Goal: Task Accomplishment & Management: Use online tool/utility

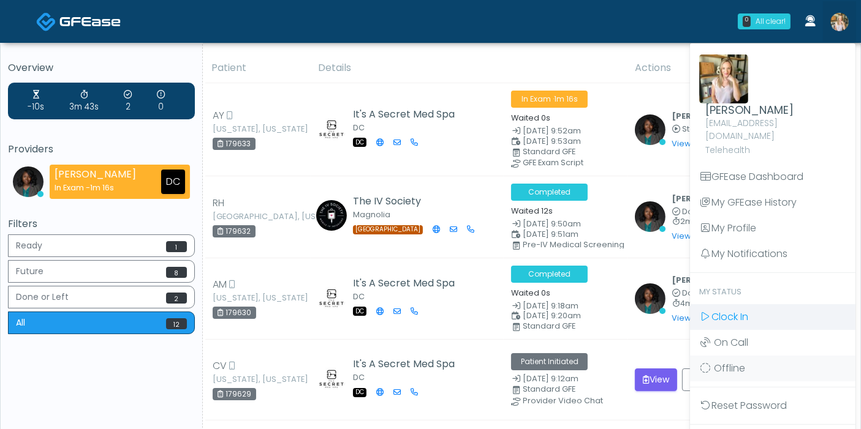
click at [734, 310] on span "Clock In" at bounding box center [729, 317] width 37 height 14
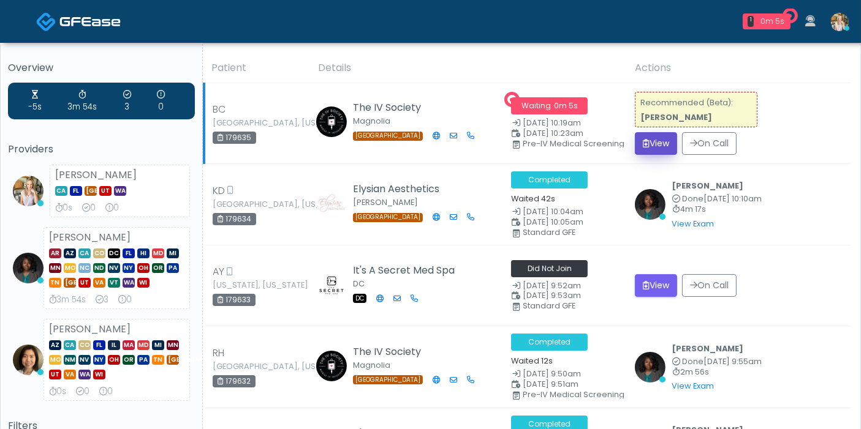
click at [666, 139] on button "View" at bounding box center [656, 143] width 42 height 23
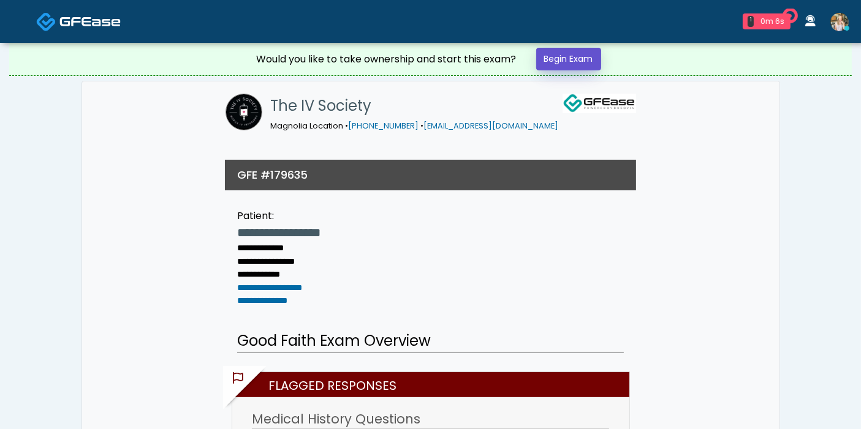
click at [556, 58] on link "Begin Exam" at bounding box center [568, 59] width 65 height 23
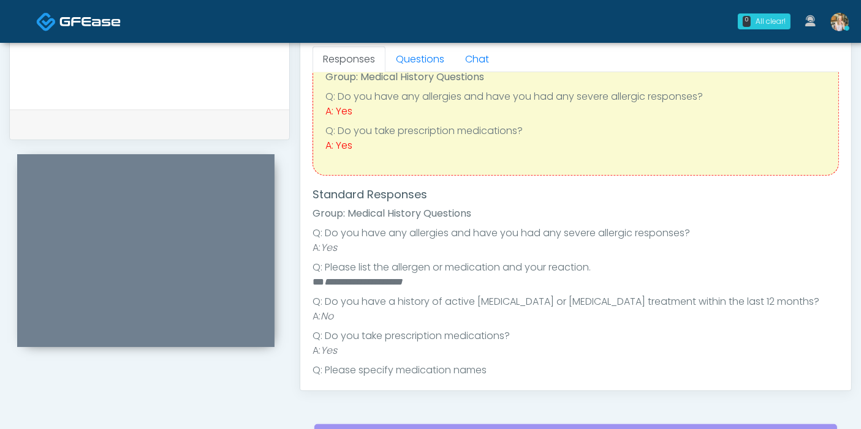
scroll to position [40, 0]
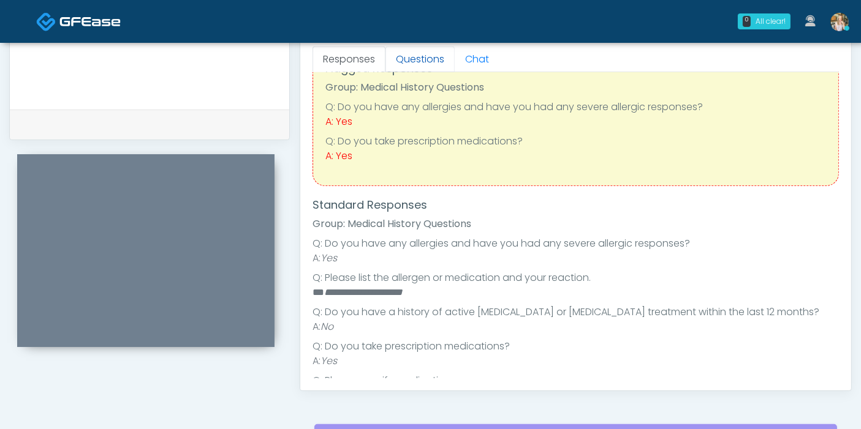
click at [420, 55] on link "Questions" at bounding box center [419, 60] width 69 height 26
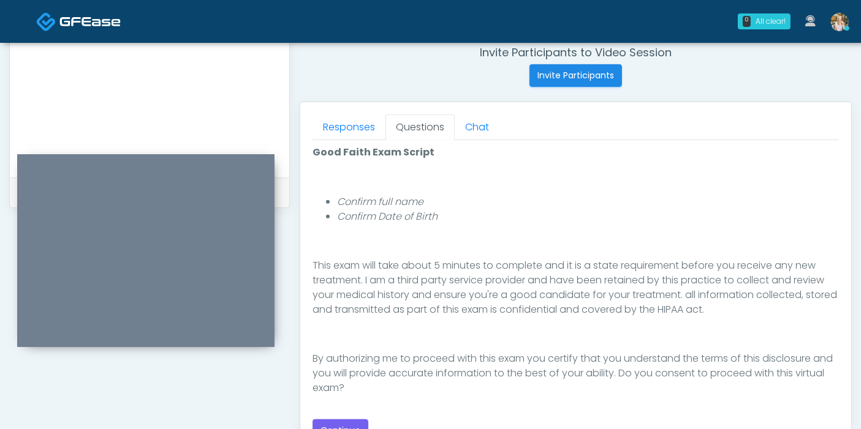
scroll to position [544, 0]
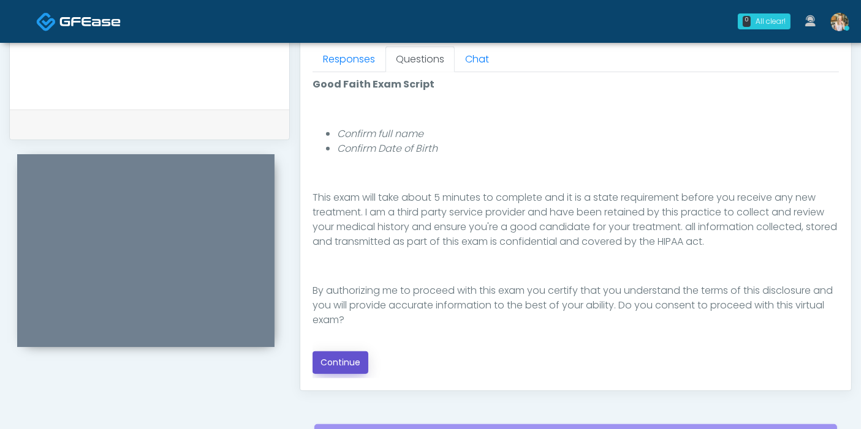
click at [349, 360] on button "Continue" at bounding box center [340, 363] width 56 height 23
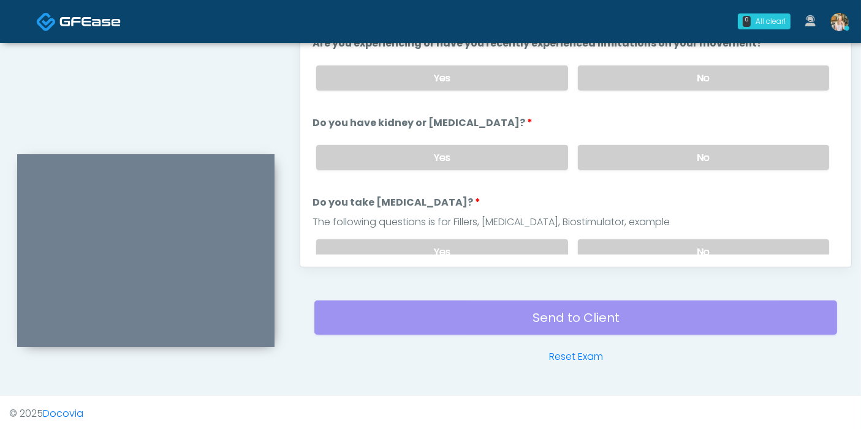
scroll to position [532, 0]
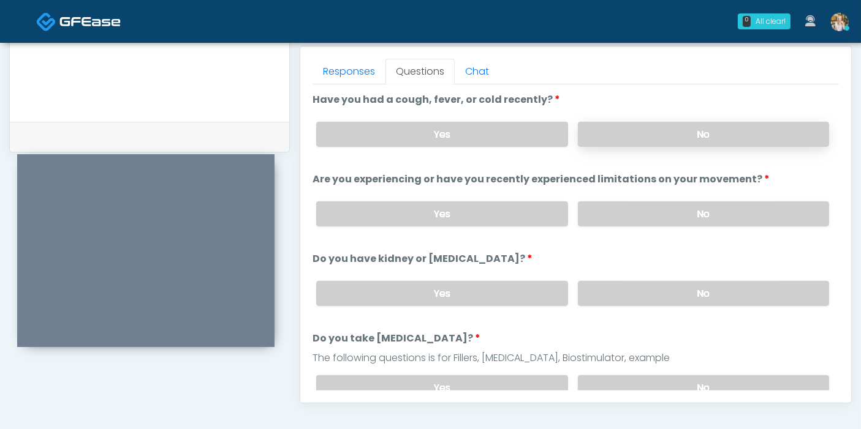
click at [687, 140] on label "No" at bounding box center [703, 134] width 251 height 25
click at [637, 217] on label "No" at bounding box center [703, 214] width 251 height 25
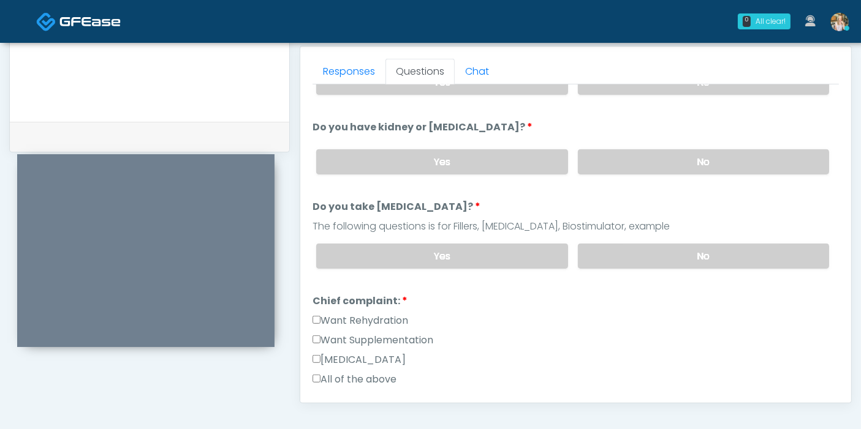
scroll to position [136, 0]
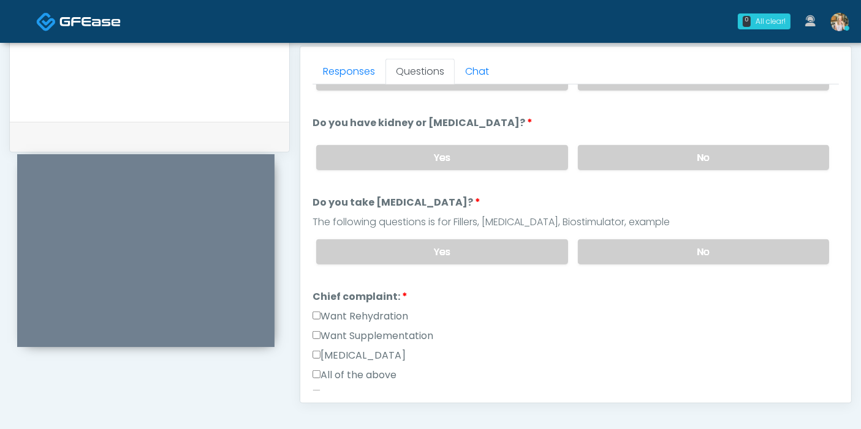
click at [621, 172] on div "Yes No" at bounding box center [572, 157] width 532 height 45
click at [624, 162] on label "No" at bounding box center [703, 157] width 251 height 25
click at [660, 244] on label "No" at bounding box center [703, 252] width 251 height 25
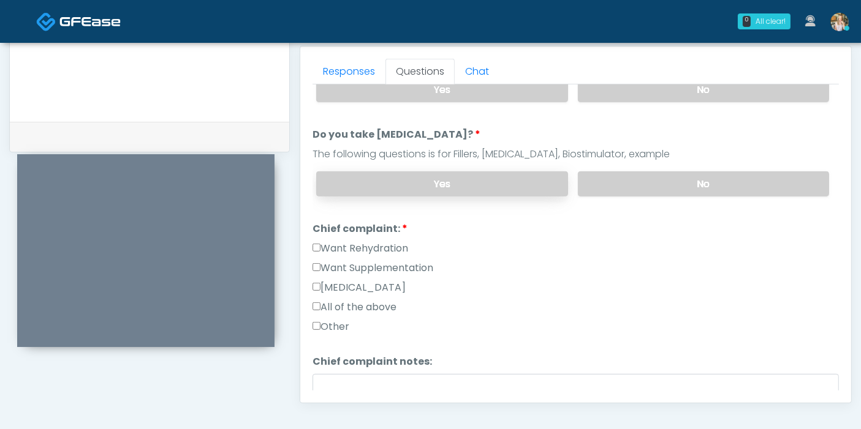
scroll to position [272, 0]
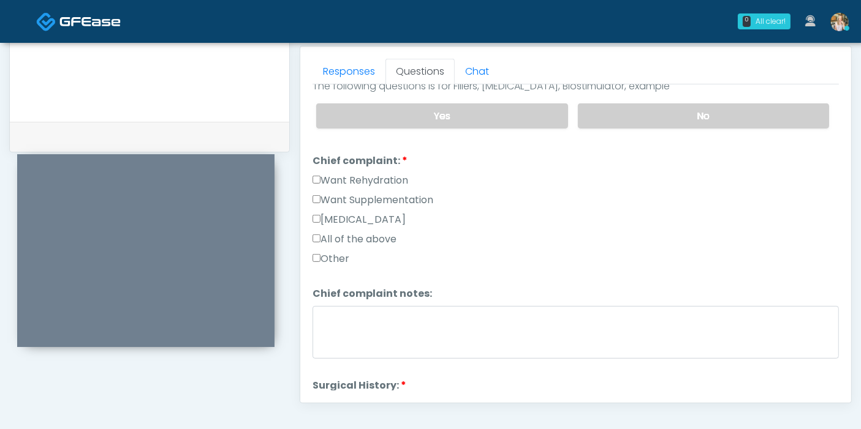
click at [343, 178] on label "Want Rehydration" at bounding box center [360, 180] width 96 height 15
click at [358, 198] on label "Want Supplementation" at bounding box center [372, 200] width 121 height 15
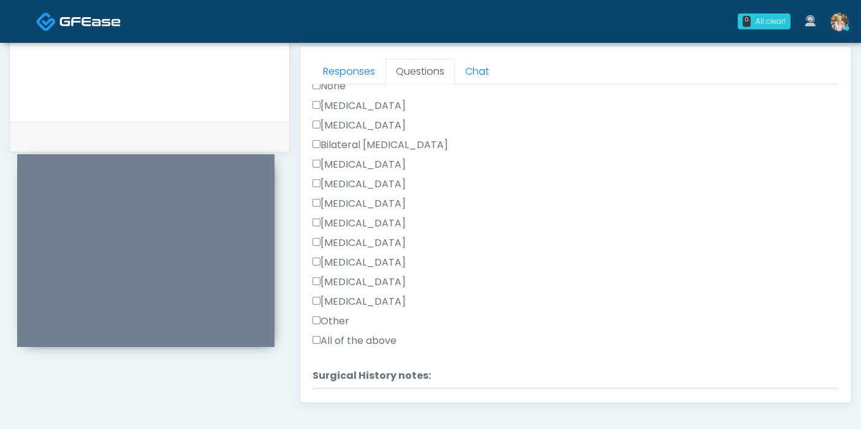
scroll to position [613, 0]
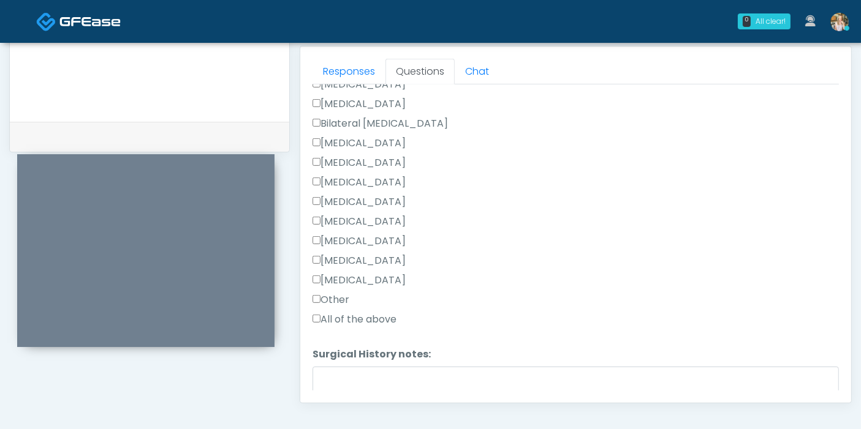
click at [333, 296] on label "Other" at bounding box center [330, 300] width 37 height 15
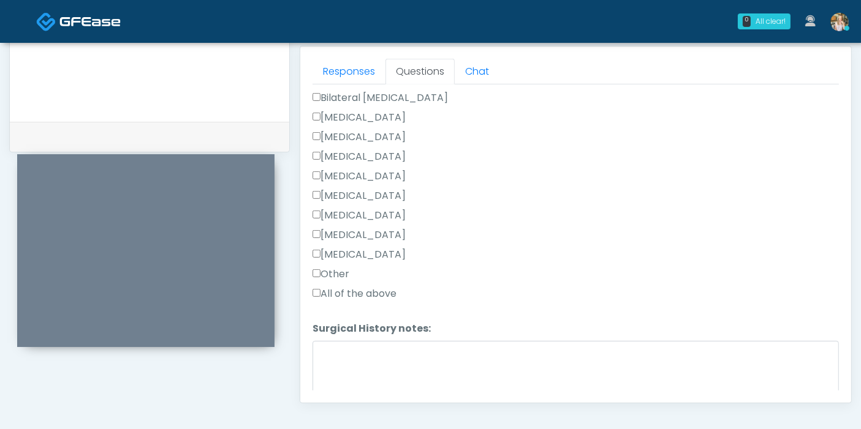
scroll to position [679, 0]
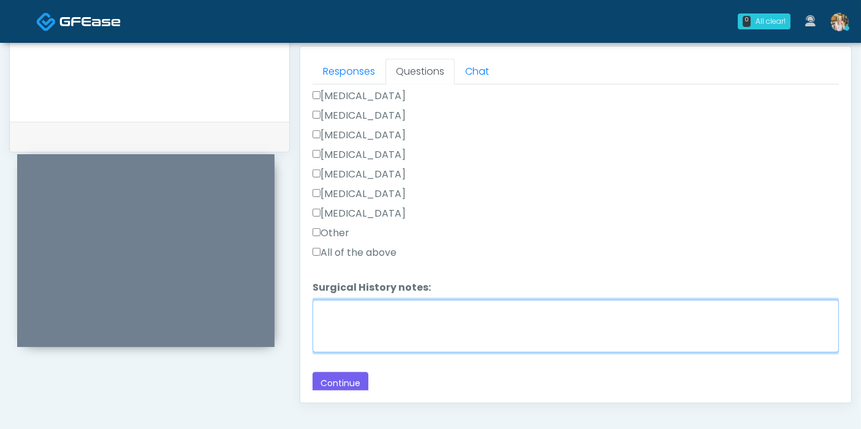
click at [376, 323] on textarea "Surgical History notes:" at bounding box center [575, 326] width 526 height 53
type textarea "**********"
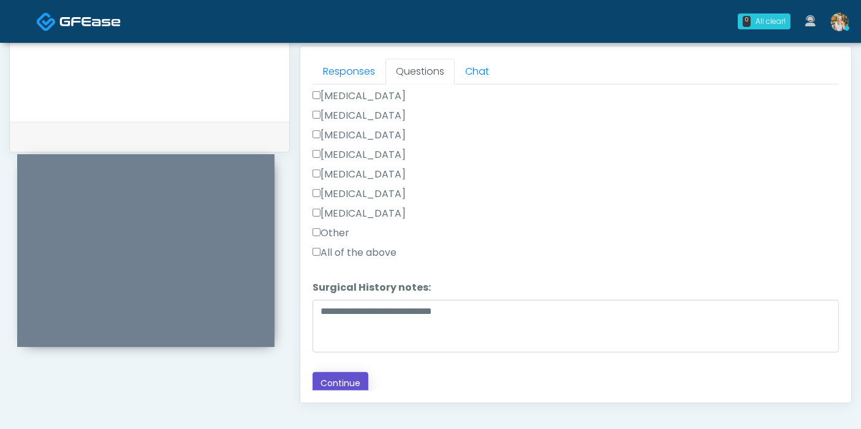
click at [348, 379] on button "Continue" at bounding box center [340, 383] width 56 height 23
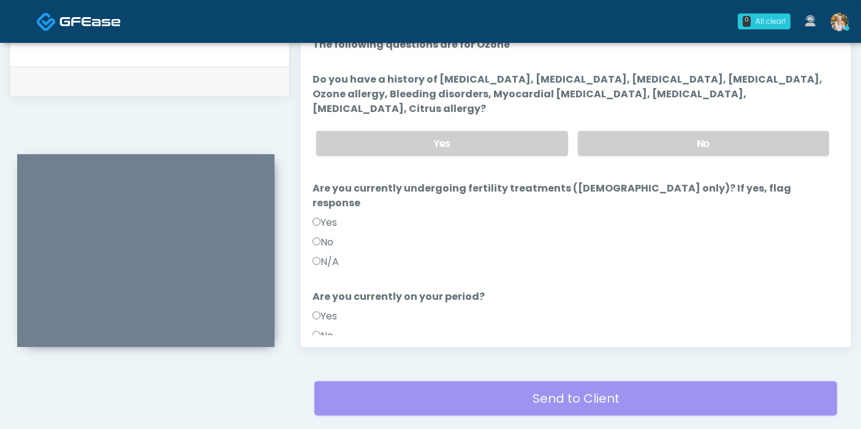
scroll to position [578, 0]
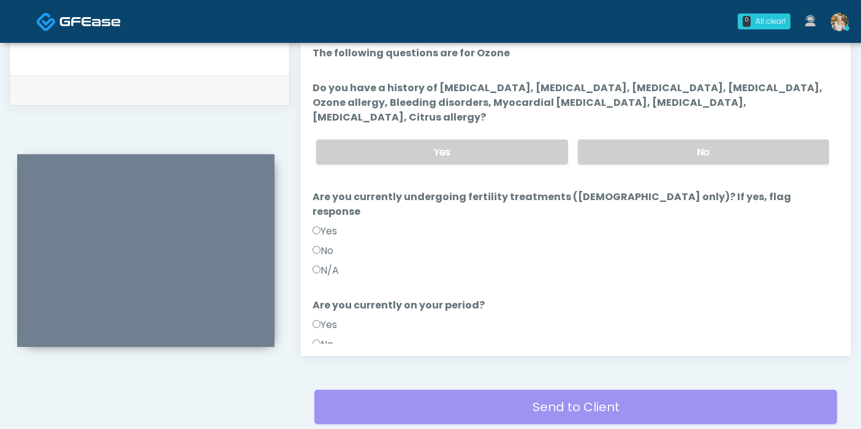
click at [332, 263] on label "N/A" at bounding box center [325, 270] width 26 height 15
click at [327, 357] on label "N/A" at bounding box center [325, 364] width 26 height 15
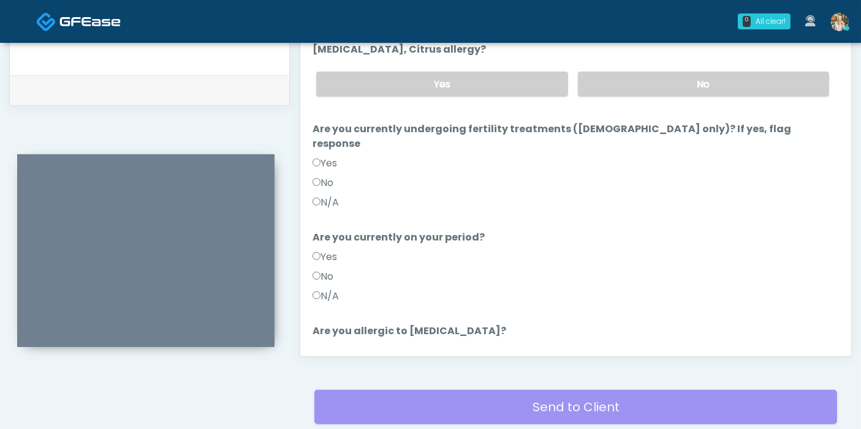
scroll to position [119, 0]
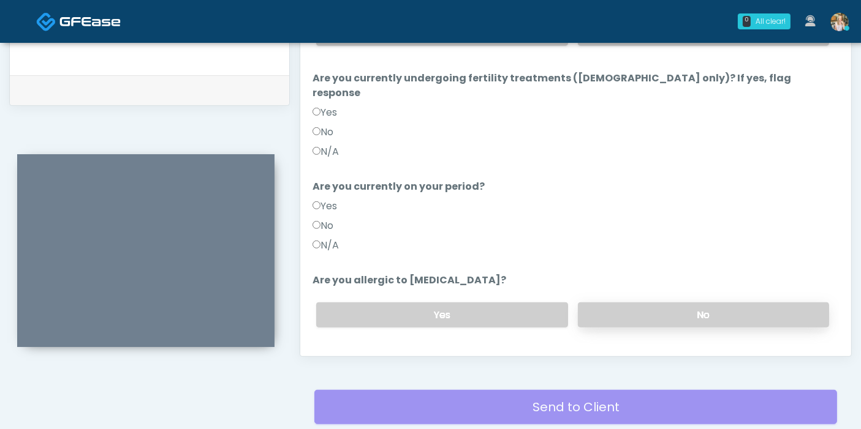
click at [698, 303] on label "No" at bounding box center [703, 315] width 251 height 25
click at [342, 353] on button "Continue" at bounding box center [340, 364] width 56 height 23
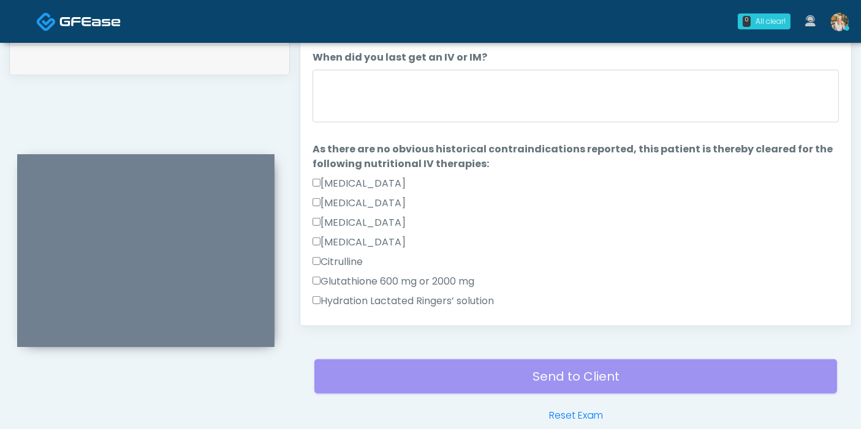
scroll to position [532, 0]
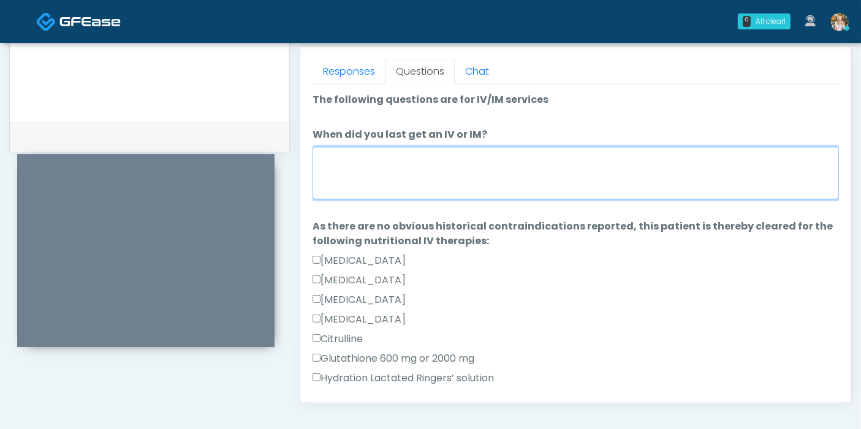
click at [454, 180] on textarea "When did you last get an IV or IM?" at bounding box center [575, 173] width 526 height 53
type textarea "*"
type textarea "**********"
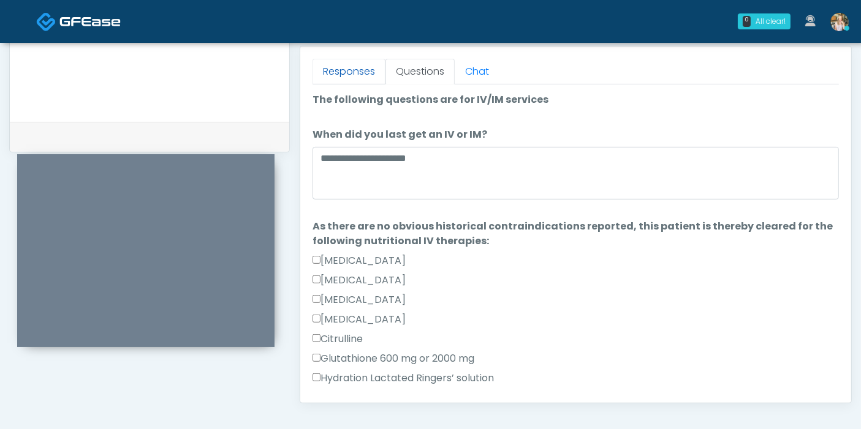
click at [366, 76] on link "Responses" at bounding box center [348, 72] width 73 height 26
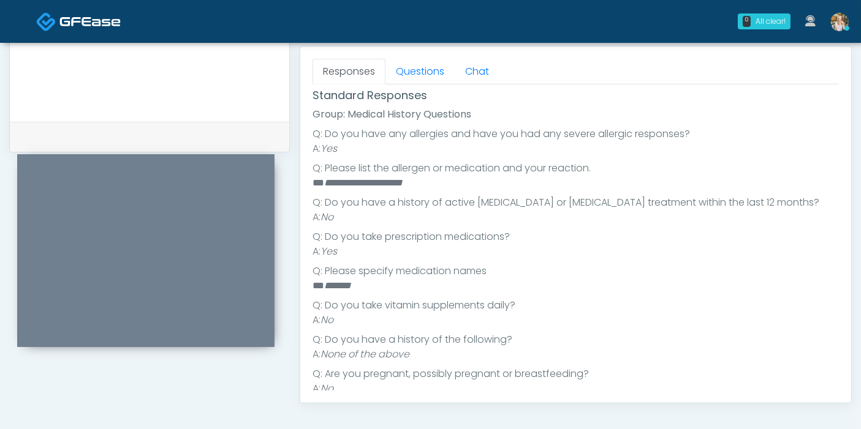
scroll to position [176, 0]
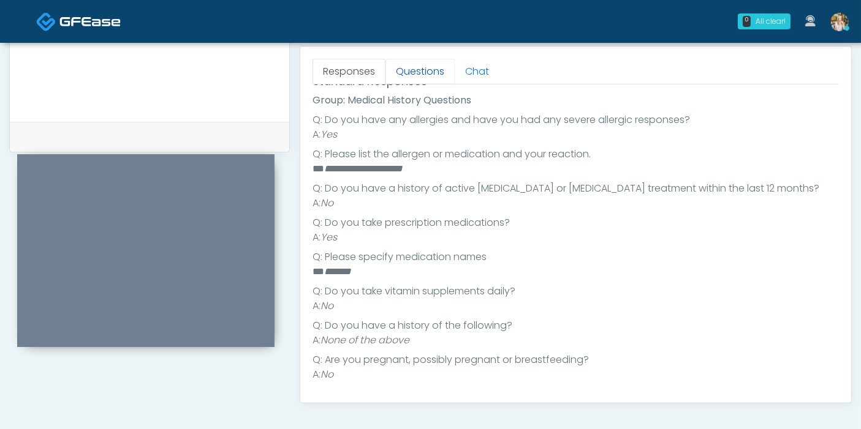
click at [420, 74] on link "Questions" at bounding box center [419, 72] width 69 height 26
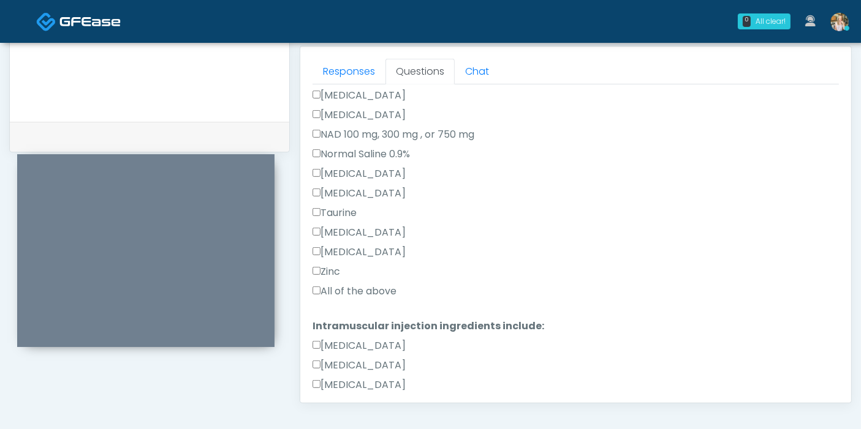
click at [349, 289] on label "All of the above" at bounding box center [354, 291] width 84 height 15
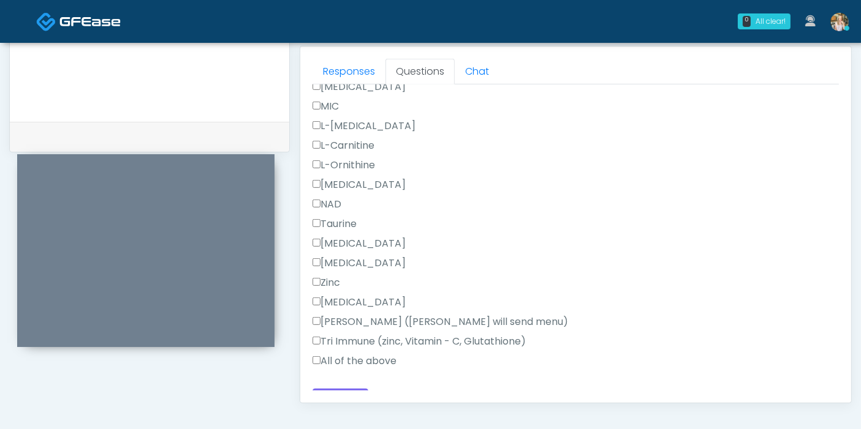
scroll to position [777, 0]
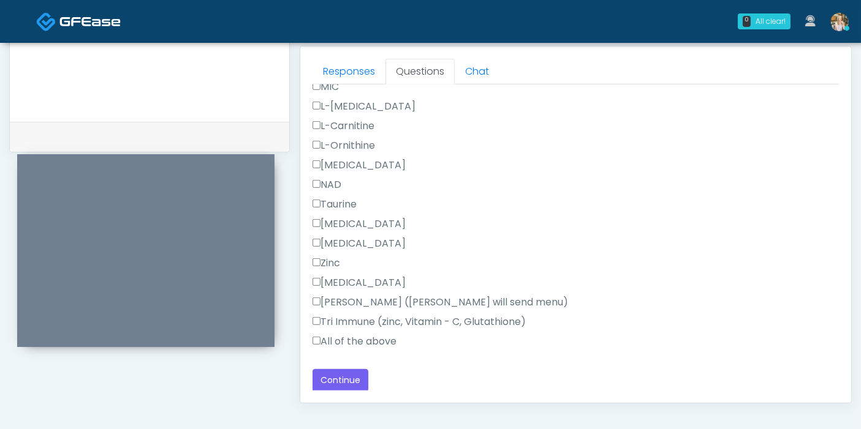
click at [338, 340] on label "All of the above" at bounding box center [354, 341] width 84 height 15
click at [350, 374] on button "Continue" at bounding box center [340, 380] width 56 height 23
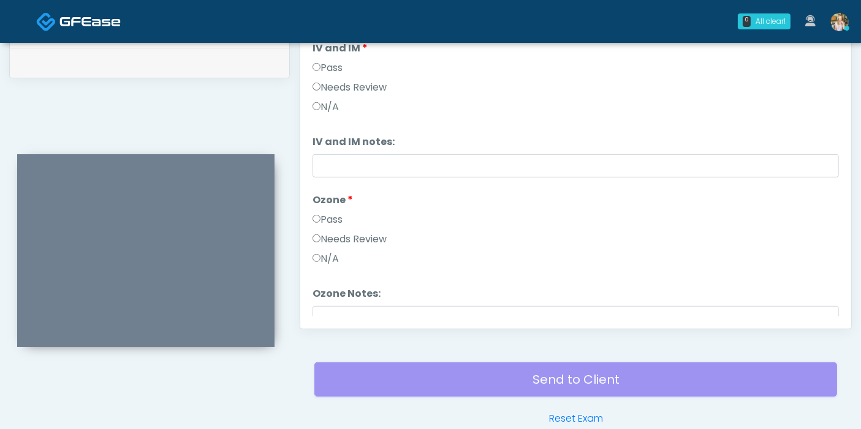
scroll to position [464, 0]
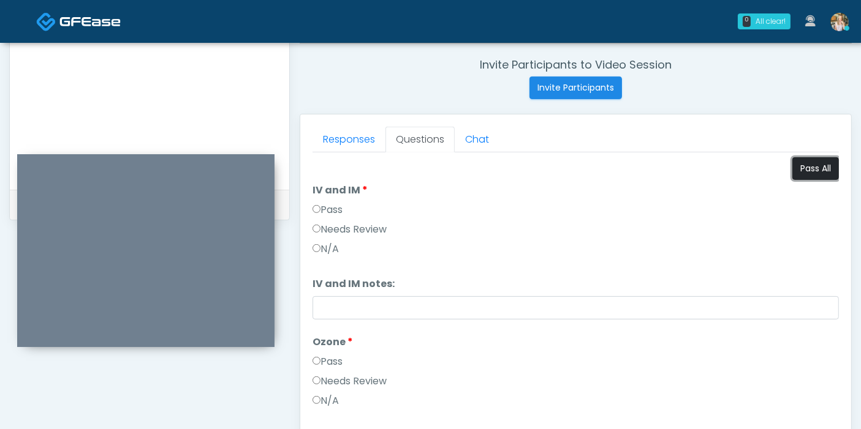
click at [819, 168] on button "Pass All" at bounding box center [815, 168] width 47 height 23
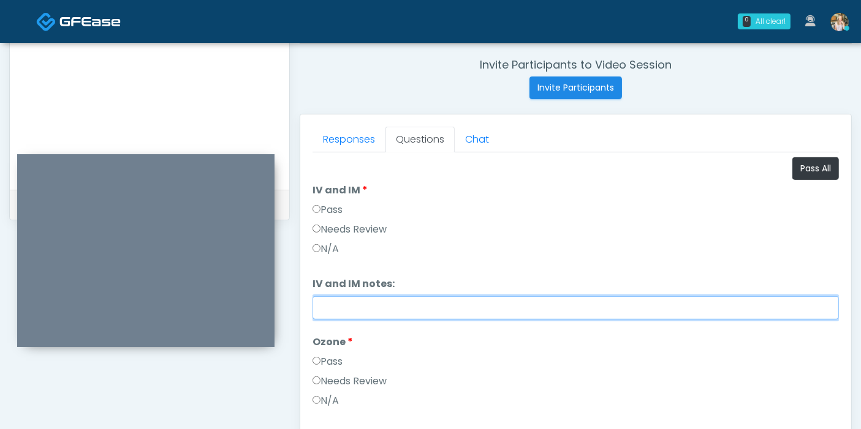
click at [436, 305] on input "IV and IM notes:" at bounding box center [575, 308] width 526 height 23
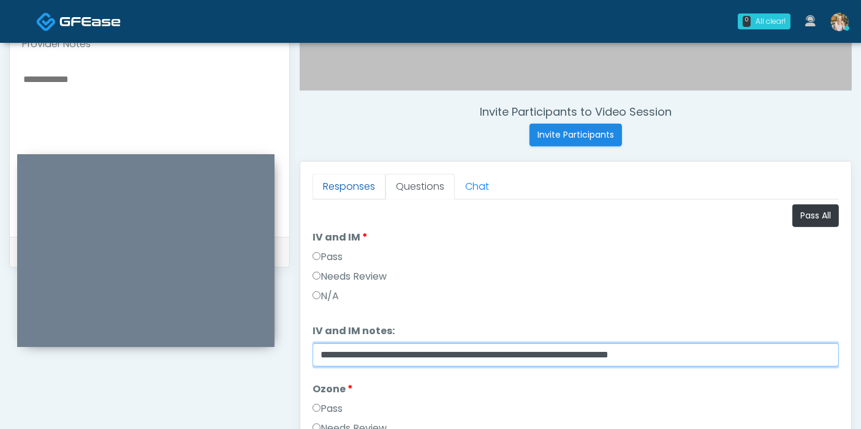
scroll to position [395, 0]
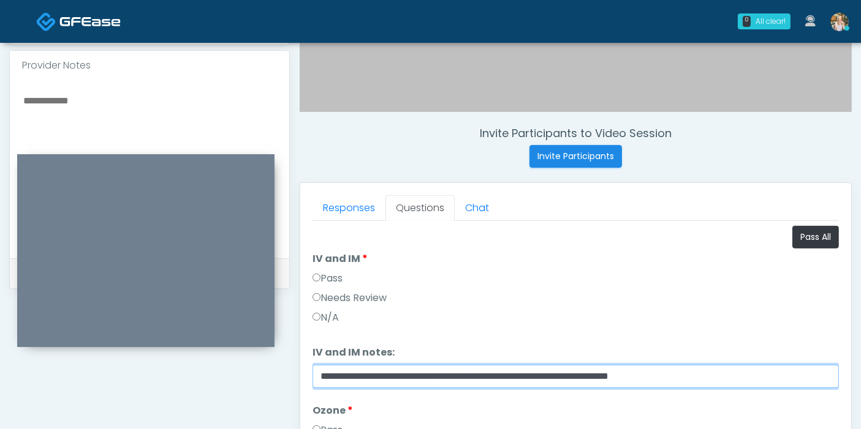
type input "**********"
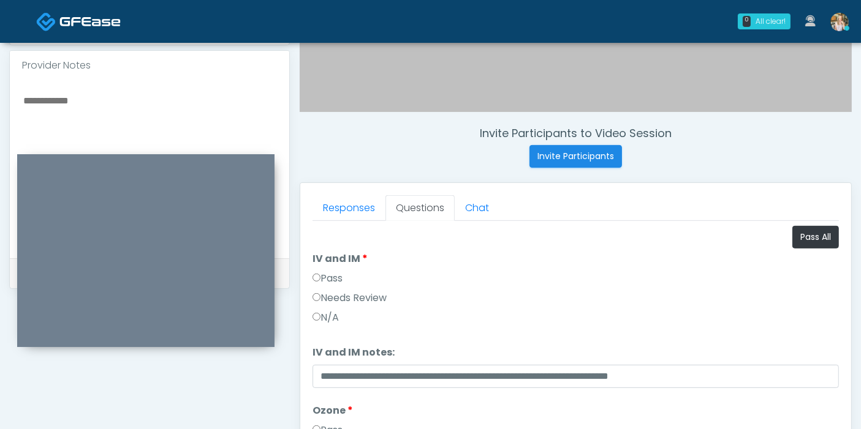
click at [86, 103] on textarea at bounding box center [149, 167] width 255 height 149
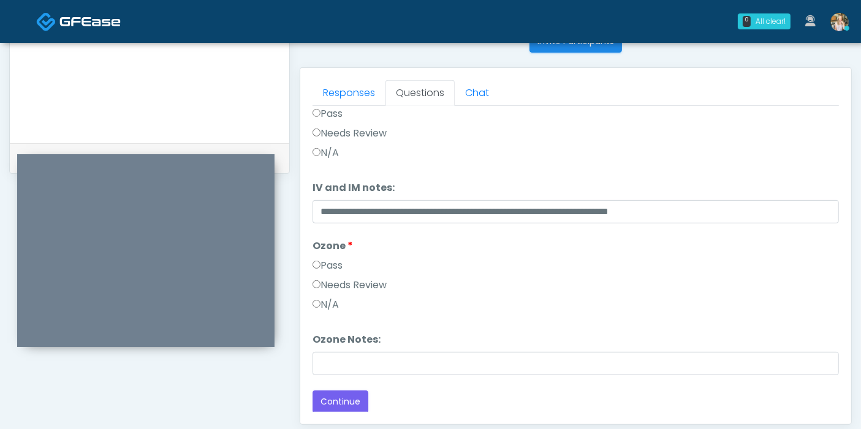
scroll to position [532, 0]
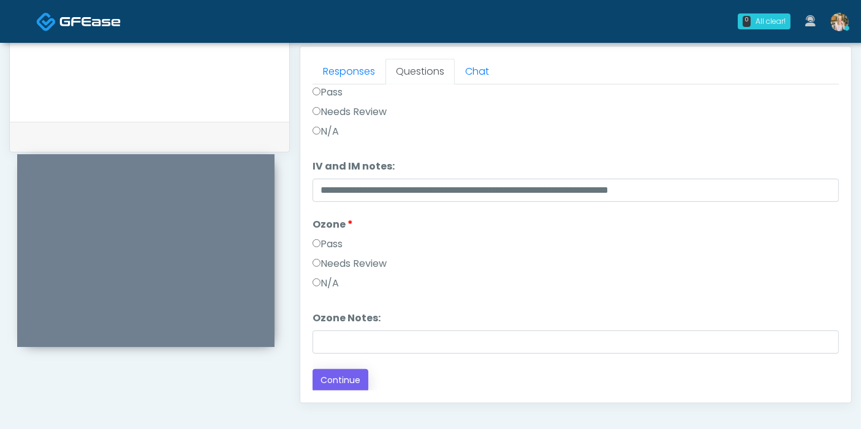
type textarea "**********"
click at [346, 380] on button "Continue" at bounding box center [340, 380] width 56 height 23
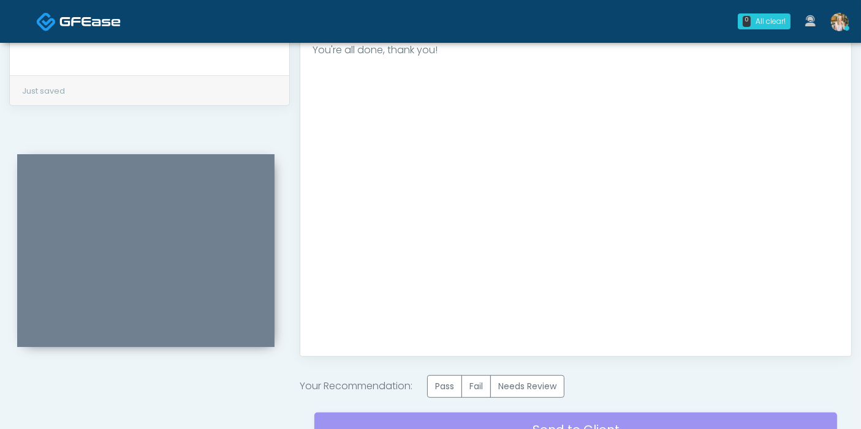
scroll to position [600, 0]
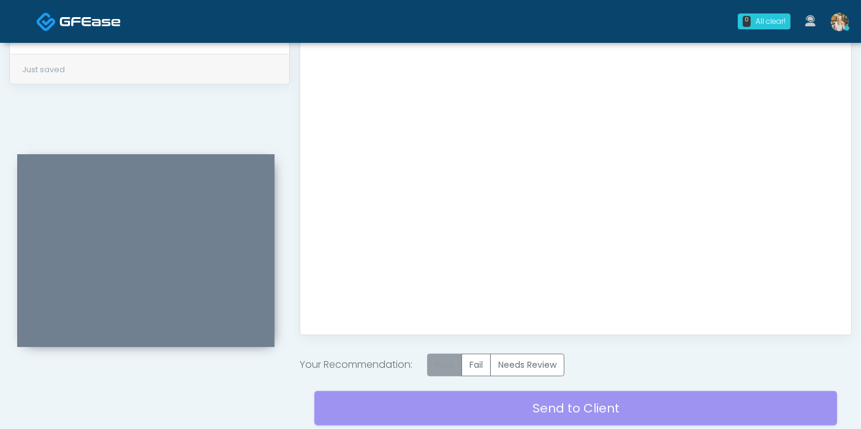
click at [440, 363] on label "Pass" at bounding box center [444, 365] width 35 height 23
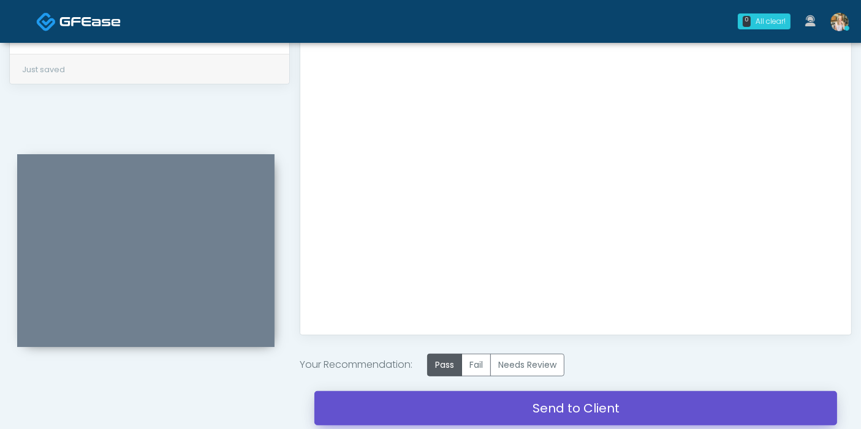
click at [524, 406] on link "Send to Client" at bounding box center [575, 408] width 523 height 34
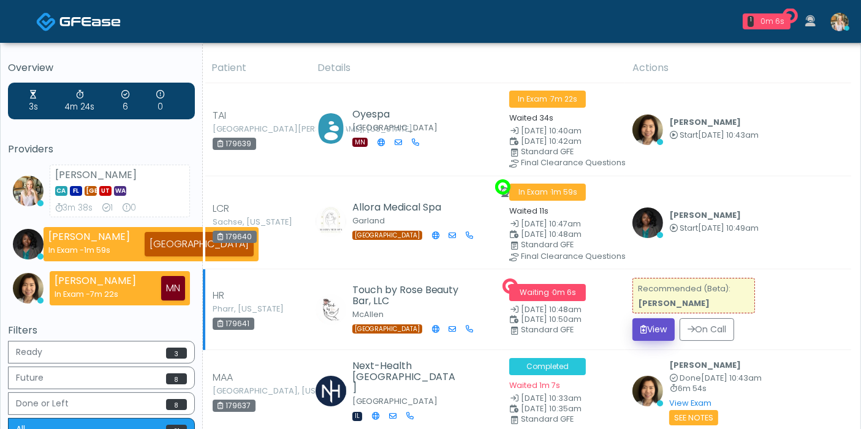
click at [654, 330] on button "View" at bounding box center [653, 330] width 42 height 23
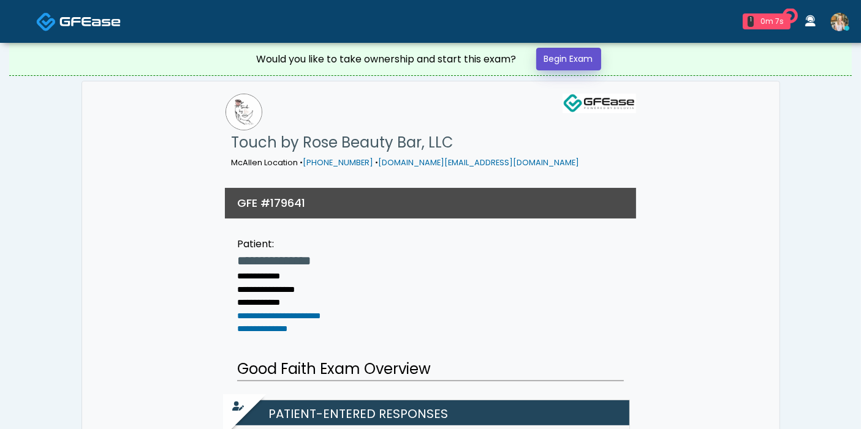
click at [551, 56] on link "Begin Exam" at bounding box center [568, 59] width 65 height 23
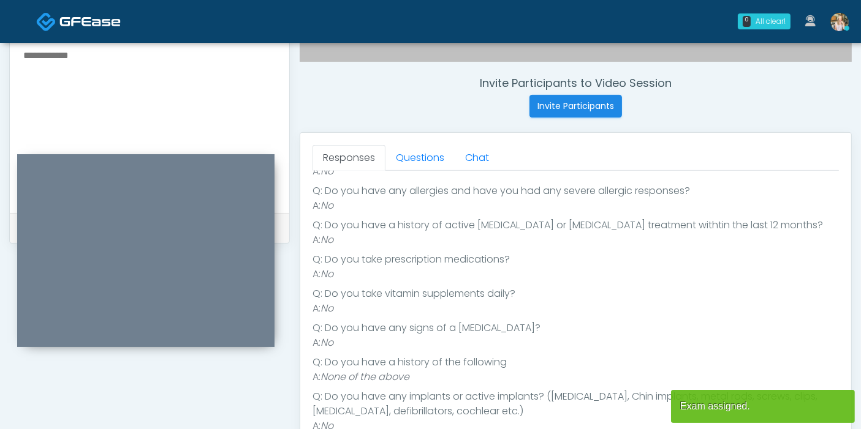
scroll to position [476, 0]
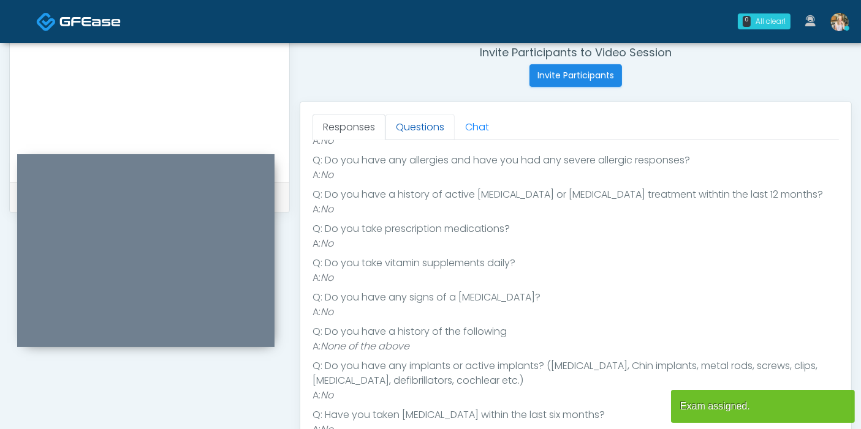
click at [409, 134] on link "Questions" at bounding box center [419, 128] width 69 height 26
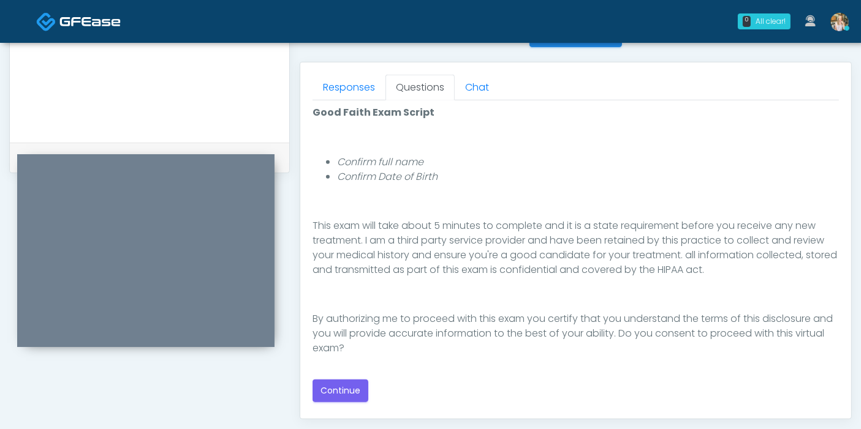
scroll to position [544, 0]
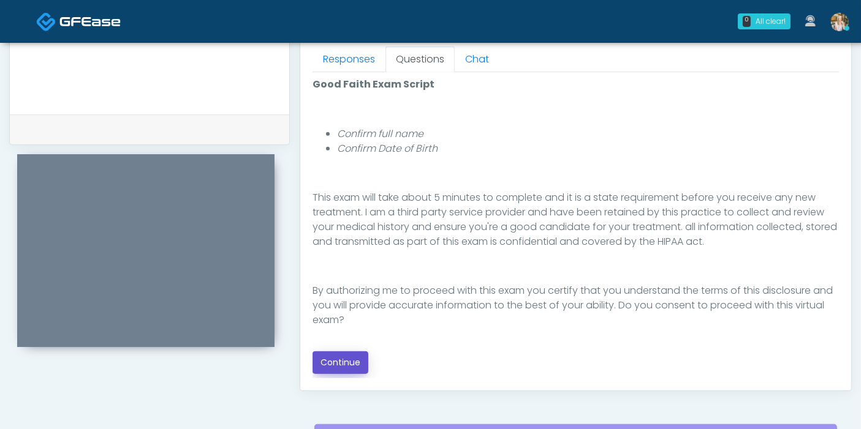
click at [344, 364] on button "Continue" at bounding box center [340, 363] width 56 height 23
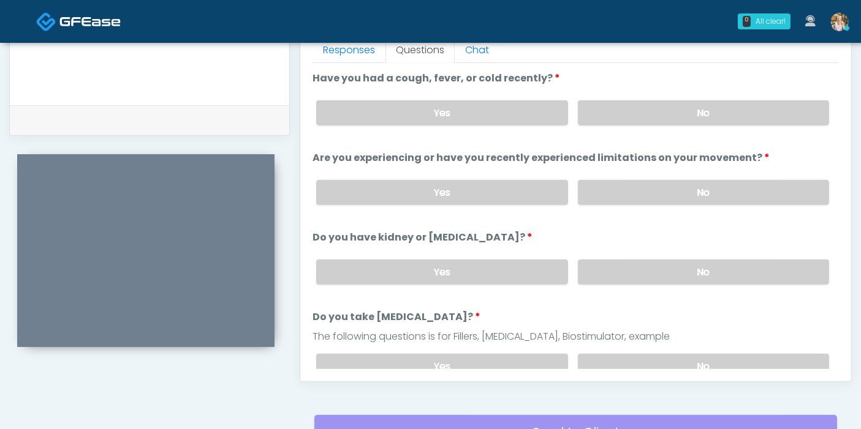
scroll to position [532, 0]
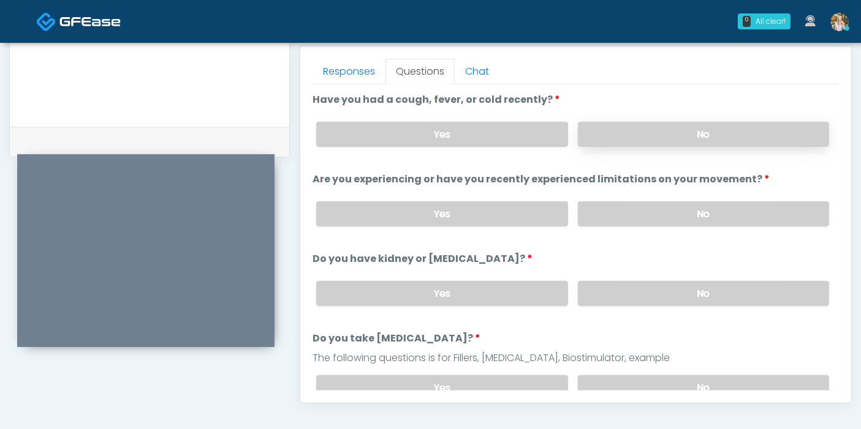
click at [673, 137] on label "No" at bounding box center [703, 134] width 251 height 25
click at [656, 216] on label "No" at bounding box center [703, 214] width 251 height 25
click at [636, 295] on label "No" at bounding box center [703, 293] width 251 height 25
click at [693, 380] on label "No" at bounding box center [703, 388] width 251 height 25
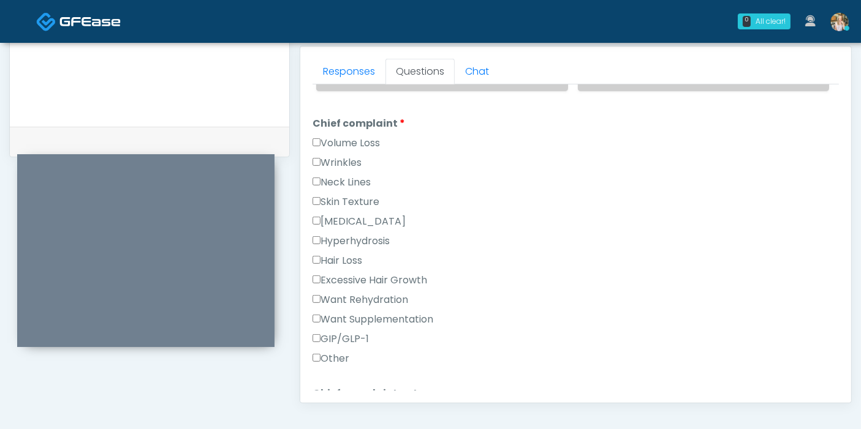
scroll to position [340, 0]
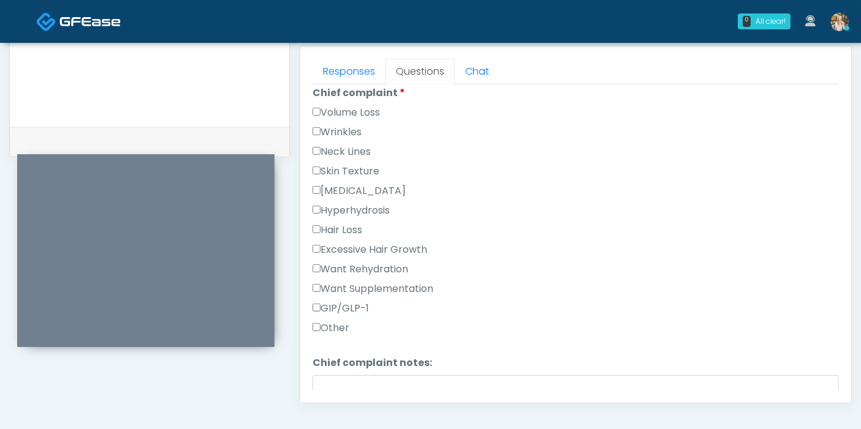
click at [353, 268] on label "Want Rehydration" at bounding box center [360, 269] width 96 height 15
click at [363, 284] on label "Want Supplementation" at bounding box center [372, 289] width 121 height 15
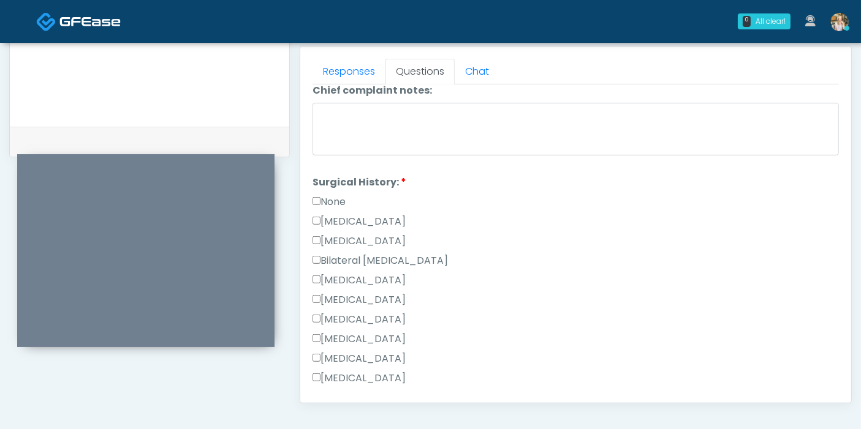
scroll to position [681, 0]
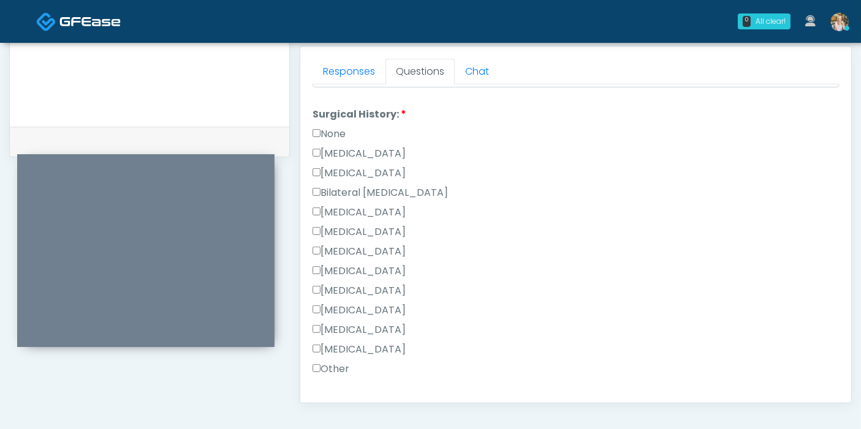
click at [335, 146] on label "[MEDICAL_DATA]" at bounding box center [358, 153] width 93 height 15
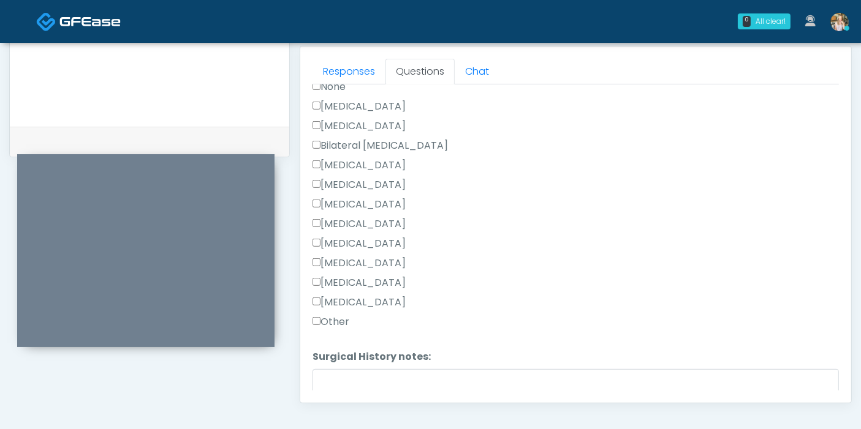
scroll to position [749, 0]
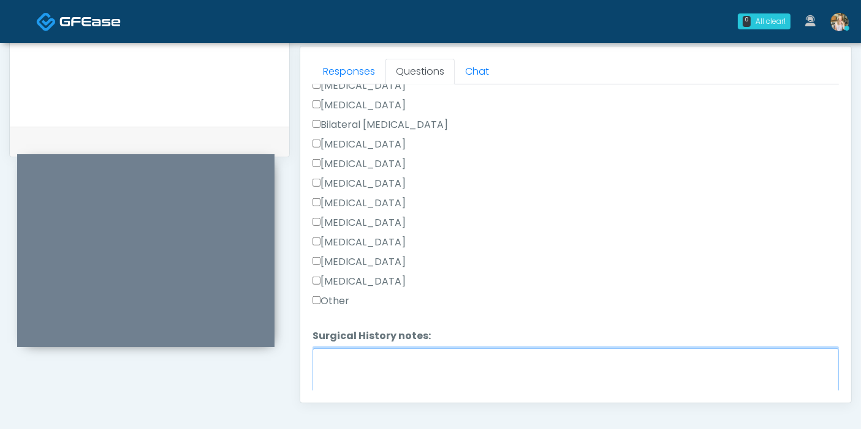
click at [360, 359] on textarea "Surgical History notes:" at bounding box center [575, 375] width 526 height 53
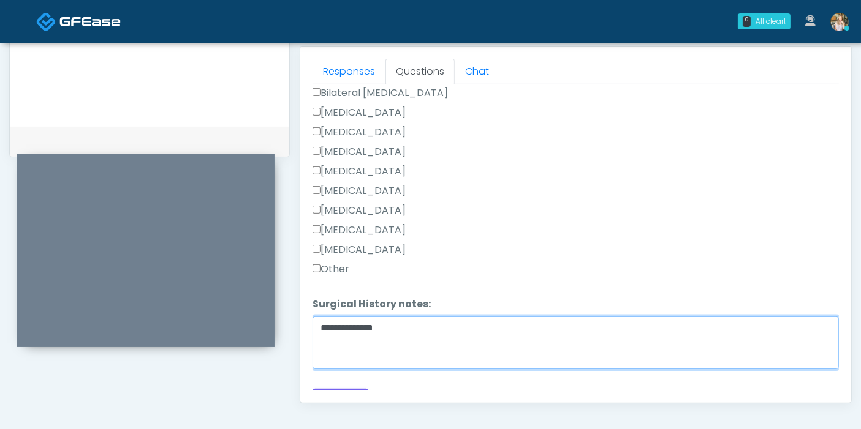
scroll to position [797, 0]
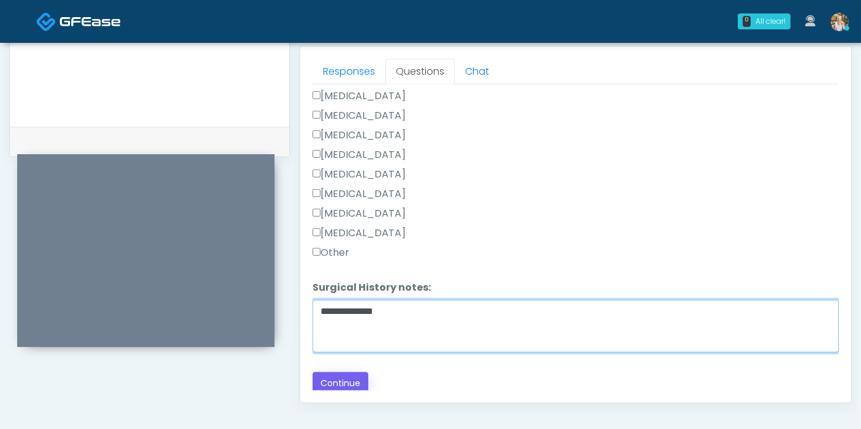
type textarea "**********"
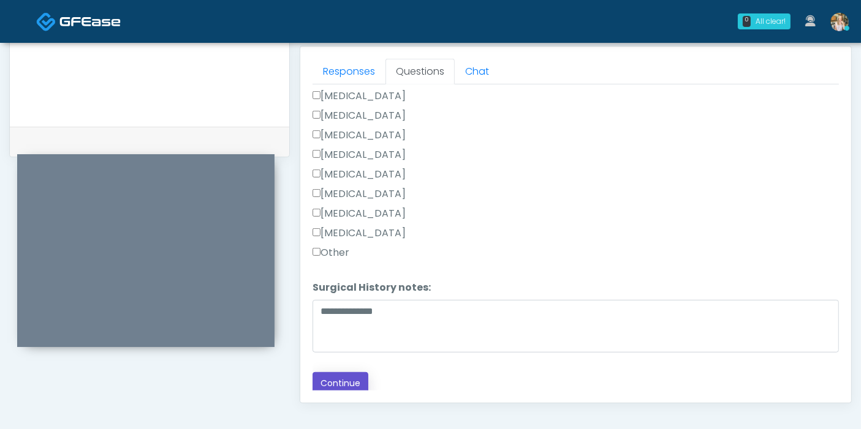
click at [344, 379] on button "Continue" at bounding box center [340, 383] width 56 height 23
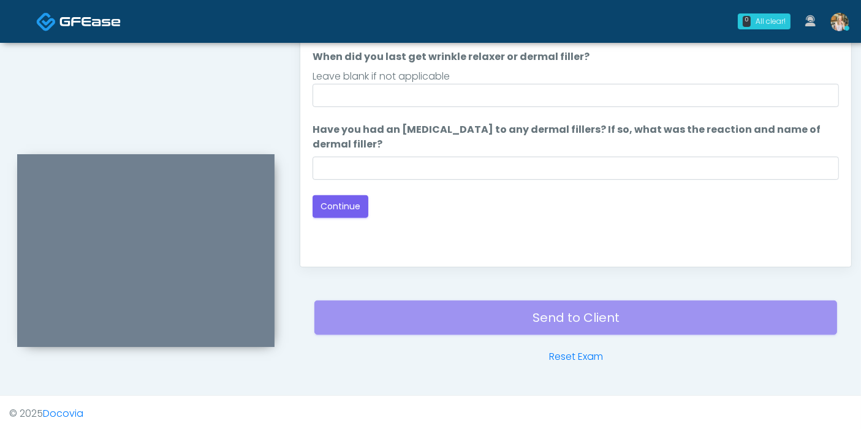
scroll to position [464, 0]
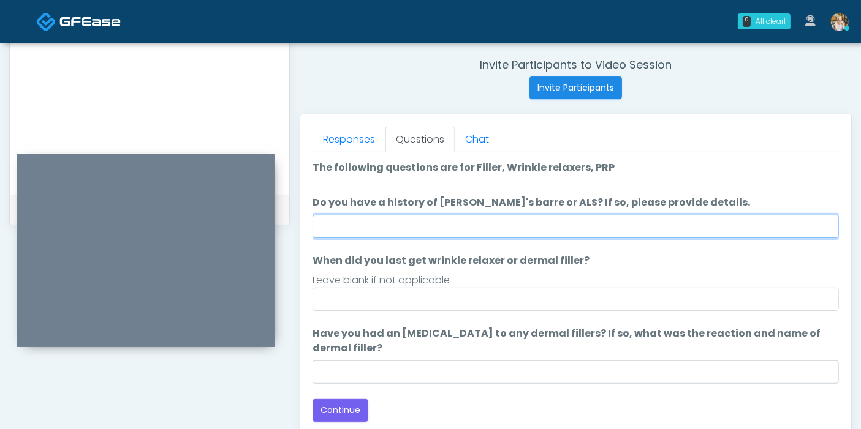
click at [466, 225] on input "Do you have a history of Guillain's barre or ALS? If so, please provide details." at bounding box center [575, 226] width 526 height 23
type input "******"
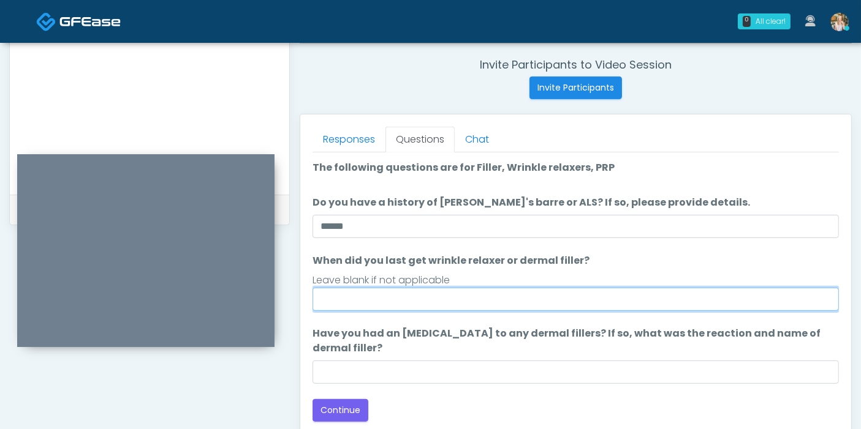
type input "*"
type input "**********"
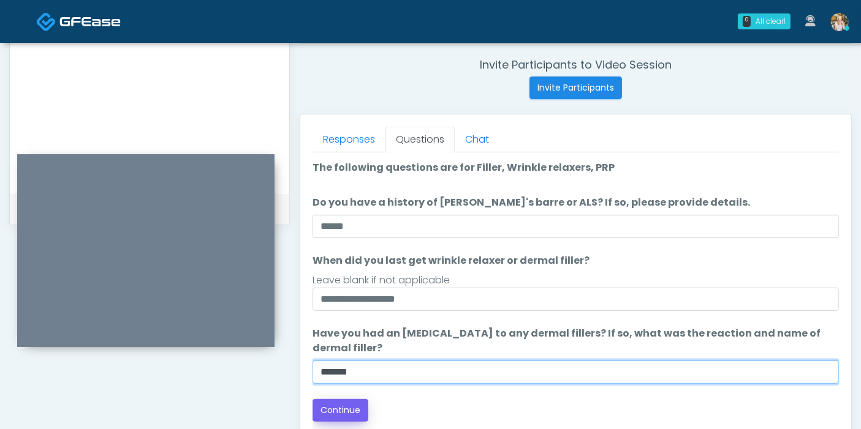
type input "******"
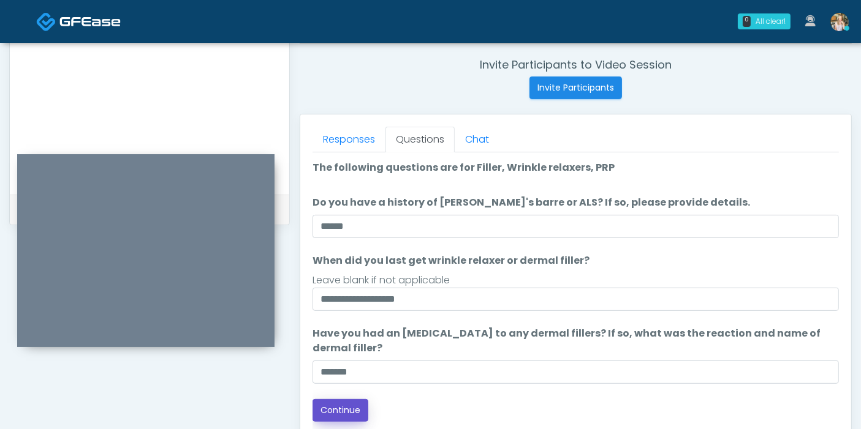
click at [339, 410] on button "Continue" at bounding box center [340, 410] width 56 height 23
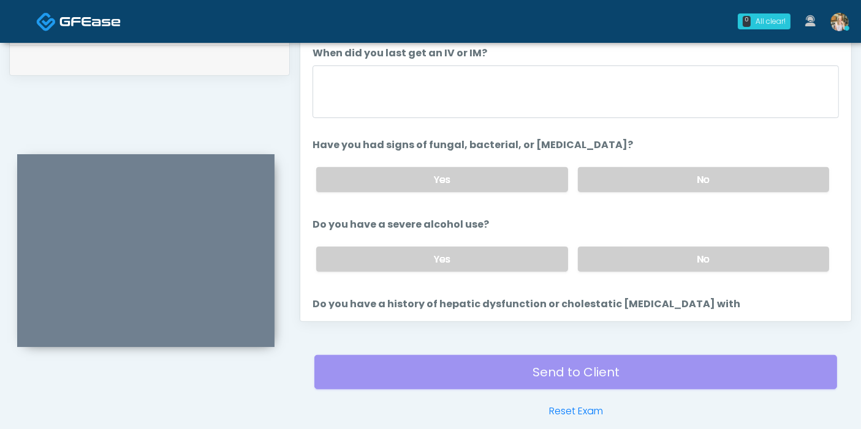
scroll to position [532, 0]
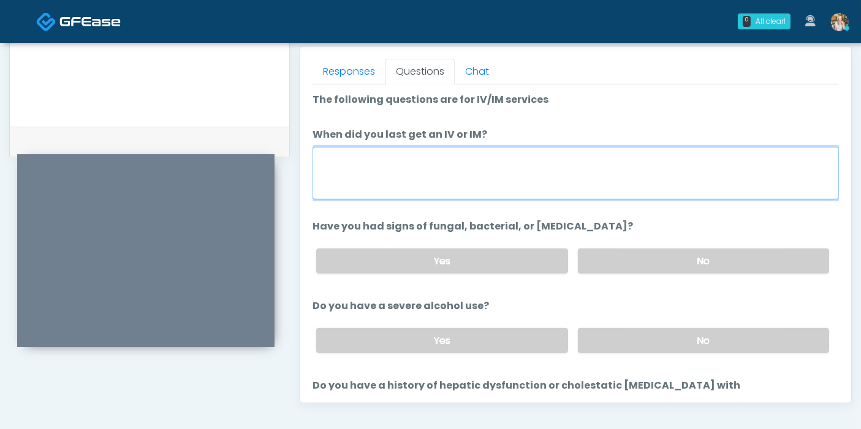
click at [456, 165] on textarea "When did you last get an IV or IM?" at bounding box center [575, 173] width 526 height 53
type textarea "**********"
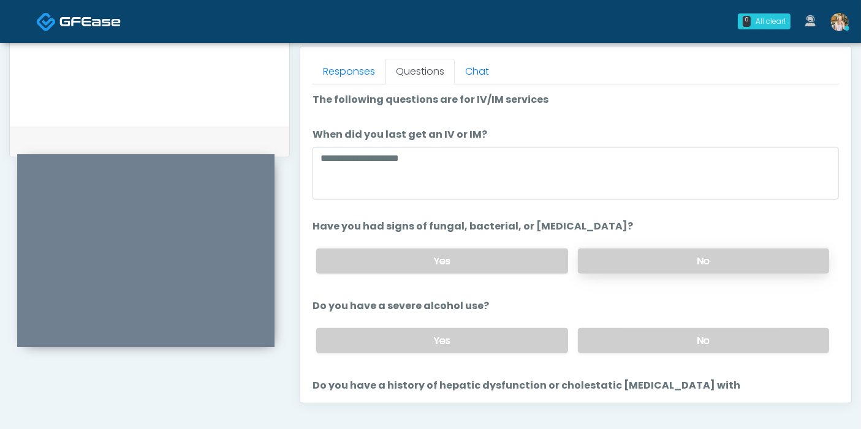
click at [670, 264] on label "No" at bounding box center [703, 261] width 251 height 25
click at [693, 344] on label "No" at bounding box center [703, 340] width 251 height 25
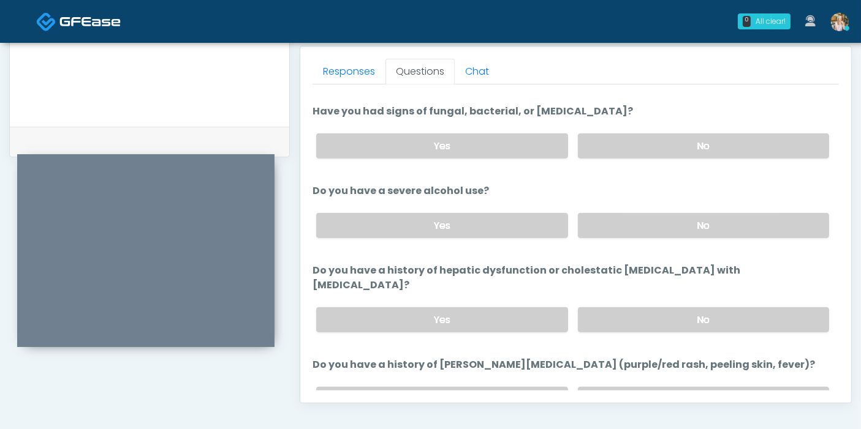
scroll to position [136, 0]
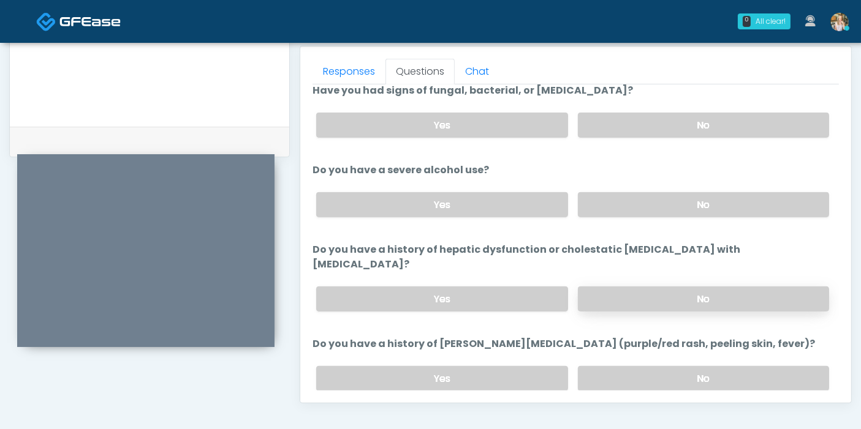
click at [621, 287] on label "No" at bounding box center [703, 299] width 251 height 25
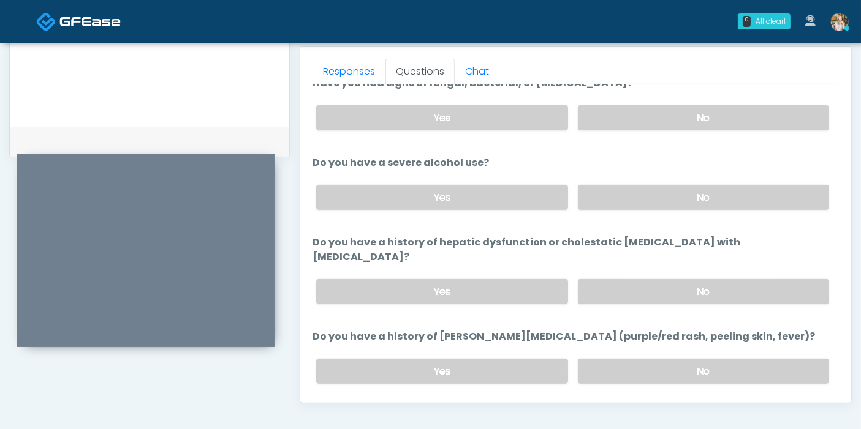
scroll to position [204, 0]
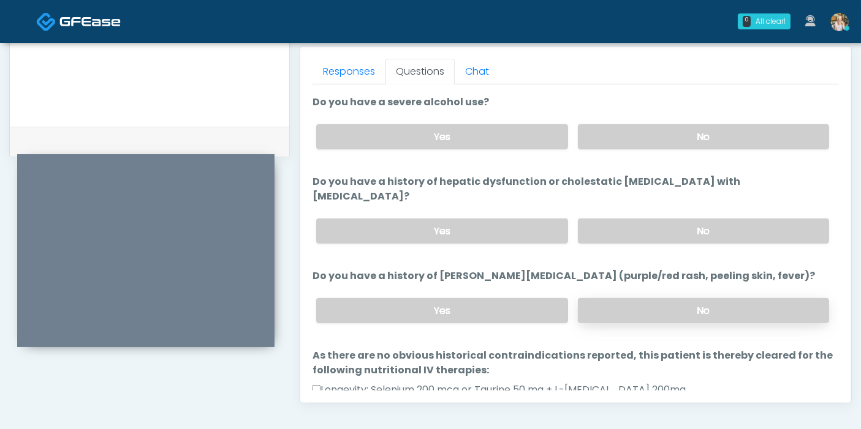
click at [658, 298] on label "No" at bounding box center [703, 310] width 251 height 25
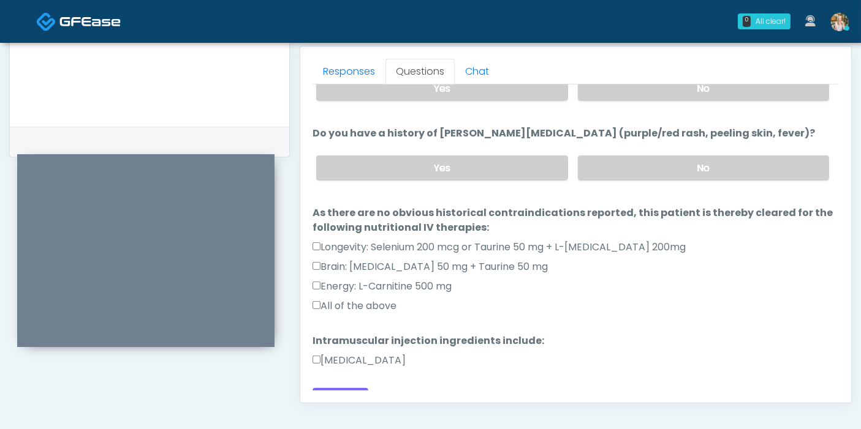
scroll to position [348, 0]
click at [351, 298] on label "All of the above" at bounding box center [354, 305] width 84 height 15
click at [355, 352] on label "Dexamethasone" at bounding box center [358, 359] width 93 height 15
click at [354, 64] on link "Responses" at bounding box center [348, 72] width 73 height 26
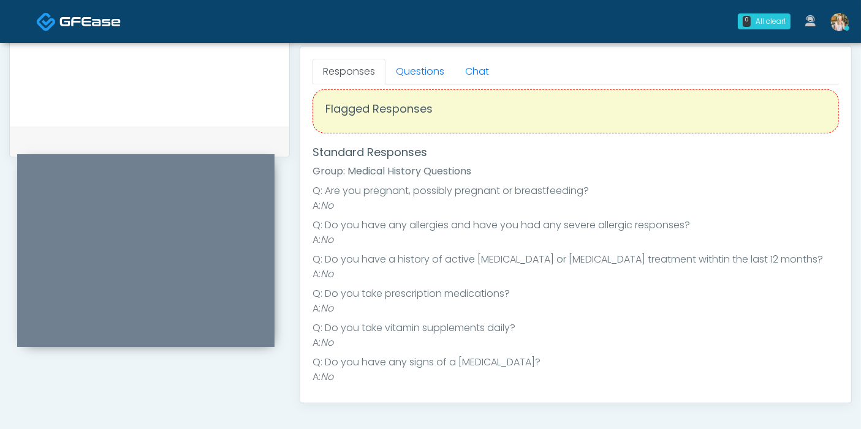
scroll to position [0, 0]
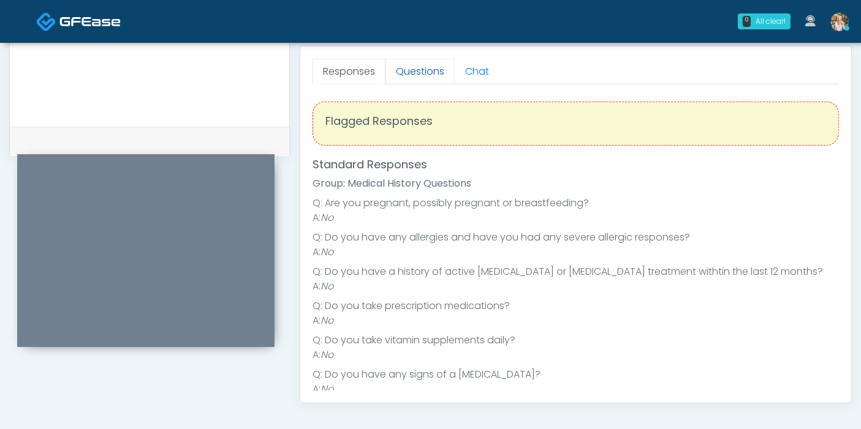
click at [410, 78] on link "Questions" at bounding box center [419, 72] width 69 height 26
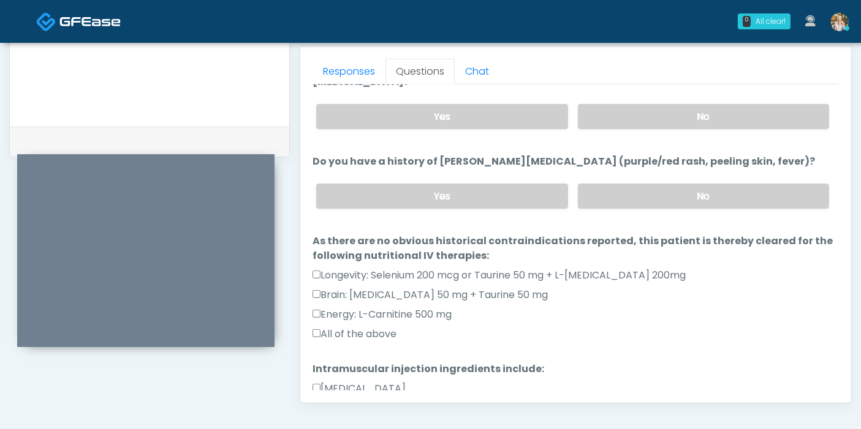
scroll to position [340, 0]
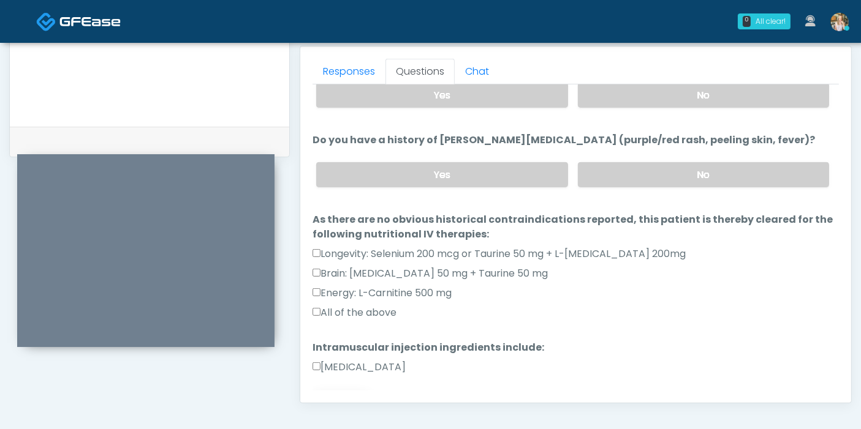
click at [346, 395] on button "Continue" at bounding box center [340, 406] width 56 height 23
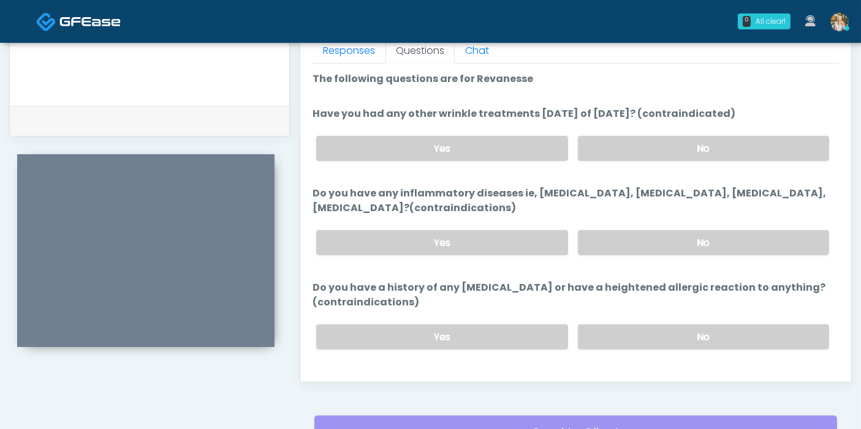
scroll to position [532, 0]
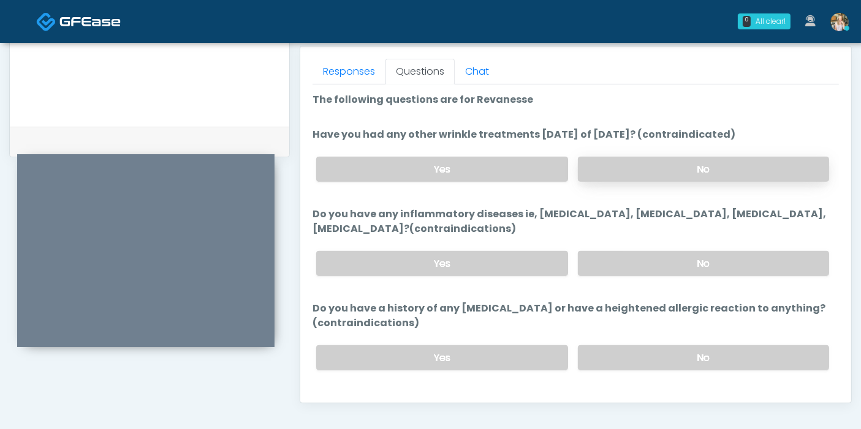
click at [642, 168] on label "No" at bounding box center [703, 169] width 251 height 25
click at [630, 266] on label "No" at bounding box center [703, 263] width 251 height 25
click at [670, 350] on label "No" at bounding box center [703, 358] width 251 height 25
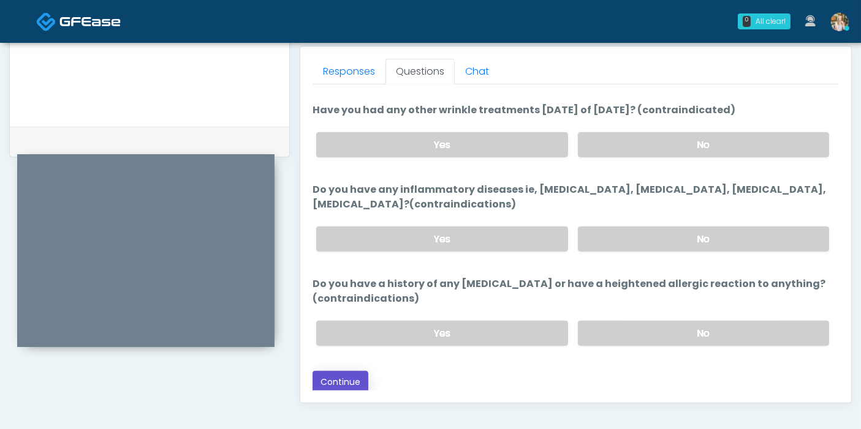
click at [349, 380] on button "Continue" at bounding box center [340, 382] width 56 height 23
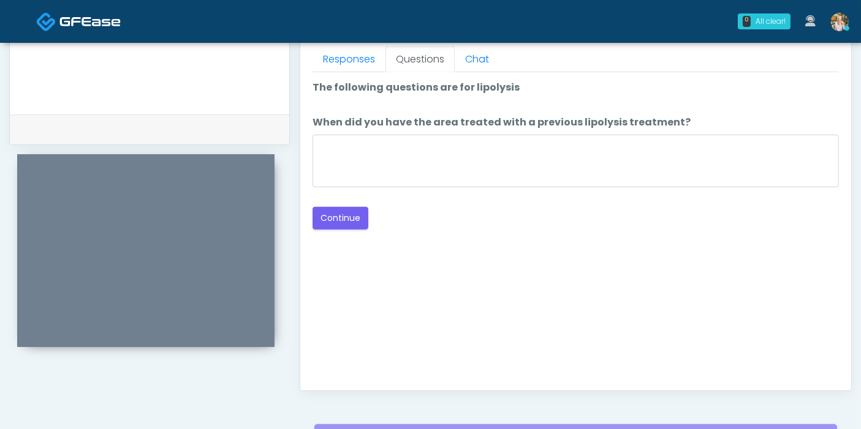
scroll to position [532, 0]
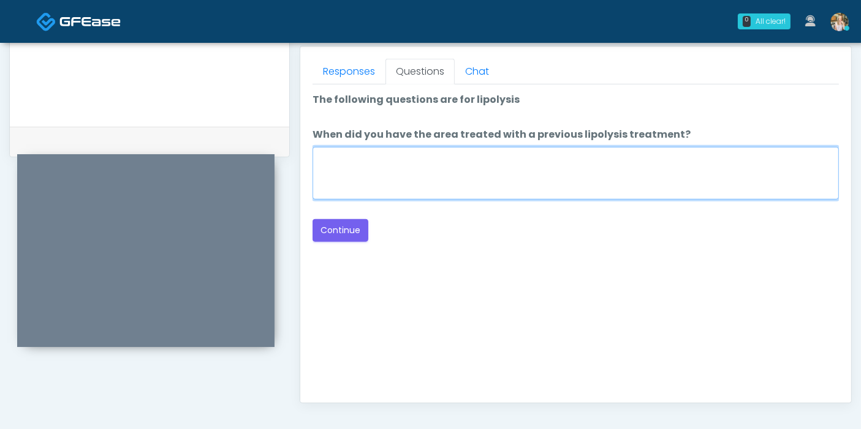
click at [510, 164] on textarea "When did you have the area treated with a previous lipolysis treatment?" at bounding box center [575, 173] width 526 height 53
type textarea "***"
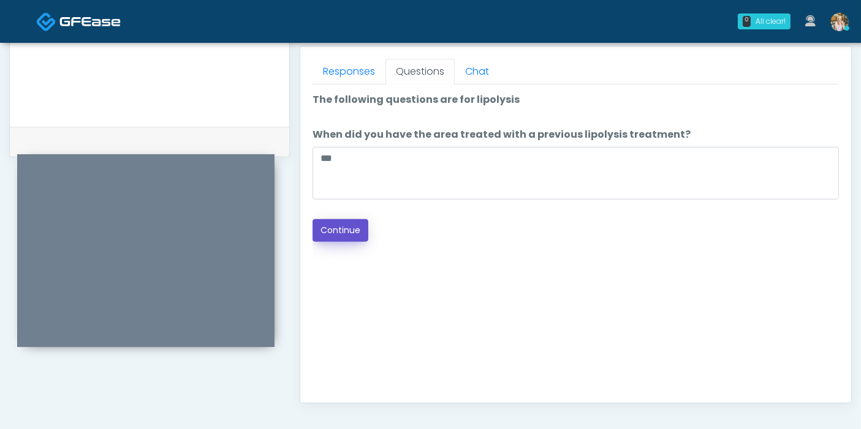
click at [341, 229] on button "Continue" at bounding box center [340, 230] width 56 height 23
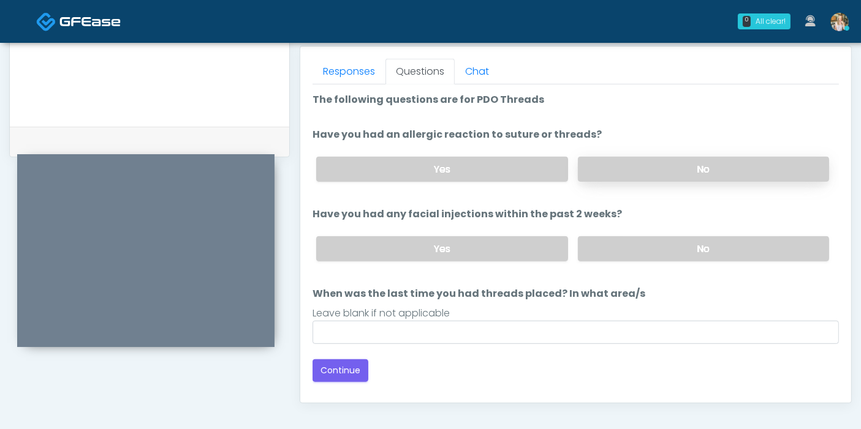
click at [649, 170] on label "No" at bounding box center [703, 169] width 251 height 25
click at [674, 246] on label "No" at bounding box center [703, 248] width 251 height 25
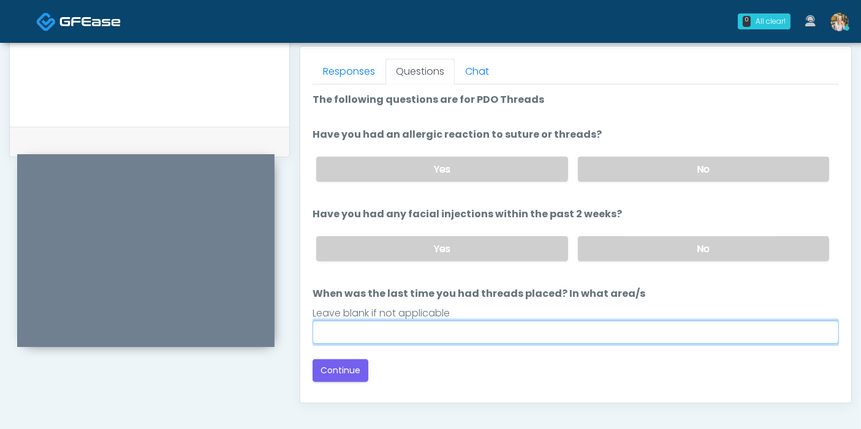
click at [635, 325] on input "When was the last time you had threads placed? In what area/s" at bounding box center [575, 332] width 526 height 23
type input "***"
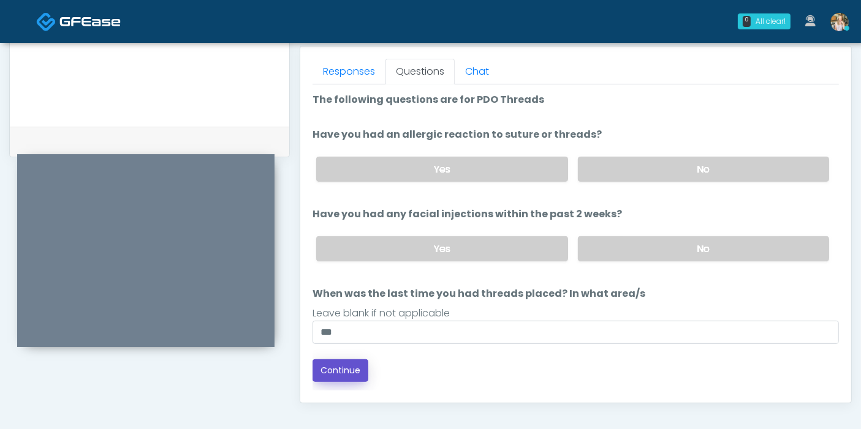
click at [341, 371] on button "Continue" at bounding box center [340, 371] width 56 height 23
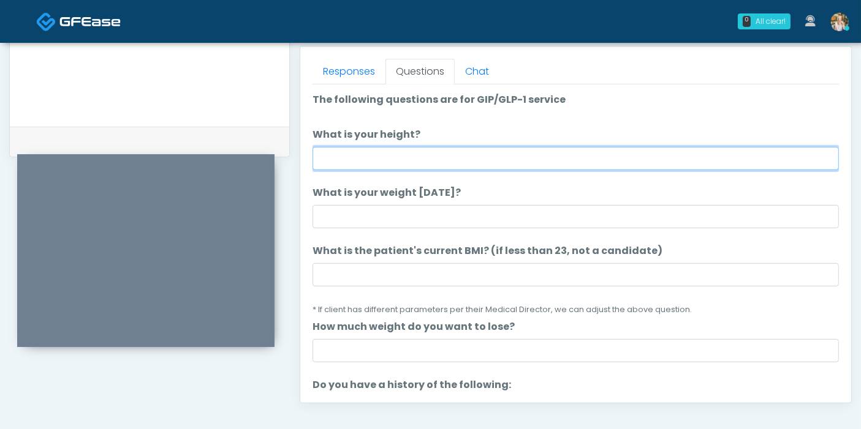
click at [410, 154] on input "What is your height?" at bounding box center [575, 158] width 526 height 23
click at [518, 158] on input "What is your height?" at bounding box center [575, 158] width 526 height 23
type input "***"
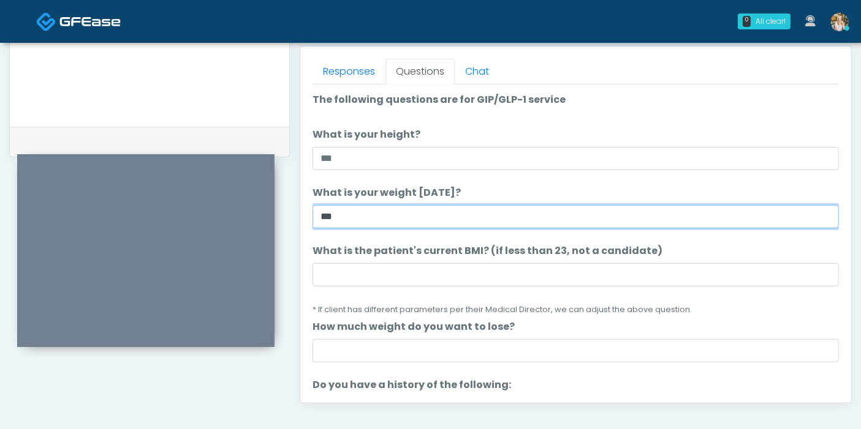
type input "***"
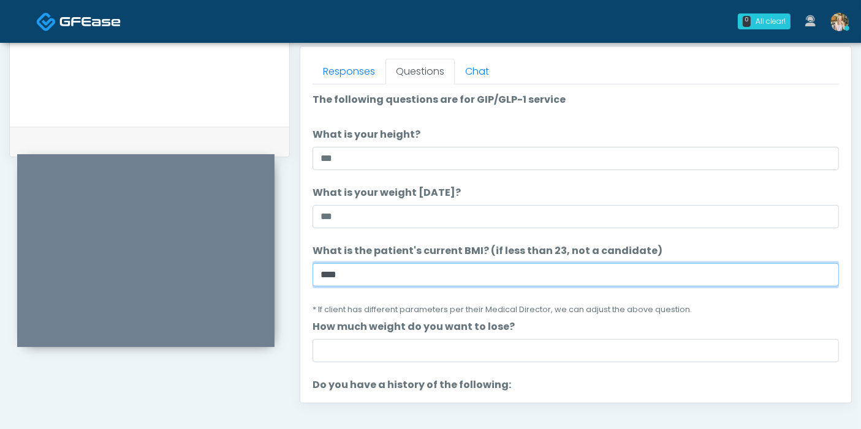
type input "****"
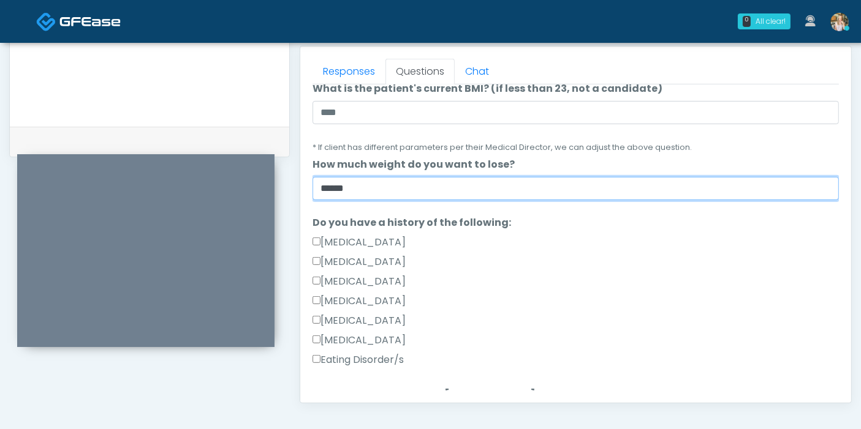
scroll to position [204, 0]
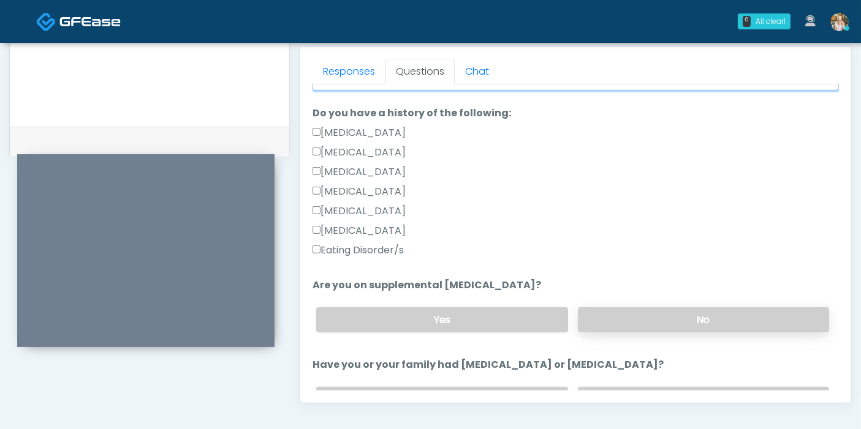
type input "******"
click at [662, 319] on label "No" at bounding box center [703, 320] width 251 height 25
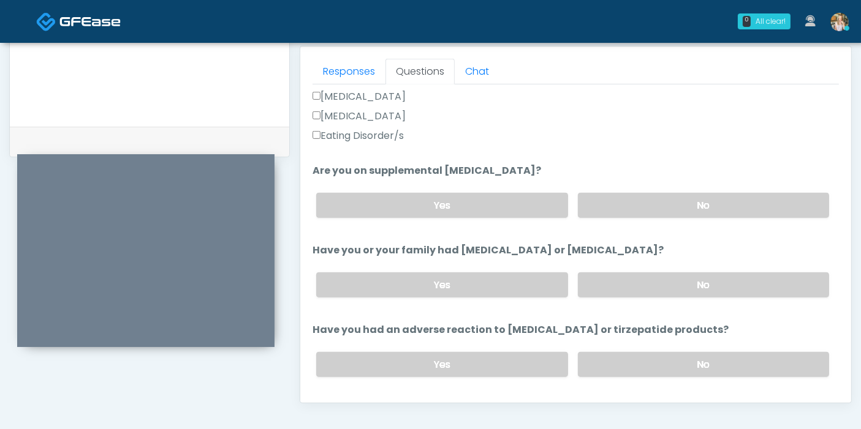
scroll to position [408, 0]
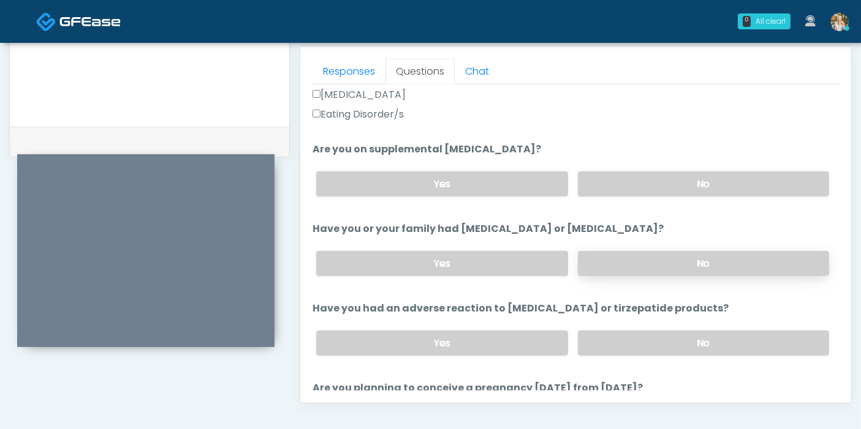
click at [630, 266] on label "No" at bounding box center [703, 263] width 251 height 25
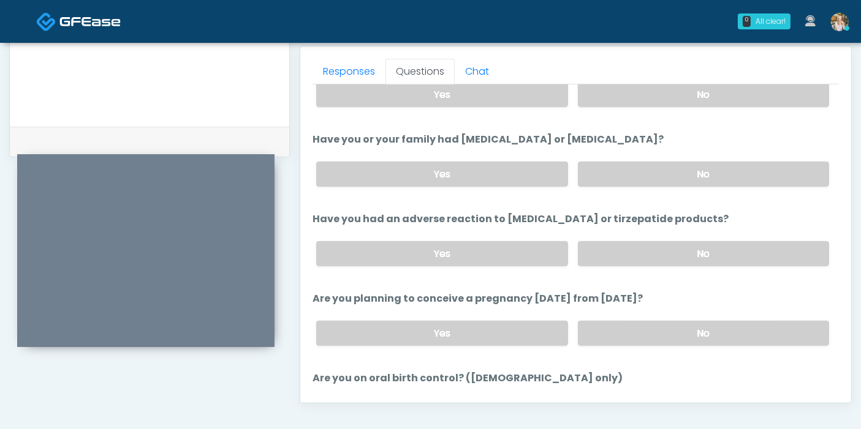
scroll to position [476, 0]
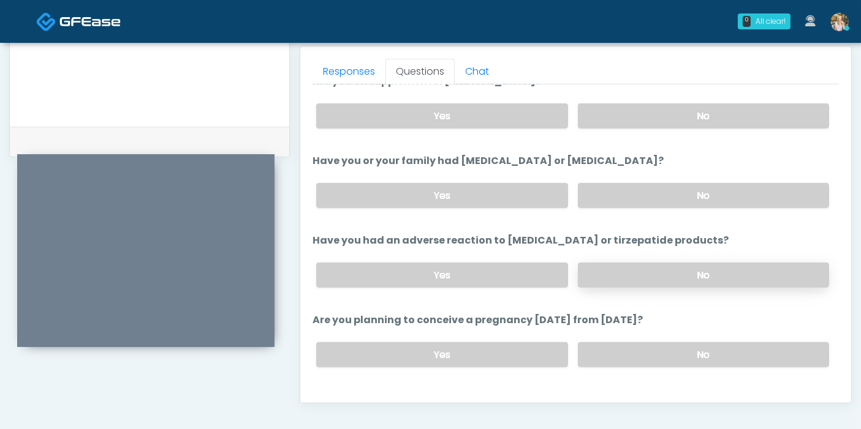
click at [651, 282] on label "No" at bounding box center [703, 275] width 251 height 25
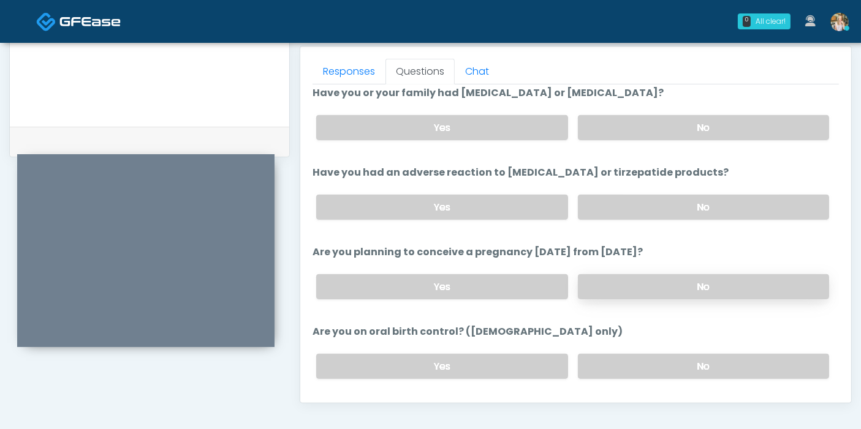
click at [669, 274] on label "No" at bounding box center [703, 286] width 251 height 25
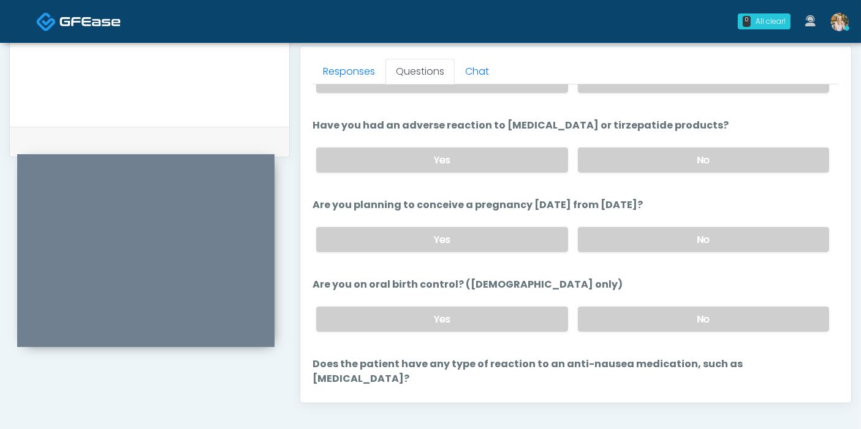
scroll to position [613, 0]
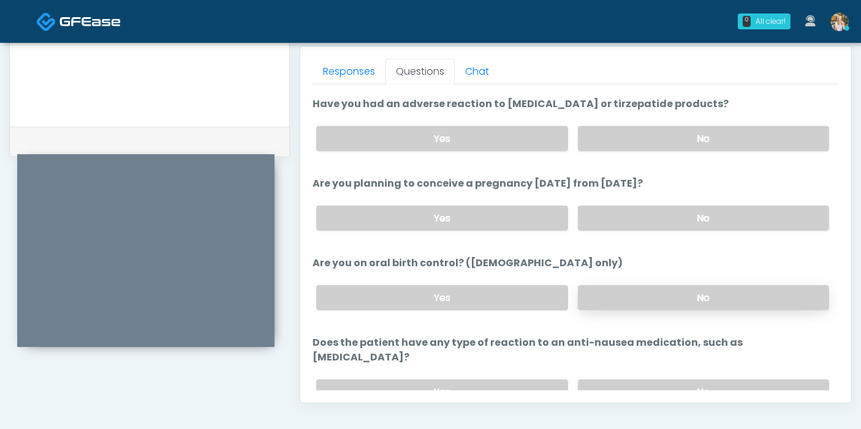
click at [660, 301] on label "No" at bounding box center [703, 297] width 251 height 25
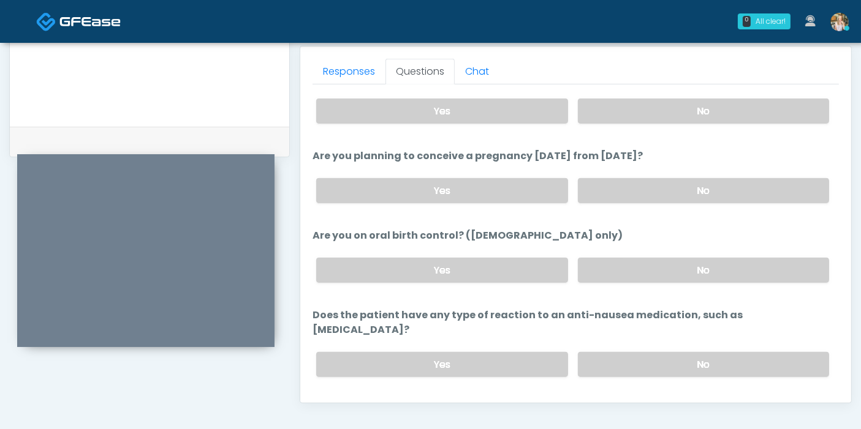
scroll to position [655, 0]
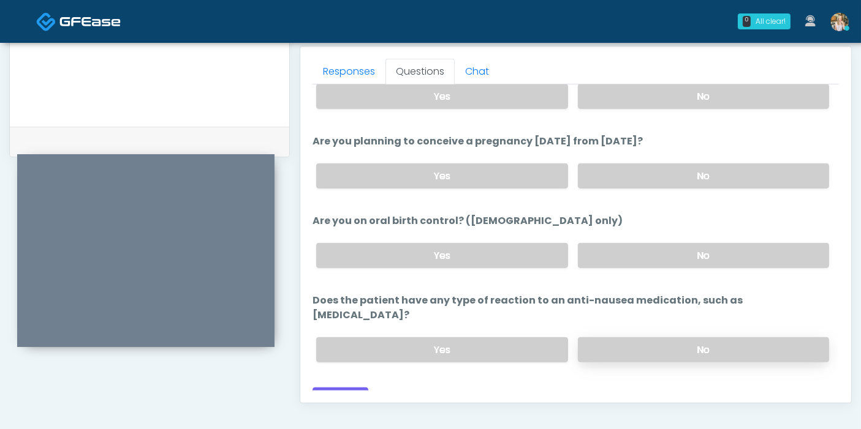
click at [635, 338] on label "No" at bounding box center [703, 350] width 251 height 25
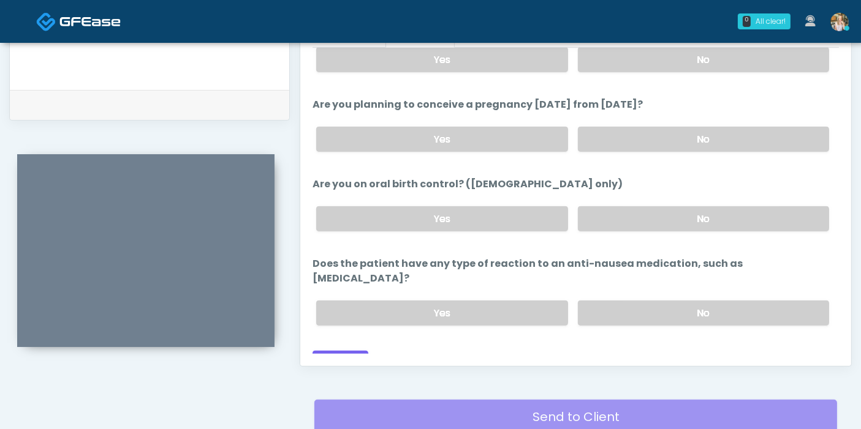
scroll to position [600, 0]
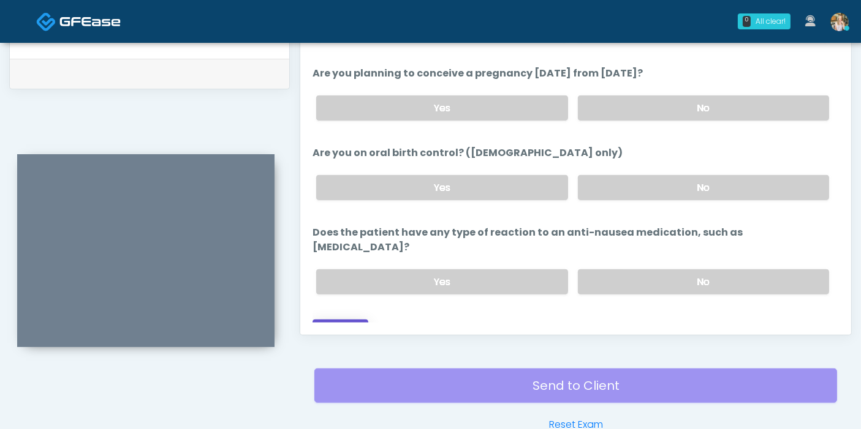
click at [341, 320] on button "Continue" at bounding box center [340, 331] width 56 height 23
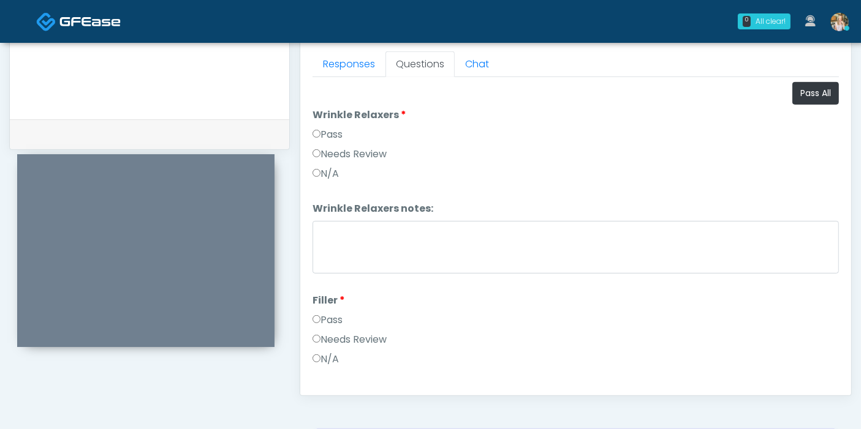
scroll to position [532, 0]
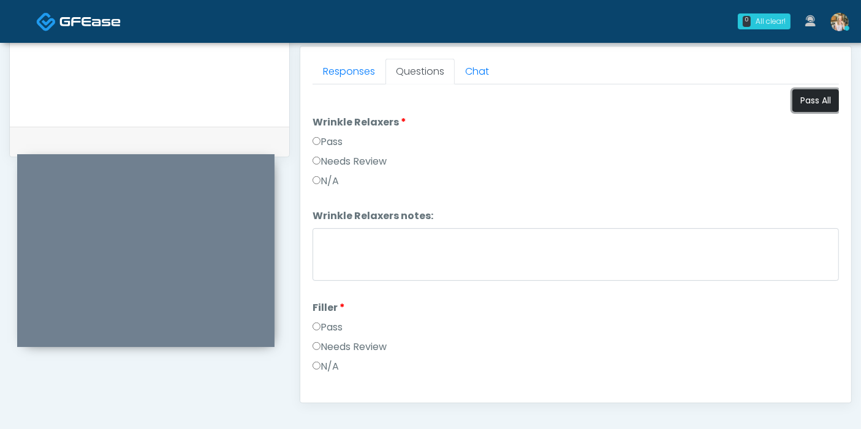
click at [799, 106] on button "Pass All" at bounding box center [815, 100] width 47 height 23
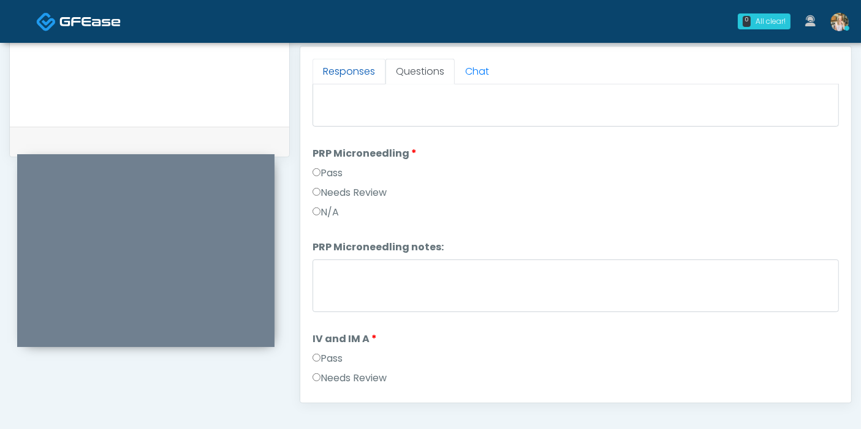
click at [336, 80] on link "Responses" at bounding box center [348, 72] width 73 height 26
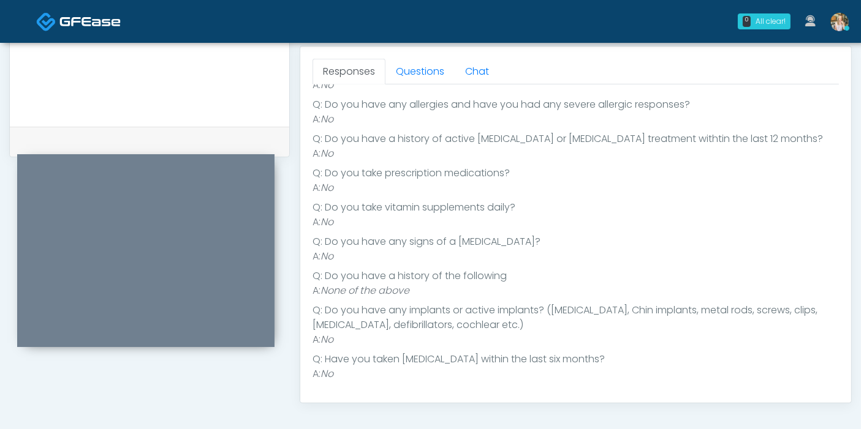
scroll to position [0, 0]
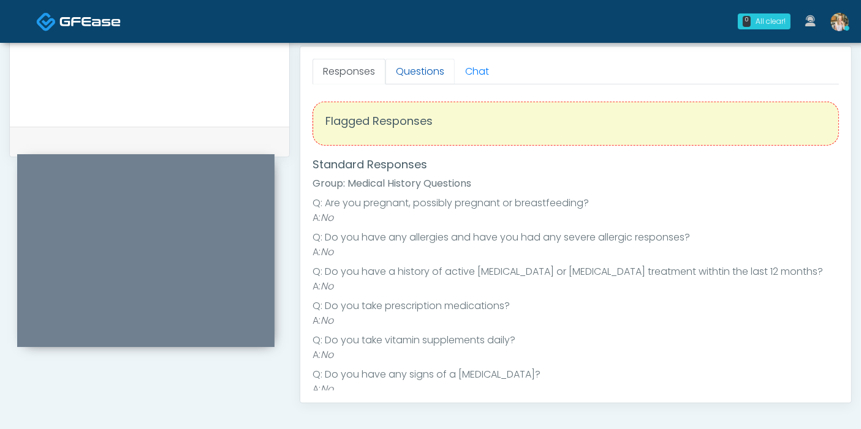
click at [416, 64] on link "Questions" at bounding box center [419, 72] width 69 height 26
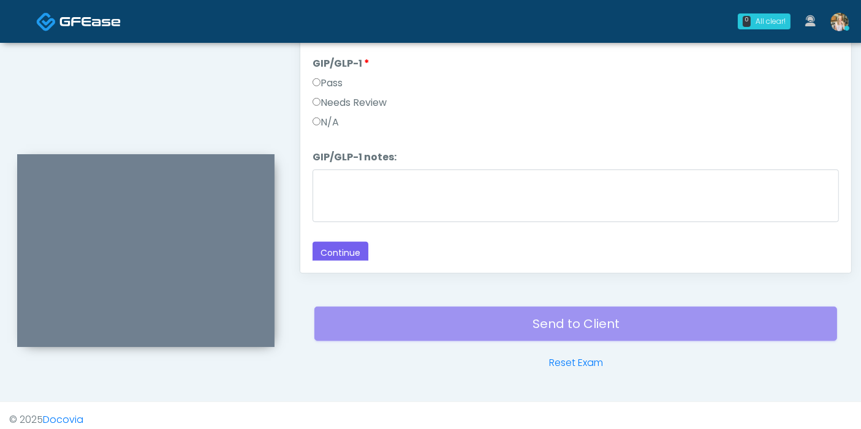
scroll to position [668, 0]
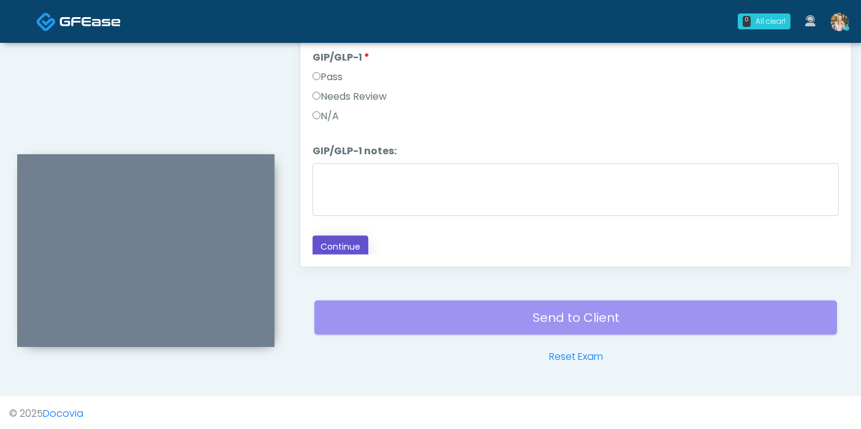
click at [335, 244] on button "Continue" at bounding box center [340, 247] width 56 height 23
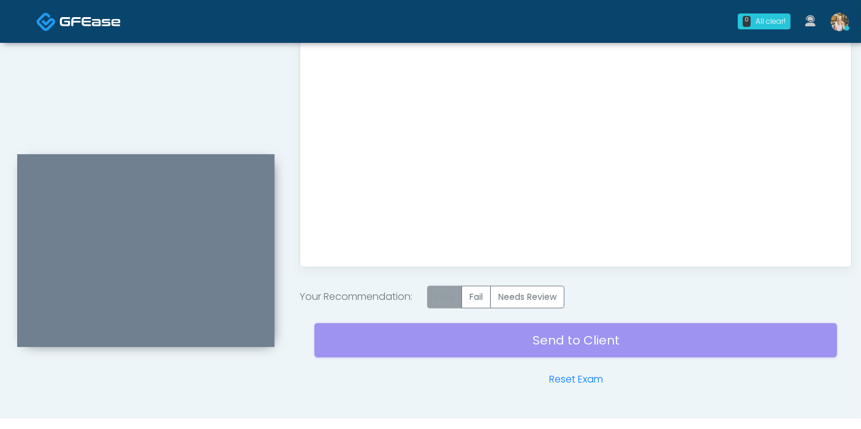
click at [448, 294] on label "Pass" at bounding box center [444, 297] width 35 height 23
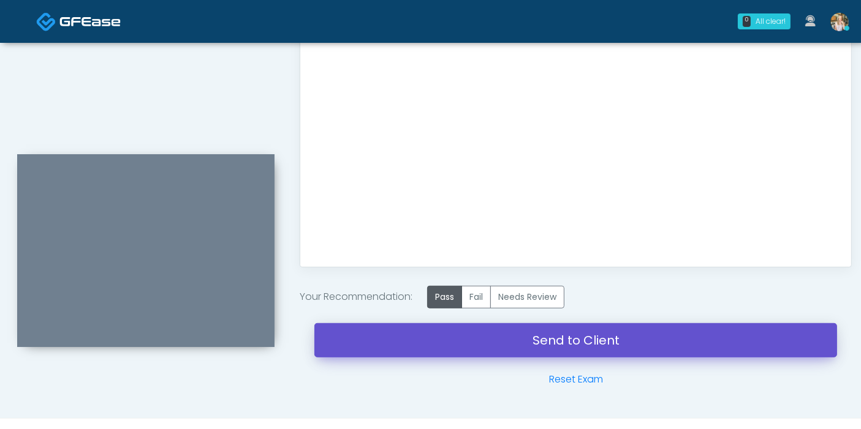
drag, startPoint x: 534, startPoint y: 341, endPoint x: 498, endPoint y: 62, distance: 281.0
click at [534, 341] on link "Send to Client" at bounding box center [575, 340] width 523 height 34
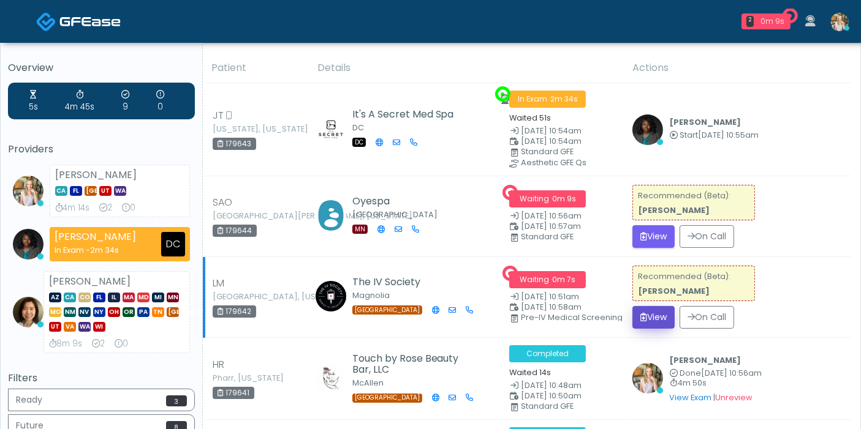
click at [662, 318] on button "View" at bounding box center [653, 317] width 42 height 23
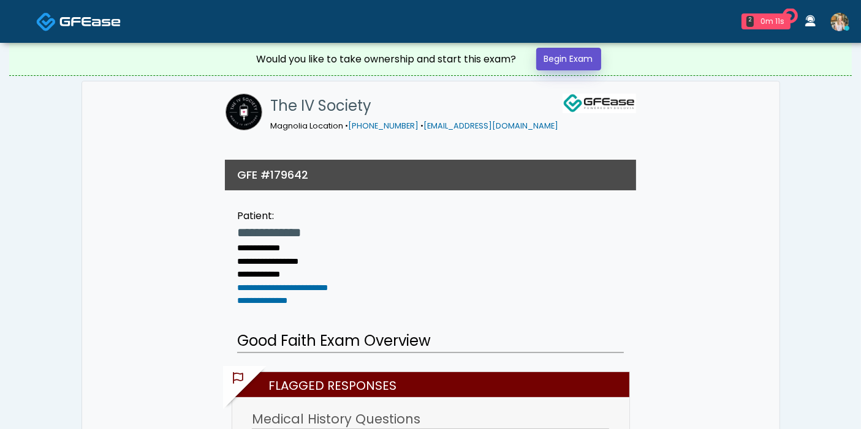
click at [582, 56] on link "Begin Exam" at bounding box center [568, 59] width 65 height 23
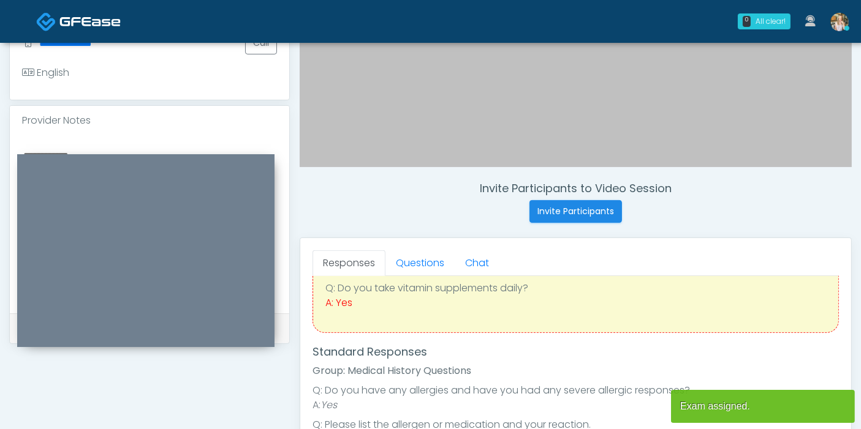
scroll to position [204, 0]
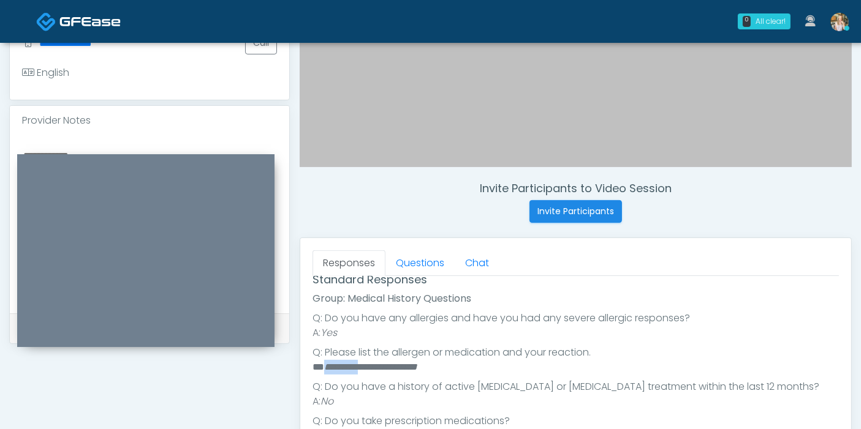
drag, startPoint x: 369, startPoint y: 362, endPoint x: 326, endPoint y: 360, distance: 43.5
click at [326, 363] on em "**********" at bounding box center [370, 367] width 93 height 9
copy em "*********"
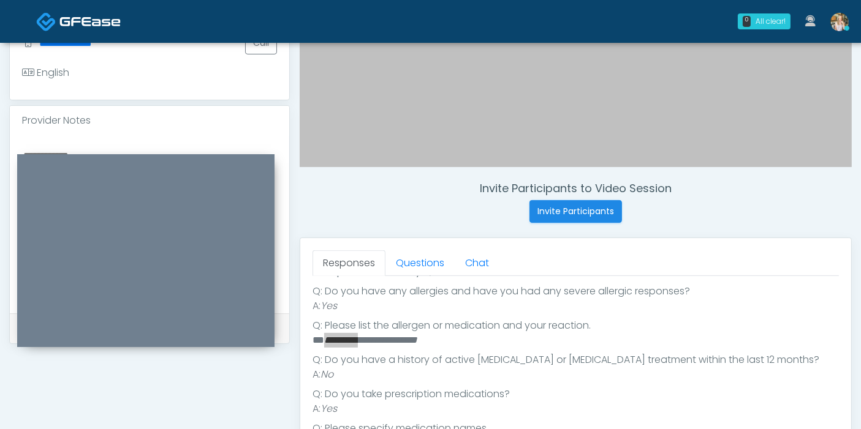
scroll to position [246, 0]
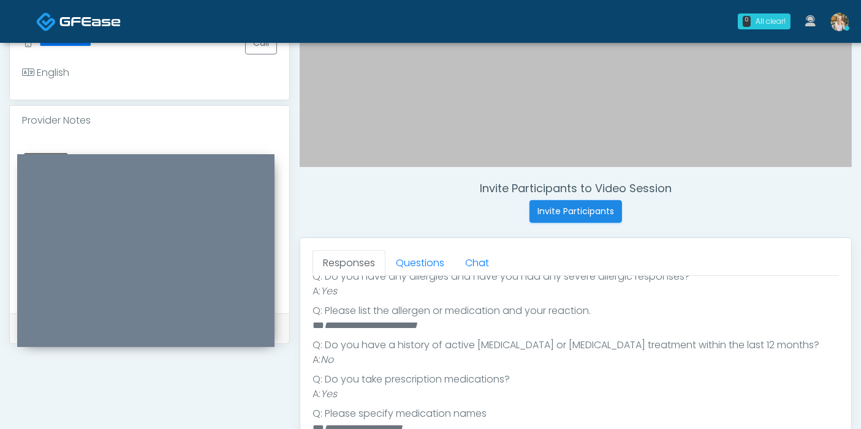
click at [470, 353] on li "A: No" at bounding box center [575, 360] width 526 height 15
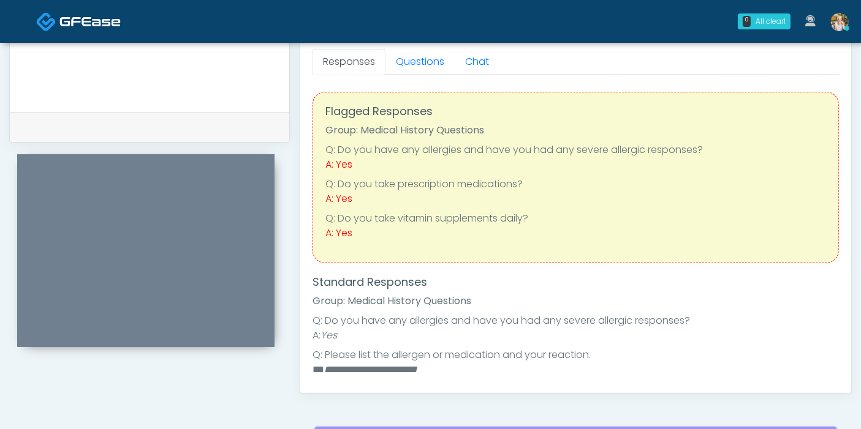
scroll to position [476, 0]
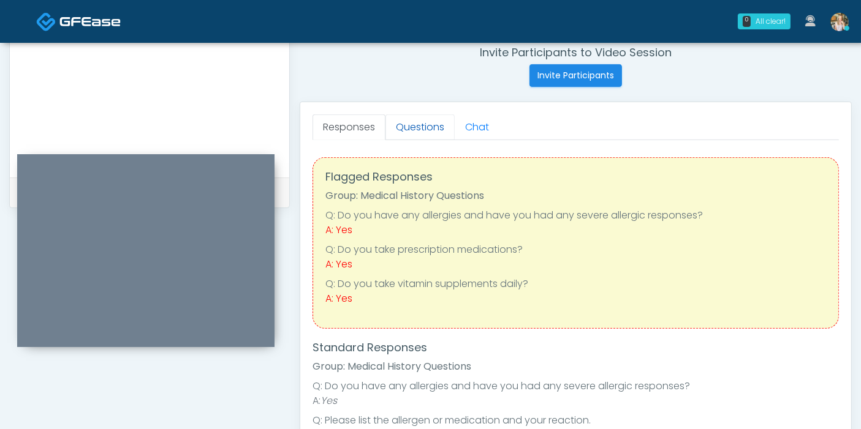
click at [416, 128] on link "Questions" at bounding box center [419, 128] width 69 height 26
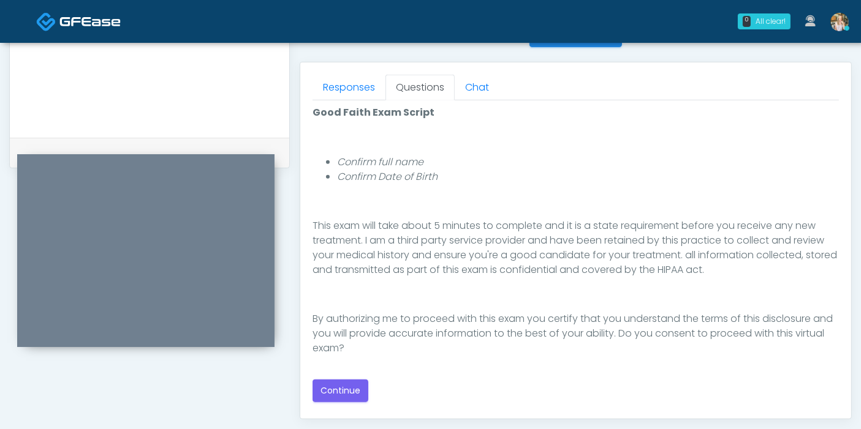
scroll to position [544, 0]
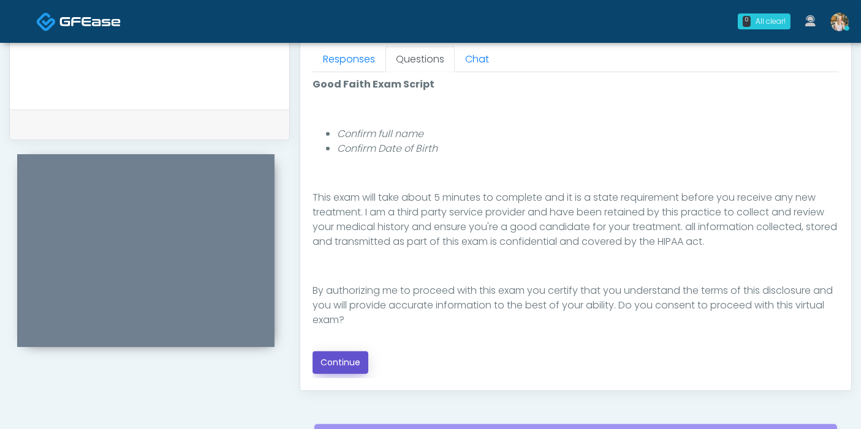
click at [333, 355] on button "Continue" at bounding box center [340, 363] width 56 height 23
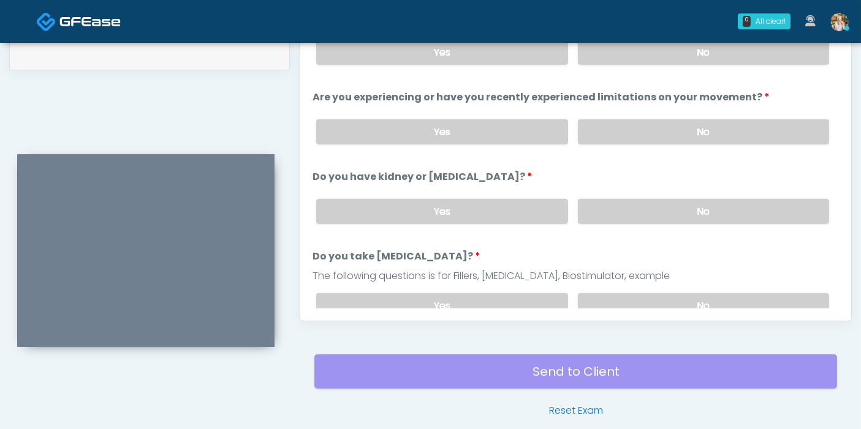
scroll to position [532, 0]
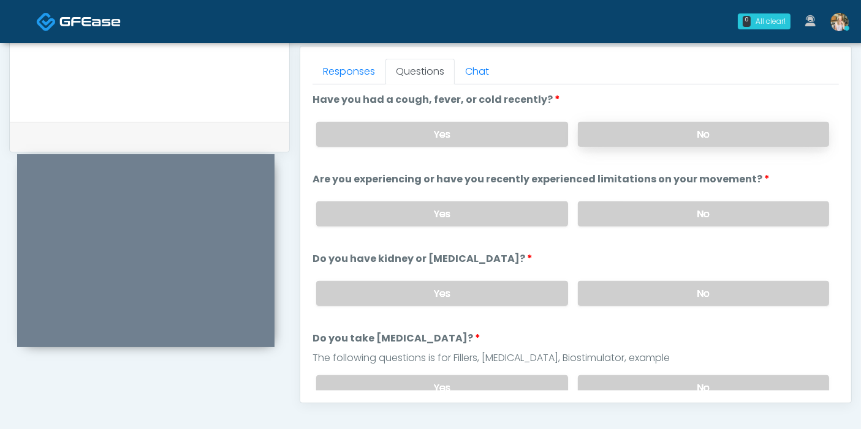
click at [733, 127] on label "No" at bounding box center [703, 134] width 251 height 25
click at [611, 213] on label "No" at bounding box center [703, 214] width 251 height 25
click at [636, 293] on label "No" at bounding box center [703, 293] width 251 height 25
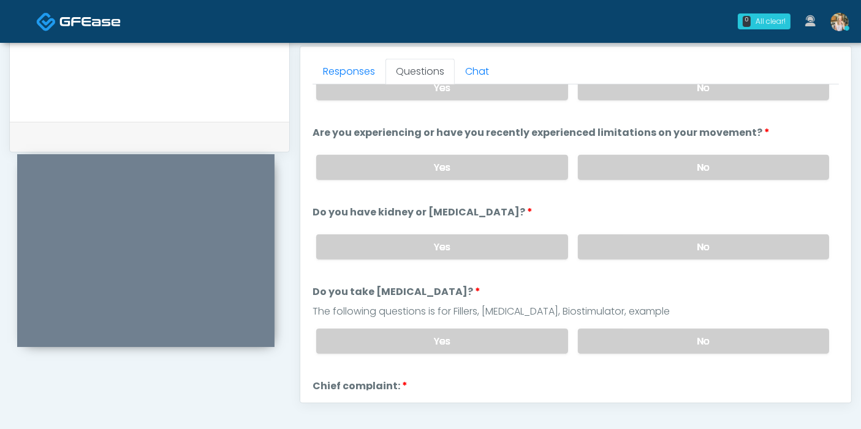
scroll to position [68, 0]
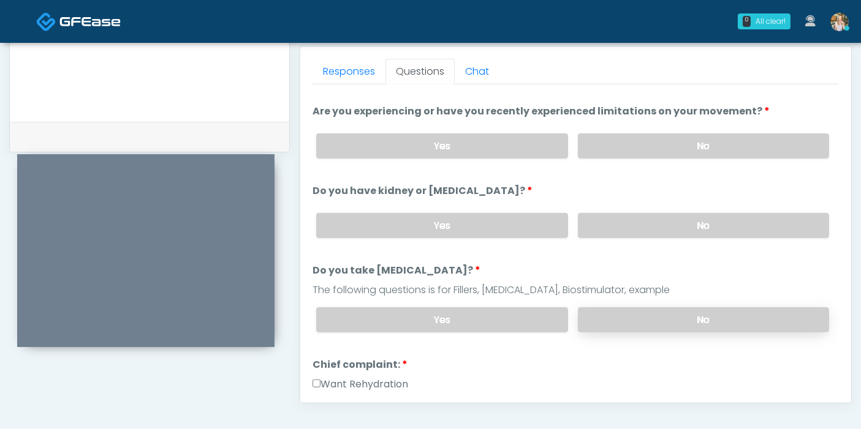
click at [644, 317] on label "No" at bounding box center [703, 320] width 251 height 25
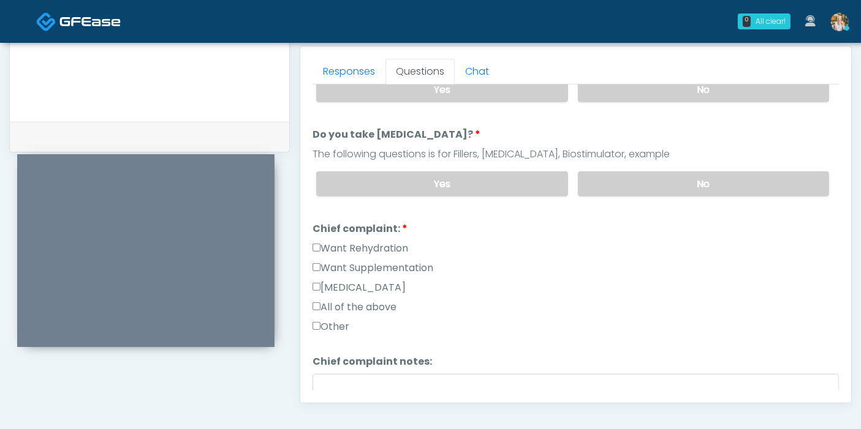
scroll to position [272, 0]
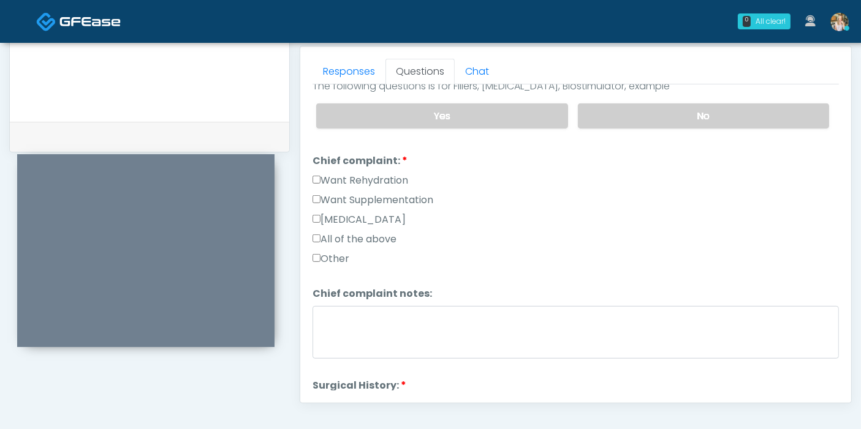
click at [343, 176] on label "Want Rehydration" at bounding box center [360, 180] width 96 height 15
click at [345, 201] on label "Want Supplementation" at bounding box center [372, 200] width 121 height 15
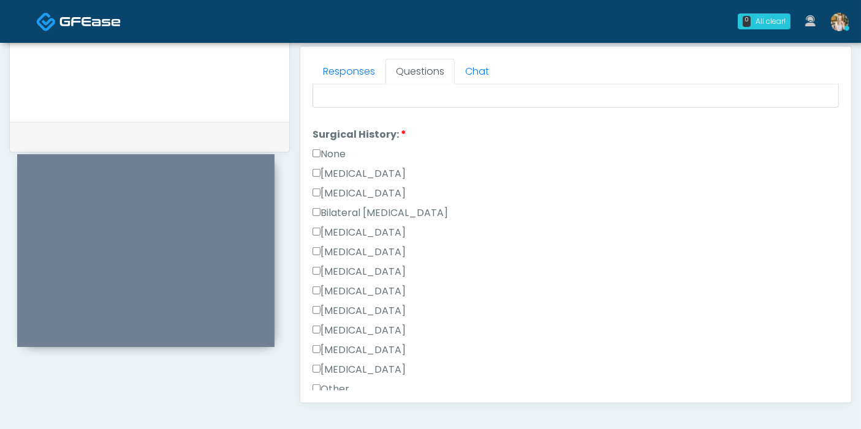
scroll to position [544, 0]
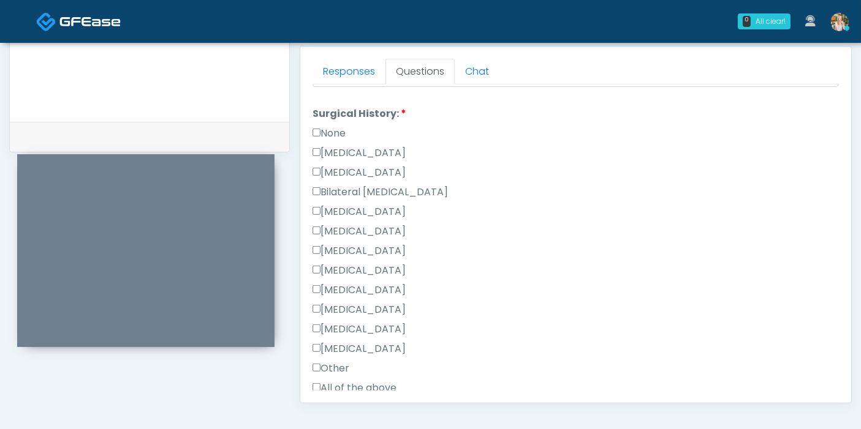
click at [341, 307] on label "Cholecystectomy" at bounding box center [358, 310] width 93 height 15
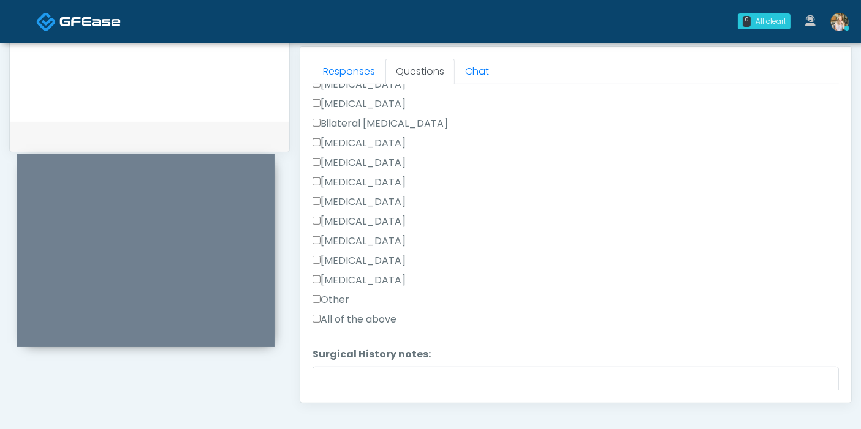
click at [353, 273] on label "Tonsillectomy" at bounding box center [358, 280] width 93 height 15
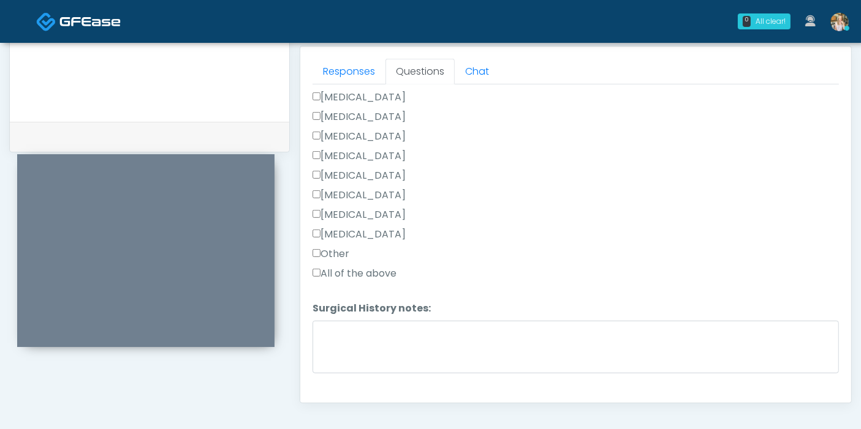
scroll to position [679, 0]
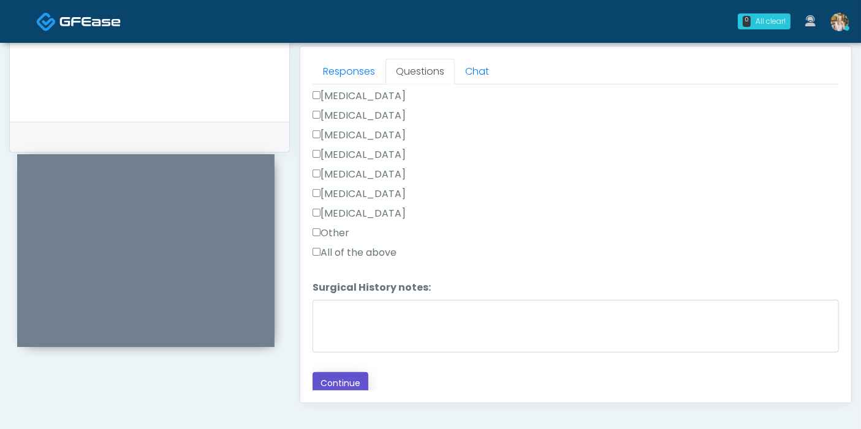
click at [343, 376] on button "Continue" at bounding box center [340, 383] width 56 height 23
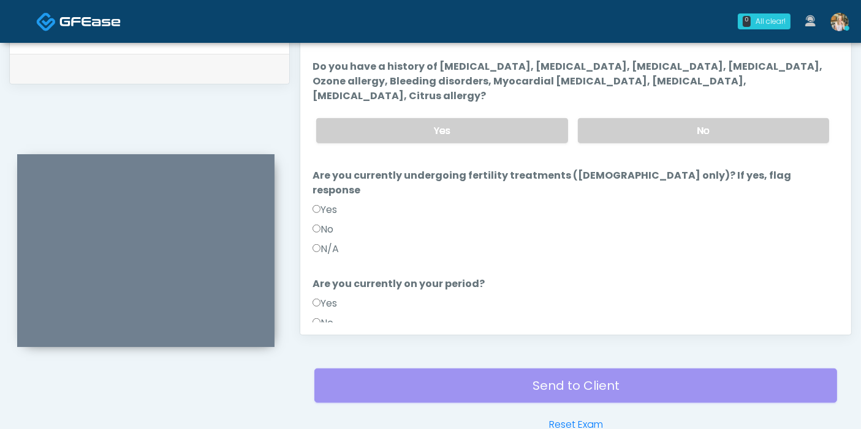
scroll to position [532, 0]
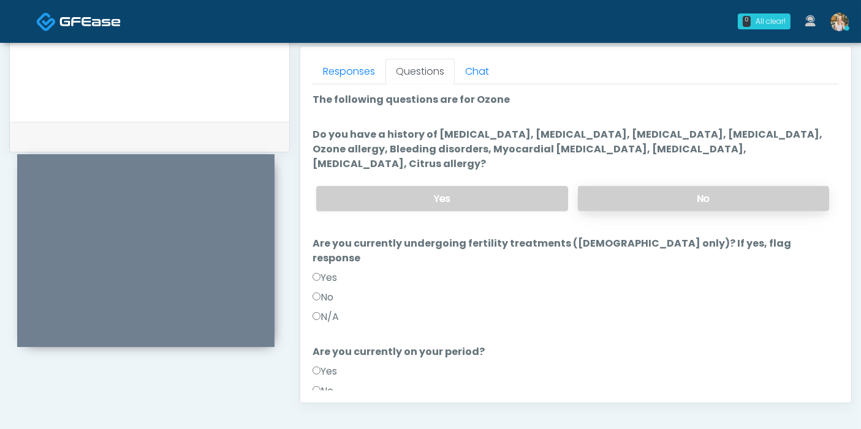
click at [621, 186] on label "No" at bounding box center [703, 198] width 251 height 25
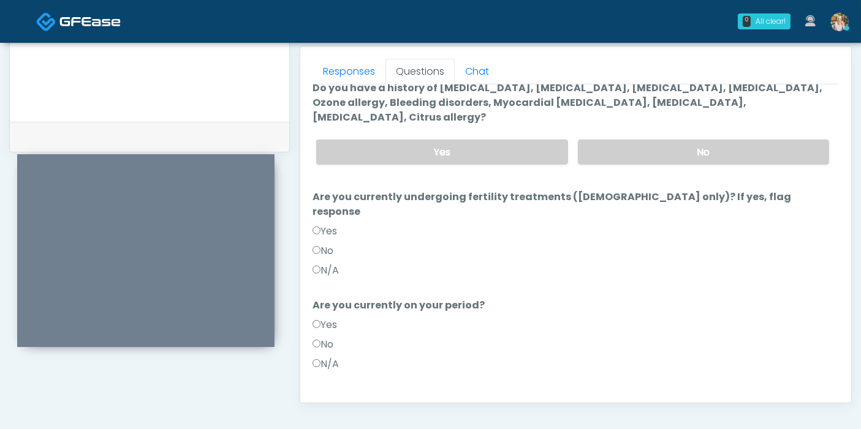
scroll to position [68, 0]
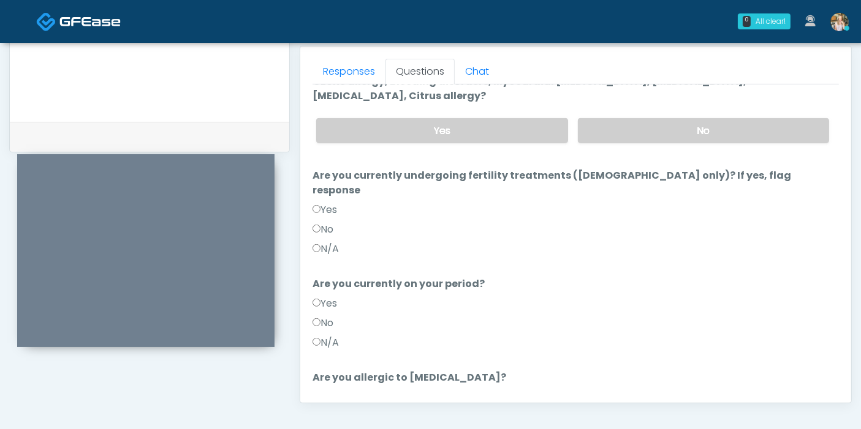
click at [315, 222] on label "No" at bounding box center [322, 229] width 21 height 15
click at [320, 316] on label "No" at bounding box center [322, 323] width 21 height 15
drag, startPoint x: 682, startPoint y: 380, endPoint x: 671, endPoint y: 374, distance: 12.9
click at [681, 400] on label "No" at bounding box center [703, 412] width 251 height 25
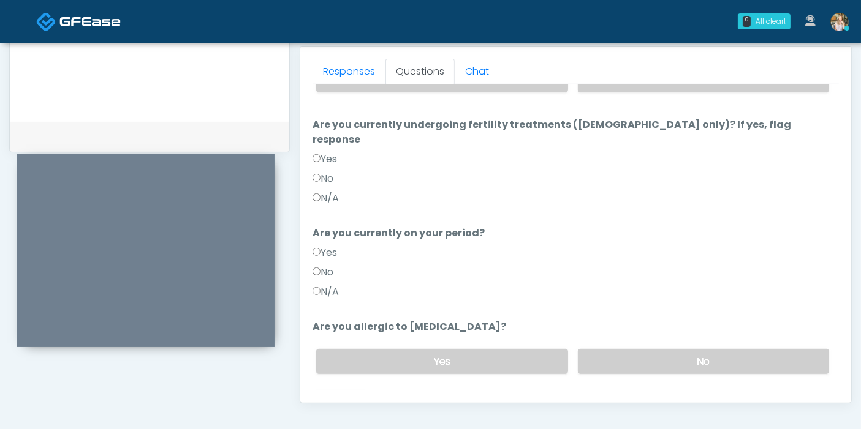
click at [346, 399] on button "Continue" at bounding box center [340, 410] width 56 height 23
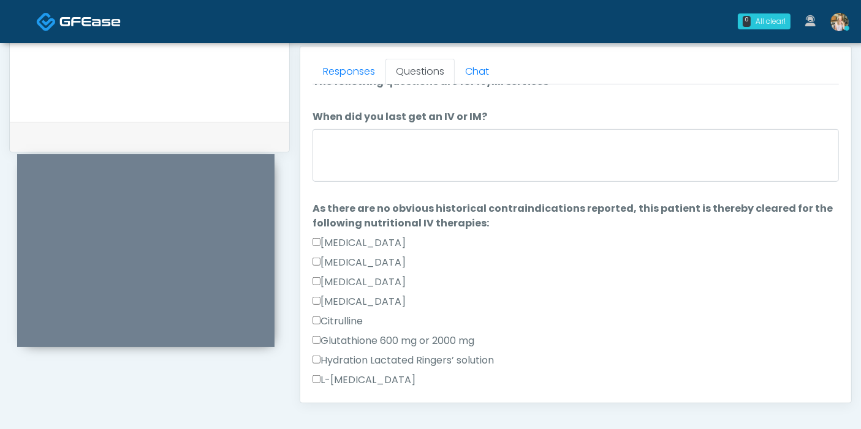
scroll to position [0, 0]
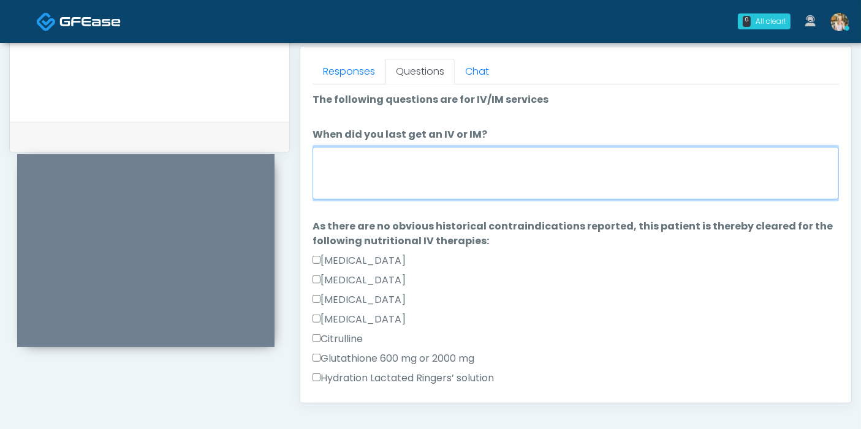
click at [423, 173] on textarea "When did you last get an IV or IM?" at bounding box center [575, 173] width 526 height 53
type textarea "*"
type textarea "**********"
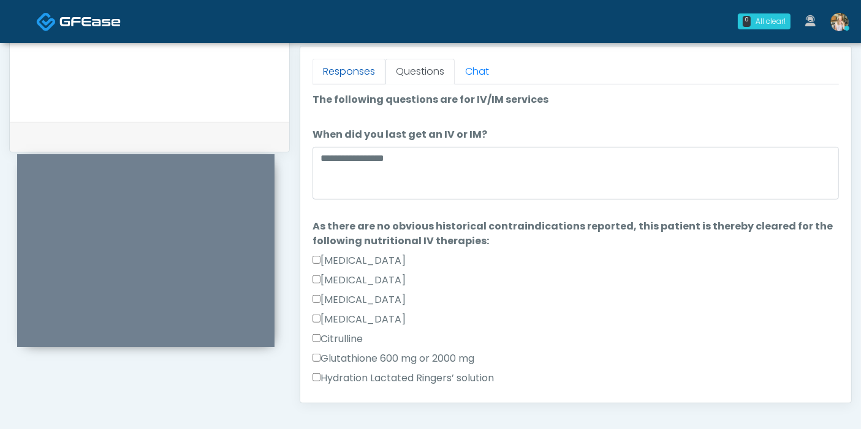
click at [355, 66] on link "Responses" at bounding box center [348, 72] width 73 height 26
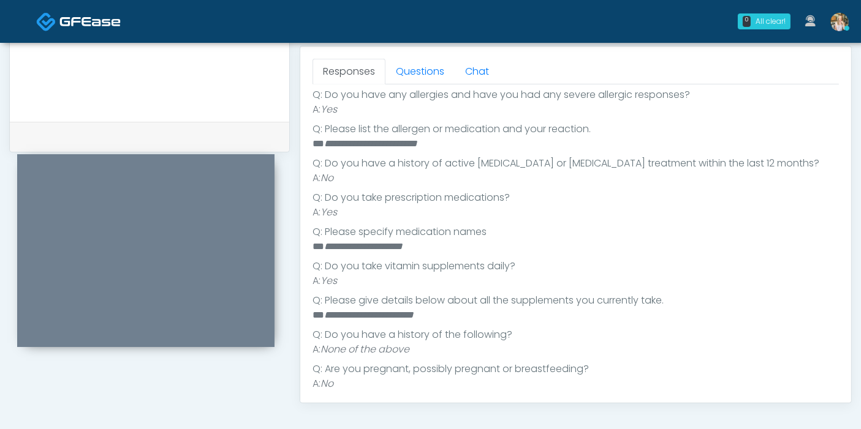
scroll to position [246, 0]
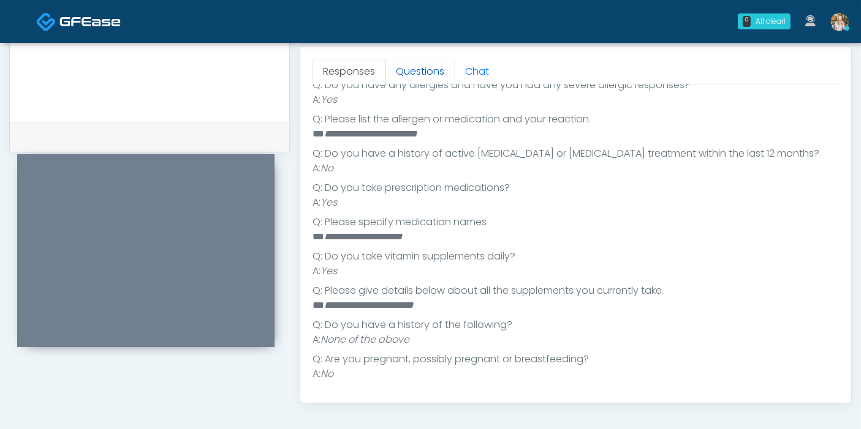
click at [423, 73] on link "Questions" at bounding box center [419, 72] width 69 height 26
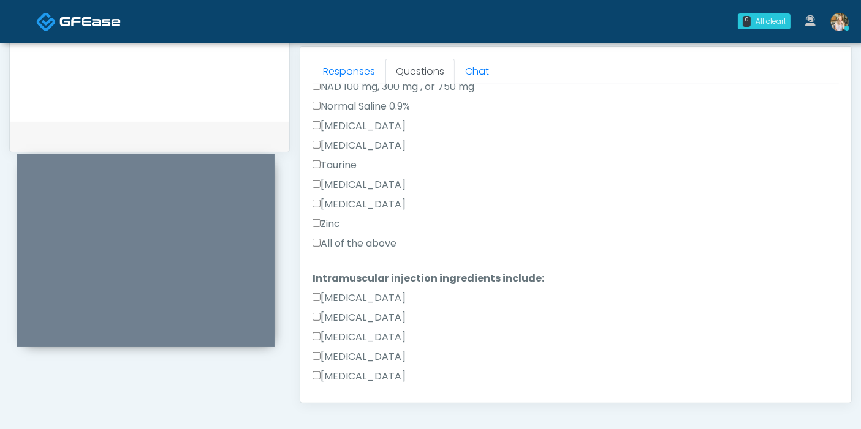
scroll to position [450, 0]
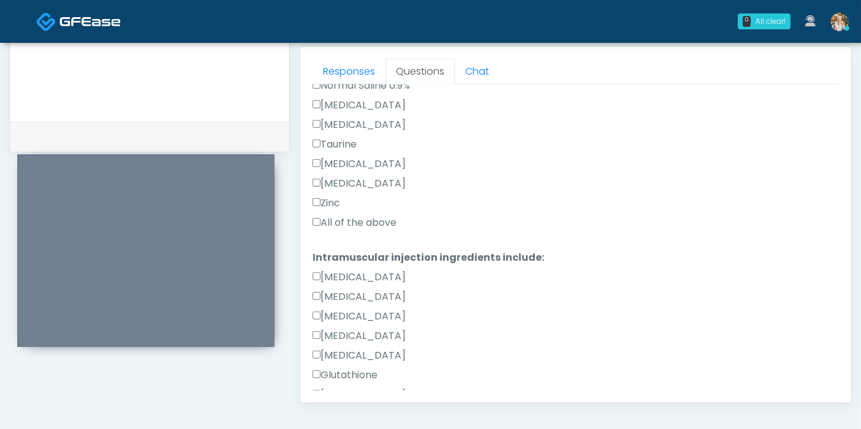
click at [323, 216] on label "All of the above" at bounding box center [354, 223] width 84 height 15
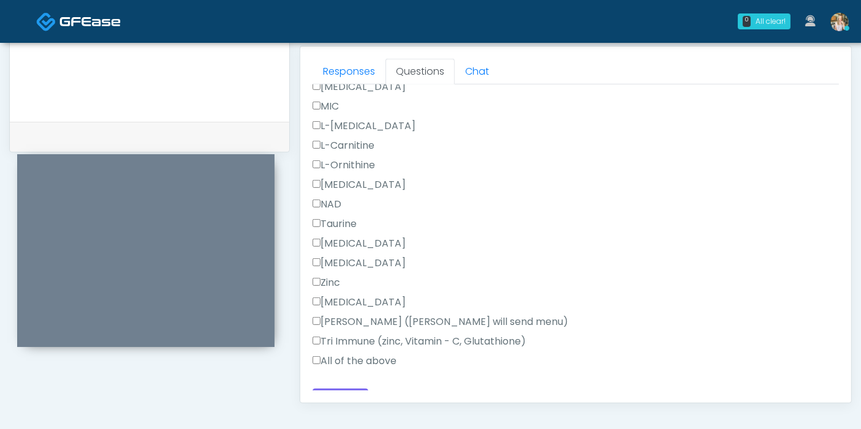
scroll to position [777, 0]
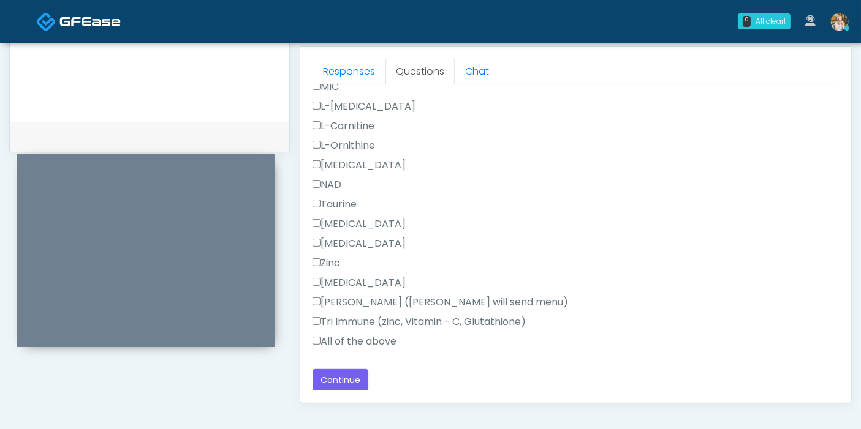
click at [322, 340] on label "All of the above" at bounding box center [354, 341] width 84 height 15
click at [332, 378] on button "Continue" at bounding box center [340, 380] width 56 height 23
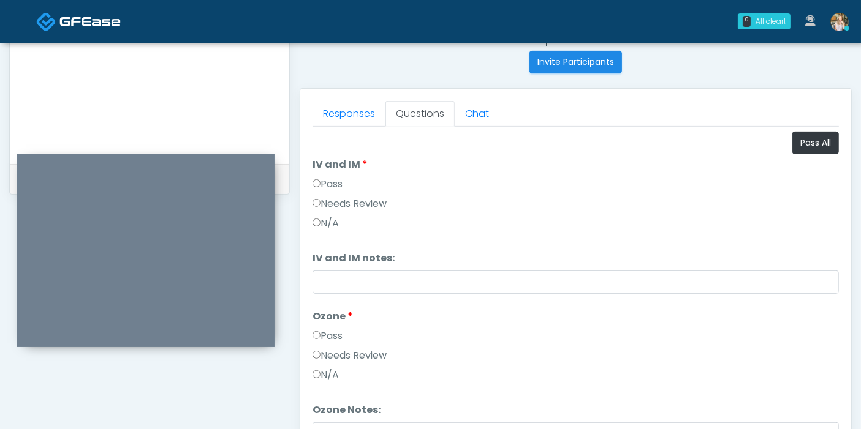
scroll to position [395, 0]
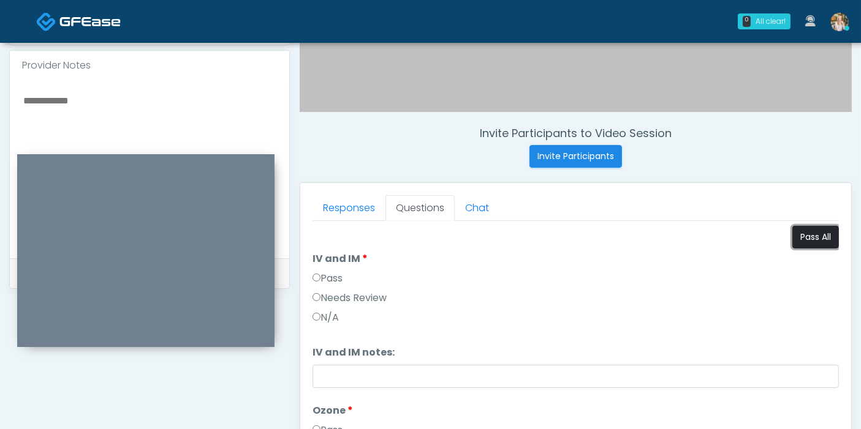
click at [792, 240] on button "Pass All" at bounding box center [815, 237] width 47 height 23
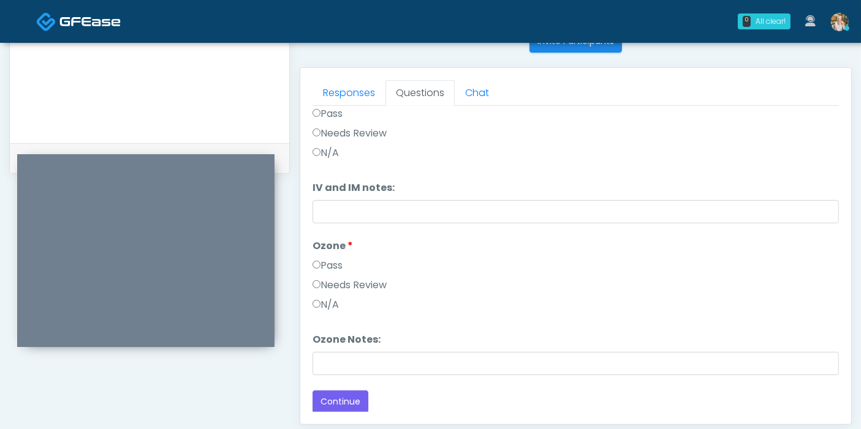
scroll to position [532, 0]
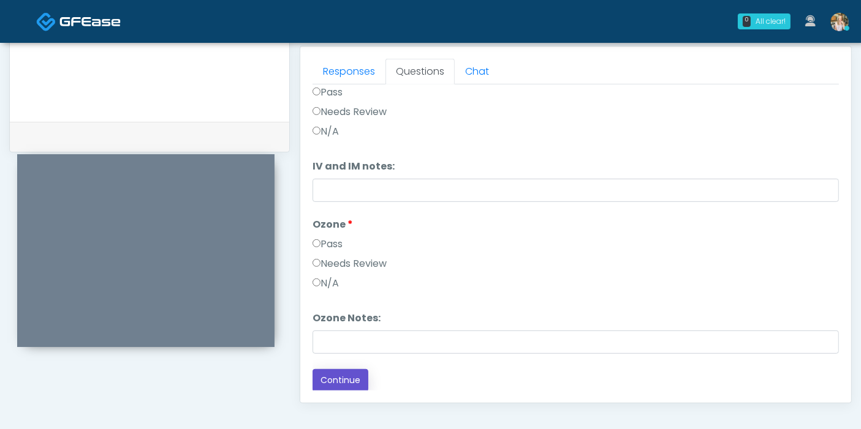
click at [346, 379] on button "Continue" at bounding box center [340, 380] width 56 height 23
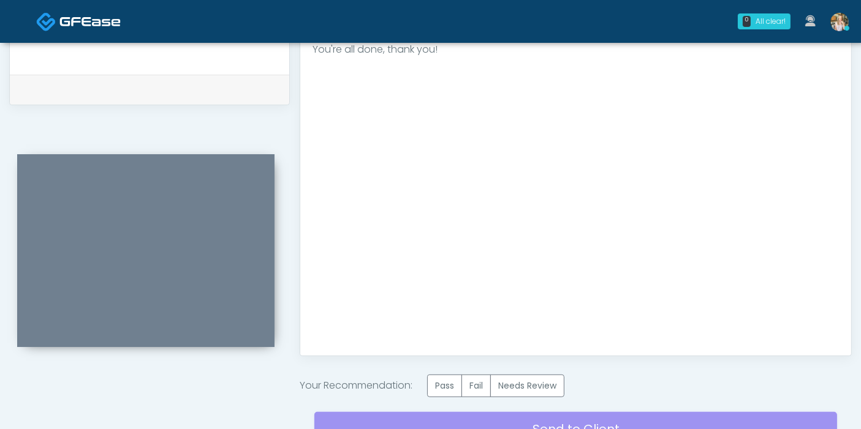
scroll to position [600, 0]
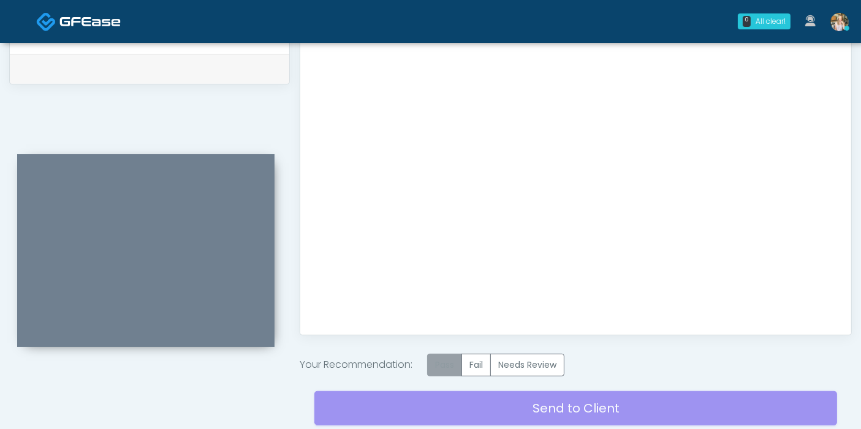
click at [453, 363] on label "Pass" at bounding box center [444, 365] width 35 height 23
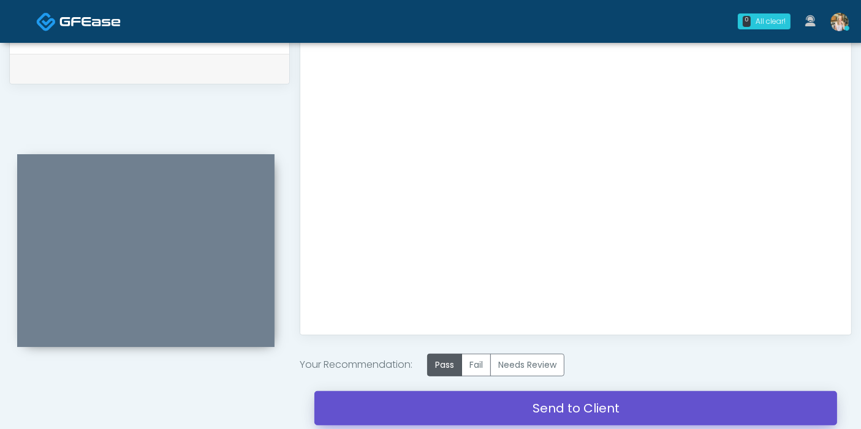
click at [536, 410] on link "Send to Client" at bounding box center [575, 408] width 523 height 34
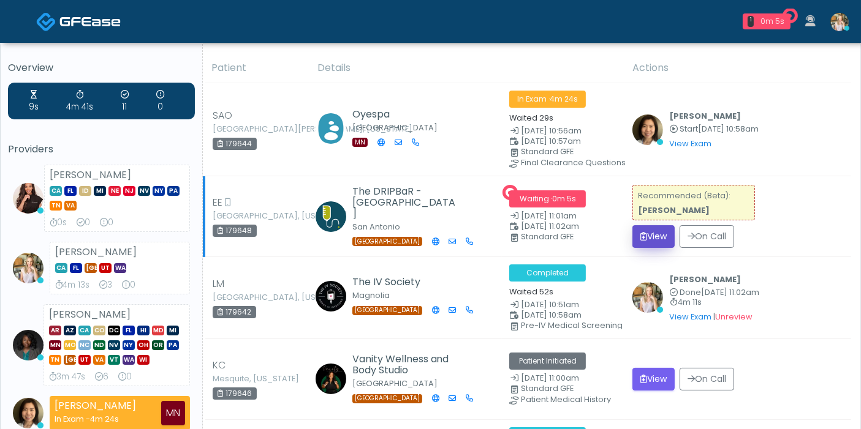
click at [656, 234] on button "View" at bounding box center [653, 236] width 42 height 23
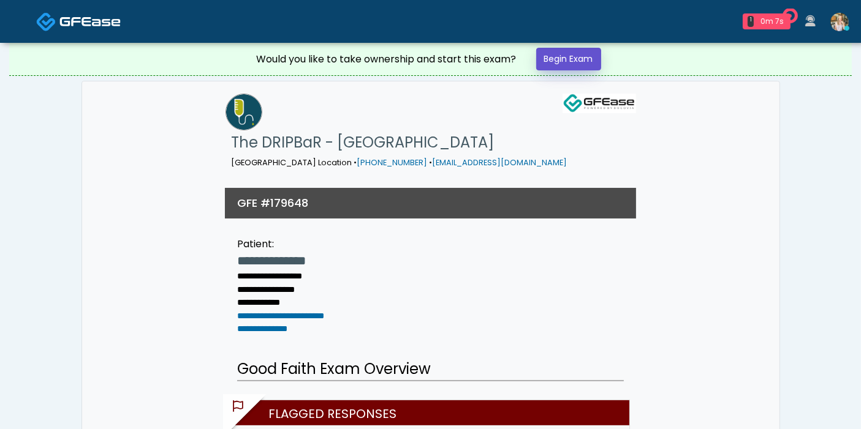
click at [570, 62] on link "Begin Exam" at bounding box center [568, 59] width 65 height 23
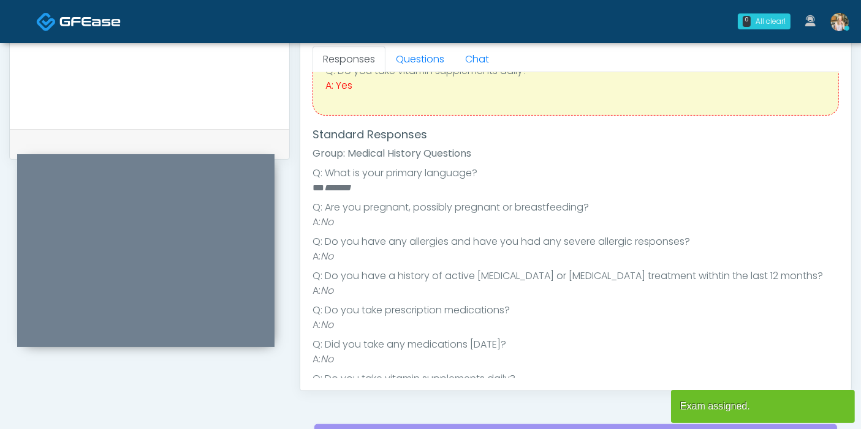
scroll to position [56, 0]
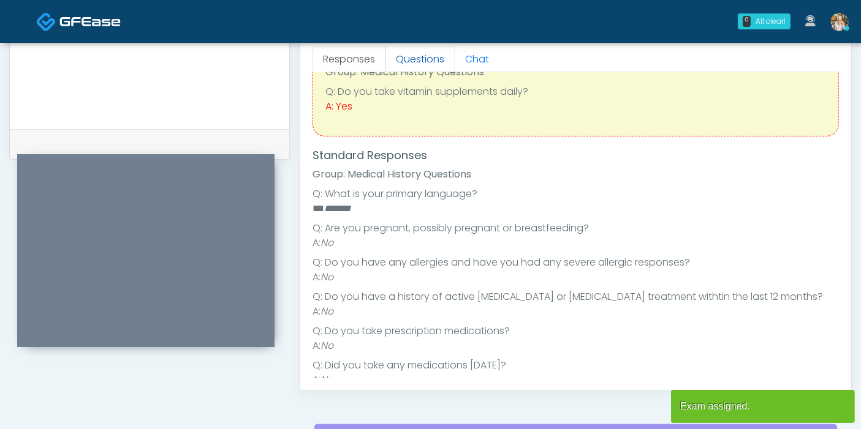
click at [418, 62] on link "Questions" at bounding box center [419, 60] width 69 height 26
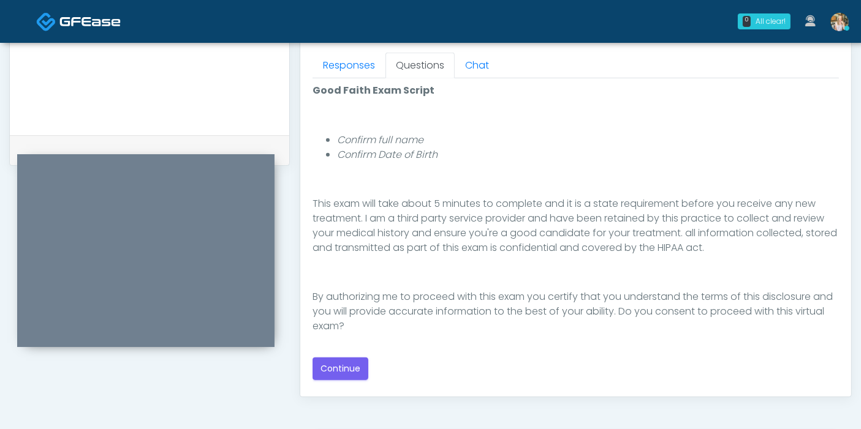
scroll to position [544, 0]
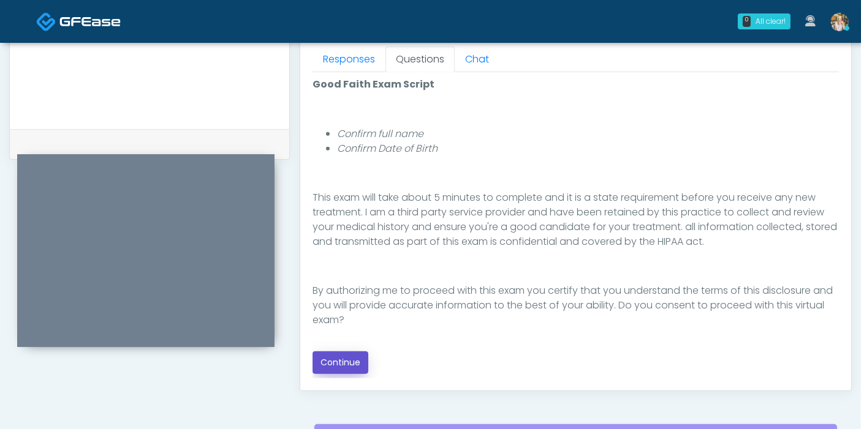
click at [345, 361] on button "Continue" at bounding box center [340, 363] width 56 height 23
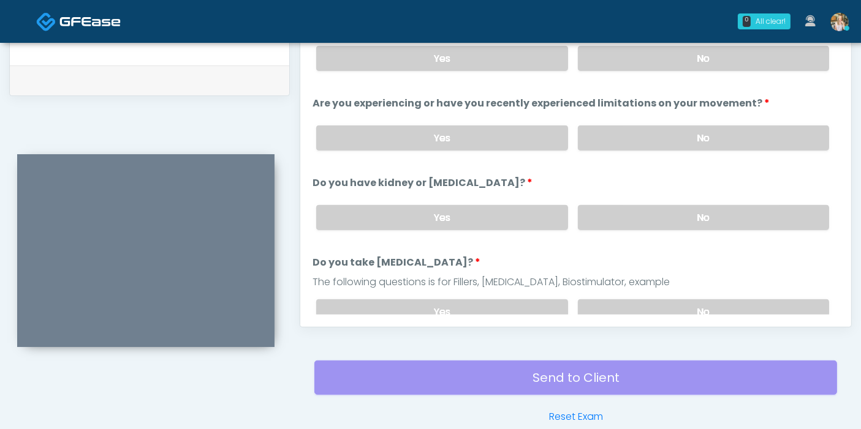
scroll to position [532, 0]
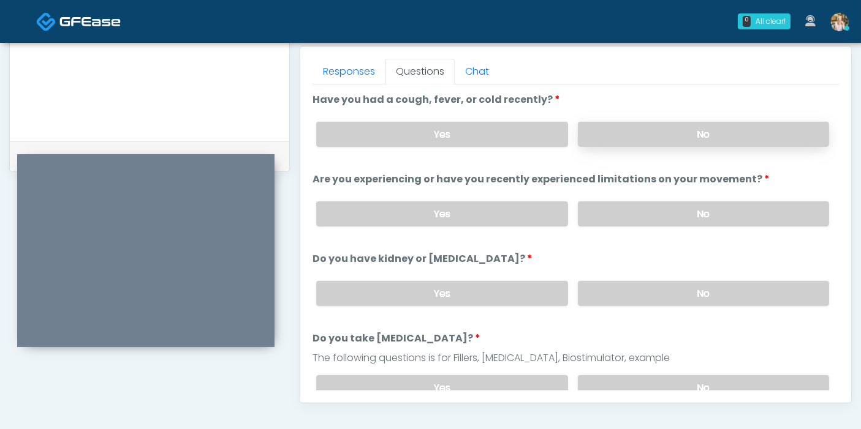
drag, startPoint x: 685, startPoint y: 135, endPoint x: 692, endPoint y: 141, distance: 8.7
click at [685, 134] on label "No" at bounding box center [703, 134] width 251 height 25
click at [693, 208] on label "No" at bounding box center [703, 214] width 251 height 25
click at [668, 293] on label "No" at bounding box center [703, 293] width 251 height 25
click at [667, 384] on label "No" at bounding box center [703, 388] width 251 height 25
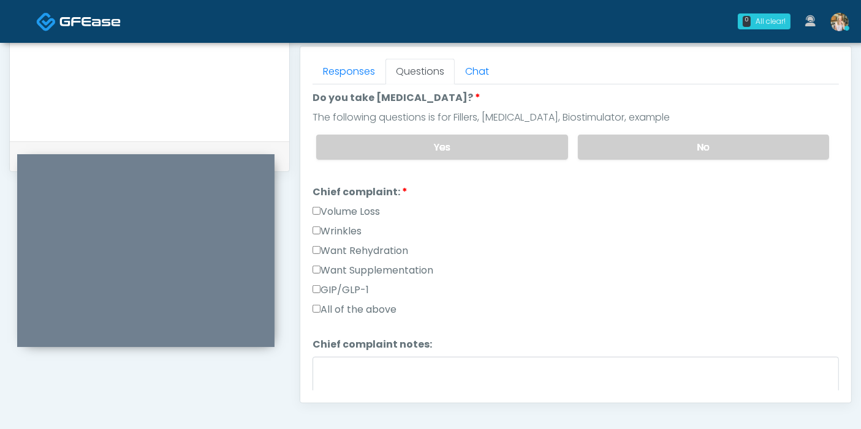
scroll to position [272, 0]
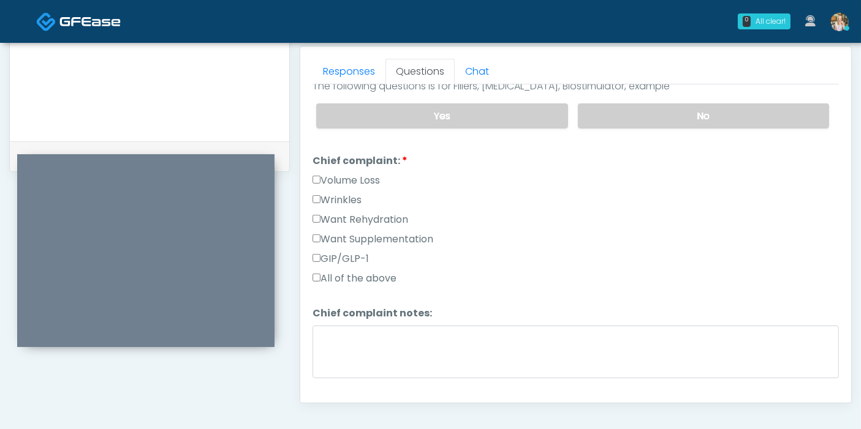
click at [340, 220] on label "Want Rehydration" at bounding box center [360, 220] width 96 height 15
click at [338, 239] on label "Want Supplementation" at bounding box center [372, 239] width 121 height 15
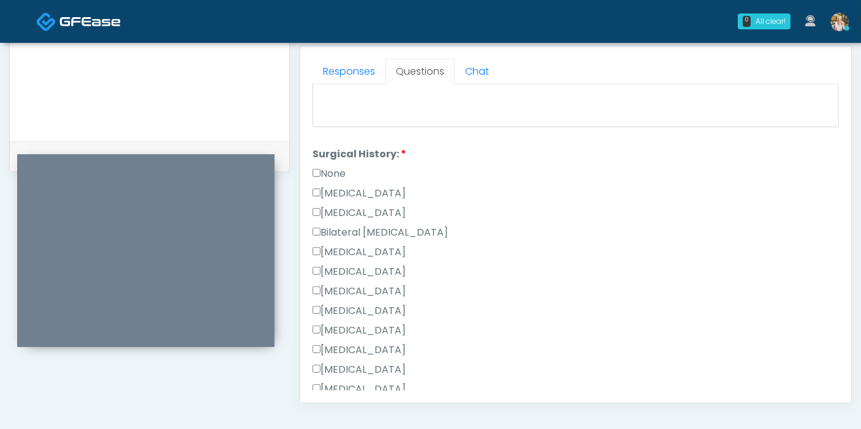
scroll to position [544, 0]
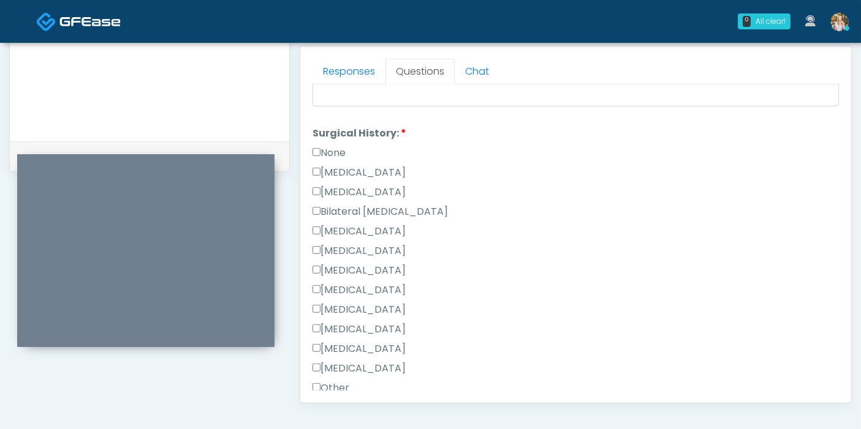
click at [334, 151] on label "None" at bounding box center [328, 153] width 33 height 15
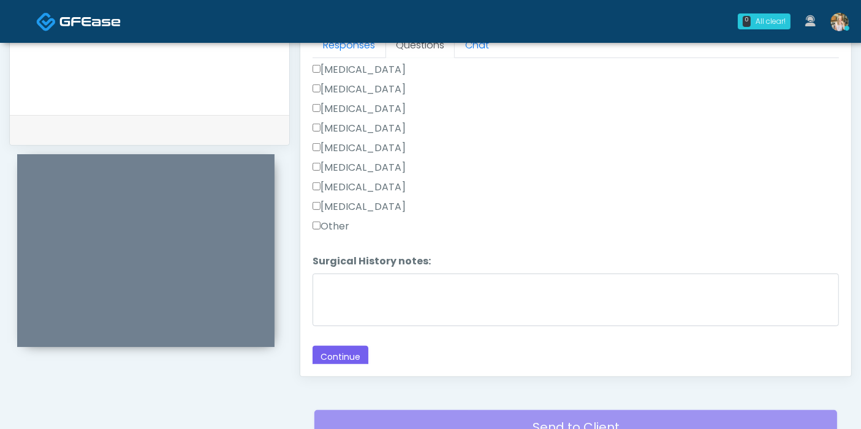
scroll to position [600, 0]
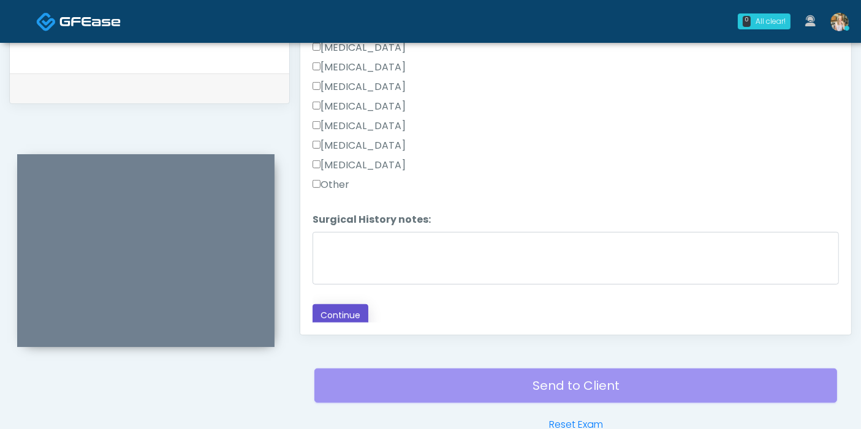
click at [349, 307] on button "Continue" at bounding box center [340, 315] width 56 height 23
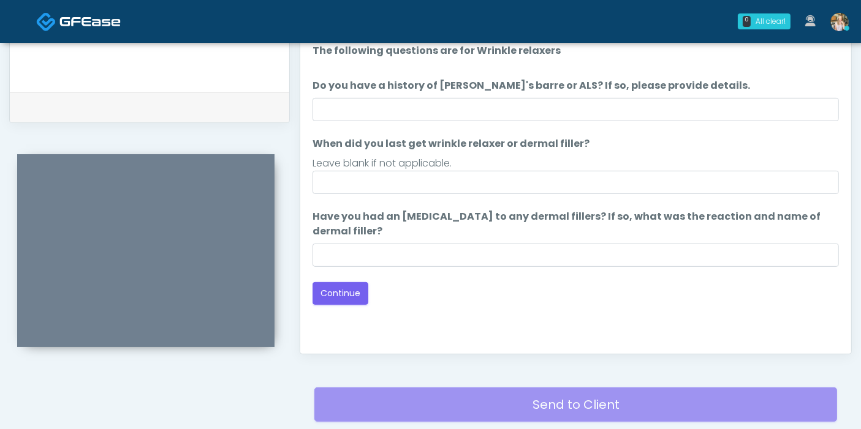
scroll to position [532, 0]
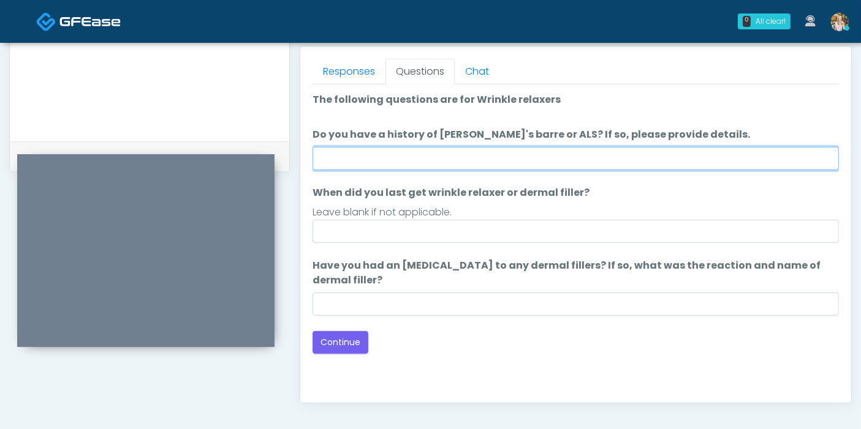
click at [460, 160] on input "Do you have a history of [PERSON_NAME]'s barre or ALS? If so, please provide de…" at bounding box center [575, 158] width 526 height 23
type input "******"
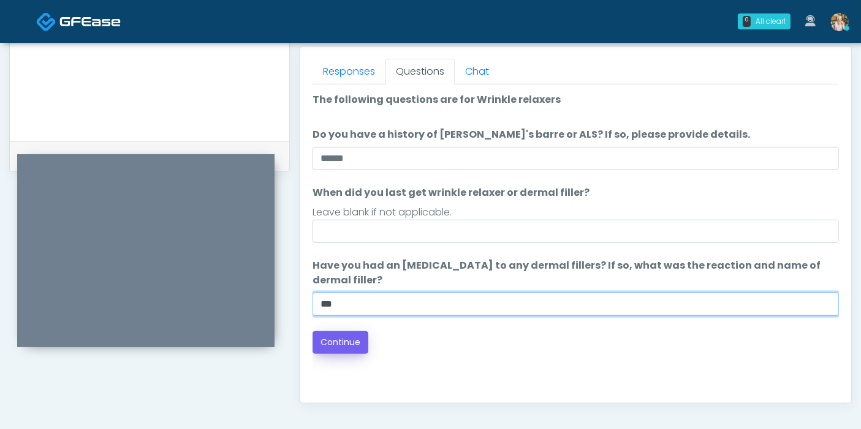
type input "***"
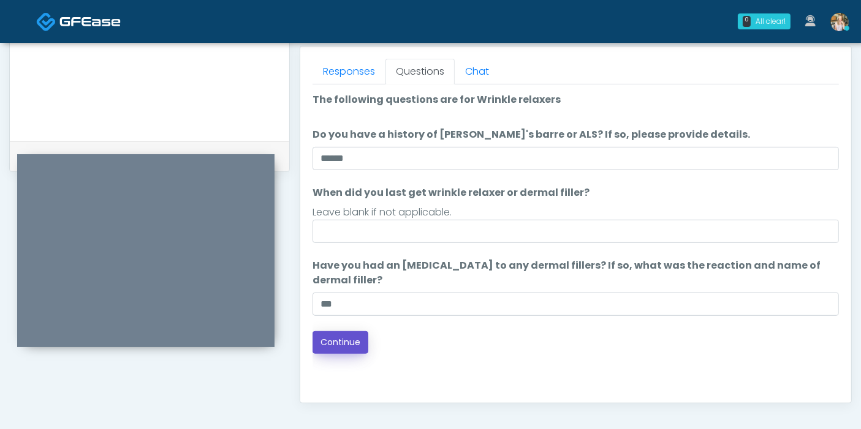
click at [342, 346] on button "Continue" at bounding box center [340, 342] width 56 height 23
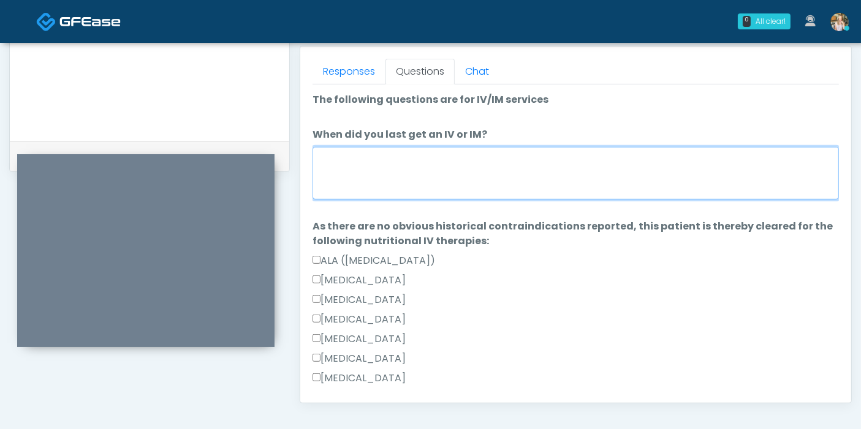
click at [439, 176] on textarea "When did you last get an IV or IM?" at bounding box center [575, 173] width 526 height 53
type textarea "**********"
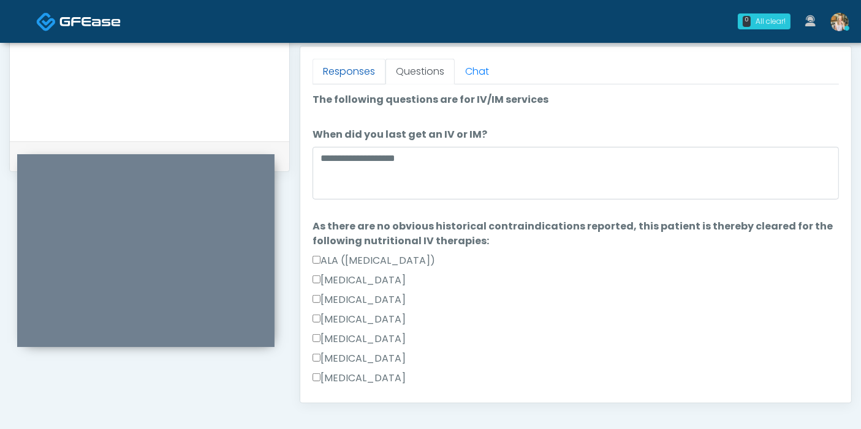
click at [353, 69] on link "Responses" at bounding box center [348, 72] width 73 height 26
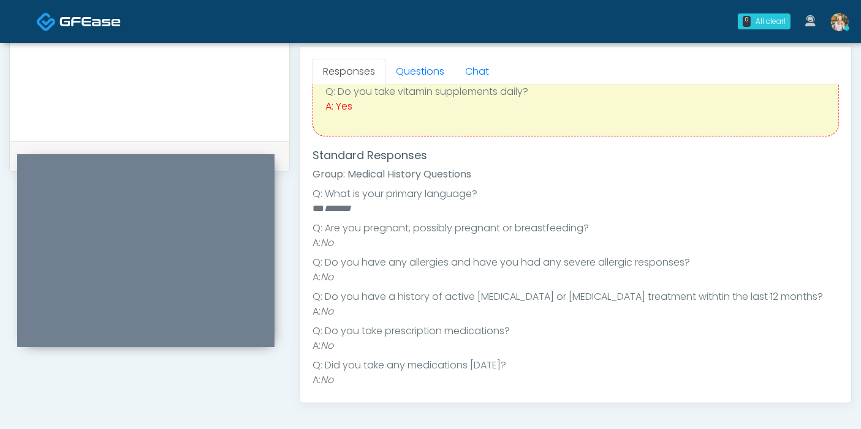
scroll to position [136, 0]
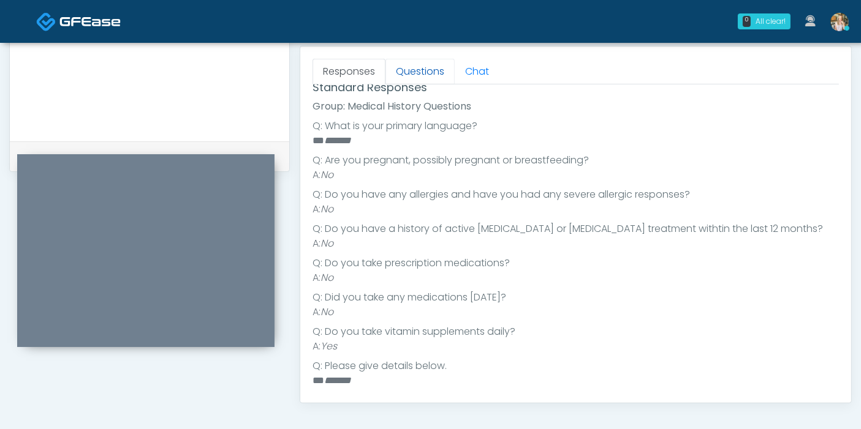
click at [410, 78] on link "Questions" at bounding box center [419, 72] width 69 height 26
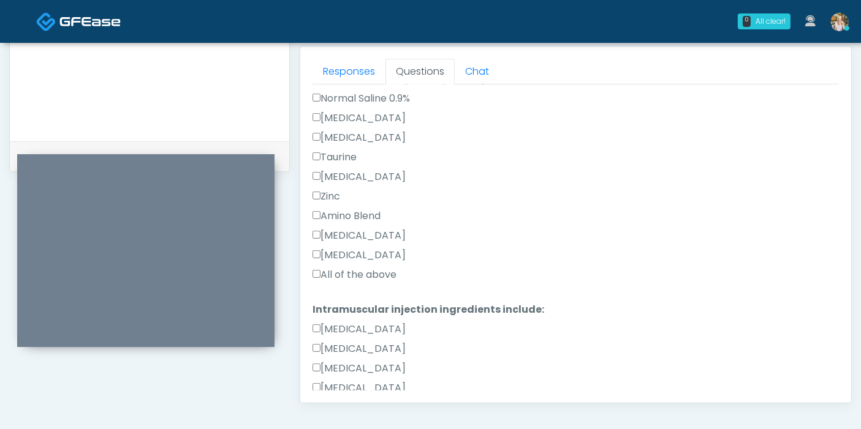
click at [342, 275] on label "All of the above" at bounding box center [354, 275] width 84 height 15
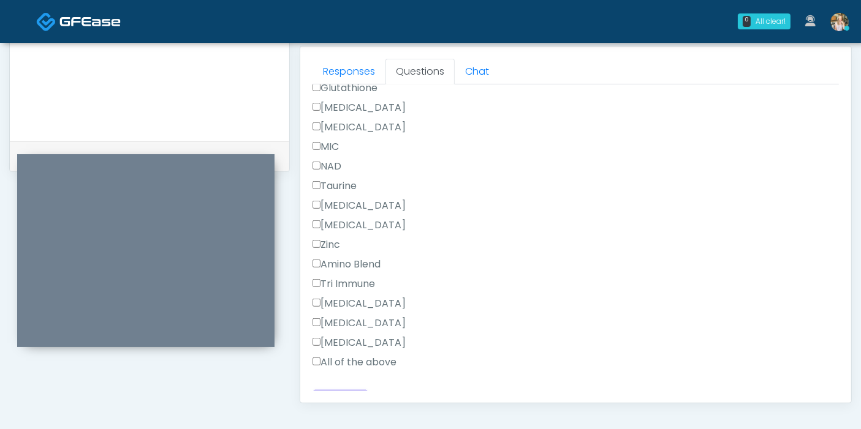
scroll to position [817, 0]
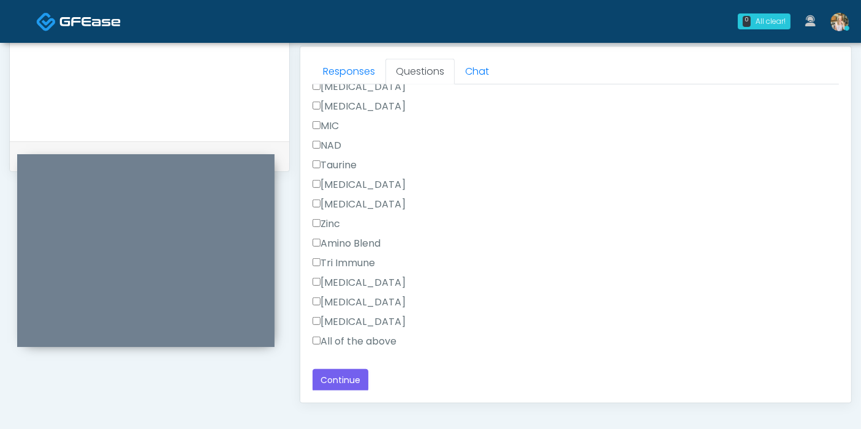
click at [336, 341] on label "All of the above" at bounding box center [354, 341] width 84 height 15
click at [342, 379] on button "Continue" at bounding box center [340, 380] width 56 height 23
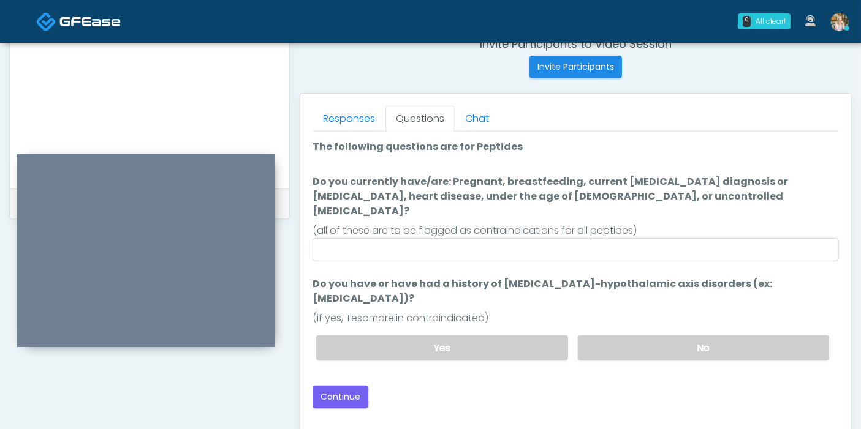
scroll to position [464, 0]
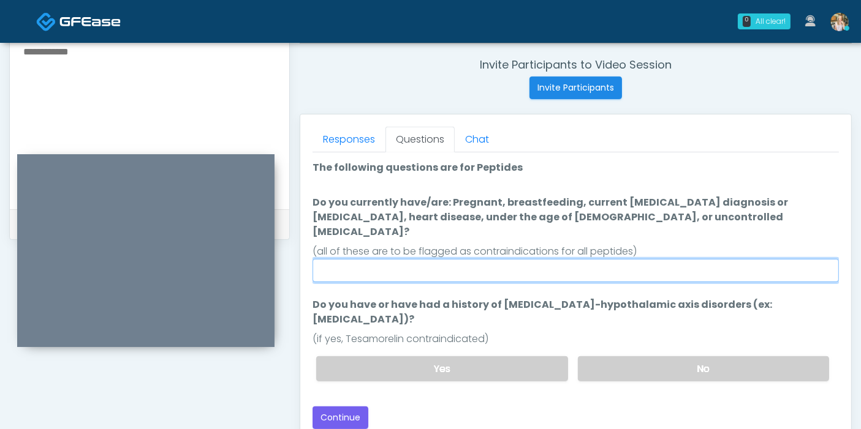
click at [550, 259] on input "Do you currently have/are: Pregnant, breastfeeding, current cancer diagnosis or…" at bounding box center [575, 270] width 526 height 23
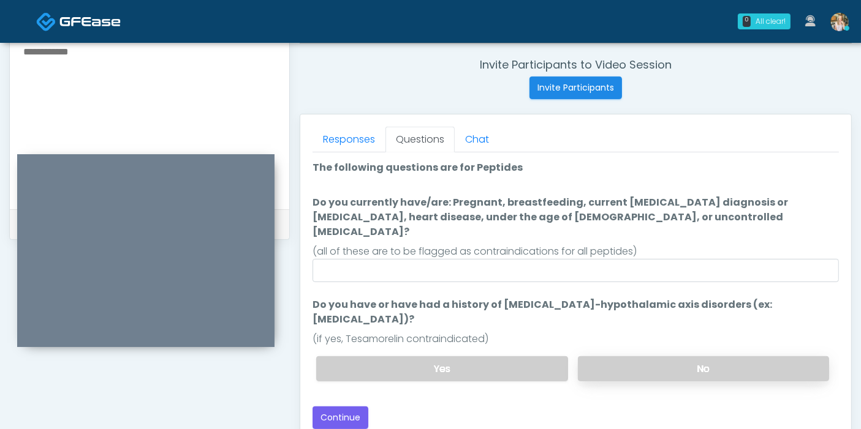
click at [671, 357] on label "No" at bounding box center [703, 369] width 251 height 25
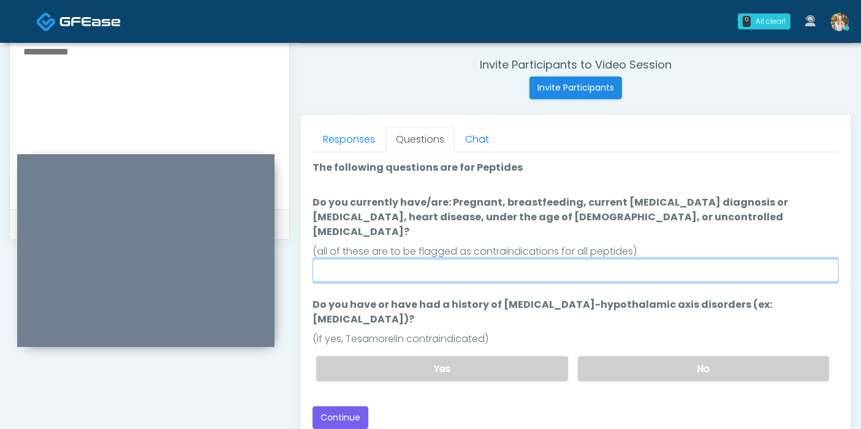
click at [595, 259] on input "Do you currently have/are: Pregnant, breastfeeding, current cancer diagnosis or…" at bounding box center [575, 270] width 526 height 23
type input "******"
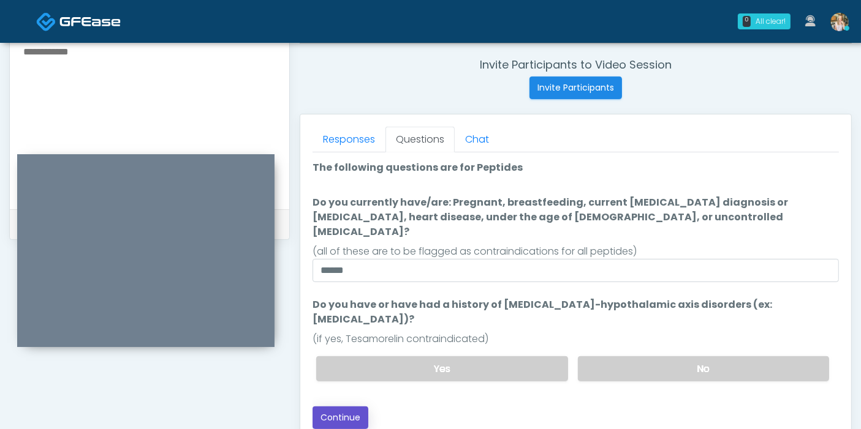
click at [348, 407] on button "Continue" at bounding box center [340, 418] width 56 height 23
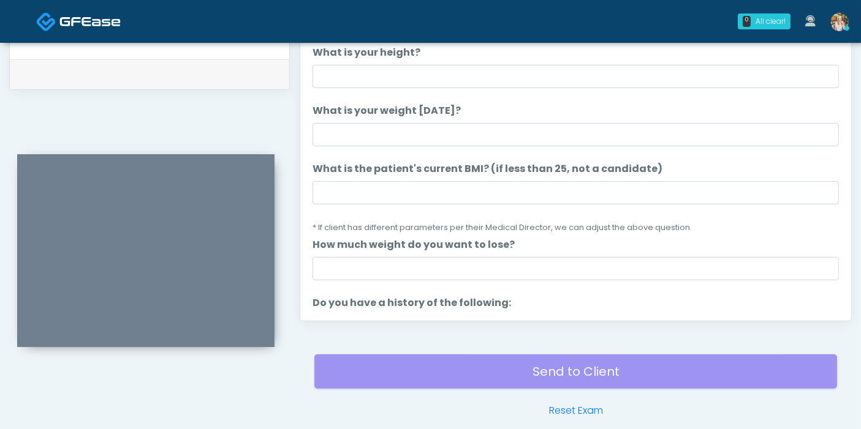
scroll to position [532, 0]
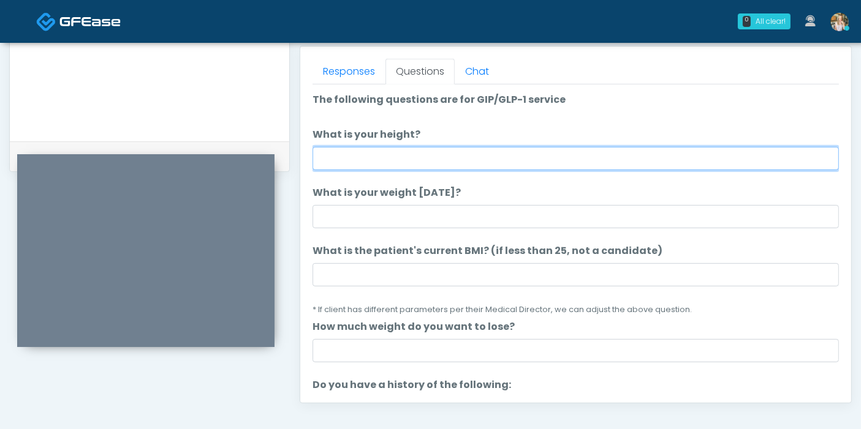
click at [425, 150] on input "What is your height?" at bounding box center [575, 158] width 526 height 23
click at [487, 156] on input "What is your height?" at bounding box center [575, 158] width 526 height 23
type input "****"
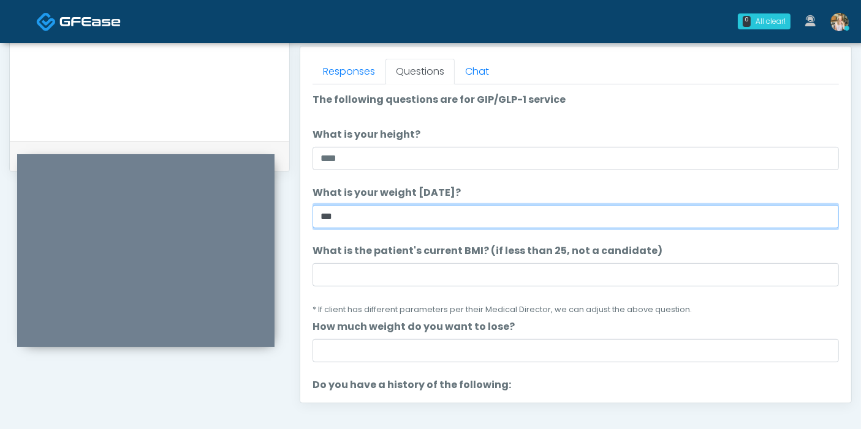
type input "***"
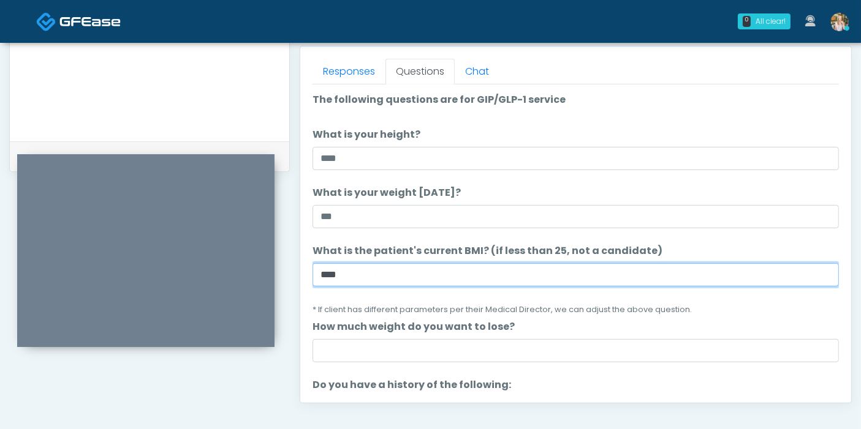
type input "****"
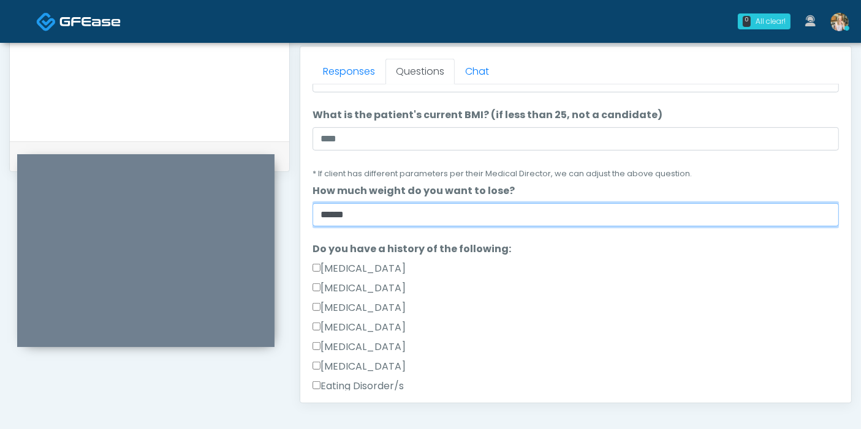
scroll to position [204, 0]
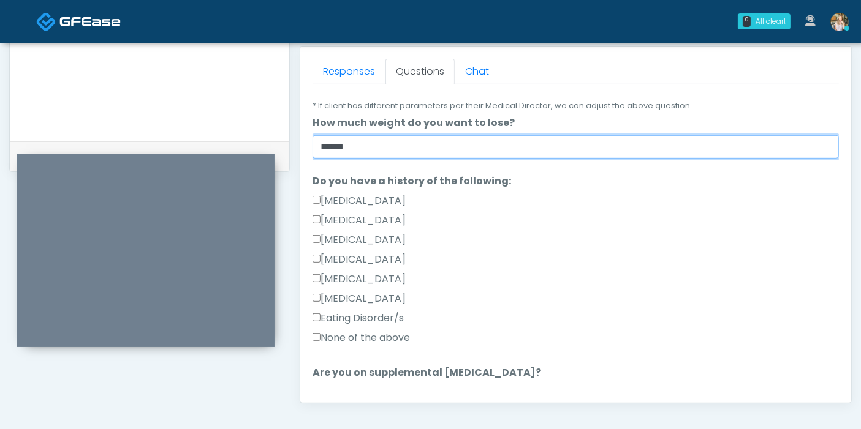
type input "******"
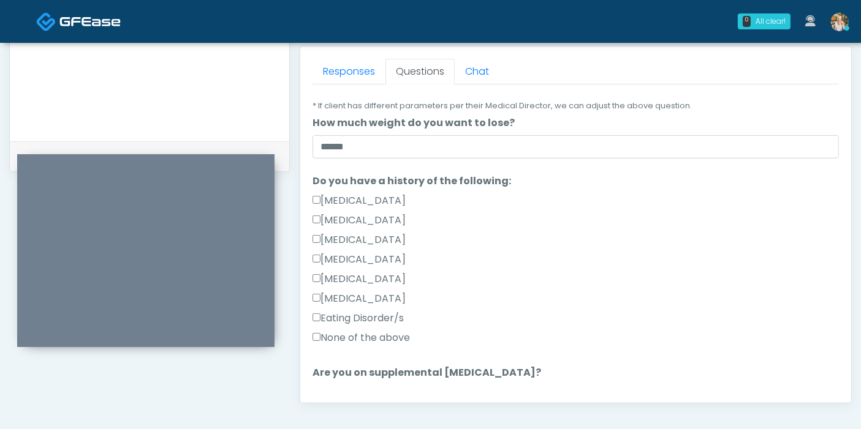
click at [361, 338] on label "None of the above" at bounding box center [360, 338] width 97 height 15
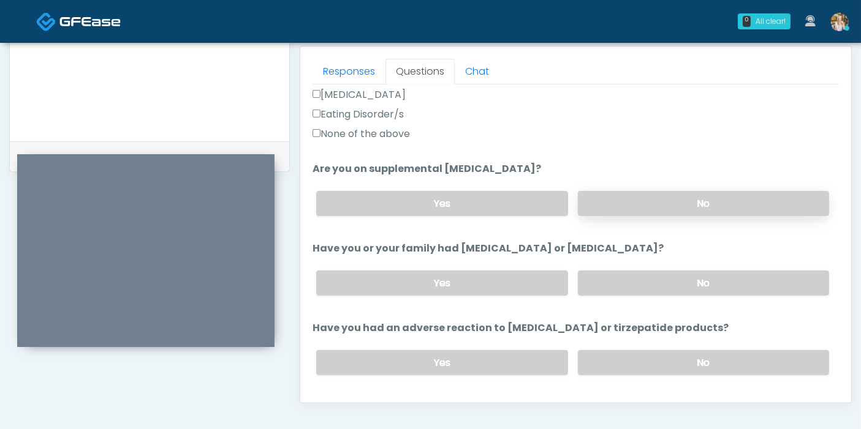
click at [654, 210] on label "No" at bounding box center [703, 203] width 251 height 25
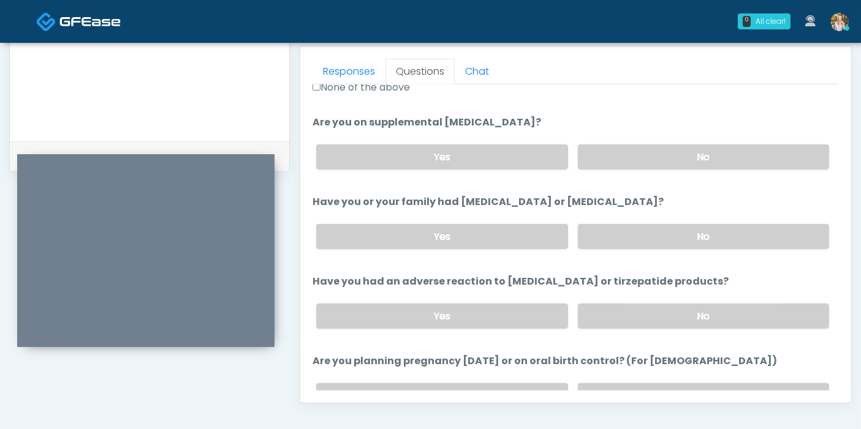
scroll to position [476, 0]
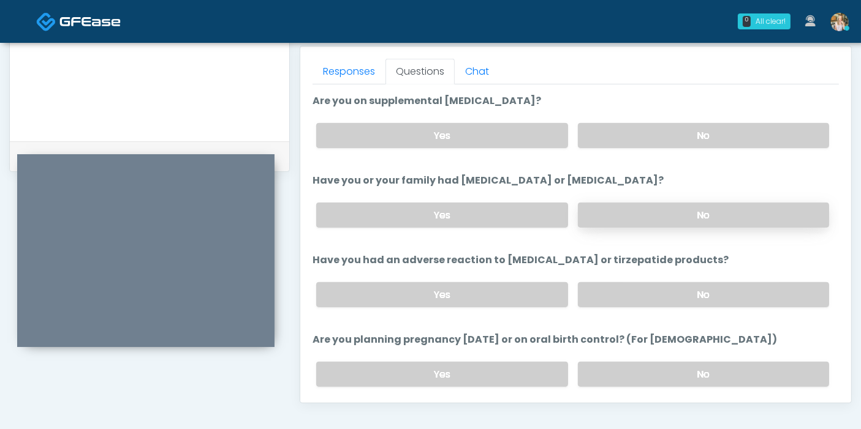
click at [656, 216] on label "No" at bounding box center [703, 215] width 251 height 25
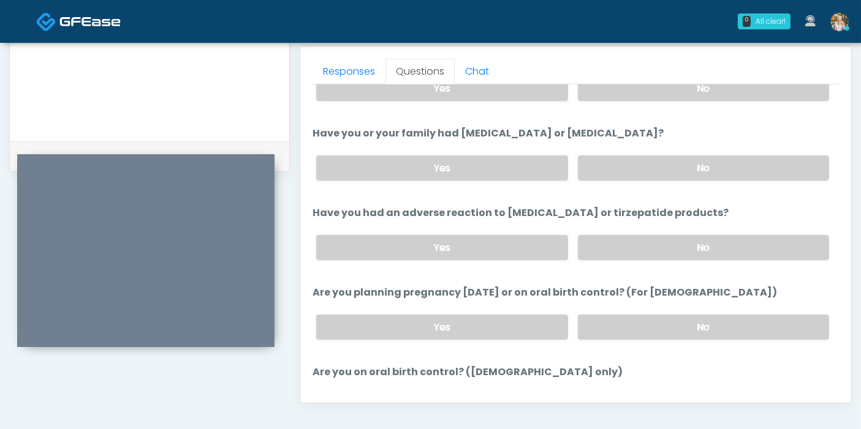
scroll to position [544, 0]
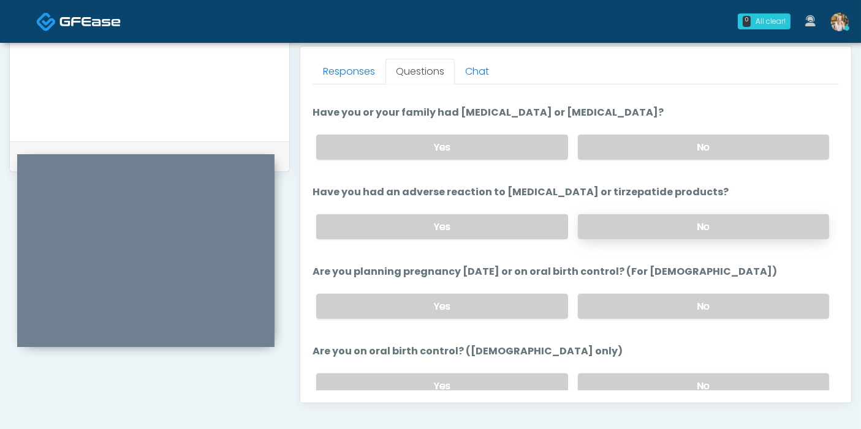
click at [654, 219] on label "No" at bounding box center [703, 226] width 251 height 25
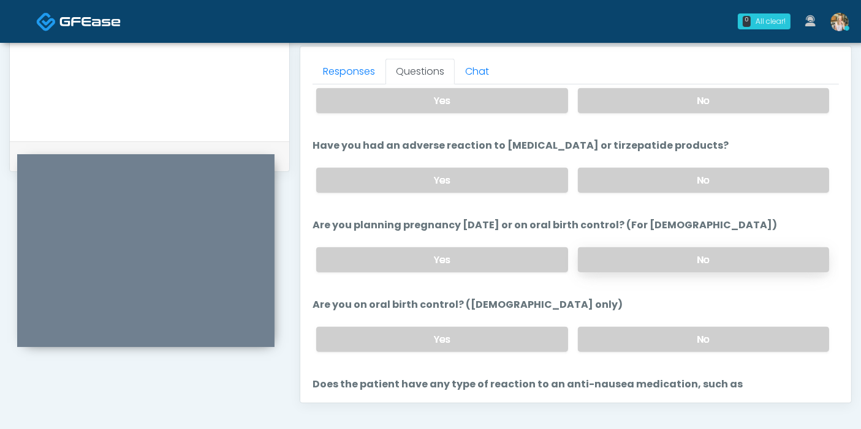
scroll to position [613, 0]
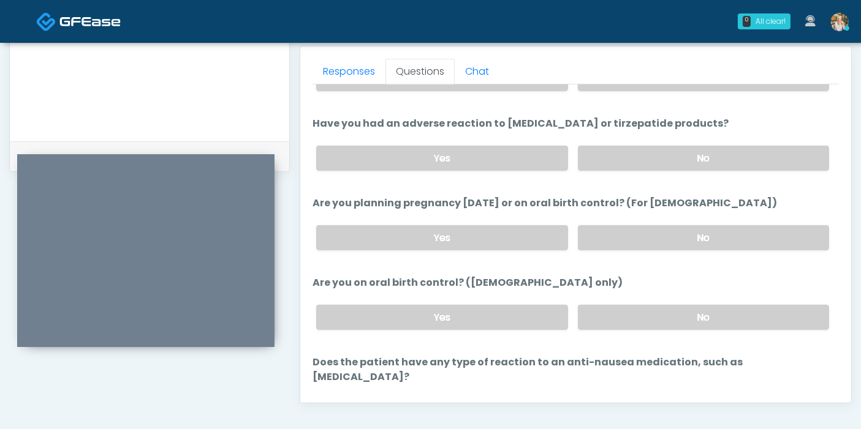
drag, startPoint x: 657, startPoint y: 235, endPoint x: 677, endPoint y: 273, distance: 43.3
click at [658, 235] on label "No" at bounding box center [703, 237] width 251 height 25
click at [689, 315] on label "No" at bounding box center [703, 317] width 251 height 25
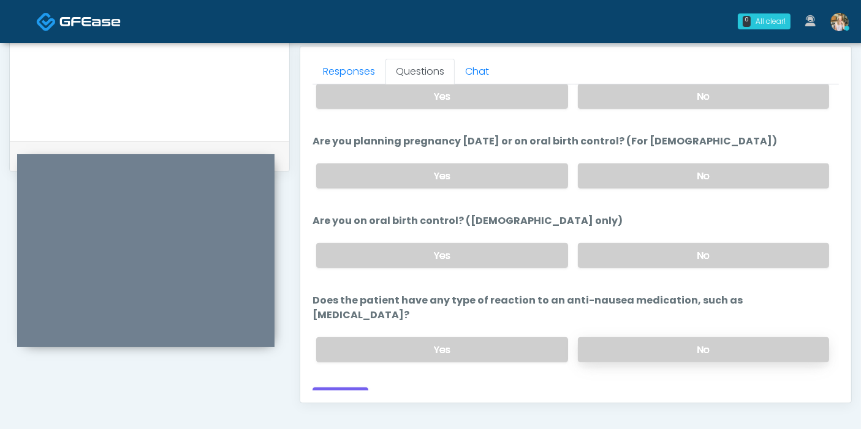
click at [651, 338] on label "No" at bounding box center [703, 350] width 251 height 25
click at [339, 388] on button "Continue" at bounding box center [340, 399] width 56 height 23
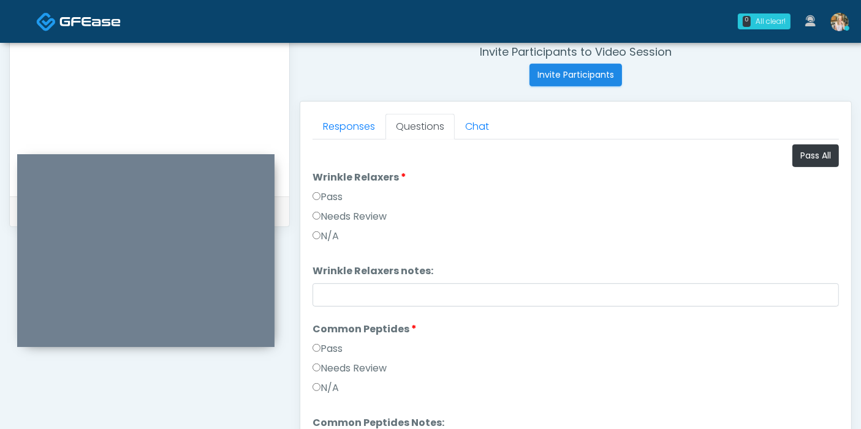
scroll to position [395, 0]
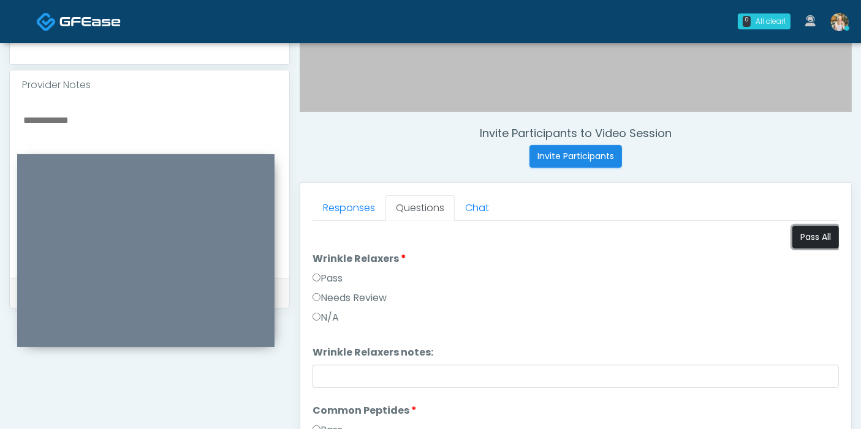
click at [798, 239] on button "Pass All" at bounding box center [815, 237] width 47 height 23
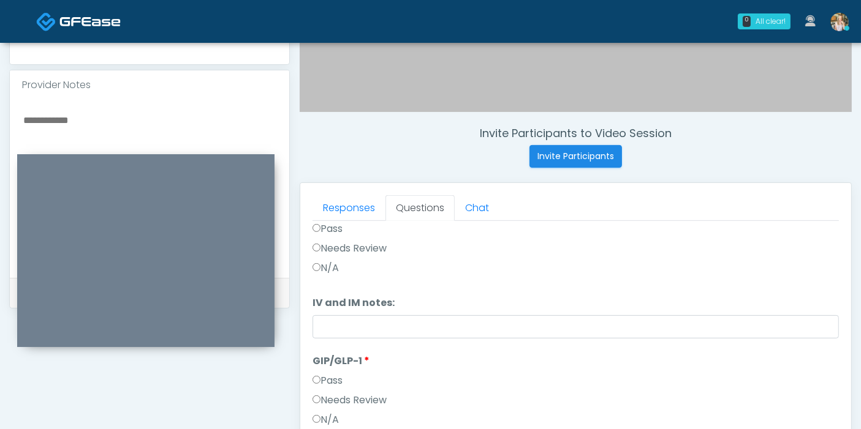
scroll to position [464, 0]
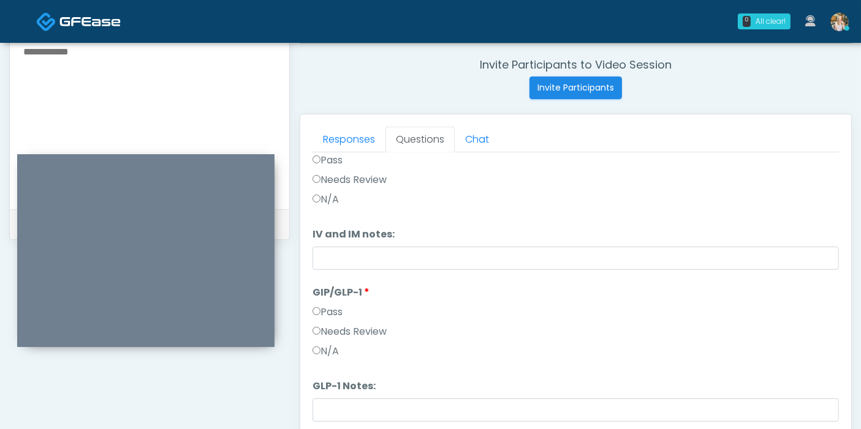
click at [334, 328] on label "Needs Review" at bounding box center [349, 332] width 74 height 15
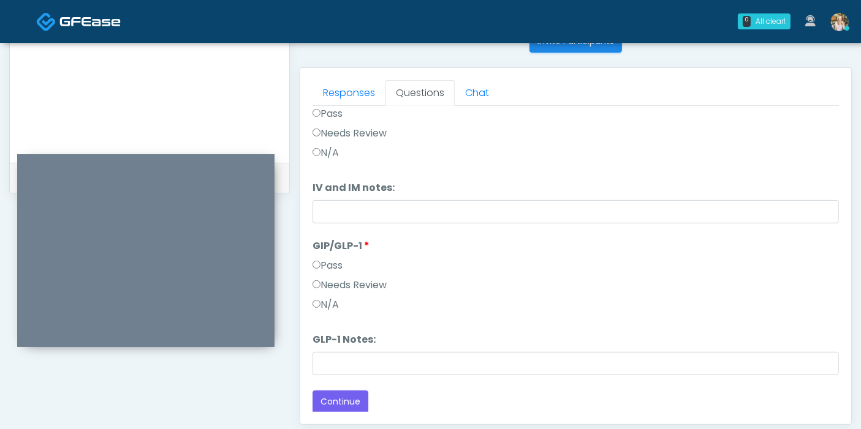
scroll to position [532, 0]
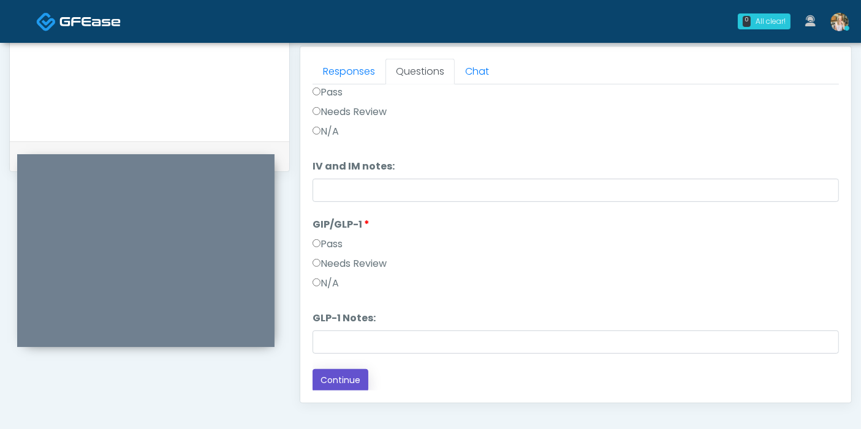
click at [347, 375] on button "Continue" at bounding box center [340, 380] width 56 height 23
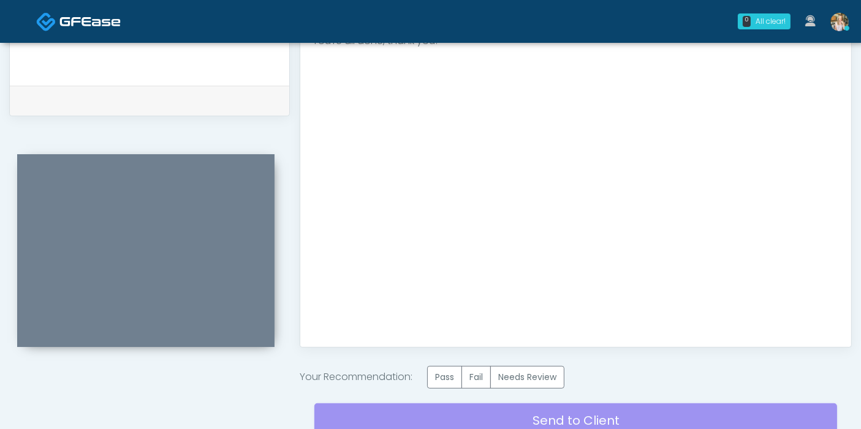
scroll to position [600, 0]
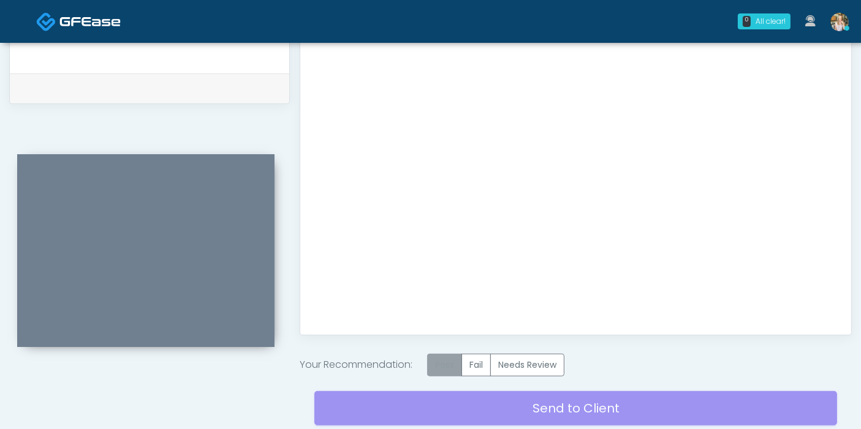
click at [446, 370] on label "Pass" at bounding box center [444, 365] width 35 height 23
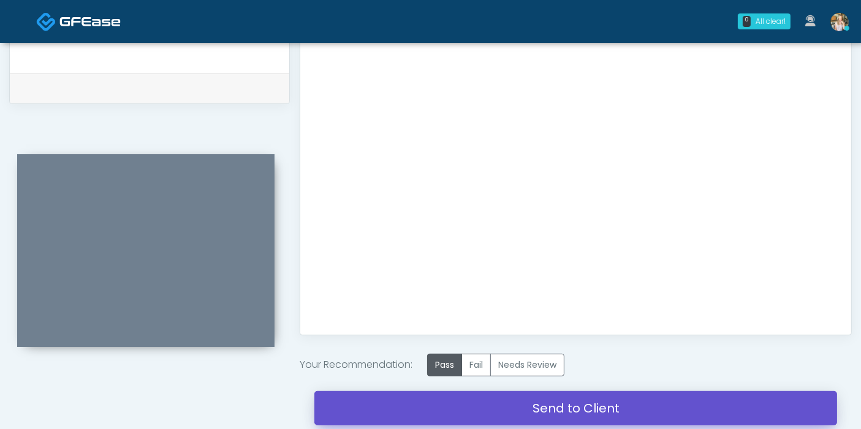
drag, startPoint x: 574, startPoint y: 407, endPoint x: 483, endPoint y: 72, distance: 347.9
click at [574, 407] on link "Send to Client" at bounding box center [575, 408] width 523 height 34
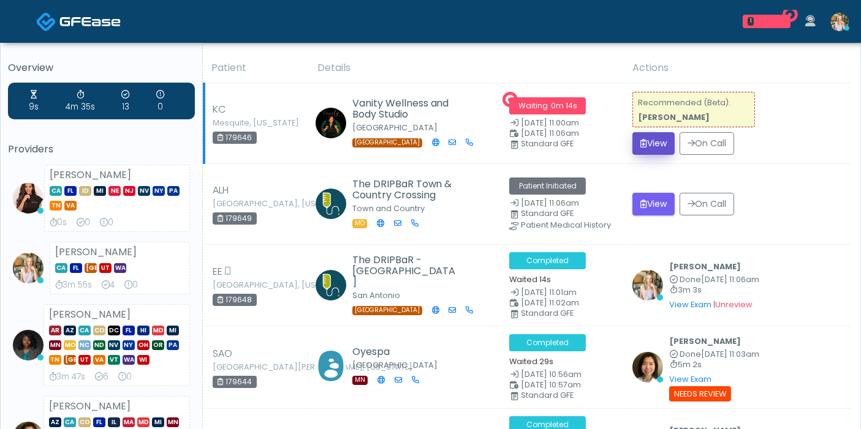
click at [662, 138] on button "View" at bounding box center [653, 143] width 42 height 23
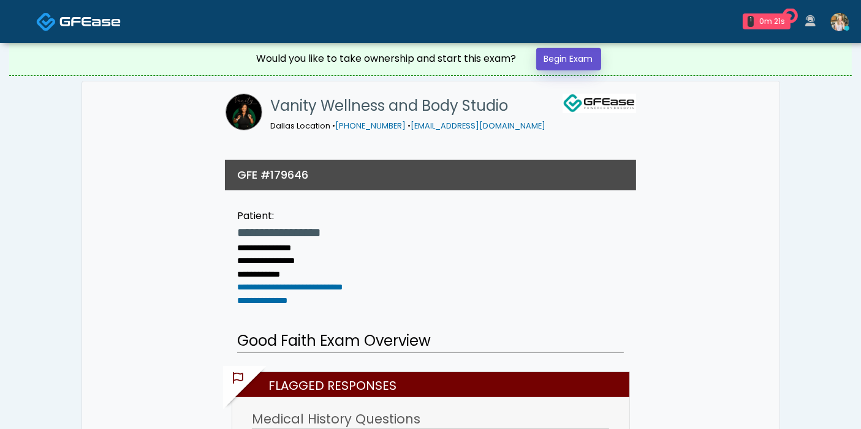
click at [568, 66] on link "Begin Exam" at bounding box center [568, 59] width 65 height 23
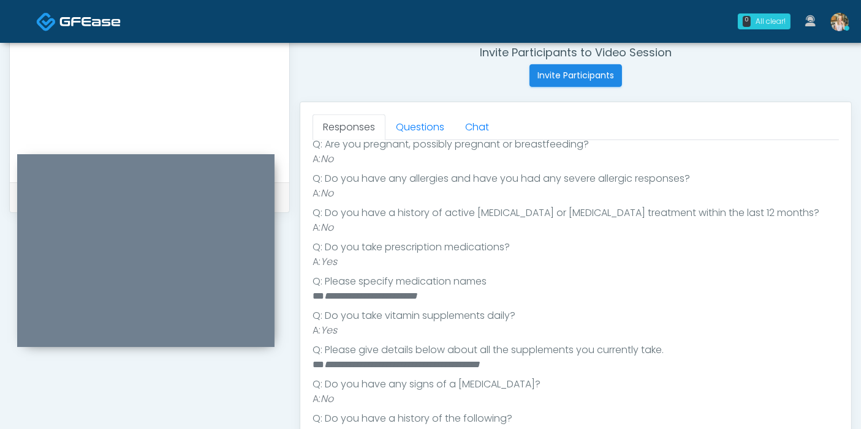
scroll to position [140, 0]
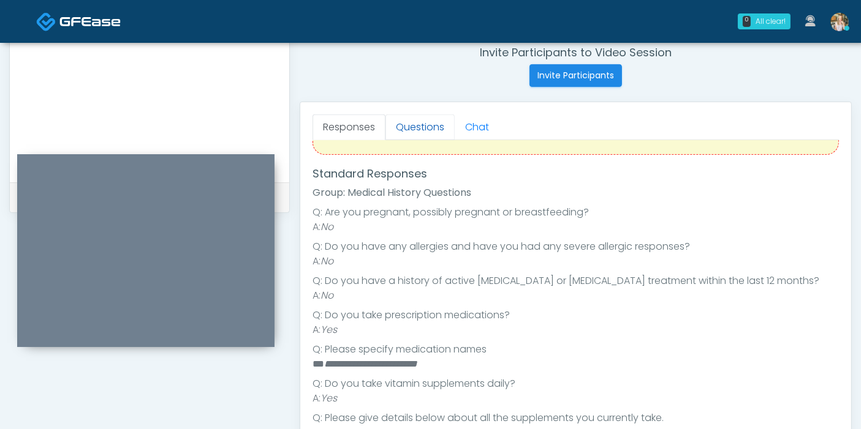
click at [414, 123] on link "Questions" at bounding box center [419, 128] width 69 height 26
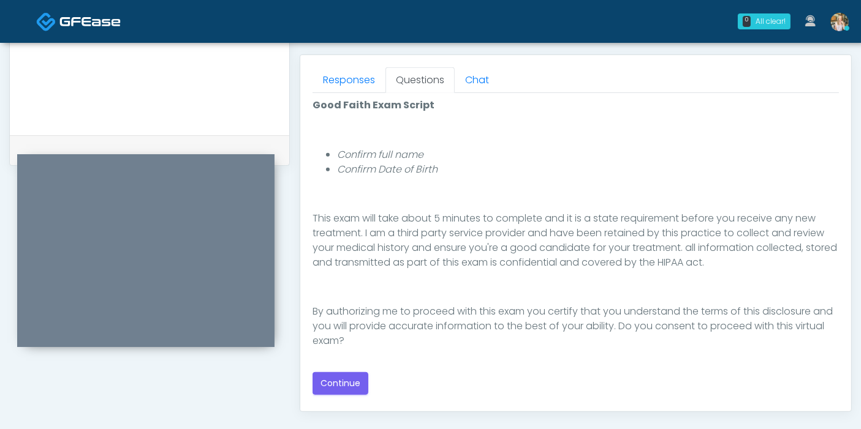
scroll to position [544, 0]
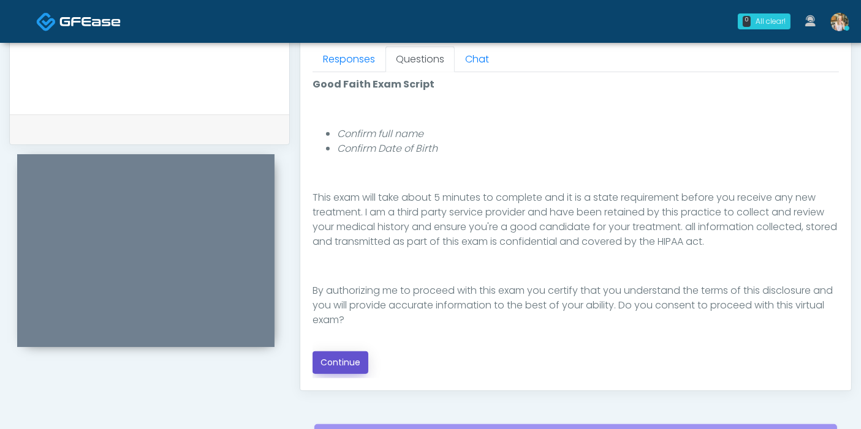
click at [341, 368] on button "Continue" at bounding box center [340, 363] width 56 height 23
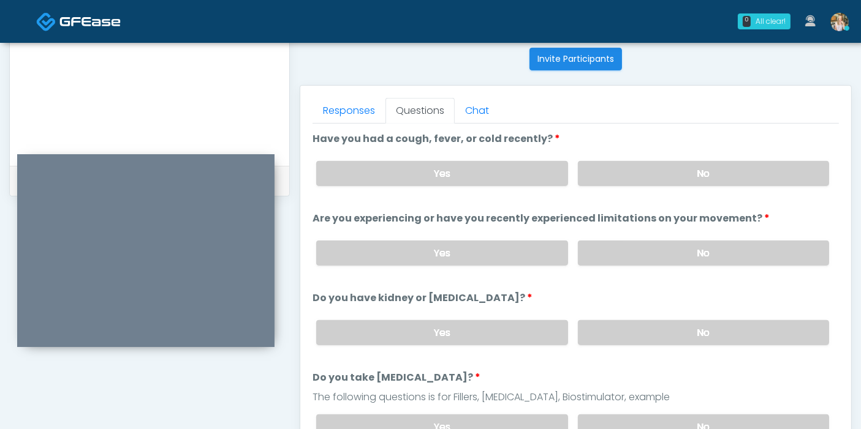
scroll to position [464, 0]
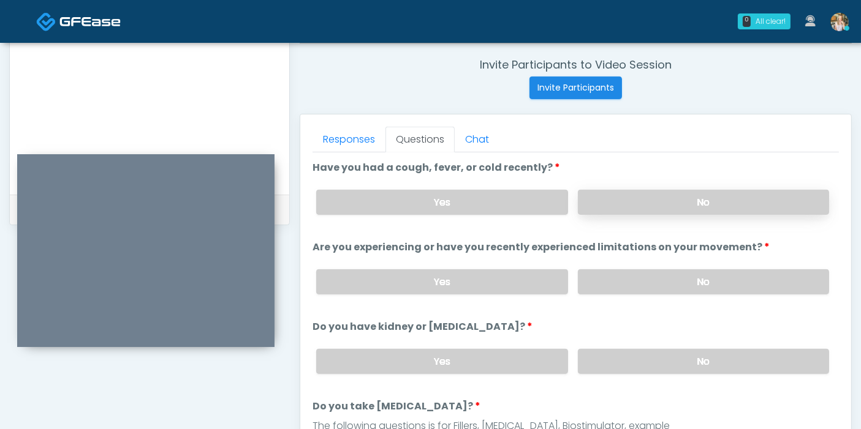
click at [628, 208] on label "No" at bounding box center [703, 202] width 251 height 25
click at [675, 276] on label "No" at bounding box center [703, 282] width 251 height 25
click at [684, 362] on label "No" at bounding box center [703, 361] width 251 height 25
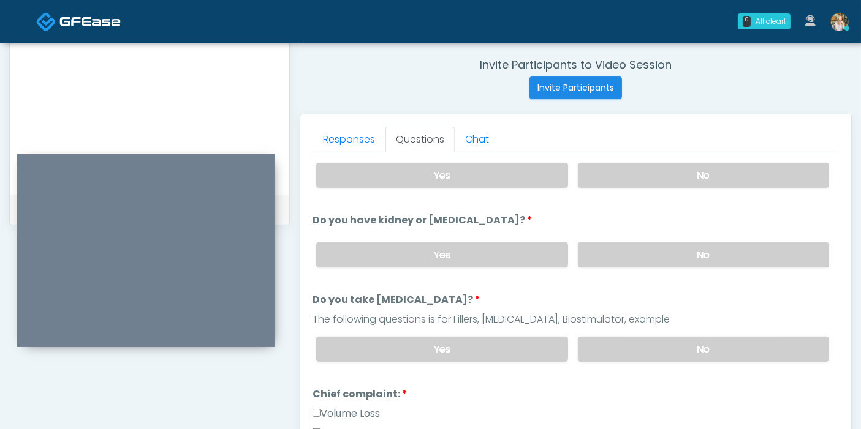
scroll to position [136, 0]
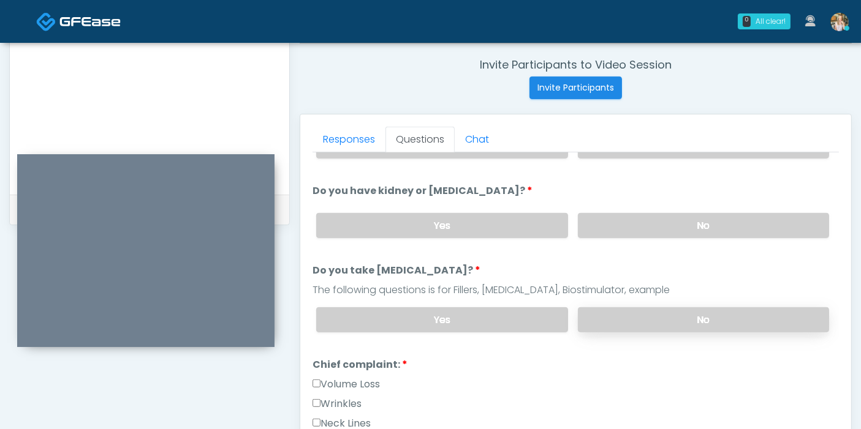
click at [649, 321] on label "No" at bounding box center [703, 320] width 251 height 25
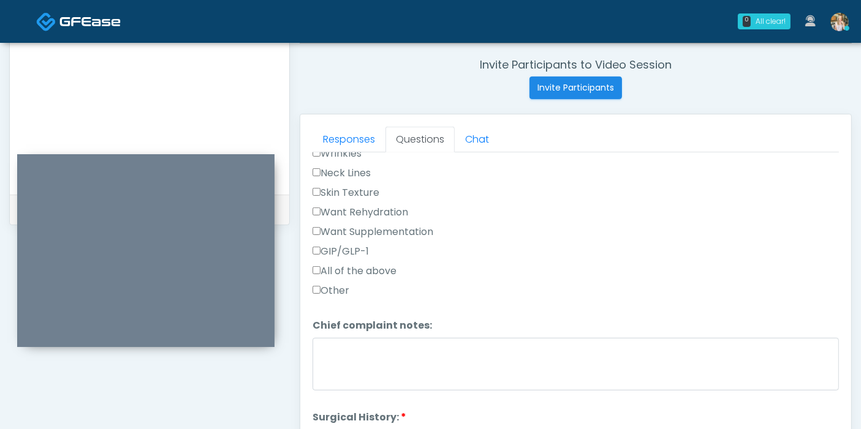
scroll to position [408, 0]
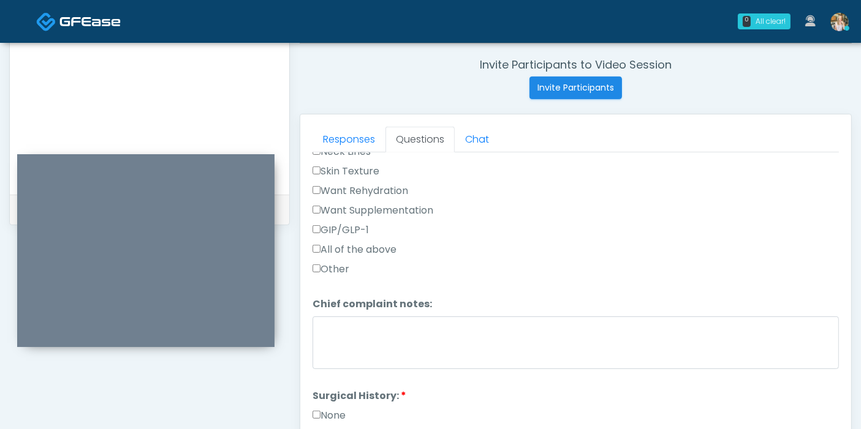
click at [317, 270] on label "Other" at bounding box center [330, 269] width 37 height 15
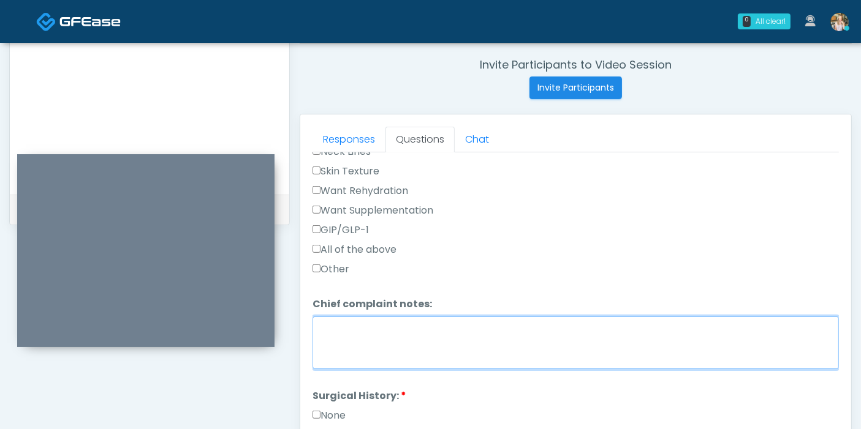
drag, startPoint x: 461, startPoint y: 331, endPoint x: 479, endPoint y: 335, distance: 18.1
click at [466, 333] on textarea "Chief complaint notes:" at bounding box center [575, 343] width 526 height 53
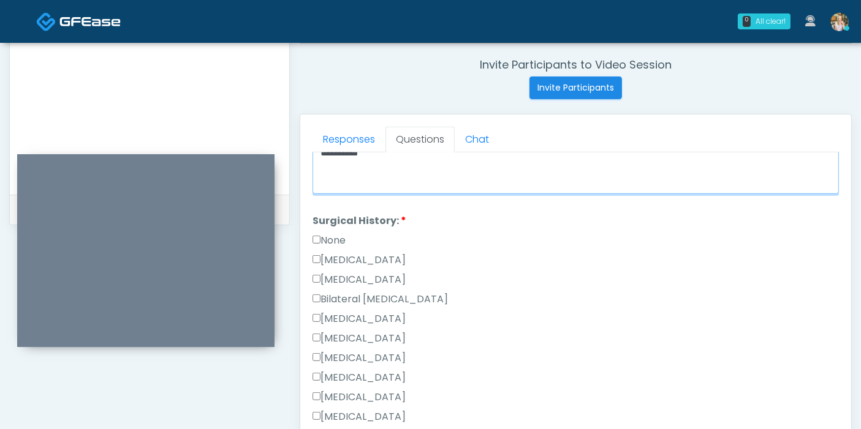
scroll to position [613, 0]
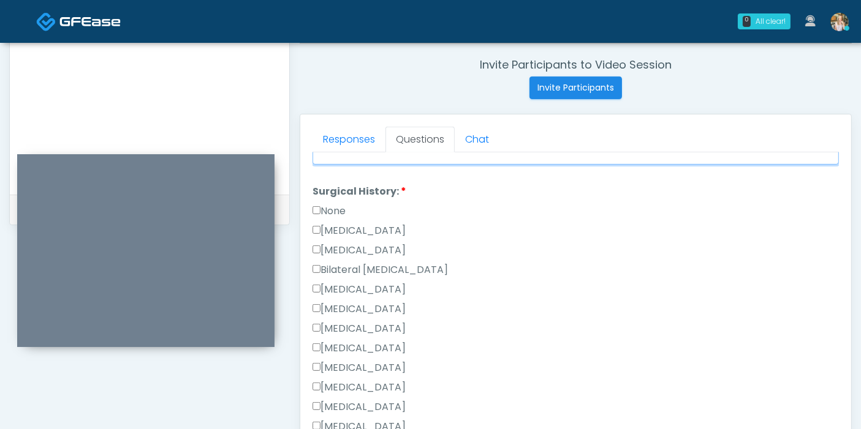
type textarea "**********"
click at [329, 210] on label "None" at bounding box center [328, 211] width 33 height 15
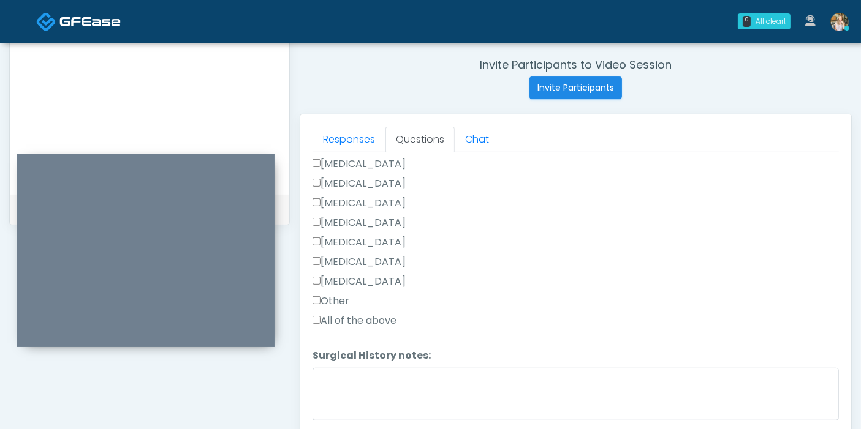
scroll to position [532, 0]
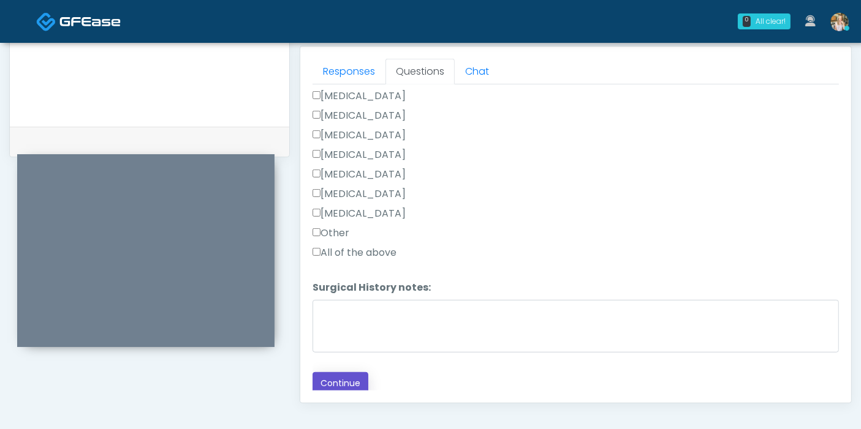
click at [327, 383] on button "Continue" at bounding box center [340, 383] width 56 height 23
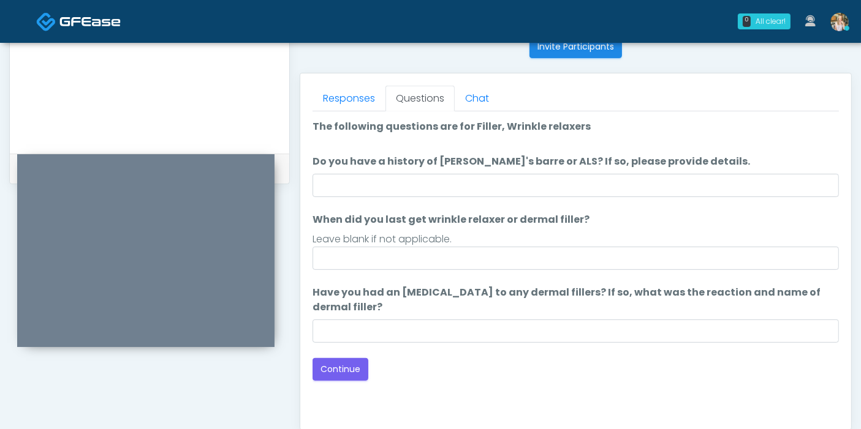
scroll to position [464, 0]
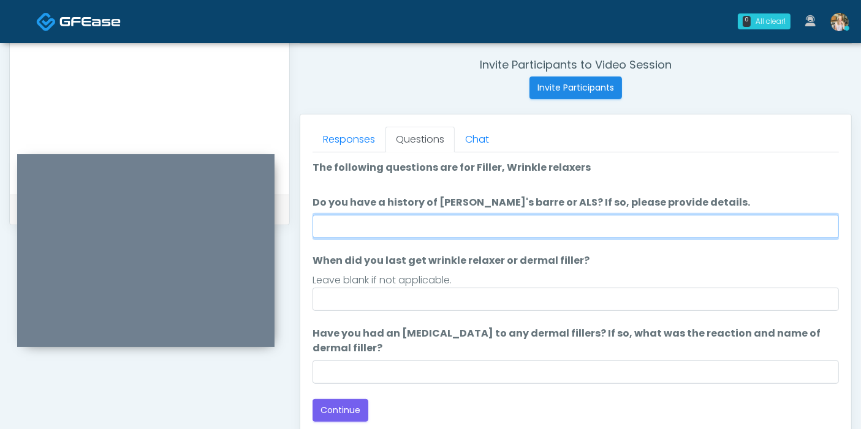
click at [515, 223] on input "Do you have a history of Guillain's barre or ALS? If so, please provide details." at bounding box center [575, 226] width 526 height 23
type input "******"
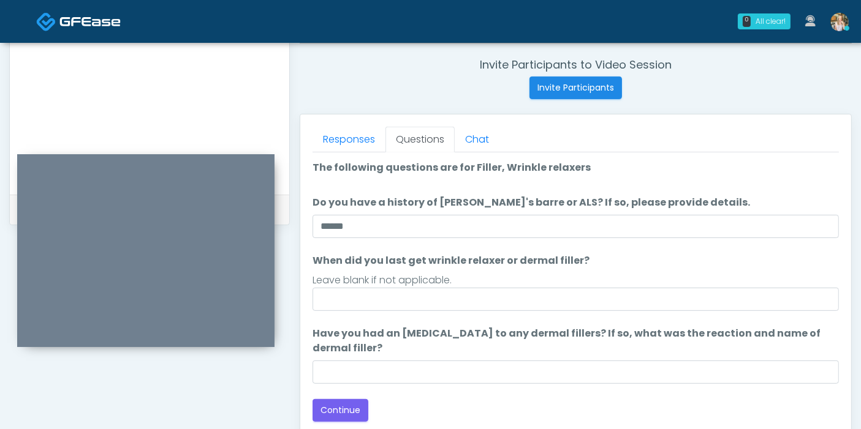
click at [533, 313] on ol "The following questions are for Filler, Wrinkle relaxers The following question…" at bounding box center [575, 273] width 526 height 224
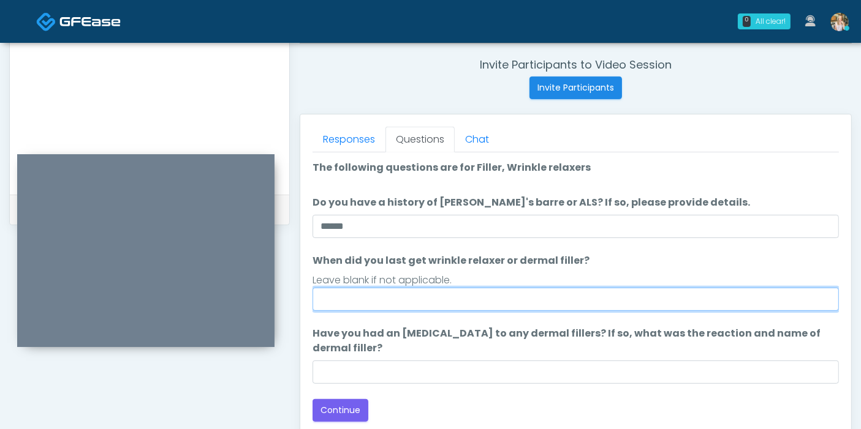
click at [532, 303] on input "When did you last get wrinkle relaxer or dermal filler?" at bounding box center [575, 299] width 526 height 23
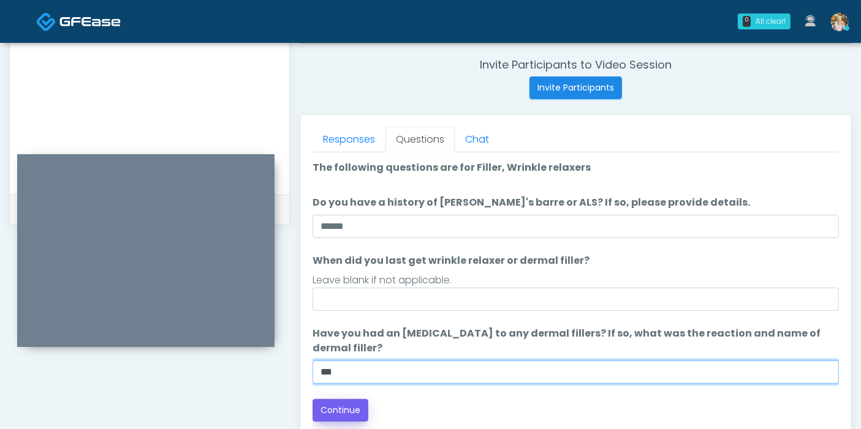
type input "***"
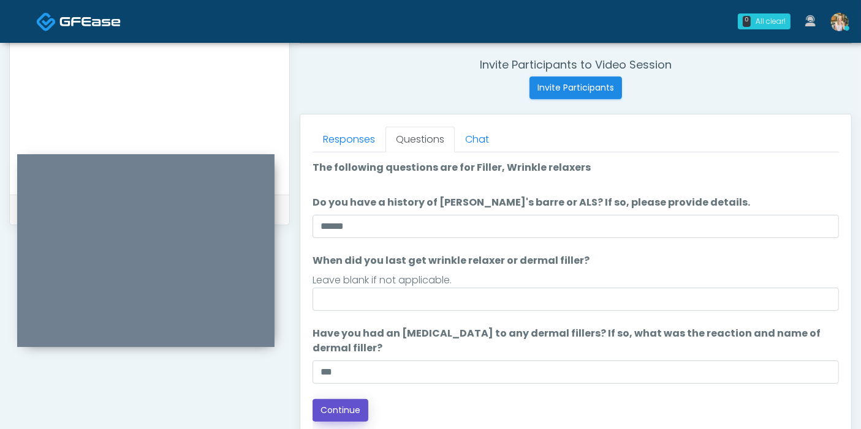
click at [331, 412] on button "Continue" at bounding box center [340, 410] width 56 height 23
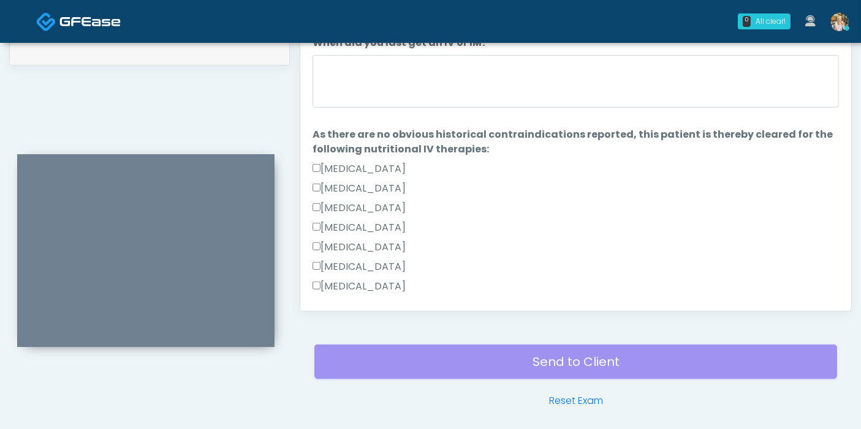
scroll to position [532, 0]
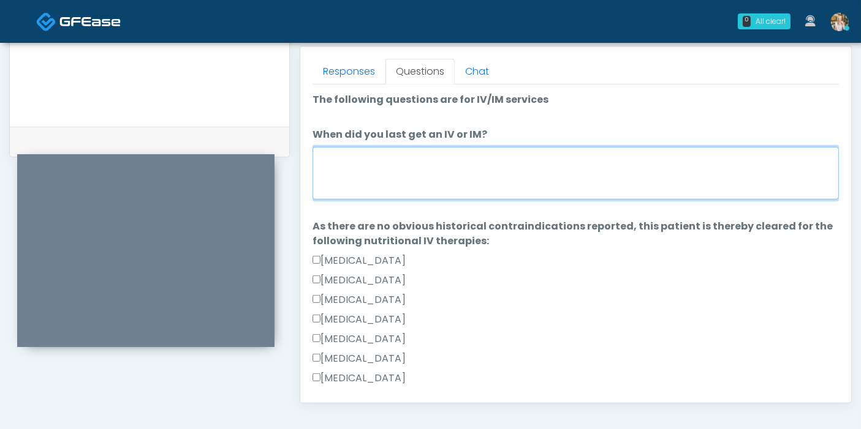
click at [449, 188] on textarea "When did you last get an IV or IM?" at bounding box center [575, 173] width 526 height 53
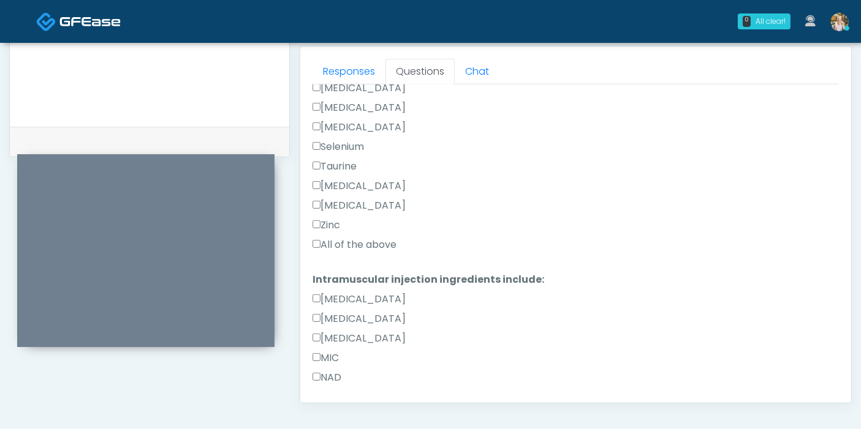
scroll to position [476, 0]
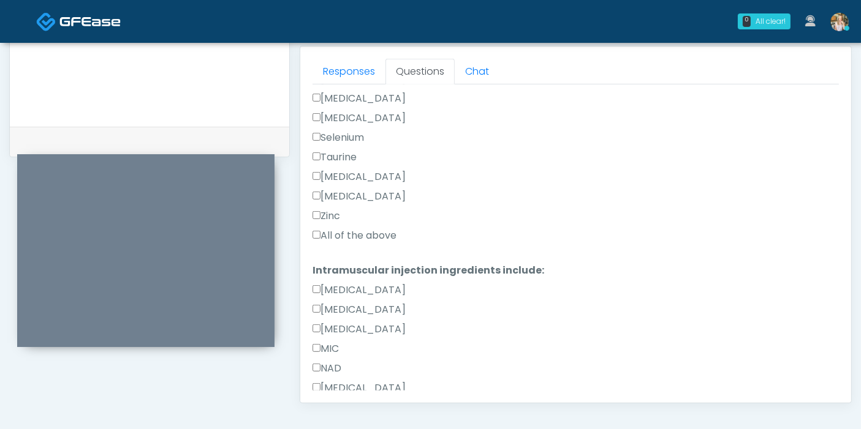
click at [328, 229] on label "All of the above" at bounding box center [354, 236] width 84 height 15
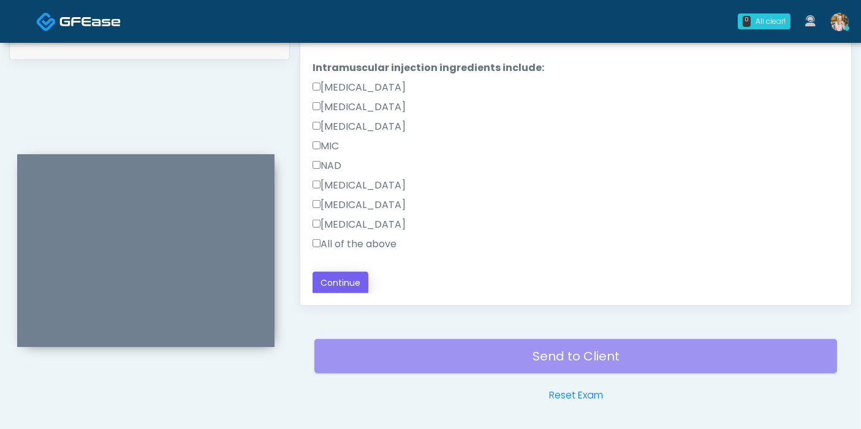
scroll to position [668, 0]
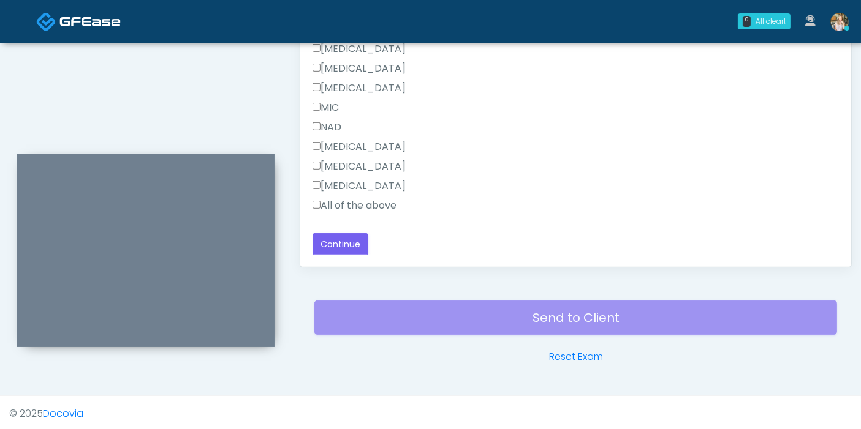
click at [323, 205] on label "All of the above" at bounding box center [354, 205] width 84 height 15
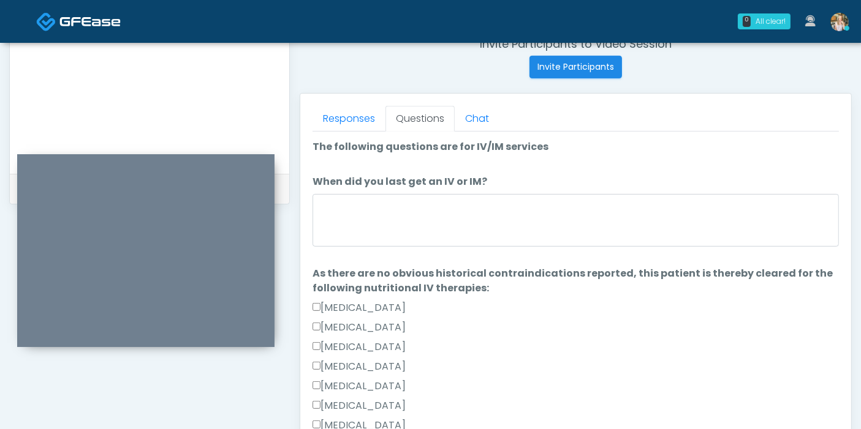
scroll to position [464, 0]
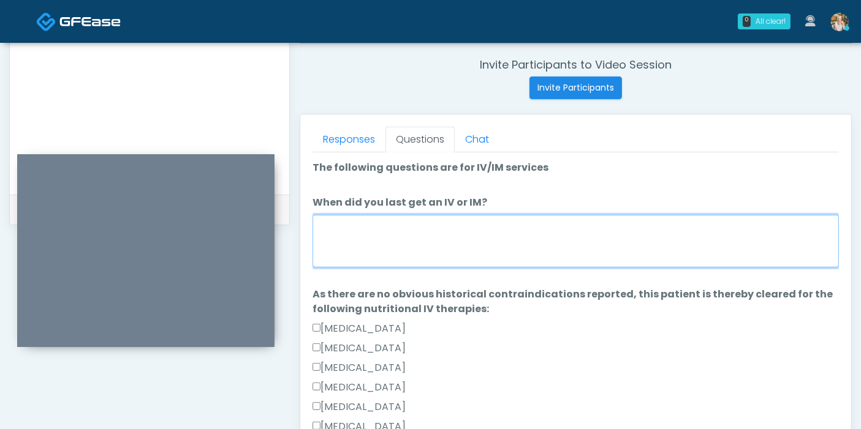
click at [438, 230] on textarea "When did you last get an IV or IM?" at bounding box center [575, 241] width 526 height 53
type textarea "**********"
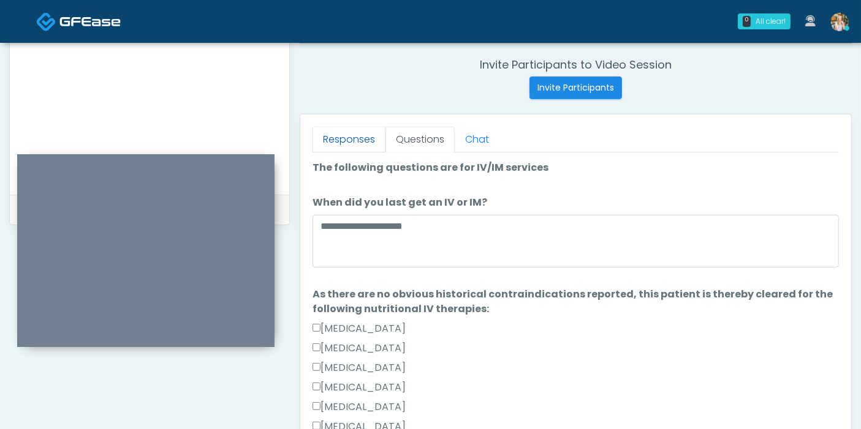
click at [351, 141] on link "Responses" at bounding box center [348, 140] width 73 height 26
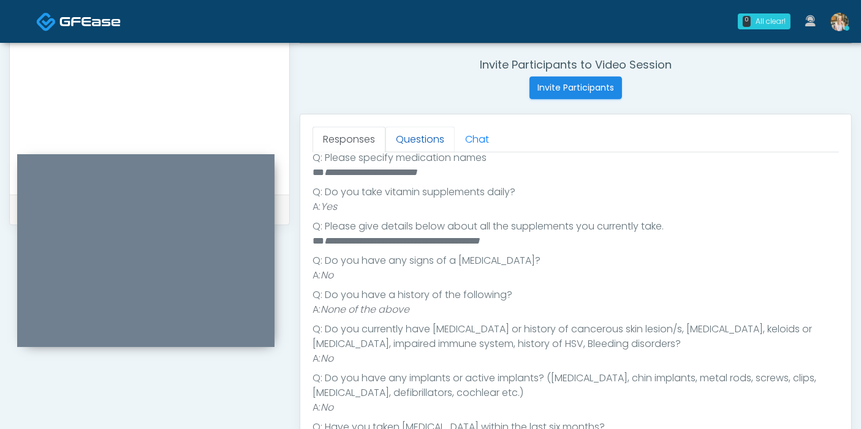
click at [429, 145] on link "Questions" at bounding box center [419, 140] width 69 height 26
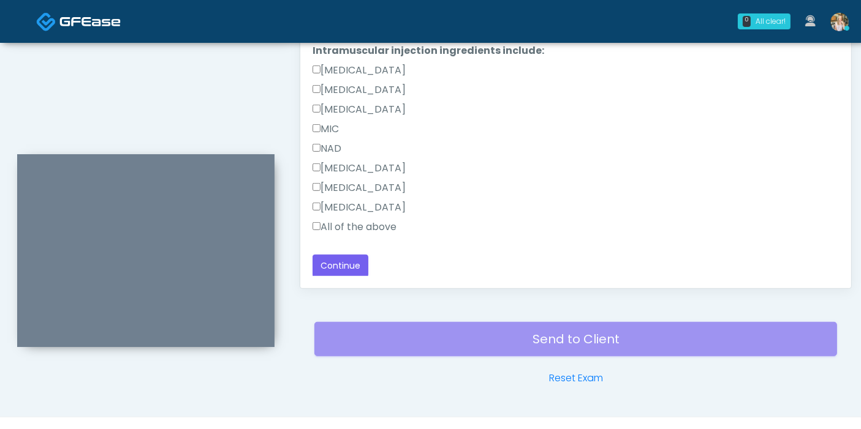
scroll to position [668, 0]
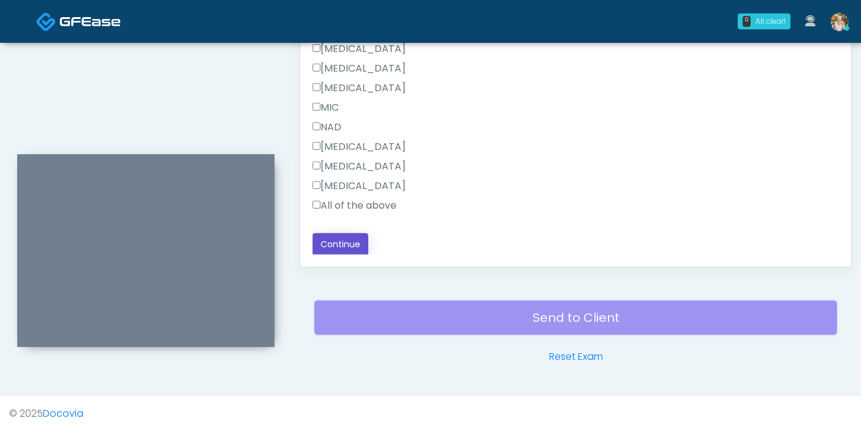
click at [347, 244] on button "Continue" at bounding box center [340, 244] width 56 height 23
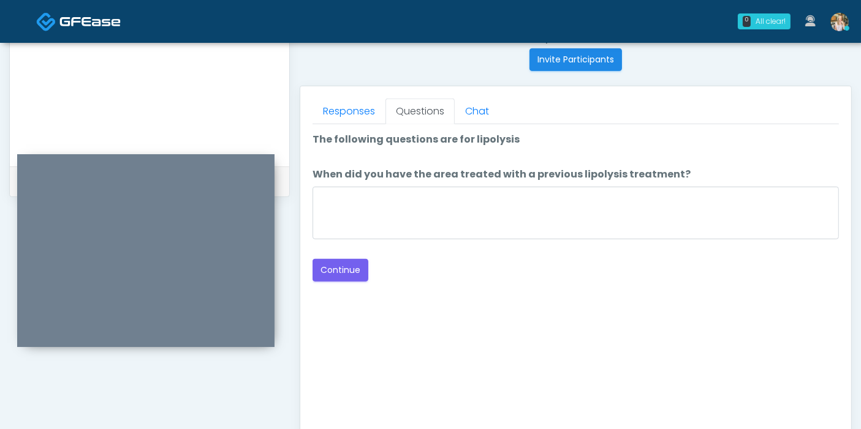
scroll to position [464, 0]
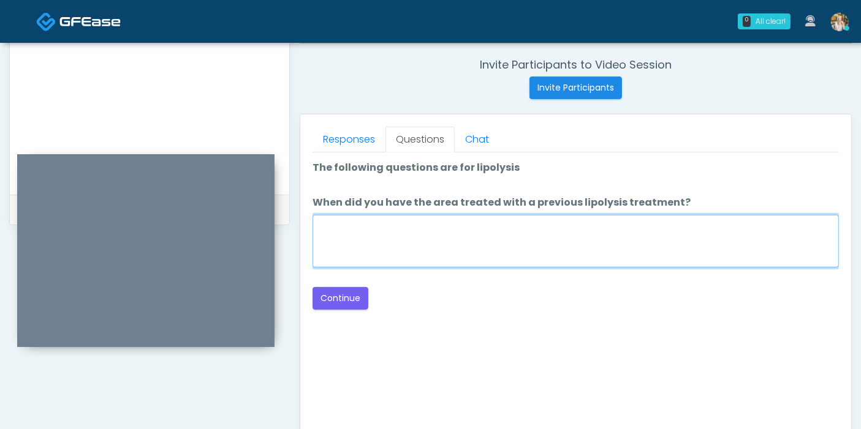
click at [567, 239] on textarea "When did you have the area treated with a previous lipolysis treatment?" at bounding box center [575, 241] width 526 height 53
type textarea "*"
type textarea "**********"
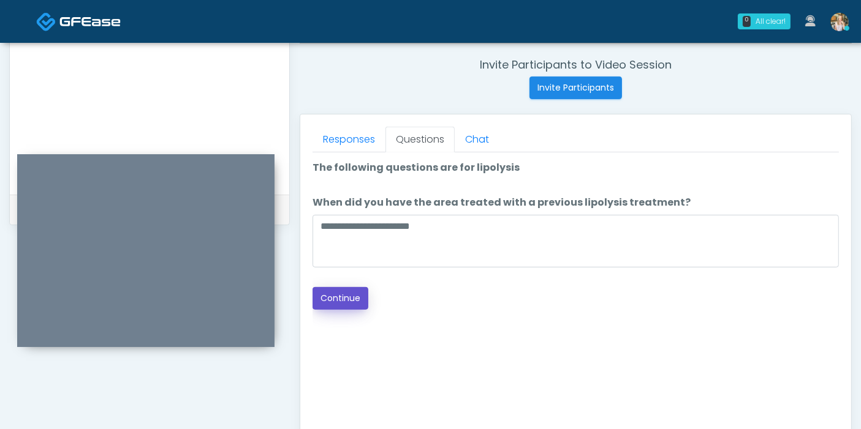
click at [349, 300] on button "Continue" at bounding box center [340, 298] width 56 height 23
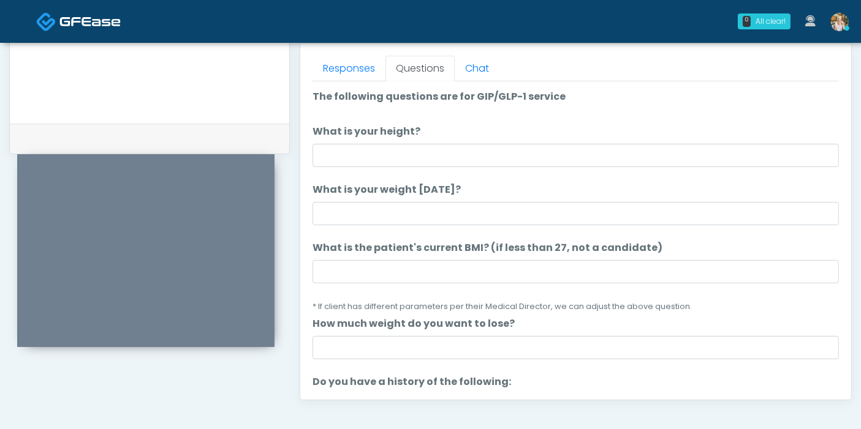
scroll to position [532, 0]
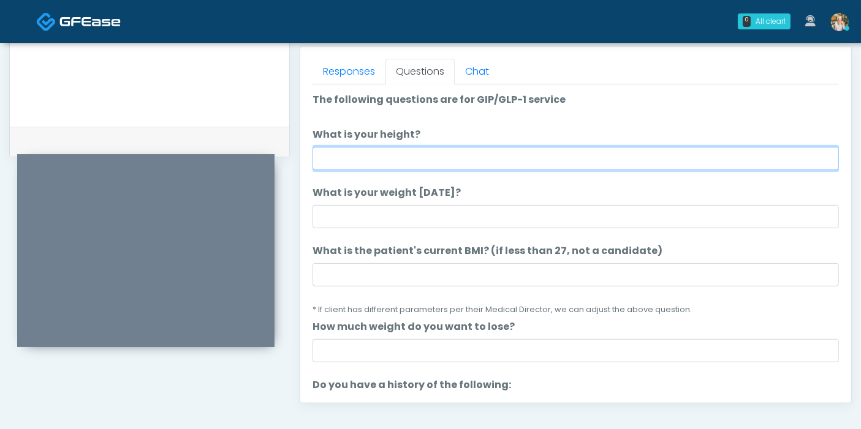
click at [401, 156] on input "What is your height?" at bounding box center [575, 158] width 526 height 23
click at [474, 157] on input "What is your height?" at bounding box center [575, 158] width 526 height 23
type input "***"
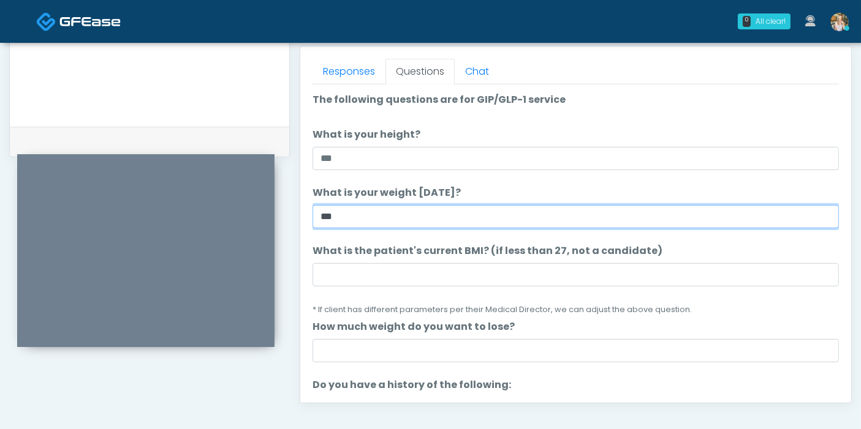
type input "***"
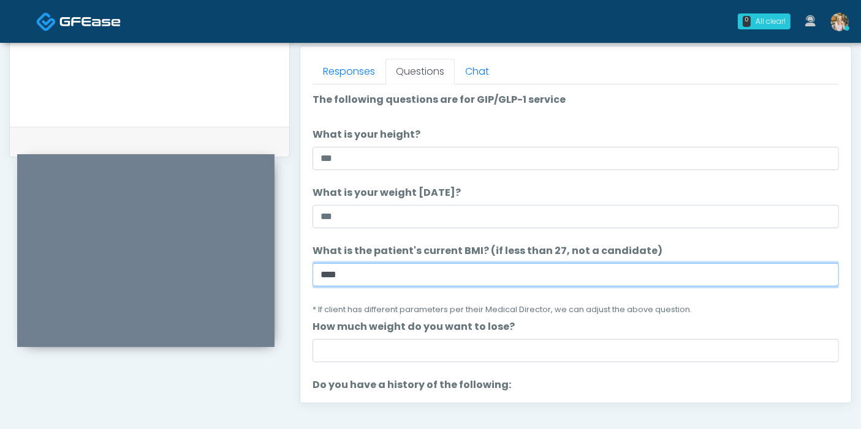
type input "****"
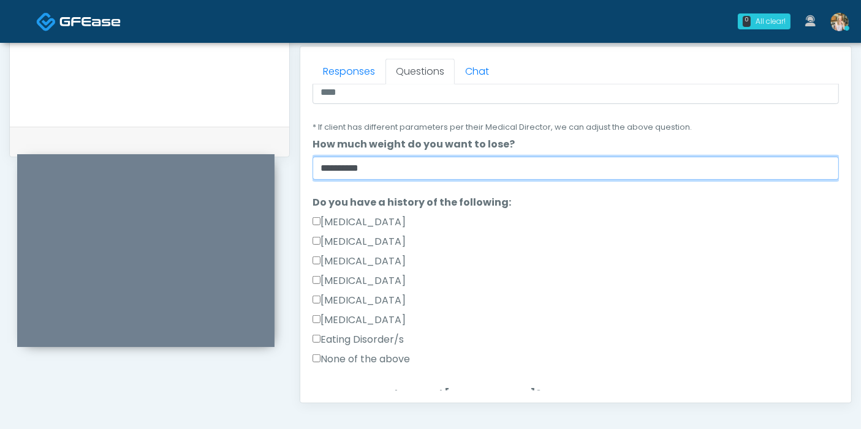
scroll to position [204, 0]
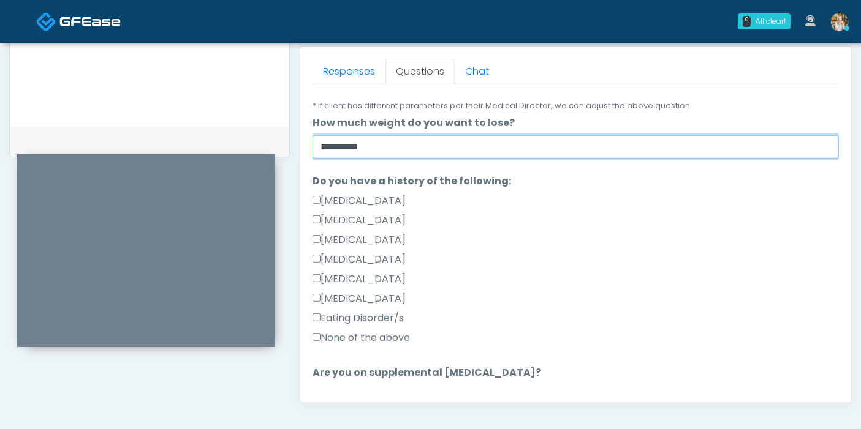
type input "**********"
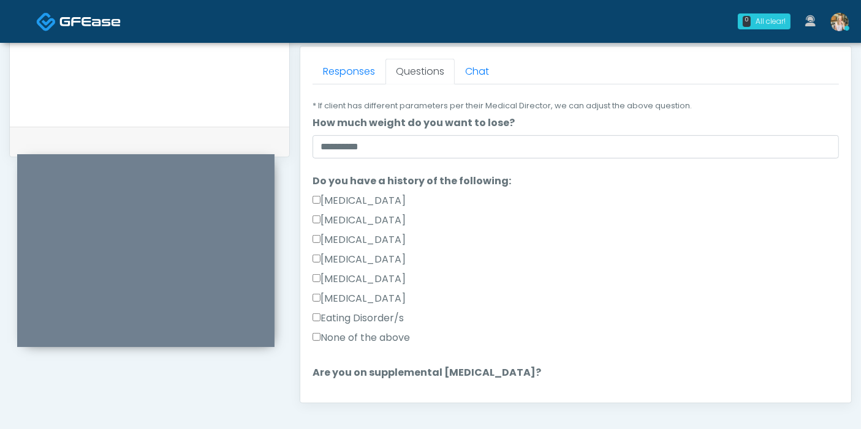
click at [404, 331] on label "None of the above" at bounding box center [360, 338] width 97 height 15
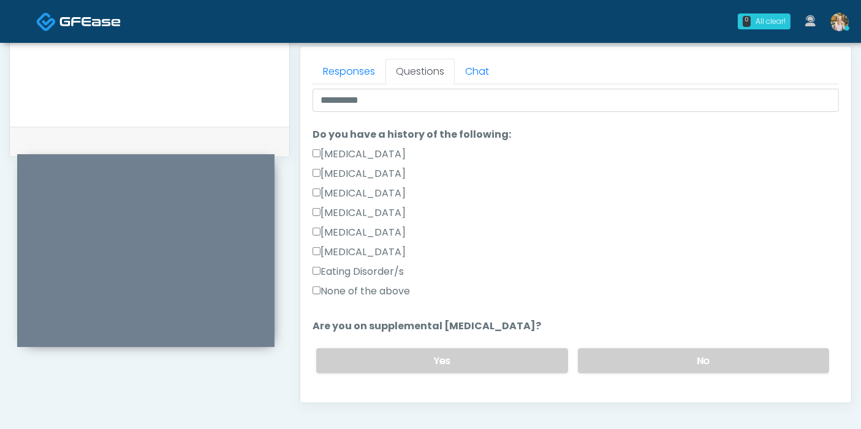
scroll to position [272, 0]
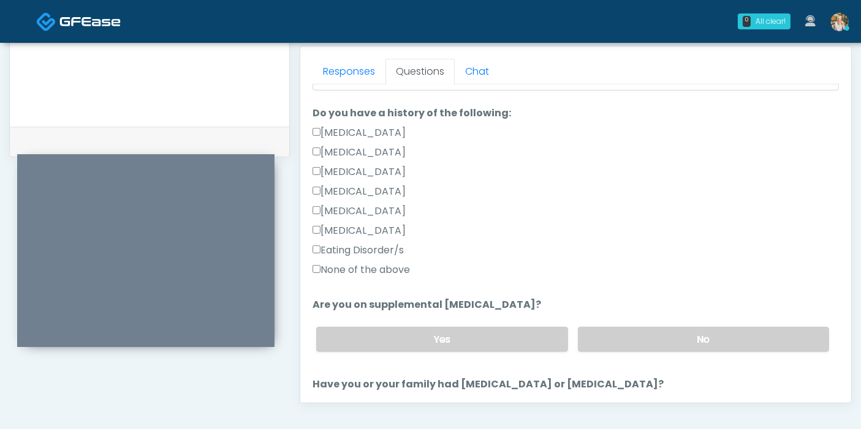
click at [347, 265] on label "None of the above" at bounding box center [360, 270] width 97 height 15
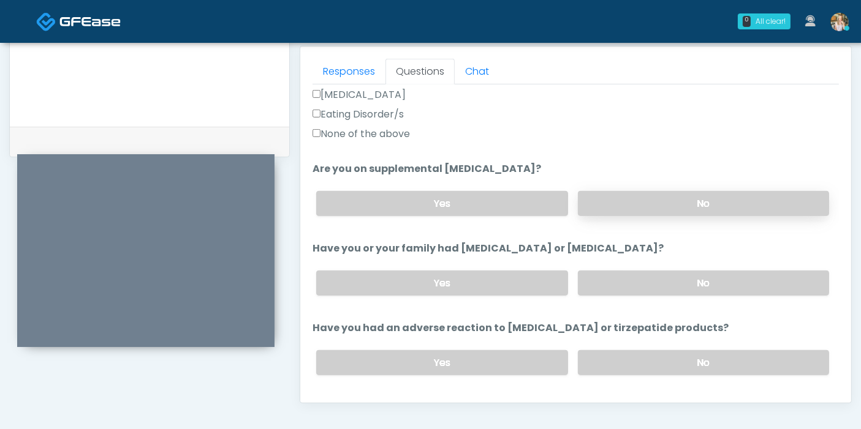
click at [652, 208] on label "No" at bounding box center [703, 203] width 251 height 25
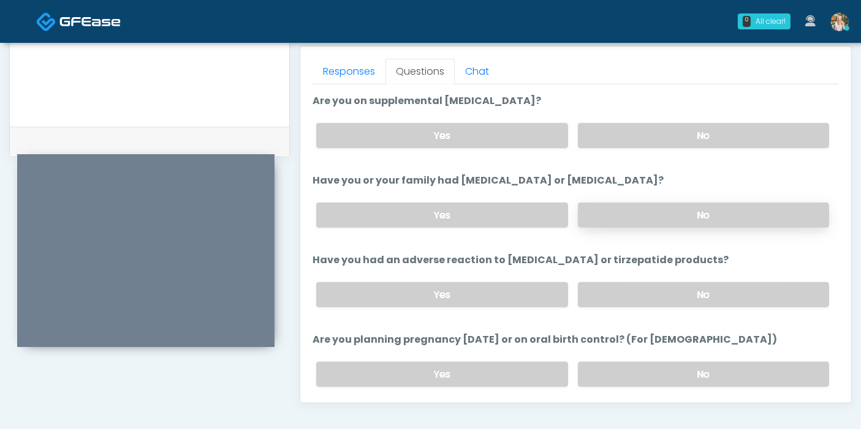
click at [652, 208] on label "No" at bounding box center [703, 215] width 251 height 25
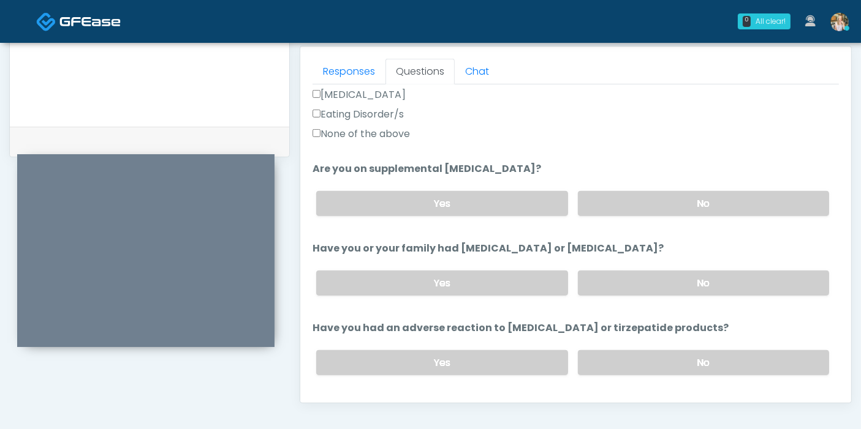
scroll to position [476, 0]
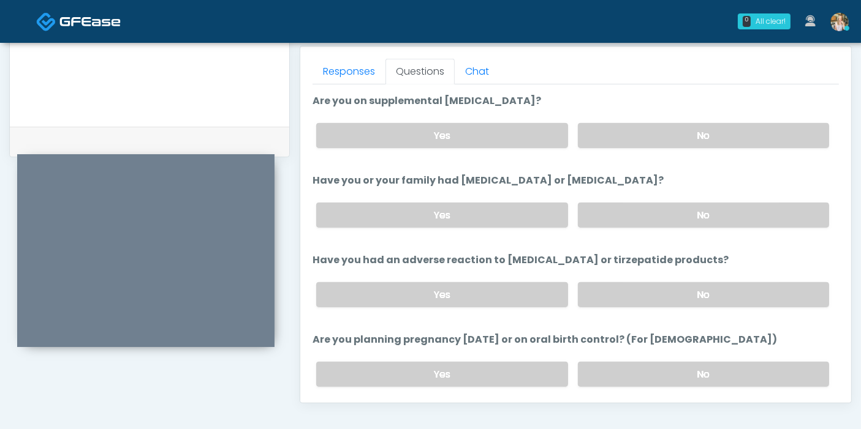
click at [653, 275] on div "Yes No" at bounding box center [572, 295] width 532 height 45
click at [660, 283] on label "No" at bounding box center [703, 294] width 251 height 25
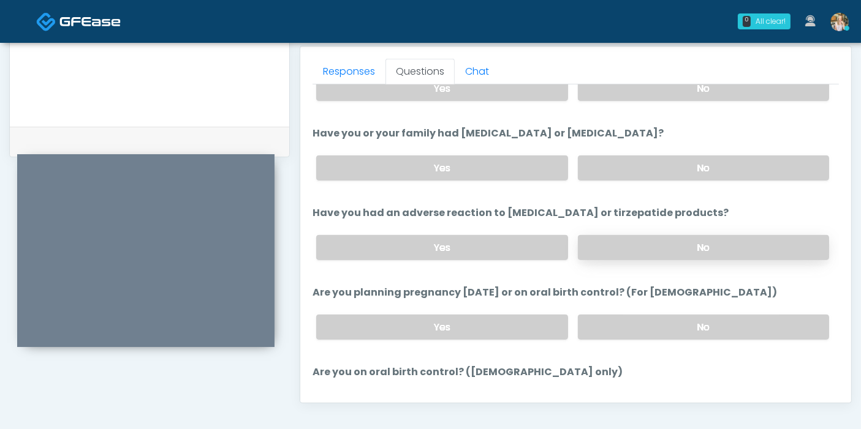
scroll to position [544, 0]
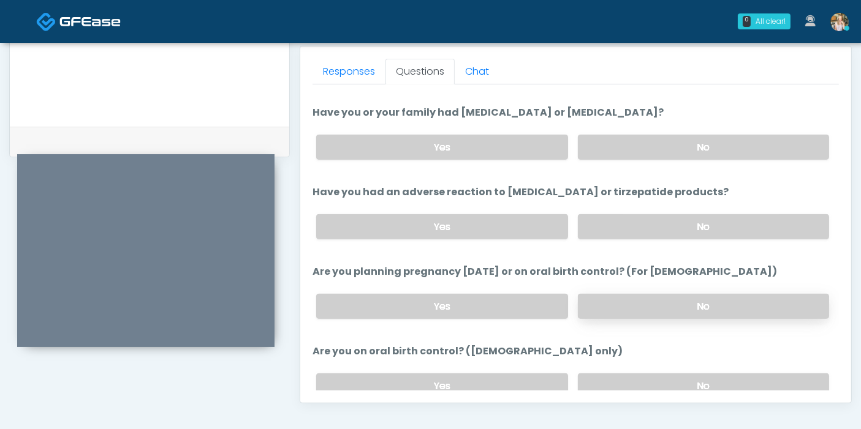
click at [664, 298] on label "No" at bounding box center [703, 306] width 251 height 25
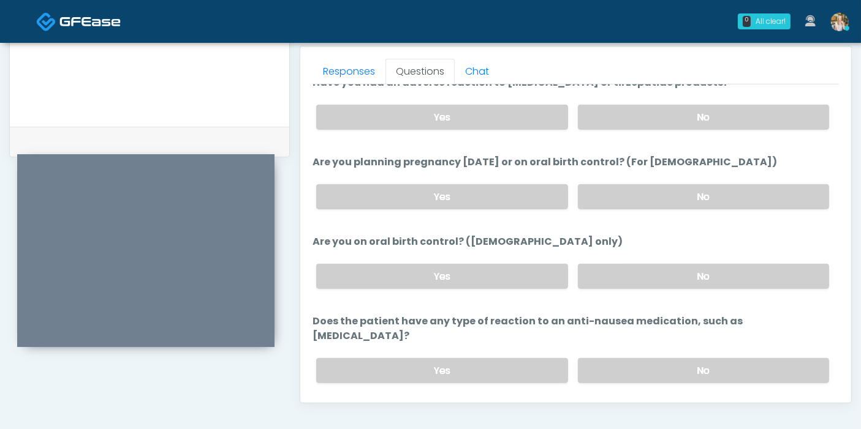
scroll to position [674, 0]
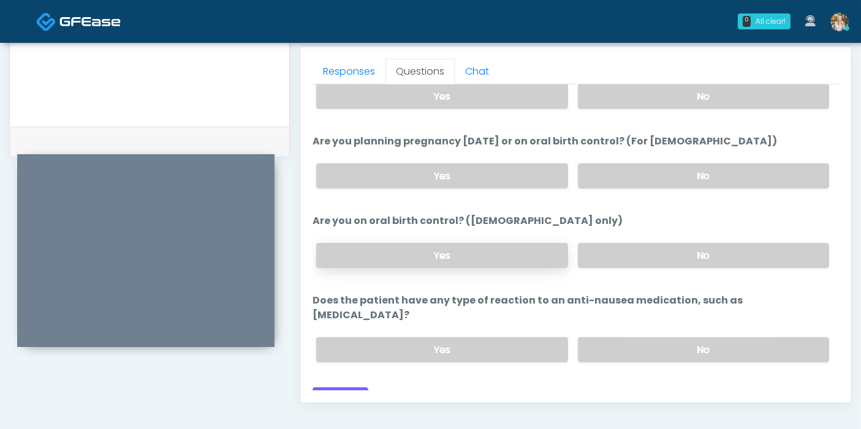
click at [474, 243] on label "Yes" at bounding box center [441, 255] width 251 height 25
click at [645, 338] on label "No" at bounding box center [703, 350] width 251 height 25
click at [327, 396] on div "Responses Questions Chat Good Faith Exam Script Good Faith Exam Script INTRODUC…" at bounding box center [575, 225] width 551 height 357
click at [329, 388] on button "Continue" at bounding box center [340, 399] width 56 height 23
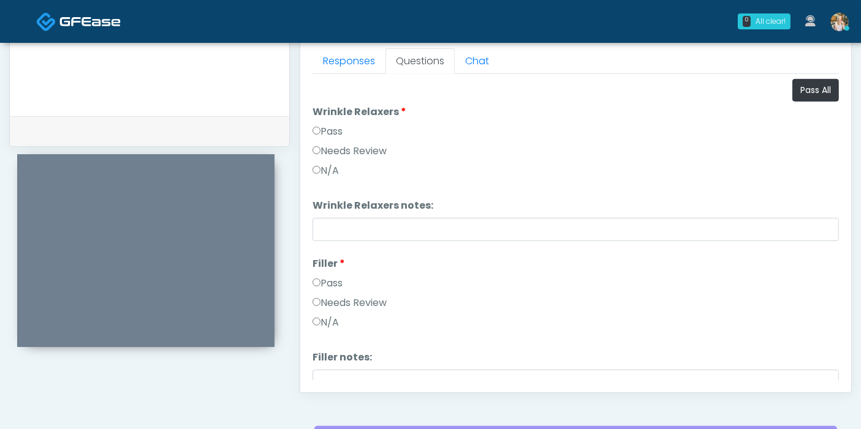
scroll to position [464, 0]
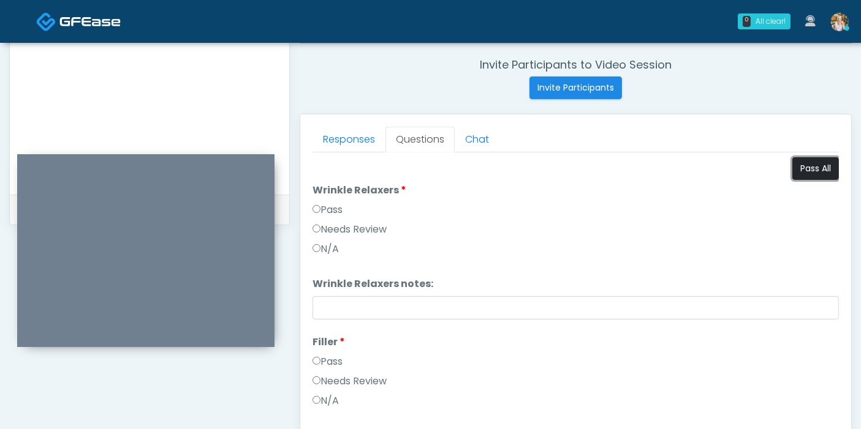
click at [796, 170] on button "Pass All" at bounding box center [815, 168] width 47 height 23
click at [347, 138] on link "Responses" at bounding box center [348, 140] width 73 height 26
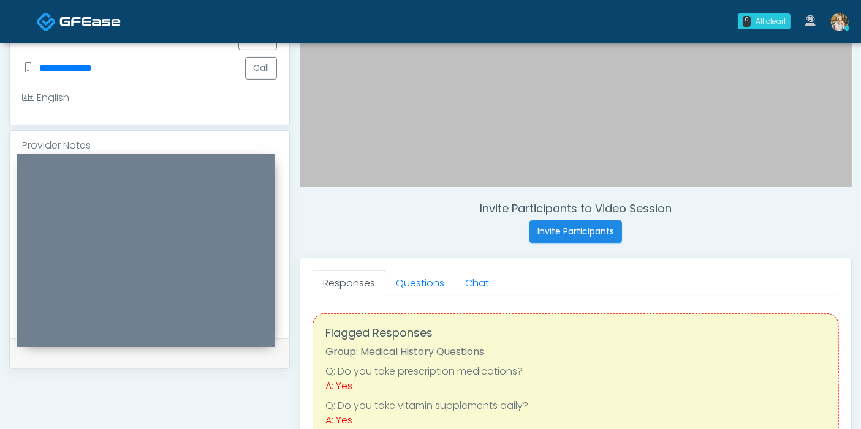
scroll to position [259, 0]
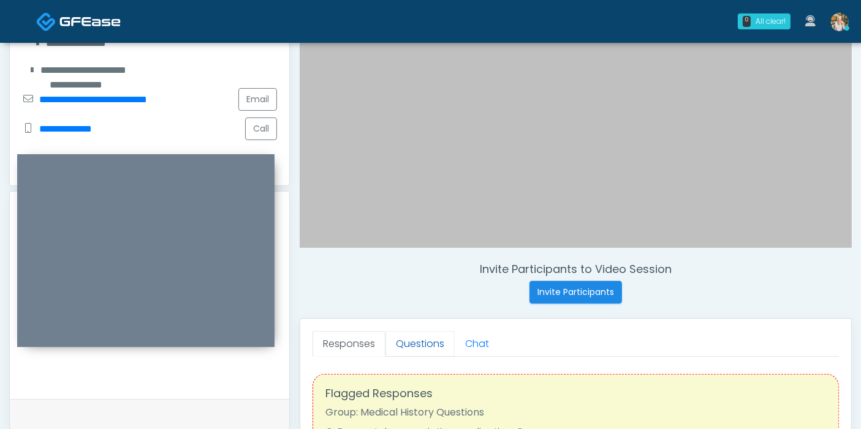
click at [423, 340] on link "Questions" at bounding box center [419, 344] width 69 height 26
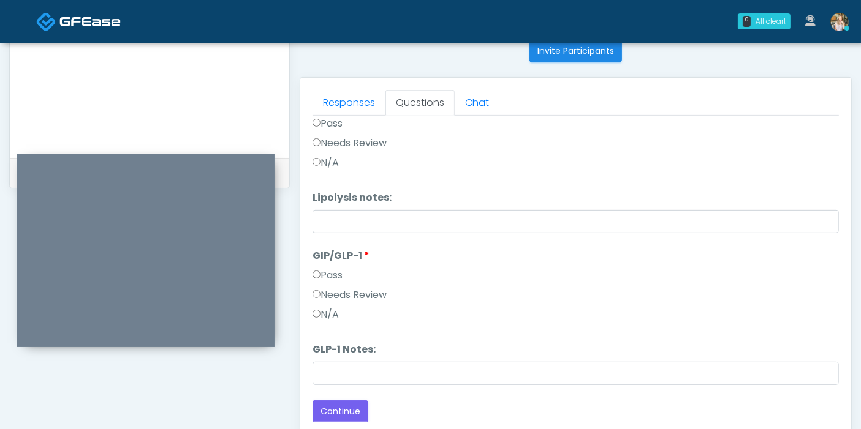
scroll to position [532, 0]
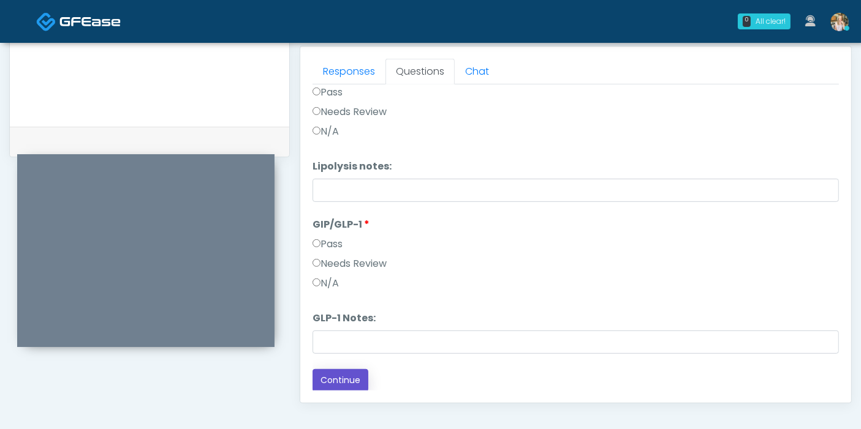
click at [322, 379] on button "Continue" at bounding box center [340, 380] width 56 height 23
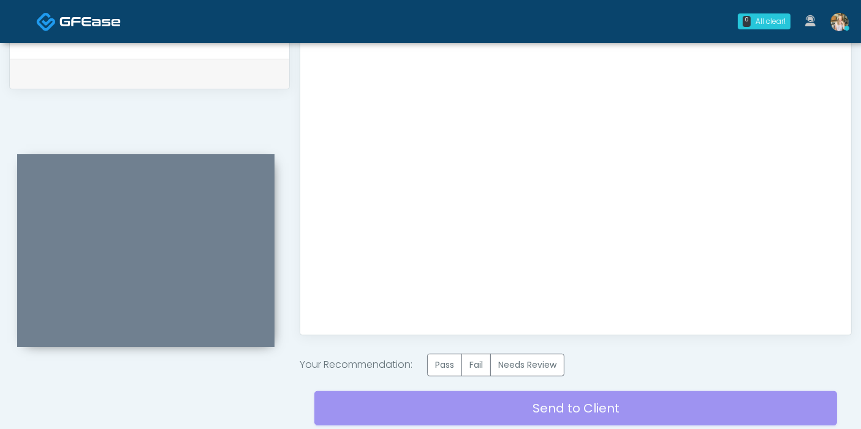
scroll to position [0, 0]
click at [441, 374] on label "Pass" at bounding box center [444, 365] width 35 height 23
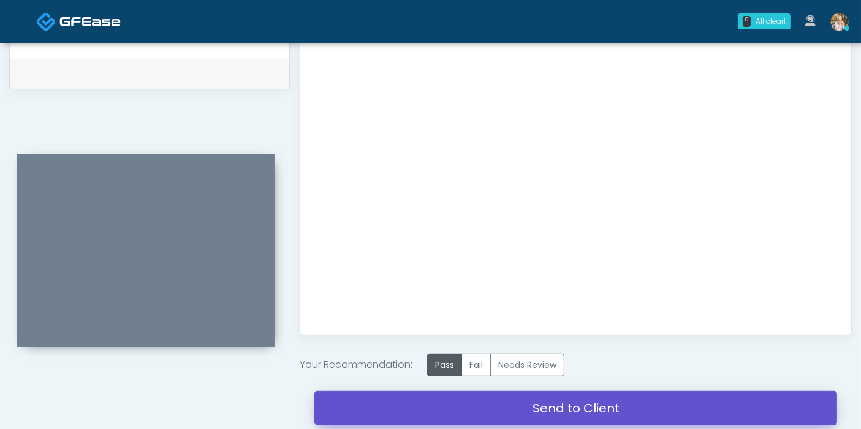
click at [516, 407] on link "Send to Client" at bounding box center [575, 408] width 523 height 34
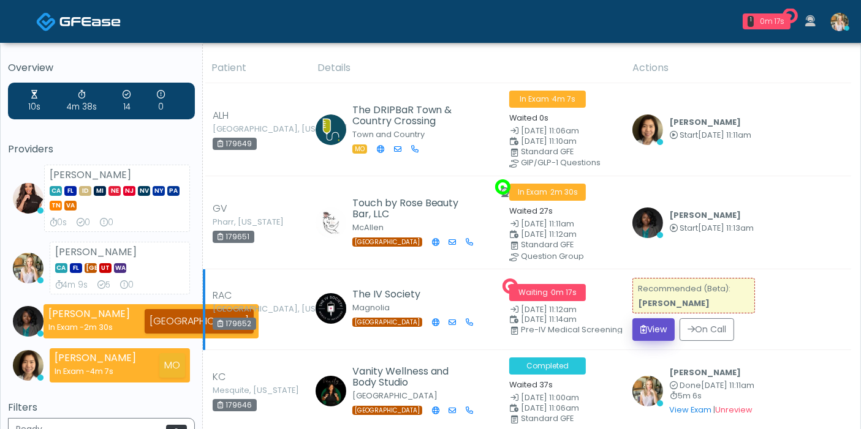
click at [658, 325] on button "View" at bounding box center [653, 330] width 42 height 23
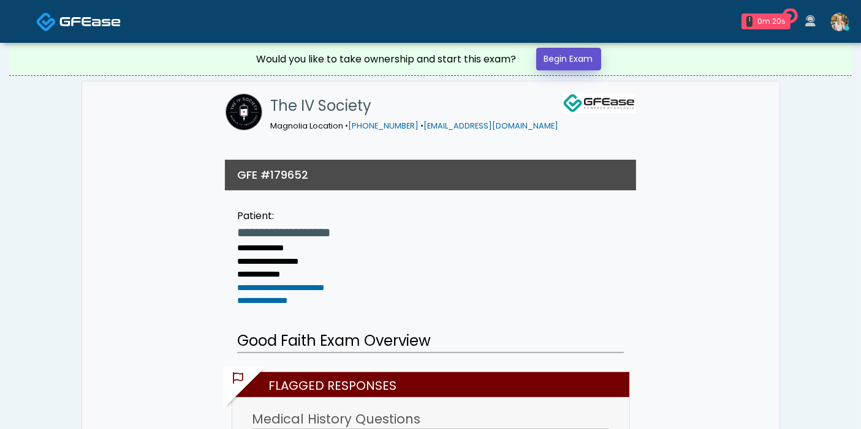
click at [574, 61] on link "Begin Exam" at bounding box center [568, 59] width 65 height 23
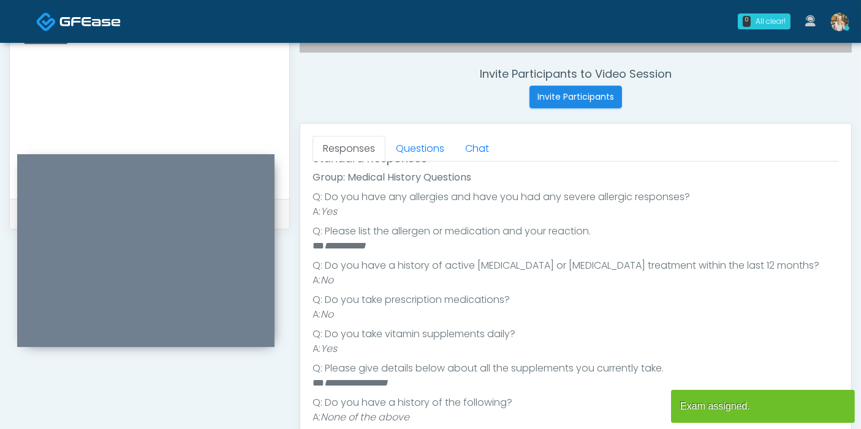
scroll to position [476, 0]
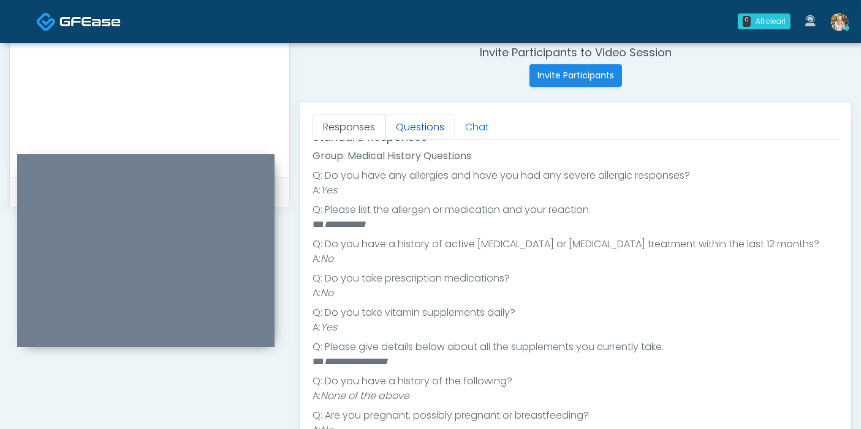
click at [415, 121] on link "Questions" at bounding box center [419, 128] width 69 height 26
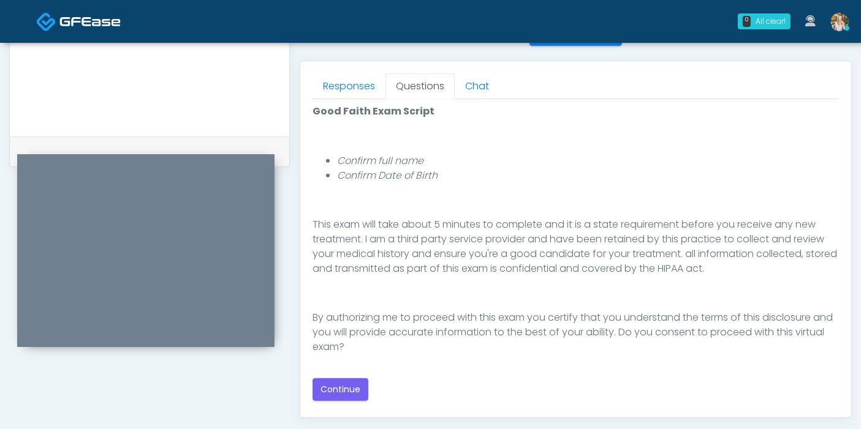
scroll to position [544, 0]
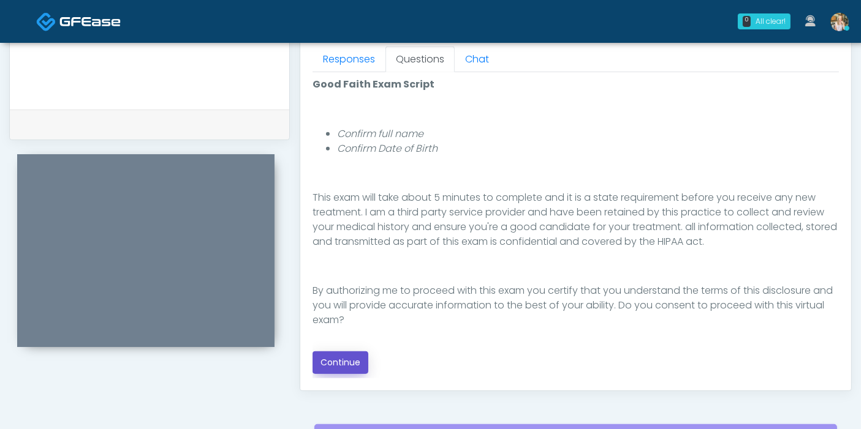
click at [348, 361] on button "Continue" at bounding box center [340, 363] width 56 height 23
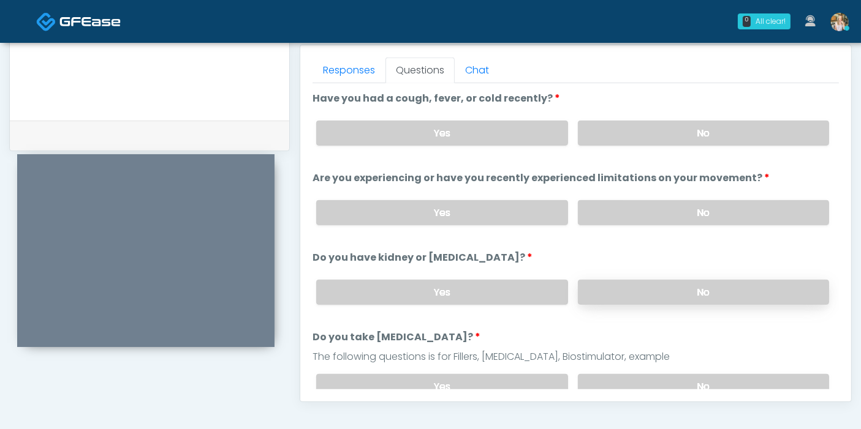
scroll to position [532, 0]
click at [683, 139] on label "No" at bounding box center [703, 134] width 251 height 25
click at [656, 208] on label "No" at bounding box center [703, 214] width 251 height 25
click at [709, 290] on label "No" at bounding box center [703, 293] width 251 height 25
click at [663, 377] on label "No" at bounding box center [703, 388] width 251 height 25
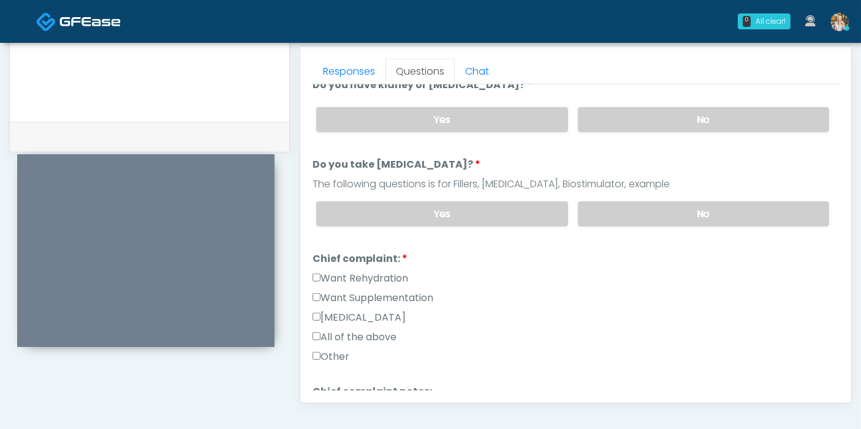
scroll to position [204, 0]
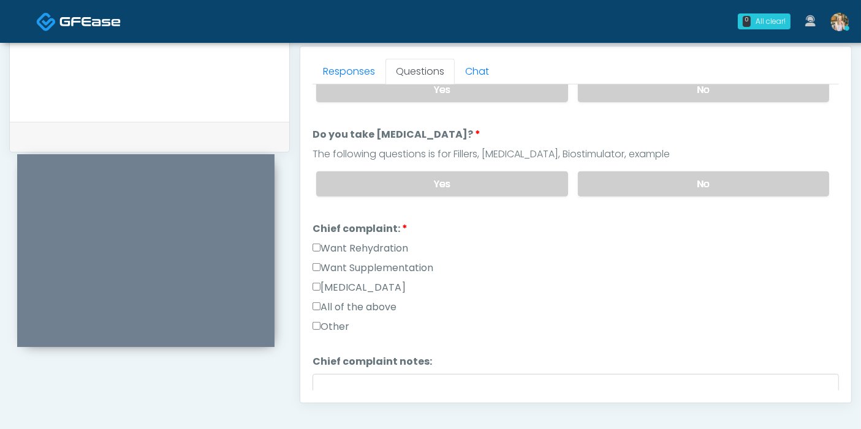
click at [385, 249] on label "Want Rehydration" at bounding box center [360, 248] width 96 height 15
click at [379, 269] on label "Want Supplementation" at bounding box center [372, 268] width 121 height 15
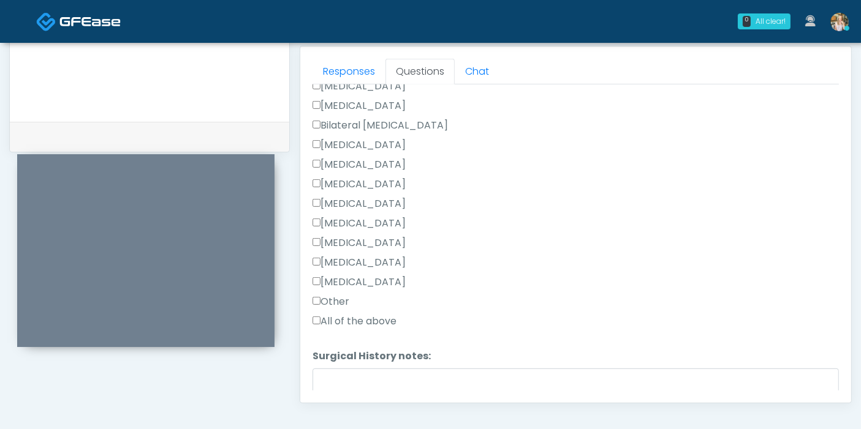
scroll to position [613, 0]
click at [336, 294] on label "Other" at bounding box center [330, 300] width 37 height 15
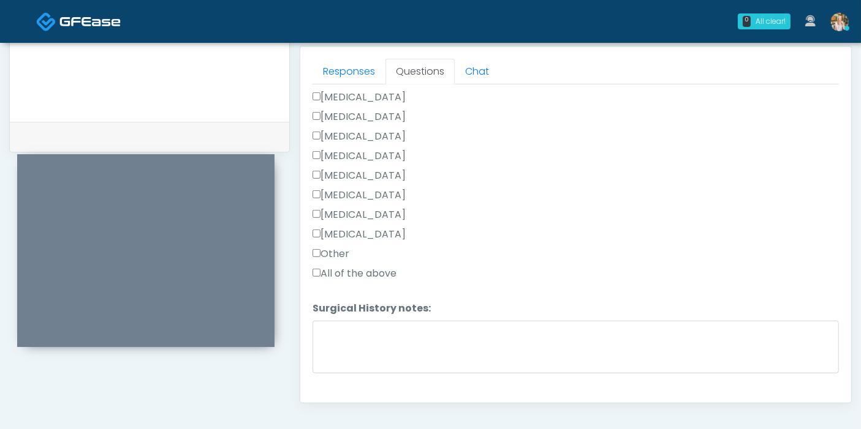
scroll to position [679, 0]
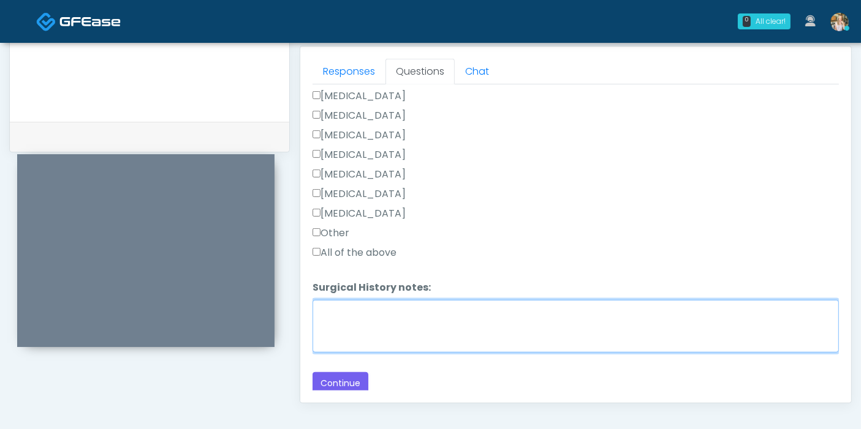
click at [378, 314] on textarea "Surgical History notes:" at bounding box center [575, 326] width 526 height 53
type textarea "**********"
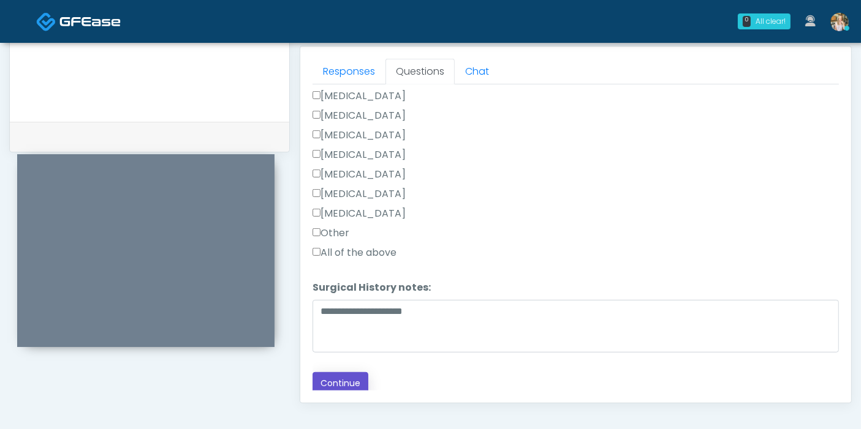
click at [357, 372] on button "Continue" at bounding box center [340, 383] width 56 height 23
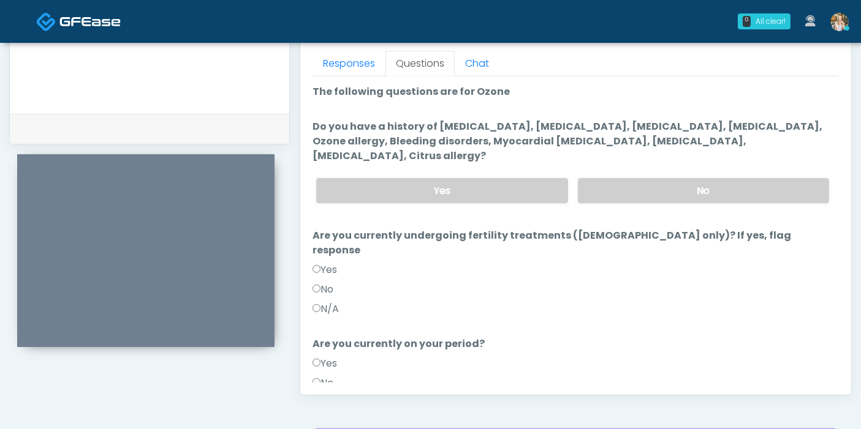
scroll to position [532, 0]
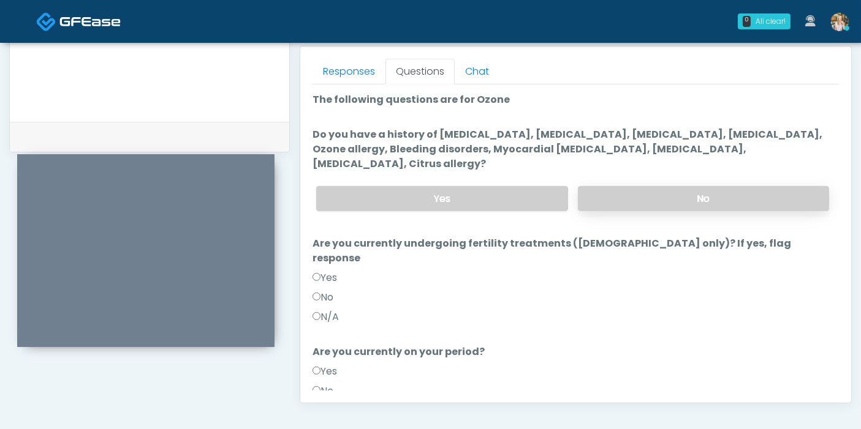
click at [659, 186] on label "No" at bounding box center [703, 198] width 251 height 25
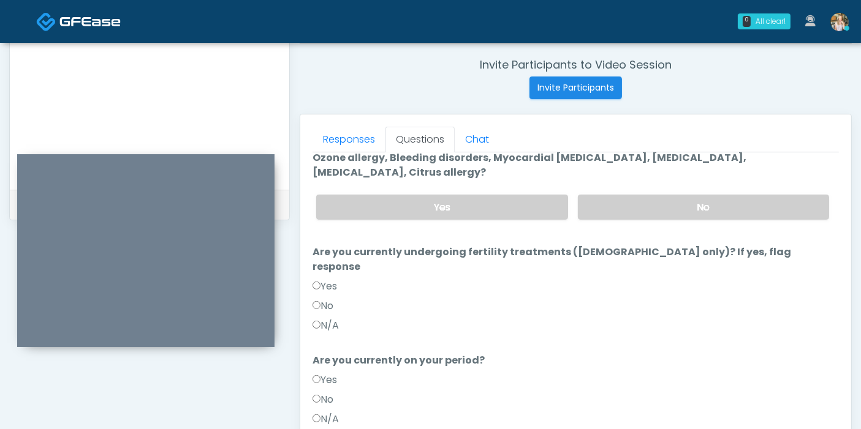
scroll to position [119, 0]
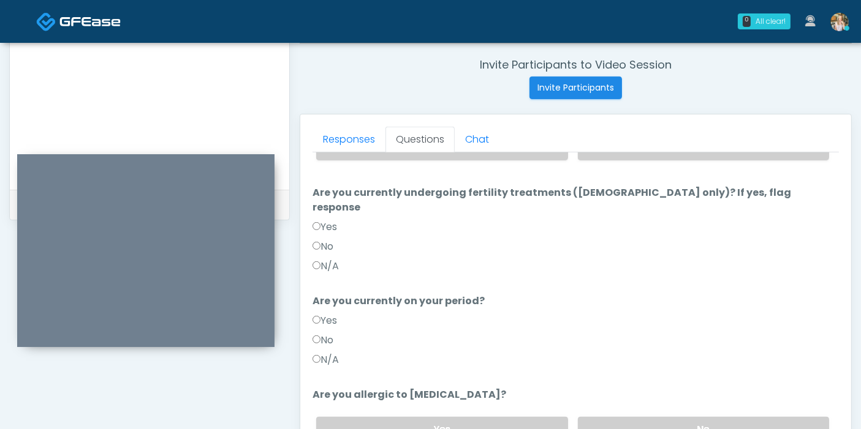
click at [327, 259] on label "N/A" at bounding box center [325, 266] width 26 height 15
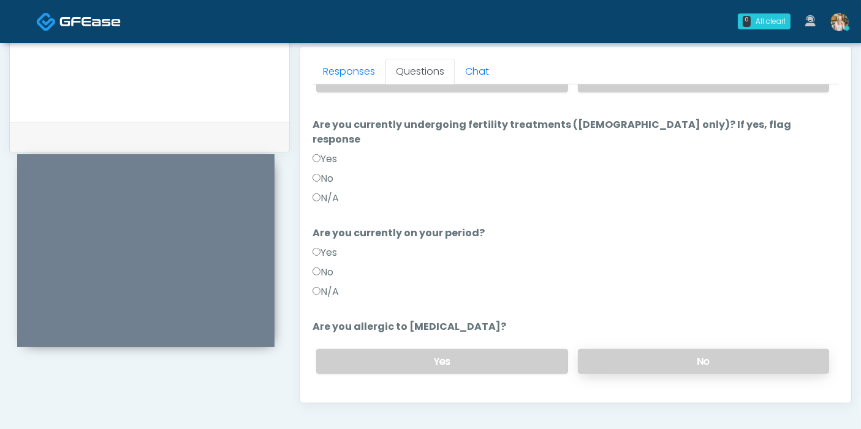
drag, startPoint x: 671, startPoint y: 331, endPoint x: 682, endPoint y: 333, distance: 10.5
click at [671, 349] on label "No" at bounding box center [703, 361] width 251 height 25
click at [344, 78] on link "Responses" at bounding box center [348, 72] width 73 height 26
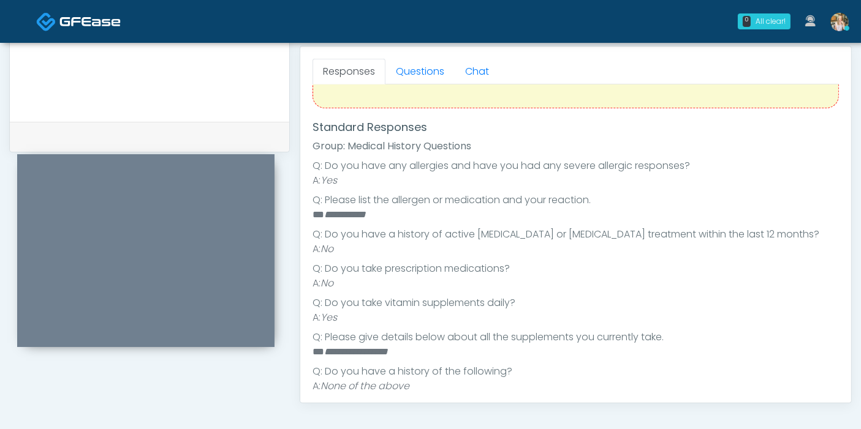
scroll to position [109, 0]
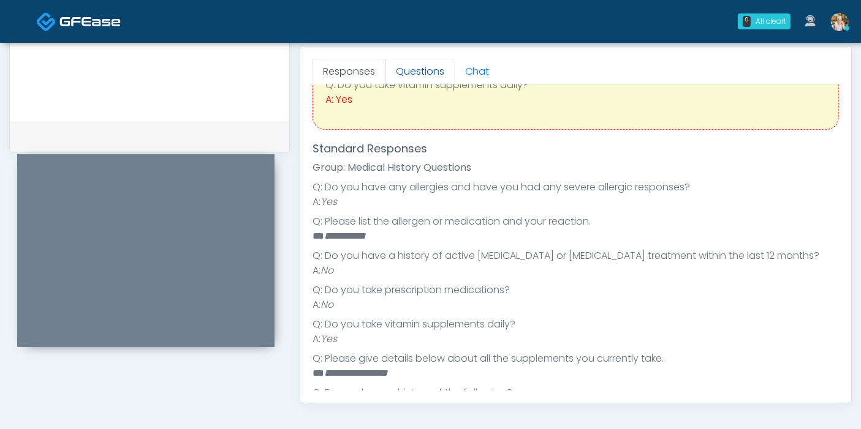
click at [415, 72] on link "Questions" at bounding box center [419, 72] width 69 height 26
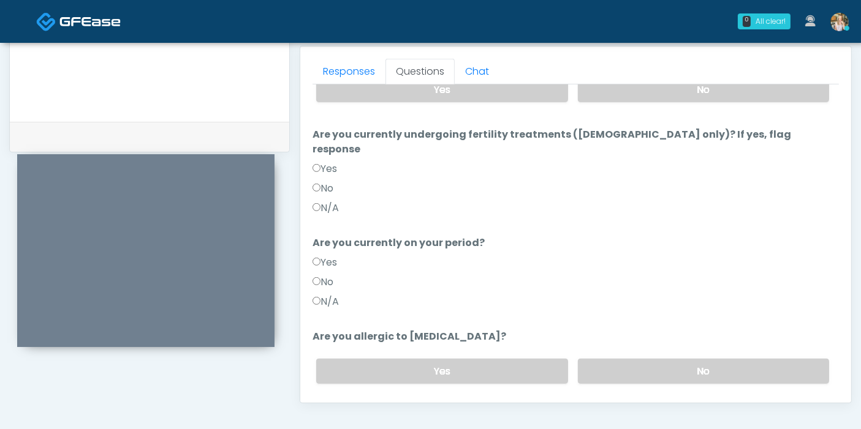
click at [350, 409] on button "Continue" at bounding box center [340, 420] width 56 height 23
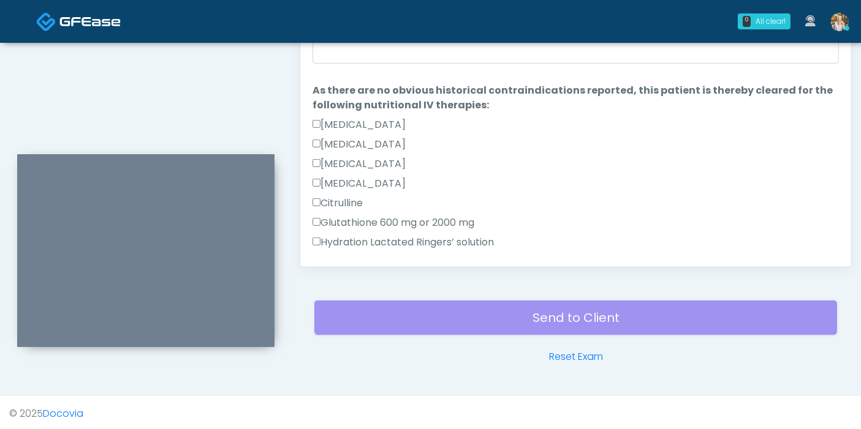
scroll to position [532, 0]
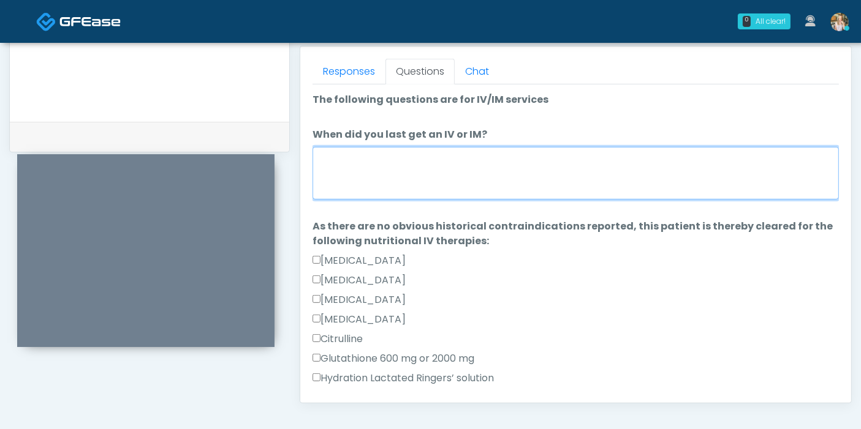
click at [502, 172] on textarea "When did you last get an IV or IM?" at bounding box center [575, 173] width 526 height 53
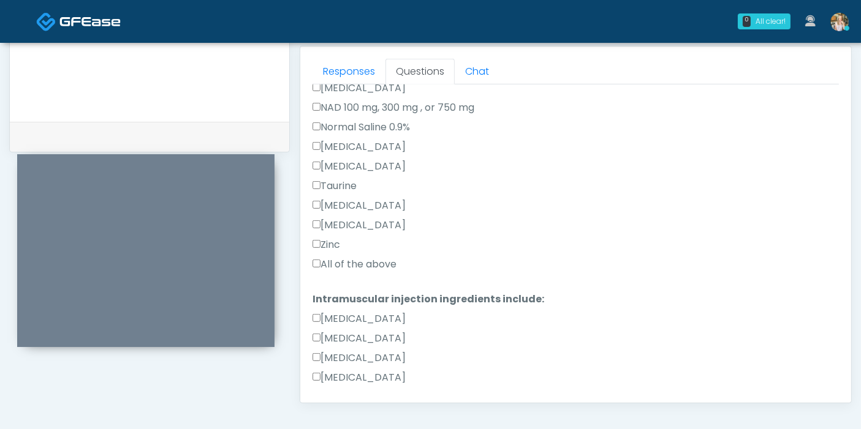
type textarea "**********"
click at [345, 262] on label "All of the above" at bounding box center [354, 264] width 84 height 15
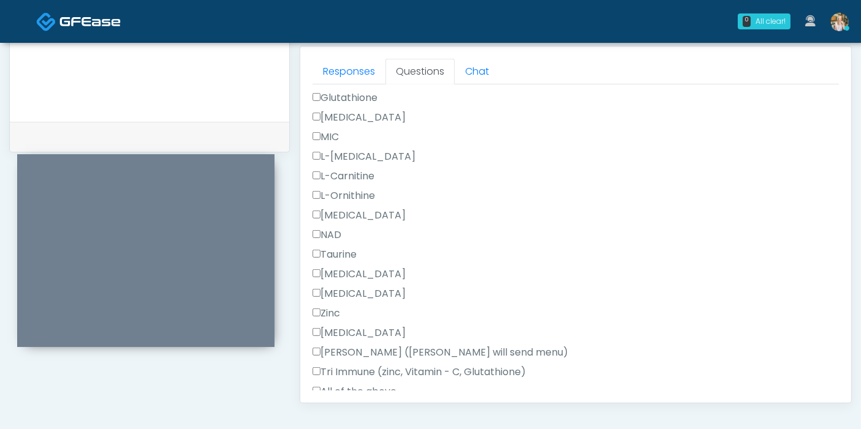
scroll to position [749, 0]
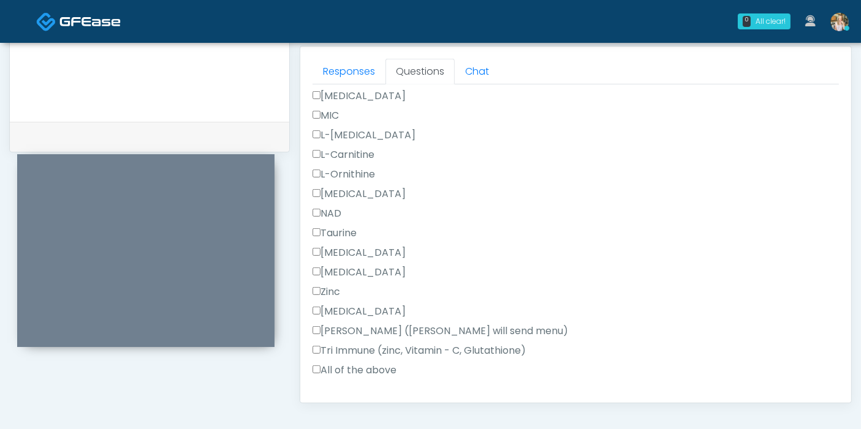
click at [336, 368] on label "All of the above" at bounding box center [354, 370] width 84 height 15
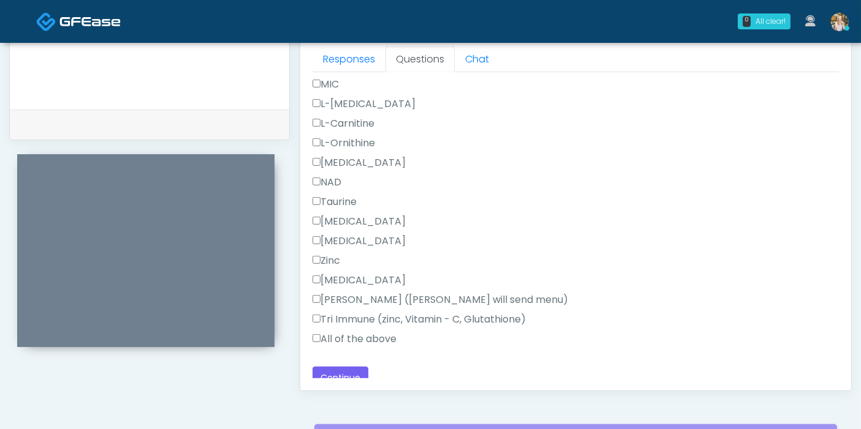
scroll to position [777, 0]
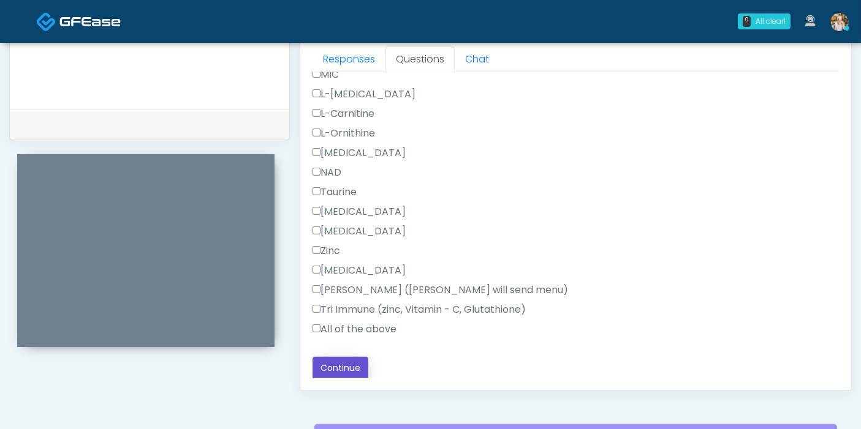
click at [332, 364] on button "Continue" at bounding box center [340, 368] width 56 height 23
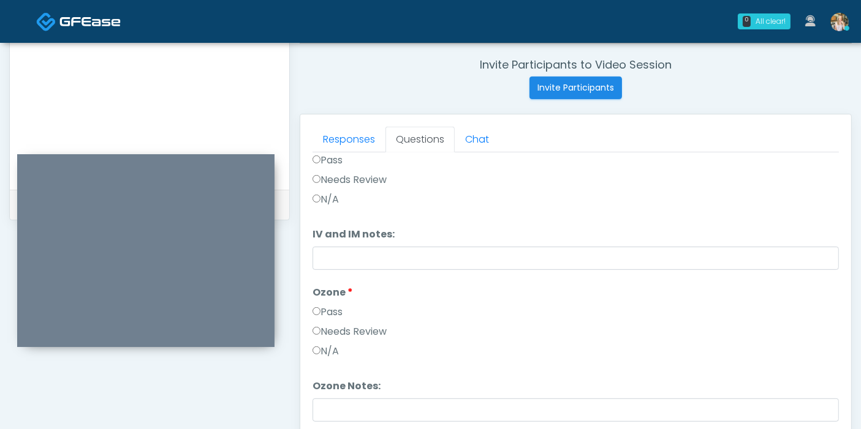
scroll to position [0, 0]
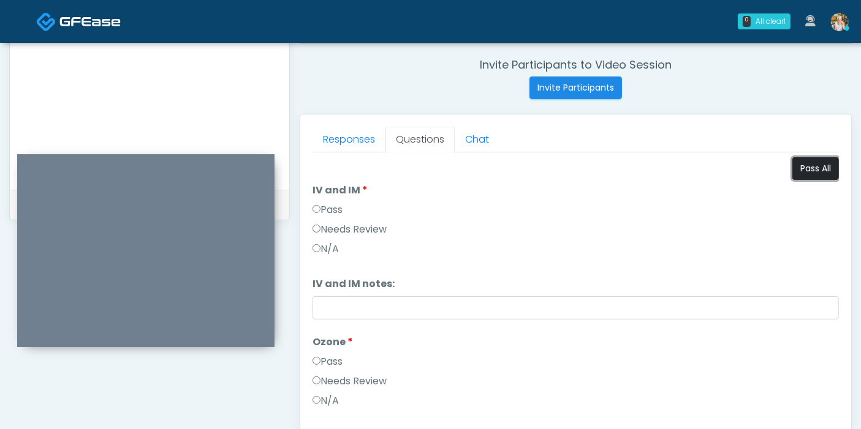
click at [801, 163] on button "Pass All" at bounding box center [815, 168] width 47 height 23
click at [345, 143] on link "Responses" at bounding box center [348, 140] width 73 height 26
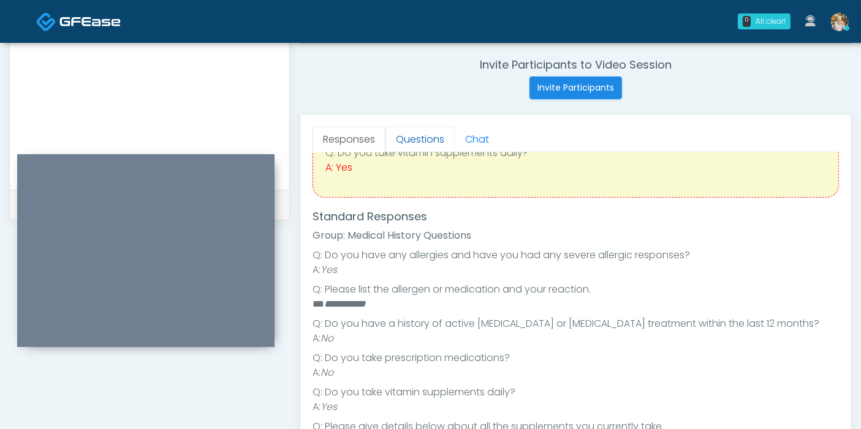
click at [418, 130] on link "Questions" at bounding box center [419, 140] width 69 height 26
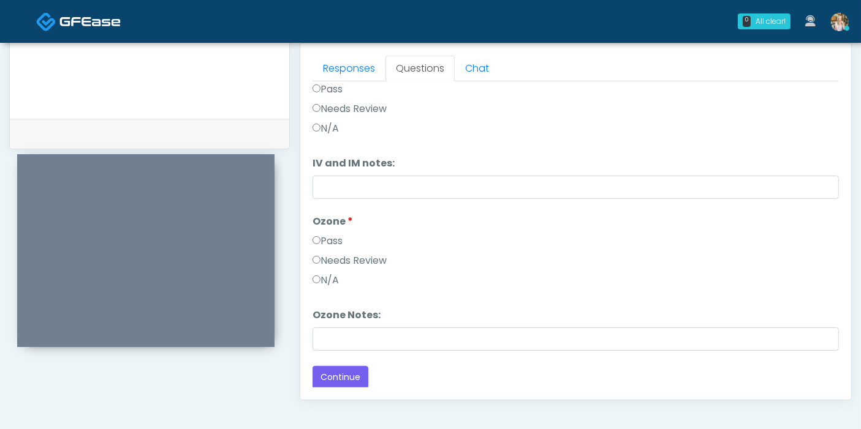
scroll to position [600, 0]
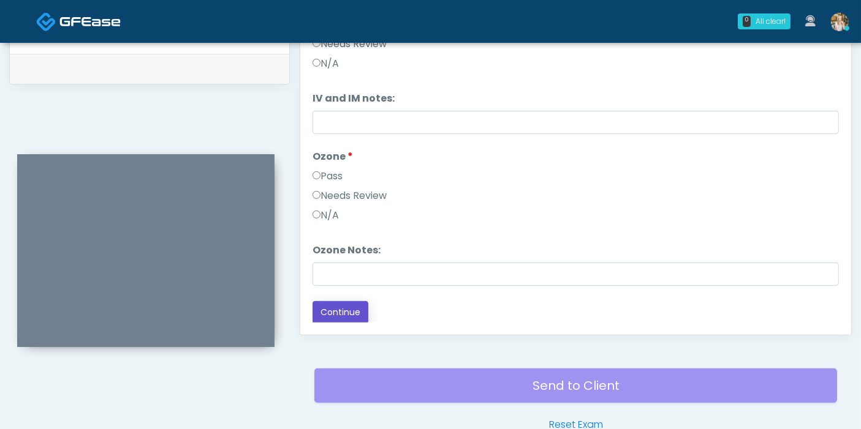
click at [346, 312] on button "Continue" at bounding box center [340, 312] width 56 height 23
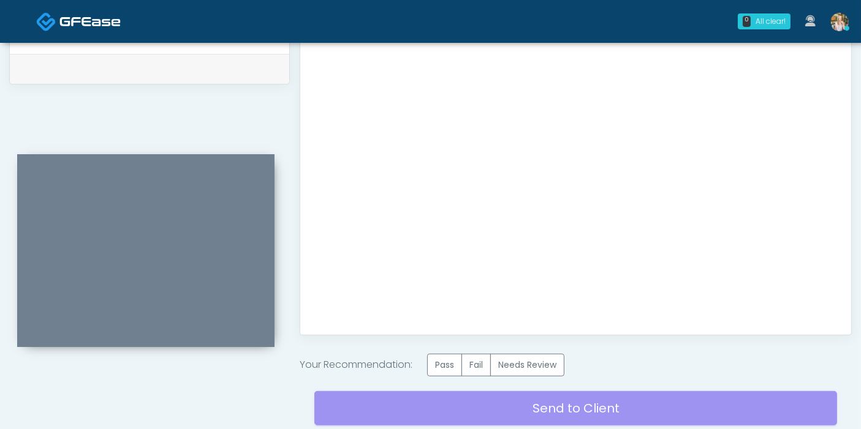
scroll to position [0, 0]
click at [439, 366] on label "Pass" at bounding box center [444, 365] width 35 height 23
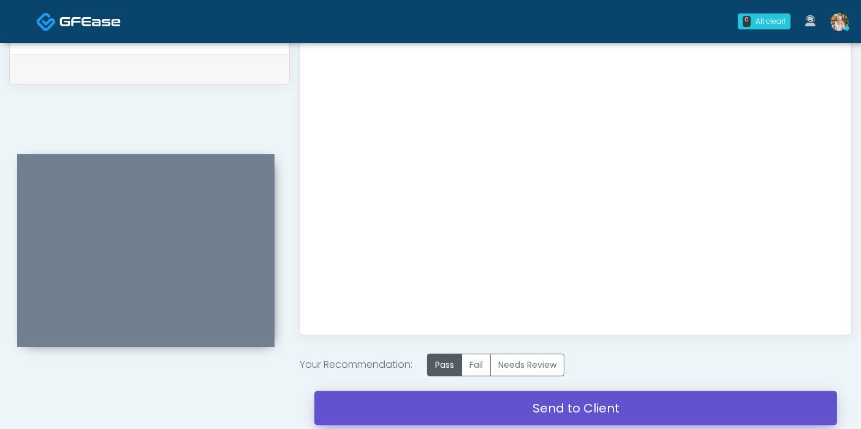
click at [550, 412] on link "Send to Client" at bounding box center [575, 408] width 523 height 34
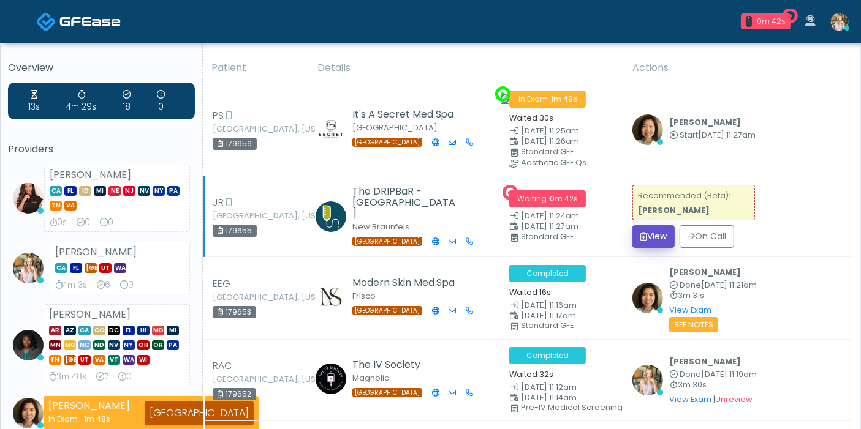
click at [658, 238] on button "View" at bounding box center [653, 236] width 42 height 23
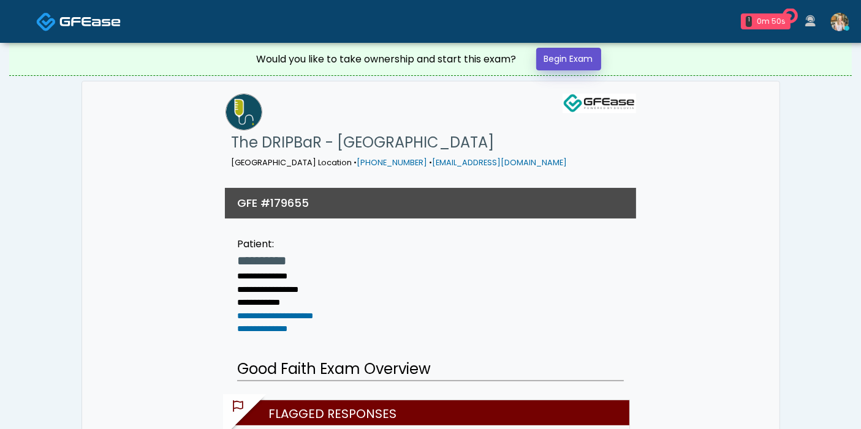
click at [574, 55] on link "Begin Exam" at bounding box center [568, 59] width 65 height 23
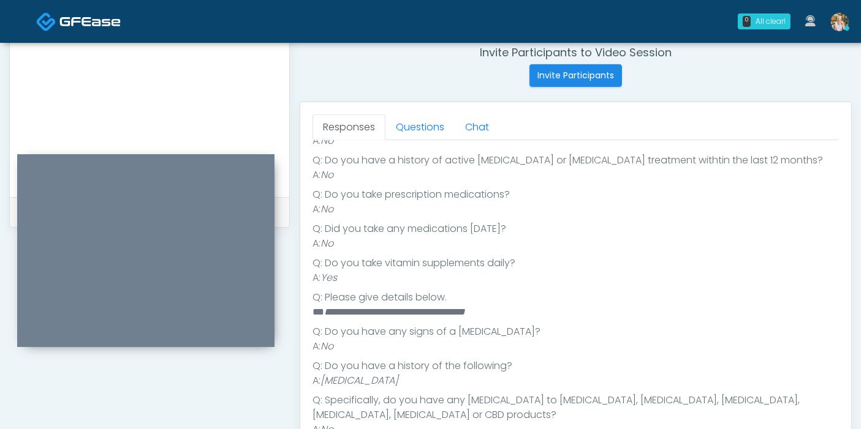
scroll to position [192, 0]
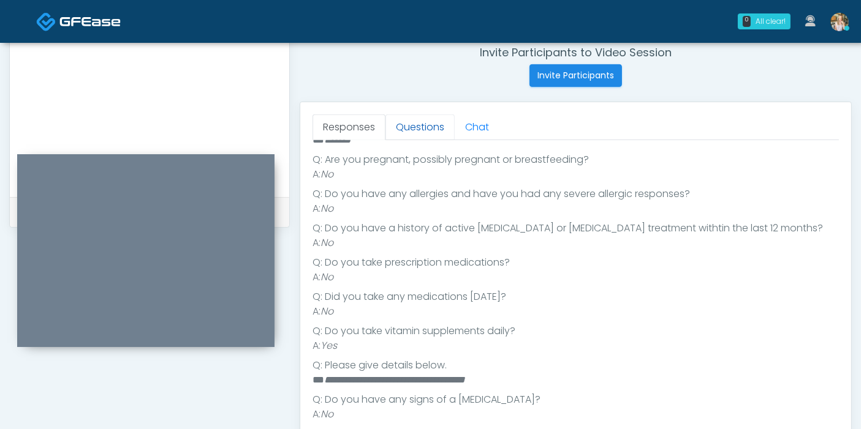
click at [418, 132] on link "Questions" at bounding box center [419, 128] width 69 height 26
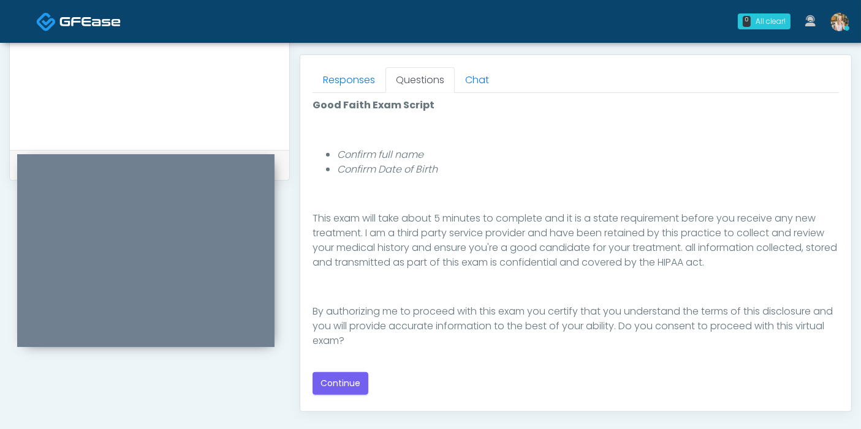
scroll to position [544, 0]
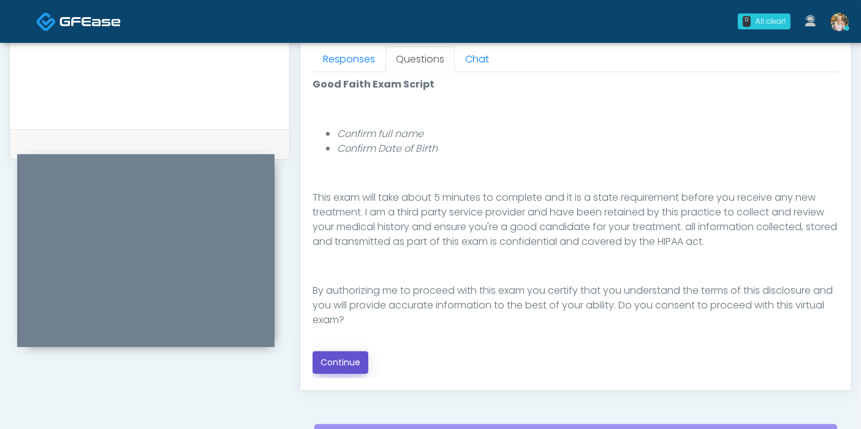
click at [341, 361] on button "Continue" at bounding box center [340, 363] width 56 height 23
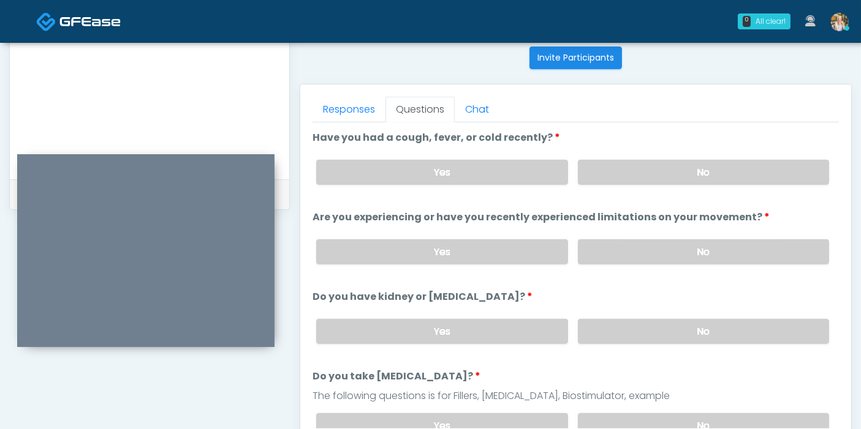
scroll to position [464, 0]
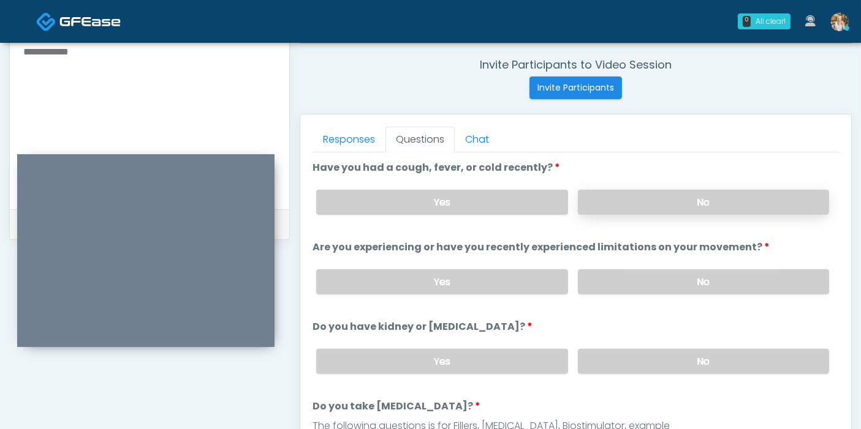
click at [677, 202] on label "No" at bounding box center [703, 202] width 251 height 25
click at [632, 282] on label "No" at bounding box center [703, 282] width 251 height 25
click at [453, 198] on label "Yes" at bounding box center [441, 202] width 251 height 25
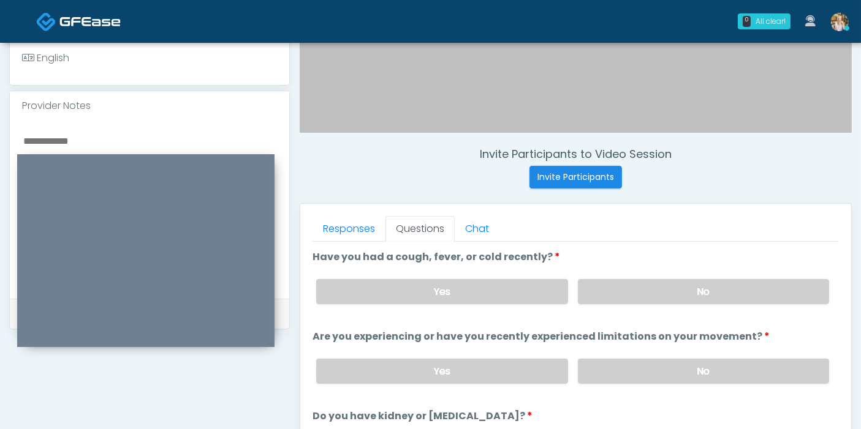
scroll to position [395, 0]
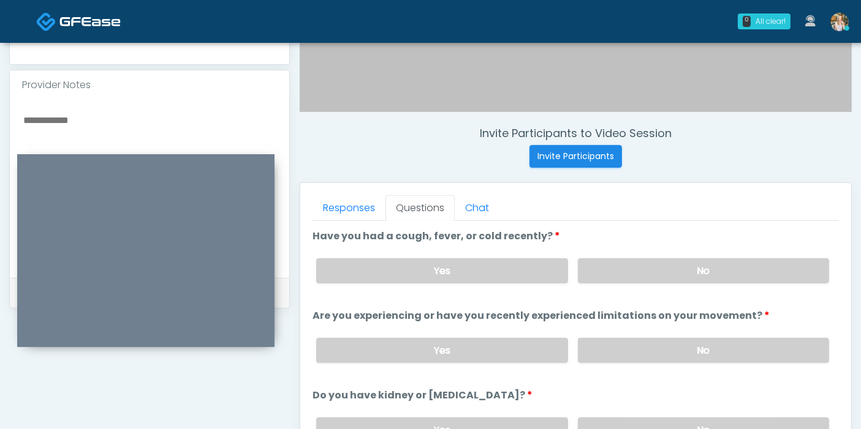
click at [115, 112] on textarea at bounding box center [149, 186] width 255 height 149
type textarea "*"
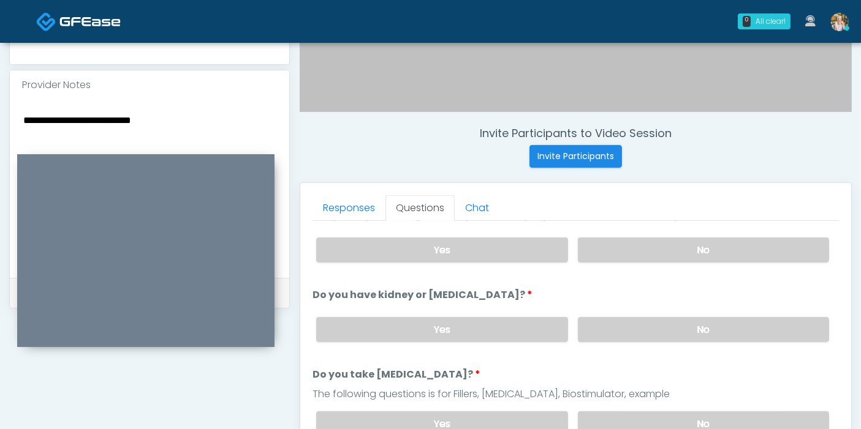
scroll to position [136, 0]
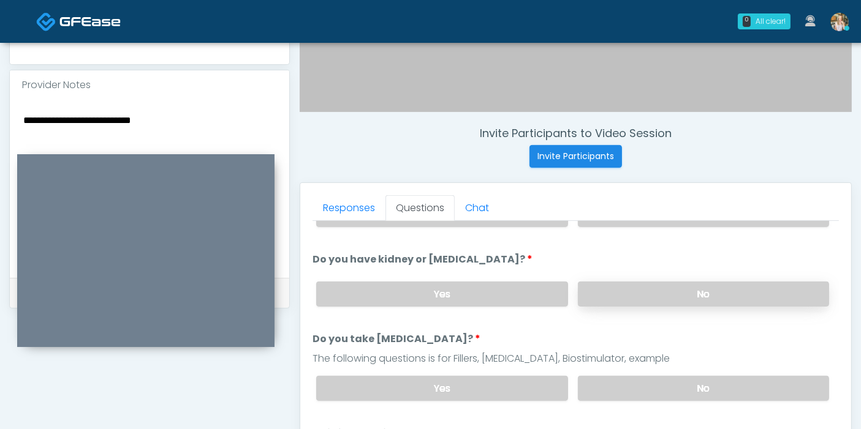
type textarea "**********"
click at [609, 300] on label "No" at bounding box center [703, 294] width 251 height 25
click at [648, 381] on label "No" at bounding box center [703, 388] width 251 height 25
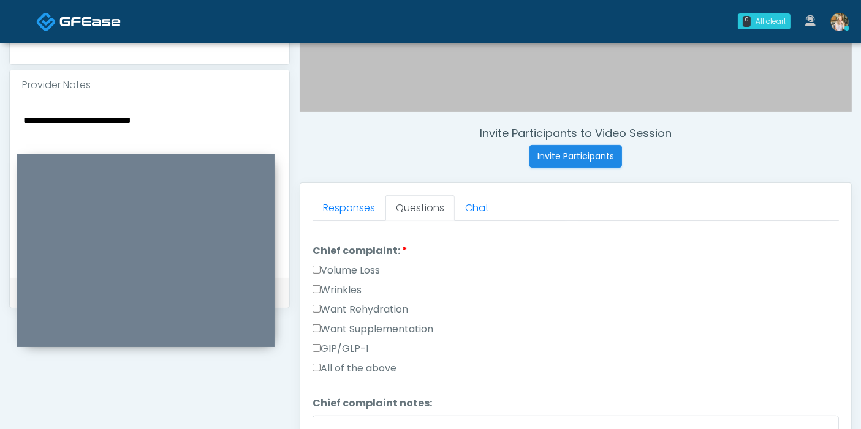
scroll to position [340, 0]
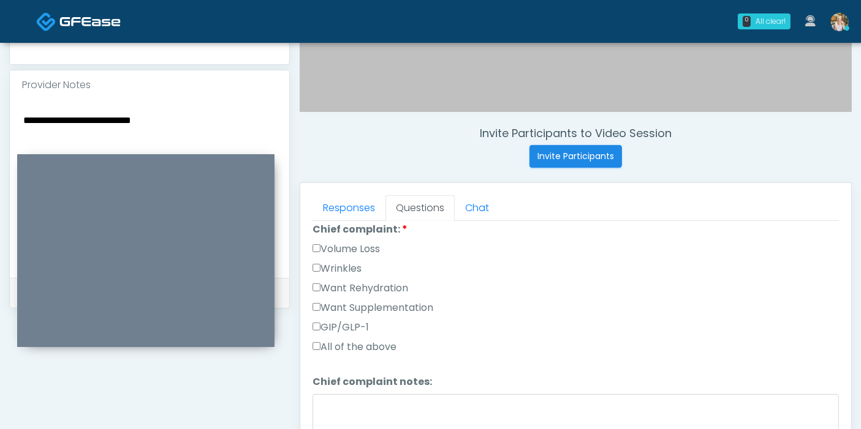
click at [352, 282] on label "Want Rehydration" at bounding box center [360, 288] width 96 height 15
click at [360, 301] on label "Want Supplementation" at bounding box center [372, 308] width 121 height 15
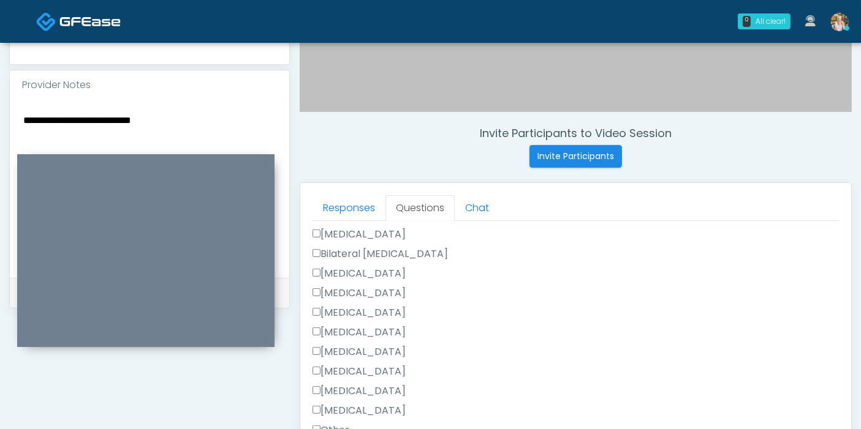
scroll to position [679, 0]
click at [330, 382] on label "Other" at bounding box center [330, 389] width 37 height 15
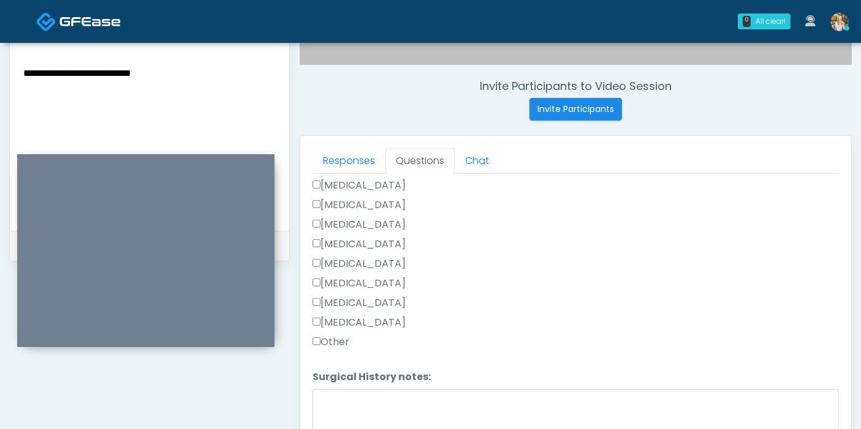
scroll to position [464, 0]
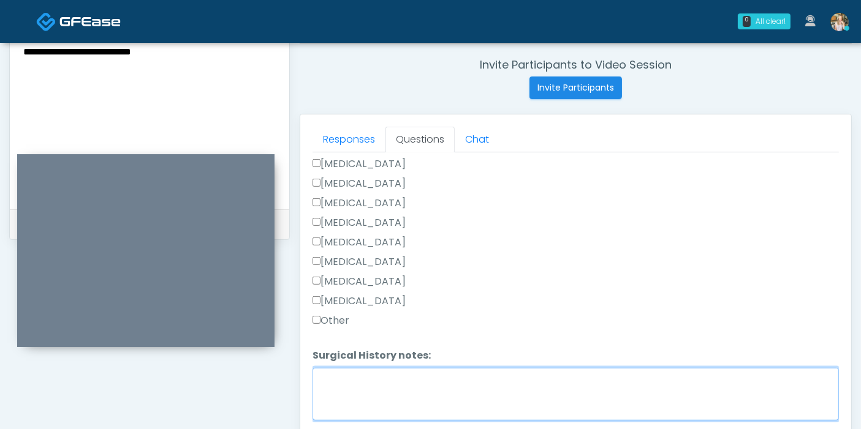
click at [404, 386] on textarea "Surgical History notes:" at bounding box center [575, 394] width 526 height 53
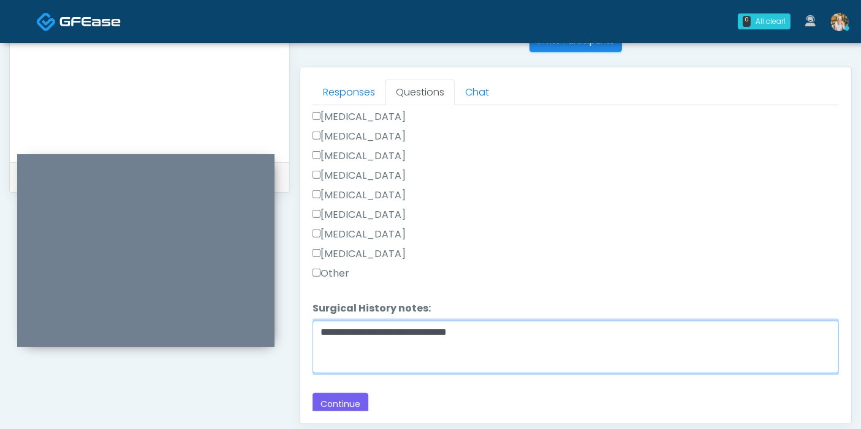
scroll to position [532, 0]
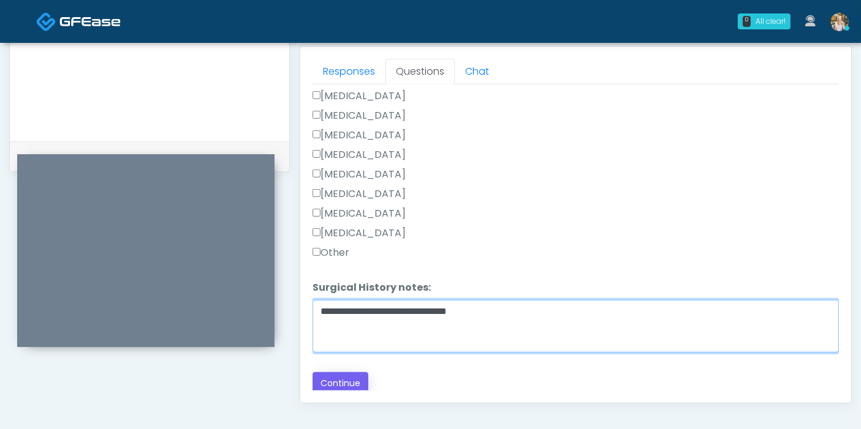
type textarea "**********"
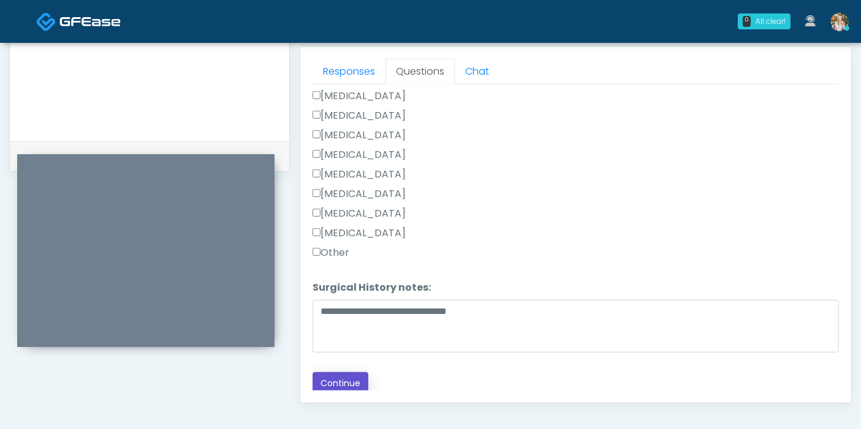
click at [320, 384] on button "Continue" at bounding box center [340, 383] width 56 height 23
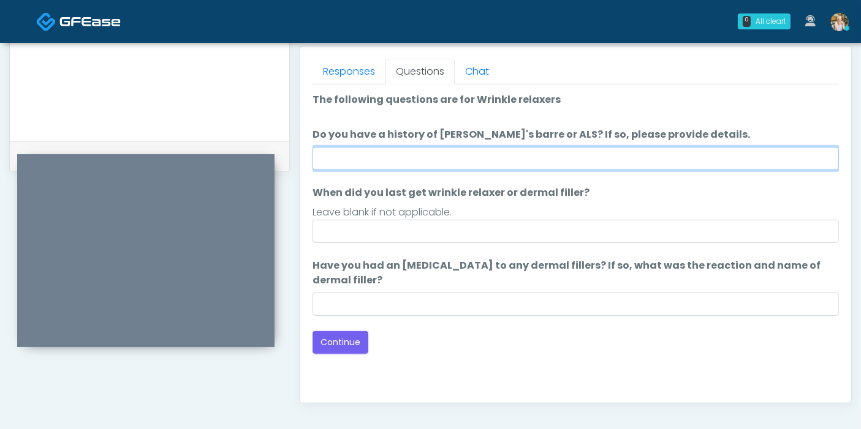
click at [438, 156] on input "Do you have a history of Guillain's barre or ALS? If so, please provide details." at bounding box center [575, 158] width 526 height 23
type input "******"
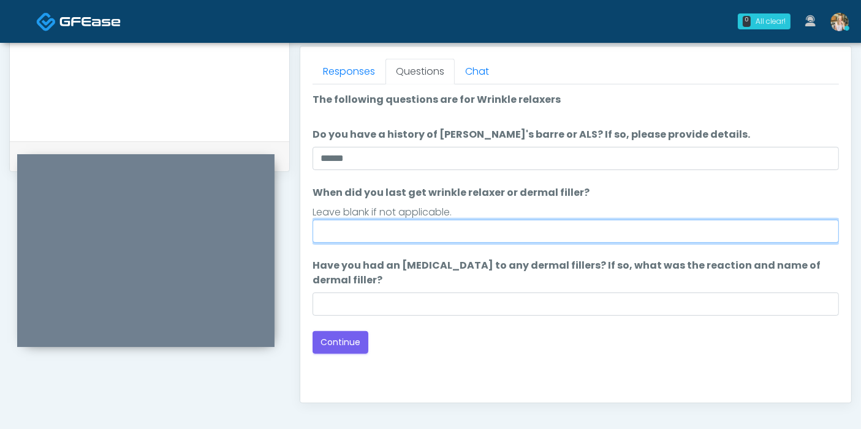
click at [448, 228] on input "When did you last get wrinkle relaxer or dermal filler?" at bounding box center [575, 231] width 526 height 23
type input "*"
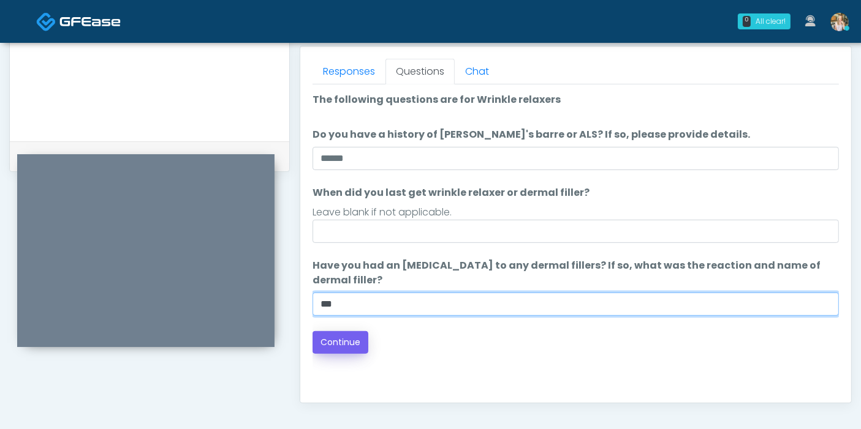
type input "***"
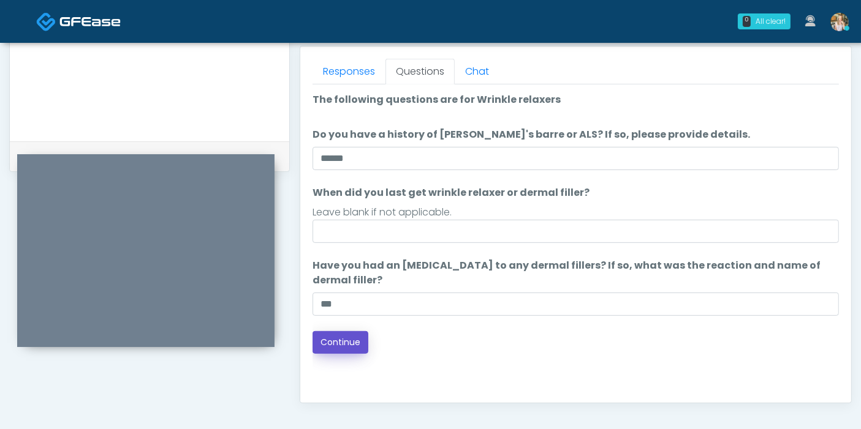
click at [350, 338] on button "Continue" at bounding box center [340, 342] width 56 height 23
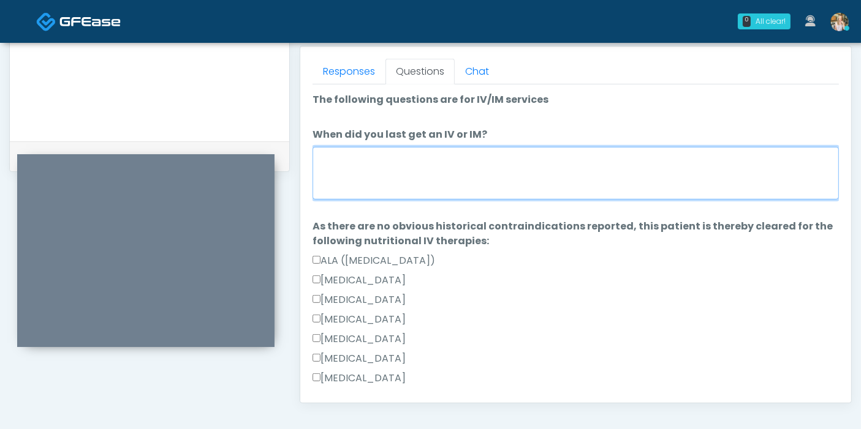
click at [436, 180] on textarea "When did you last get an IV or IM?" at bounding box center [575, 173] width 526 height 53
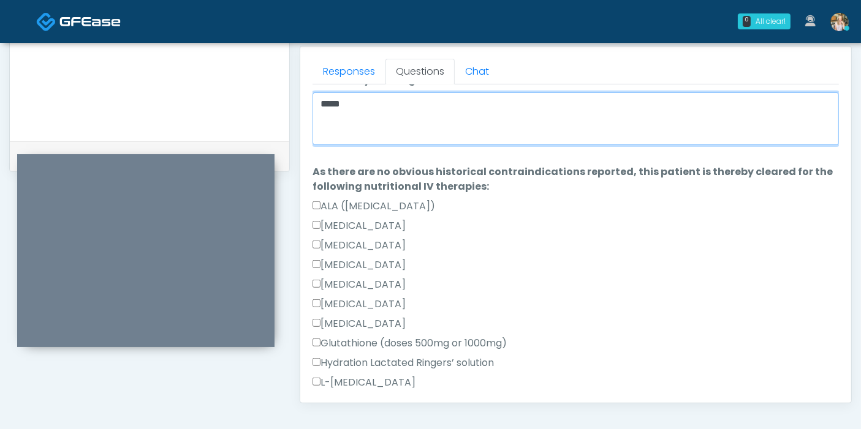
scroll to position [0, 0]
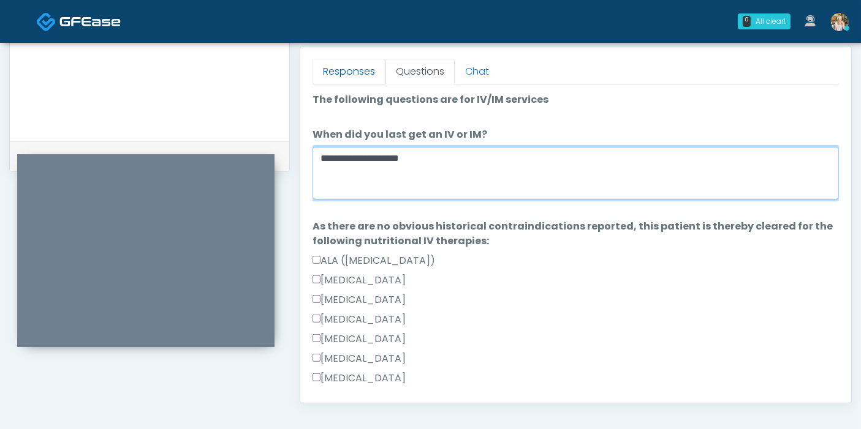
type textarea "**********"
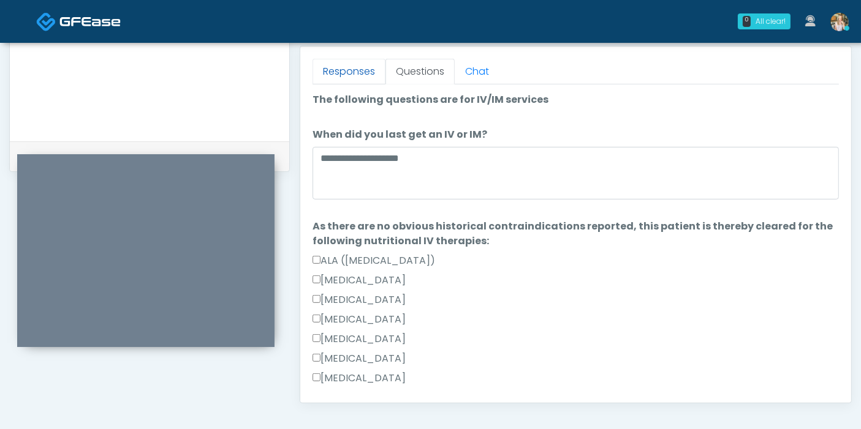
click at [344, 75] on link "Responses" at bounding box center [348, 72] width 73 height 26
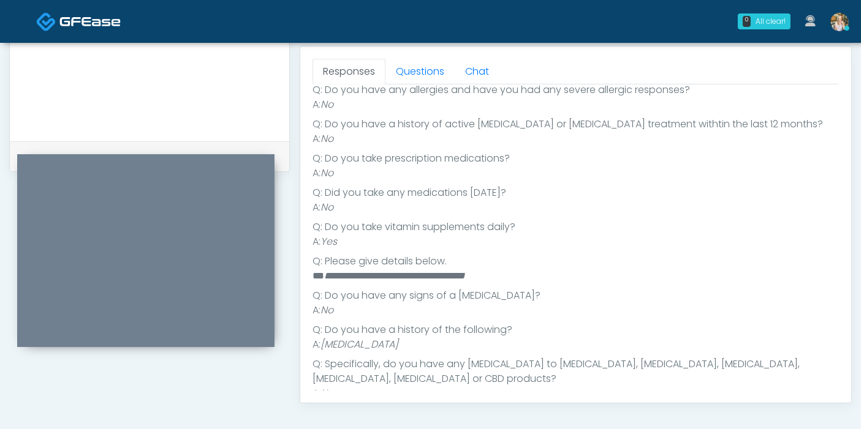
scroll to position [260, 0]
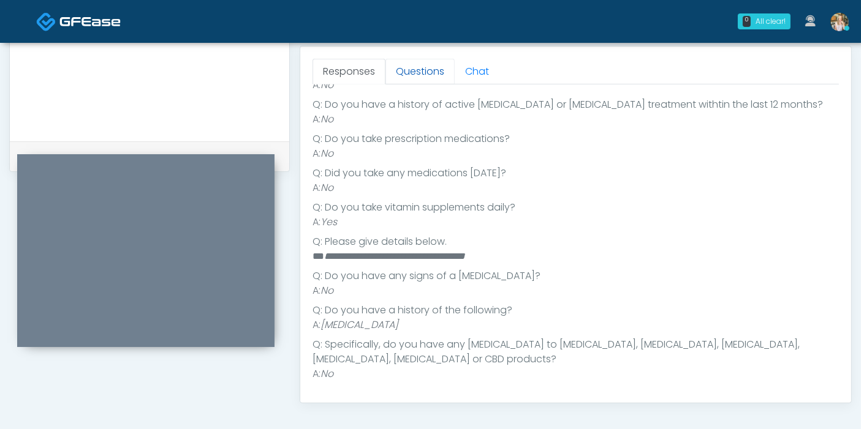
click at [418, 75] on link "Questions" at bounding box center [419, 72] width 69 height 26
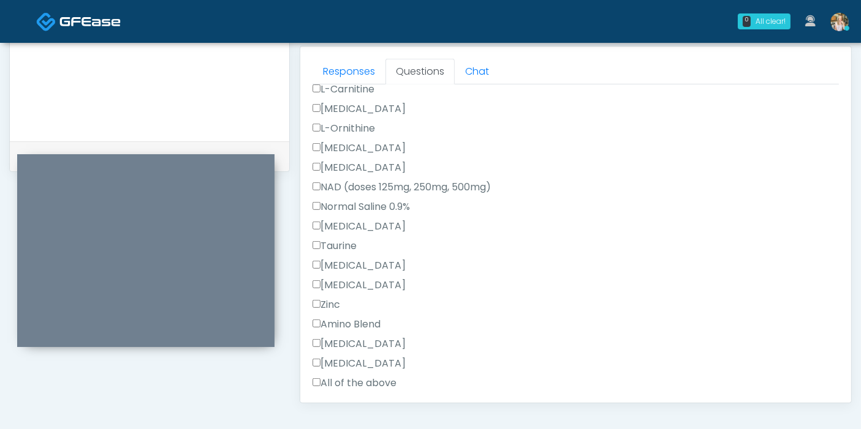
scroll to position [396, 0]
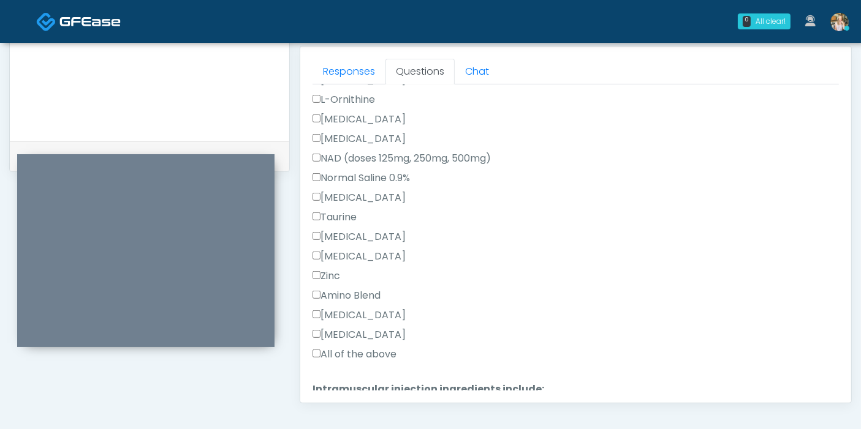
click at [357, 356] on label "All of the above" at bounding box center [354, 354] width 84 height 15
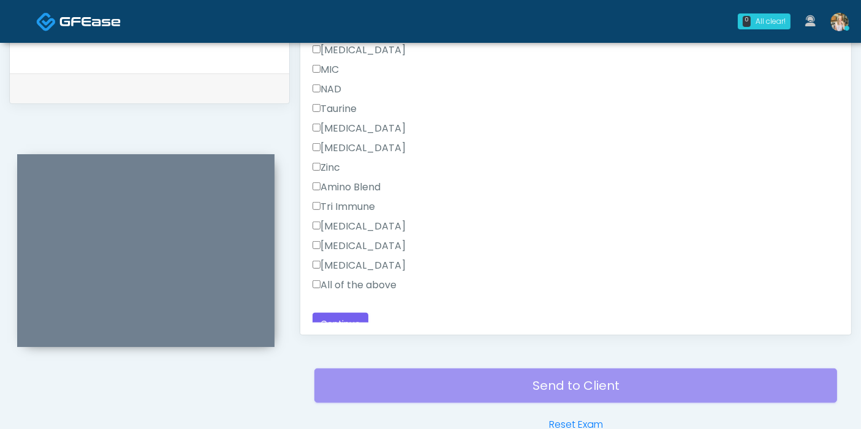
scroll to position [817, 0]
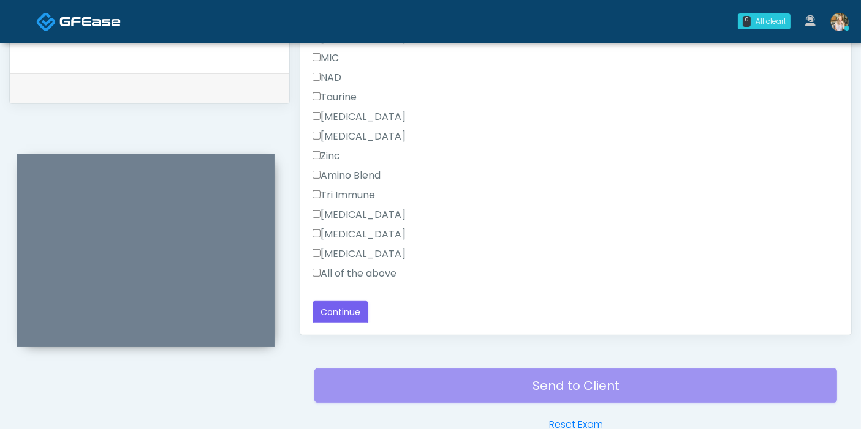
click at [347, 273] on label "All of the above" at bounding box center [354, 273] width 84 height 15
click at [352, 310] on button "Continue" at bounding box center [340, 312] width 56 height 23
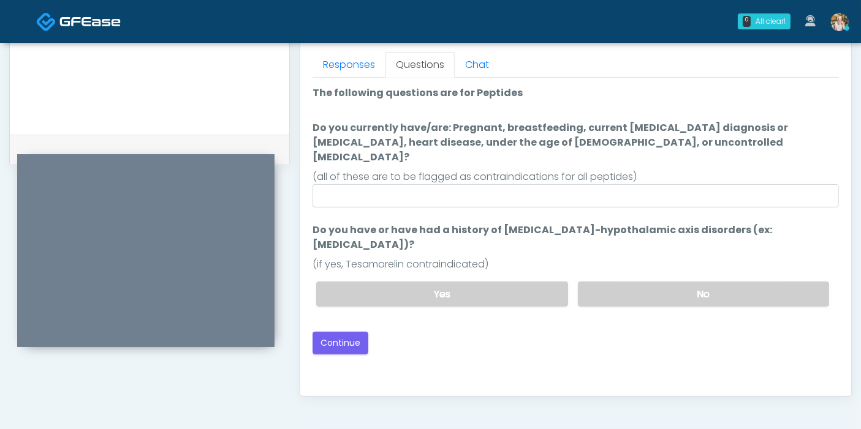
scroll to position [464, 0]
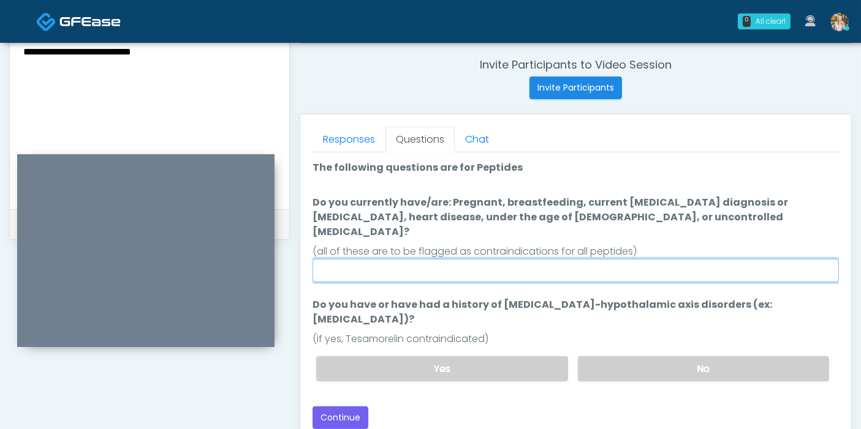
click at [475, 259] on input "Do you currently have/are: Pregnant, breastfeeding, current cancer diagnosis or…" at bounding box center [575, 270] width 526 height 23
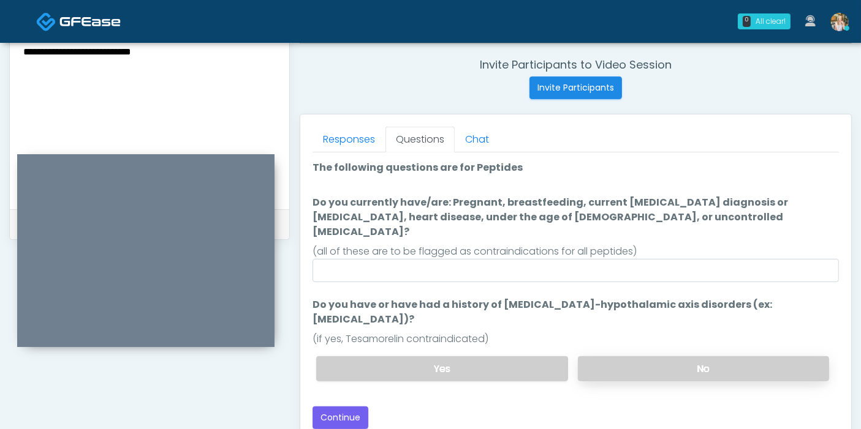
click at [677, 357] on label "No" at bounding box center [703, 369] width 251 height 25
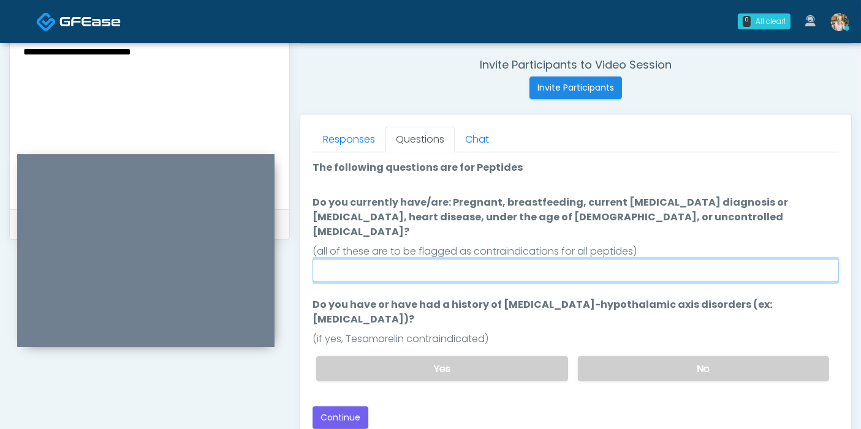
click at [545, 259] on input "Do you currently have/are: Pregnant, breastfeeding, current cancer diagnosis or…" at bounding box center [575, 270] width 526 height 23
type input "******"
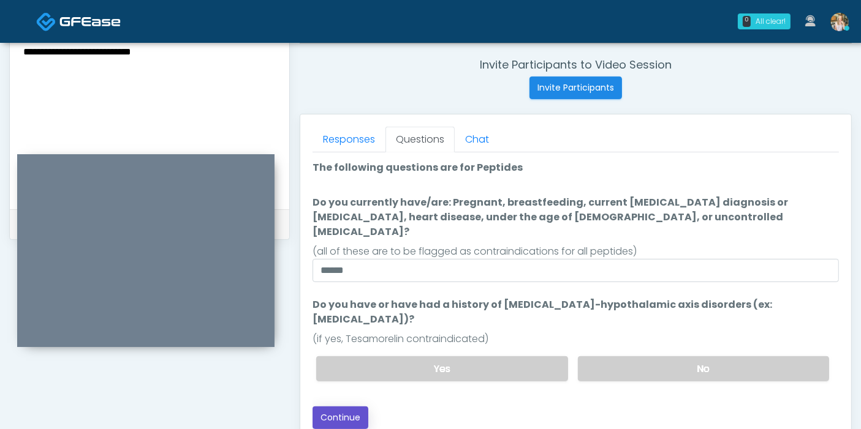
click at [327, 407] on button "Continue" at bounding box center [340, 418] width 56 height 23
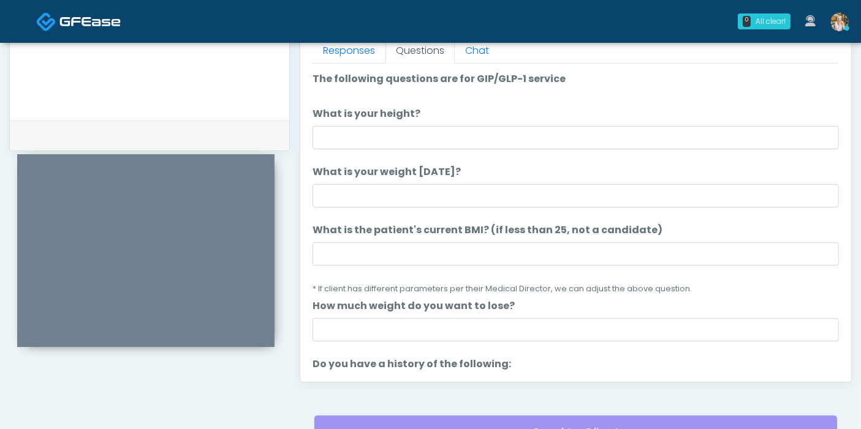
scroll to position [532, 0]
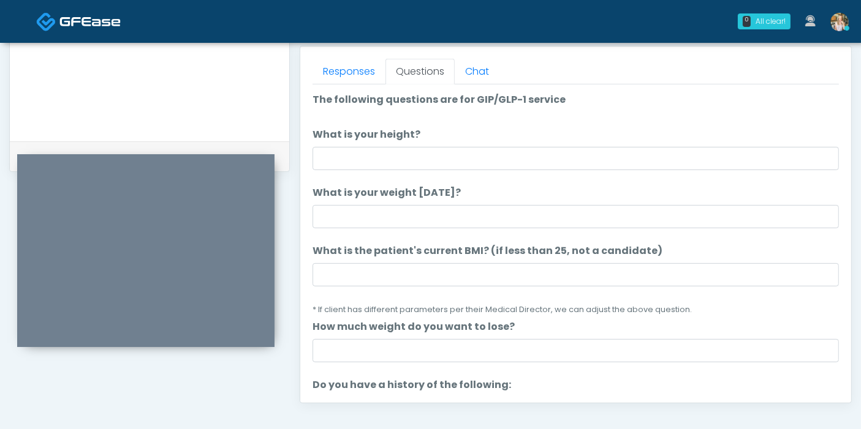
click at [376, 195] on label "What is your weight today?" at bounding box center [386, 193] width 148 height 15
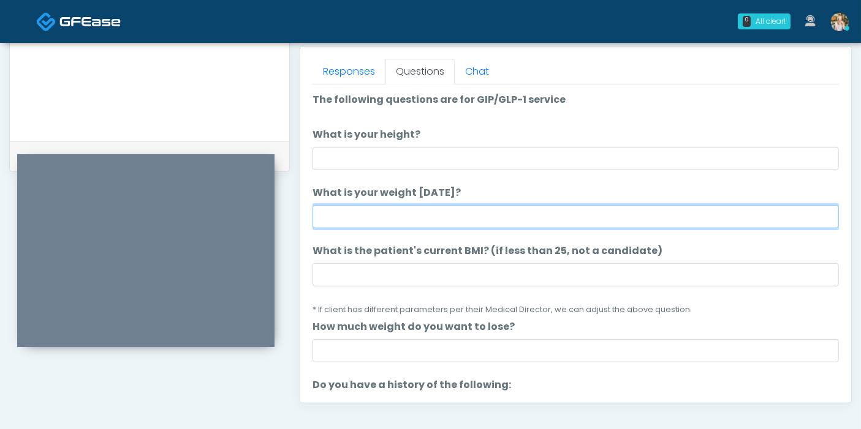
click at [376, 205] on input "What is your weight today?" at bounding box center [575, 216] width 526 height 23
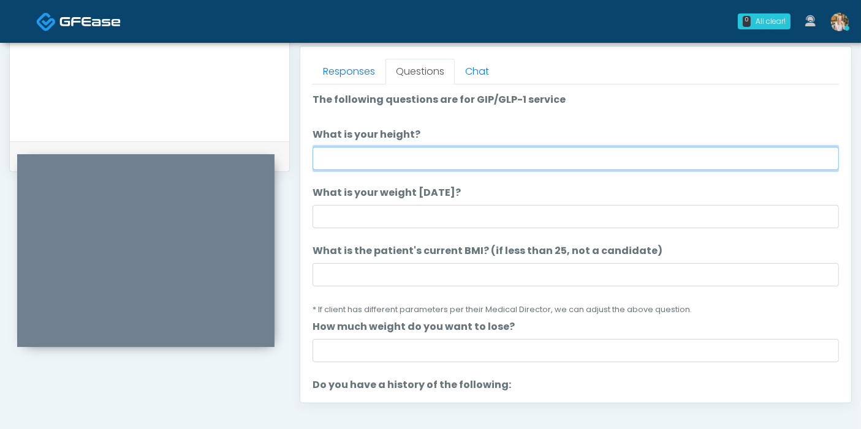
drag, startPoint x: 364, startPoint y: 160, endPoint x: 339, endPoint y: 153, distance: 25.4
click at [363, 160] on input "What is your height?" at bounding box center [575, 158] width 526 height 23
click at [484, 154] on input "What is your height?" at bounding box center [575, 158] width 526 height 23
type input "***"
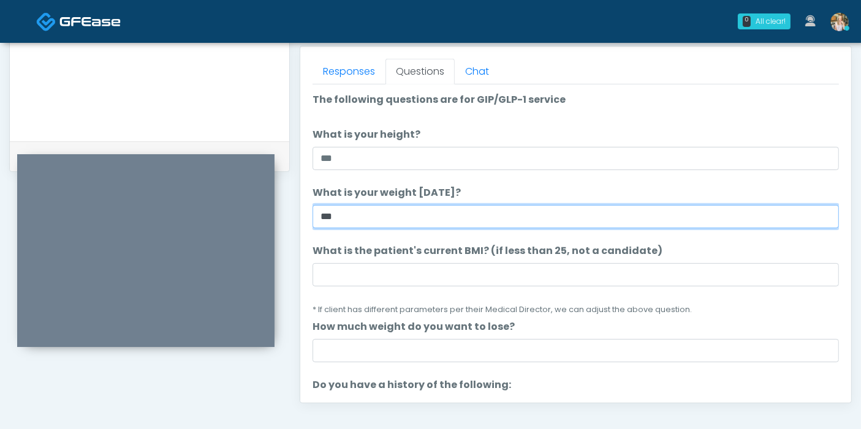
type input "***"
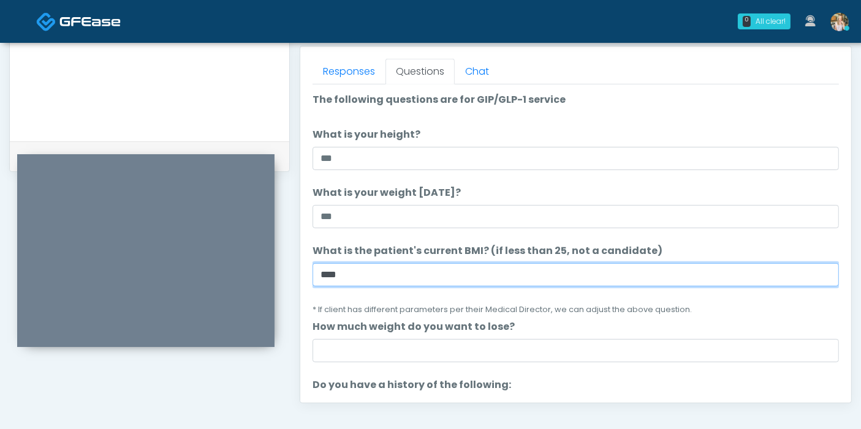
type input "****"
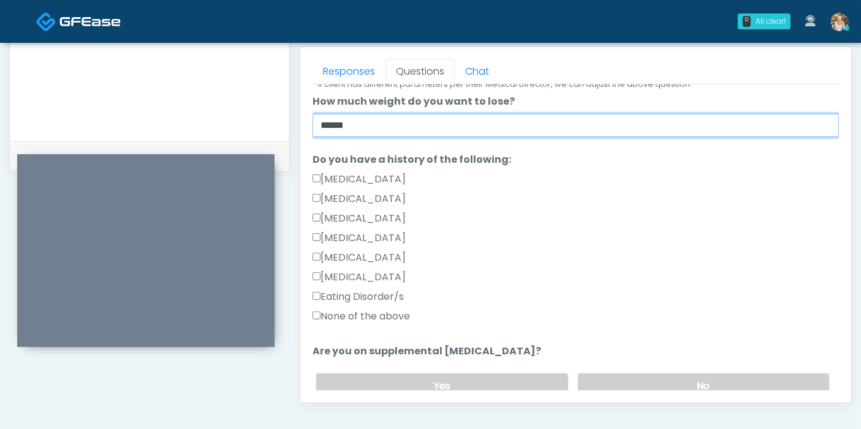
scroll to position [204, 0]
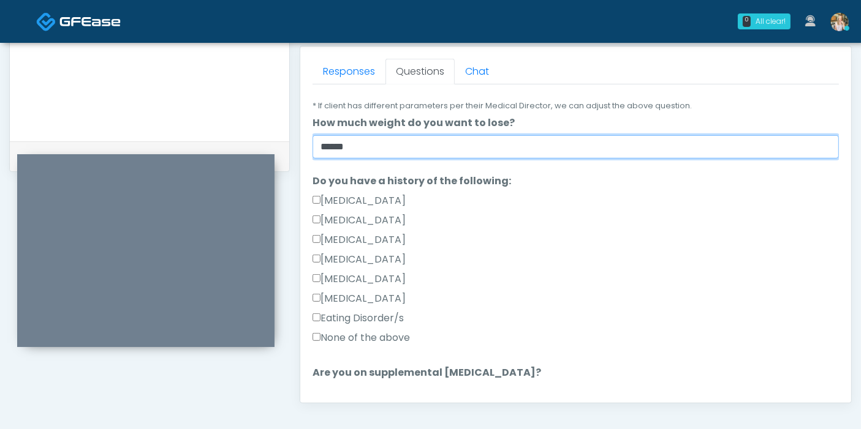
type input "******"
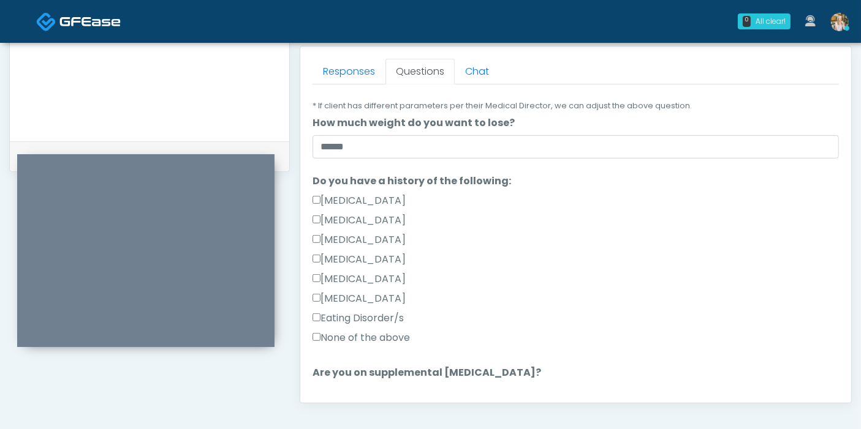
click at [371, 334] on label "None of the above" at bounding box center [360, 338] width 97 height 15
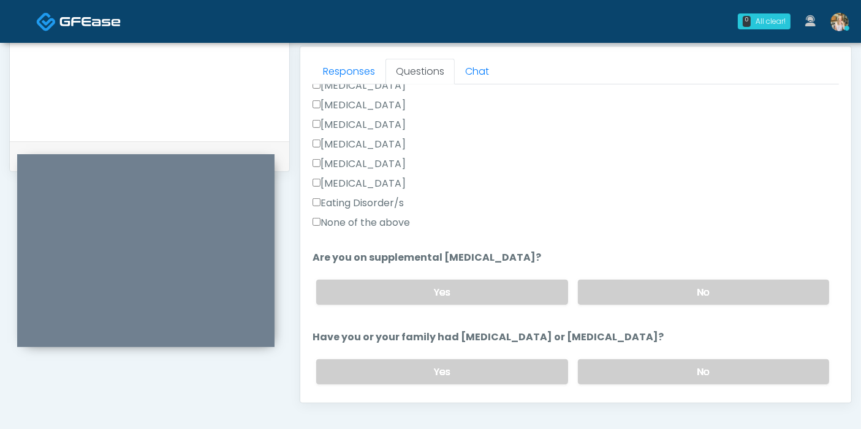
scroll to position [340, 0]
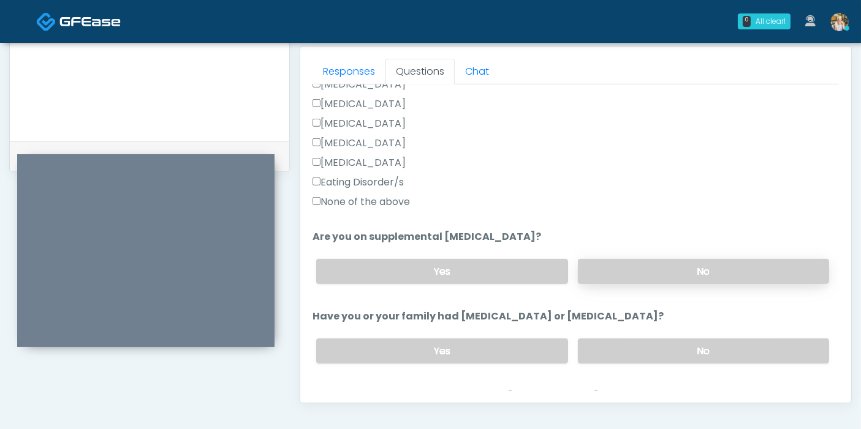
click at [673, 262] on label "No" at bounding box center [703, 271] width 251 height 25
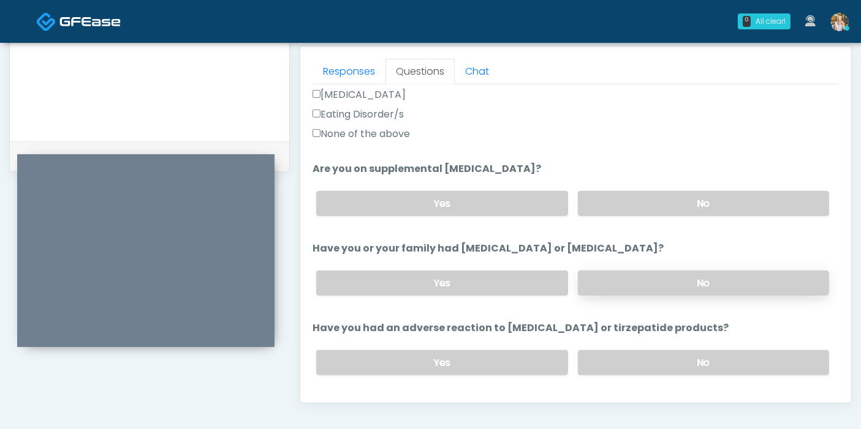
click at [639, 282] on label "No" at bounding box center [703, 283] width 251 height 25
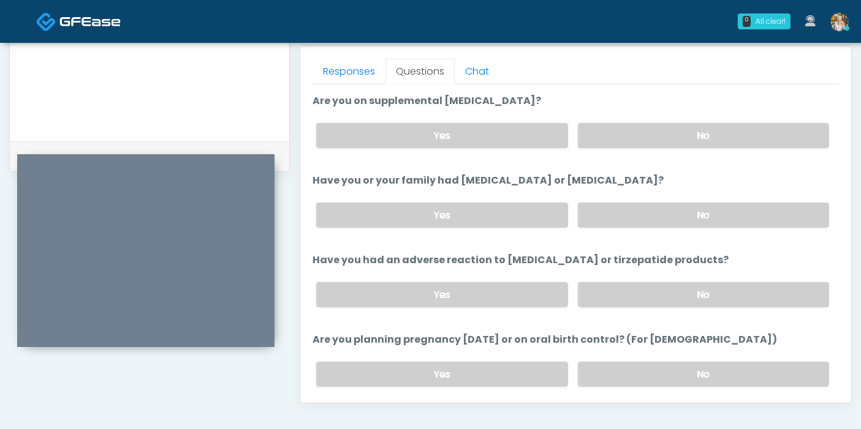
scroll to position [544, 0]
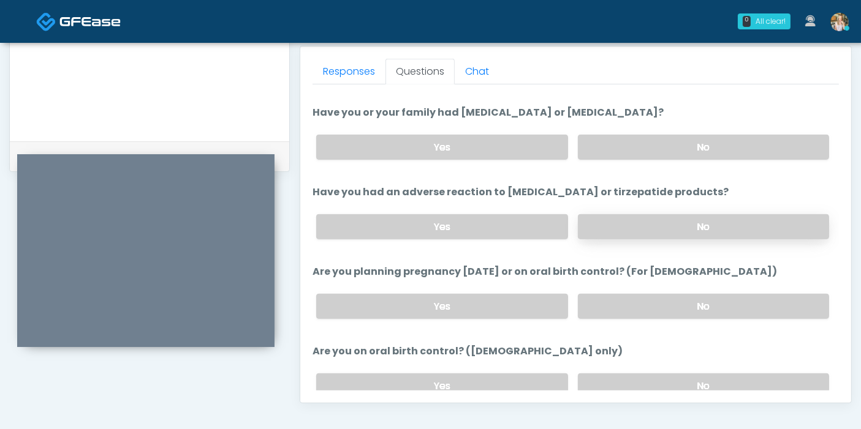
click at [626, 227] on label "No" at bounding box center [703, 226] width 251 height 25
click at [654, 301] on label "No" at bounding box center [703, 306] width 251 height 25
click at [679, 382] on label "No" at bounding box center [703, 386] width 251 height 25
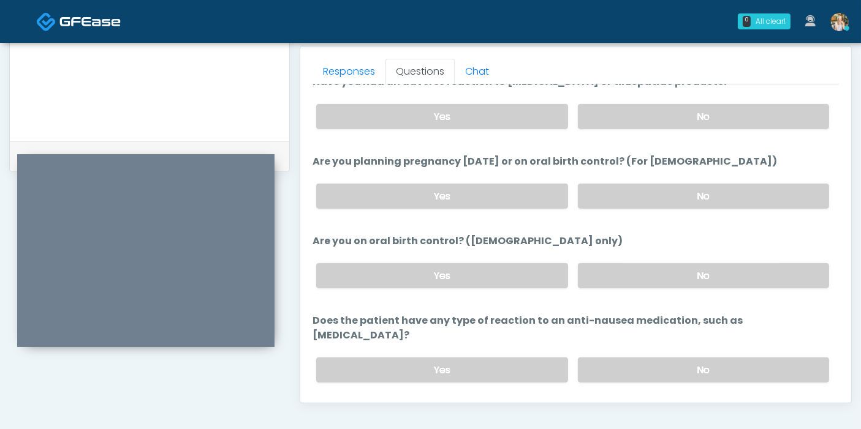
scroll to position [674, 0]
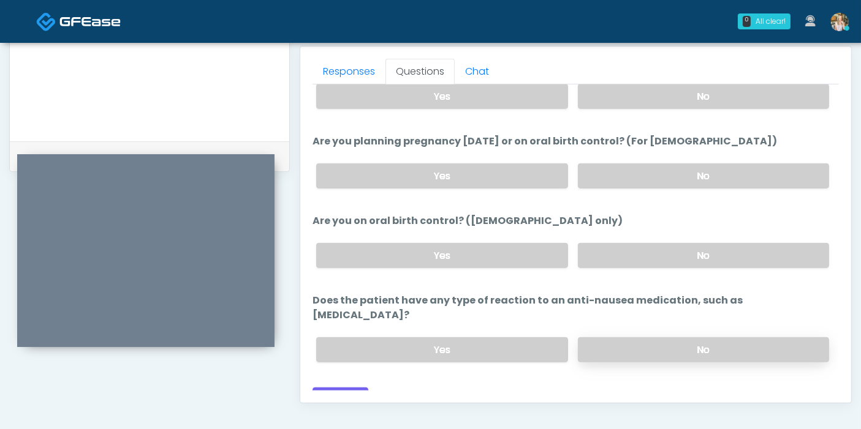
click at [616, 338] on label "No" at bounding box center [703, 350] width 251 height 25
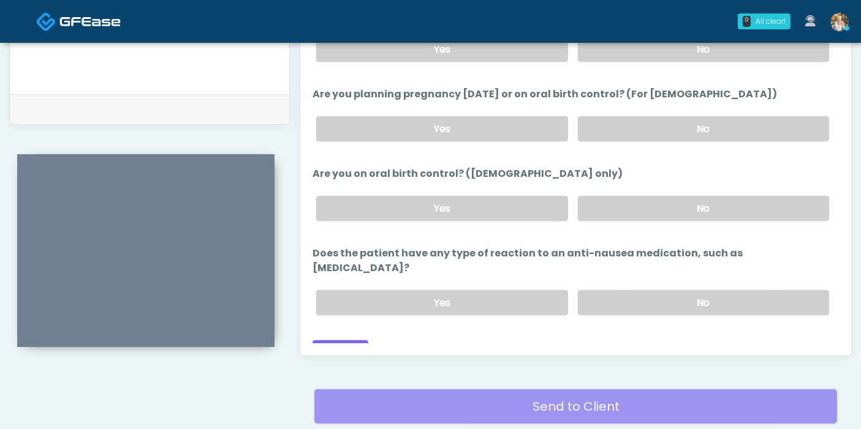
scroll to position [600, 0]
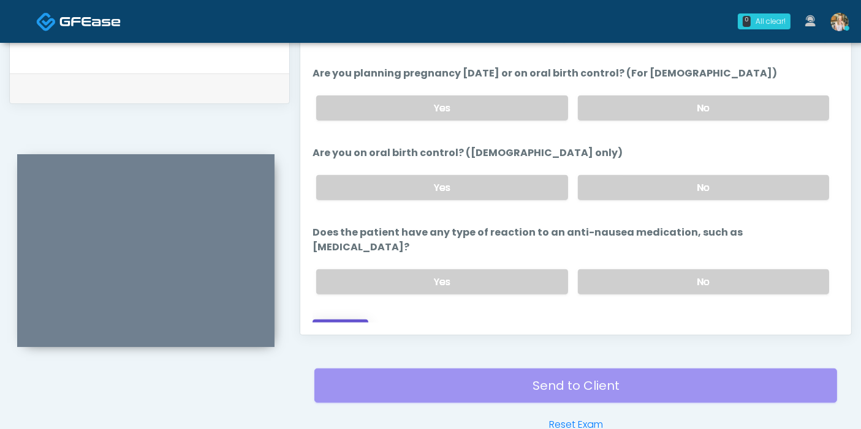
click at [338, 320] on button "Continue" at bounding box center [340, 331] width 56 height 23
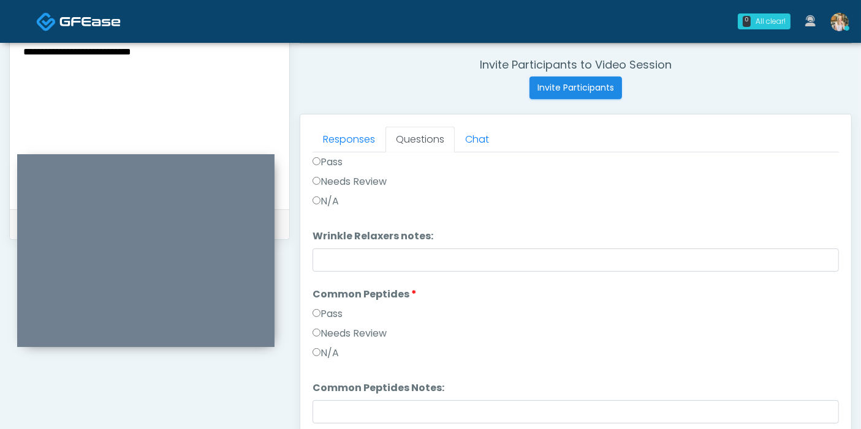
scroll to position [0, 0]
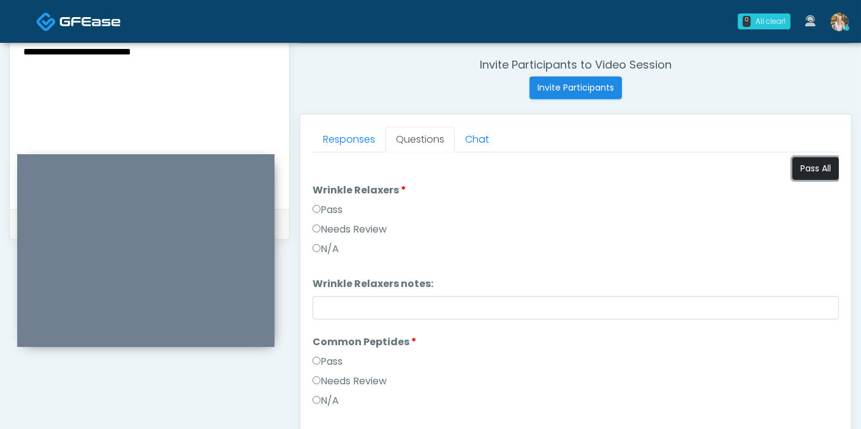
click at [805, 177] on button "Pass All" at bounding box center [815, 168] width 47 height 23
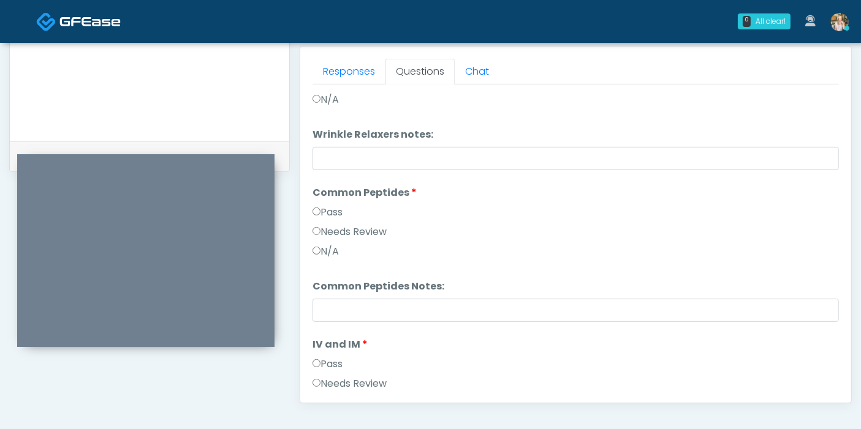
scroll to position [285, 0]
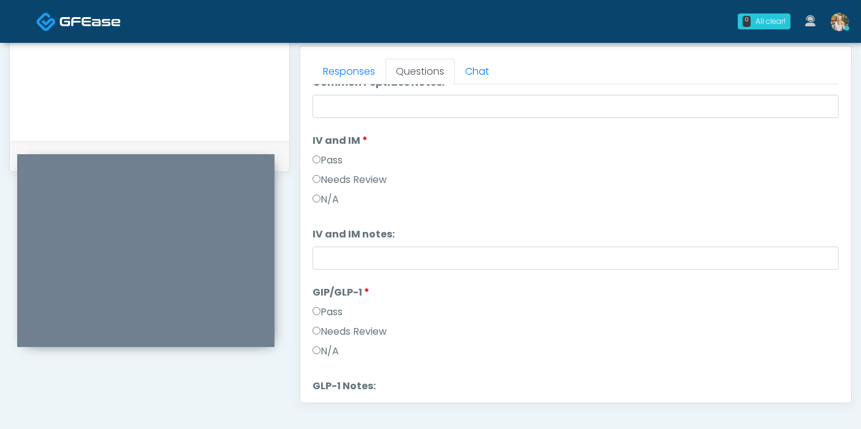
click at [358, 325] on label "Needs Review" at bounding box center [349, 332] width 74 height 15
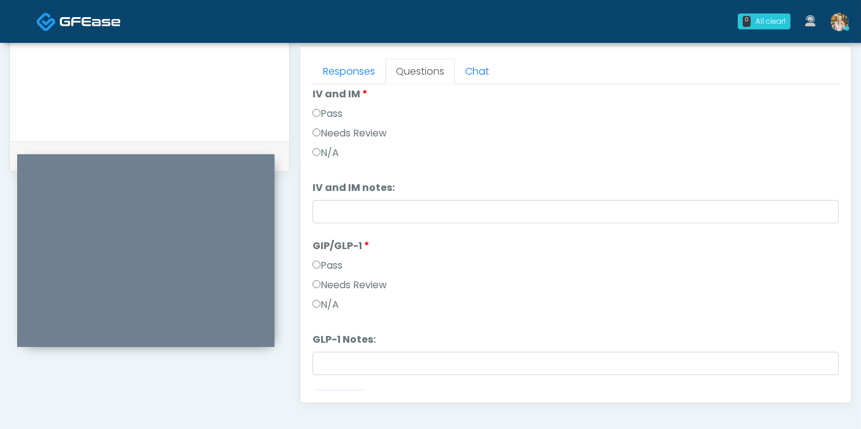
scroll to position [353, 0]
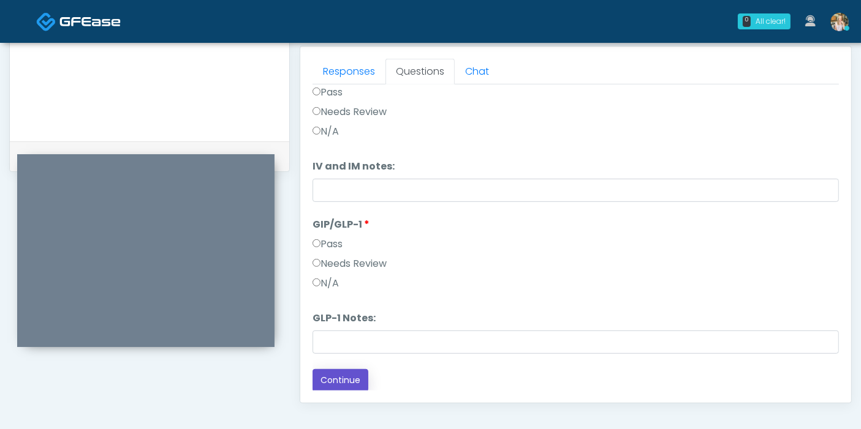
click at [343, 377] on button "Continue" at bounding box center [340, 380] width 56 height 23
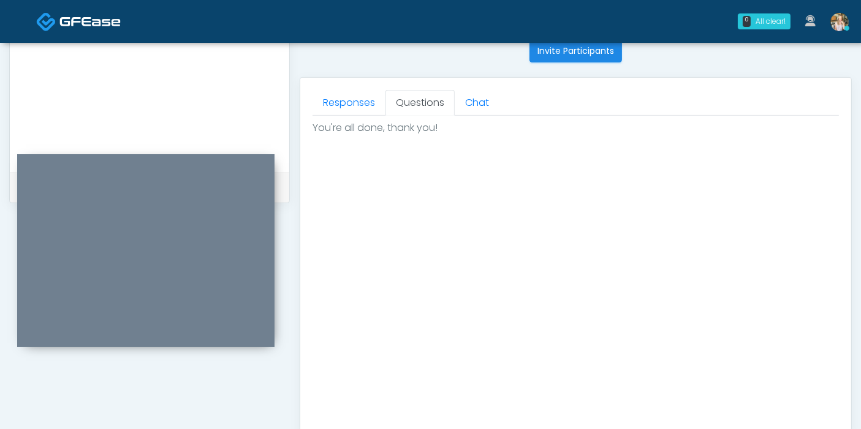
scroll to position [600, 0]
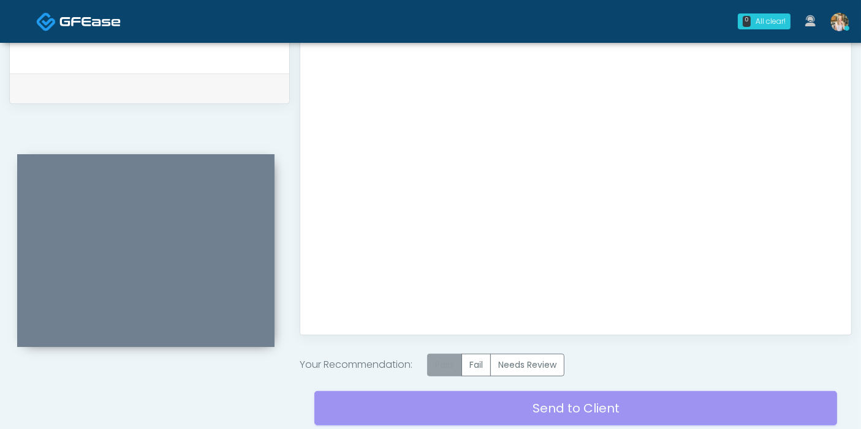
click at [451, 363] on label "Pass" at bounding box center [444, 365] width 35 height 23
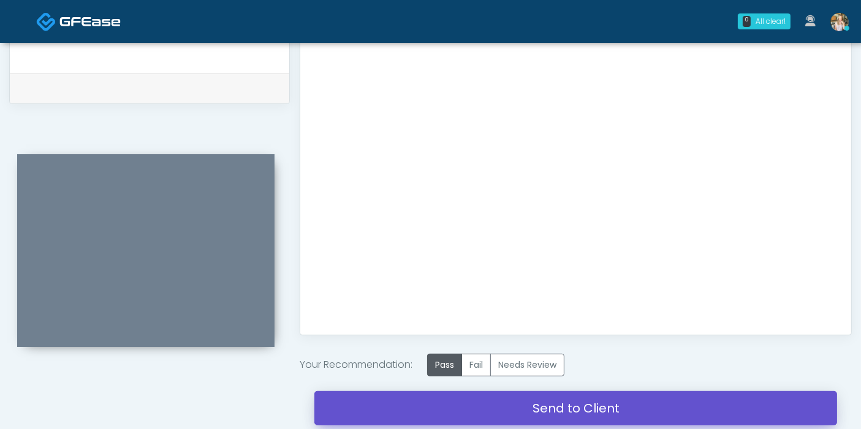
click at [542, 409] on link "Send to Client" at bounding box center [575, 408] width 523 height 34
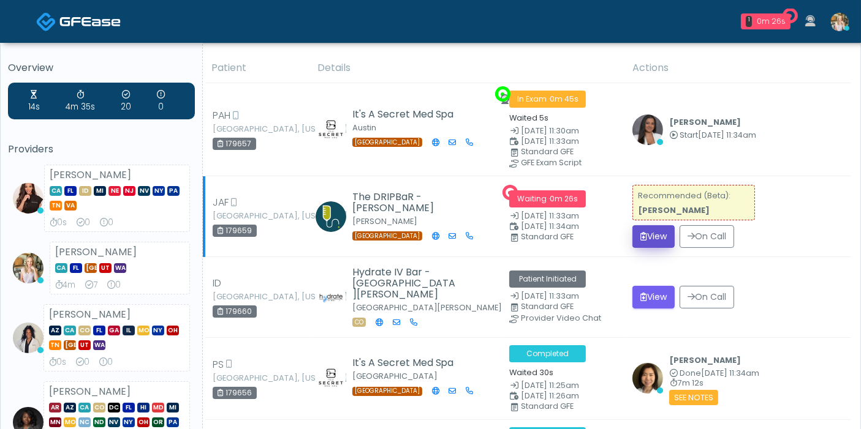
click at [659, 232] on button "View" at bounding box center [653, 236] width 42 height 23
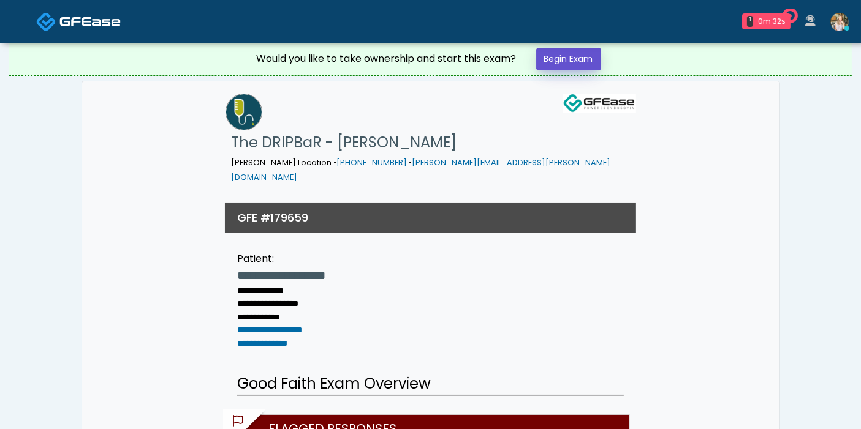
click at [556, 60] on link "Begin Exam" at bounding box center [568, 59] width 65 height 23
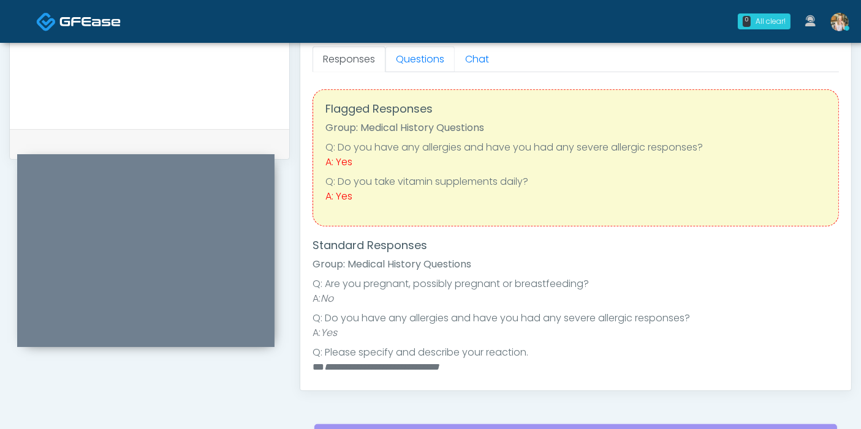
drag, startPoint x: 414, startPoint y: 61, endPoint x: 425, endPoint y: 71, distance: 14.7
click at [414, 61] on link "Questions" at bounding box center [419, 60] width 69 height 26
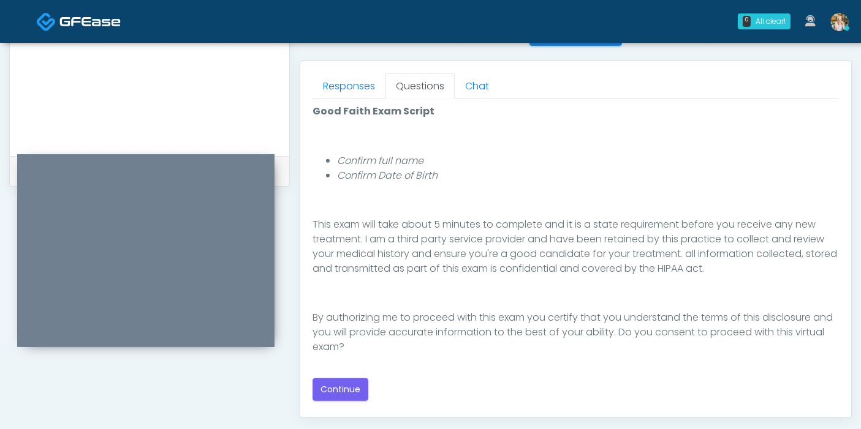
scroll to position [544, 0]
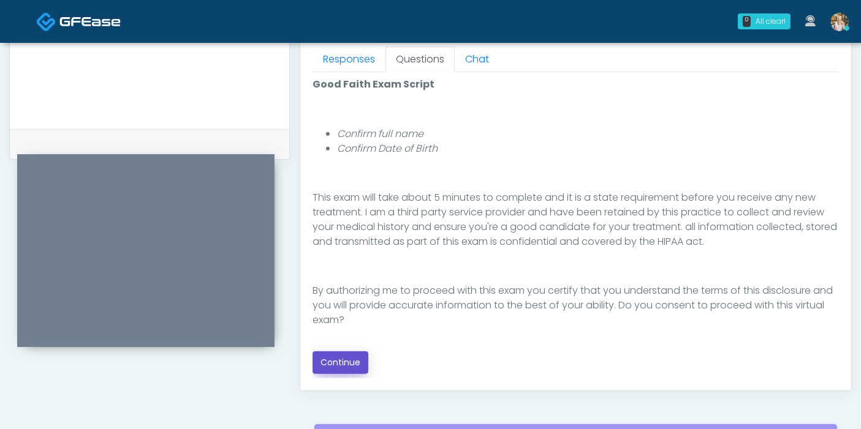
click at [349, 362] on button "Continue" at bounding box center [340, 363] width 56 height 23
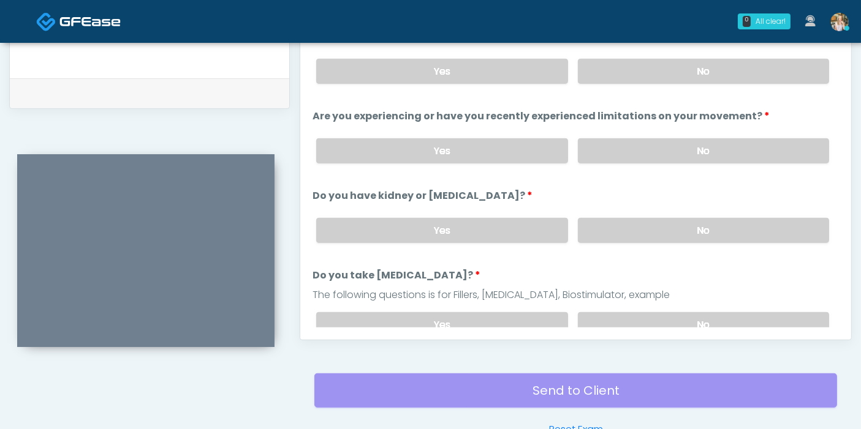
scroll to position [532, 0]
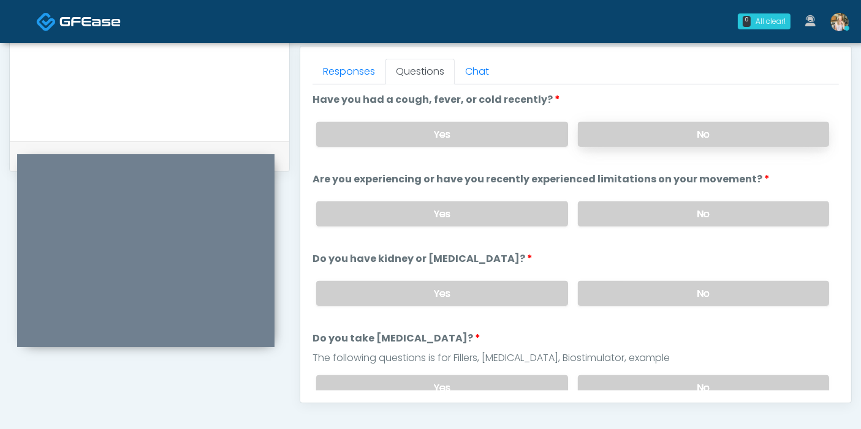
click at [656, 140] on label "No" at bounding box center [703, 134] width 251 height 25
click at [668, 213] on label "No" at bounding box center [703, 214] width 251 height 25
click at [640, 295] on label "No" at bounding box center [703, 293] width 251 height 25
click at [363, 129] on label "Yes" at bounding box center [441, 134] width 251 height 25
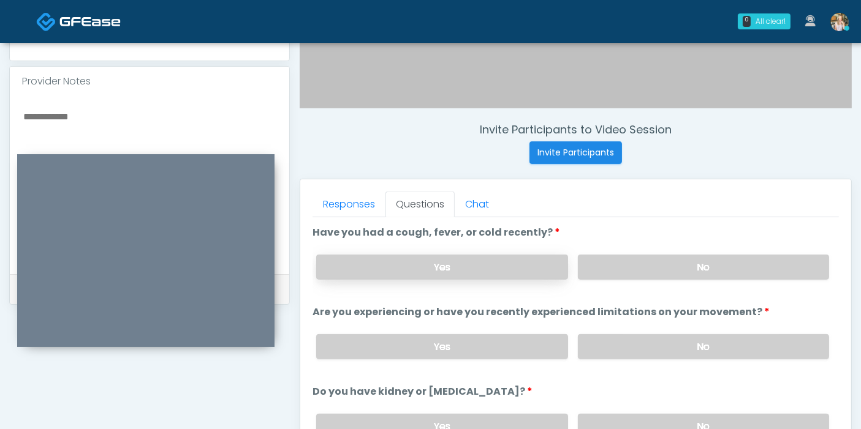
scroll to position [395, 0]
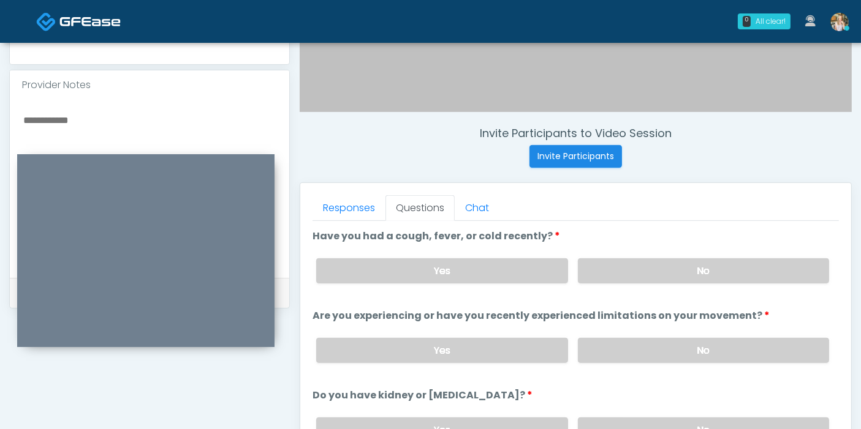
click at [77, 112] on textarea at bounding box center [149, 186] width 255 height 149
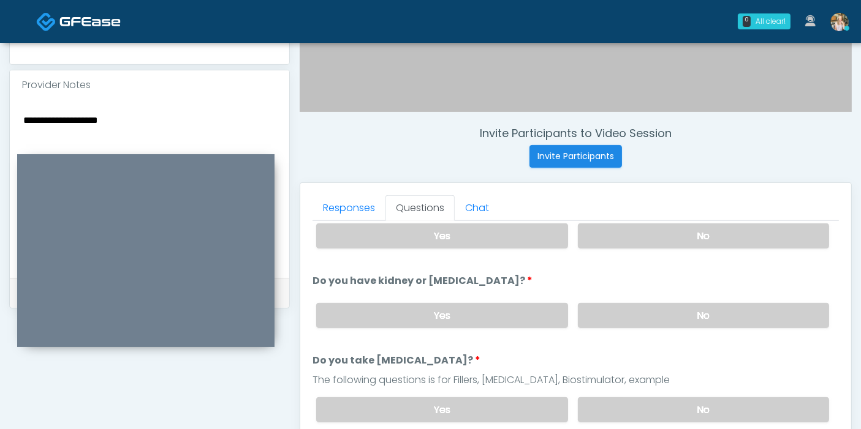
scroll to position [136, 0]
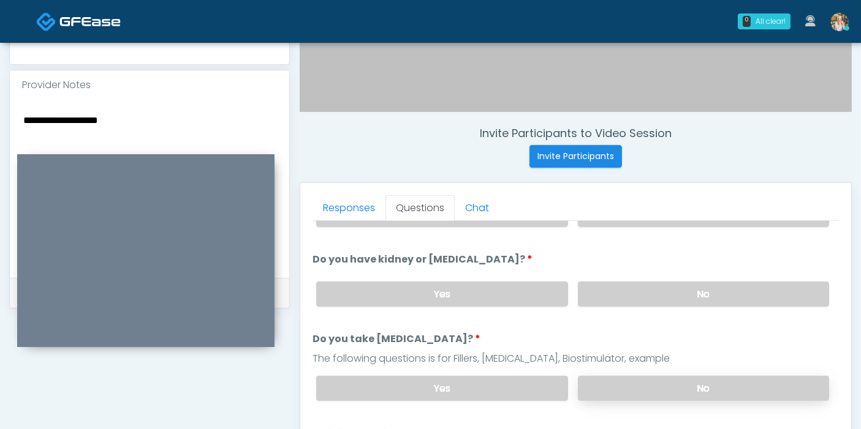
type textarea "**********"
click at [644, 385] on label "No" at bounding box center [703, 388] width 251 height 25
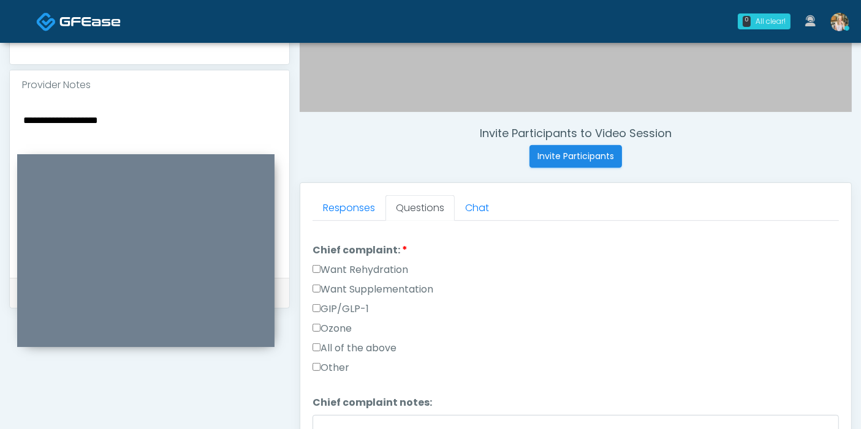
scroll to position [340, 0]
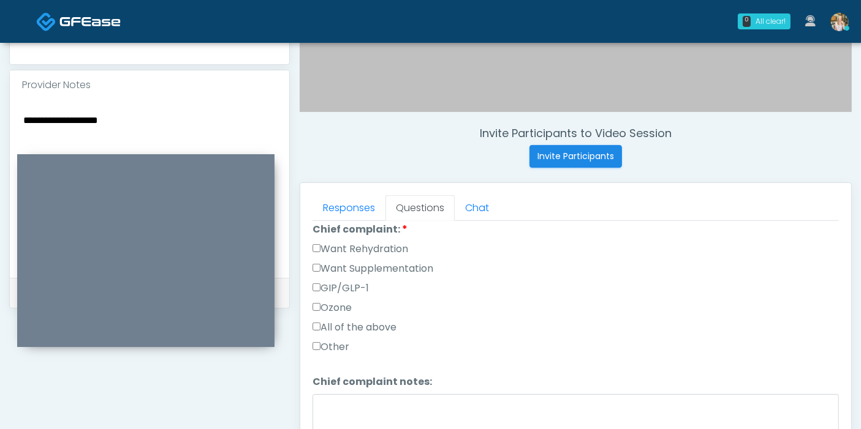
click at [325, 244] on label "Want Rehydration" at bounding box center [360, 249] width 96 height 15
click at [341, 268] on label "Want Supplementation" at bounding box center [372, 269] width 121 height 15
click at [337, 247] on label "Want Rehydration" at bounding box center [360, 249] width 96 height 15
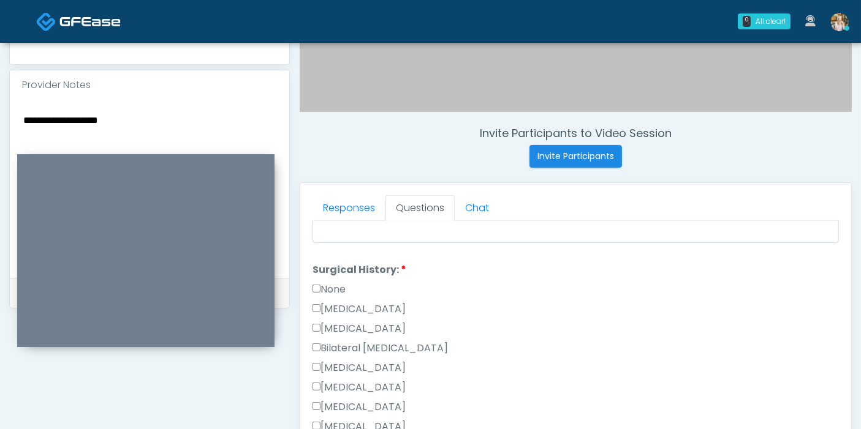
scroll to position [679, 0]
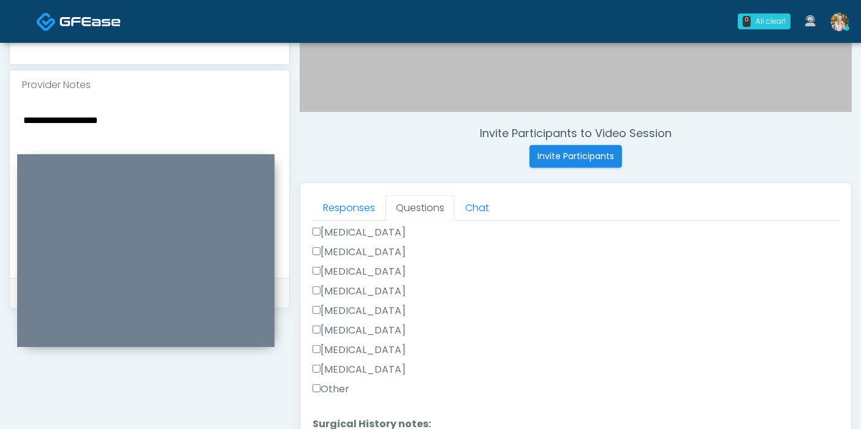
click at [337, 382] on label "Other" at bounding box center [330, 389] width 37 height 15
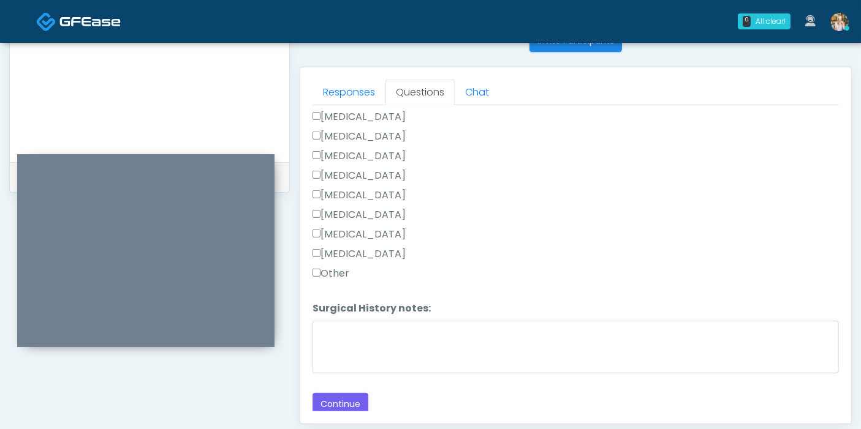
scroll to position [532, 0]
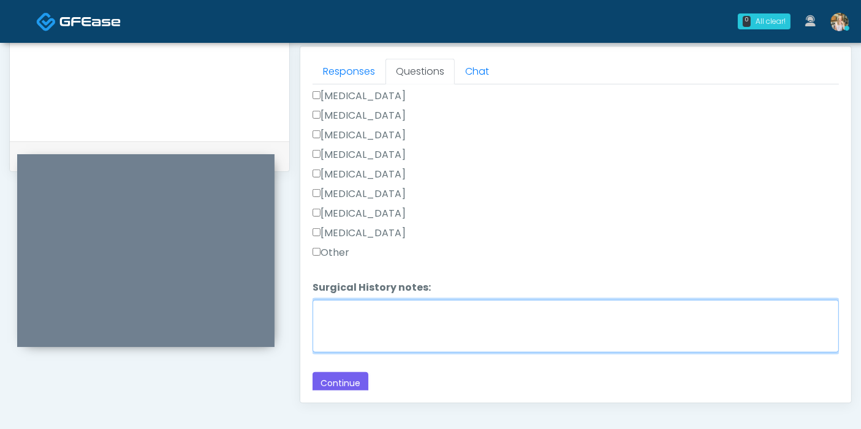
click at [411, 324] on textarea "Surgical History notes:" at bounding box center [575, 326] width 526 height 53
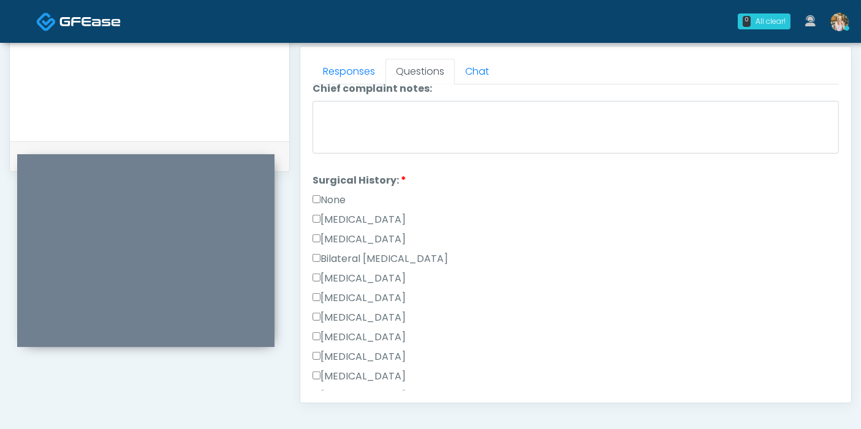
scroll to position [475, 0]
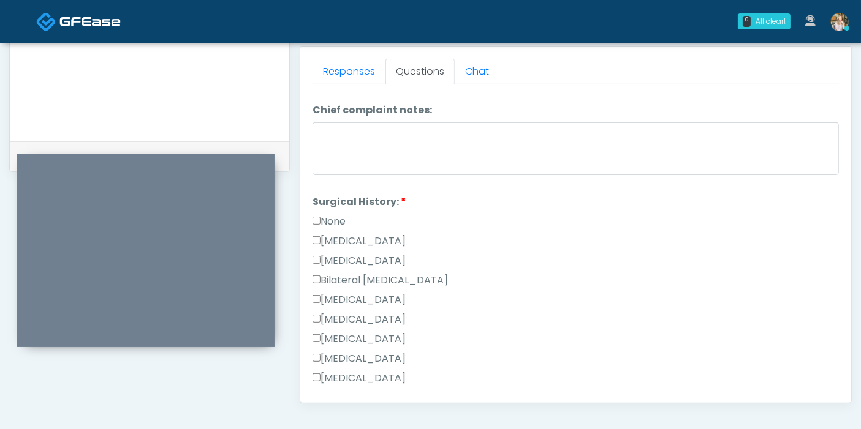
type textarea "**********"
click at [371, 234] on label "[MEDICAL_DATA]" at bounding box center [358, 241] width 93 height 15
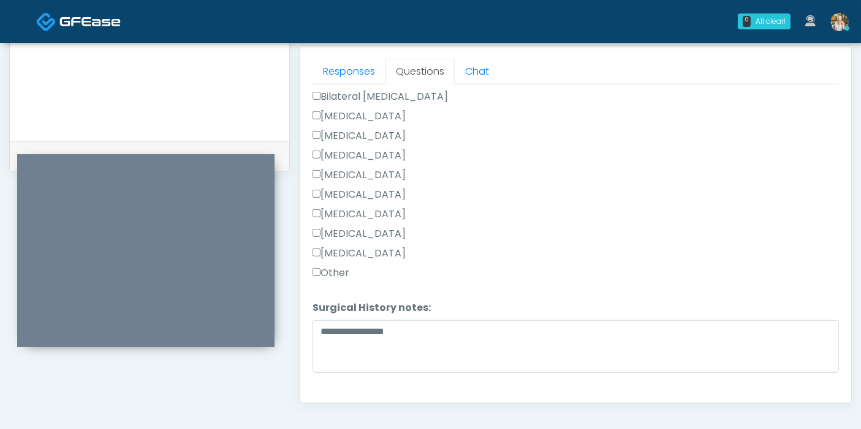
scroll to position [679, 0]
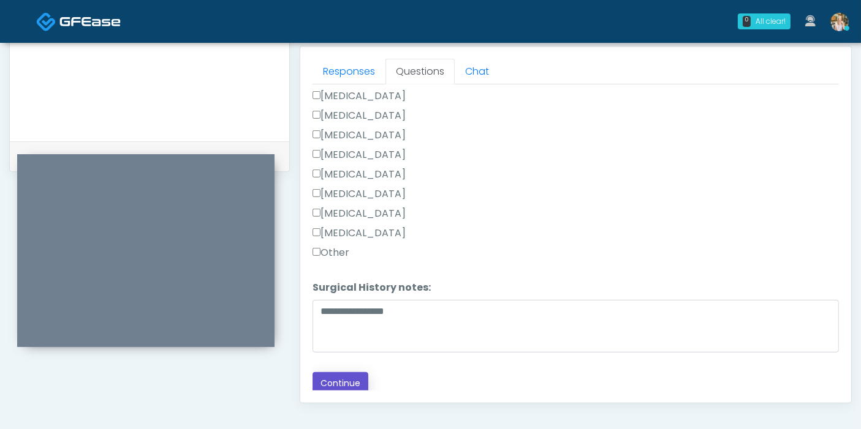
click at [344, 376] on button "Continue" at bounding box center [340, 383] width 56 height 23
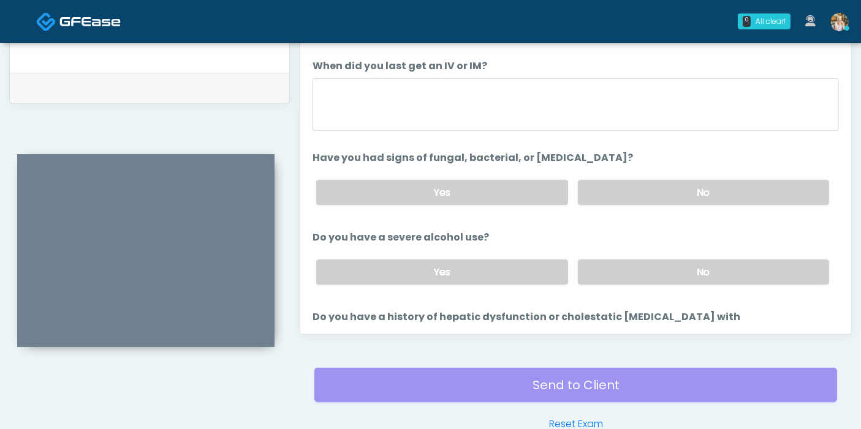
scroll to position [532, 0]
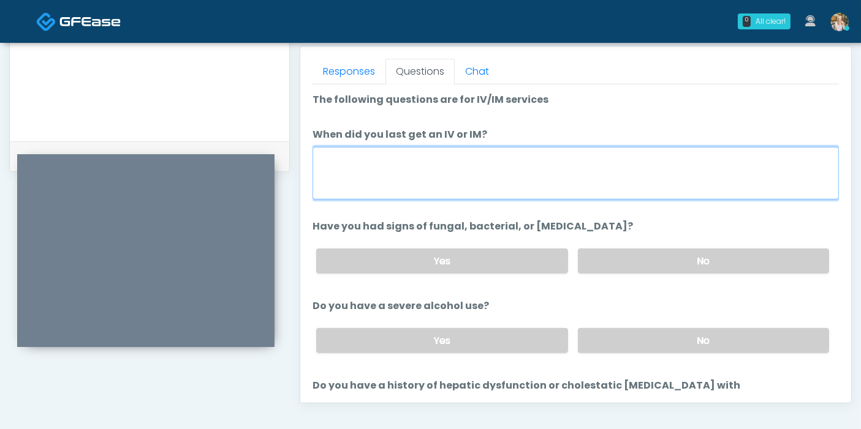
click at [473, 168] on textarea "When did you last get an IV or IM?" at bounding box center [575, 173] width 526 height 53
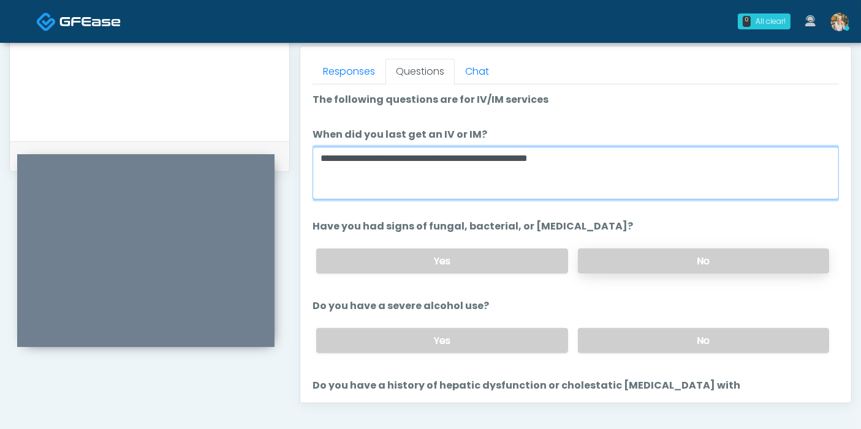
type textarea "**********"
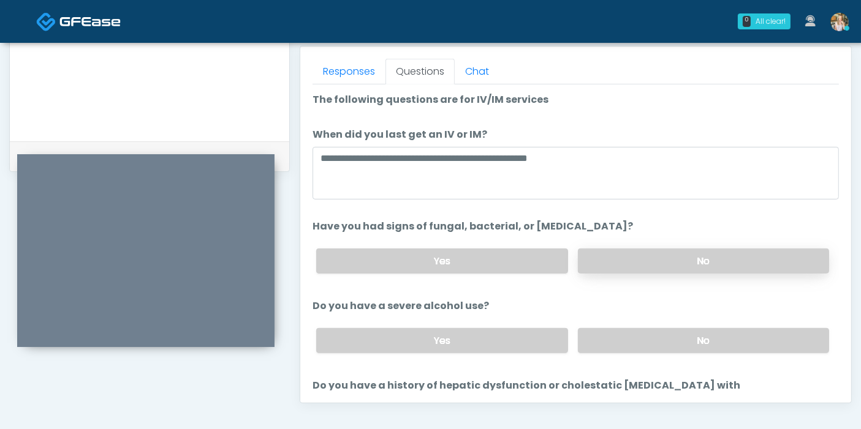
click at [619, 260] on label "No" at bounding box center [703, 261] width 251 height 25
click at [642, 341] on label "No" at bounding box center [703, 340] width 251 height 25
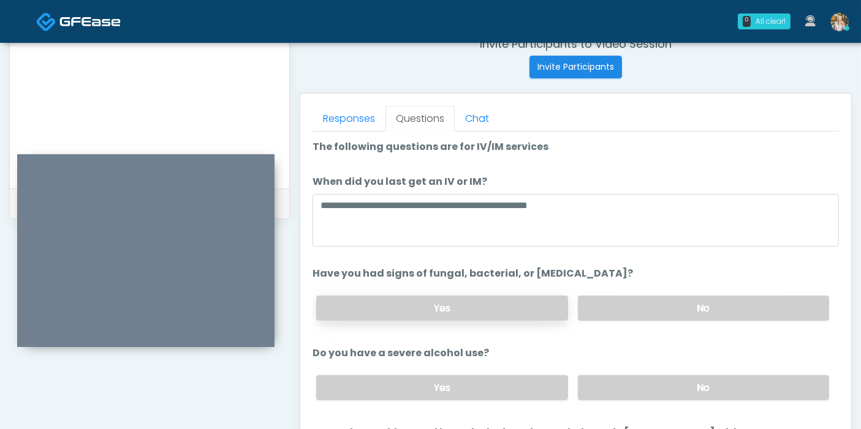
scroll to position [464, 0]
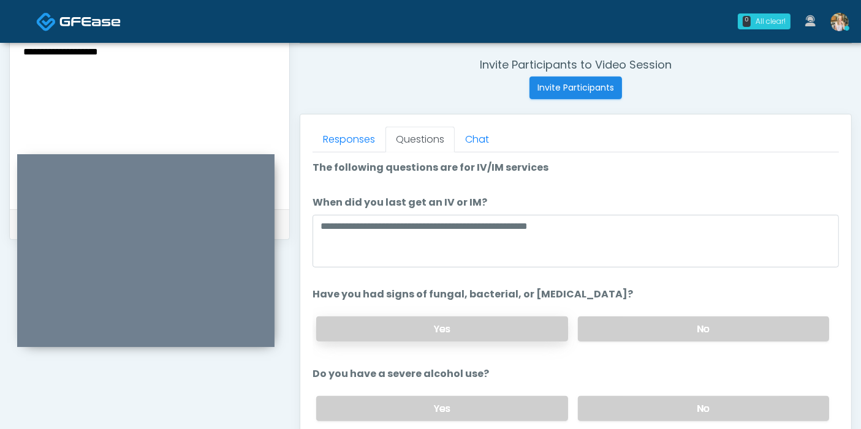
click at [421, 330] on label "Yes" at bounding box center [441, 329] width 251 height 25
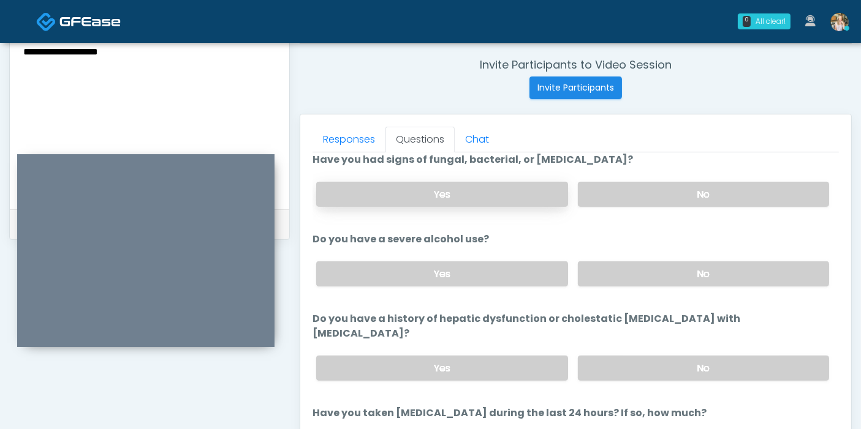
scroll to position [136, 0]
click at [625, 355] on label "No" at bounding box center [703, 367] width 251 height 25
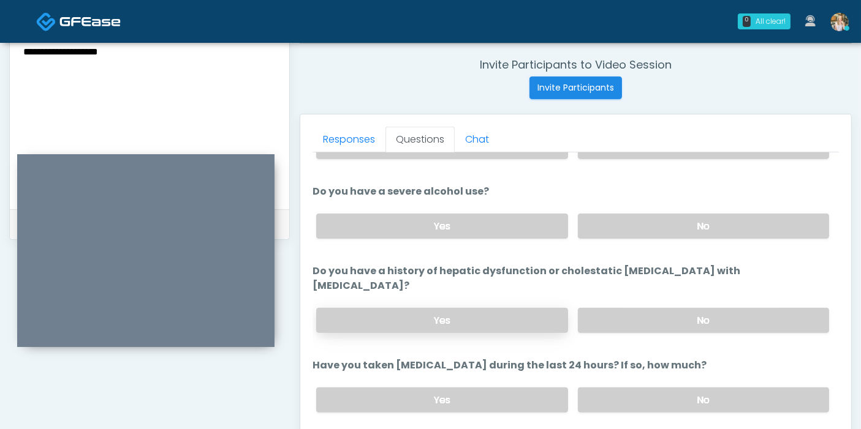
scroll to position [204, 0]
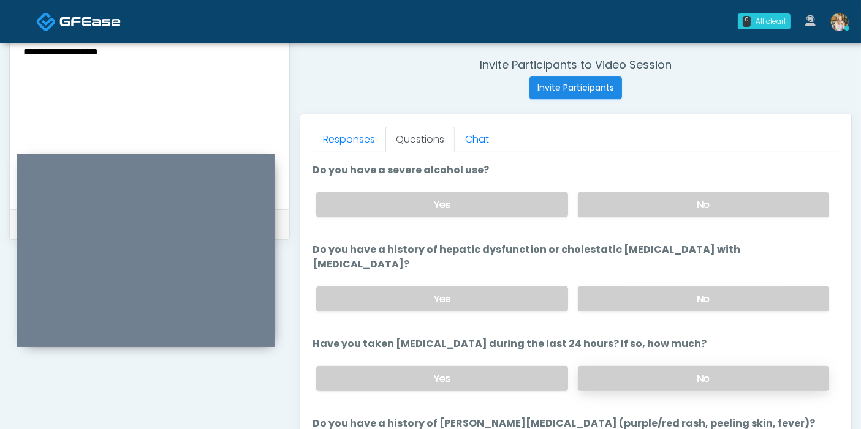
click at [664, 366] on label "No" at bounding box center [703, 378] width 251 height 25
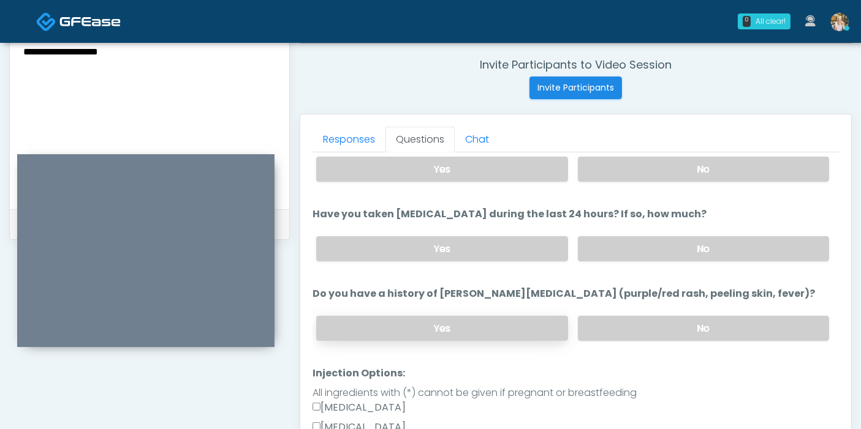
scroll to position [340, 0]
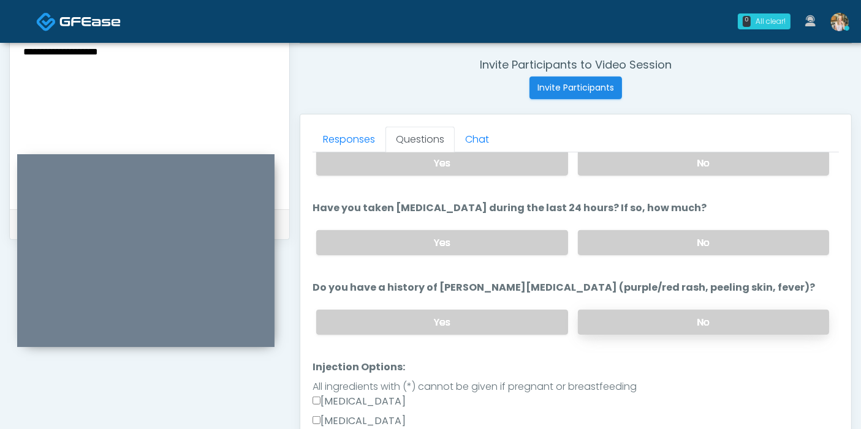
click at [659, 310] on label "No" at bounding box center [703, 322] width 251 height 25
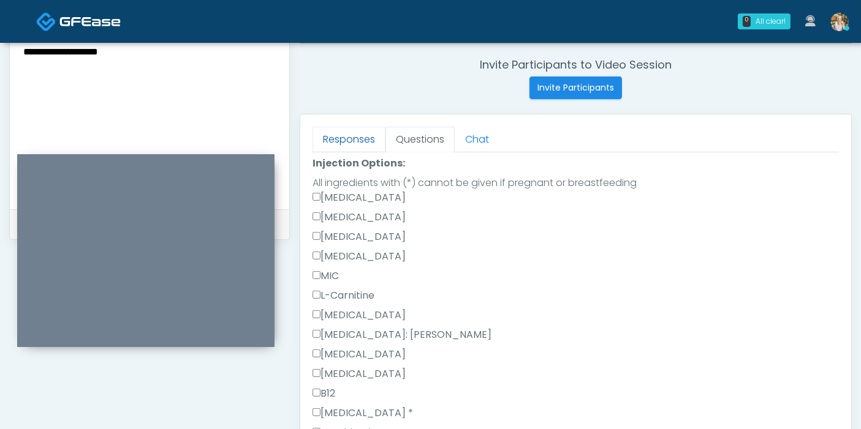
click at [341, 144] on link "Responses" at bounding box center [348, 140] width 73 height 26
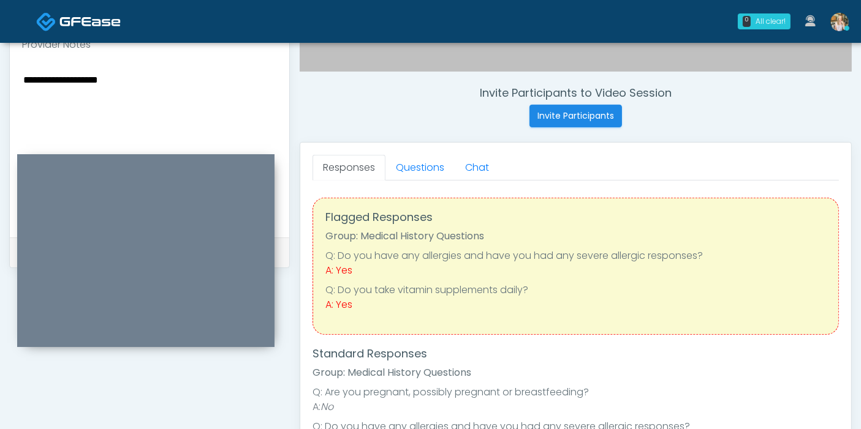
scroll to position [395, 0]
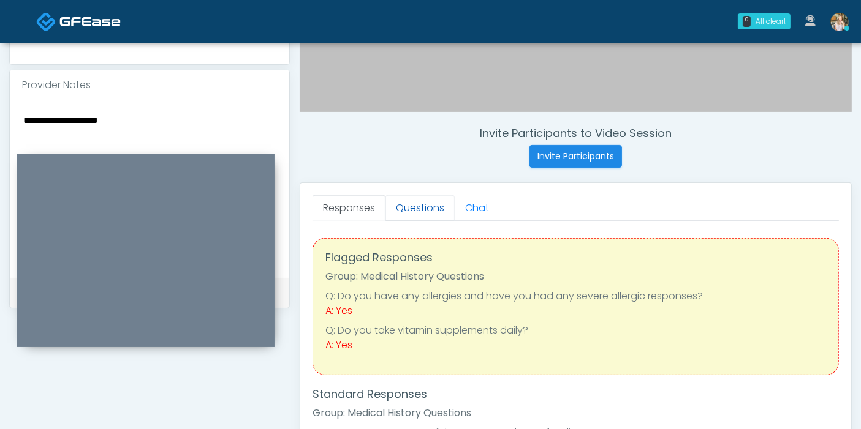
click at [422, 205] on link "Questions" at bounding box center [419, 208] width 69 height 26
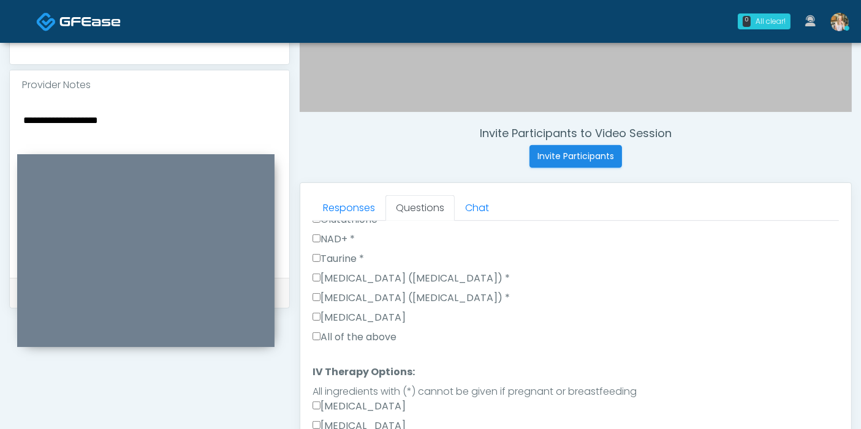
click at [338, 330] on label "All of the above" at bounding box center [354, 337] width 84 height 15
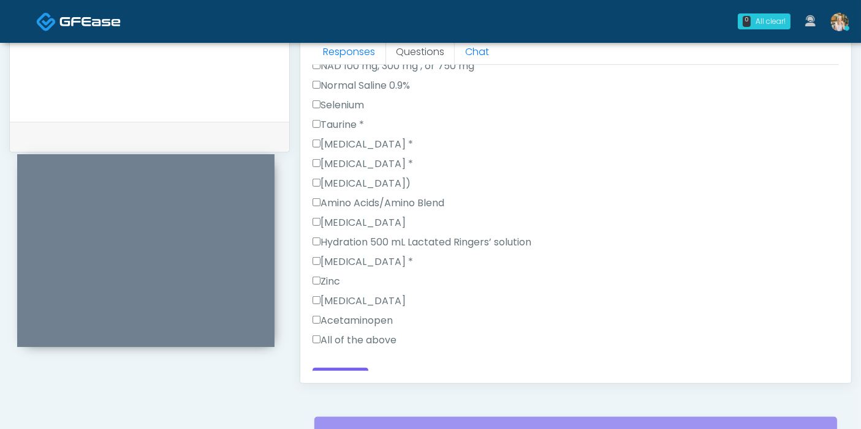
scroll to position [600, 0]
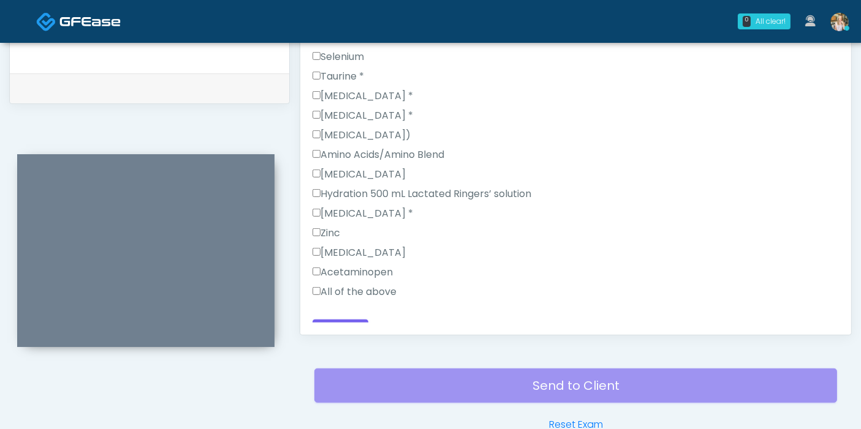
click at [329, 285] on label "All of the above" at bounding box center [354, 292] width 84 height 15
click at [339, 320] on button "Continue" at bounding box center [340, 331] width 56 height 23
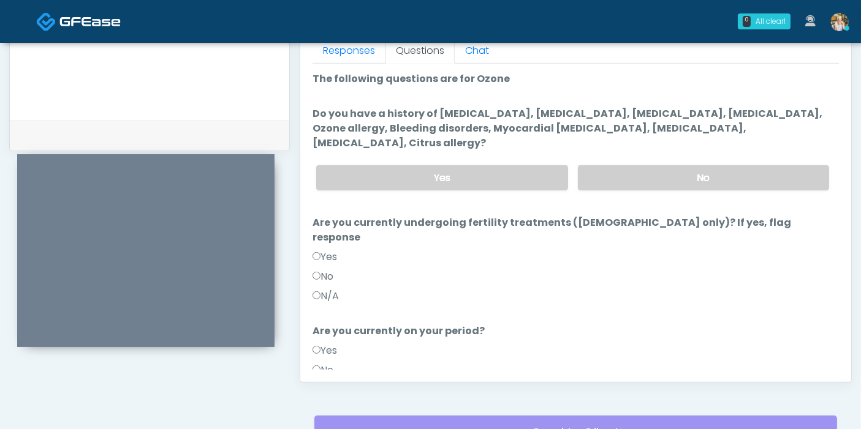
scroll to position [532, 0]
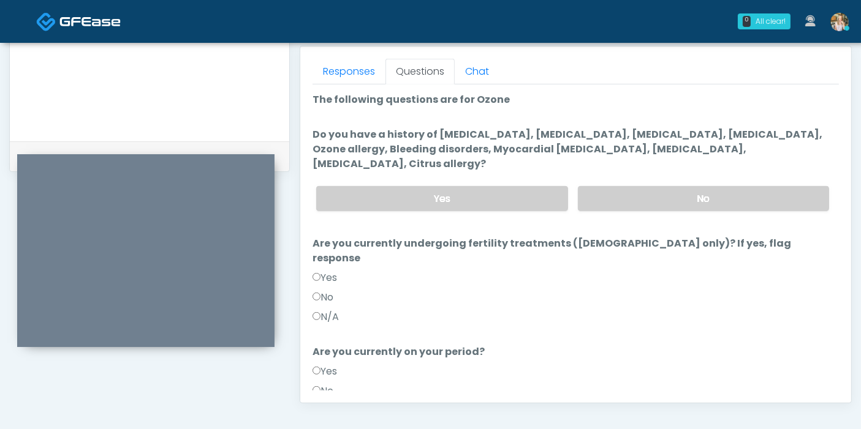
click at [619, 195] on div "Yes No" at bounding box center [572, 198] width 532 height 45
click at [622, 186] on label "No" at bounding box center [703, 198] width 251 height 25
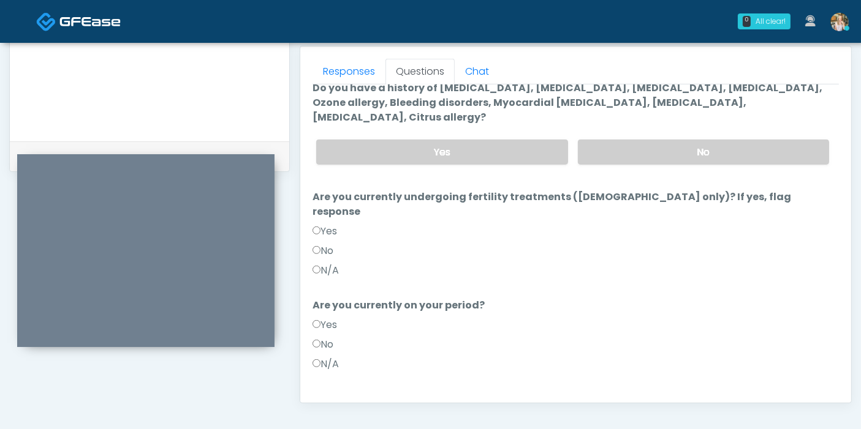
scroll to position [68, 0]
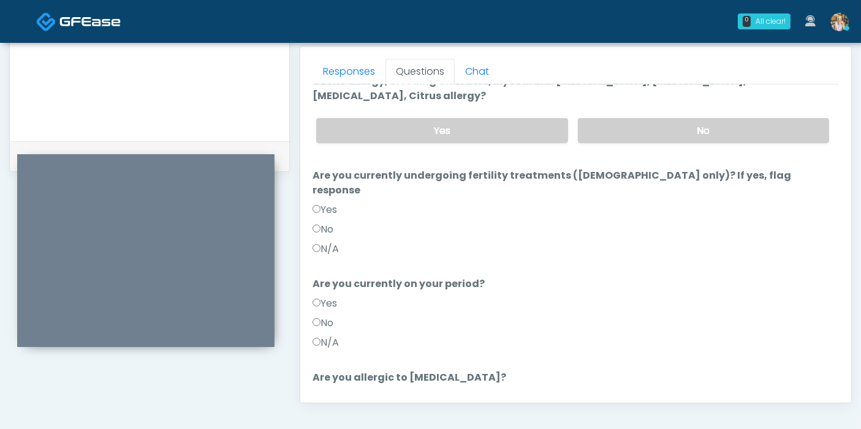
click at [663, 400] on label "No" at bounding box center [703, 412] width 251 height 25
click at [313, 316] on label "No" at bounding box center [322, 323] width 21 height 15
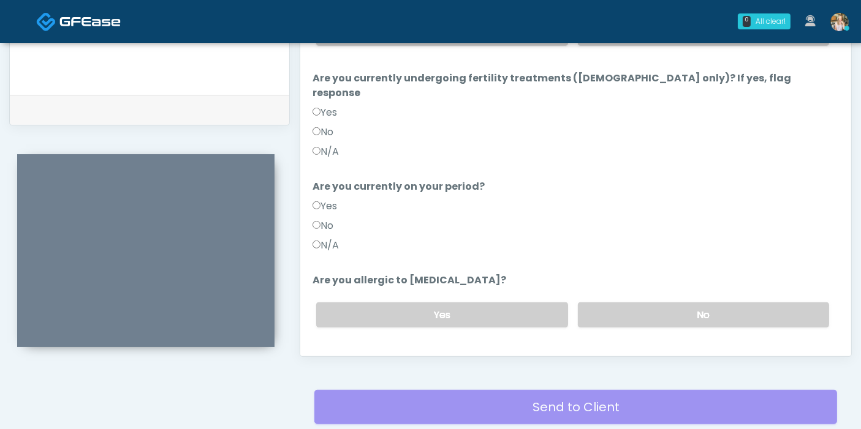
scroll to position [600, 0]
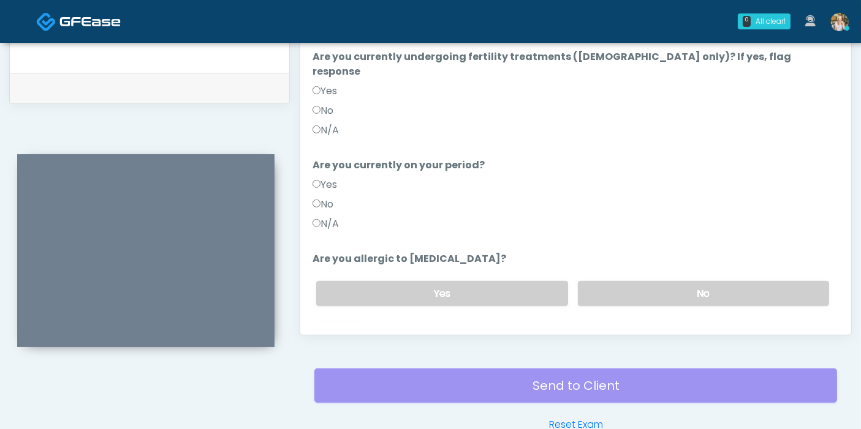
click at [339, 331] on button "Continue" at bounding box center [340, 342] width 56 height 23
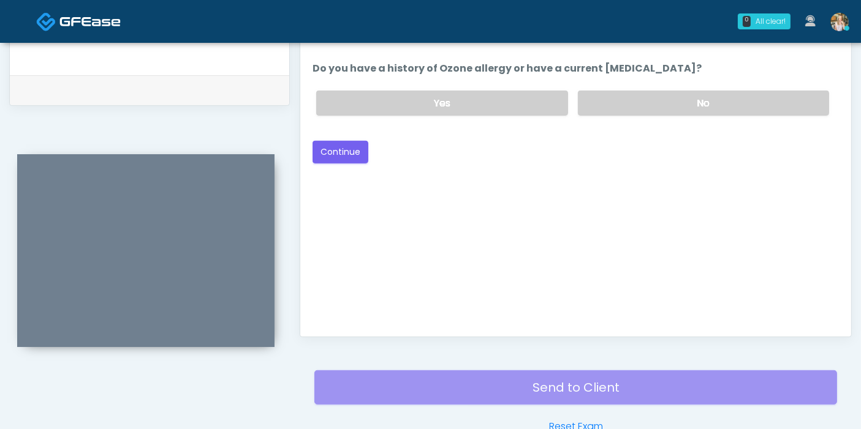
scroll to position [532, 0]
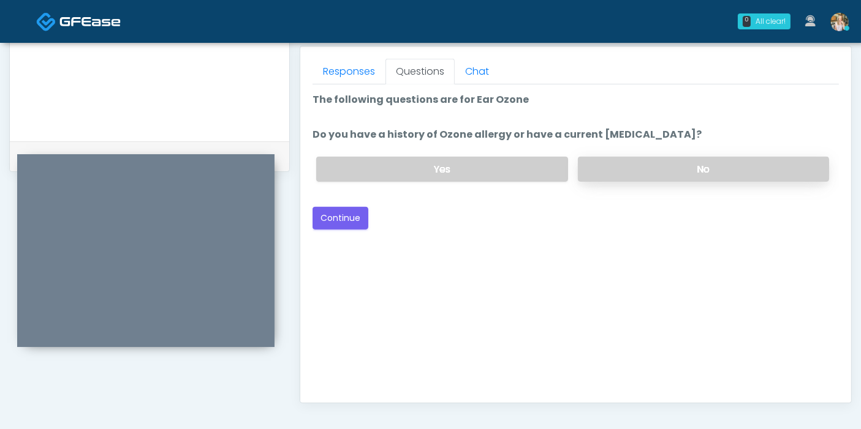
click at [621, 168] on label "No" at bounding box center [703, 169] width 251 height 25
click at [346, 216] on button "Continue" at bounding box center [340, 218] width 56 height 23
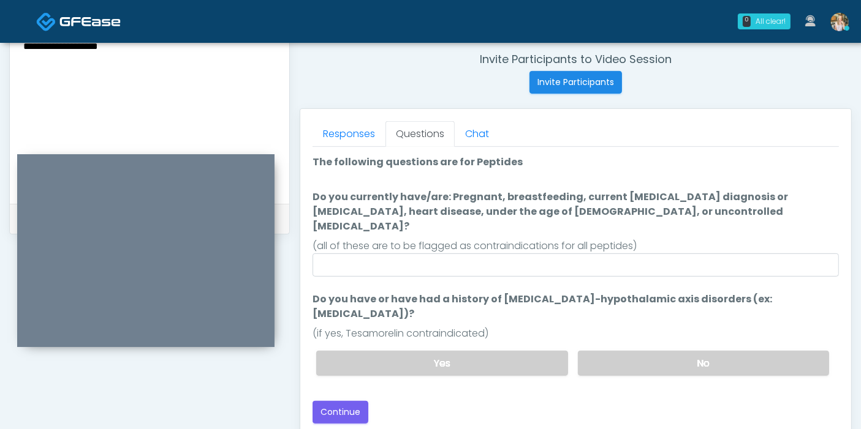
scroll to position [464, 0]
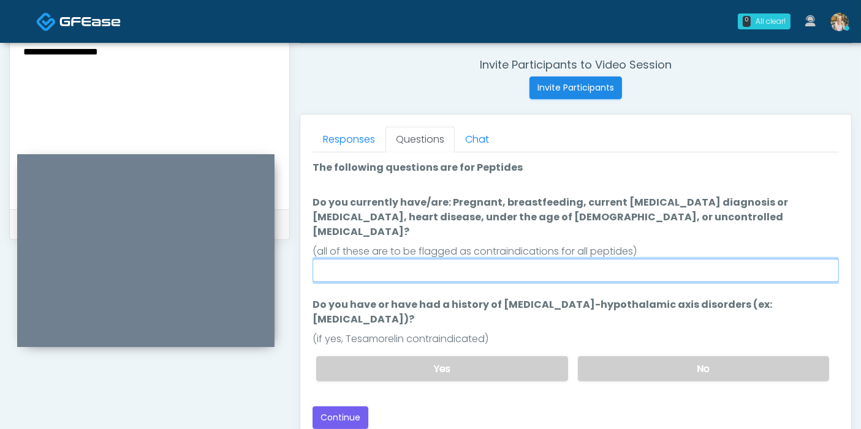
click at [499, 259] on input "Do you currently have/are: Pregnant, breastfeeding, current cancer diagnosis or…" at bounding box center [575, 270] width 526 height 23
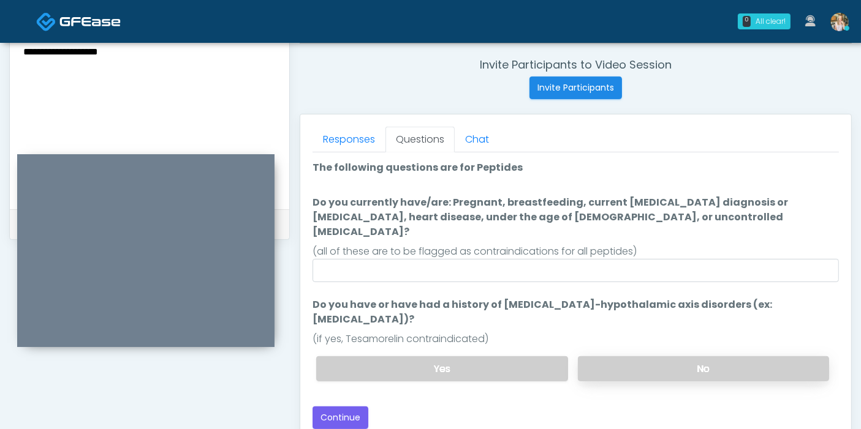
click at [689, 357] on label "No" at bounding box center [703, 369] width 251 height 25
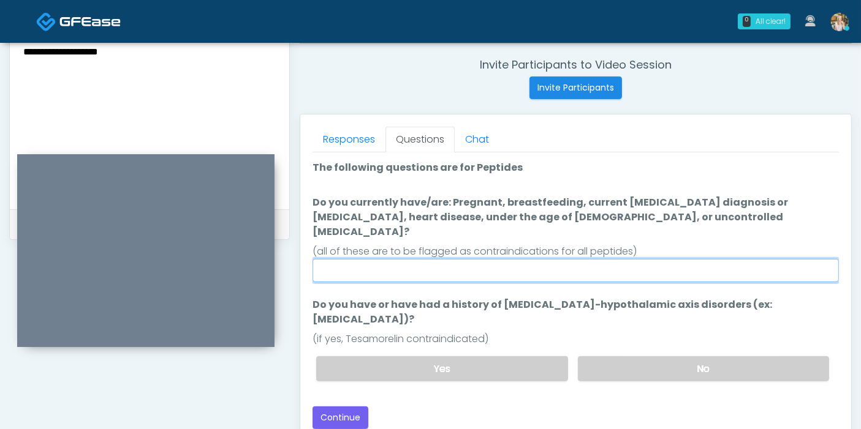
click at [513, 259] on input "Do you currently have/are: Pregnant, breastfeeding, current cancer diagnosis or…" at bounding box center [575, 270] width 526 height 23
type input "******"
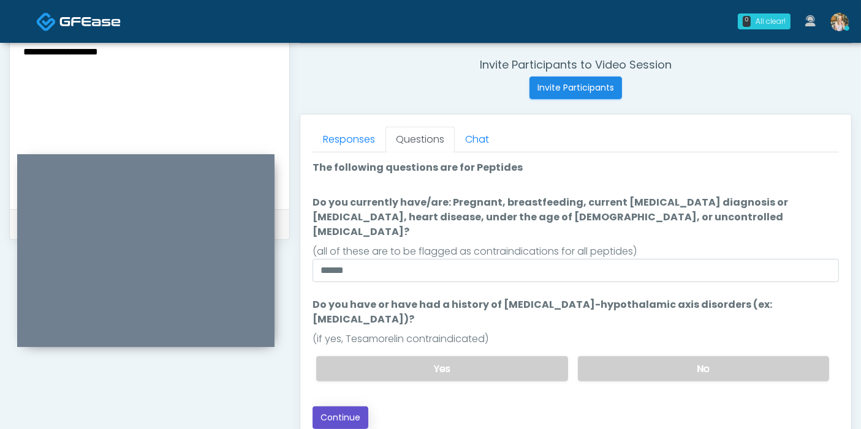
click at [327, 407] on button "Continue" at bounding box center [340, 418] width 56 height 23
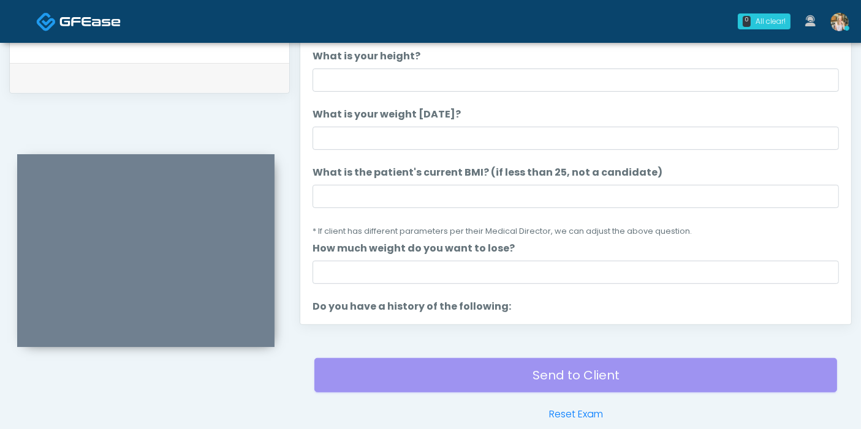
scroll to position [532, 0]
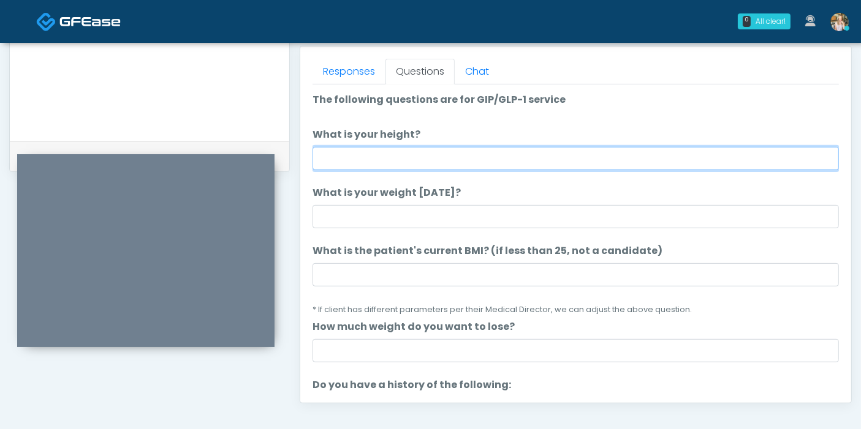
click at [450, 157] on input "What is your height?" at bounding box center [575, 158] width 526 height 23
click at [607, 155] on input "What is your height?" at bounding box center [575, 158] width 526 height 23
type input "***"
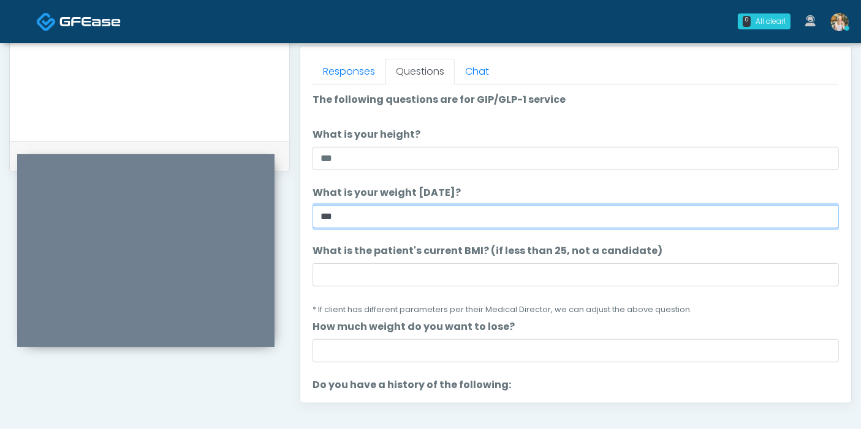
type input "***"
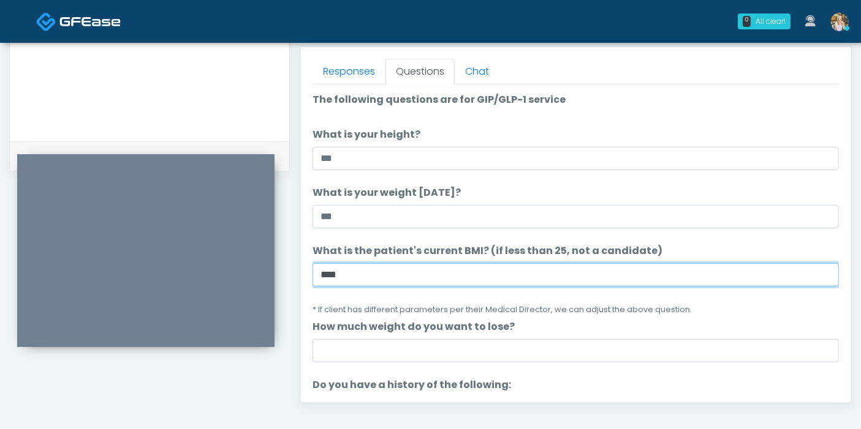
type input "****"
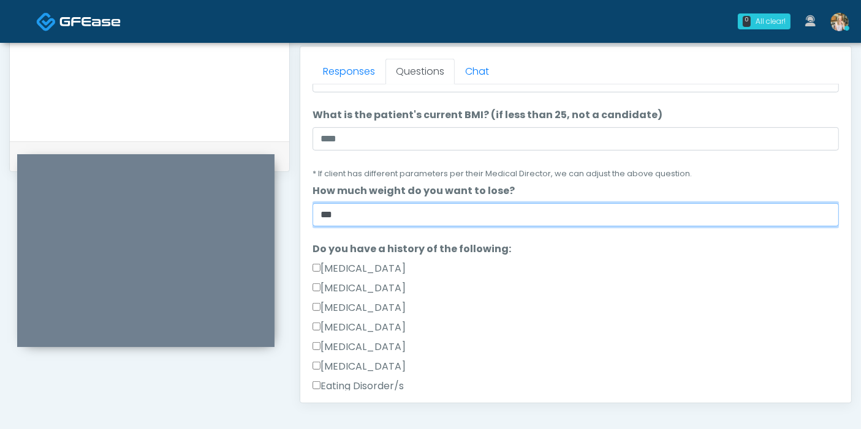
scroll to position [204, 0]
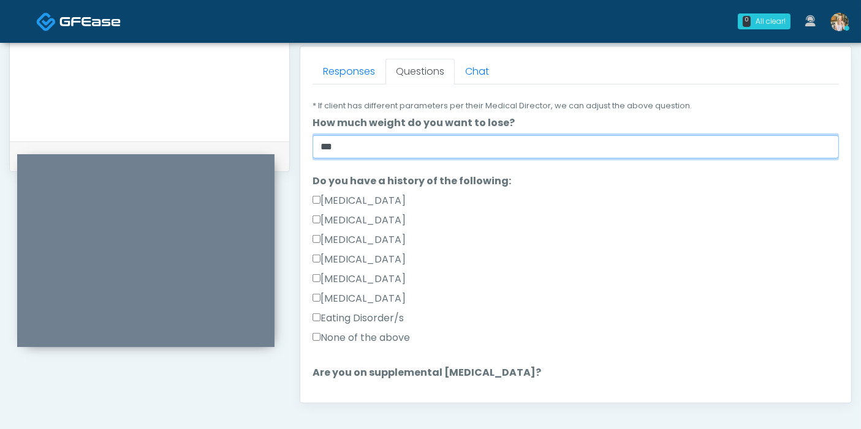
type input "***"
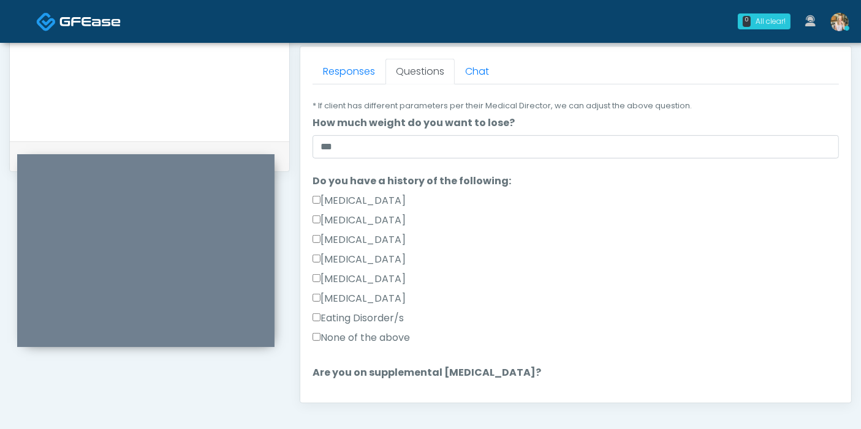
click at [346, 338] on label "None of the above" at bounding box center [360, 338] width 97 height 15
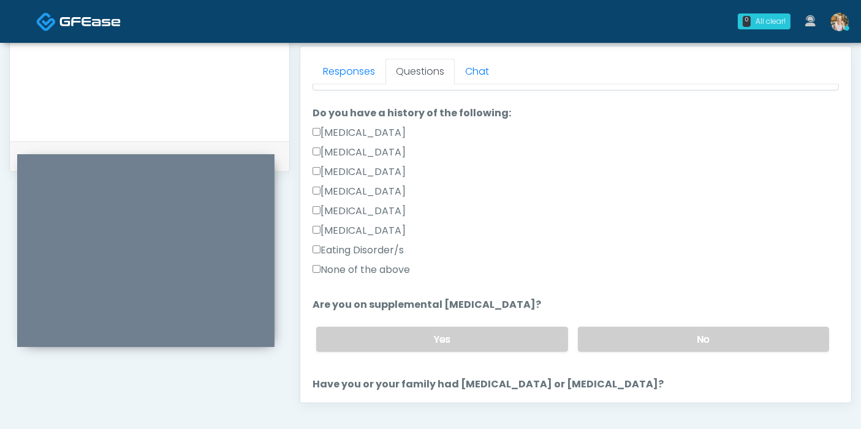
scroll to position [408, 0]
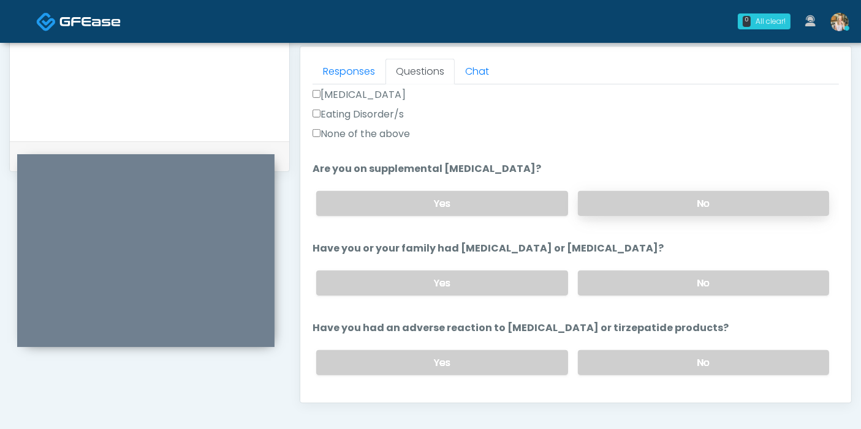
click at [641, 203] on label "No" at bounding box center [703, 203] width 251 height 25
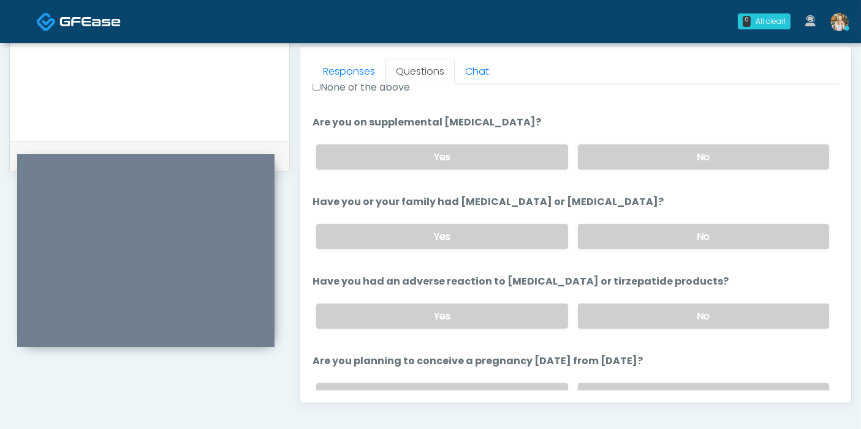
scroll to position [476, 0]
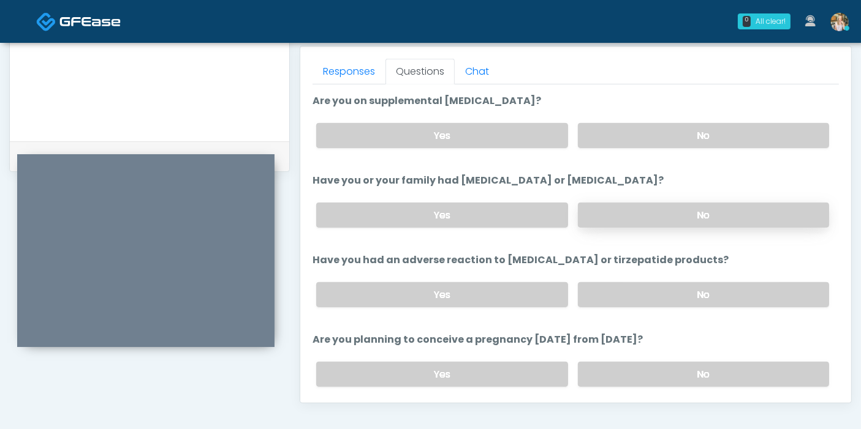
click at [649, 216] on label "No" at bounding box center [703, 215] width 251 height 25
click at [623, 293] on label "No" at bounding box center [703, 294] width 251 height 25
click at [406, 139] on label "Yes" at bounding box center [441, 135] width 251 height 25
click at [615, 137] on label "No" at bounding box center [703, 135] width 251 height 25
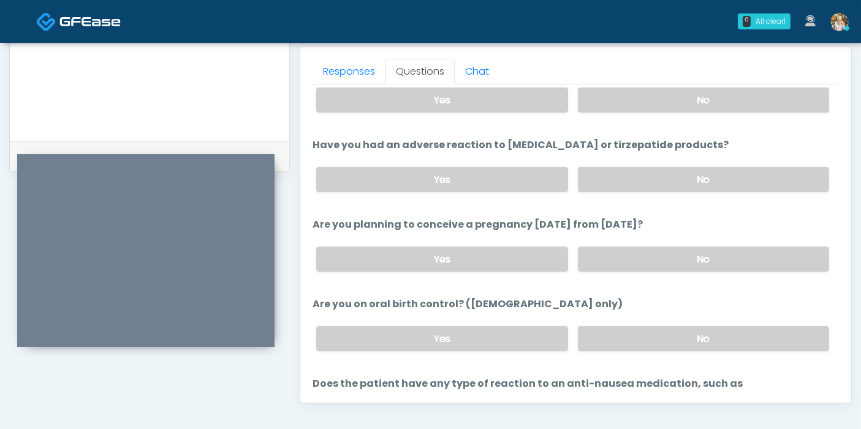
scroll to position [613, 0]
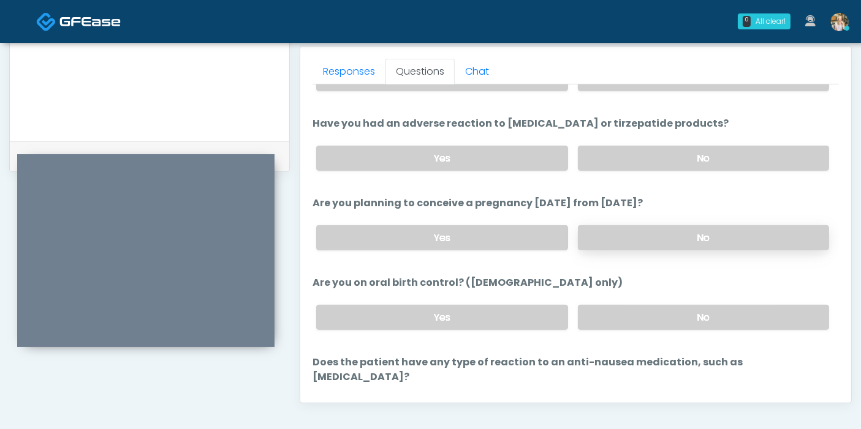
drag, startPoint x: 646, startPoint y: 240, endPoint x: 638, endPoint y: 241, distance: 7.5
click at [643, 239] on label "No" at bounding box center [703, 237] width 251 height 25
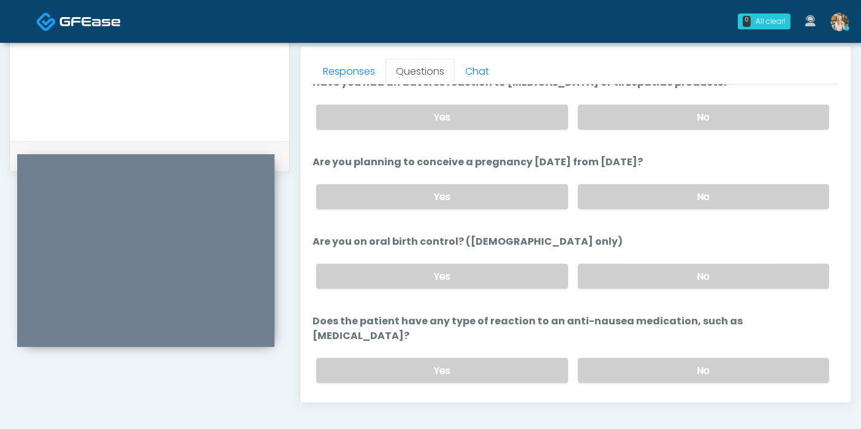
scroll to position [674, 0]
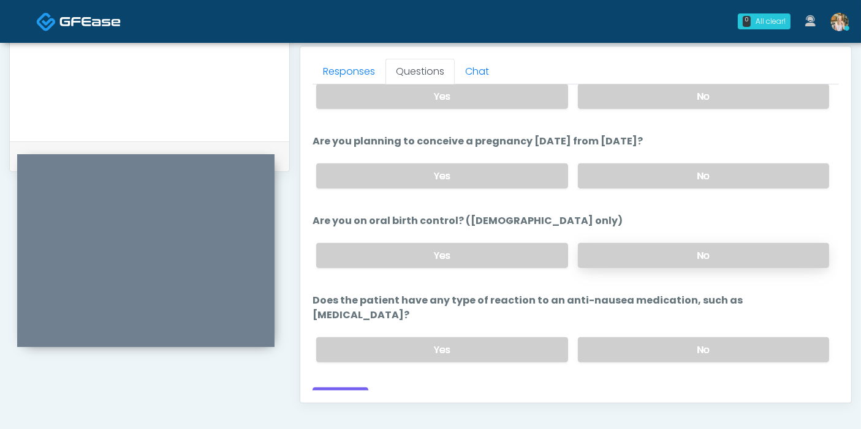
click at [636, 259] on label "No" at bounding box center [703, 255] width 251 height 25
click at [651, 338] on label "No" at bounding box center [703, 350] width 251 height 25
click at [342, 388] on button "Continue" at bounding box center [340, 399] width 56 height 23
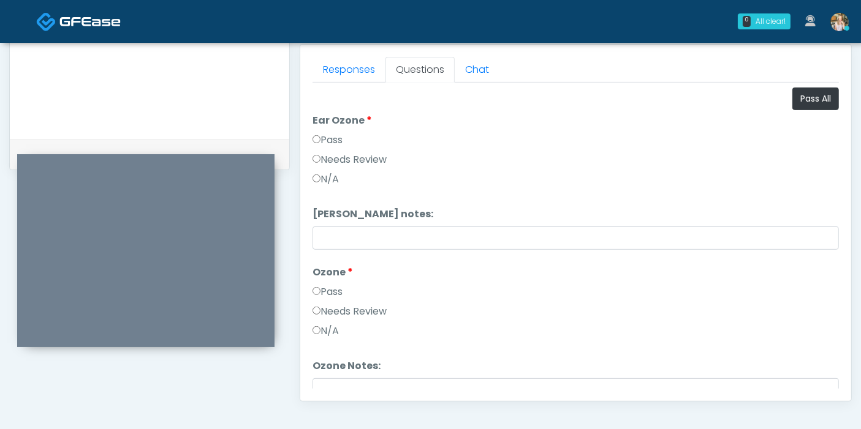
scroll to position [532, 0]
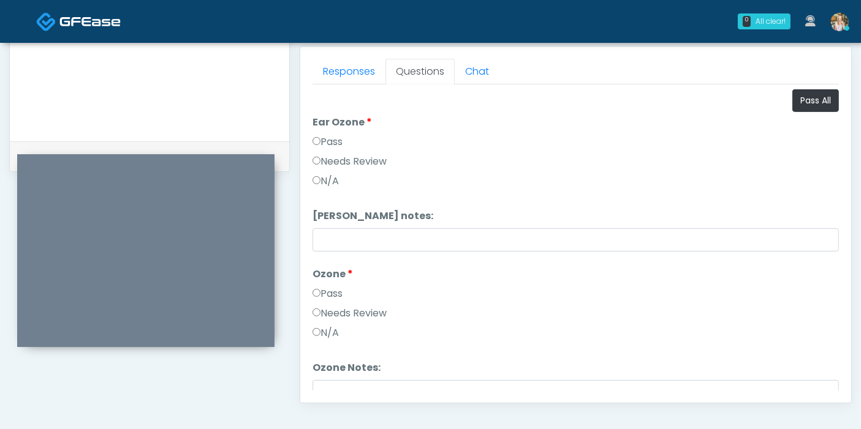
click at [787, 119] on li "Ear Ozone Ear Ozone Pass Needs Review N/A" at bounding box center [575, 154] width 526 height 78
click at [795, 104] on button "Pass All" at bounding box center [815, 100] width 47 height 23
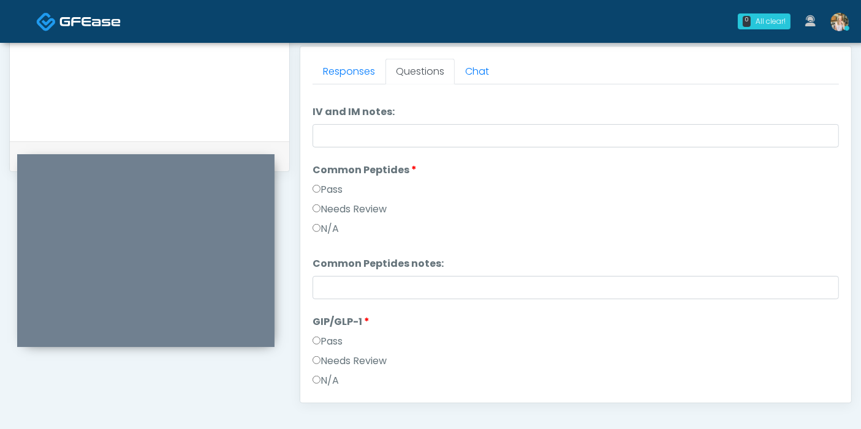
scroll to position [476, 0]
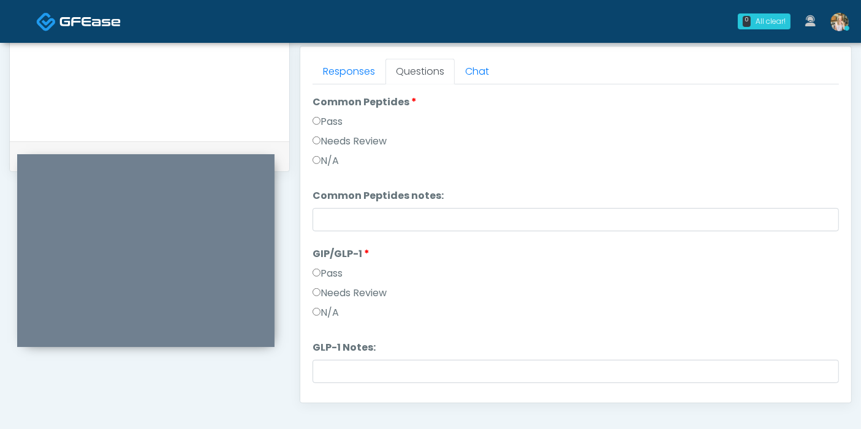
click at [344, 290] on label "Needs Review" at bounding box center [349, 293] width 74 height 15
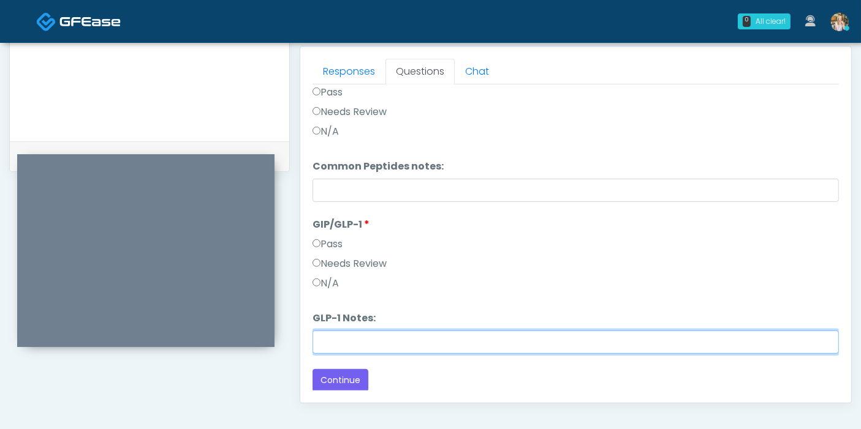
click at [396, 335] on input "GLP-1 Notes:" at bounding box center [575, 342] width 526 height 23
type input "********"
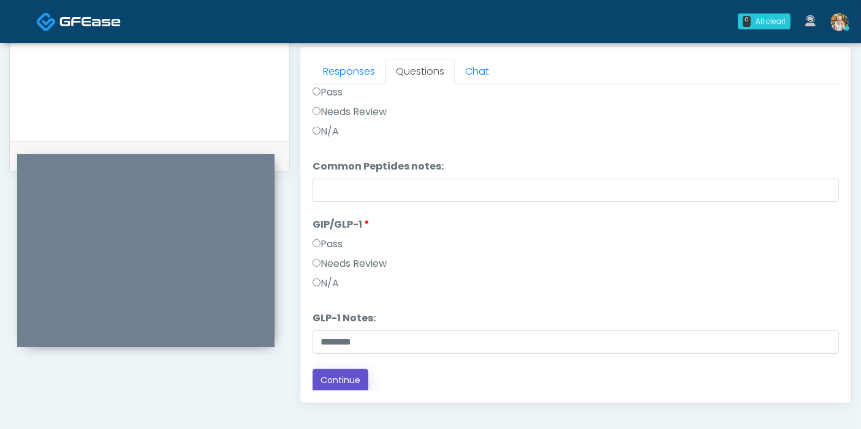
click at [329, 375] on button "Continue" at bounding box center [340, 380] width 56 height 23
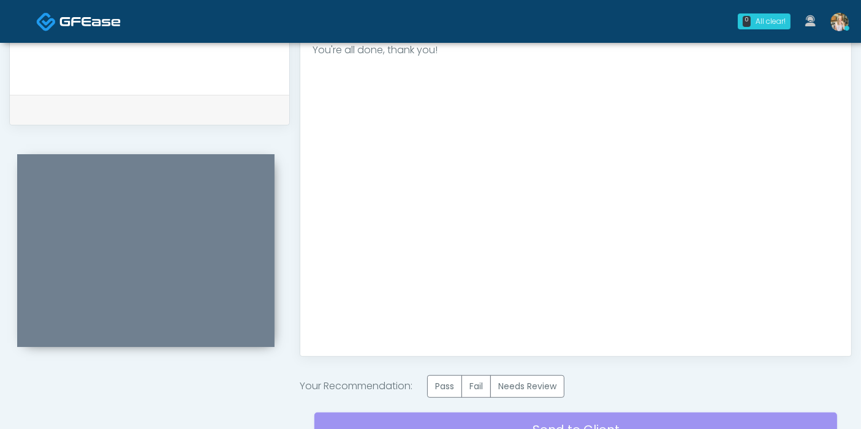
scroll to position [600, 0]
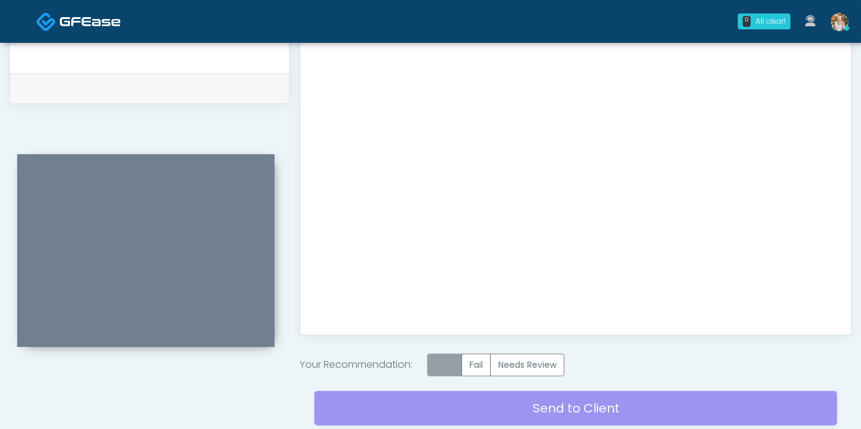
drag, startPoint x: 442, startPoint y: 362, endPoint x: 458, endPoint y: 366, distance: 15.9
click at [444, 363] on label "Pass" at bounding box center [444, 365] width 35 height 23
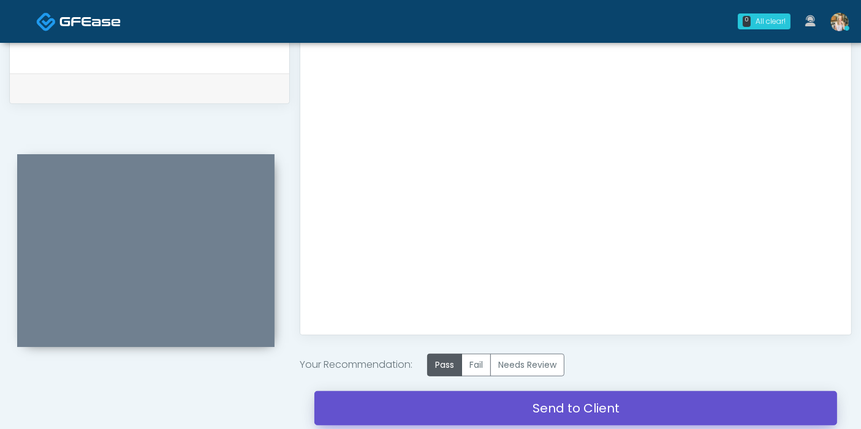
drag, startPoint x: 567, startPoint y: 408, endPoint x: 490, endPoint y: 64, distance: 352.8
click at [567, 409] on link "Send to Client" at bounding box center [575, 408] width 523 height 34
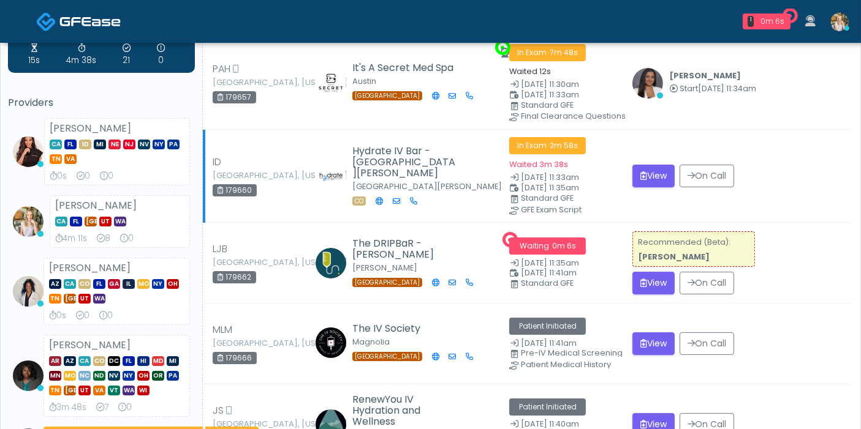
scroll to position [68, 0]
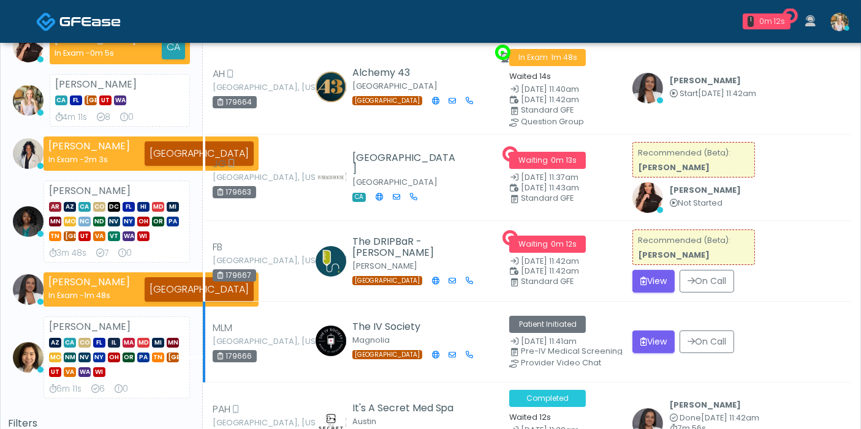
scroll to position [136, 0]
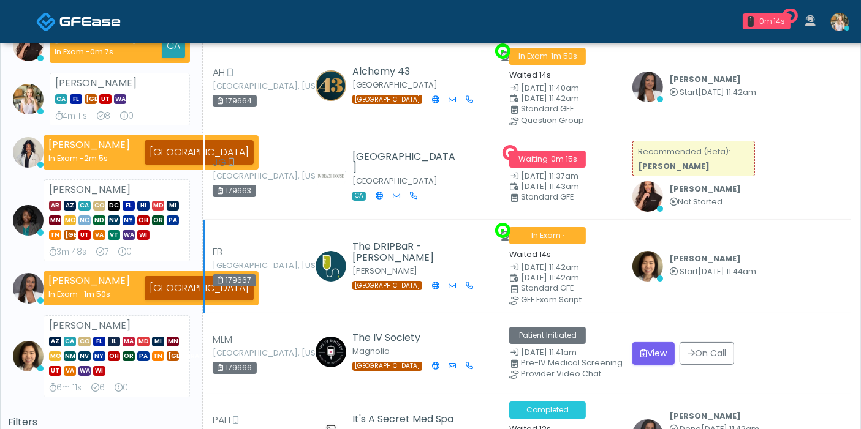
click at [660, 282] on td "[PERSON_NAME] Start [DATE] 11:44am View Exam | Unreview" at bounding box center [738, 266] width 226 height 93
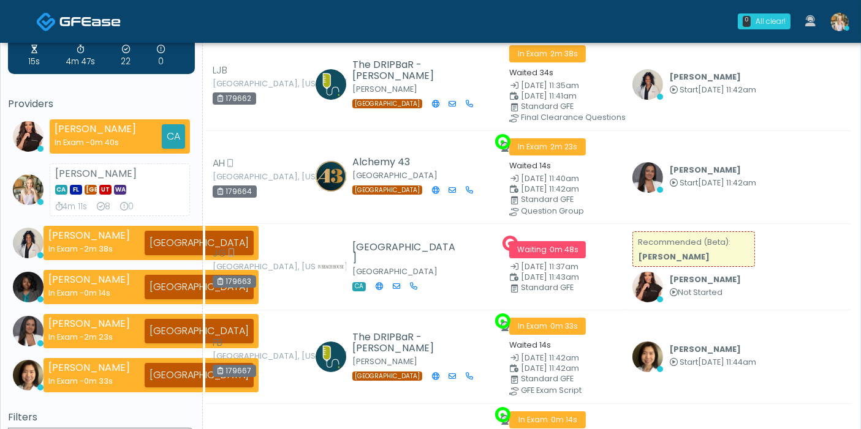
scroll to position [0, 0]
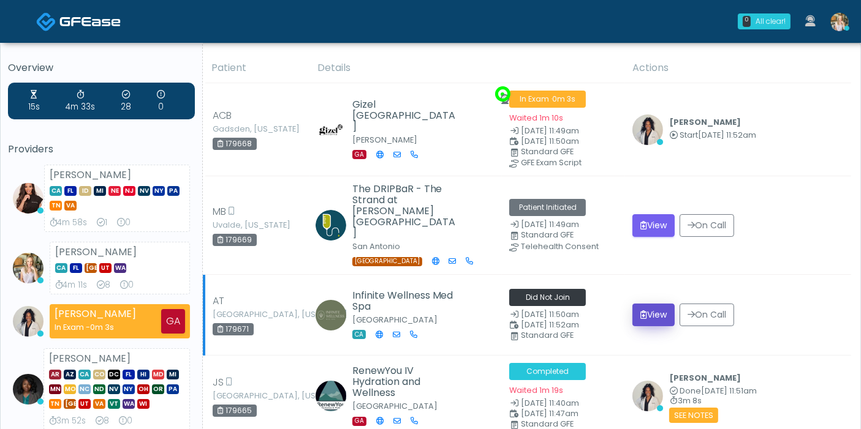
click at [659, 304] on button "View" at bounding box center [653, 315] width 42 height 23
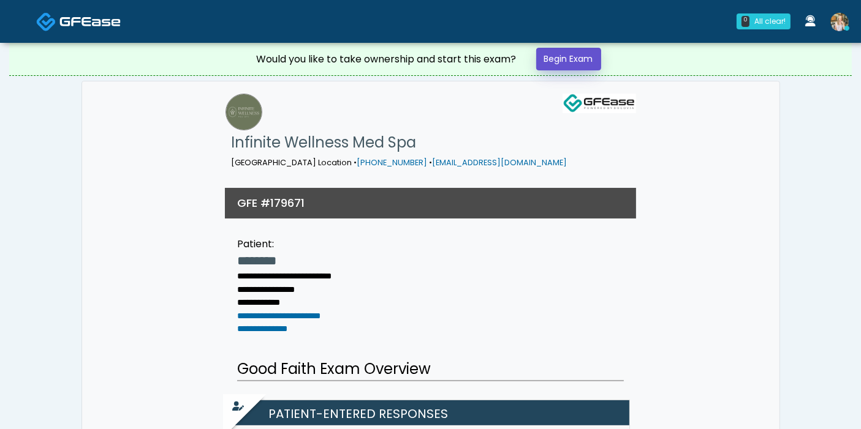
click at [562, 57] on link "Begin Exam" at bounding box center [568, 59] width 65 height 23
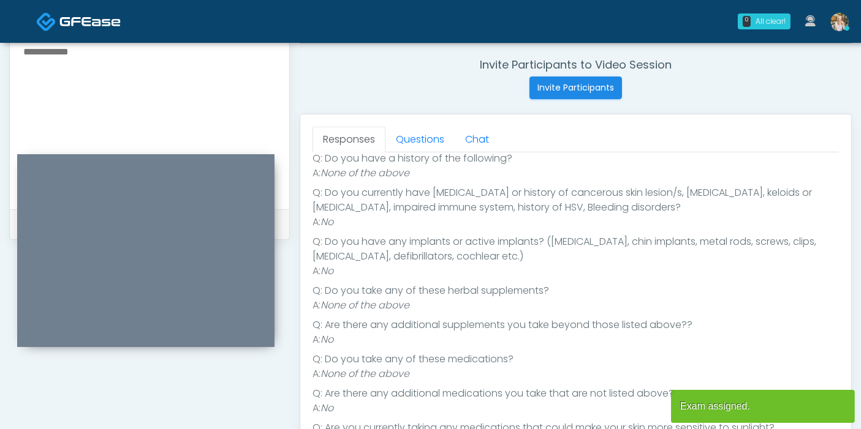
scroll to position [476, 0]
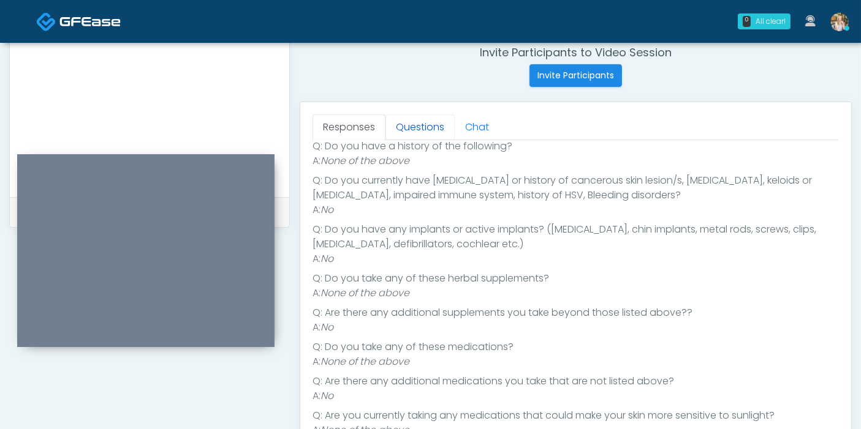
click at [415, 126] on link "Questions" at bounding box center [419, 128] width 69 height 26
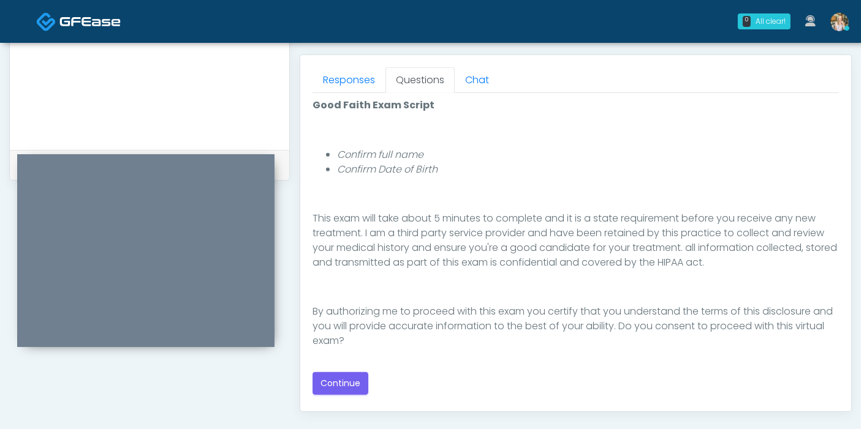
scroll to position [544, 0]
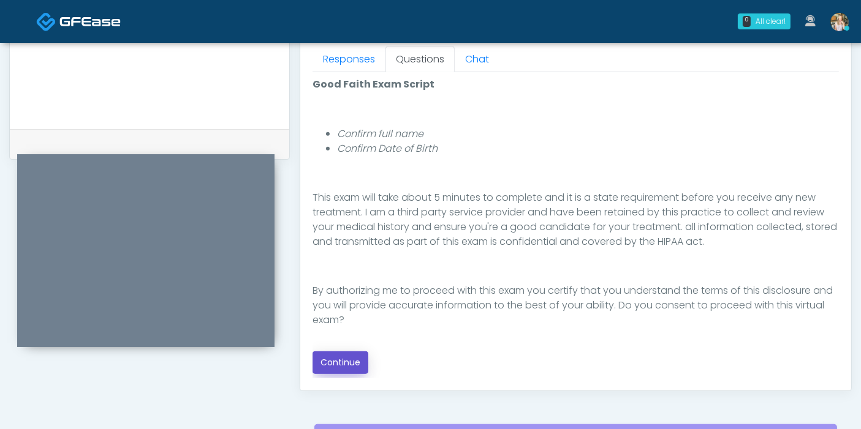
click at [346, 363] on button "Continue" at bounding box center [340, 363] width 56 height 23
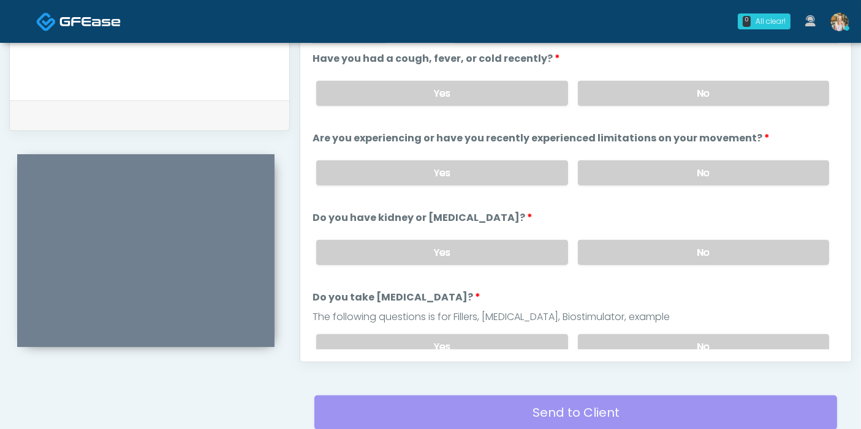
scroll to position [532, 0]
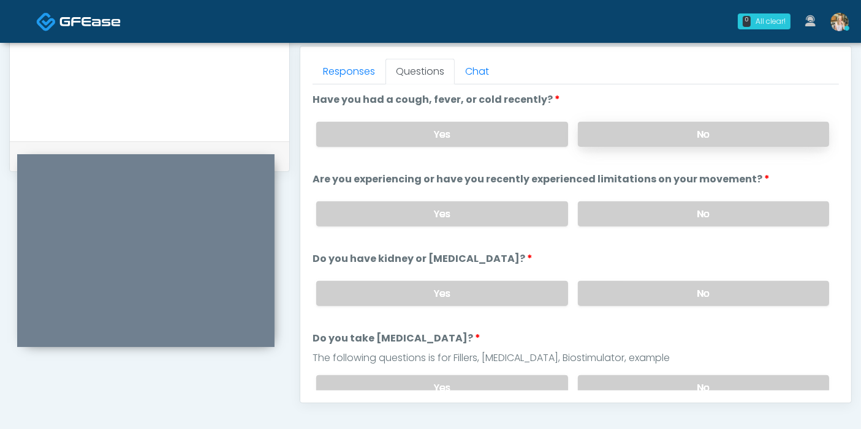
click at [629, 130] on label "No" at bounding box center [703, 134] width 251 height 25
click at [677, 214] on label "No" at bounding box center [703, 214] width 251 height 25
click at [670, 300] on label "No" at bounding box center [703, 293] width 251 height 25
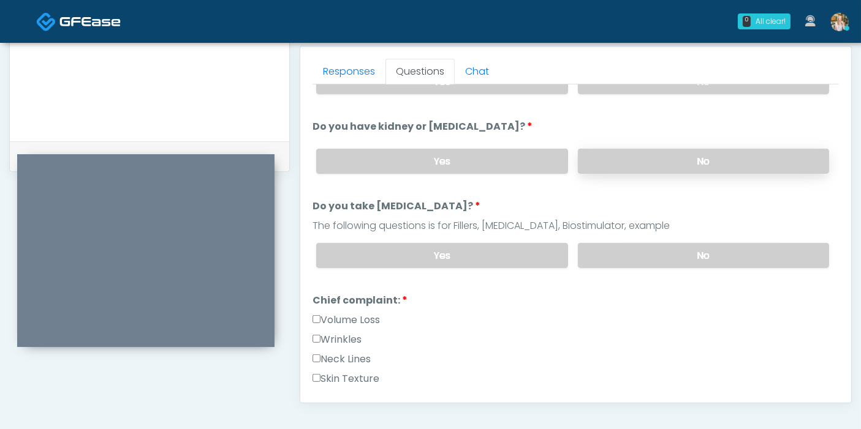
scroll to position [136, 0]
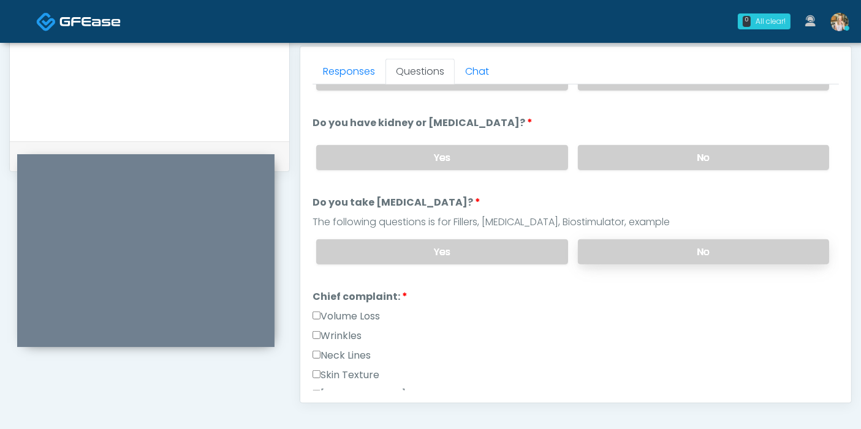
click at [646, 245] on label "No" at bounding box center [703, 252] width 251 height 25
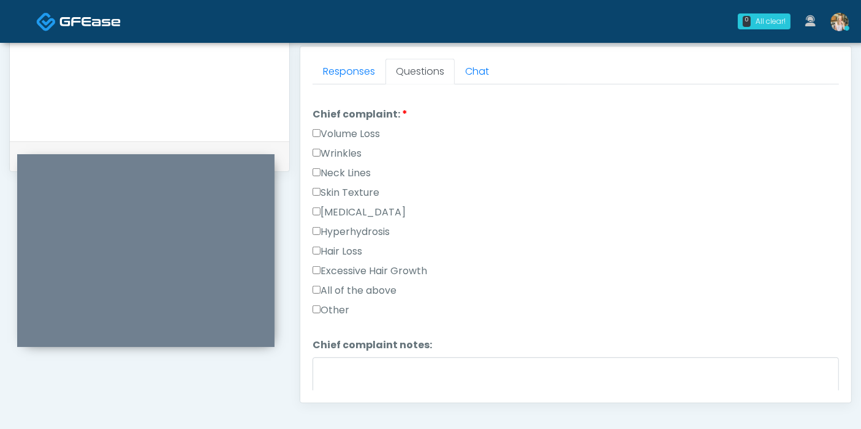
scroll to position [340, 0]
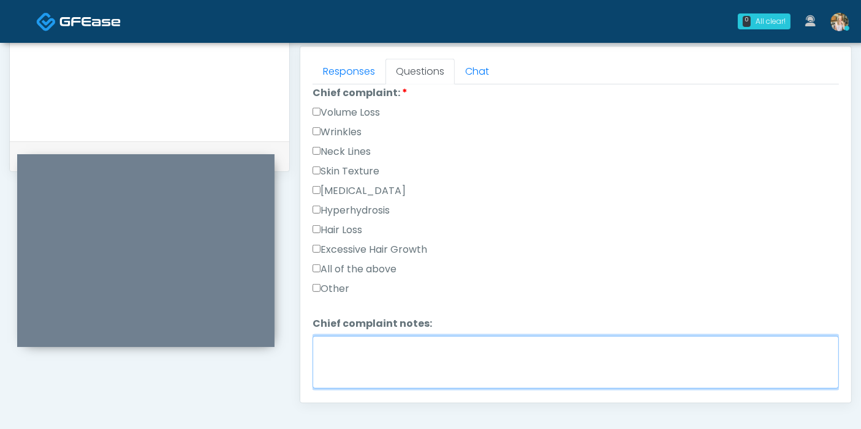
click at [383, 344] on textarea "Chief complaint notes:" at bounding box center [575, 362] width 526 height 53
type textarea "**********"
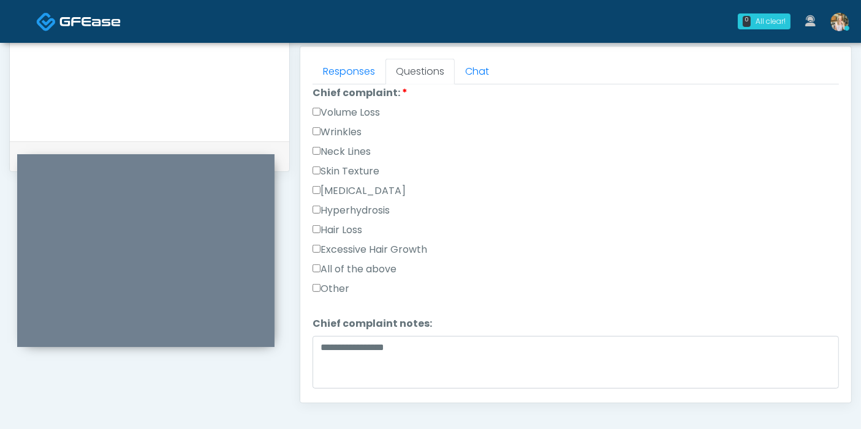
click at [328, 286] on label "Other" at bounding box center [330, 289] width 37 height 15
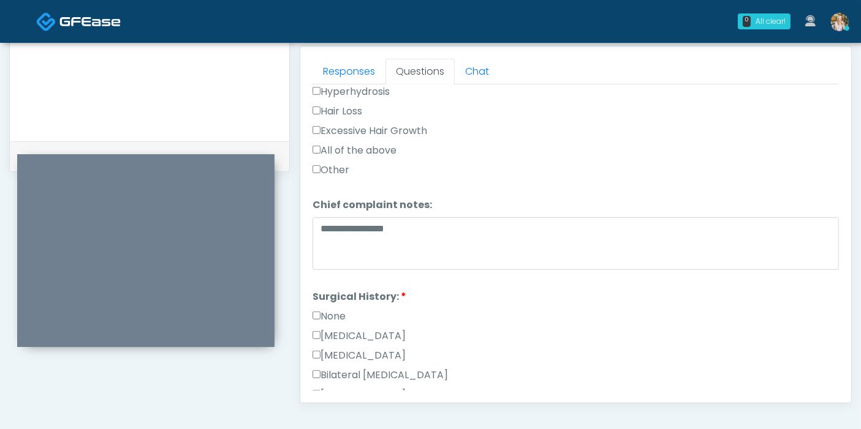
scroll to position [544, 0]
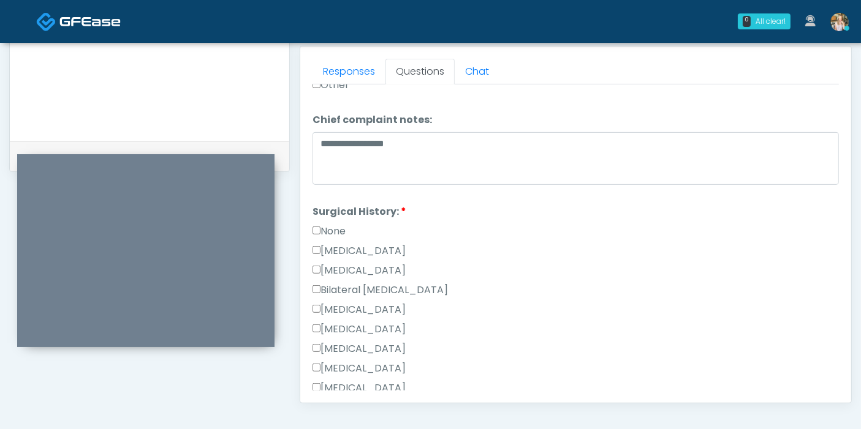
click at [342, 306] on label "Breast Augmentation" at bounding box center [358, 310] width 93 height 15
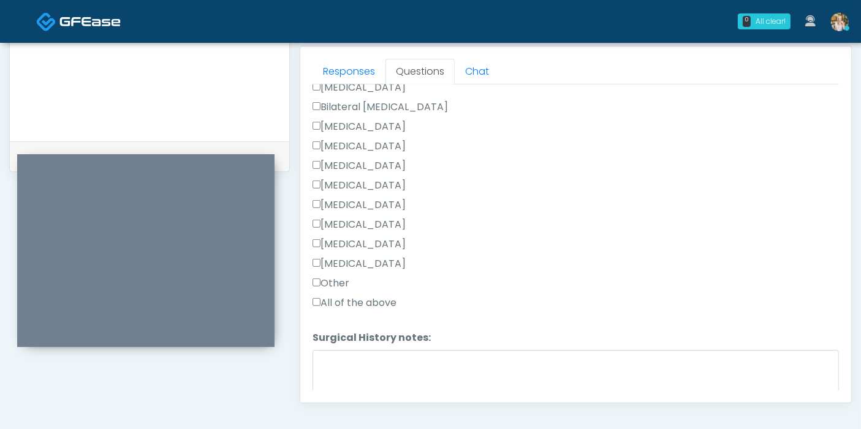
scroll to position [749, 0]
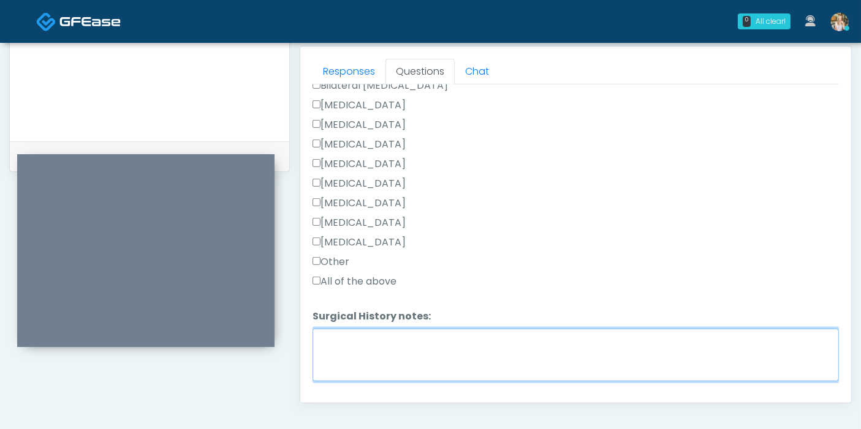
click at [389, 353] on textarea "Surgical History notes:" at bounding box center [575, 355] width 526 height 53
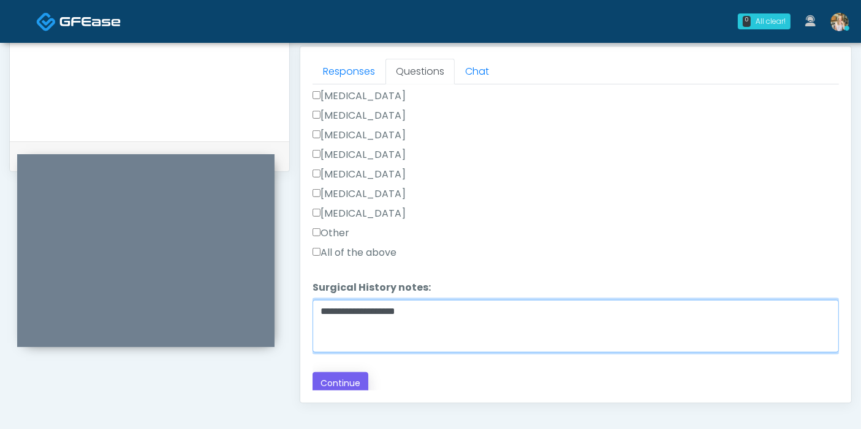
type textarea "**********"
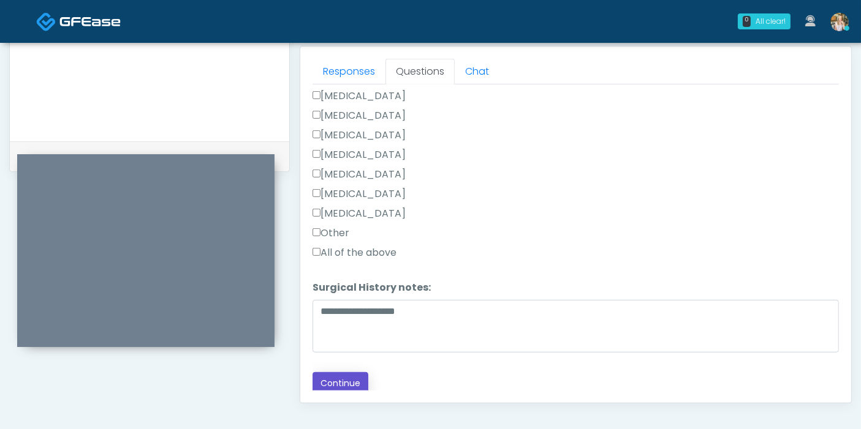
click at [331, 381] on button "Continue" at bounding box center [340, 383] width 56 height 23
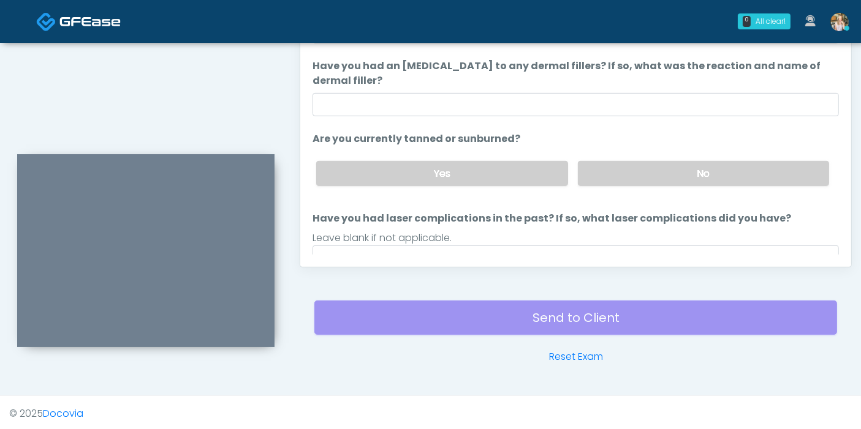
scroll to position [0, 0]
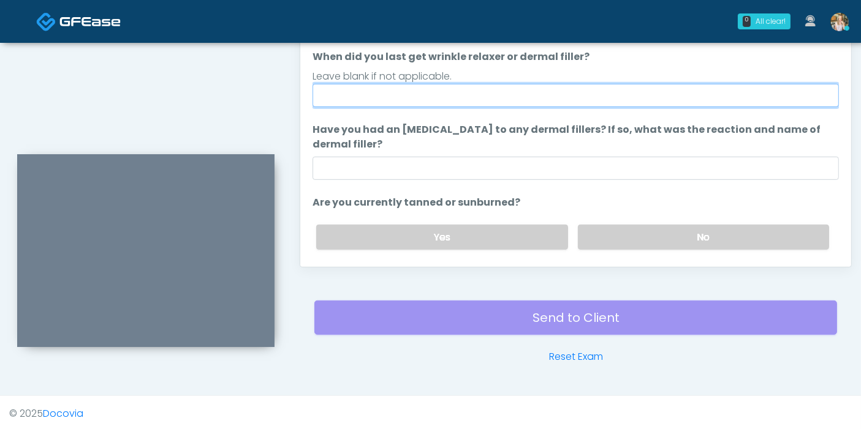
click at [444, 96] on input "When did you last get wrinkle relaxer or dermal filler?" at bounding box center [575, 95] width 526 height 23
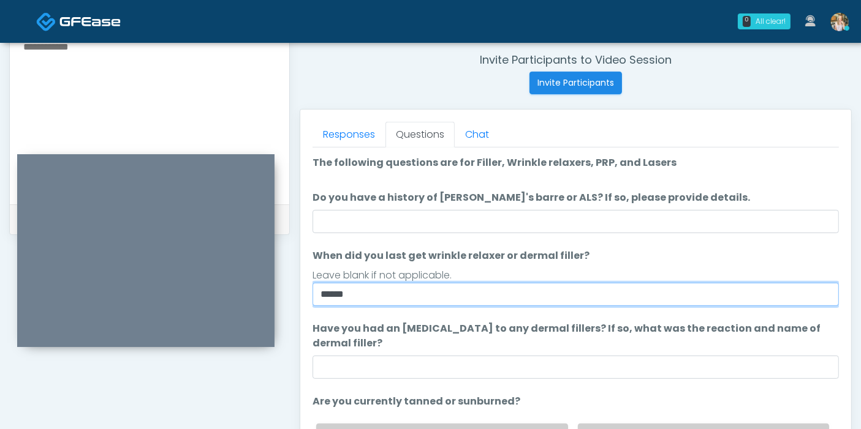
scroll to position [464, 0]
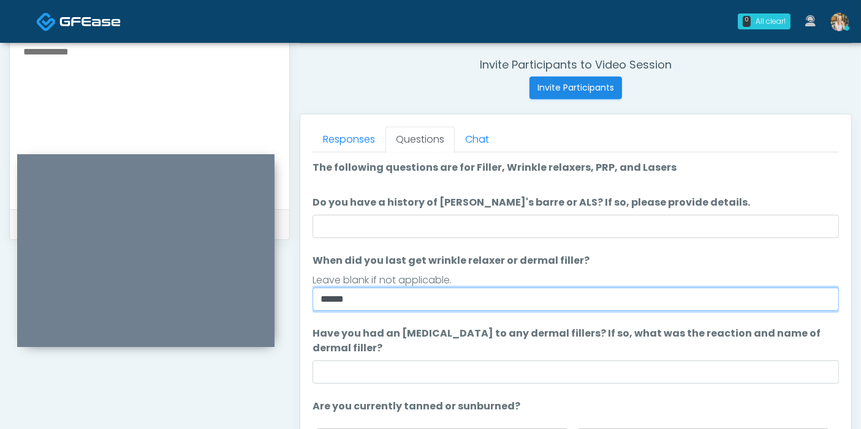
type input "******"
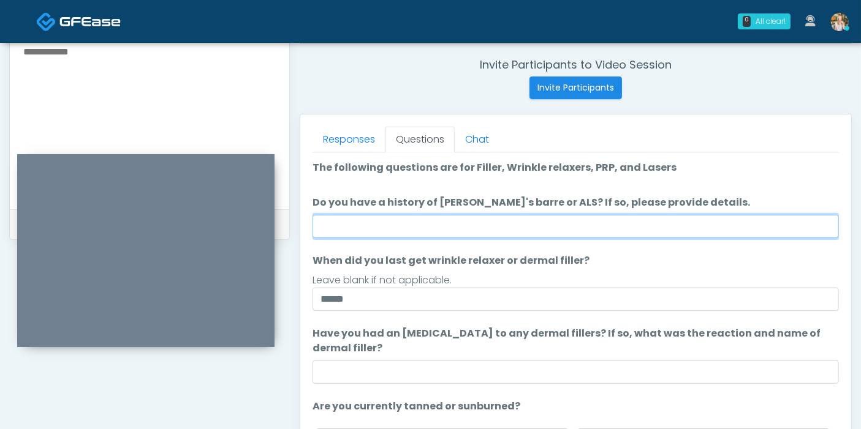
click at [474, 232] on input "Do you have a history of Guillain's barre or ALS? If so, please provide details." at bounding box center [575, 226] width 526 height 23
type input "******"
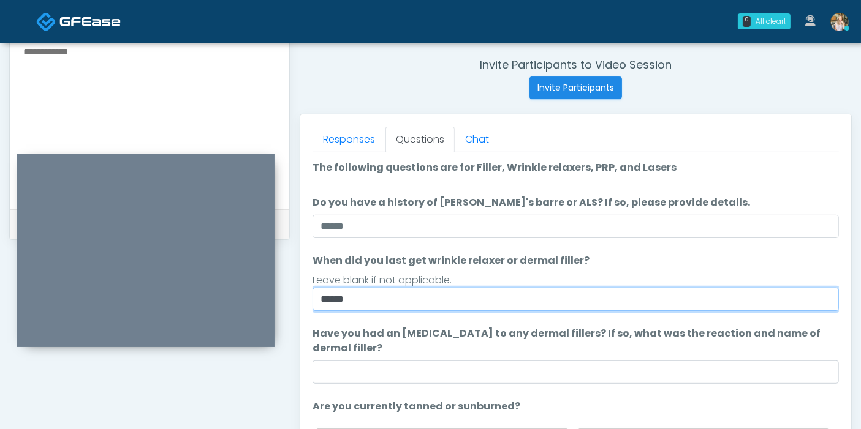
click at [394, 299] on input "******" at bounding box center [575, 299] width 526 height 23
type input "*"
type input "**********"
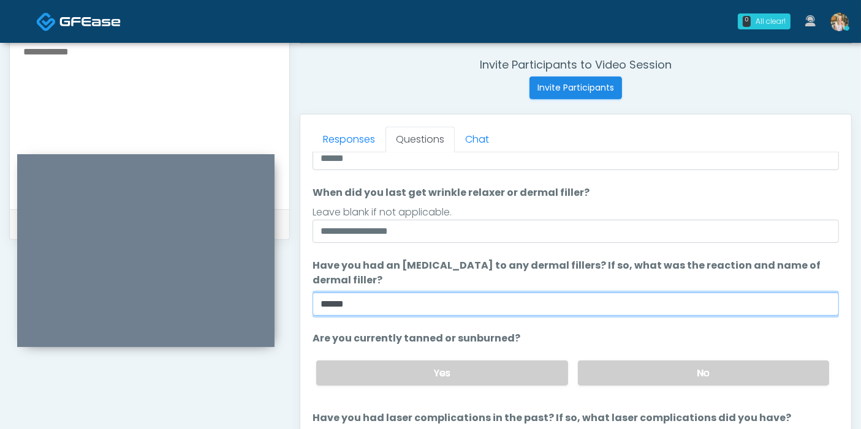
scroll to position [115, 0]
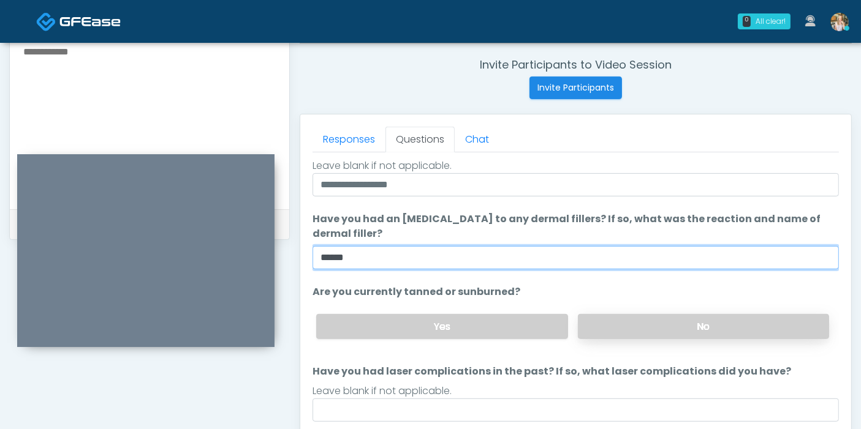
type input "******"
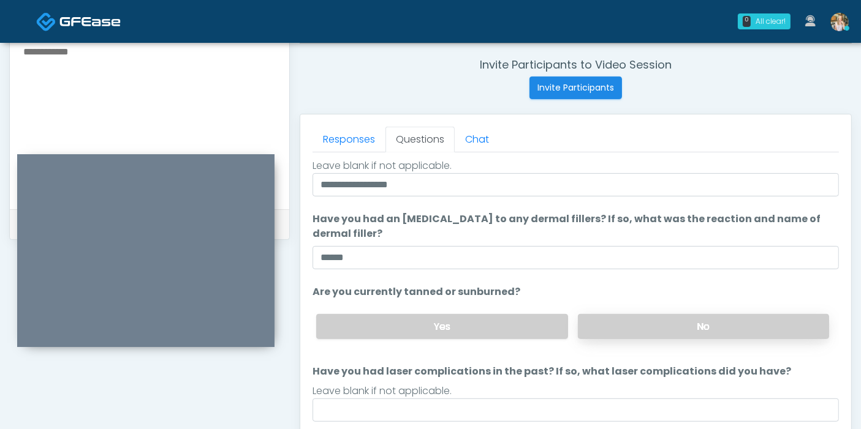
click at [651, 334] on label "No" at bounding box center [703, 326] width 251 height 25
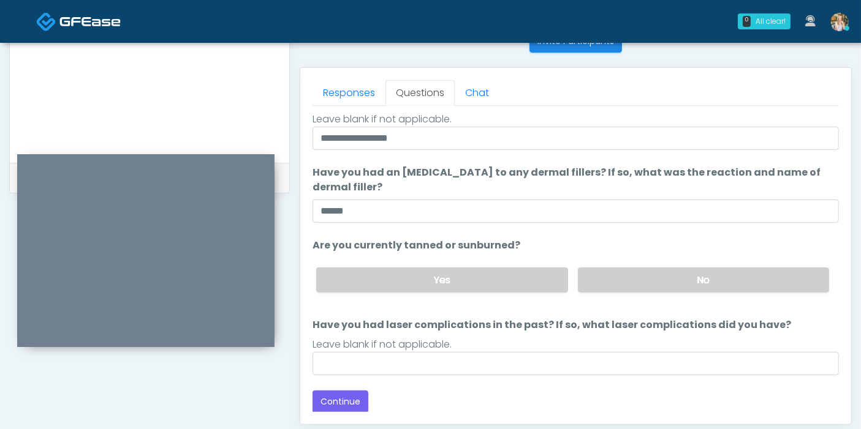
scroll to position [532, 0]
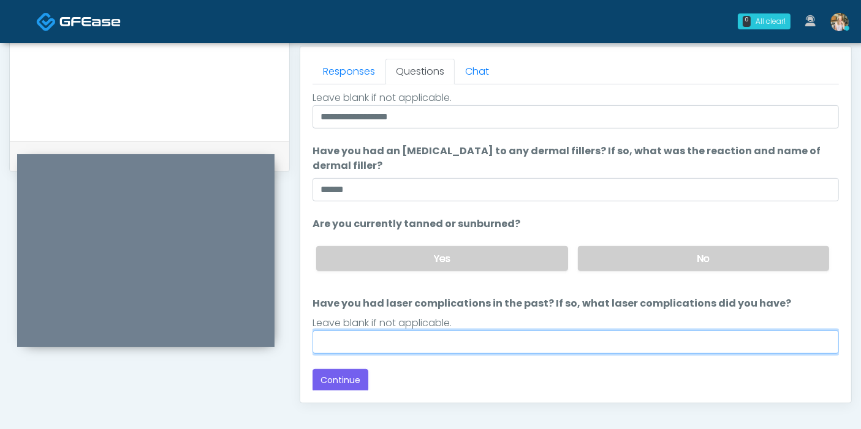
click at [528, 338] on input "Have you had laser complications in the past? If so, what laser complications d…" at bounding box center [575, 342] width 526 height 23
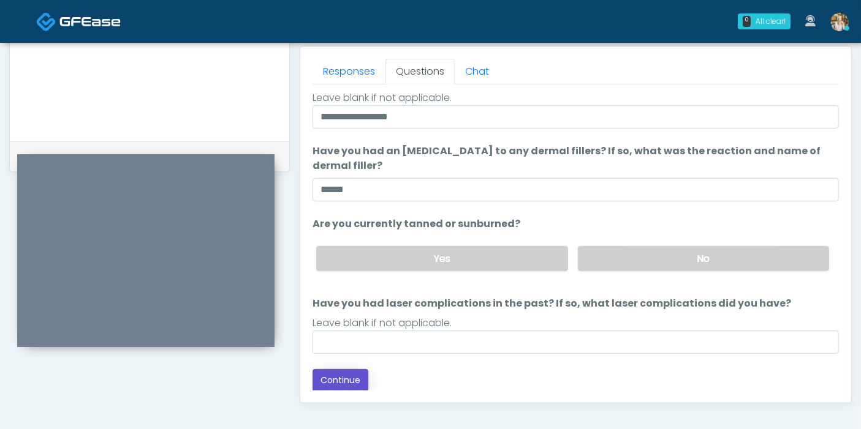
click at [352, 376] on button "Continue" at bounding box center [340, 380] width 56 height 23
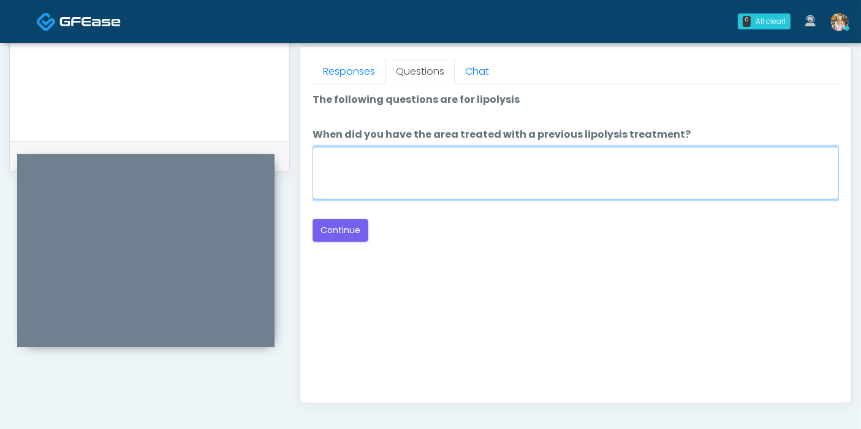
click at [479, 170] on textarea "When did you have the area treated with a previous lipolysis treatment?" at bounding box center [575, 173] width 526 height 53
type textarea "***"
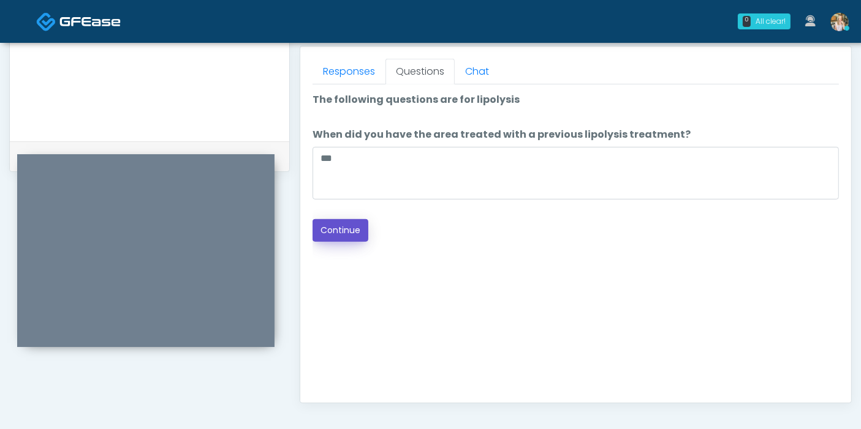
click at [339, 230] on button "Continue" at bounding box center [340, 230] width 56 height 23
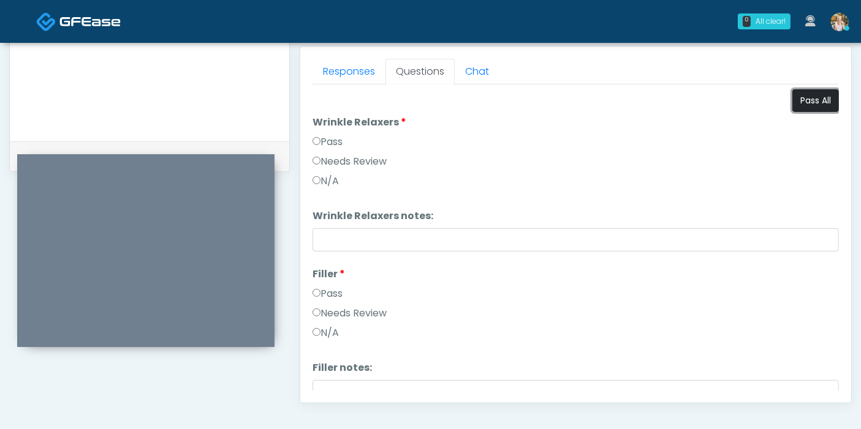
click at [796, 97] on button "Pass All" at bounding box center [815, 100] width 47 height 23
click at [350, 75] on link "Responses" at bounding box center [348, 72] width 73 height 26
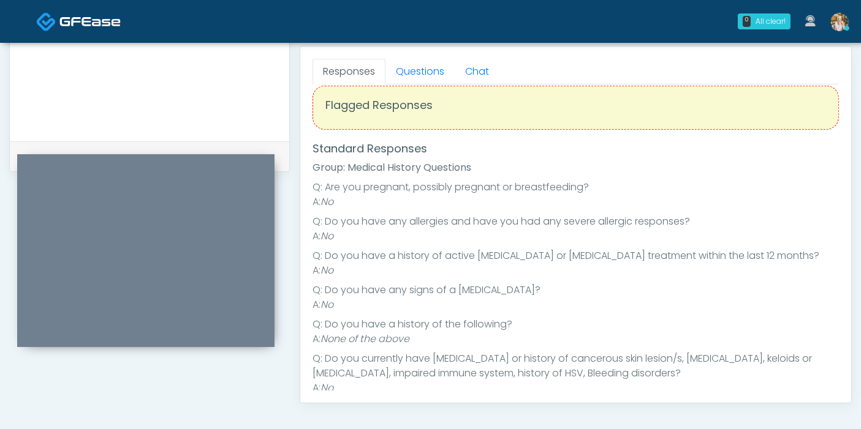
scroll to position [0, 0]
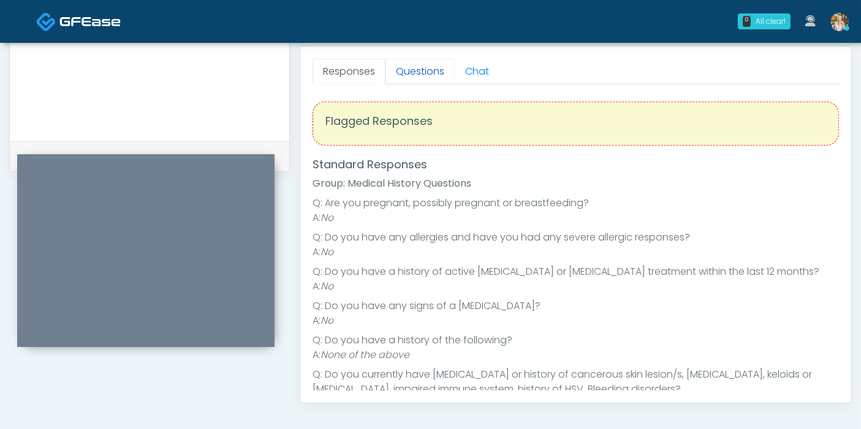
click at [406, 69] on link "Questions" at bounding box center [419, 72] width 69 height 26
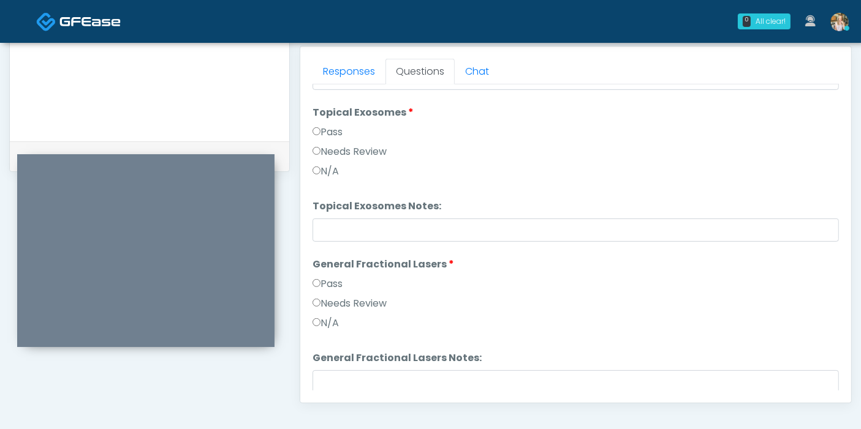
scroll to position [1265, 0]
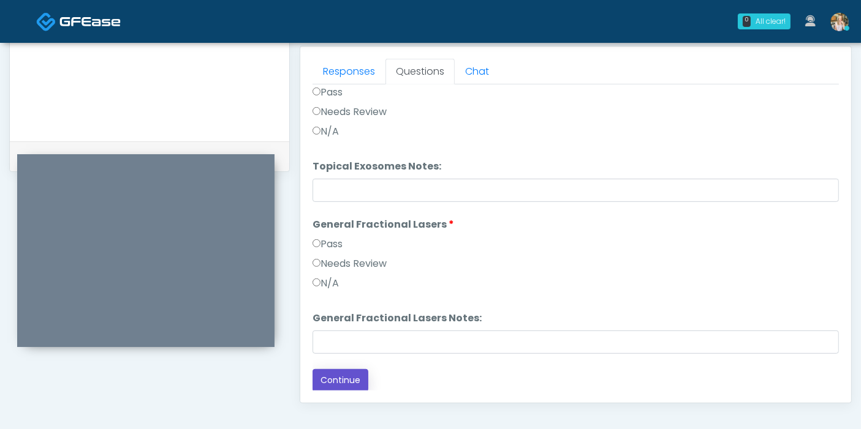
click at [341, 387] on button "Continue" at bounding box center [340, 380] width 56 height 23
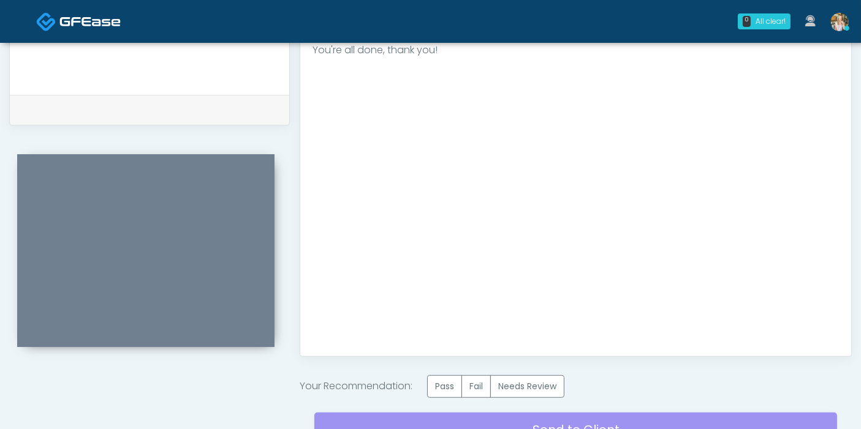
scroll to position [600, 0]
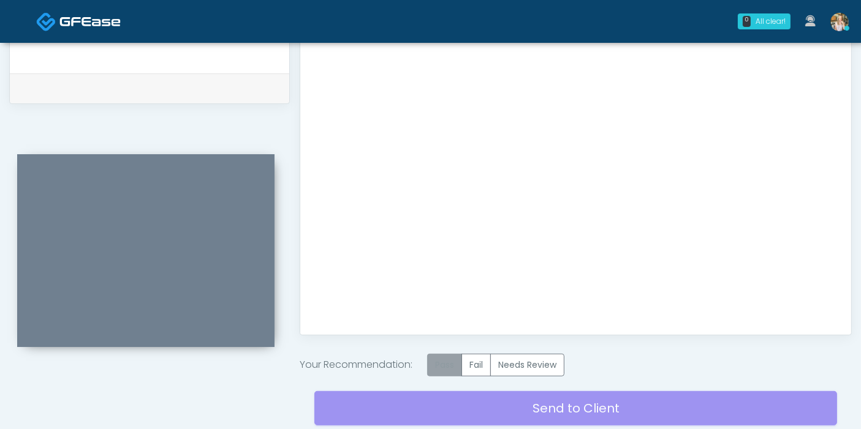
click at [449, 366] on label "Pass" at bounding box center [444, 365] width 35 height 23
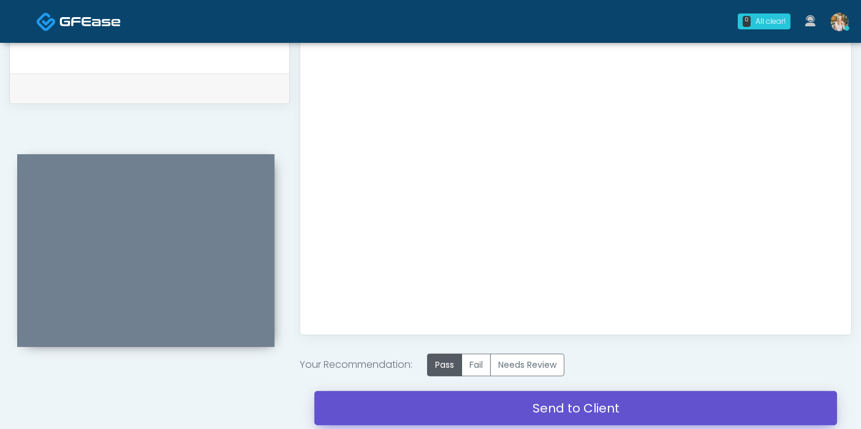
click at [555, 407] on link "Send to Client" at bounding box center [575, 408] width 523 height 34
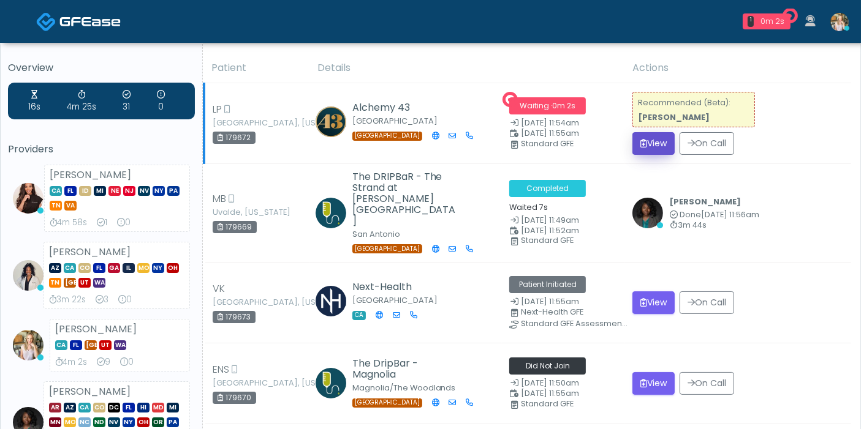
click at [660, 146] on button "View" at bounding box center [653, 143] width 42 height 23
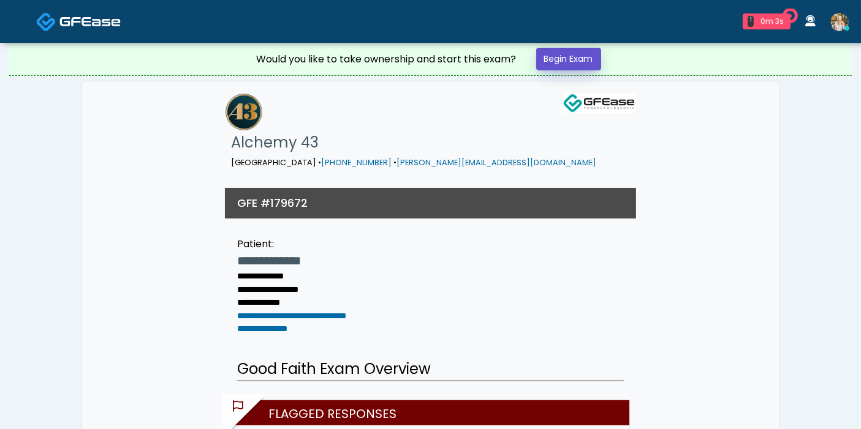
click at [559, 58] on link "Begin Exam" at bounding box center [568, 59] width 65 height 23
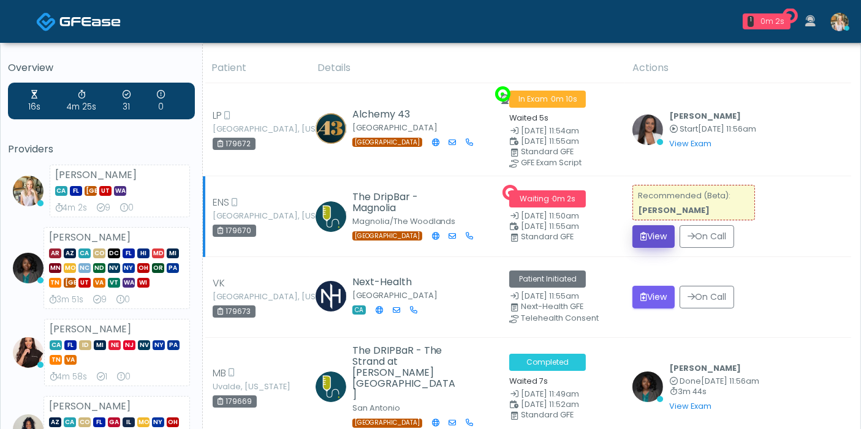
click at [662, 237] on button "View" at bounding box center [653, 236] width 42 height 23
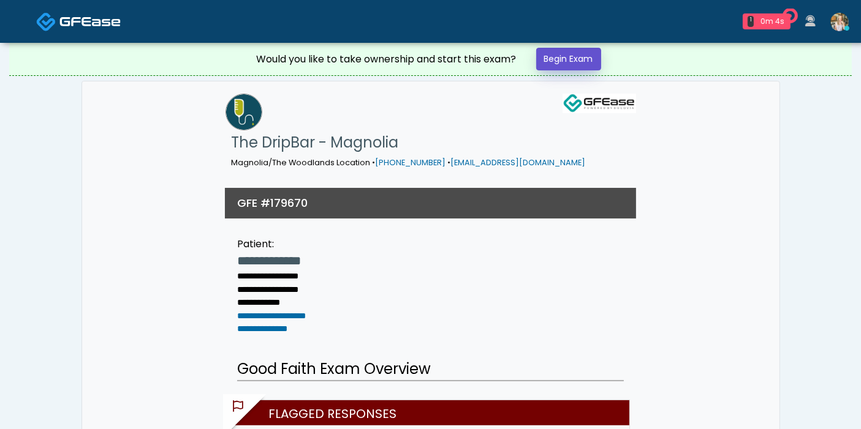
click at [592, 48] on link "Begin Exam" at bounding box center [568, 59] width 65 height 23
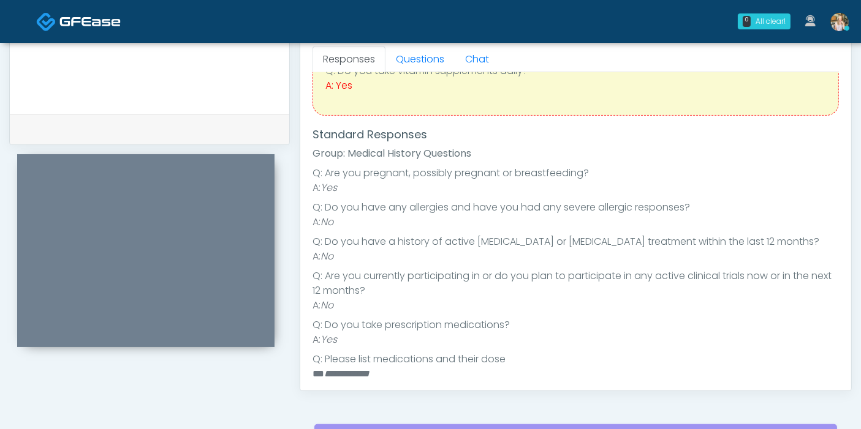
scroll to position [68, 0]
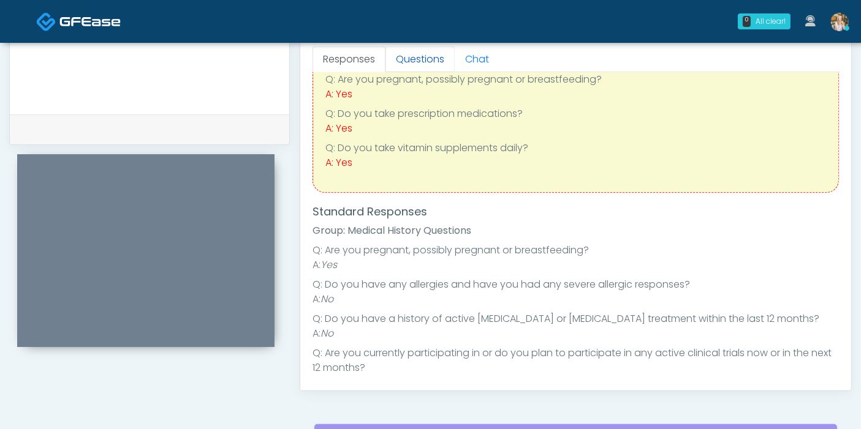
click at [412, 58] on link "Questions" at bounding box center [419, 60] width 69 height 26
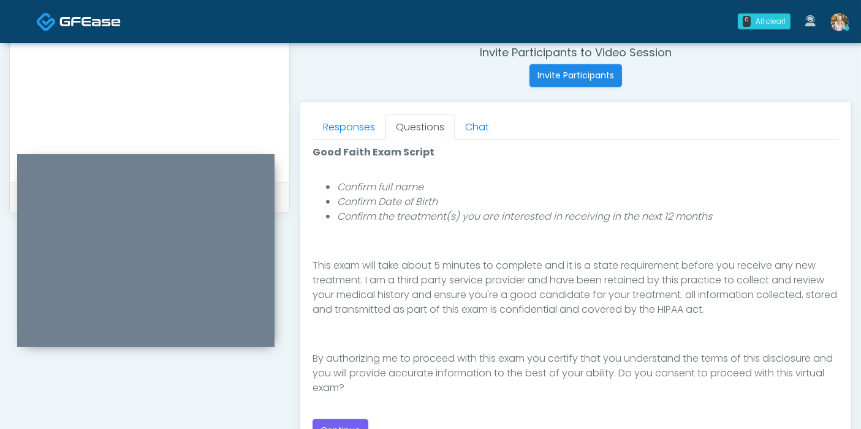
scroll to position [544, 0]
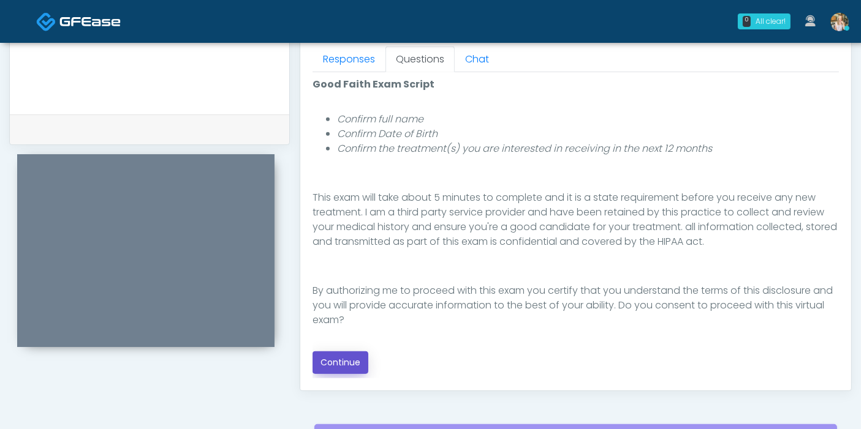
click at [344, 361] on button "Continue" at bounding box center [340, 363] width 56 height 23
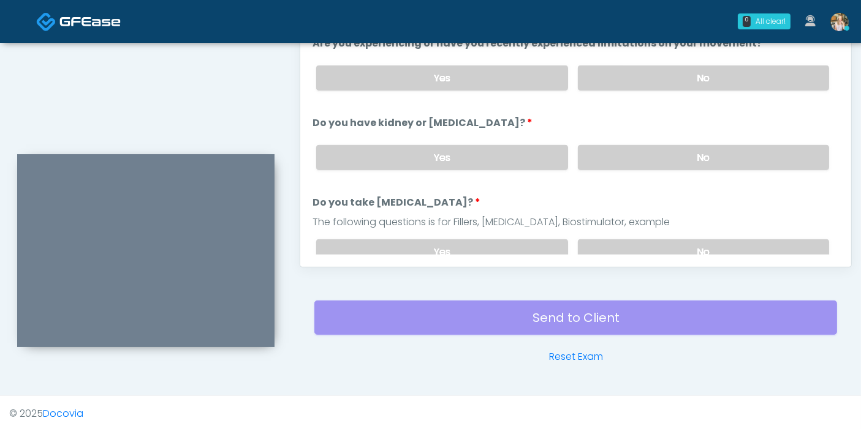
scroll to position [532, 0]
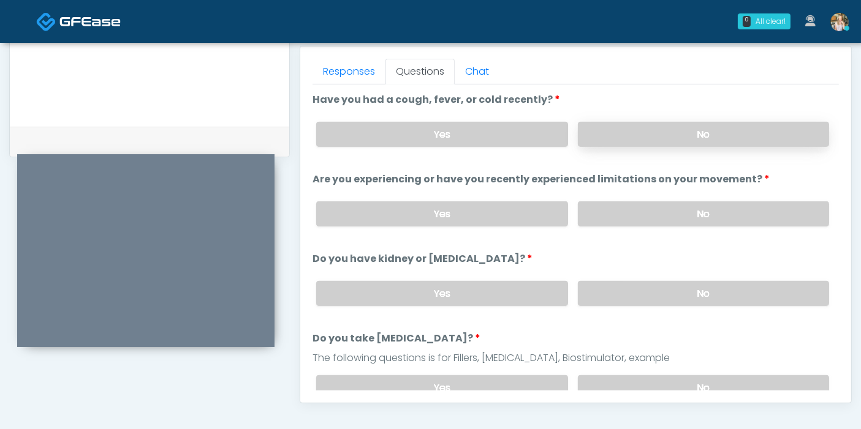
click at [684, 137] on label "No" at bounding box center [703, 134] width 251 height 25
click at [615, 206] on label "No" at bounding box center [703, 214] width 251 height 25
click at [627, 289] on label "No" at bounding box center [703, 293] width 251 height 25
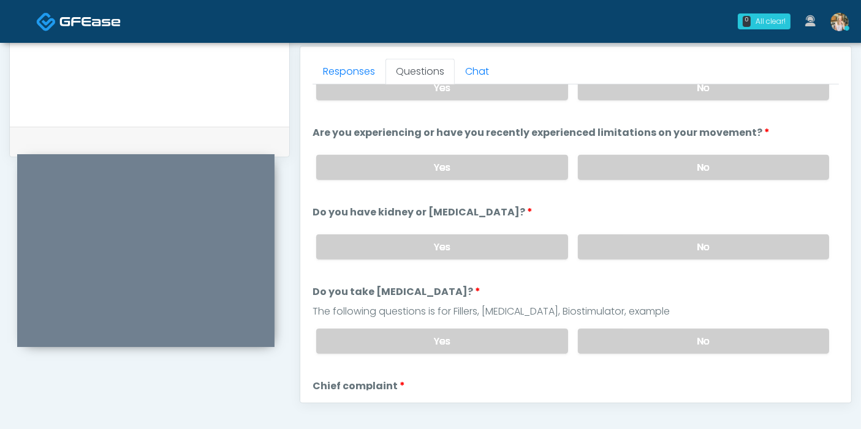
scroll to position [68, 0]
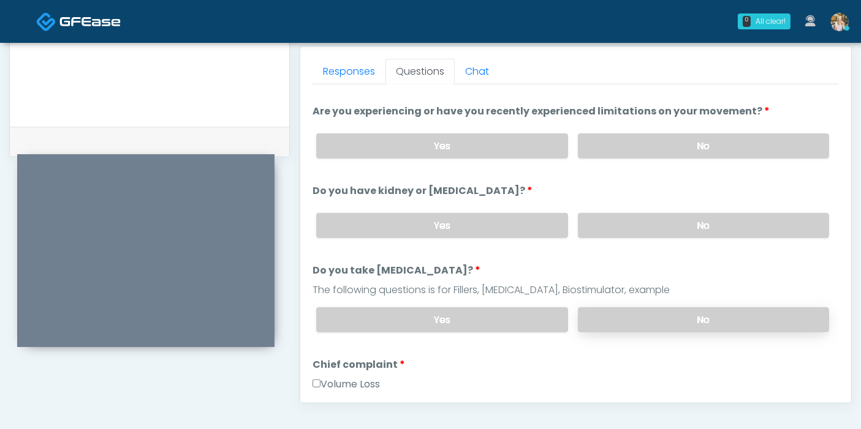
click at [650, 321] on label "No" at bounding box center [703, 320] width 251 height 25
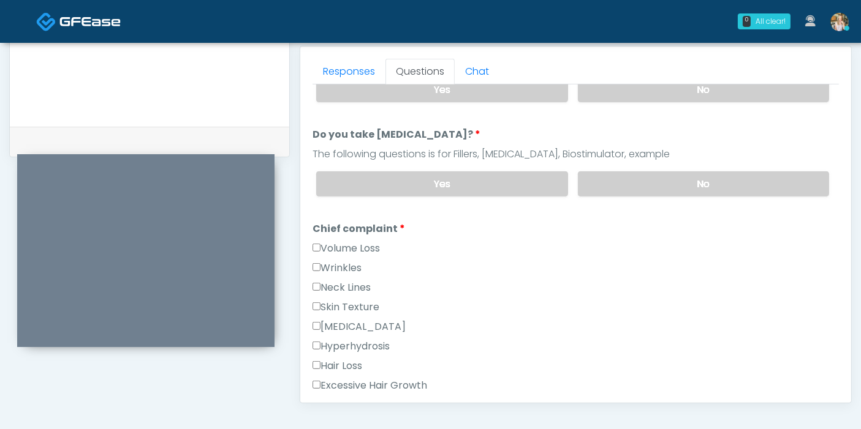
scroll to position [272, 0]
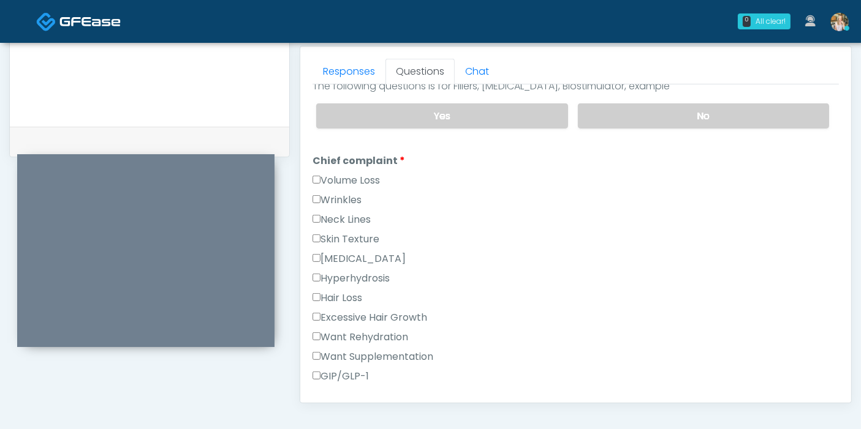
click at [330, 335] on label "Want Rehydration" at bounding box center [360, 337] width 96 height 15
click at [346, 354] on label "Want Supplementation" at bounding box center [372, 357] width 121 height 15
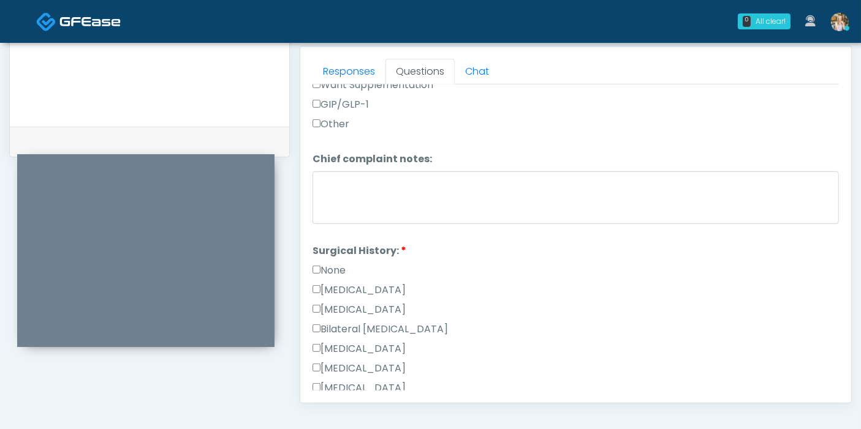
scroll to position [613, 0]
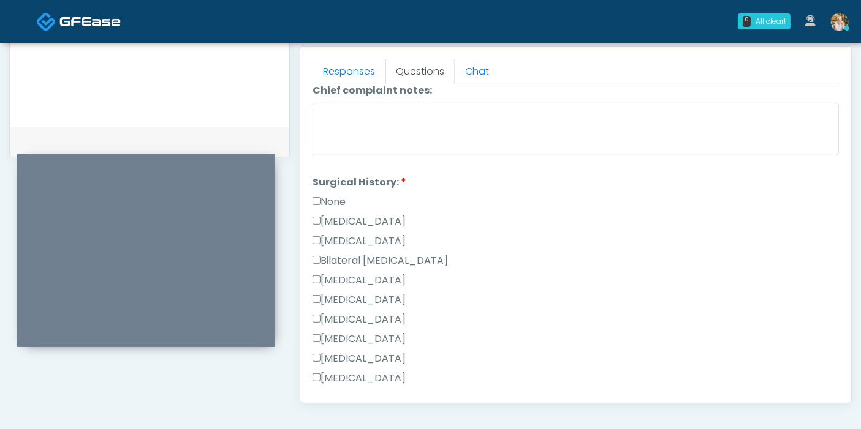
click at [329, 197] on label "None" at bounding box center [328, 202] width 33 height 15
click at [315, 202] on label "None" at bounding box center [328, 202] width 33 height 15
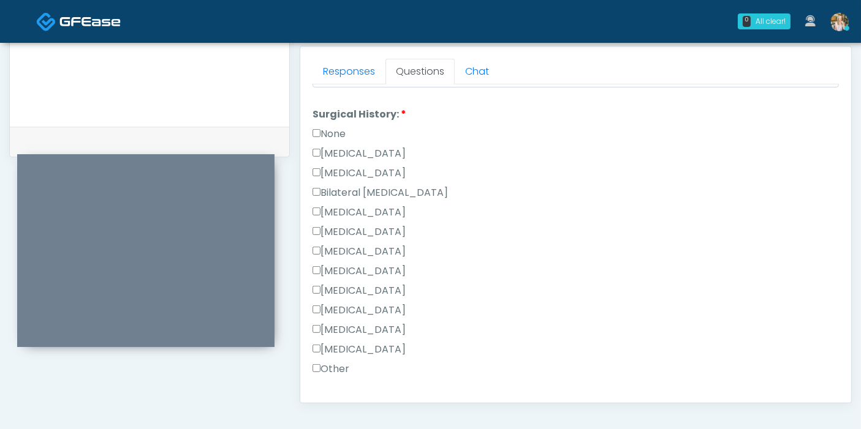
scroll to position [749, 0]
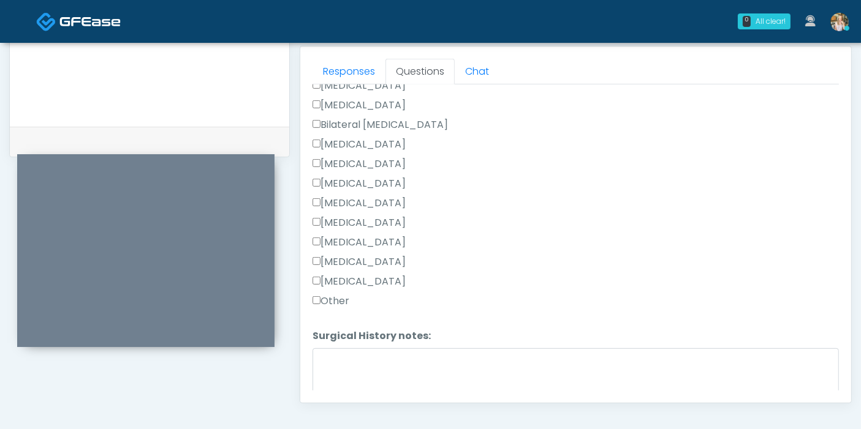
click at [328, 297] on label "Other" at bounding box center [330, 301] width 37 height 15
click at [379, 358] on textarea "Surgical History notes:" at bounding box center [575, 375] width 526 height 53
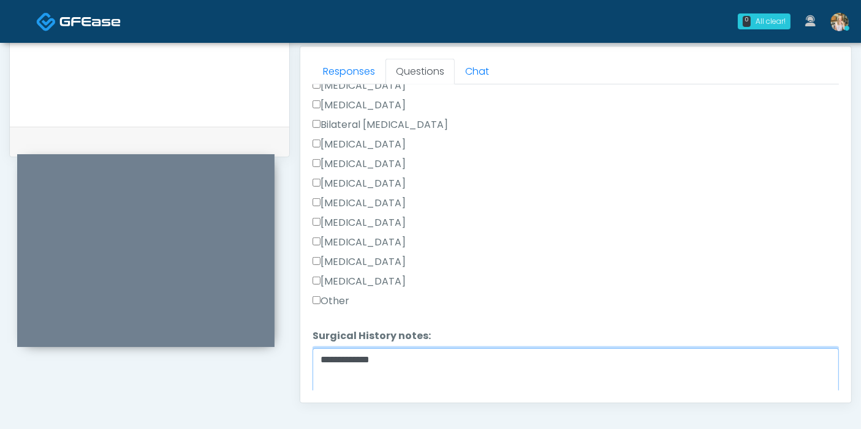
scroll to position [797, 0]
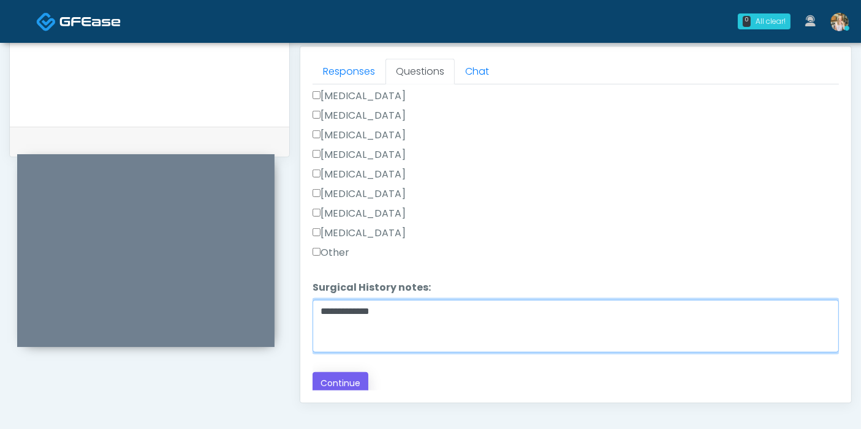
type textarea "**********"
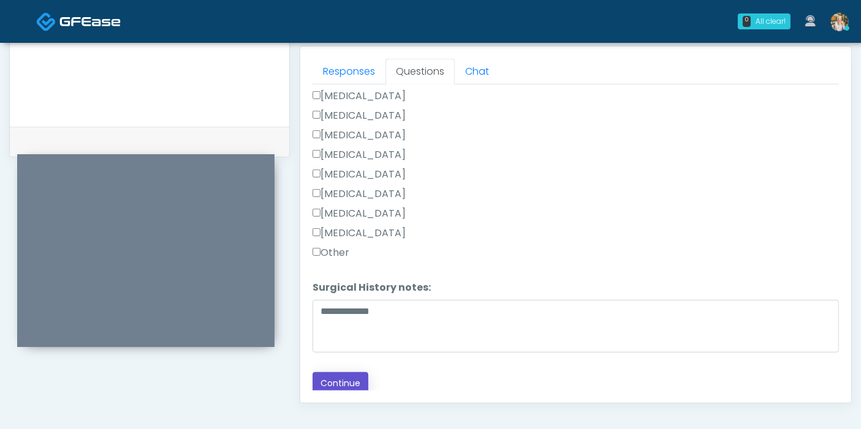
click at [336, 373] on button "Continue" at bounding box center [340, 383] width 56 height 23
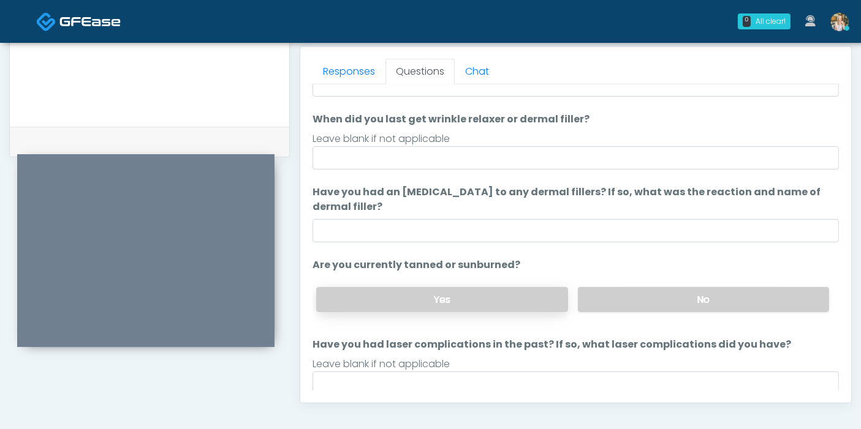
scroll to position [0, 0]
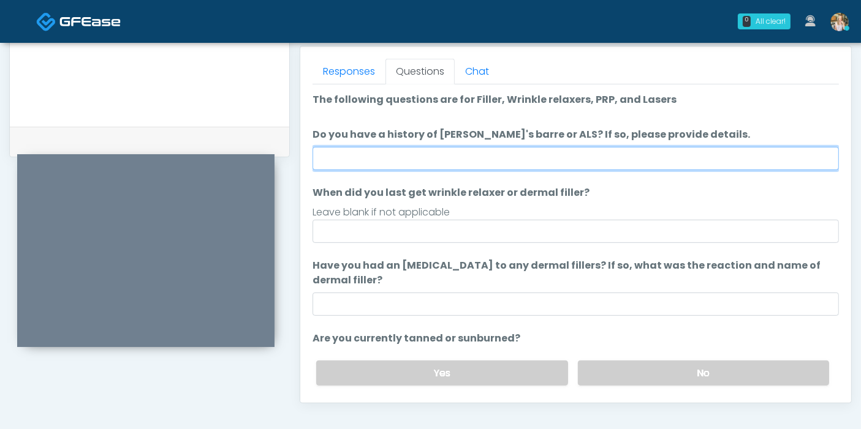
click at [474, 156] on input "Do you have a history of Guillain's barre or ALS? If so, please provide details." at bounding box center [575, 158] width 526 height 23
type input "******"
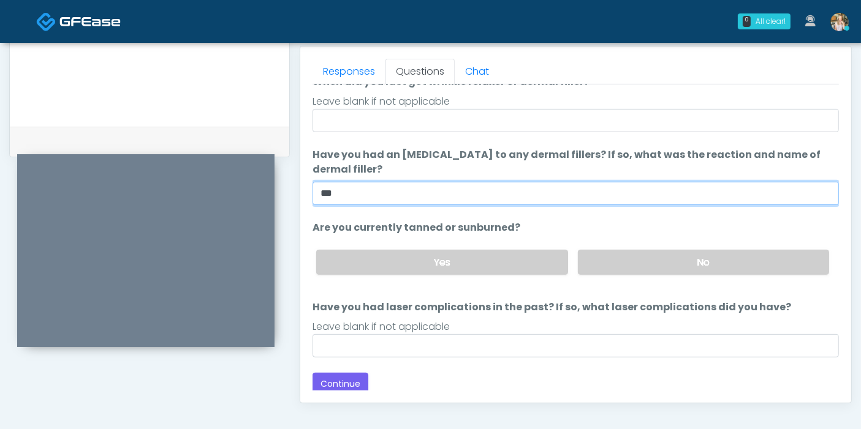
scroll to position [115, 0]
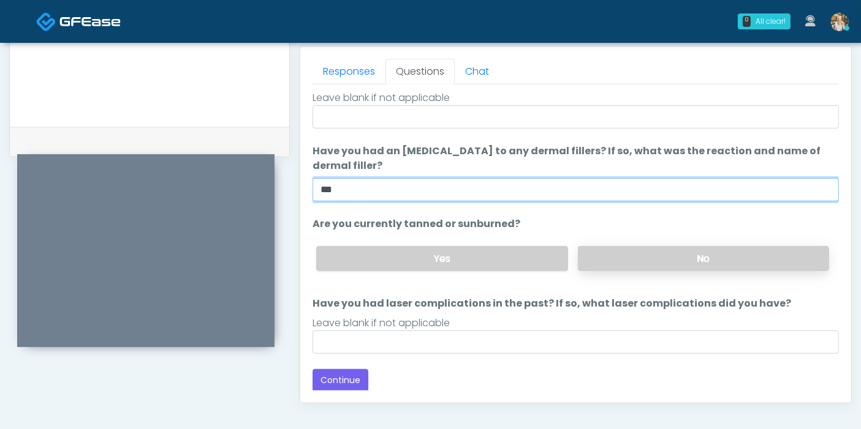
type input "***"
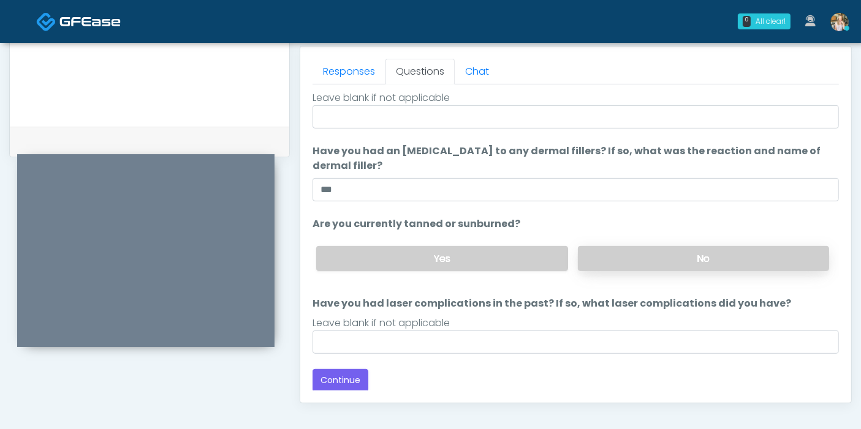
click at [648, 256] on label "No" at bounding box center [703, 258] width 251 height 25
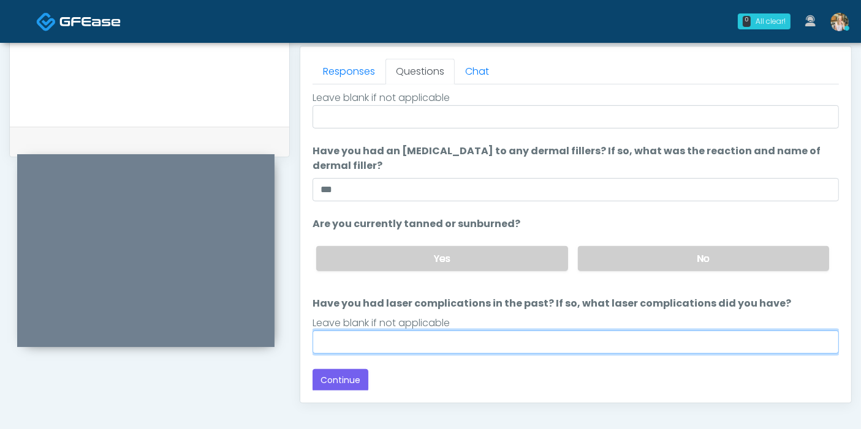
click at [422, 346] on input "Have you had laser complications in the past? If so, what laser complications d…" at bounding box center [575, 342] width 526 height 23
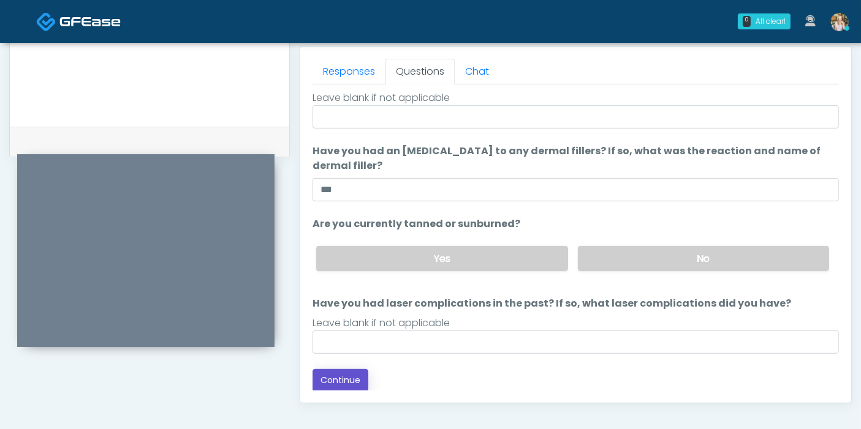
click at [349, 383] on button "Continue" at bounding box center [340, 380] width 56 height 23
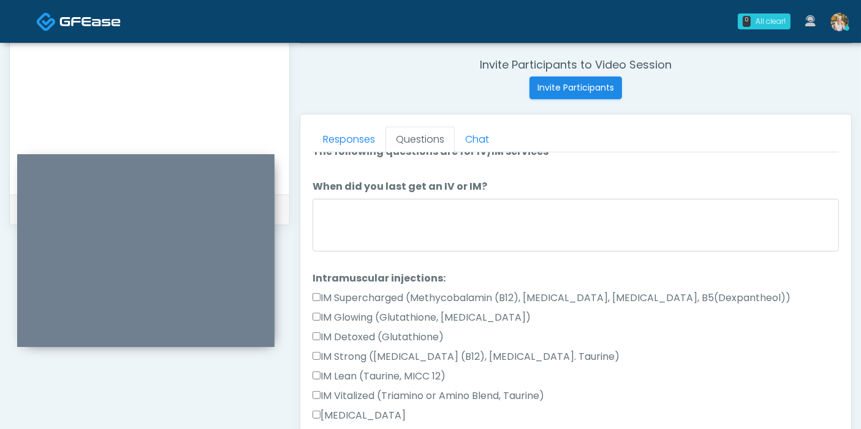
scroll to position [0, 0]
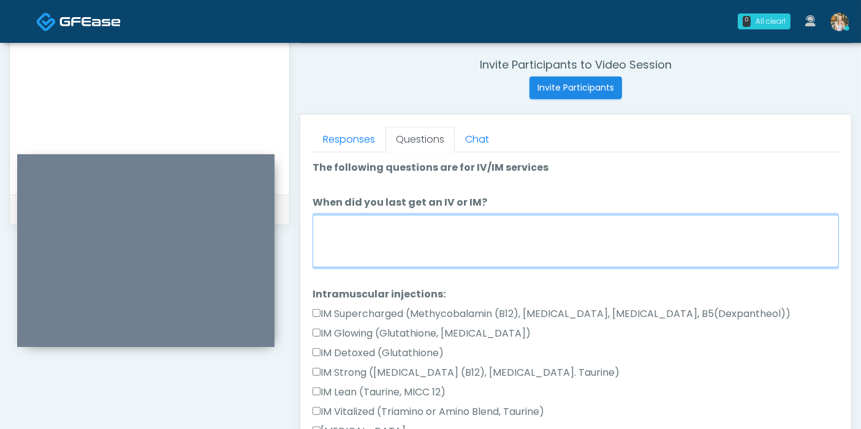
click at [477, 242] on textarea "When did you last get an IV or IM?" at bounding box center [575, 241] width 526 height 53
type textarea "**********"
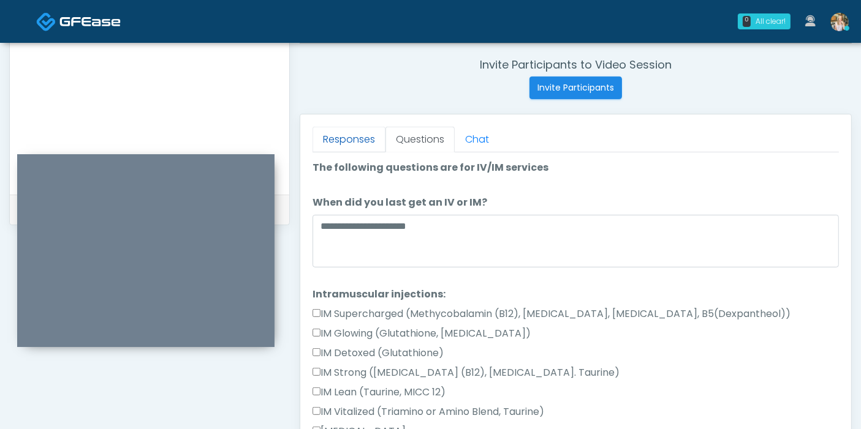
click at [339, 136] on link "Responses" at bounding box center [348, 140] width 73 height 26
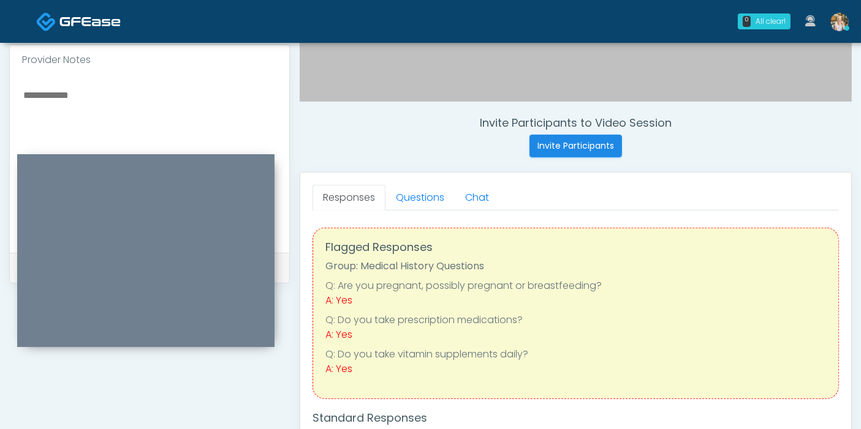
scroll to position [395, 0]
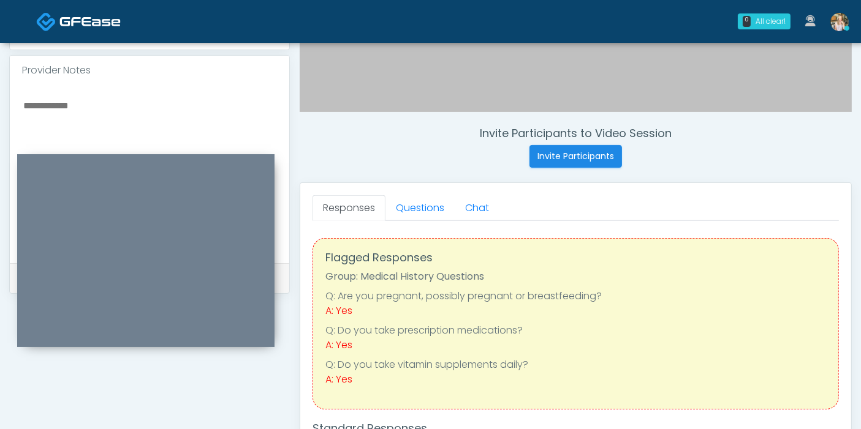
click at [70, 104] on textarea at bounding box center [149, 171] width 255 height 149
type textarea "**********"
click at [417, 210] on link "Questions" at bounding box center [419, 208] width 69 height 26
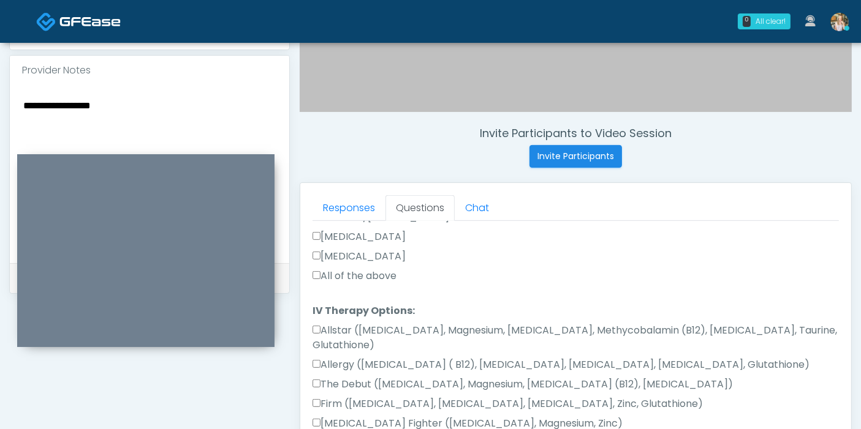
scroll to position [340, 0]
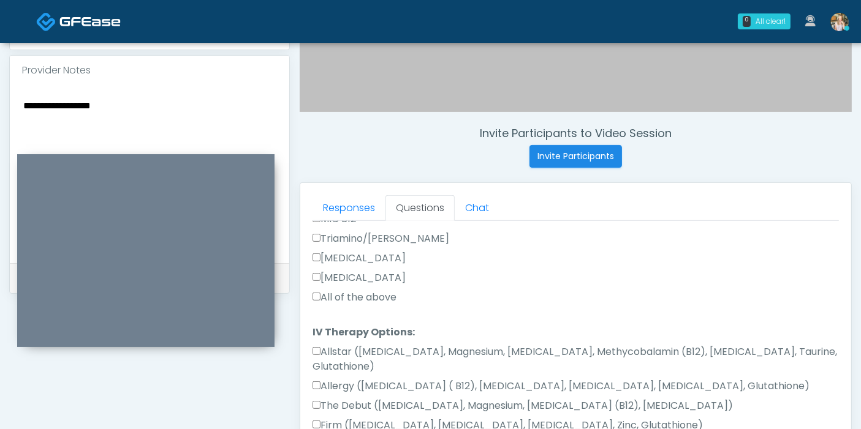
click at [343, 290] on label "All of the above" at bounding box center [354, 297] width 84 height 15
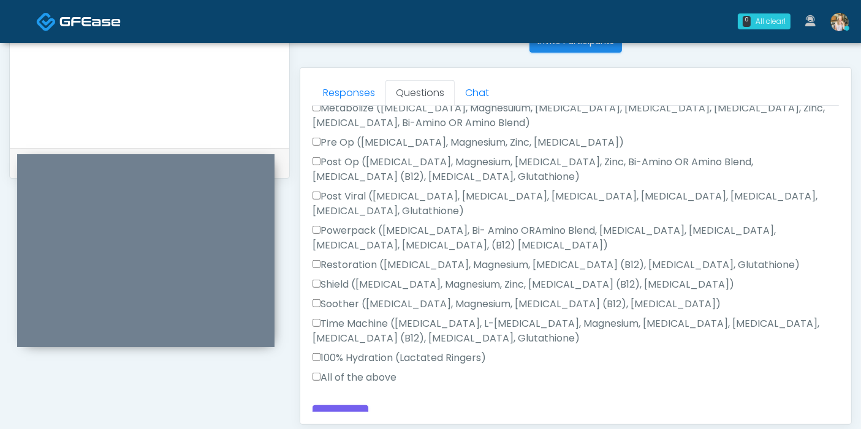
scroll to position [532, 0]
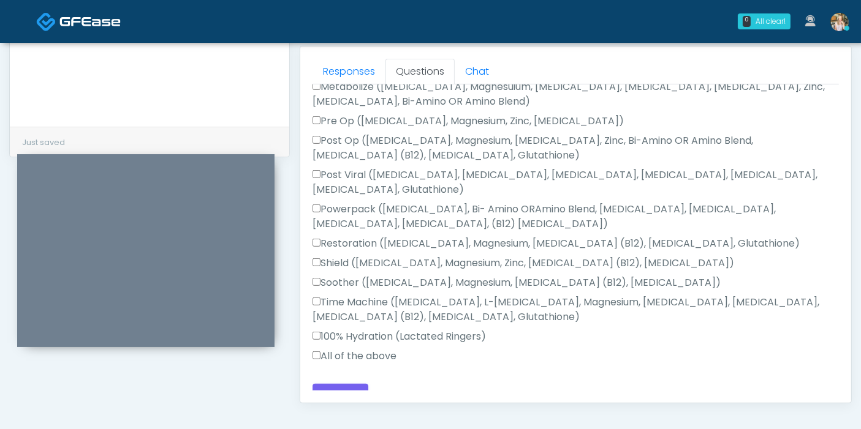
click at [338, 349] on label "All of the above" at bounding box center [354, 356] width 84 height 15
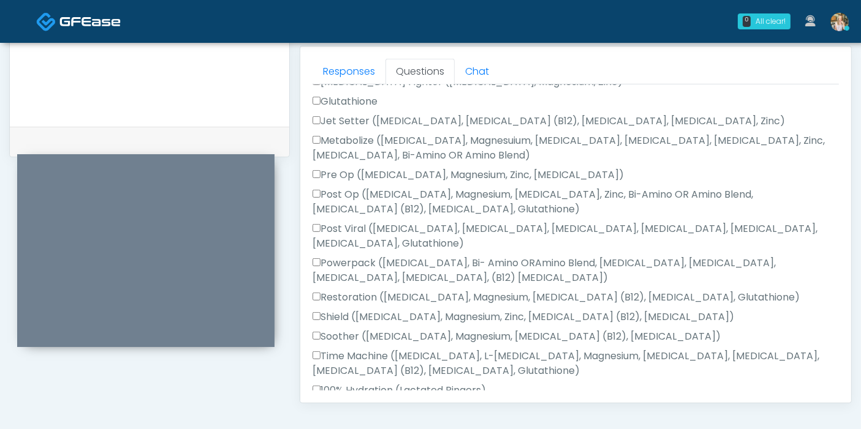
scroll to position [621, 0]
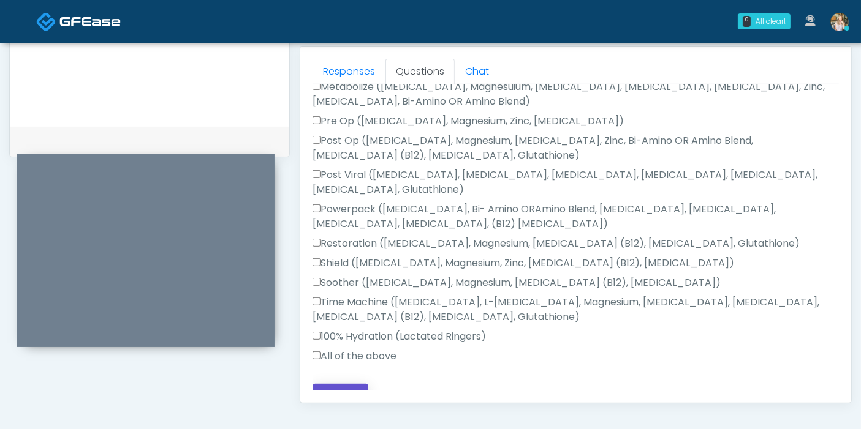
click at [333, 384] on button "Continue" at bounding box center [340, 395] width 56 height 23
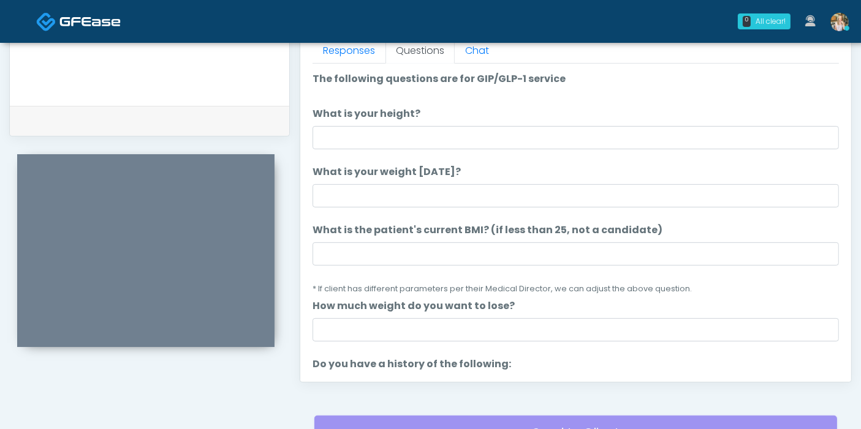
scroll to position [532, 0]
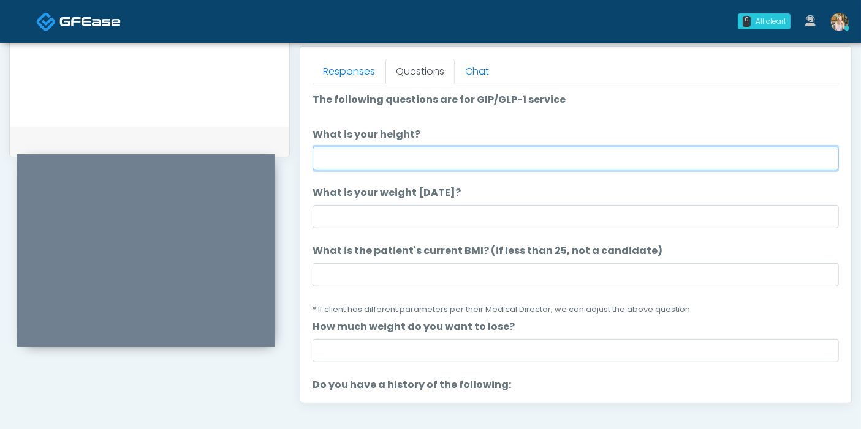
click at [379, 154] on input "What is your height?" at bounding box center [575, 158] width 526 height 23
click at [612, 161] on input "What is your height?" at bounding box center [575, 158] width 526 height 23
type input "***"
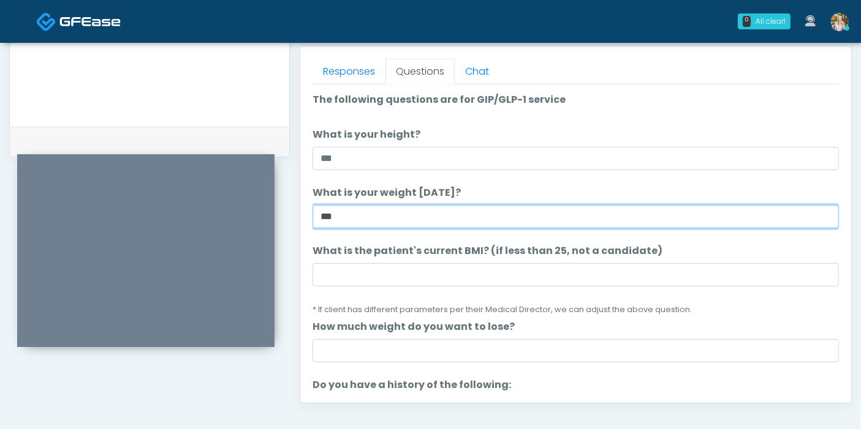
type input "***"
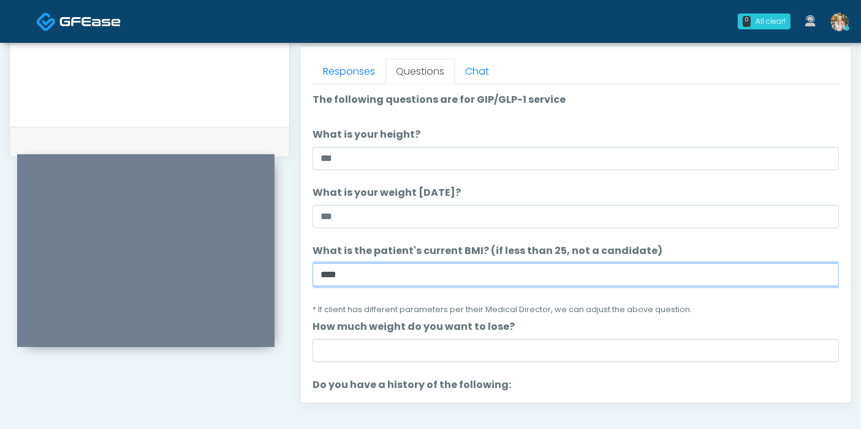
type input "****"
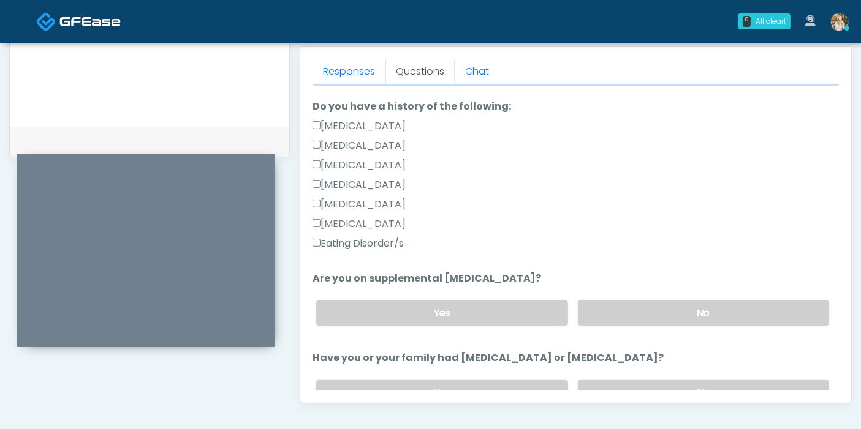
scroll to position [340, 0]
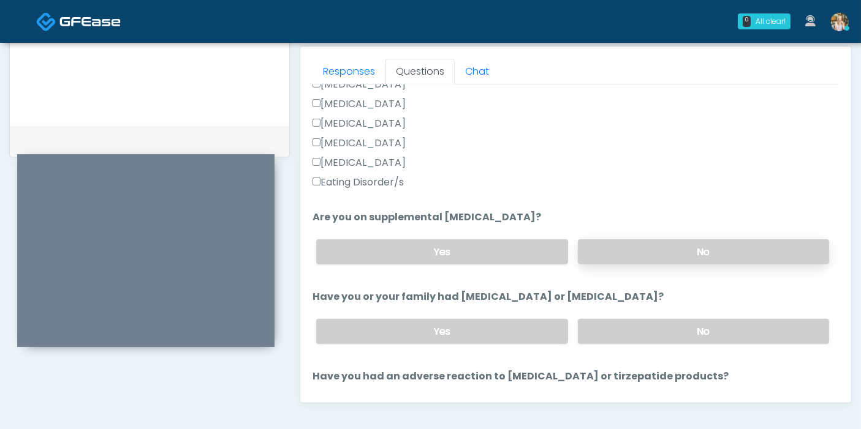
type input "**********"
click at [683, 256] on label "No" at bounding box center [703, 252] width 251 height 25
click at [676, 330] on label "No" at bounding box center [703, 331] width 251 height 25
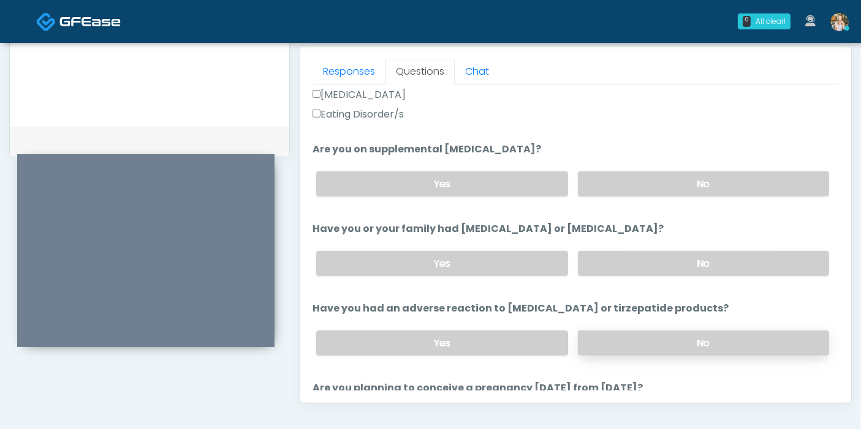
click at [655, 334] on label "No" at bounding box center [703, 343] width 251 height 25
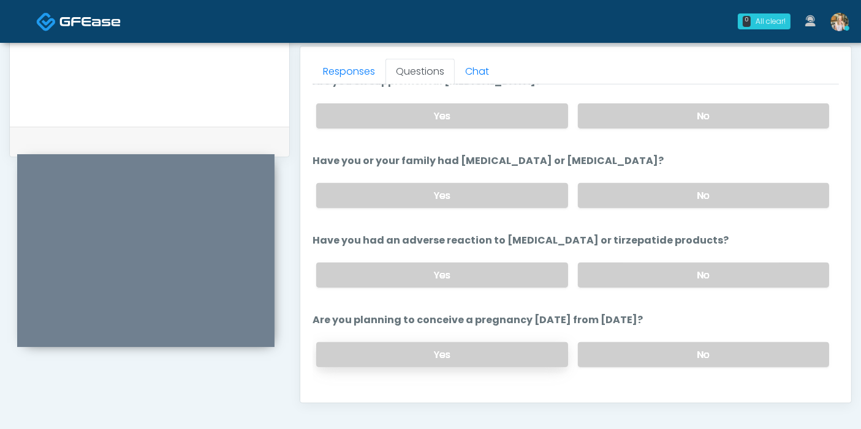
click at [516, 350] on label "Yes" at bounding box center [441, 354] width 251 height 25
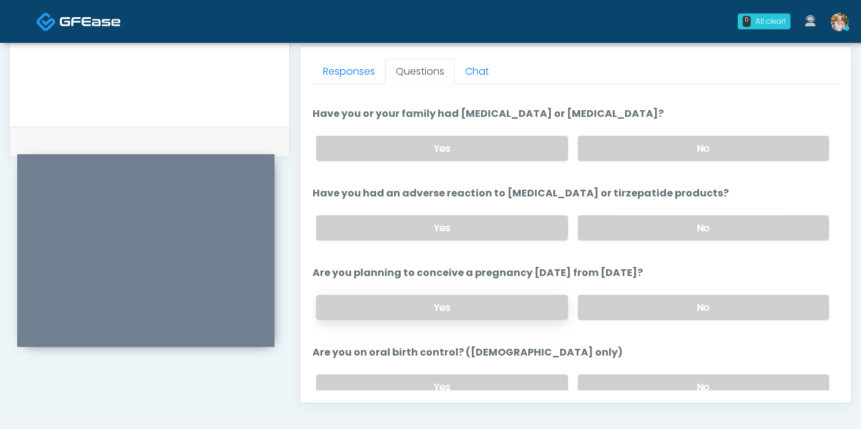
scroll to position [544, 0]
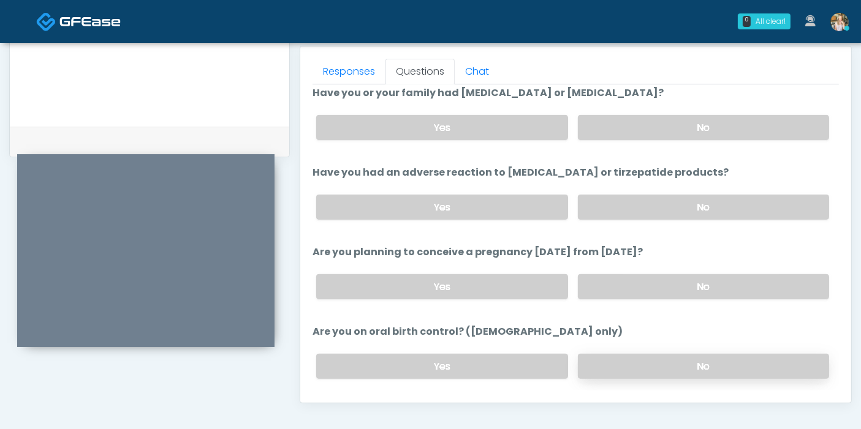
click at [638, 354] on label "No" at bounding box center [703, 366] width 251 height 25
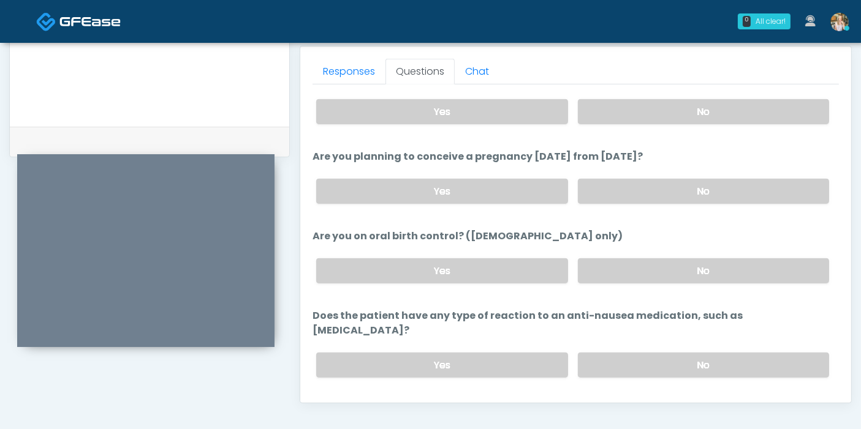
scroll to position [655, 0]
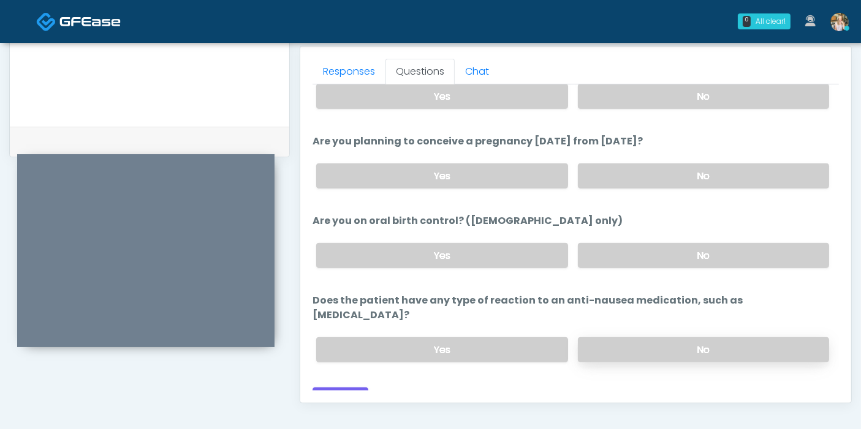
click at [657, 338] on label "No" at bounding box center [703, 350] width 251 height 25
click at [322, 388] on button "Continue" at bounding box center [340, 399] width 56 height 23
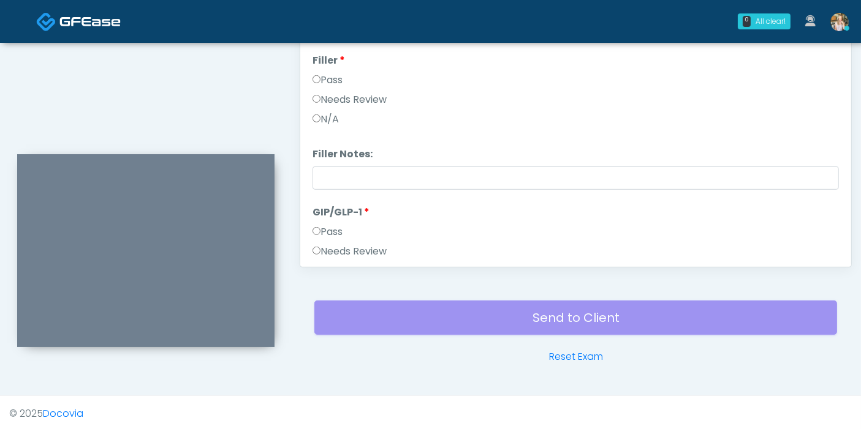
scroll to position [284, 0]
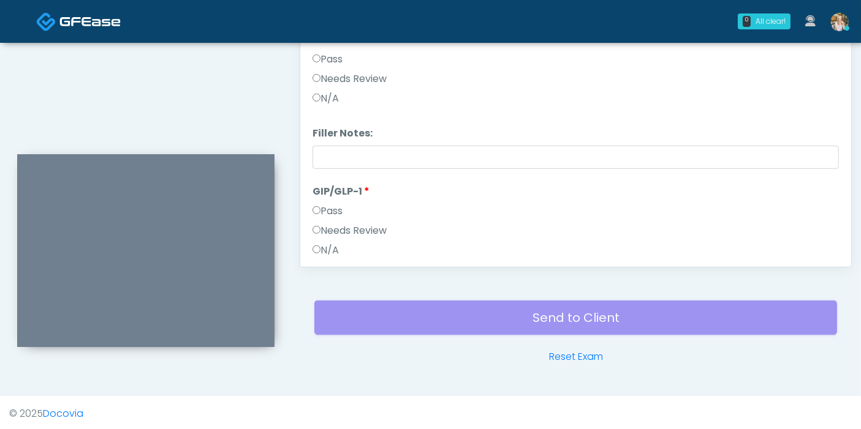
click at [368, 232] on label "Needs Review" at bounding box center [349, 231] width 74 height 15
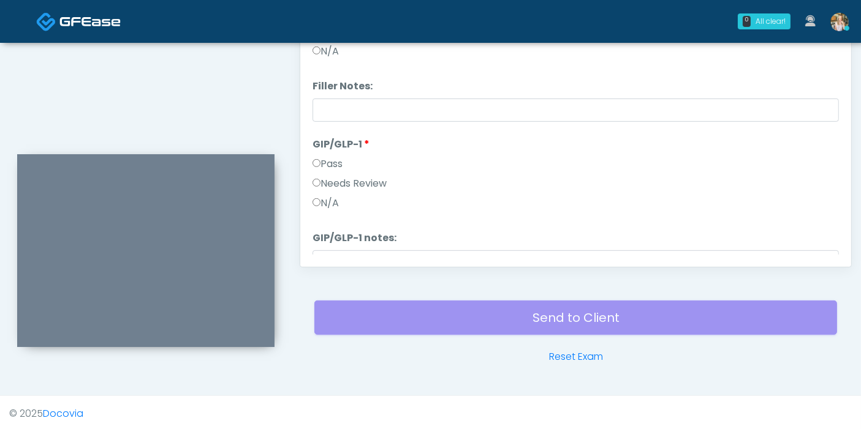
scroll to position [352, 0]
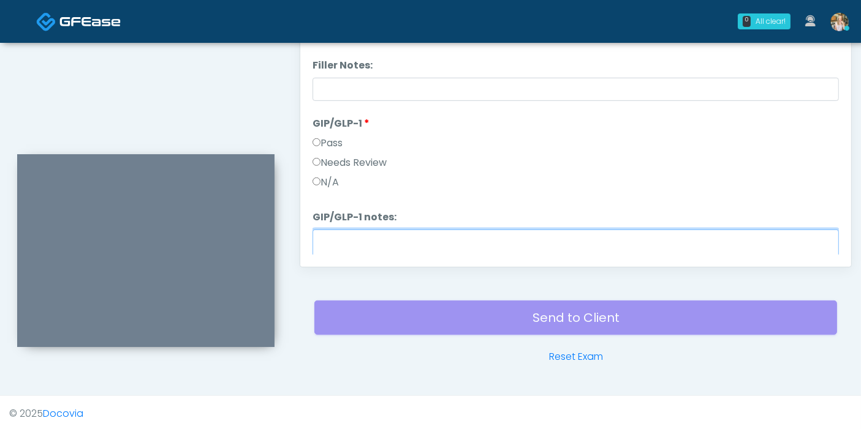
click at [407, 236] on textarea "GIP/GLP-1 notes:" at bounding box center [575, 256] width 526 height 53
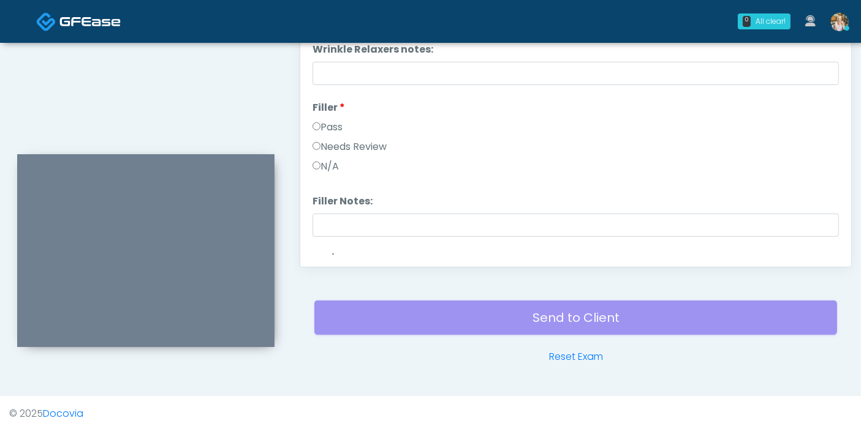
scroll to position [148, 0]
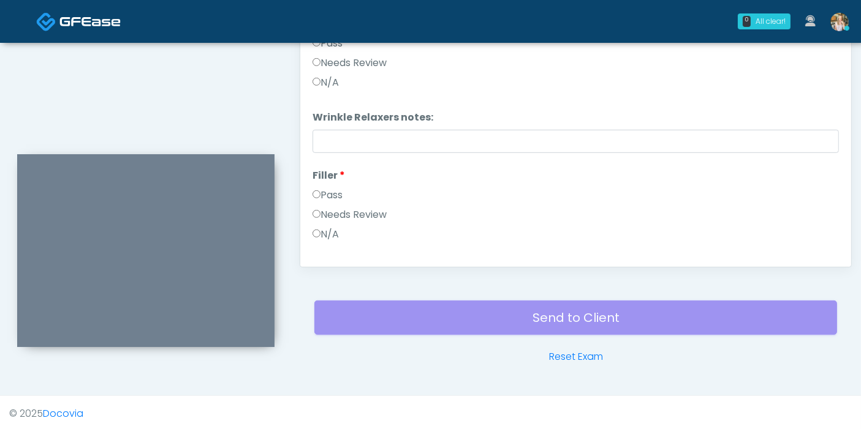
type textarea "********"
click at [325, 232] on label "N/A" at bounding box center [325, 234] width 26 height 15
click at [323, 79] on label "N/A" at bounding box center [325, 82] width 26 height 15
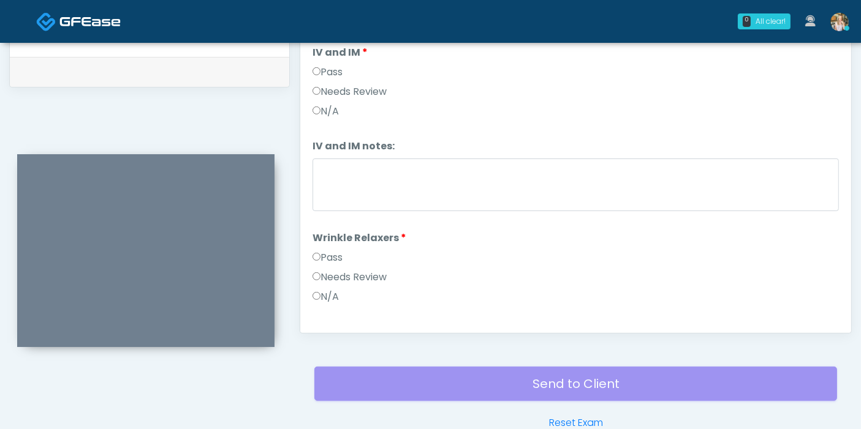
scroll to position [532, 0]
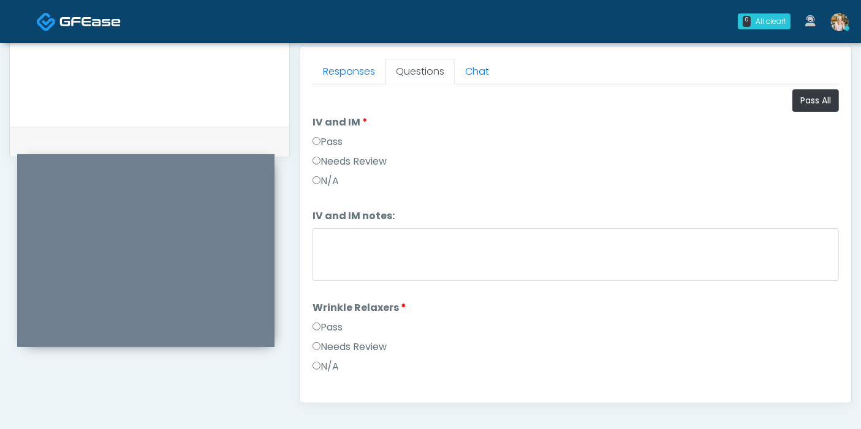
click at [334, 135] on label "Pass" at bounding box center [327, 142] width 30 height 15
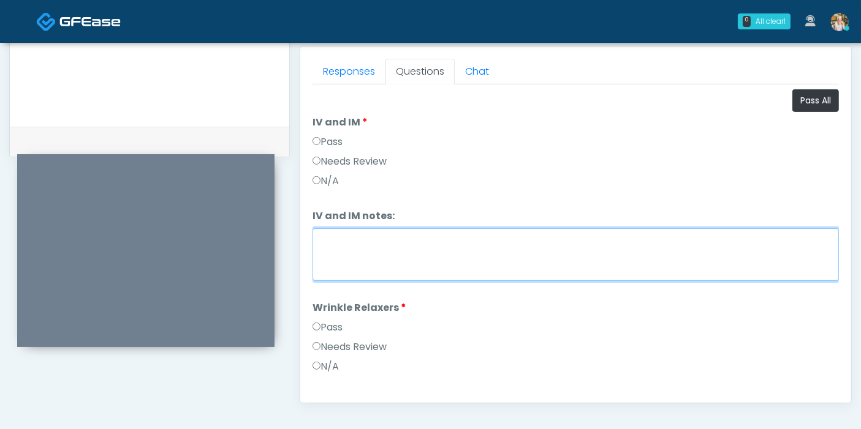
click at [430, 248] on textarea "IV and IM notes:" at bounding box center [575, 255] width 526 height 53
click at [492, 246] on textarea "**********" at bounding box center [575, 255] width 526 height 53
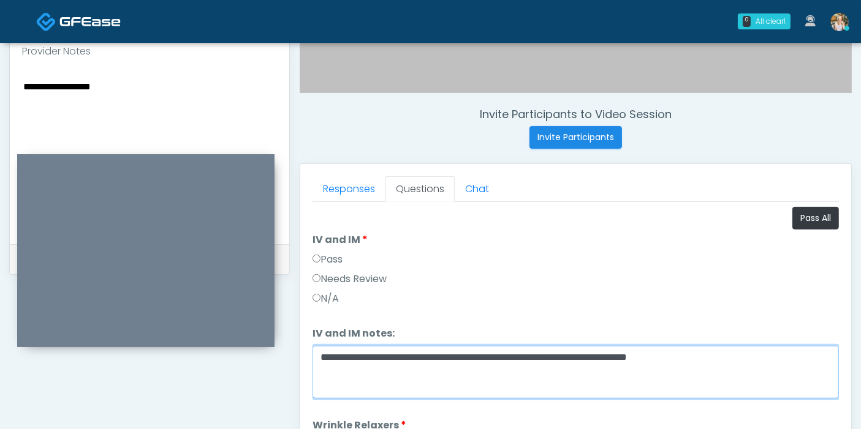
scroll to position [395, 0]
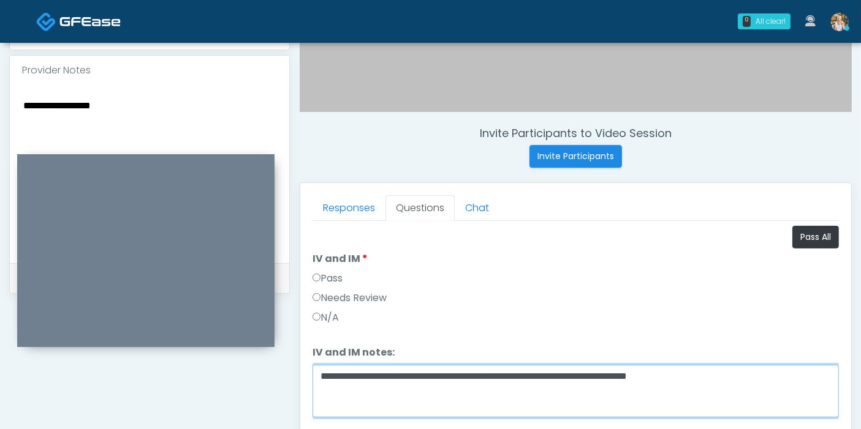
type textarea "**********"
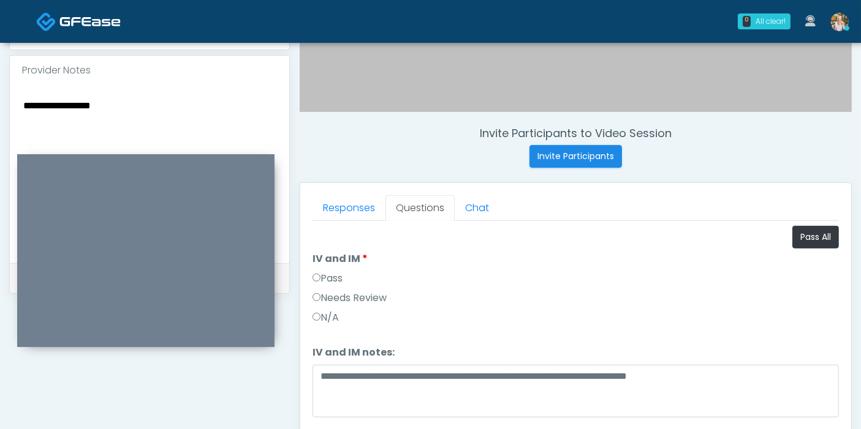
click at [138, 104] on textarea "**********" at bounding box center [149, 171] width 255 height 149
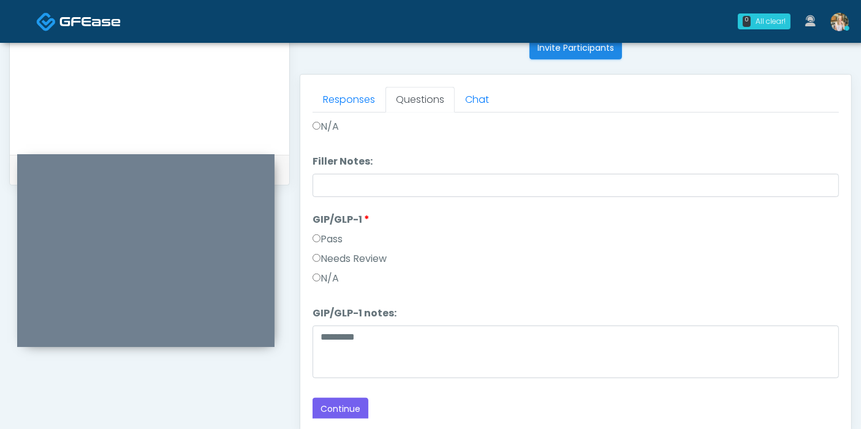
scroll to position [532, 0]
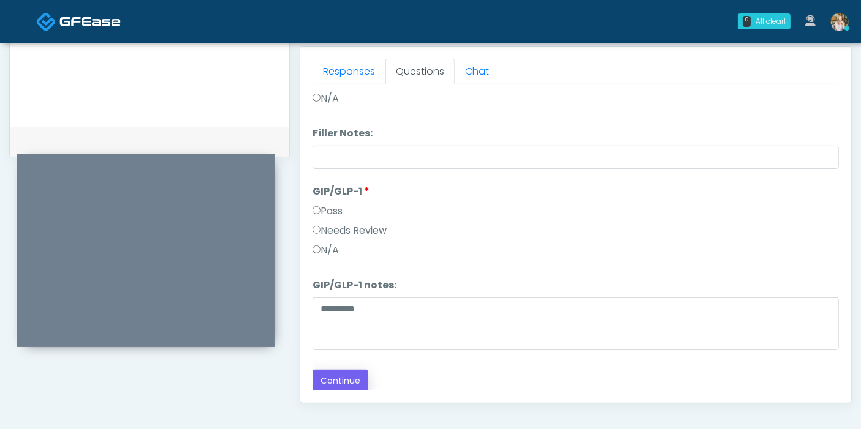
type textarea "**********"
click at [343, 379] on button "Continue" at bounding box center [340, 381] width 56 height 23
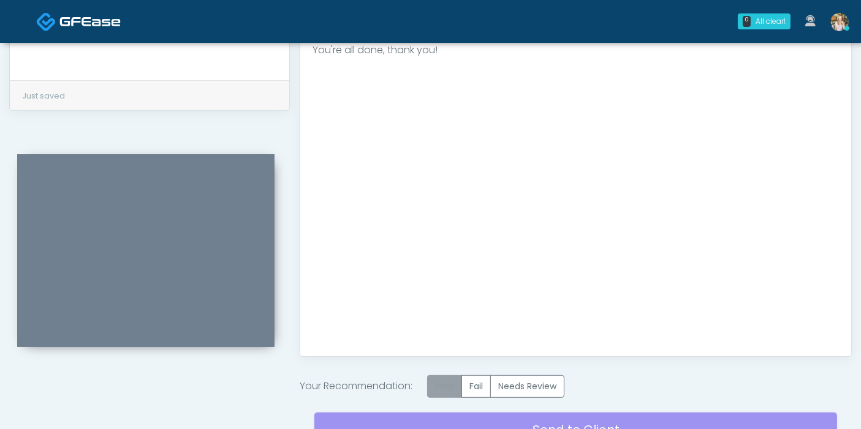
scroll to position [600, 0]
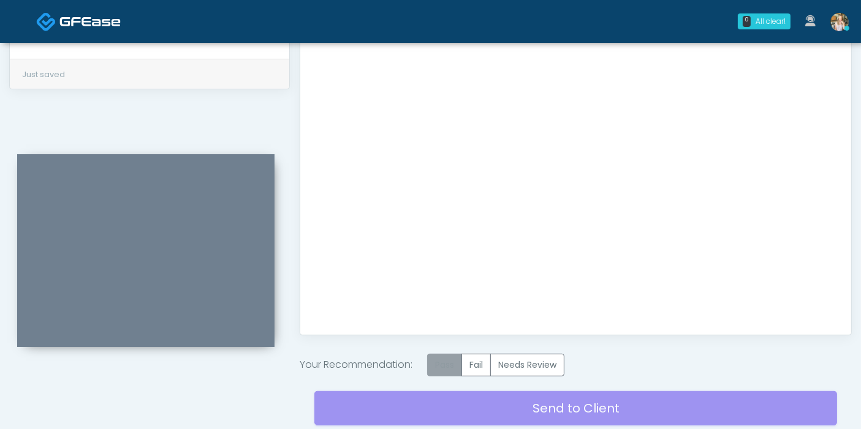
click at [445, 366] on label "Pass" at bounding box center [444, 365] width 35 height 23
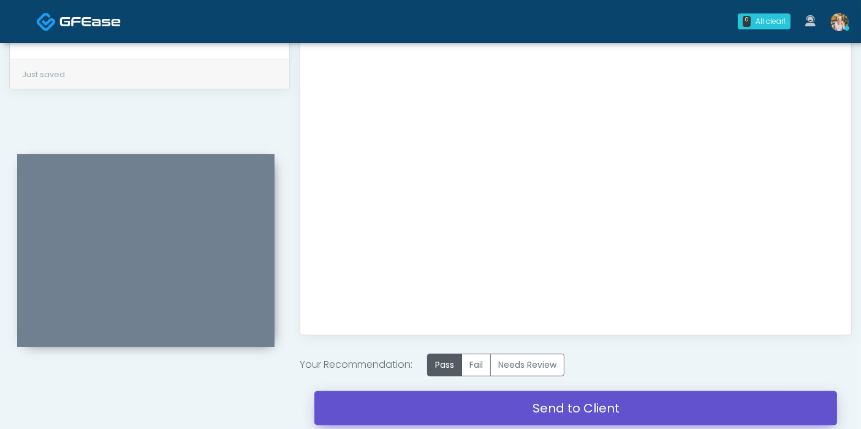
drag, startPoint x: 550, startPoint y: 410, endPoint x: 494, endPoint y: 56, distance: 358.4
click at [550, 410] on link "Send to Client" at bounding box center [575, 408] width 523 height 34
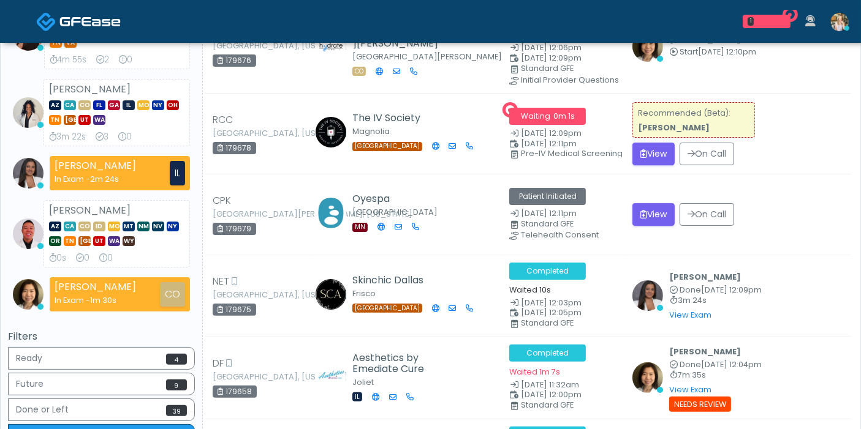
scroll to position [272, 0]
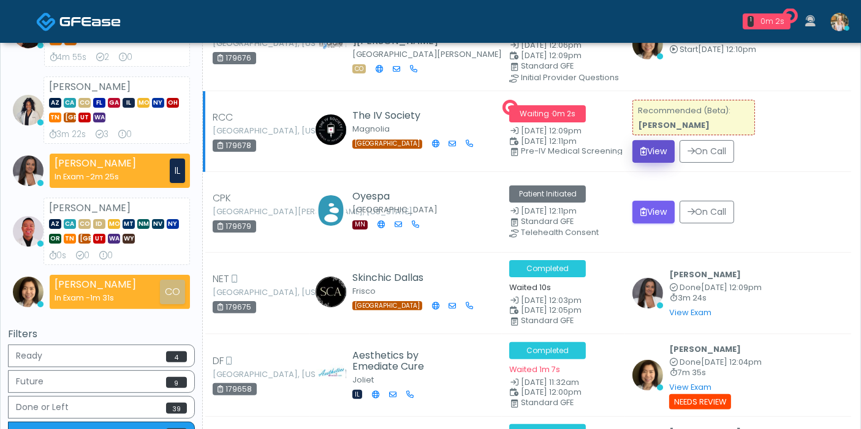
click at [654, 150] on button "View" at bounding box center [653, 151] width 42 height 23
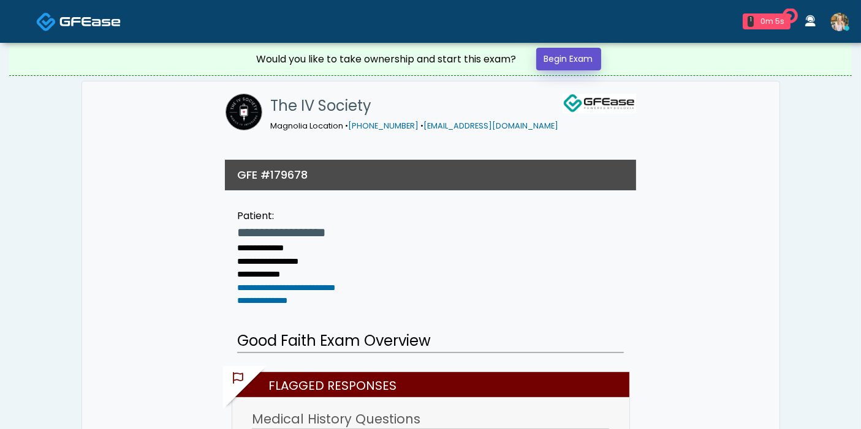
click at [566, 59] on link "Begin Exam" at bounding box center [568, 59] width 65 height 23
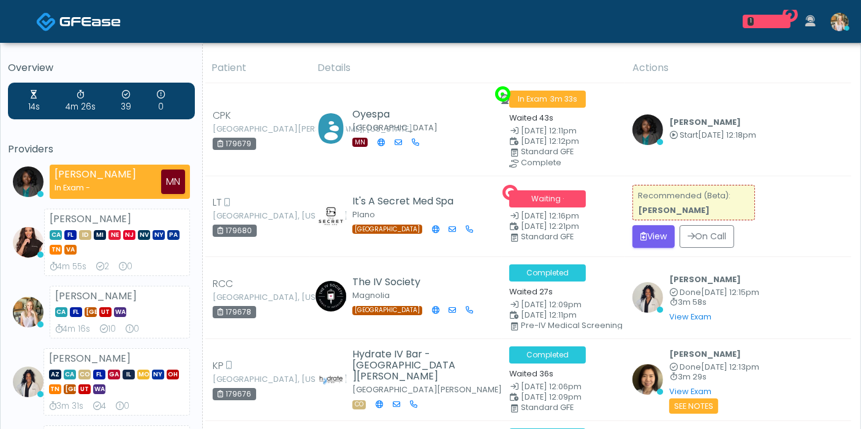
click at [665, 232] on button "View" at bounding box center [653, 236] width 42 height 23
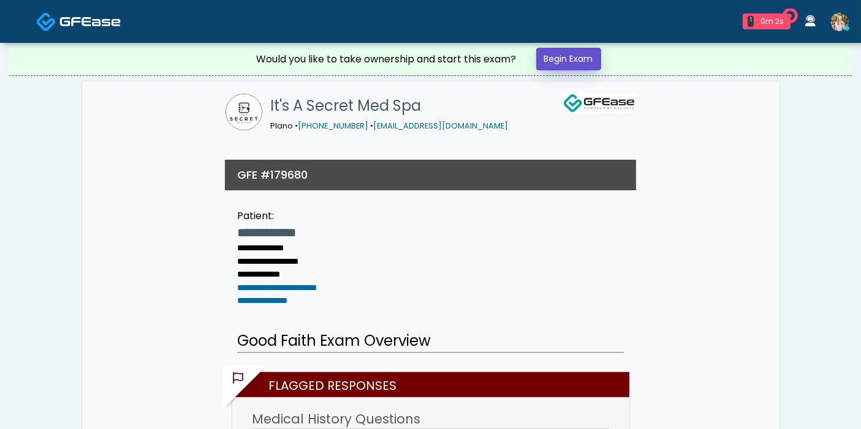
click at [587, 60] on link "Begin Exam" at bounding box center [568, 59] width 65 height 23
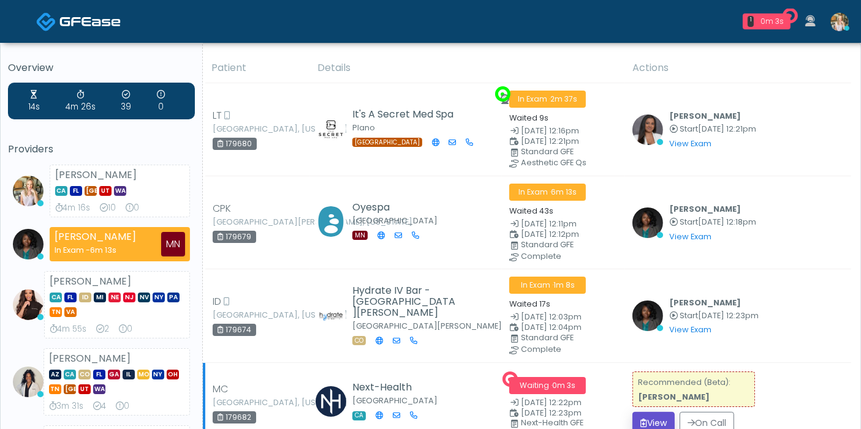
drag, startPoint x: 660, startPoint y: 423, endPoint x: 672, endPoint y: 423, distance: 11.7
click at [660, 423] on button "View" at bounding box center [653, 423] width 42 height 23
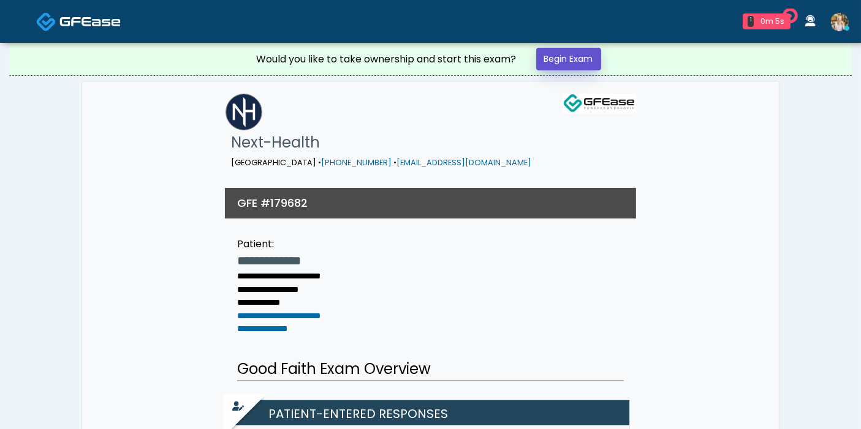
click at [565, 62] on link "Begin Exam" at bounding box center [568, 59] width 65 height 23
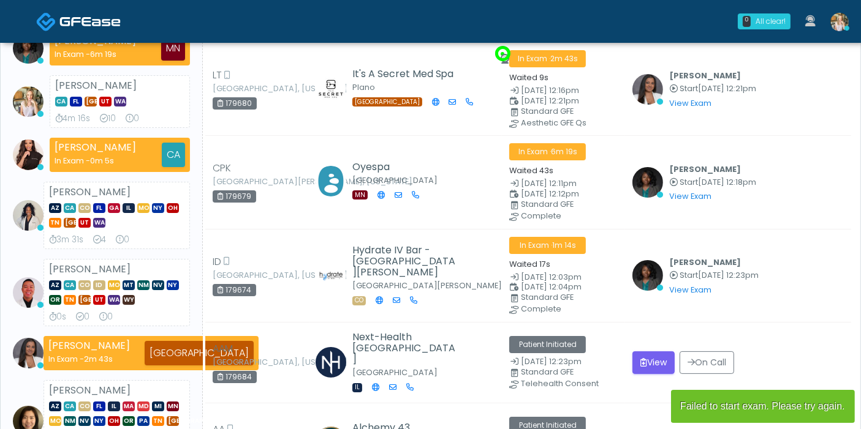
scroll to position [136, 0]
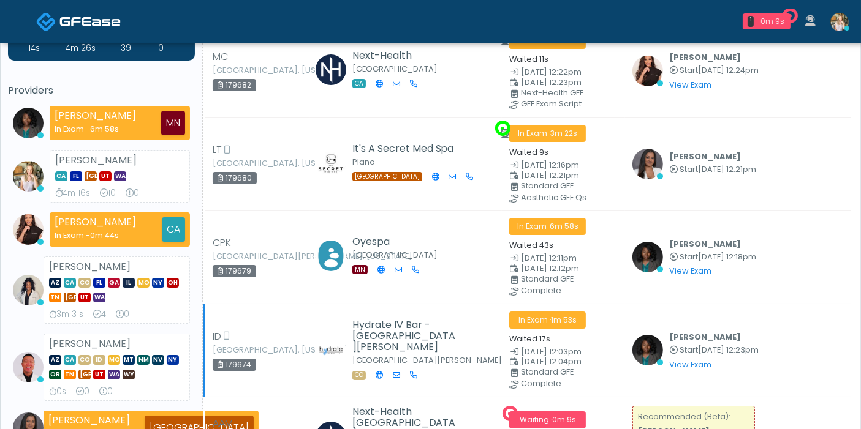
scroll to position [136, 0]
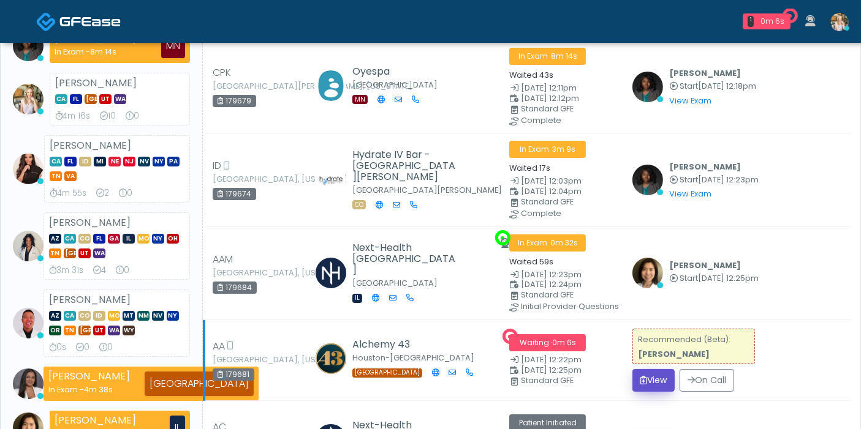
drag, startPoint x: 649, startPoint y: 371, endPoint x: 644, endPoint y: 361, distance: 10.7
click at [648, 369] on button "View" at bounding box center [653, 380] width 42 height 23
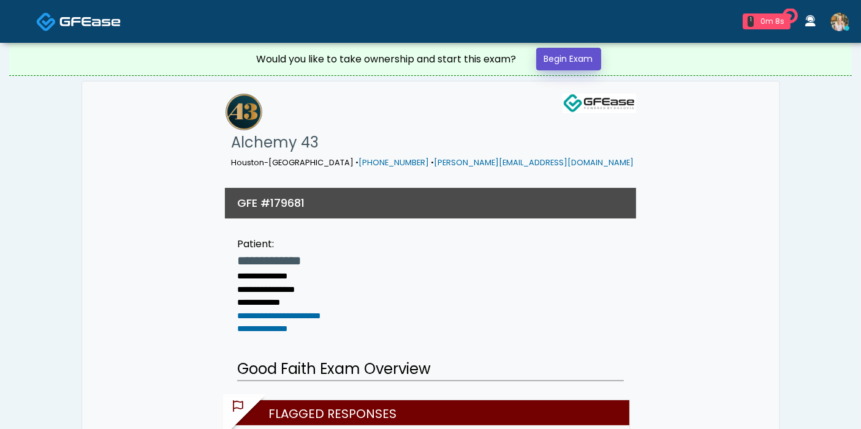
click at [545, 62] on link "Begin Exam" at bounding box center [568, 59] width 65 height 23
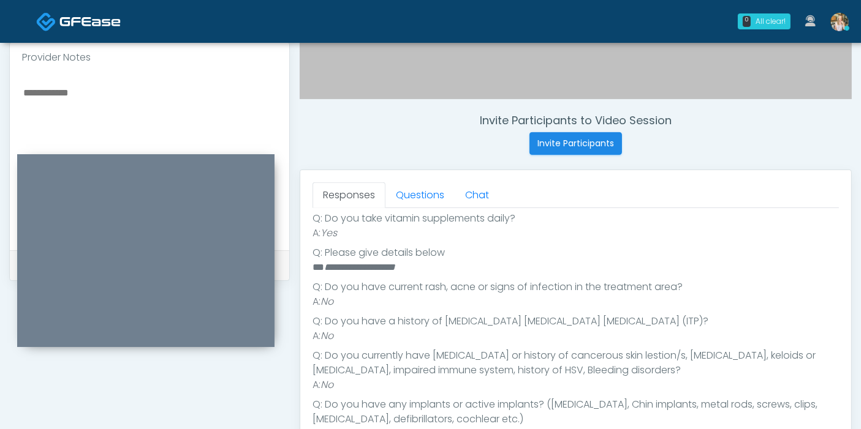
scroll to position [354, 0]
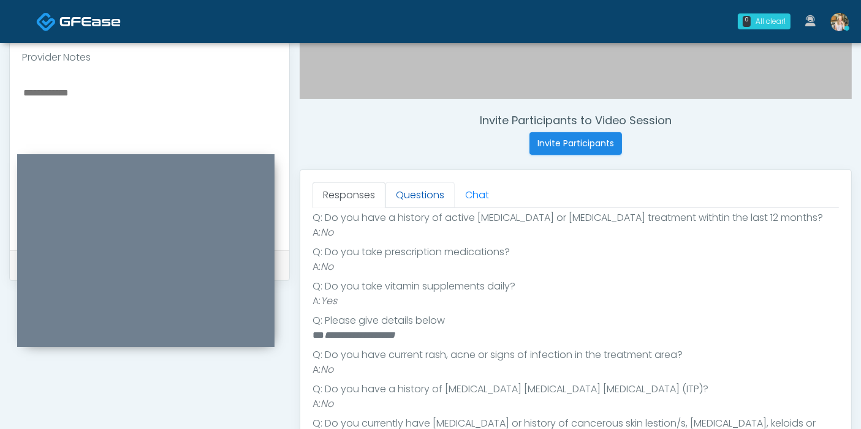
click at [426, 201] on link "Questions" at bounding box center [419, 196] width 69 height 26
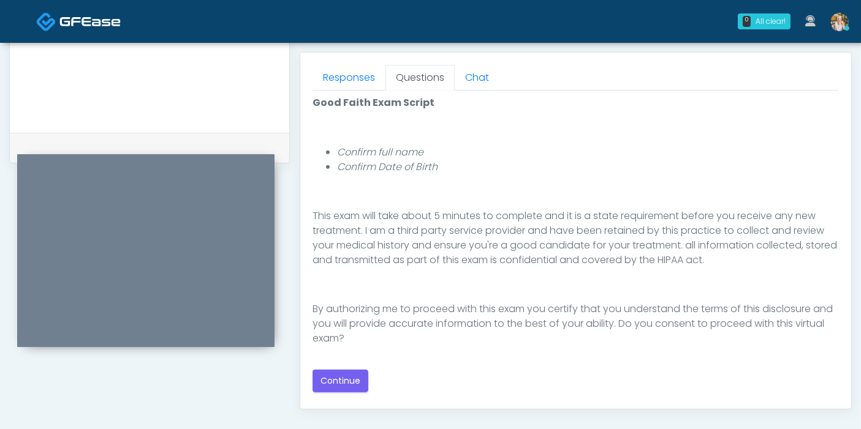
scroll to position [544, 0]
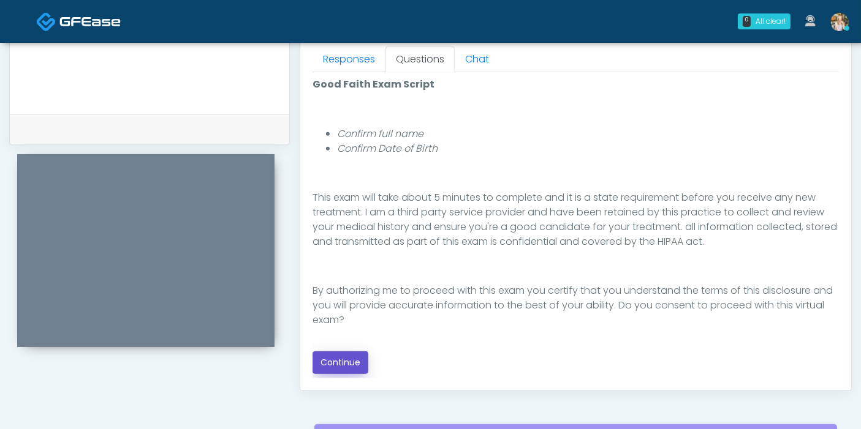
click at [348, 363] on button "Continue" at bounding box center [340, 363] width 56 height 23
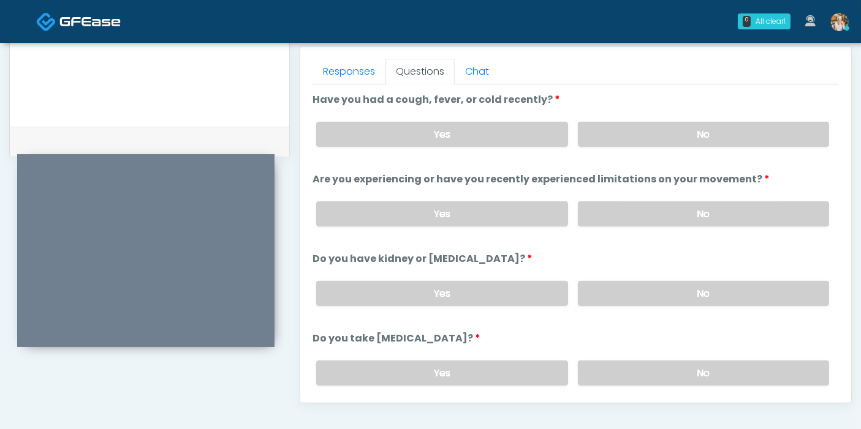
scroll to position [532, 0]
click at [692, 134] on label "No" at bounding box center [703, 134] width 251 height 25
click at [697, 210] on label "No" at bounding box center [703, 214] width 251 height 25
click at [689, 290] on label "No" at bounding box center [703, 293] width 251 height 25
click at [700, 370] on label "No" at bounding box center [703, 373] width 251 height 25
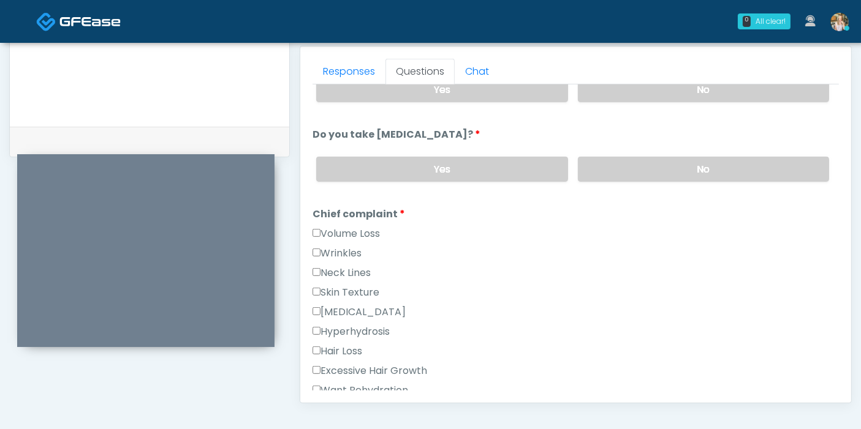
scroll to position [272, 0]
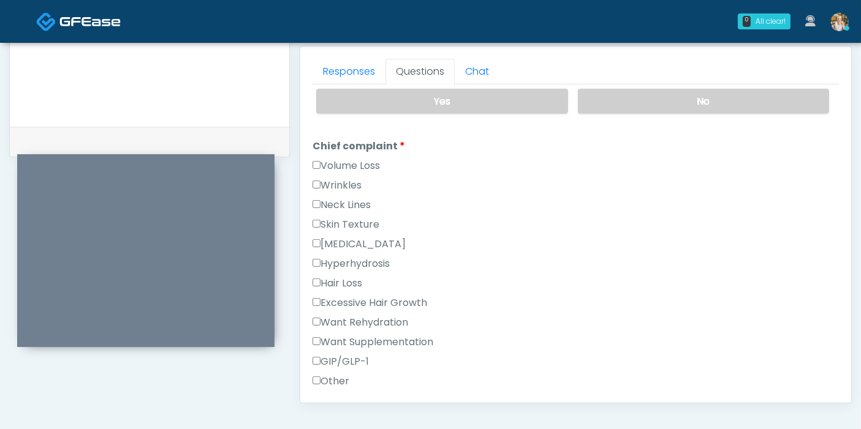
click at [359, 165] on label "Volume Loss" at bounding box center [345, 166] width 67 height 15
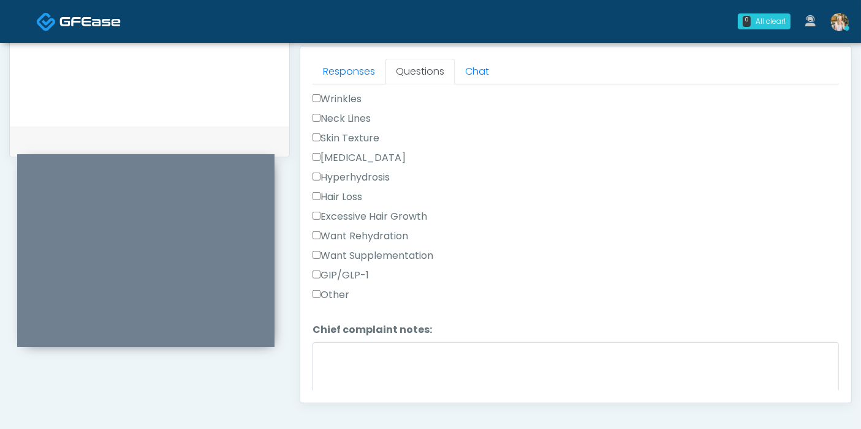
scroll to position [476, 0]
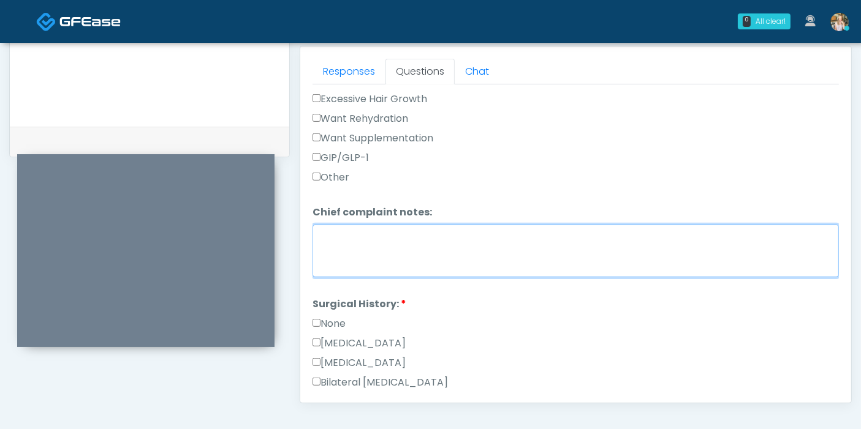
click at [418, 263] on textarea "Chief complaint notes:" at bounding box center [575, 251] width 526 height 53
type textarea "**********"
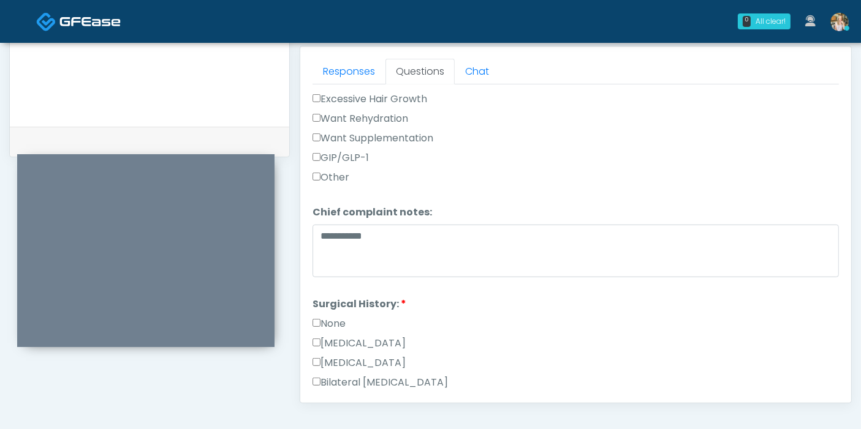
click at [328, 338] on label "Cesarean Section" at bounding box center [358, 343] width 93 height 15
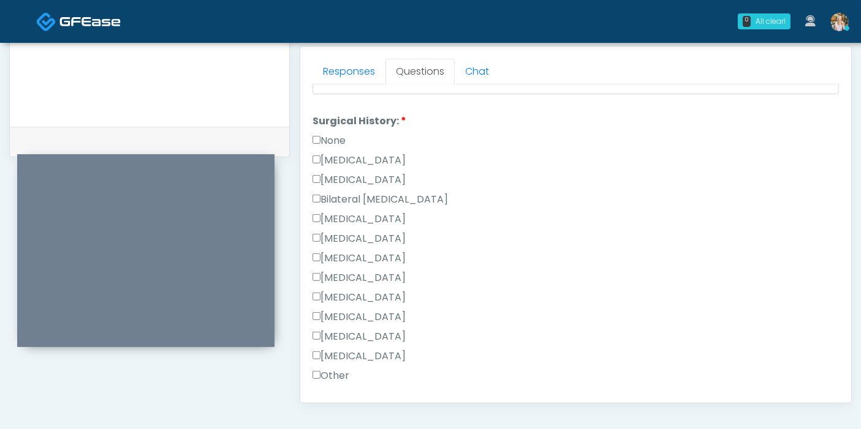
scroll to position [681, 0]
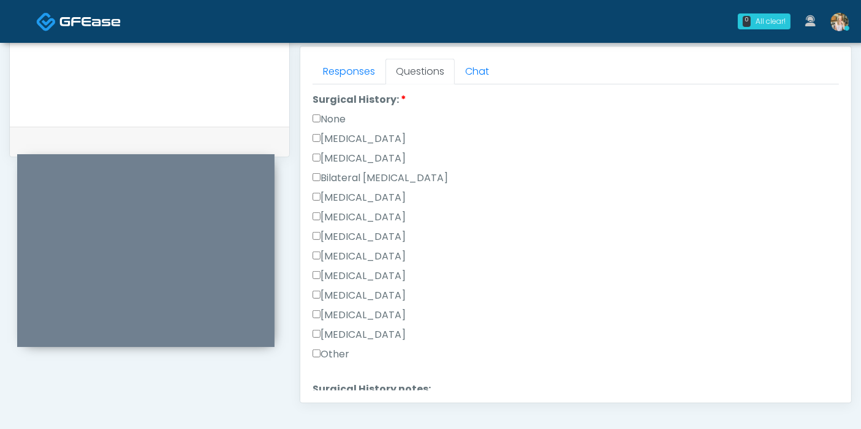
click at [378, 191] on label "Breast Augmentation" at bounding box center [358, 198] width 93 height 15
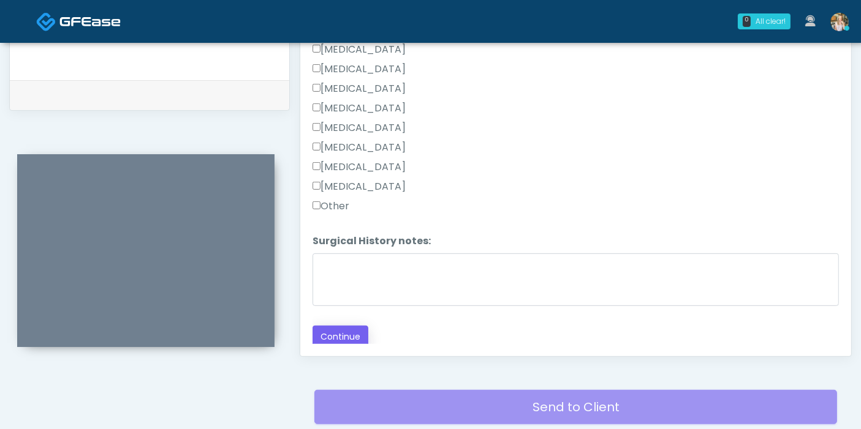
scroll to position [600, 0]
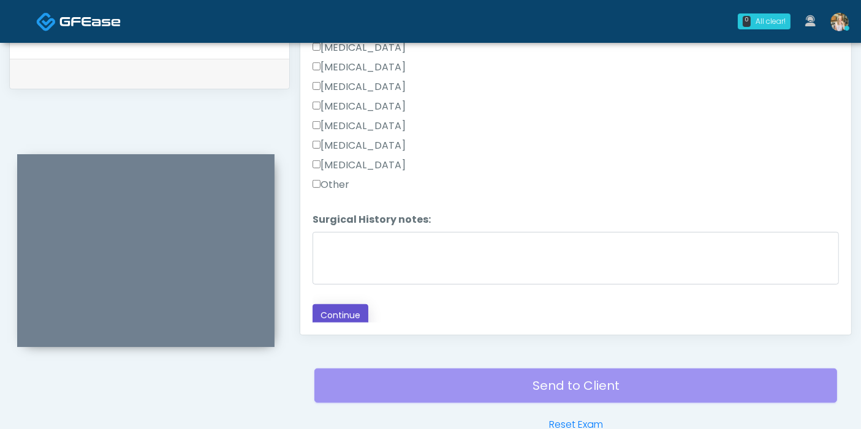
click at [343, 314] on button "Continue" at bounding box center [340, 315] width 56 height 23
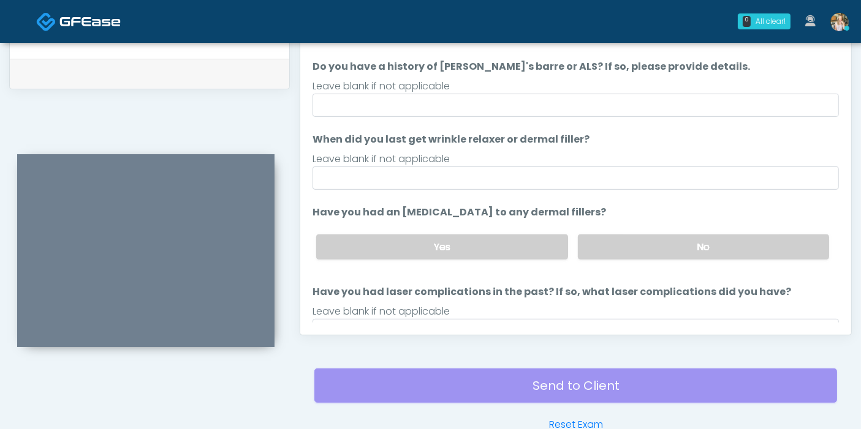
scroll to position [532, 0]
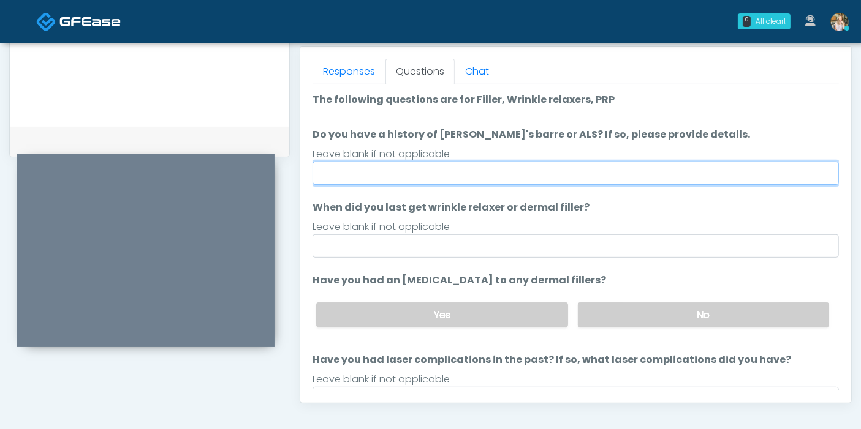
click at [540, 175] on input "Do you have a history of Guillain's barre or ALS? If so, please provide details." at bounding box center [575, 173] width 526 height 23
type input "******"
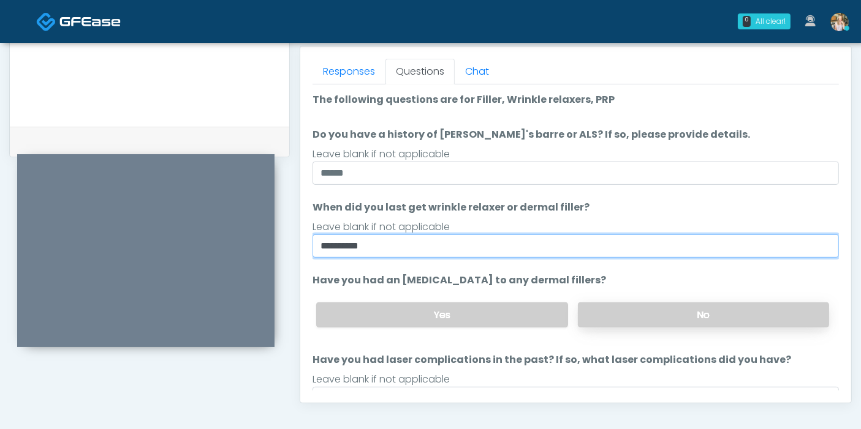
type input "**********"
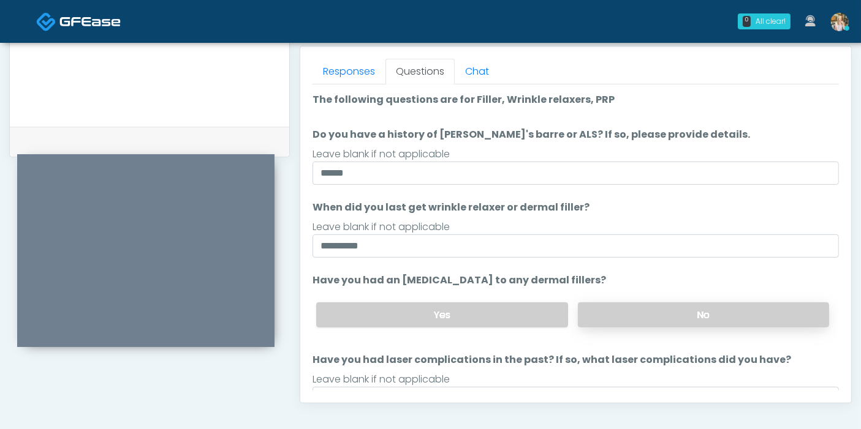
click at [651, 316] on label "No" at bounding box center [703, 315] width 251 height 25
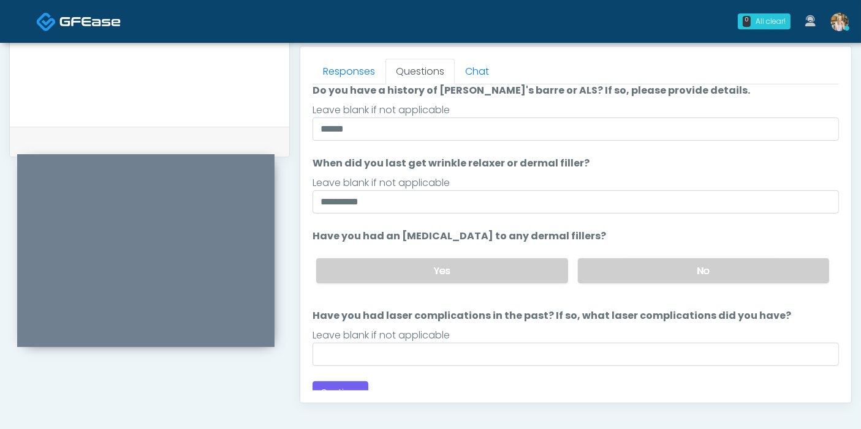
scroll to position [56, 0]
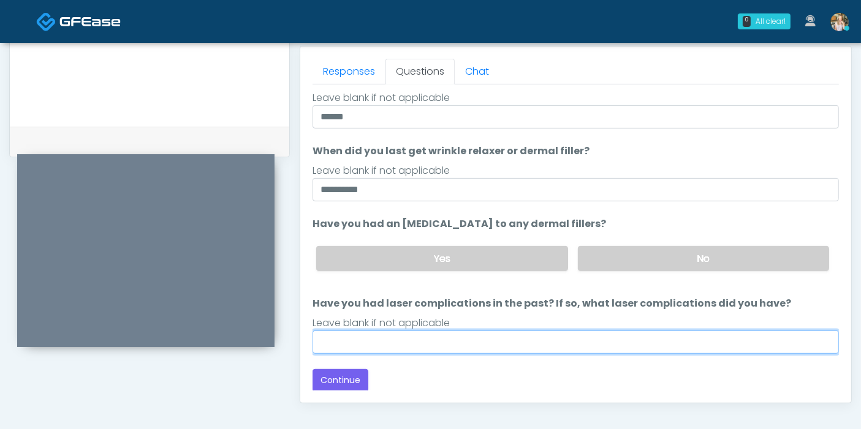
click at [455, 333] on input "Have you had laser complications in the past? If so, what laser complications d…" at bounding box center [575, 342] width 526 height 23
type input "******"
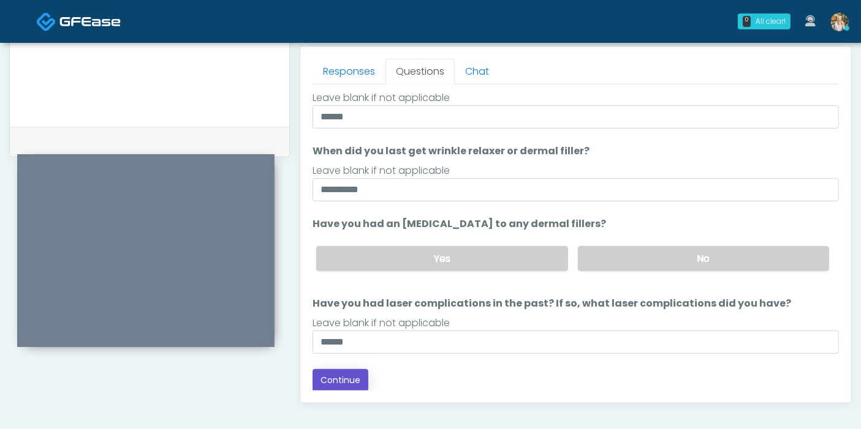
click at [339, 383] on button "Continue" at bounding box center [340, 380] width 56 height 23
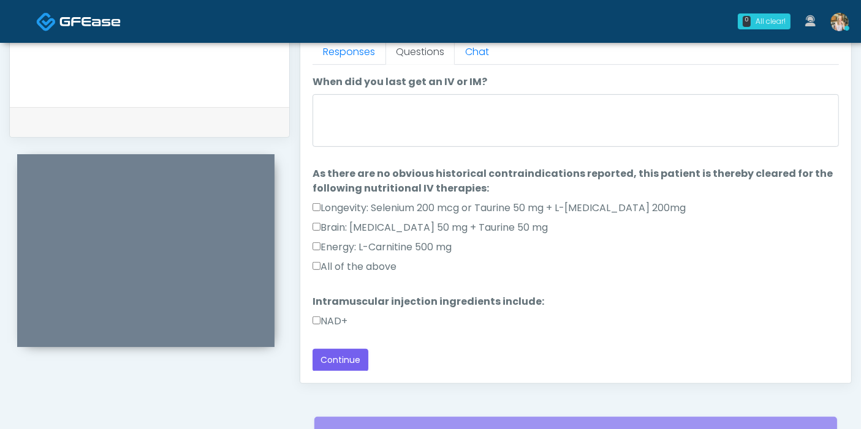
scroll to position [464, 0]
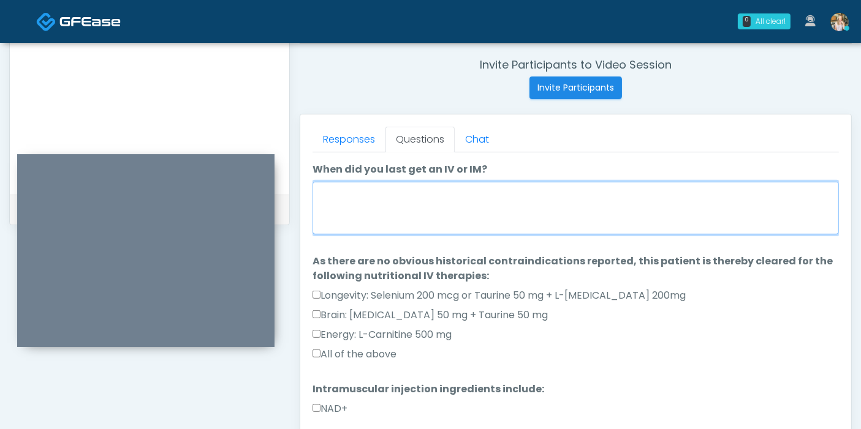
click at [444, 211] on textarea "When did you last get an IV or IM?" at bounding box center [575, 208] width 526 height 53
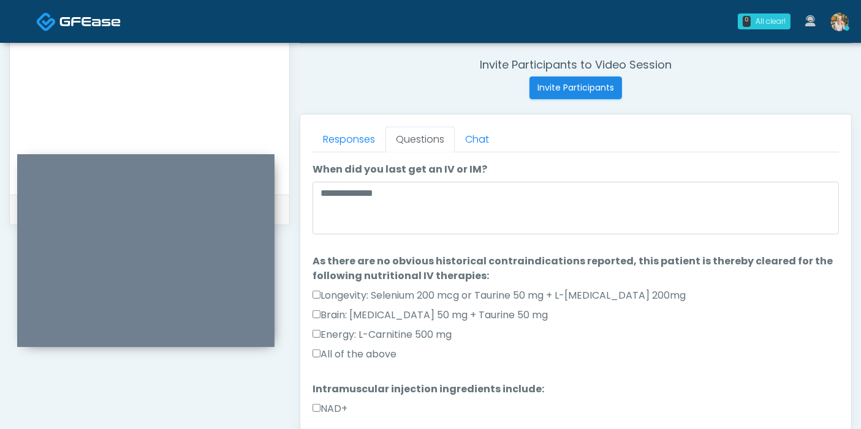
click at [332, 403] on label "NAD+" at bounding box center [329, 409] width 35 height 15
click at [329, 355] on label "All of the above" at bounding box center [354, 354] width 84 height 15
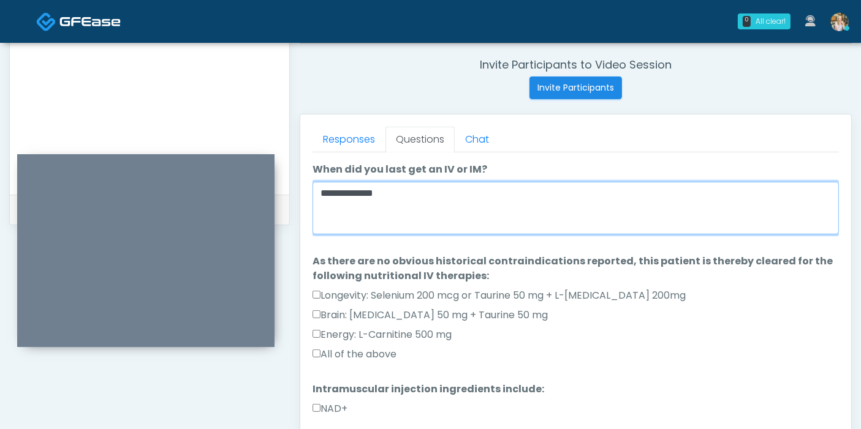
click at [432, 195] on textarea "**********" at bounding box center [575, 208] width 526 height 53
type textarea "**********"
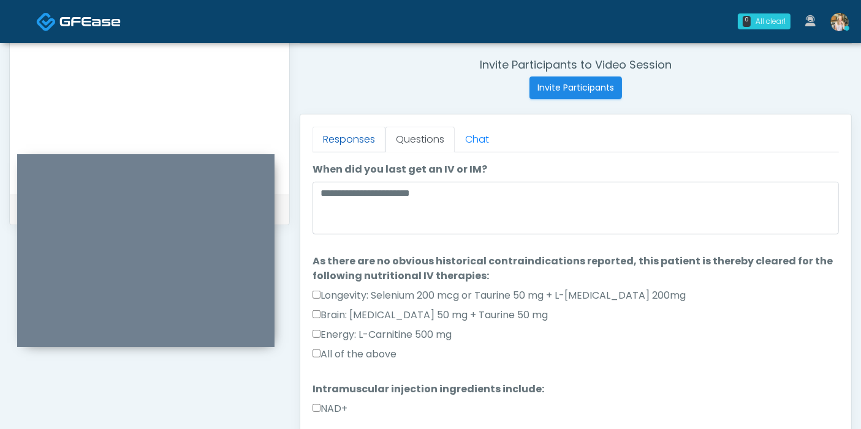
click at [355, 142] on link "Responses" at bounding box center [348, 140] width 73 height 26
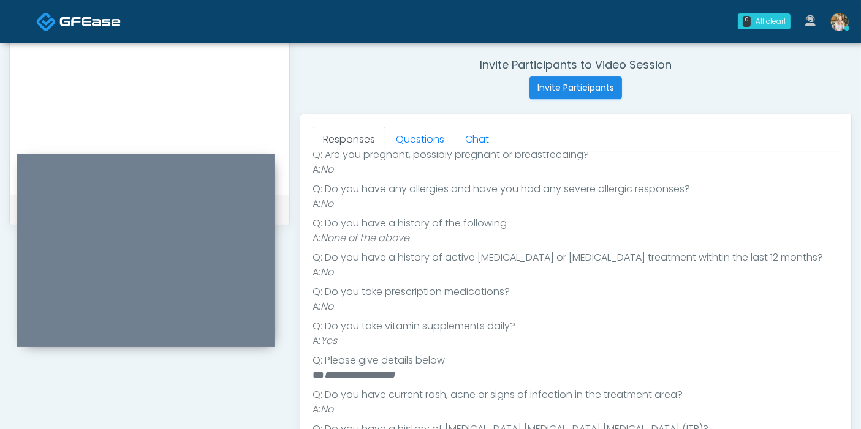
scroll to position [237, 0]
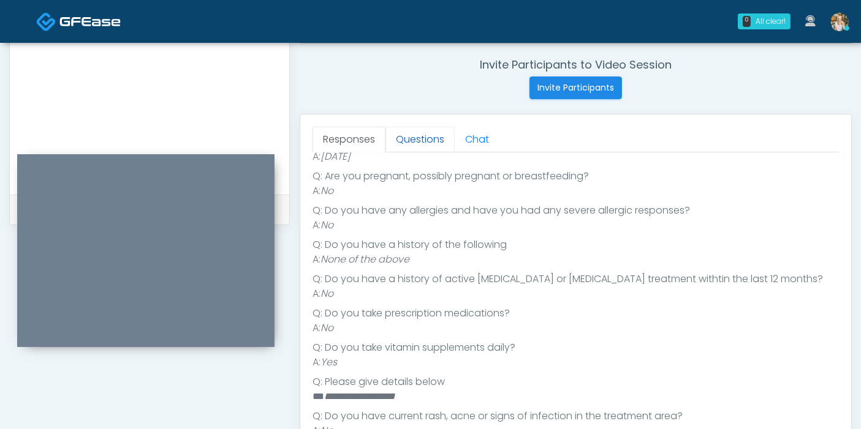
click at [407, 139] on link "Questions" at bounding box center [419, 140] width 69 height 26
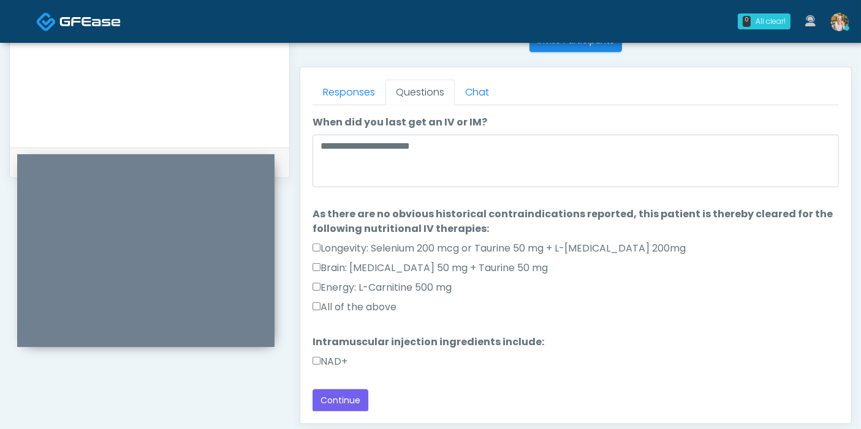
scroll to position [532, 0]
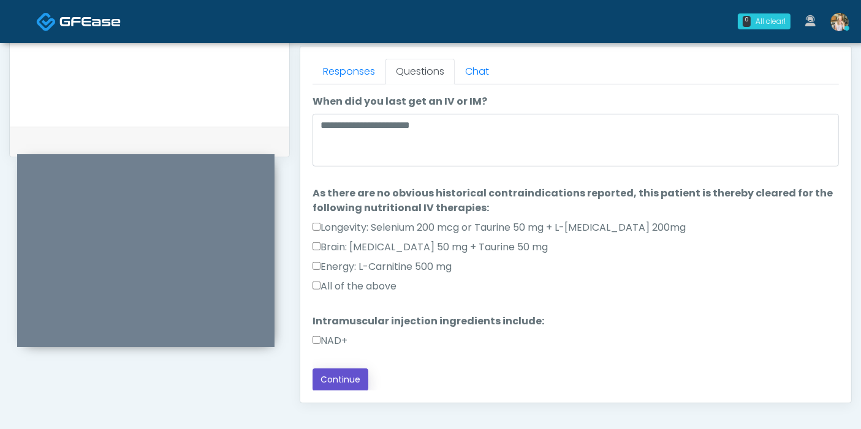
click at [335, 381] on button "Continue" at bounding box center [340, 380] width 56 height 23
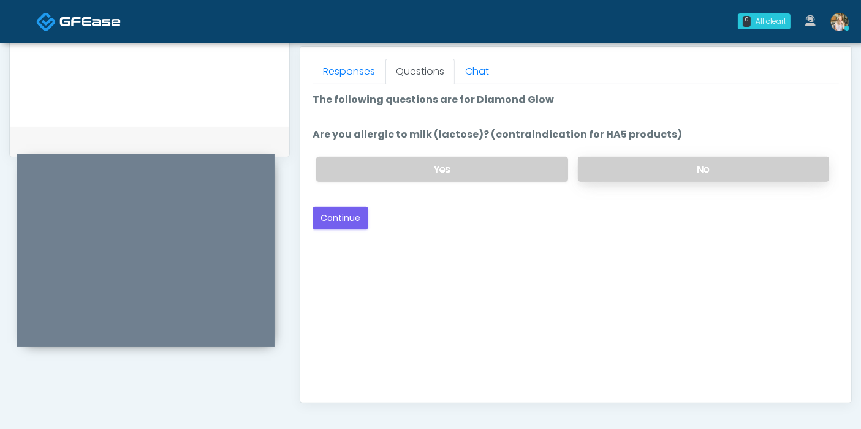
click at [627, 168] on label "No" at bounding box center [703, 169] width 251 height 25
click at [336, 217] on button "Continue" at bounding box center [340, 218] width 56 height 23
click at [625, 168] on label "No" at bounding box center [703, 169] width 251 height 25
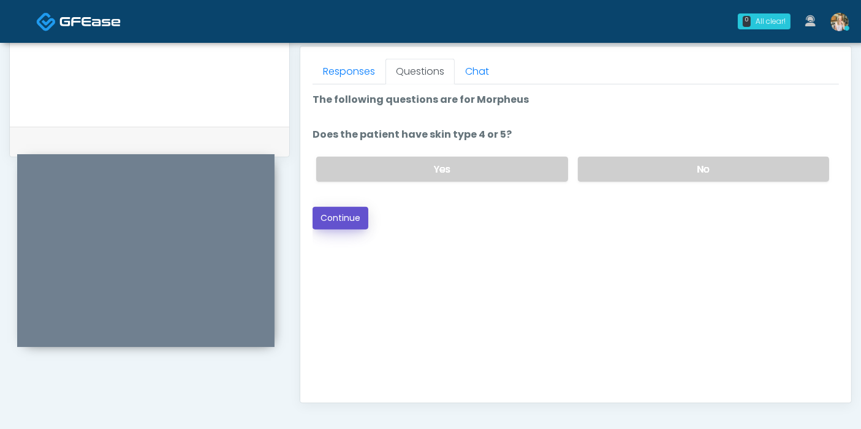
click at [355, 210] on button "Continue" at bounding box center [340, 218] width 56 height 23
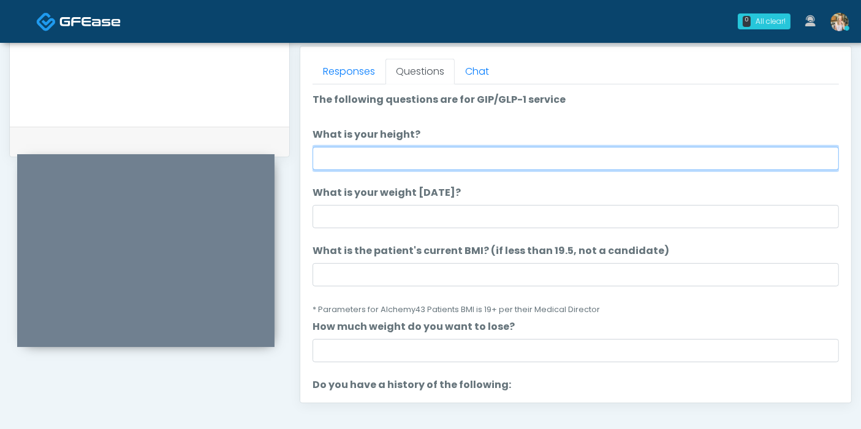
click at [480, 162] on input "What is your height?" at bounding box center [575, 158] width 526 height 23
click at [463, 158] on input "What is your height?" at bounding box center [575, 158] width 526 height 23
type input "***"
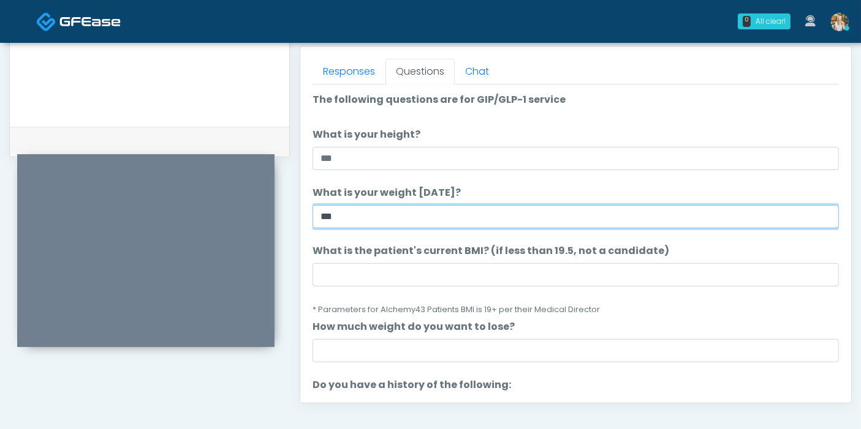
type input "***"
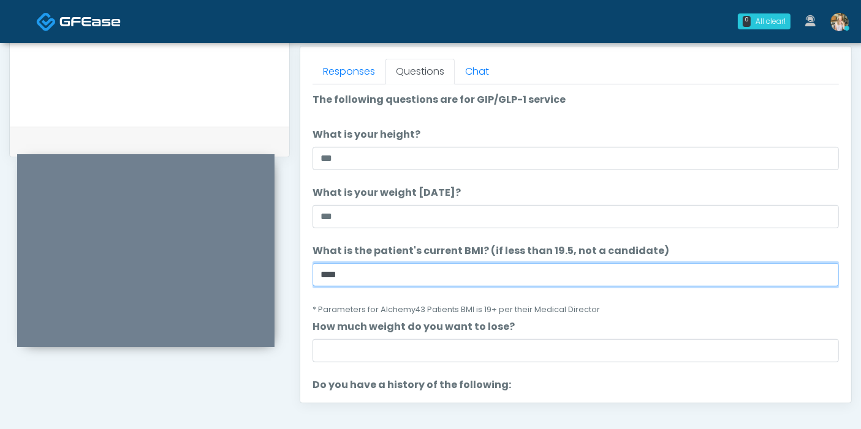
type input "****"
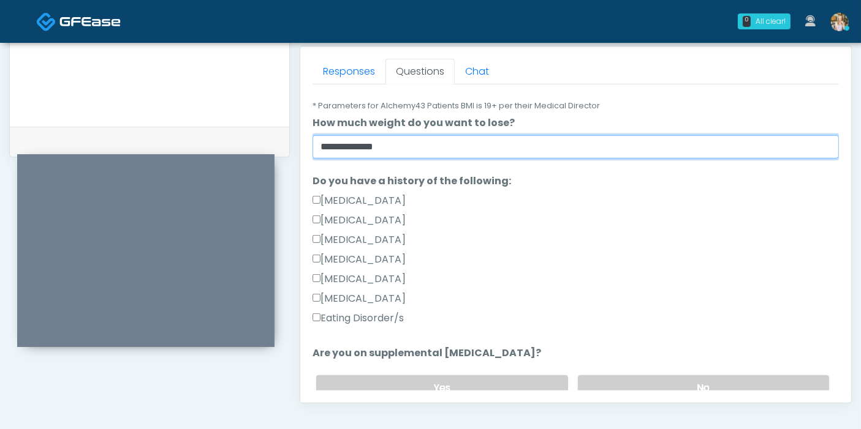
scroll to position [272, 0]
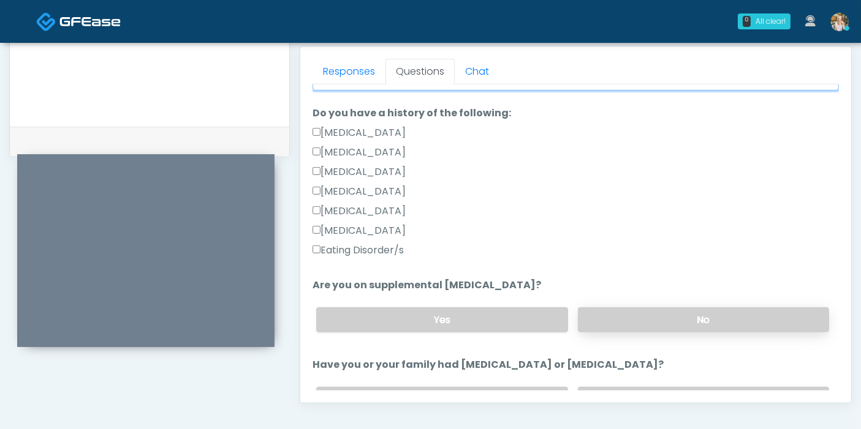
type input "**********"
click at [697, 318] on label "No" at bounding box center [703, 320] width 251 height 25
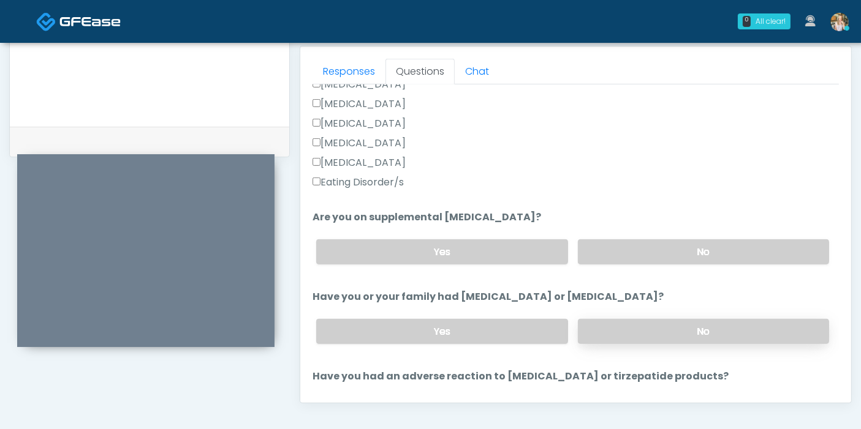
scroll to position [408, 0]
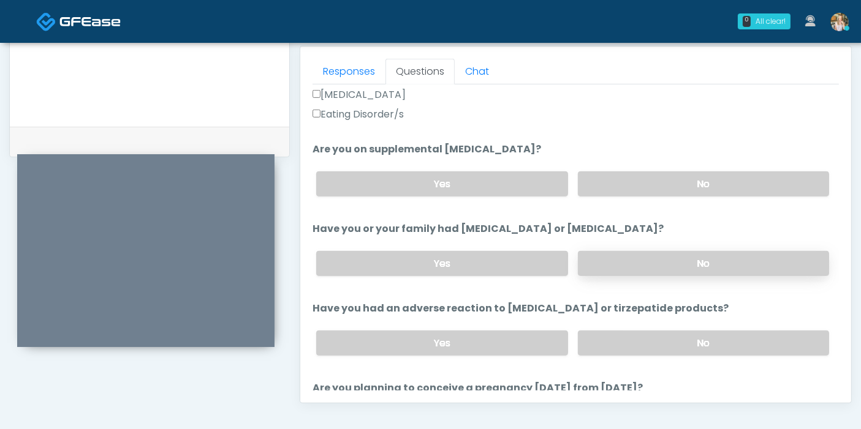
click at [681, 263] on label "No" at bounding box center [703, 263] width 251 height 25
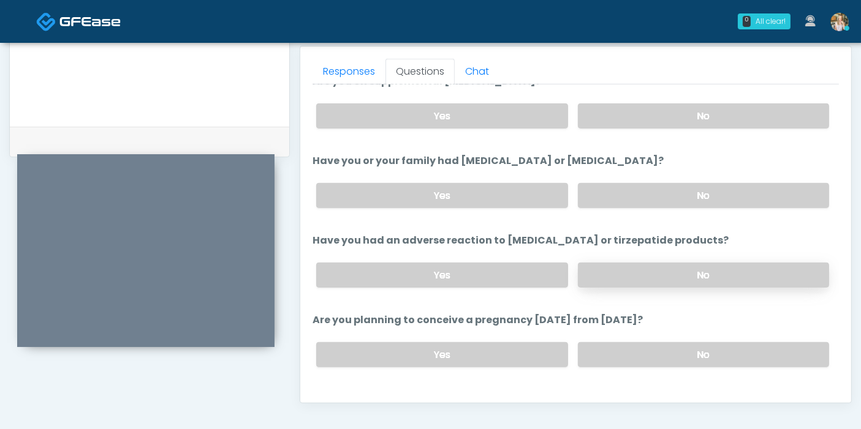
click at [656, 275] on label "No" at bounding box center [703, 275] width 251 height 25
click at [406, 115] on label "Yes" at bounding box center [441, 116] width 251 height 25
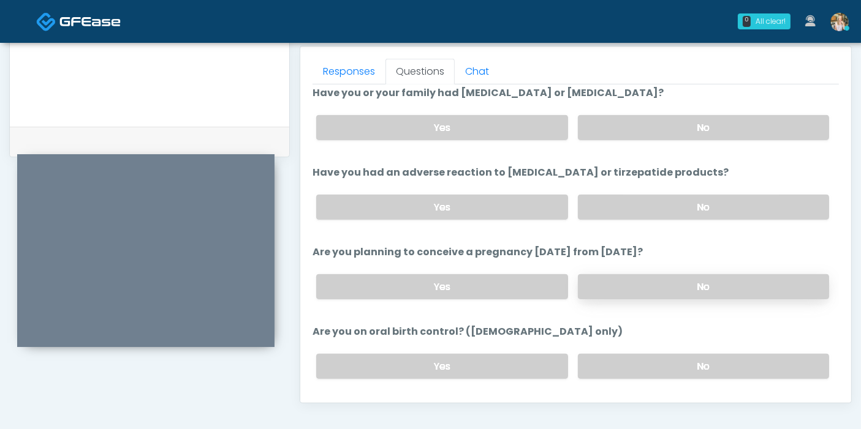
click at [667, 278] on label "No" at bounding box center [703, 286] width 251 height 25
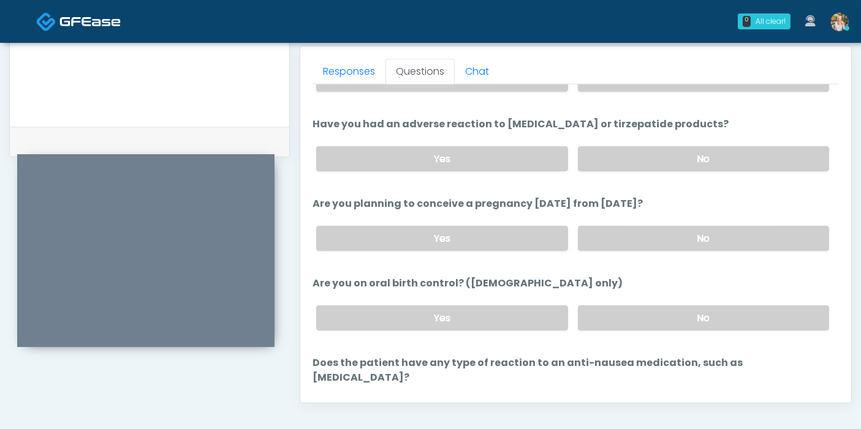
scroll to position [613, 0]
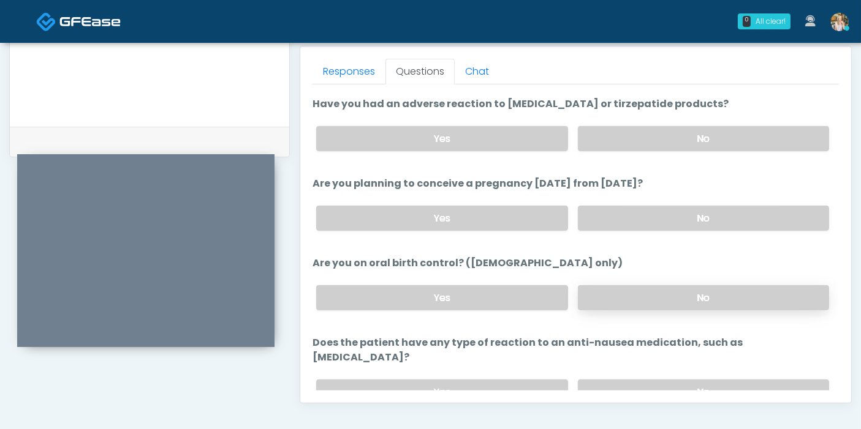
click at [651, 294] on label "No" at bounding box center [703, 297] width 251 height 25
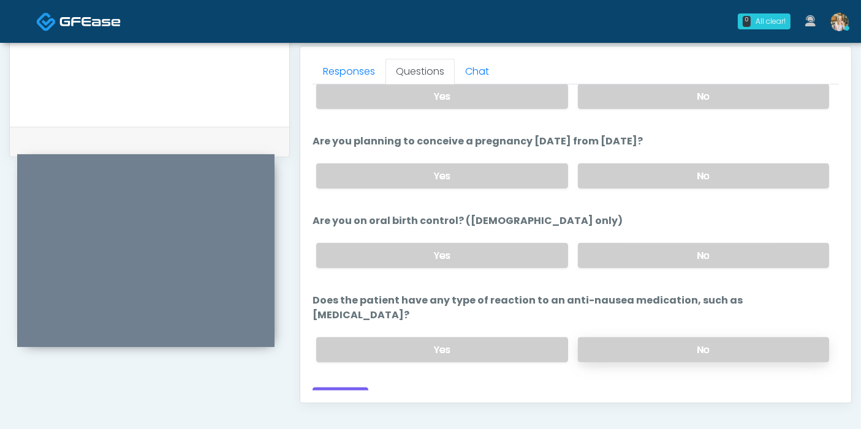
click at [662, 338] on label "No" at bounding box center [703, 350] width 251 height 25
click at [355, 388] on button "Continue" at bounding box center [340, 399] width 56 height 23
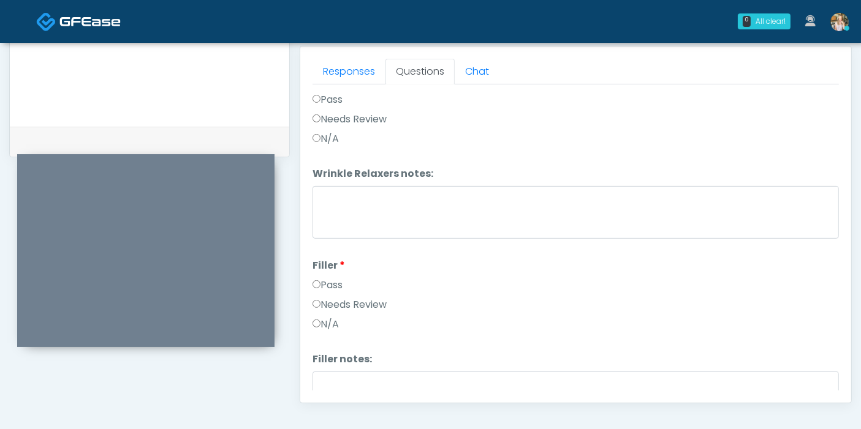
scroll to position [0, 0]
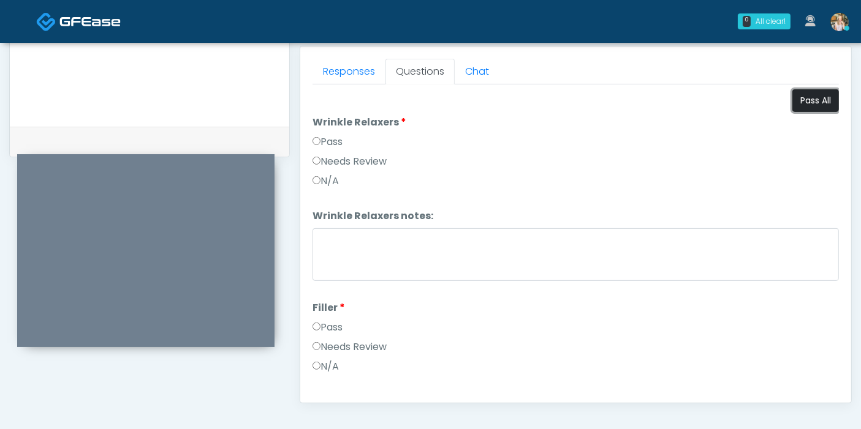
click at [792, 101] on button "Pass All" at bounding box center [815, 100] width 47 height 23
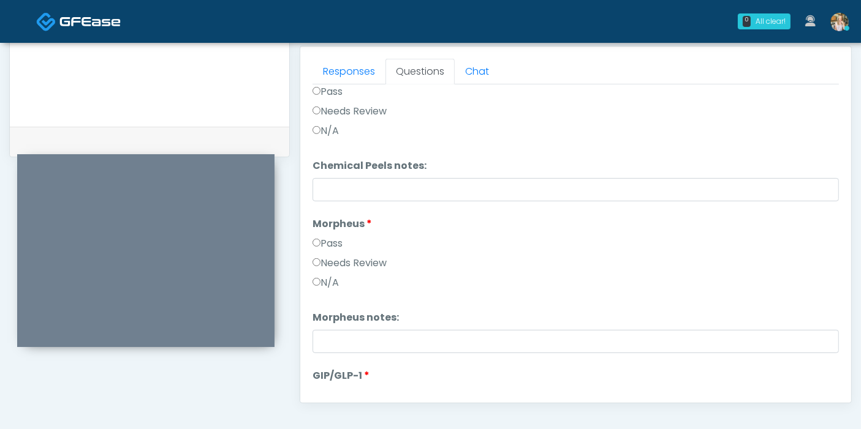
scroll to position [2224, 0]
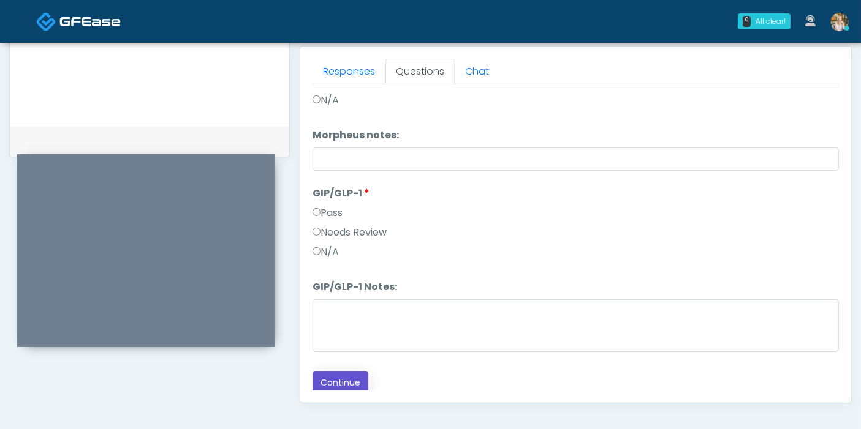
click at [352, 380] on button "Continue" at bounding box center [340, 383] width 56 height 23
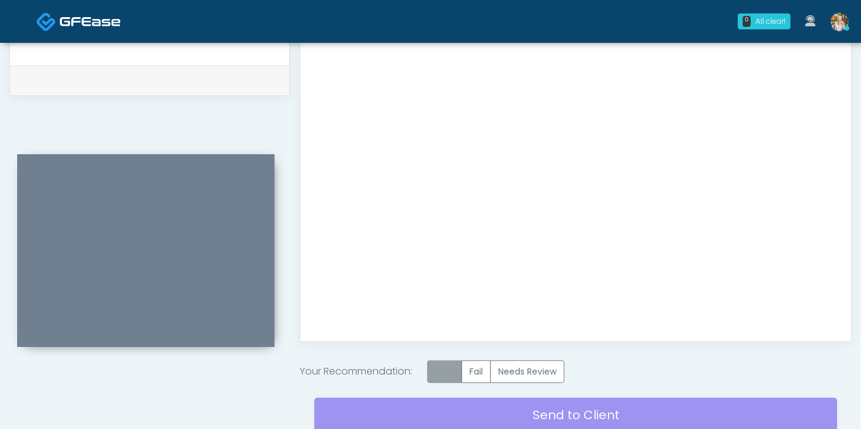
scroll to position [600, 0]
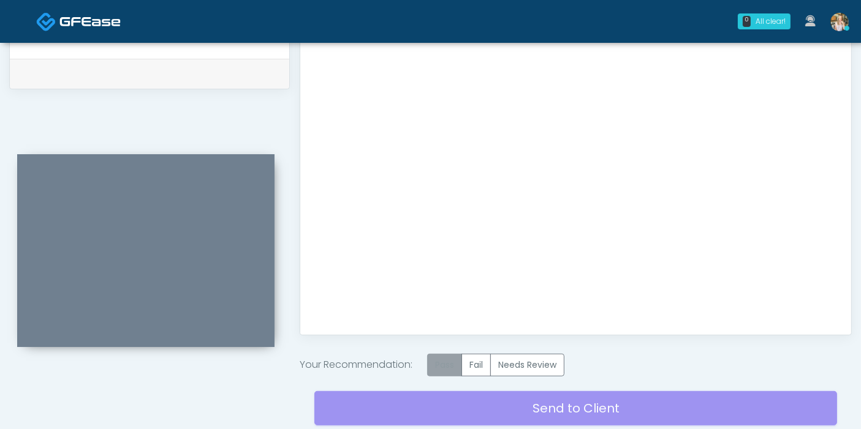
click at [454, 363] on label "Pass" at bounding box center [444, 365] width 35 height 23
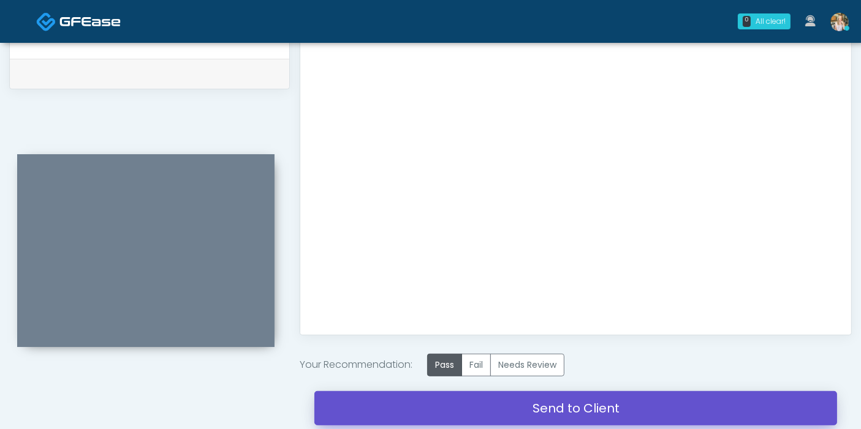
drag, startPoint x: 553, startPoint y: 409, endPoint x: 487, endPoint y: 66, distance: 349.4
click at [553, 409] on link "Send to Client" at bounding box center [575, 408] width 523 height 34
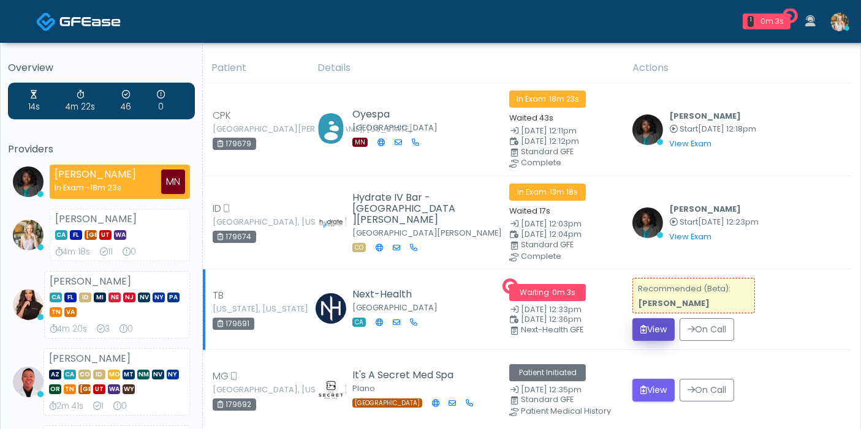
click at [653, 327] on button "View" at bounding box center [653, 330] width 42 height 23
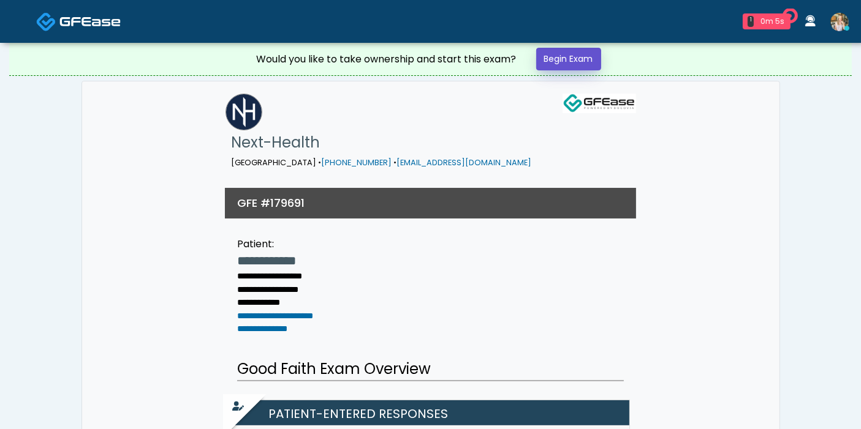
click at [577, 69] on link "Begin Exam" at bounding box center [568, 59] width 65 height 23
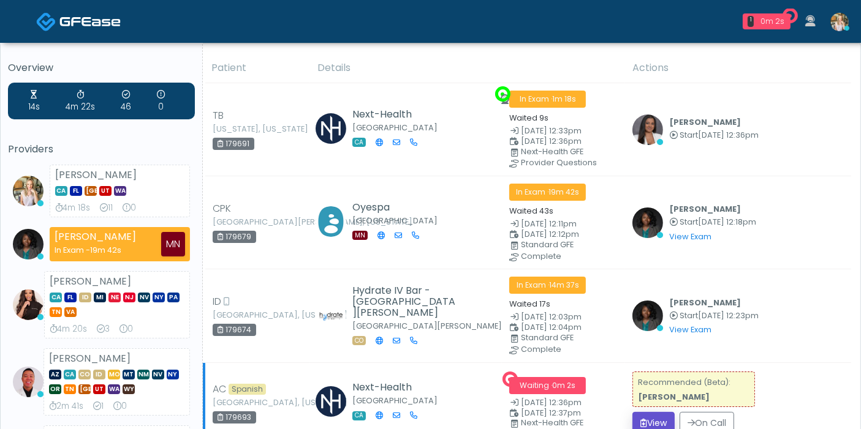
click at [660, 421] on button "View" at bounding box center [653, 423] width 42 height 23
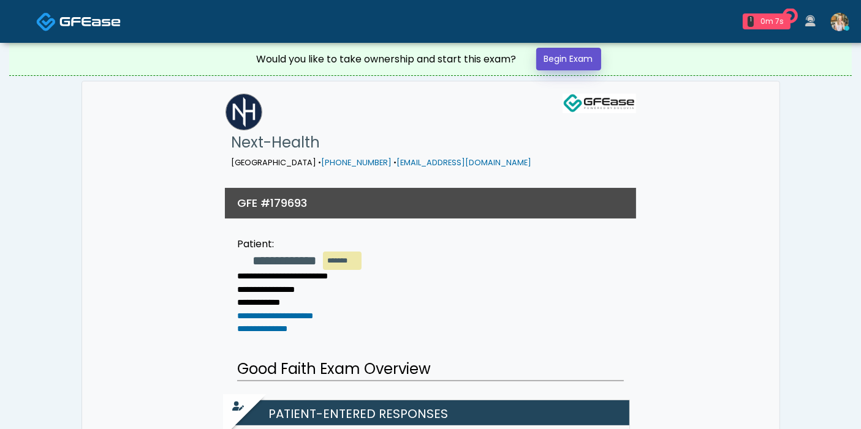
click at [571, 62] on link "Begin Exam" at bounding box center [568, 59] width 65 height 23
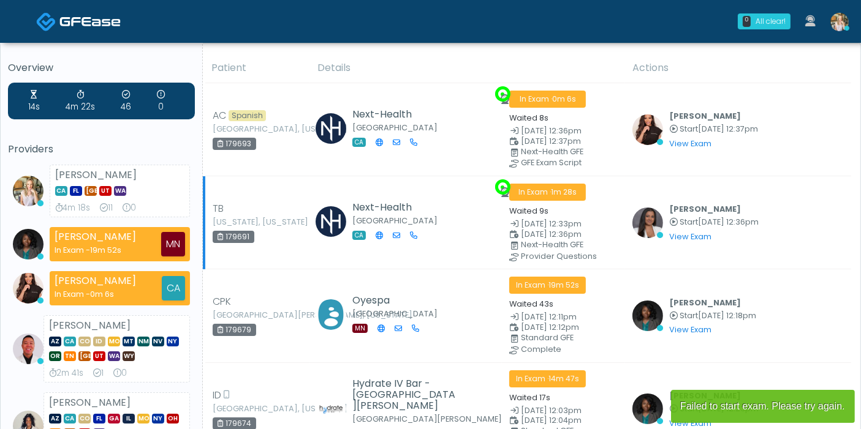
scroll to position [4, 0]
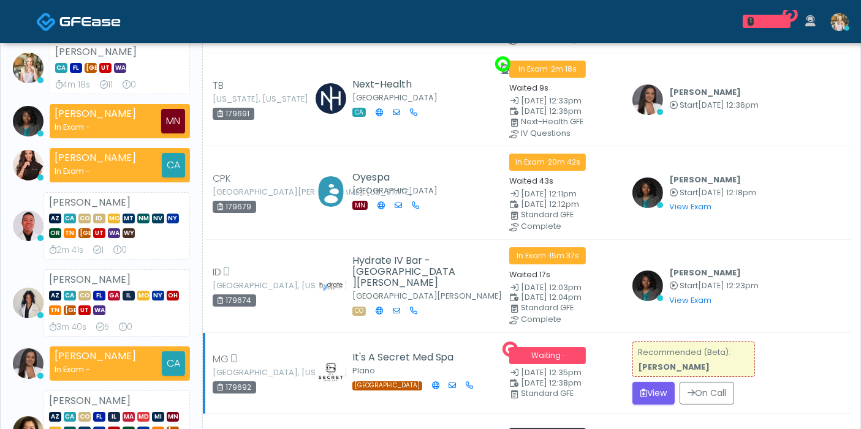
scroll to position [136, 0]
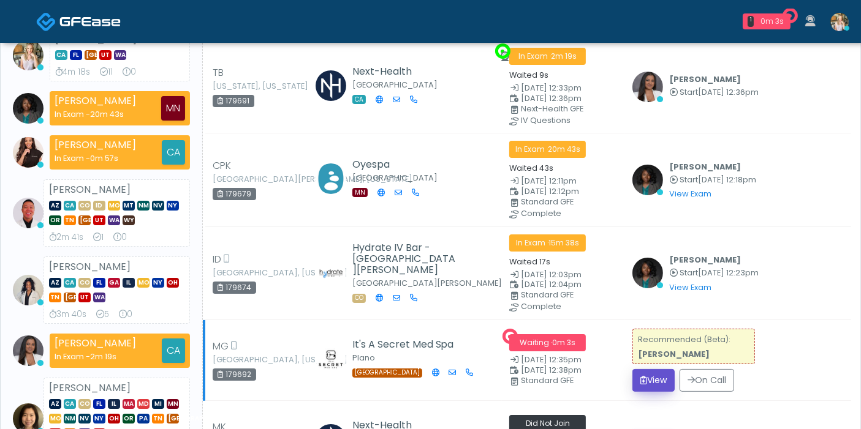
click at [647, 376] on icon "submit" at bounding box center [643, 380] width 7 height 9
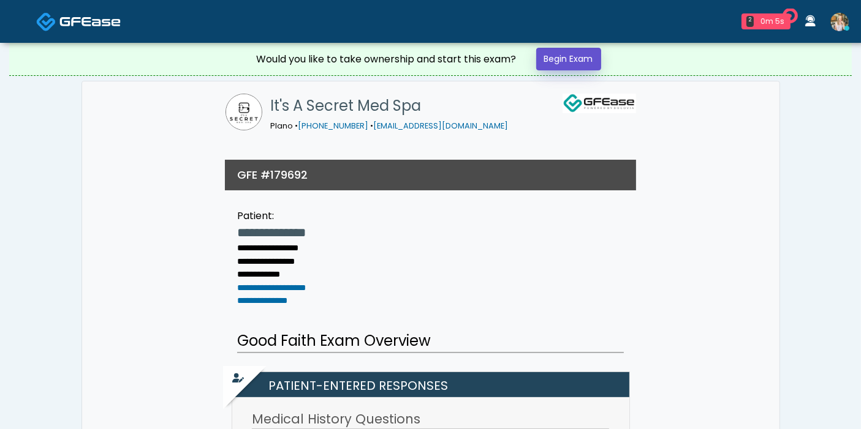
click at [576, 63] on link "Begin Exam" at bounding box center [568, 59] width 65 height 23
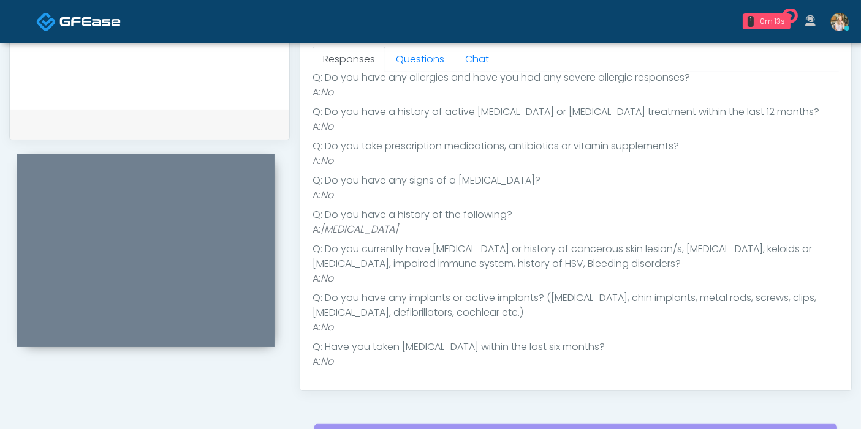
scroll to position [80, 0]
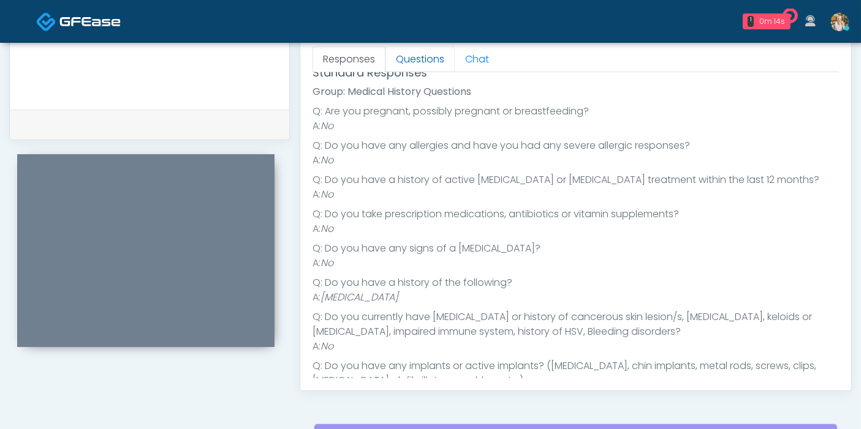
click at [407, 63] on link "Questions" at bounding box center [419, 60] width 69 height 26
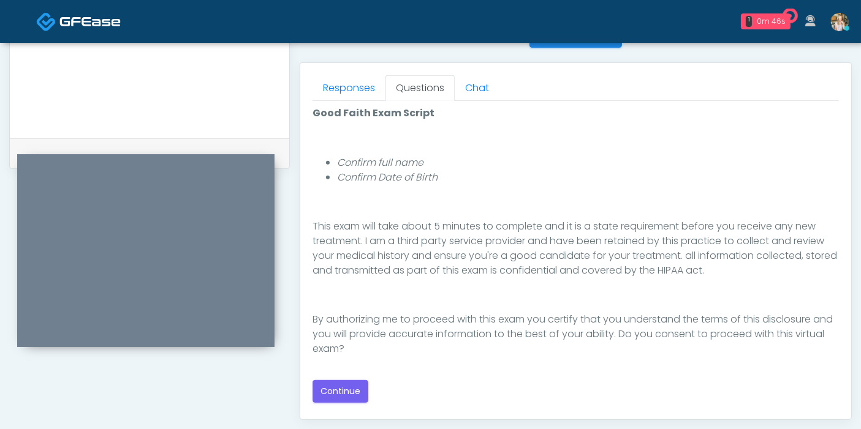
scroll to position [544, 0]
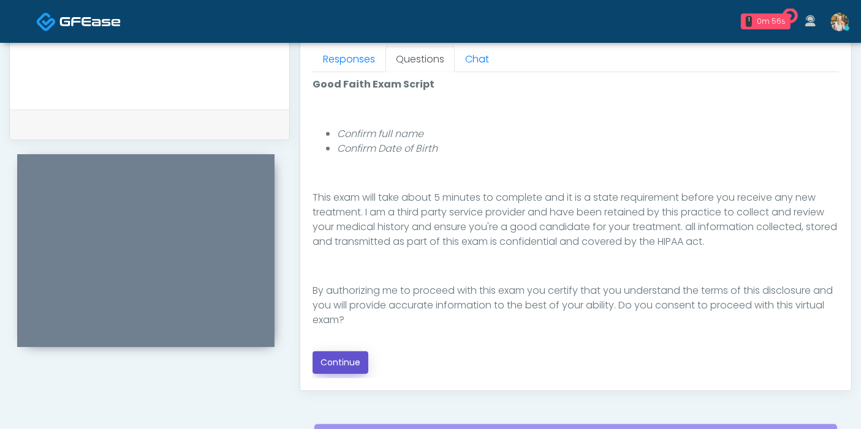
click at [338, 366] on button "Continue" at bounding box center [340, 363] width 56 height 23
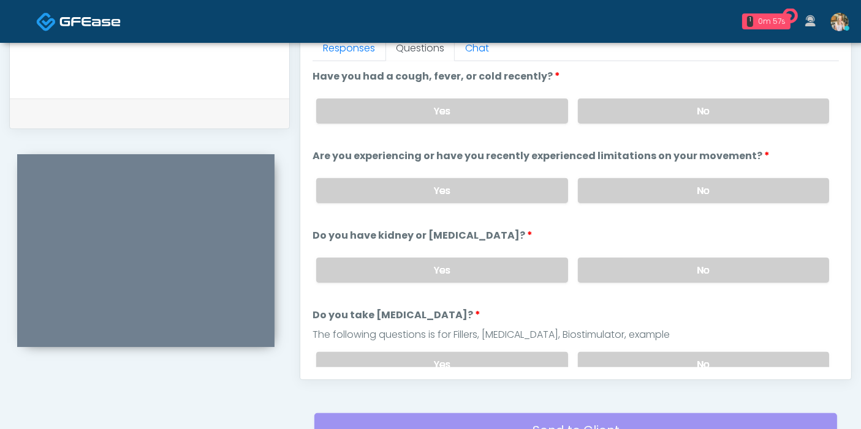
scroll to position [532, 0]
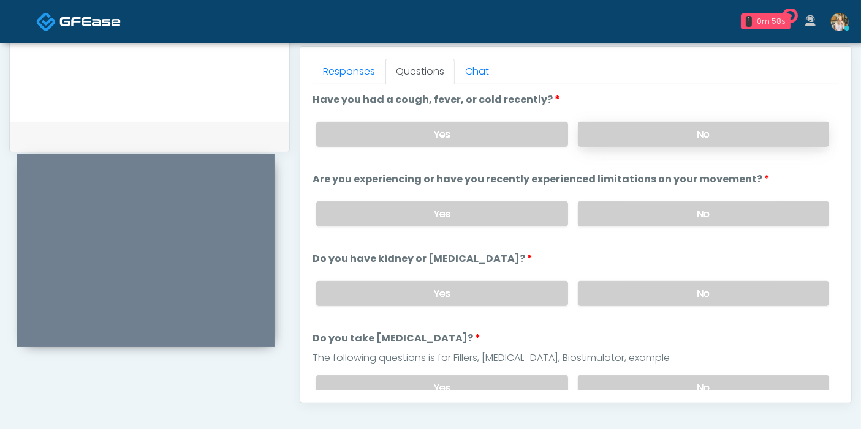
click at [668, 130] on label "No" at bounding box center [703, 134] width 251 height 25
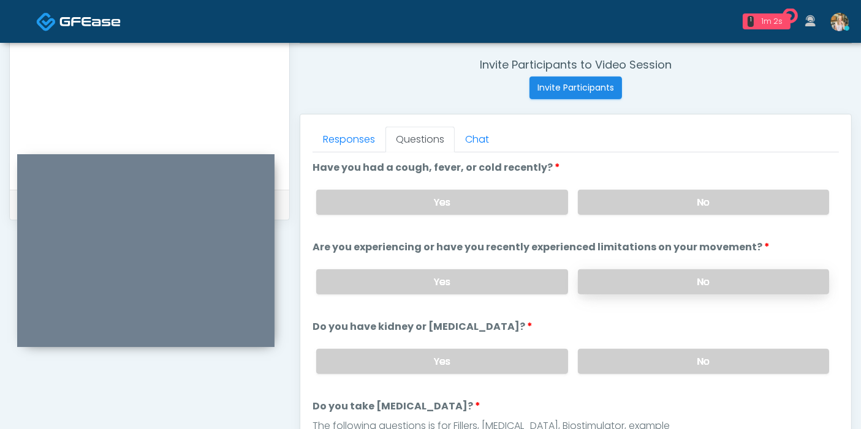
click at [632, 279] on label "No" at bounding box center [703, 282] width 251 height 25
click at [635, 362] on label "No" at bounding box center [703, 361] width 251 height 25
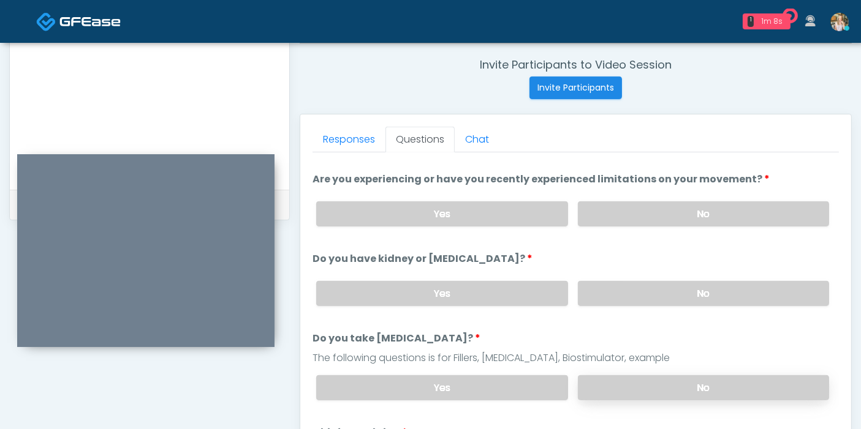
click at [665, 382] on label "No" at bounding box center [703, 388] width 251 height 25
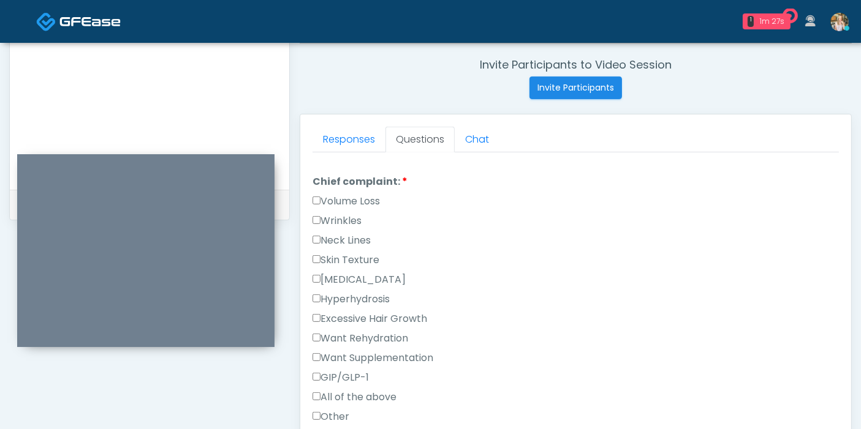
scroll to position [340, 0]
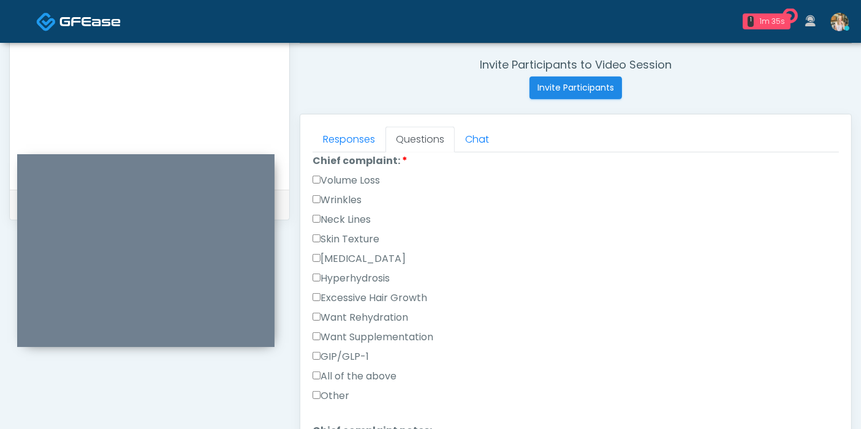
click at [330, 197] on label "Wrinkles" at bounding box center [336, 200] width 49 height 15
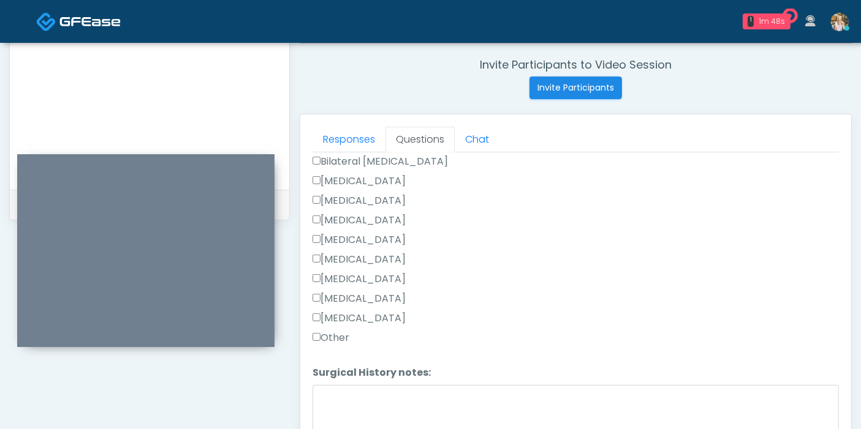
scroll to position [797, 0]
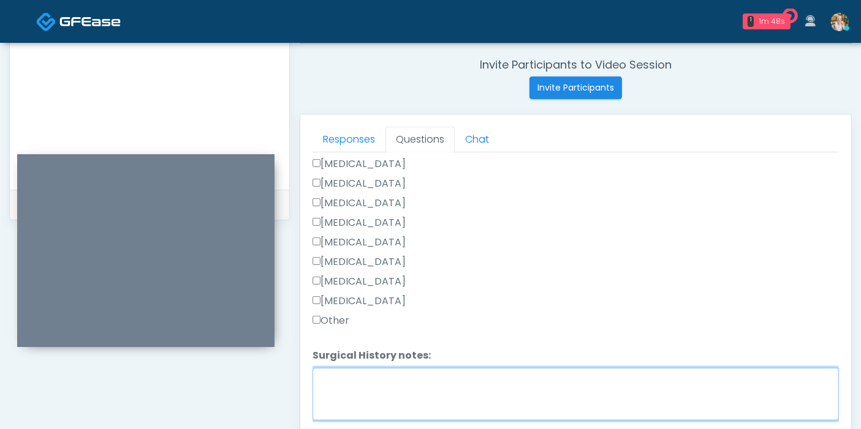
click at [371, 380] on textarea "Surgical History notes:" at bounding box center [575, 394] width 526 height 53
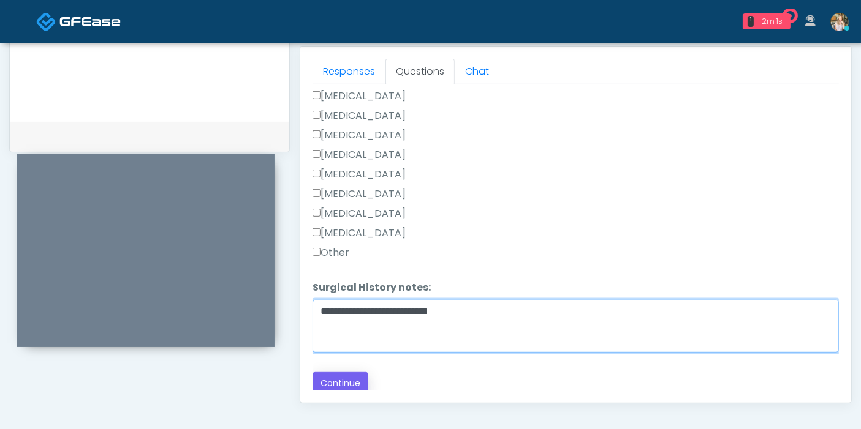
type textarea "**********"
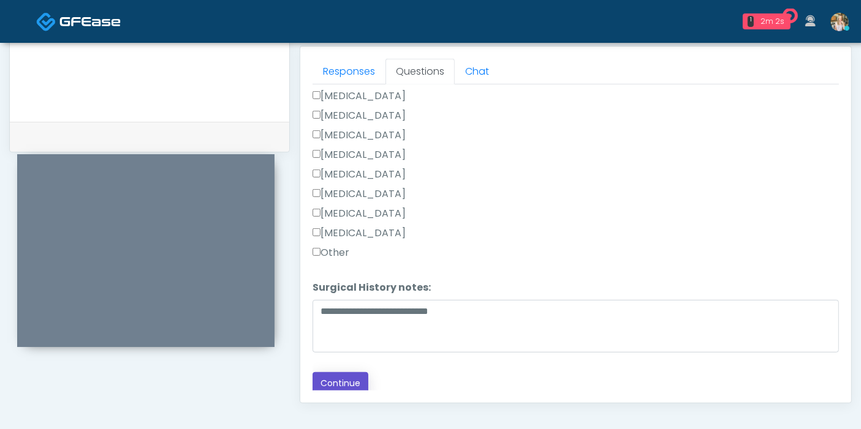
click at [338, 379] on button "Continue" at bounding box center [340, 383] width 56 height 23
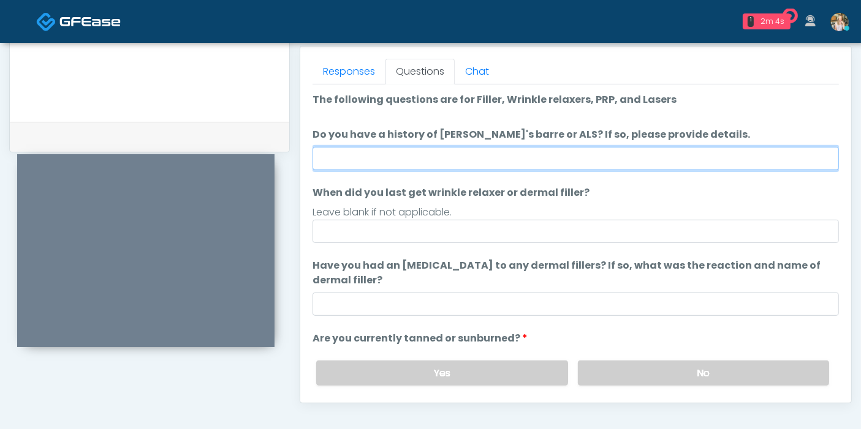
click at [491, 159] on input "Do you have a history of Guillain's barre or ALS? If so, please provide details." at bounding box center [575, 158] width 526 height 23
type input "******"
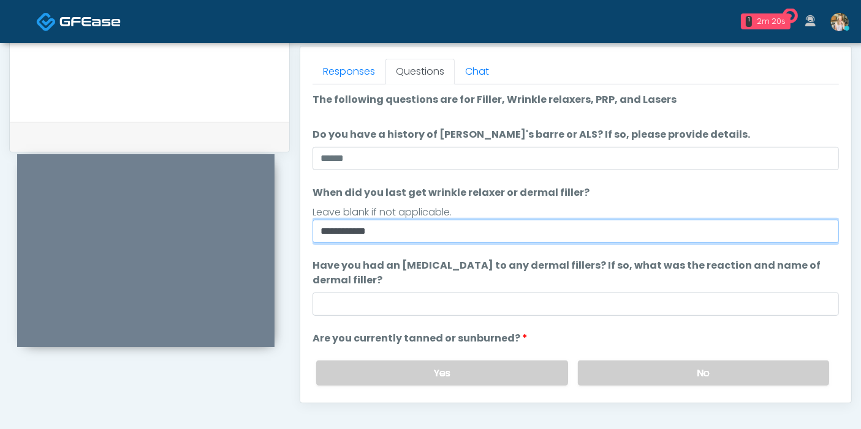
type input "**********"
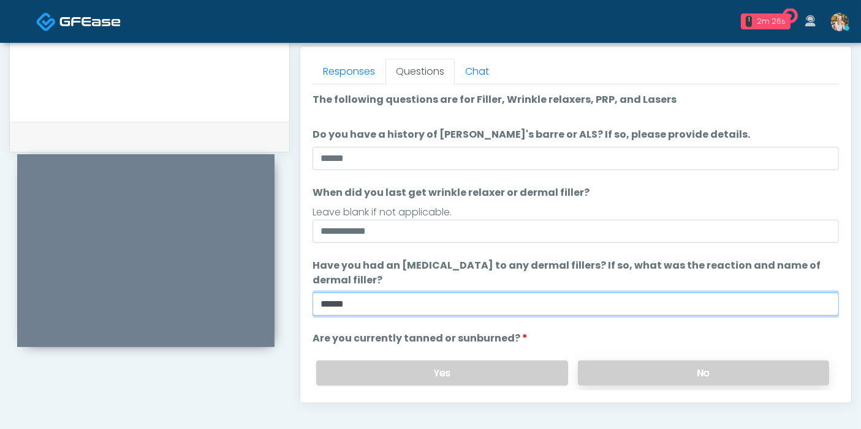
type input "******"
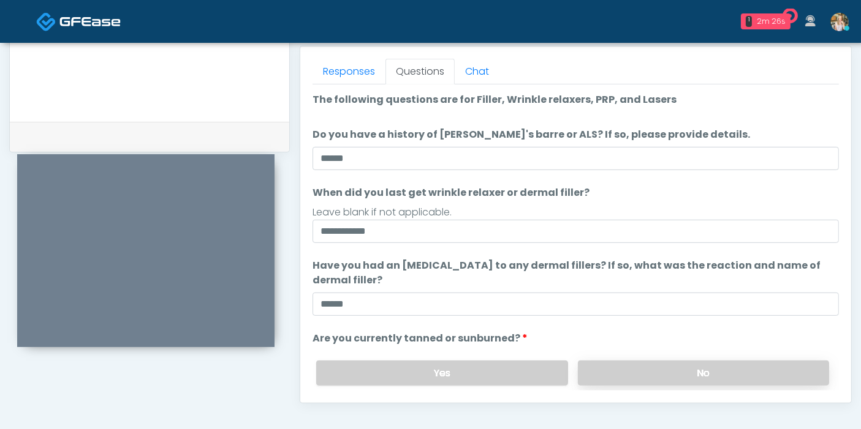
click at [600, 361] on label "No" at bounding box center [703, 373] width 251 height 25
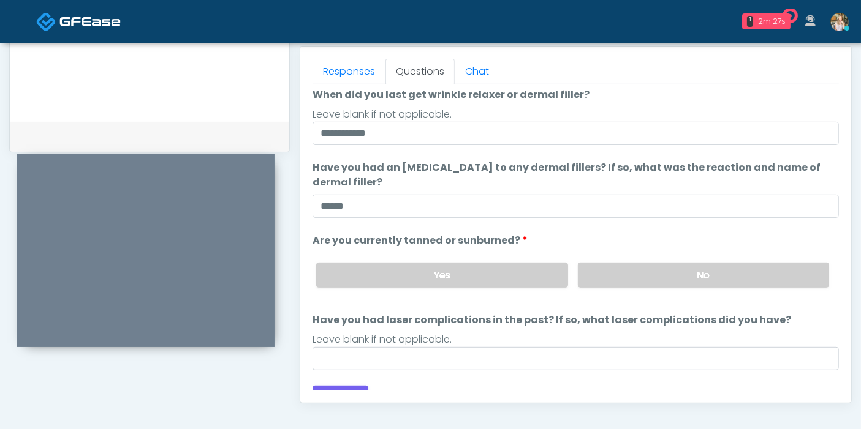
scroll to position [115, 0]
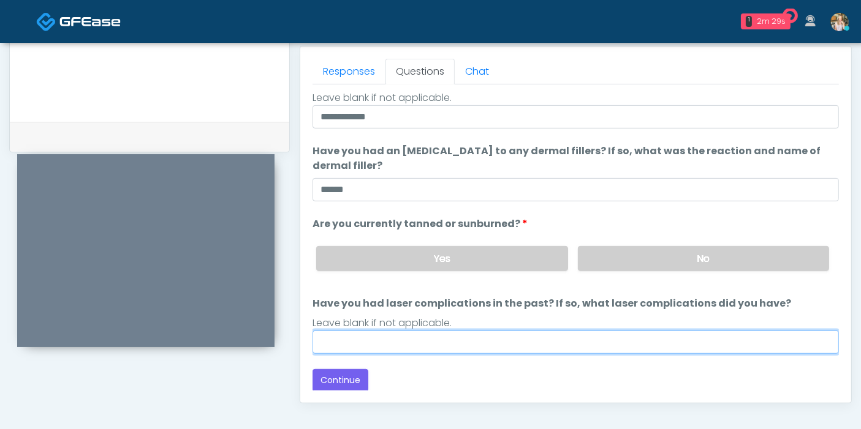
click at [414, 341] on input "Have you had laser complications in the past? If so, what laser complications d…" at bounding box center [575, 342] width 526 height 23
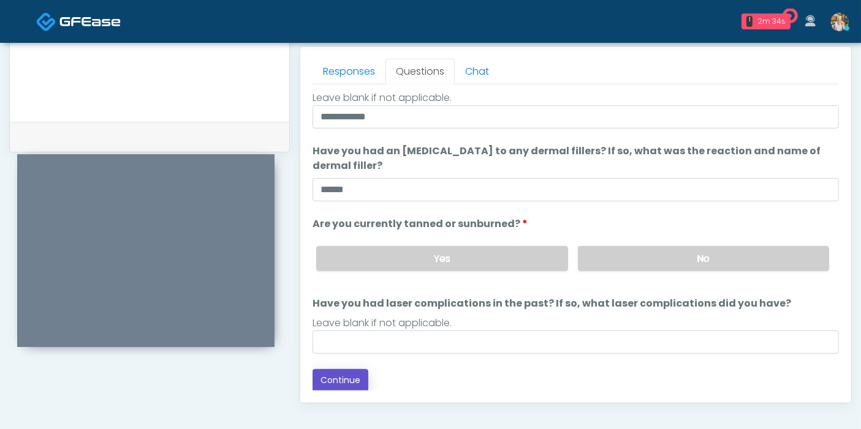
click at [338, 377] on button "Continue" at bounding box center [340, 380] width 56 height 23
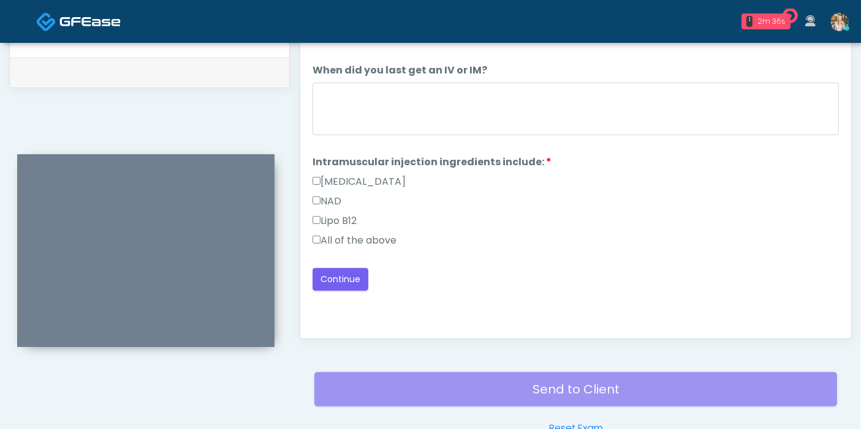
scroll to position [532, 0]
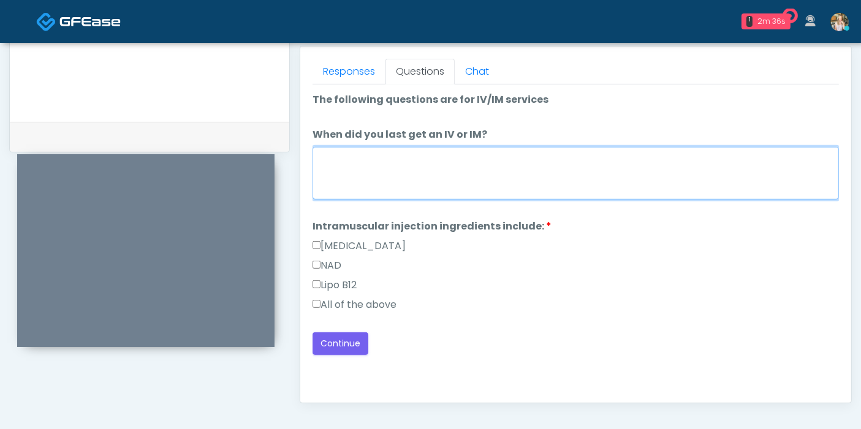
click at [404, 194] on textarea "When did you last get an IV or IM?" at bounding box center [575, 173] width 526 height 53
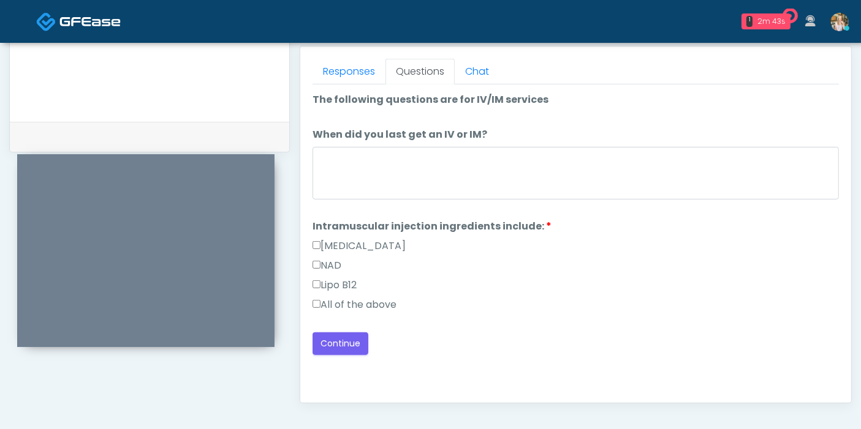
click at [380, 303] on label "All of the above" at bounding box center [354, 305] width 84 height 15
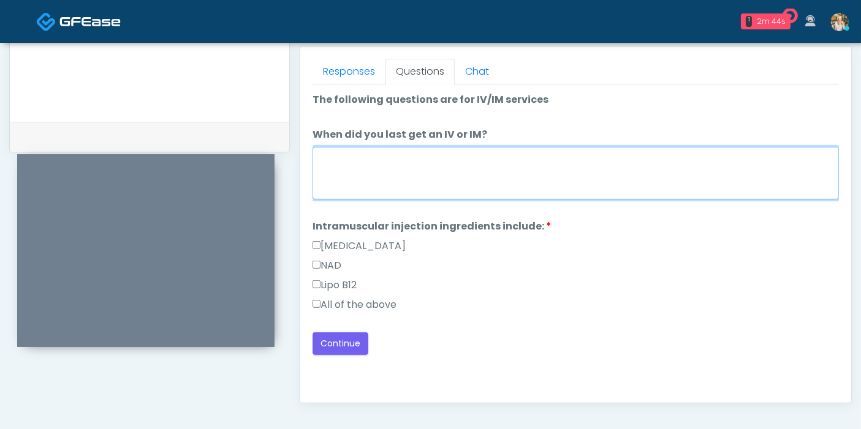
drag, startPoint x: 378, startPoint y: 177, endPoint x: 369, endPoint y: 176, distance: 9.3
click at [376, 176] on textarea "When did you last get an IV or IM?" at bounding box center [575, 173] width 526 height 53
type textarea "**********"
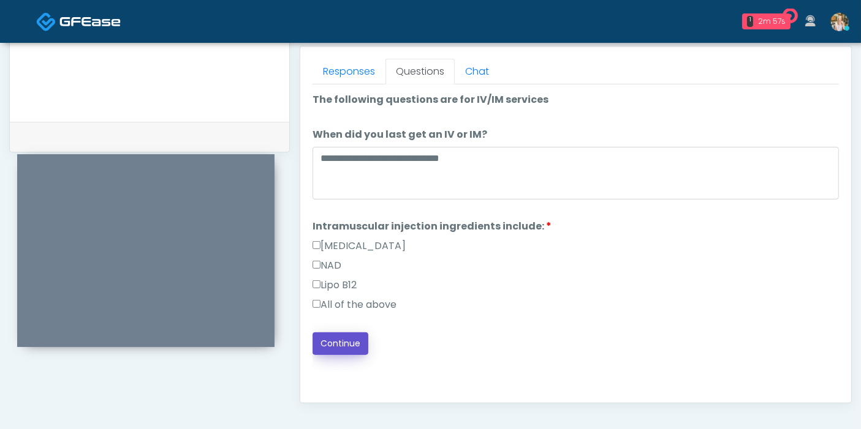
click at [334, 338] on button "Continue" at bounding box center [340, 344] width 56 height 23
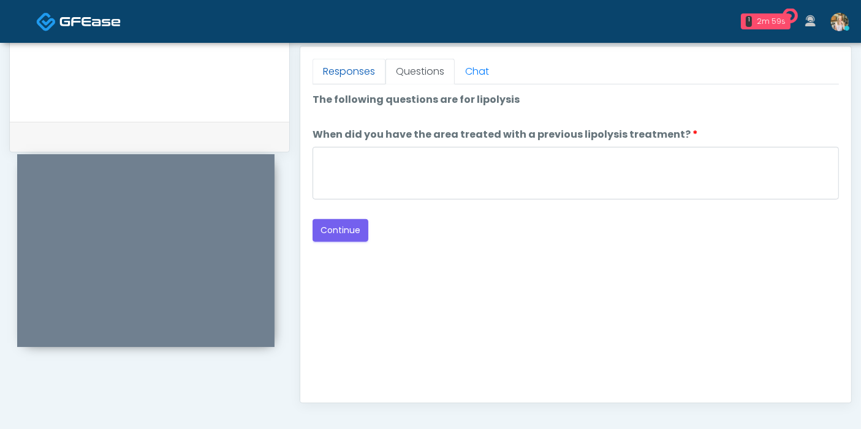
click at [336, 80] on link "Responses" at bounding box center [348, 72] width 73 height 26
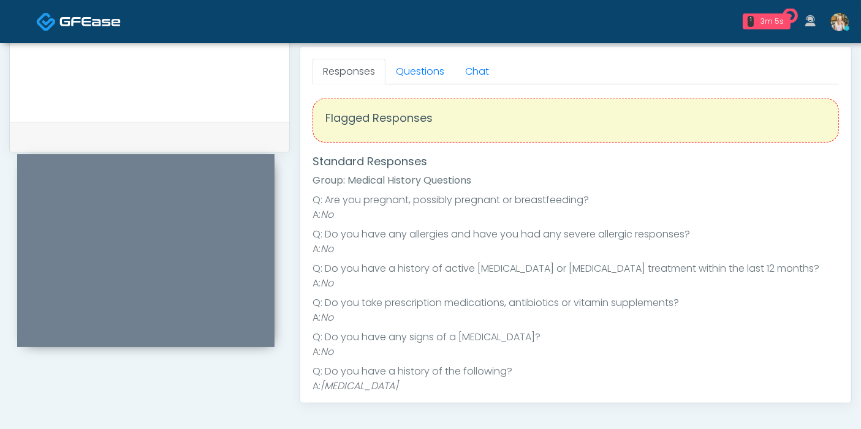
scroll to position [0, 0]
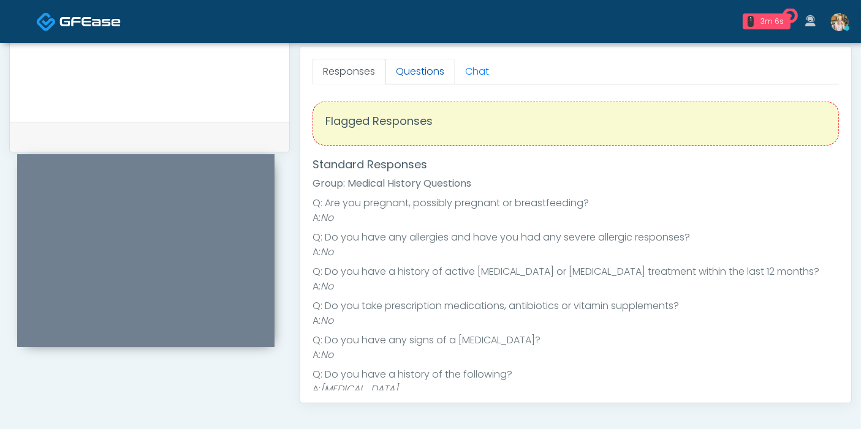
click at [421, 77] on link "Questions" at bounding box center [419, 72] width 69 height 26
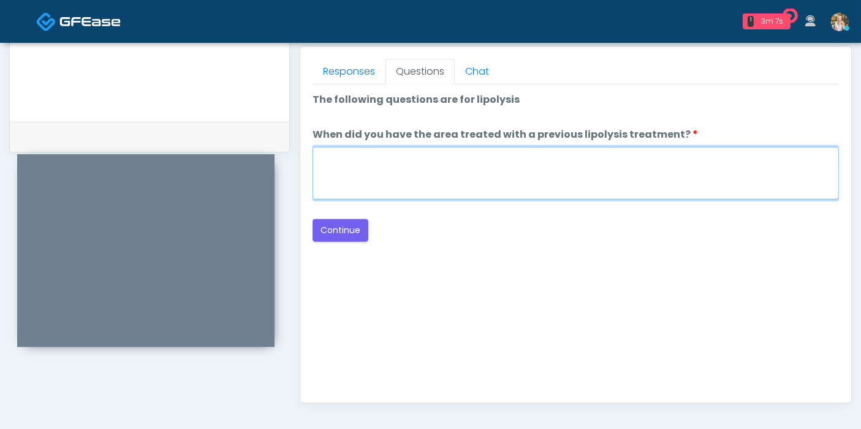
click at [393, 165] on textarea "When did you have the area treated with a previous lipolysis treatment?" at bounding box center [575, 173] width 526 height 53
type textarea "***"
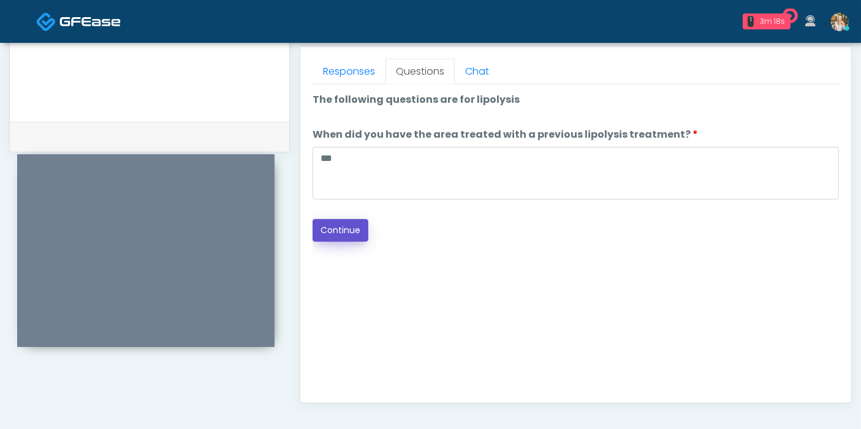
click at [353, 230] on button "Continue" at bounding box center [340, 230] width 56 height 23
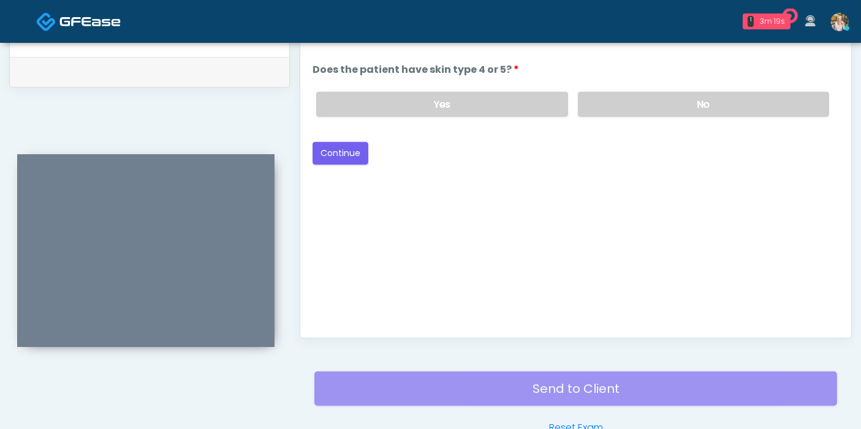
scroll to position [532, 0]
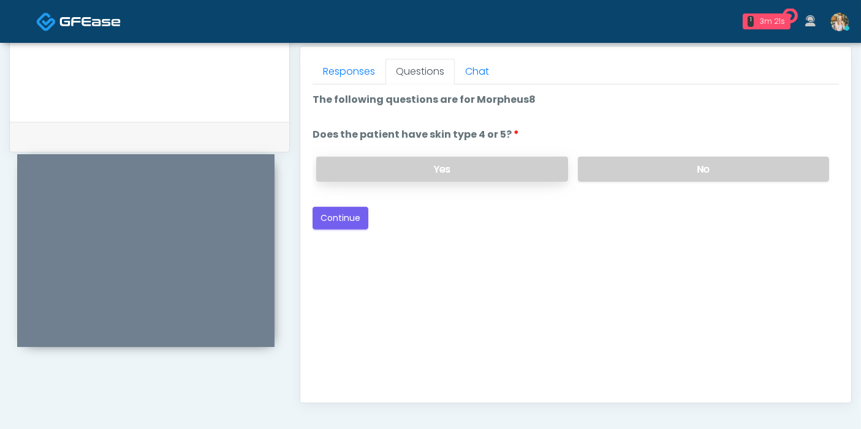
click at [481, 165] on label "Yes" at bounding box center [441, 169] width 251 height 25
click at [341, 219] on button "Continue" at bounding box center [340, 218] width 56 height 23
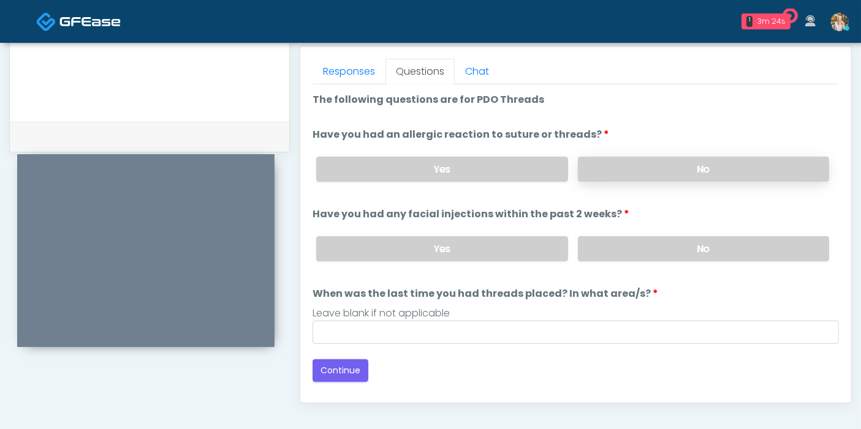
click at [630, 170] on label "No" at bounding box center [703, 169] width 251 height 25
click at [677, 248] on label "No" at bounding box center [703, 248] width 251 height 25
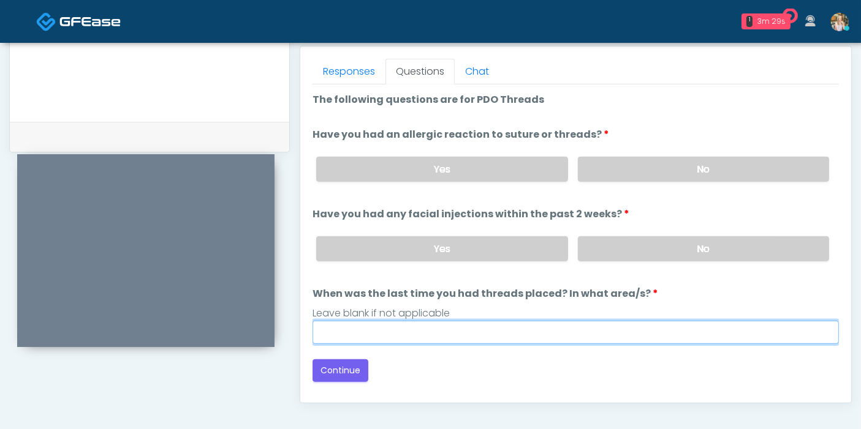
click at [538, 330] on input "When was the last time you had threads placed? In what area/s?" at bounding box center [575, 332] width 526 height 23
type input "***"
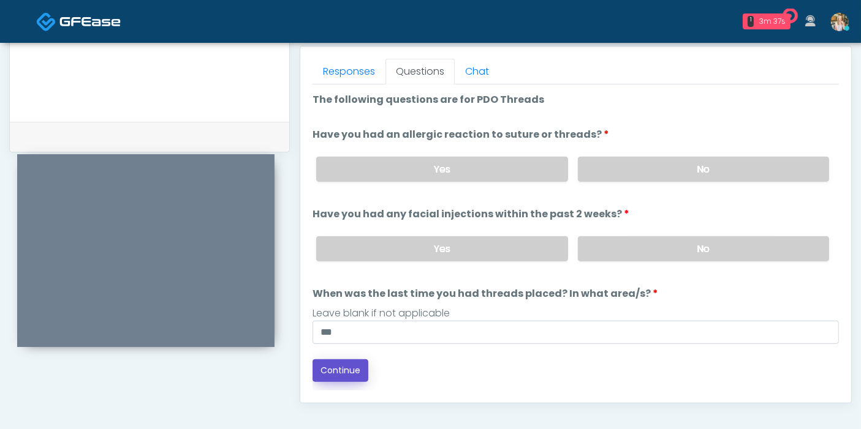
click at [341, 372] on button "Continue" at bounding box center [340, 371] width 56 height 23
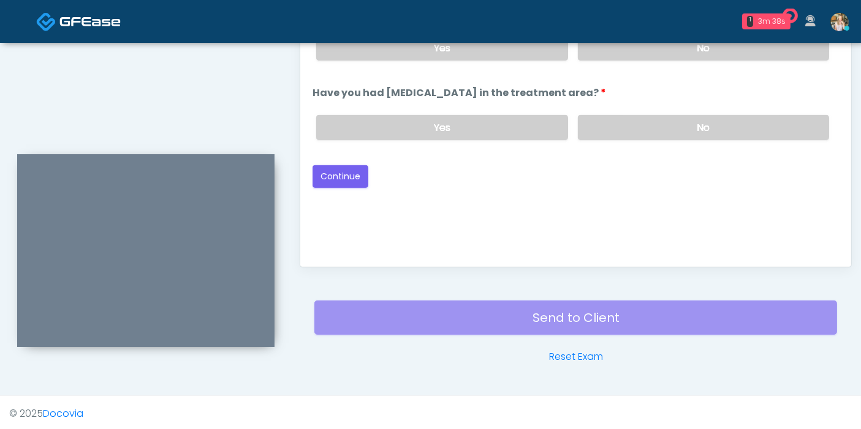
scroll to position [464, 0]
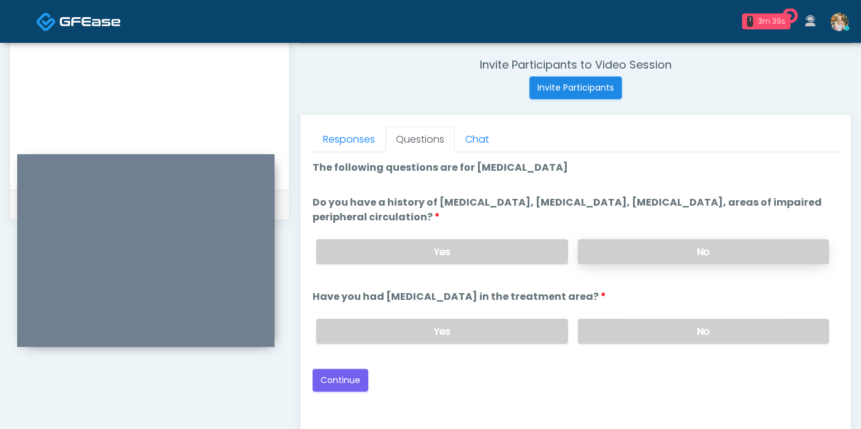
click at [630, 252] on label "No" at bounding box center [703, 252] width 251 height 25
click at [677, 333] on label "No" at bounding box center [703, 331] width 251 height 25
click at [339, 381] on button "Continue" at bounding box center [340, 380] width 56 height 23
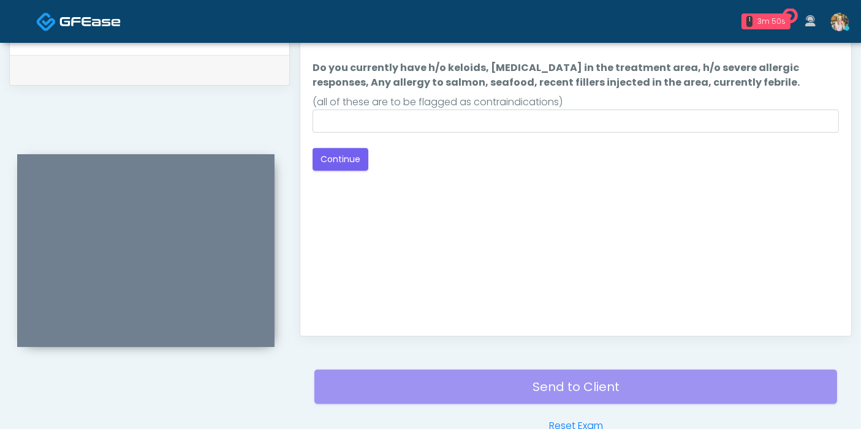
scroll to position [532, 0]
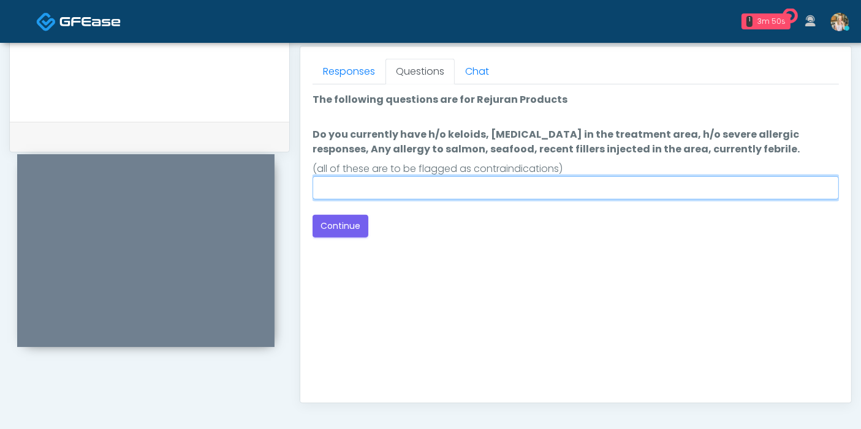
click at [477, 184] on input "Do you currently have h/o keloids, skin infection in the treatment area, h/o se…" at bounding box center [575, 187] width 526 height 23
type input "******"
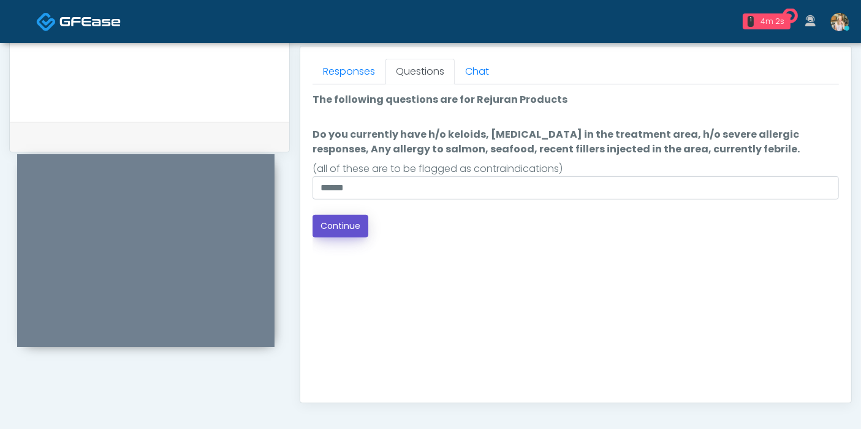
click at [344, 225] on button "Continue" at bounding box center [340, 226] width 56 height 23
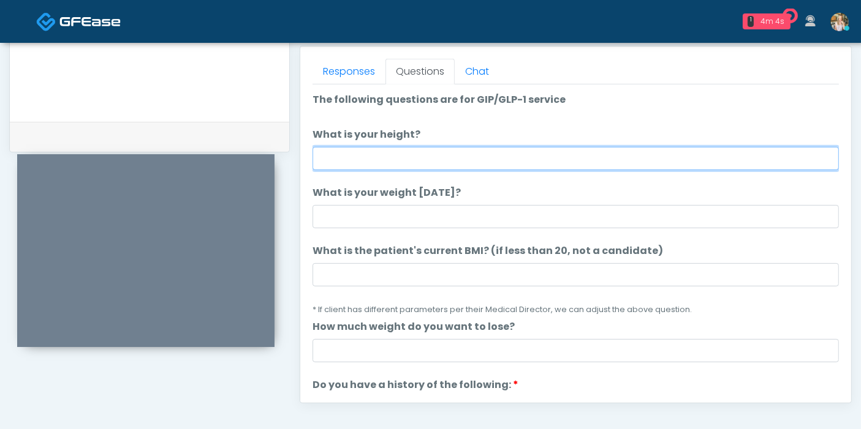
click at [382, 154] on input "What is your height?" at bounding box center [575, 158] width 526 height 23
click at [472, 161] on input "What is your height?" at bounding box center [575, 158] width 526 height 23
type input "***"
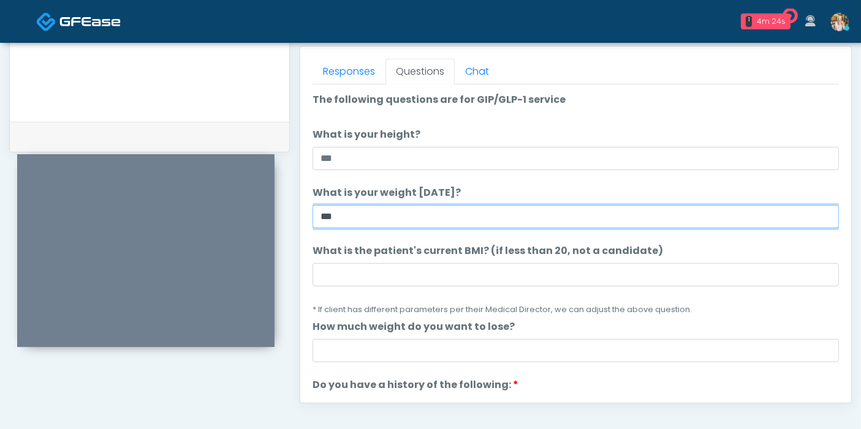
type input "***"
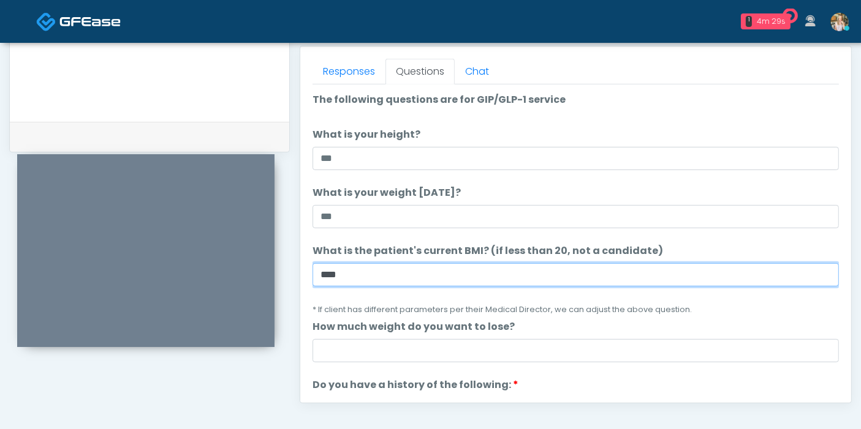
type input "****"
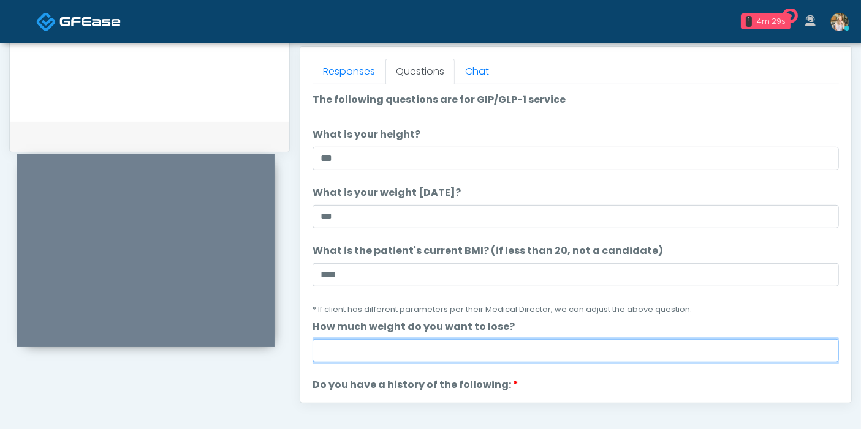
click at [475, 354] on input "How much weight do you want to lose?" at bounding box center [575, 350] width 526 height 23
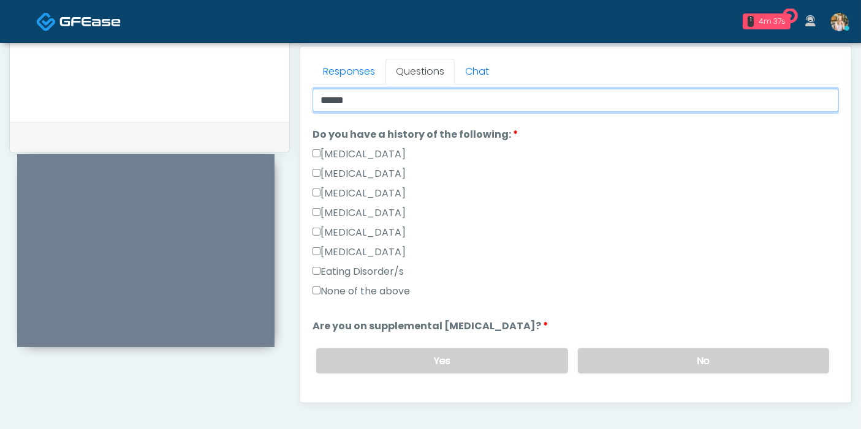
scroll to position [272, 0]
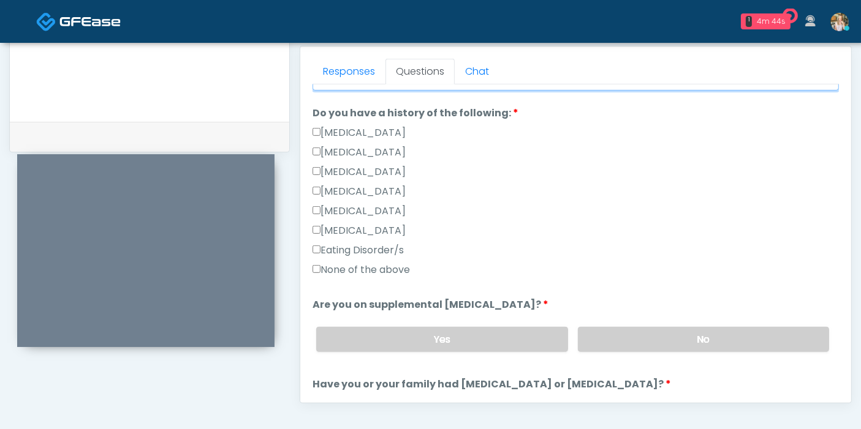
type input "******"
click at [320, 266] on label "None of the above" at bounding box center [360, 270] width 97 height 15
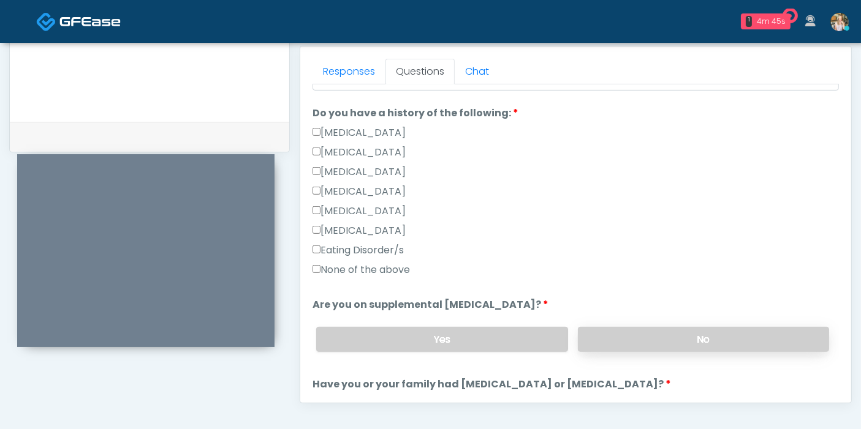
click at [648, 331] on label "No" at bounding box center [703, 339] width 251 height 25
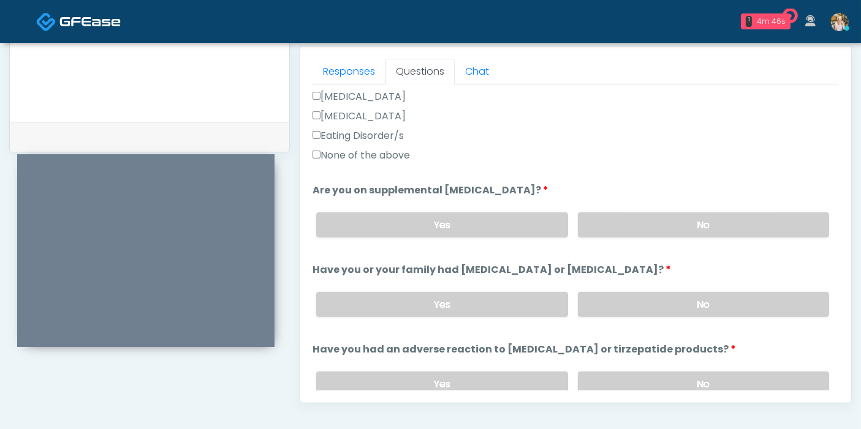
scroll to position [408, 0]
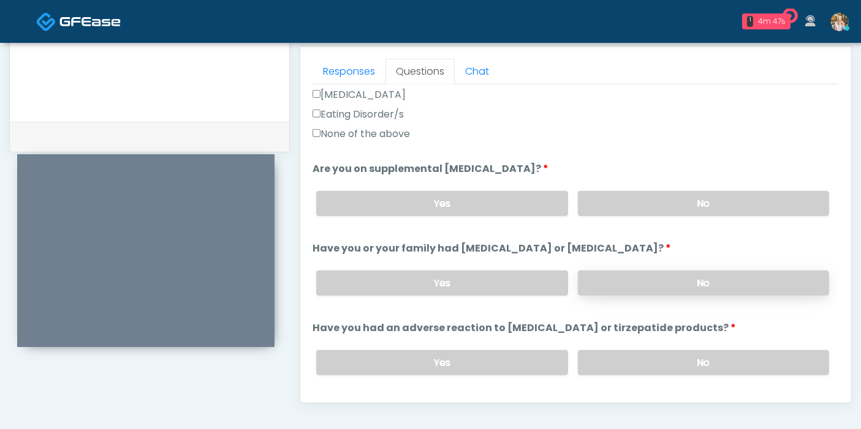
click at [603, 286] on label "No" at bounding box center [703, 283] width 251 height 25
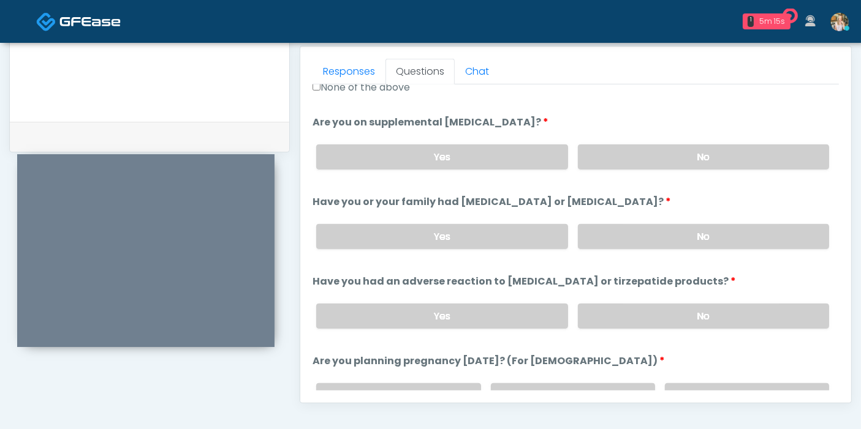
scroll to position [476, 0]
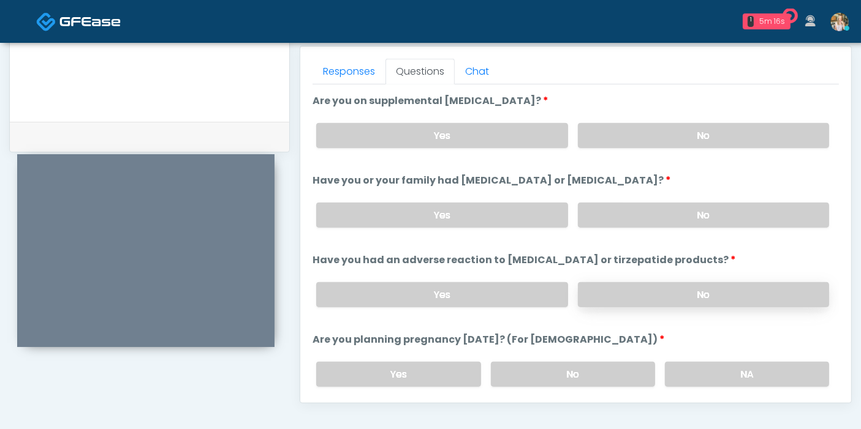
click at [655, 293] on label "No" at bounding box center [703, 294] width 251 height 25
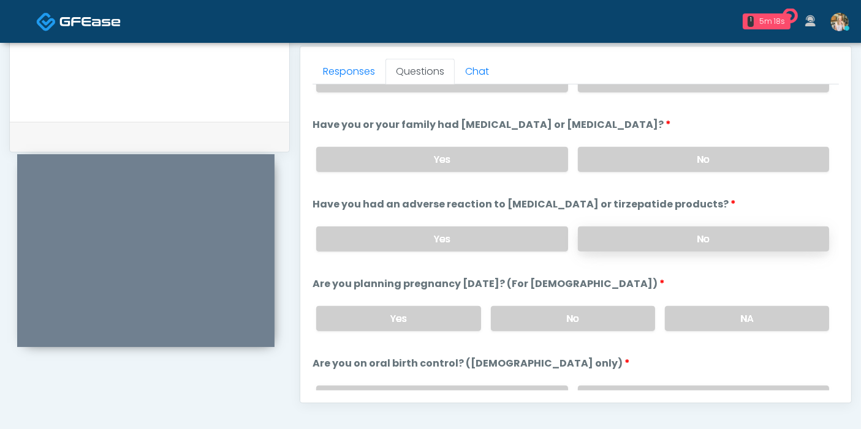
scroll to position [544, 0]
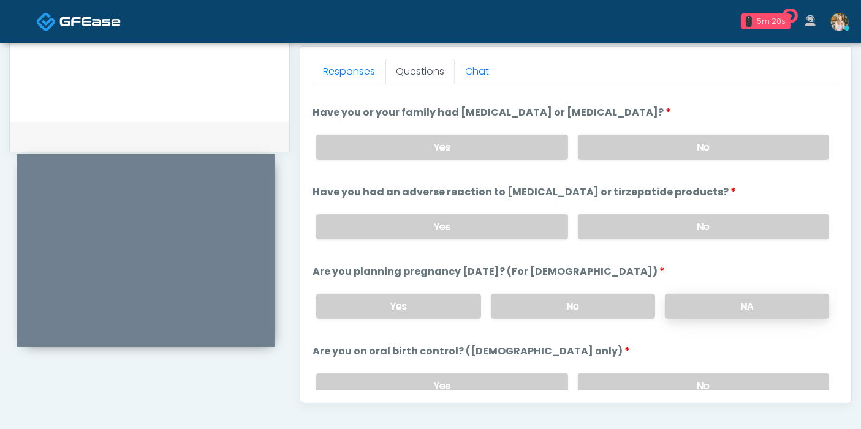
click at [700, 304] on label "NA" at bounding box center [747, 306] width 164 height 25
click at [706, 377] on label "No" at bounding box center [703, 386] width 251 height 25
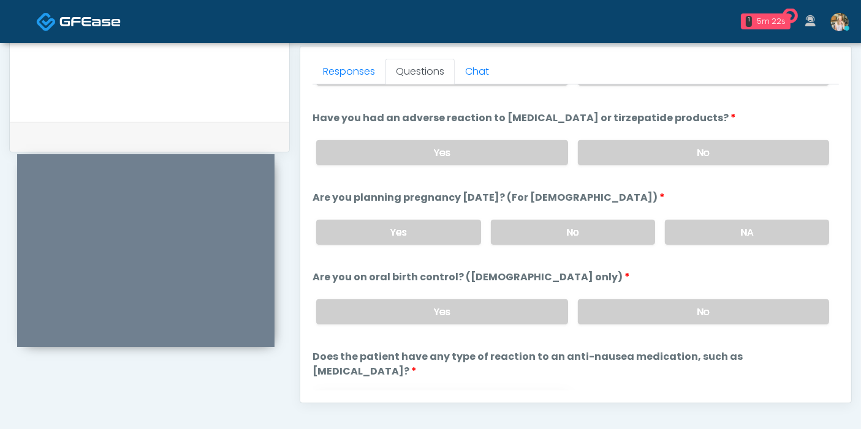
scroll to position [674, 0]
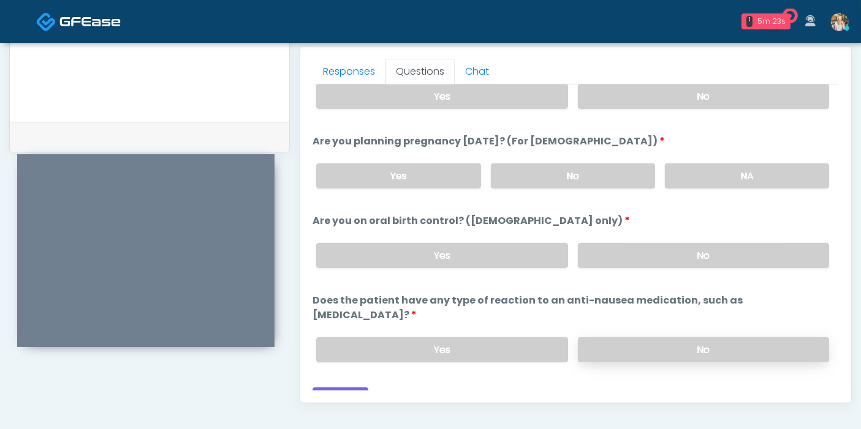
drag, startPoint x: 647, startPoint y: 334, endPoint x: 639, endPoint y: 340, distance: 9.7
click at [646, 338] on label "No" at bounding box center [703, 350] width 251 height 25
click at [345, 388] on button "Continue" at bounding box center [340, 399] width 56 height 23
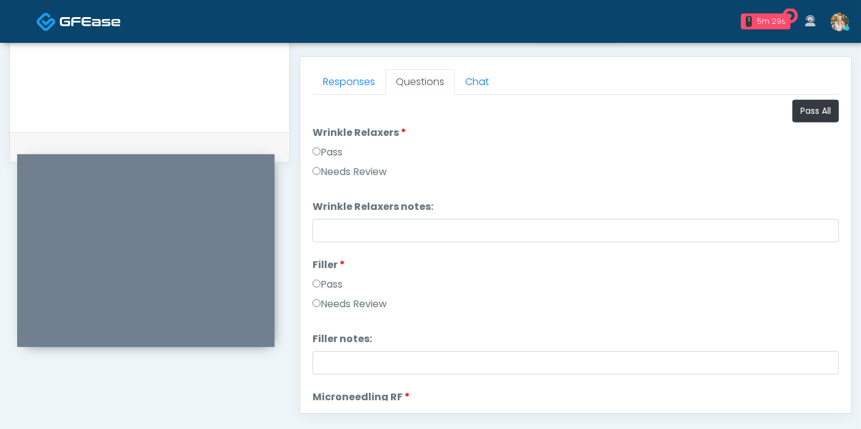
scroll to position [464, 0]
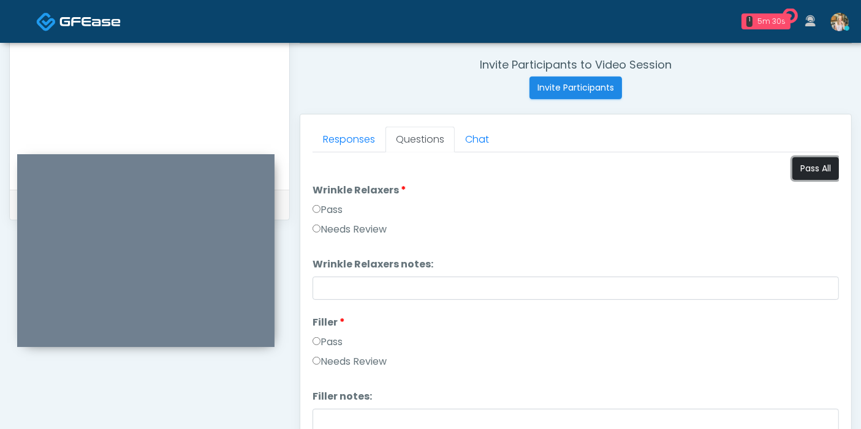
click at [796, 170] on button "Pass All" at bounding box center [815, 168] width 47 height 23
click at [341, 146] on link "Responses" at bounding box center [348, 140] width 73 height 26
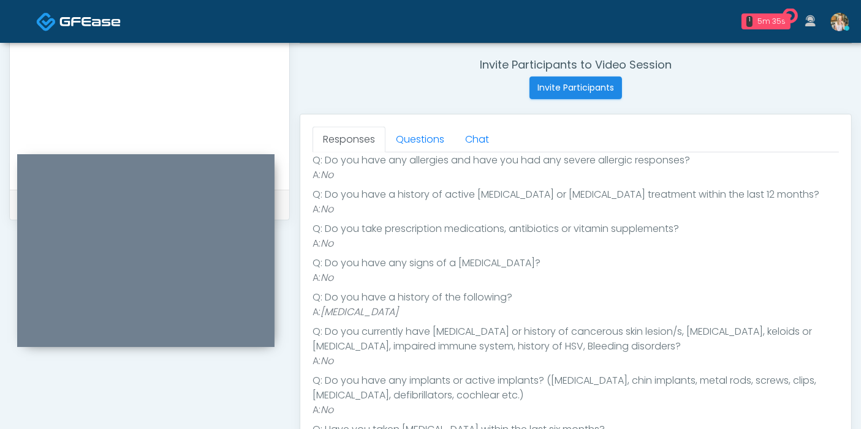
scroll to position [148, 0]
click at [411, 141] on link "Questions" at bounding box center [419, 140] width 69 height 26
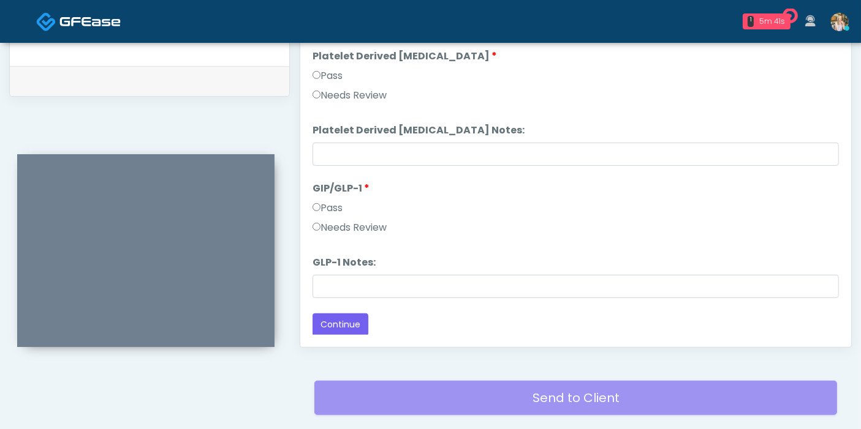
scroll to position [600, 0]
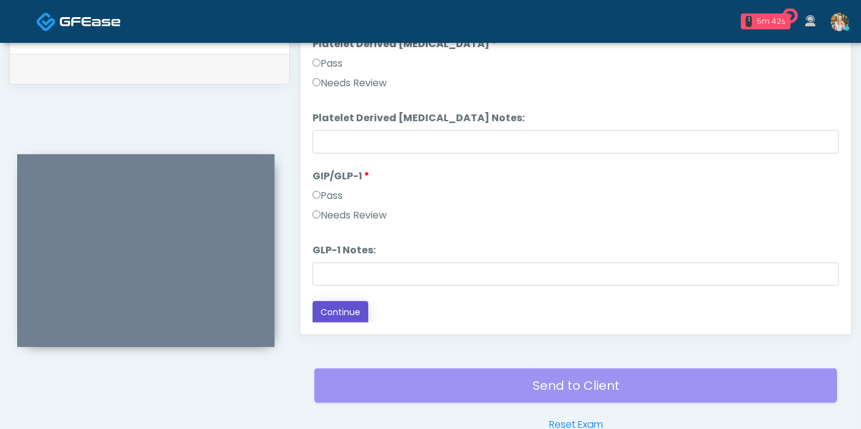
click at [347, 310] on button "Continue" at bounding box center [340, 312] width 56 height 23
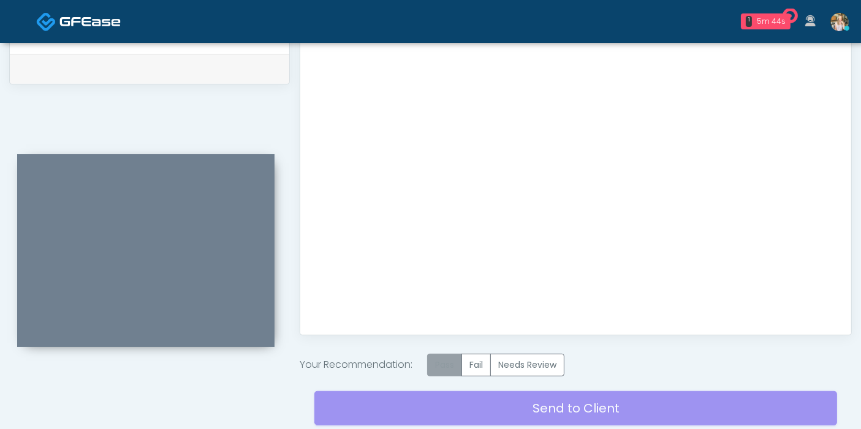
click at [450, 358] on label "Pass" at bounding box center [444, 365] width 35 height 23
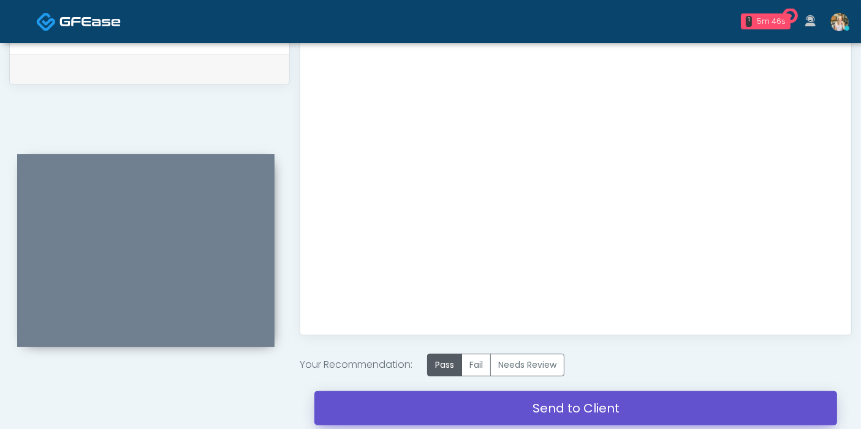
click at [550, 405] on link "Send to Client" at bounding box center [575, 408] width 523 height 34
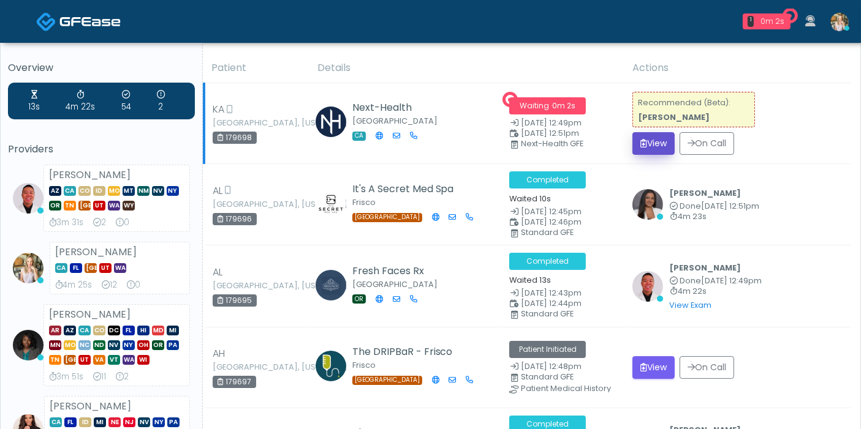
click at [656, 140] on button "View" at bounding box center [653, 143] width 42 height 23
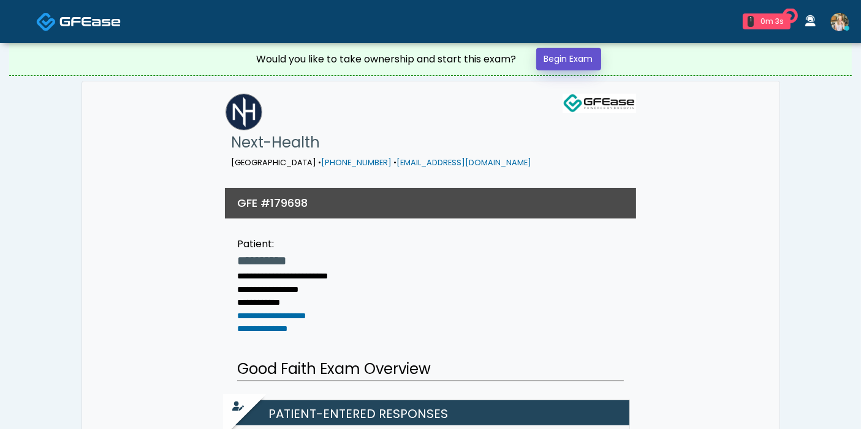
click at [580, 62] on link "Begin Exam" at bounding box center [568, 59] width 65 height 23
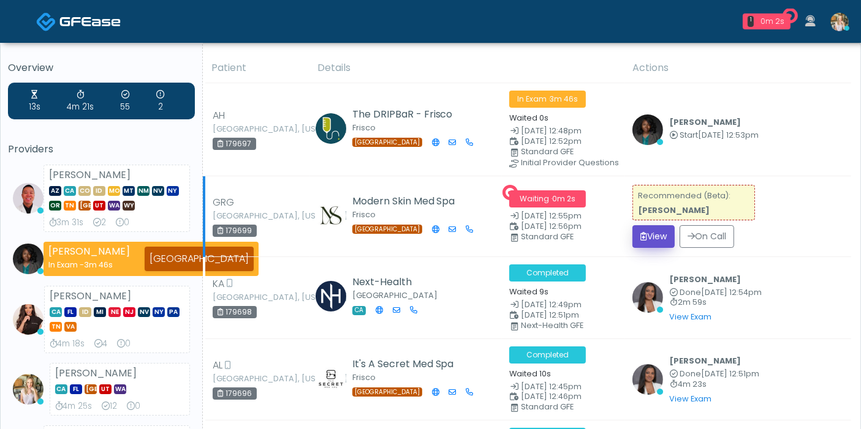
click at [657, 237] on button "View" at bounding box center [653, 236] width 42 height 23
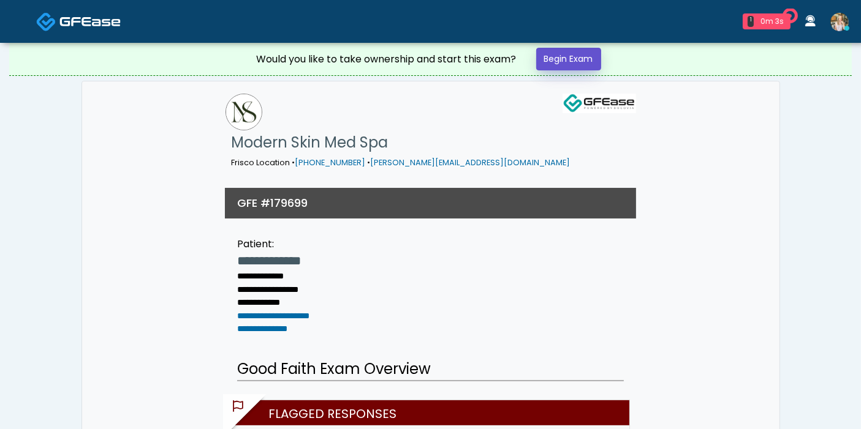
click at [562, 51] on link "Begin Exam" at bounding box center [568, 59] width 65 height 23
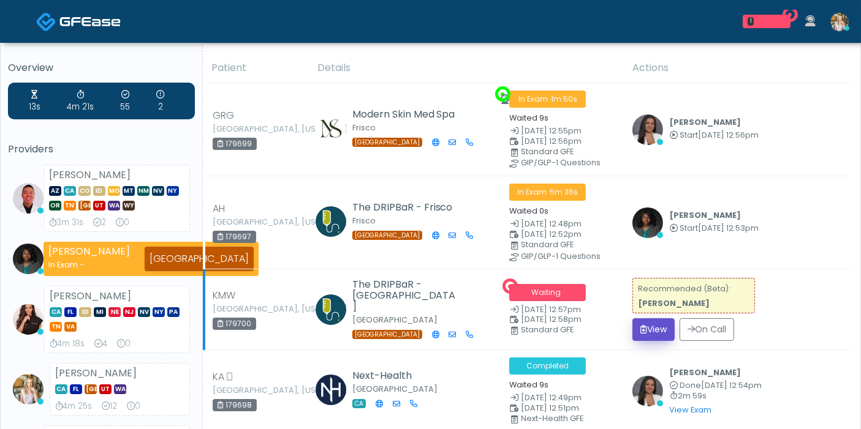
click at [668, 324] on button "View" at bounding box center [653, 330] width 42 height 23
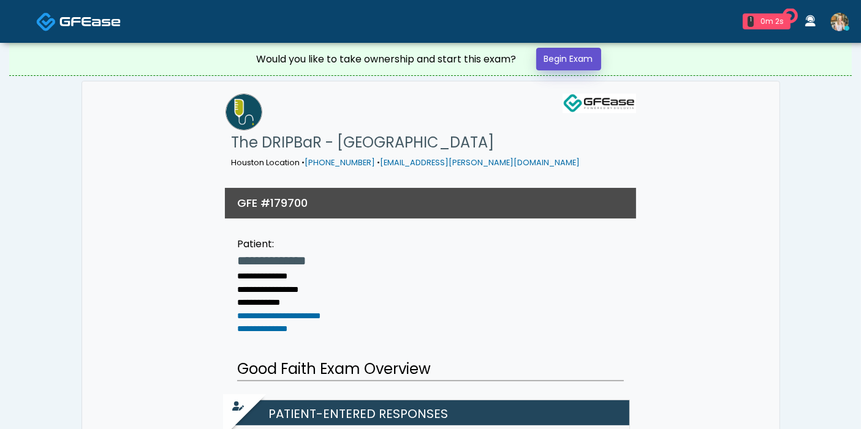
click at [554, 64] on link "Begin Exam" at bounding box center [568, 59] width 65 height 23
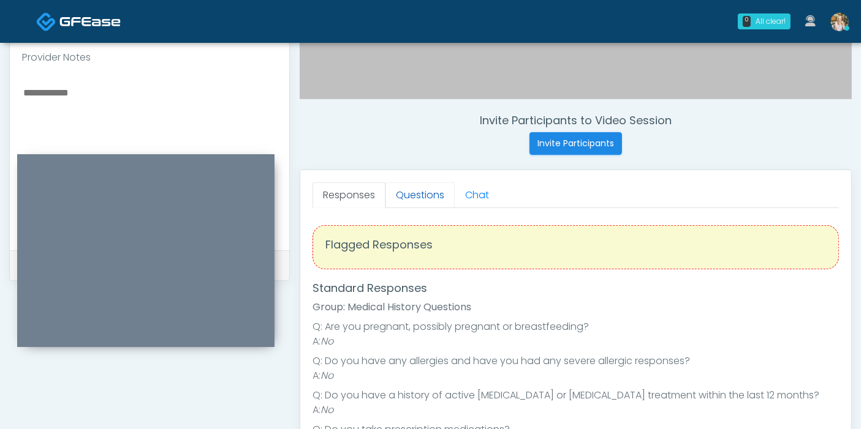
click at [412, 191] on link "Questions" at bounding box center [419, 196] width 69 height 26
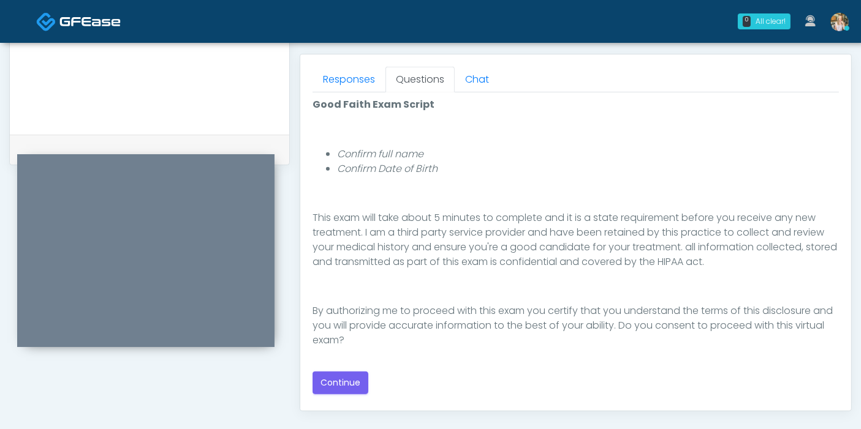
scroll to position [544, 0]
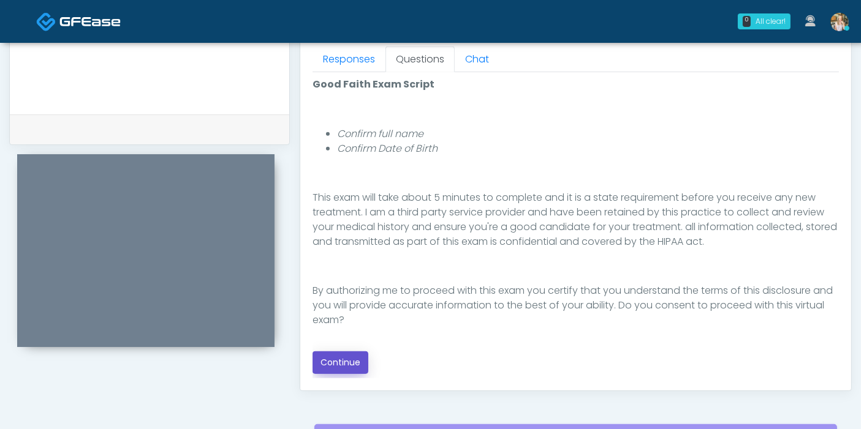
click at [340, 360] on button "Continue" at bounding box center [340, 363] width 56 height 23
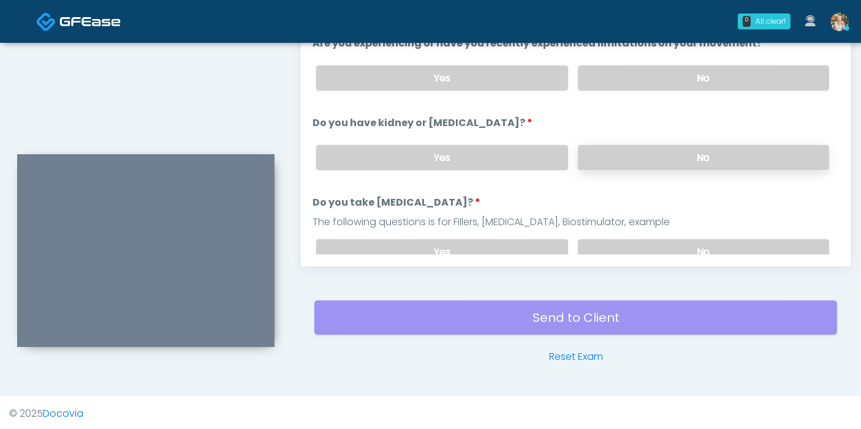
scroll to position [532, 0]
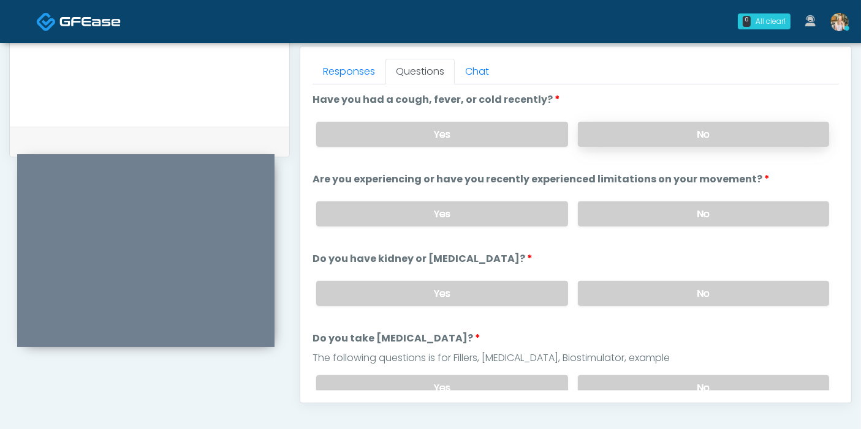
click at [662, 137] on label "No" at bounding box center [703, 134] width 251 height 25
click at [618, 211] on label "No" at bounding box center [703, 214] width 251 height 25
click at [662, 295] on label "No" at bounding box center [703, 293] width 251 height 25
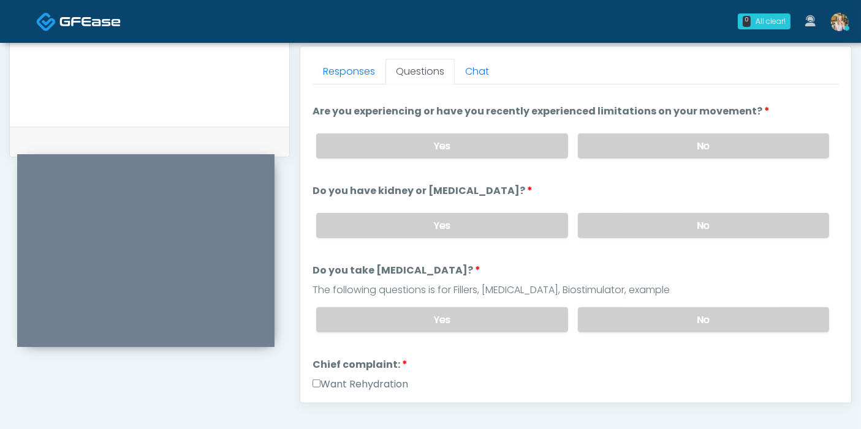
scroll to position [136, 0]
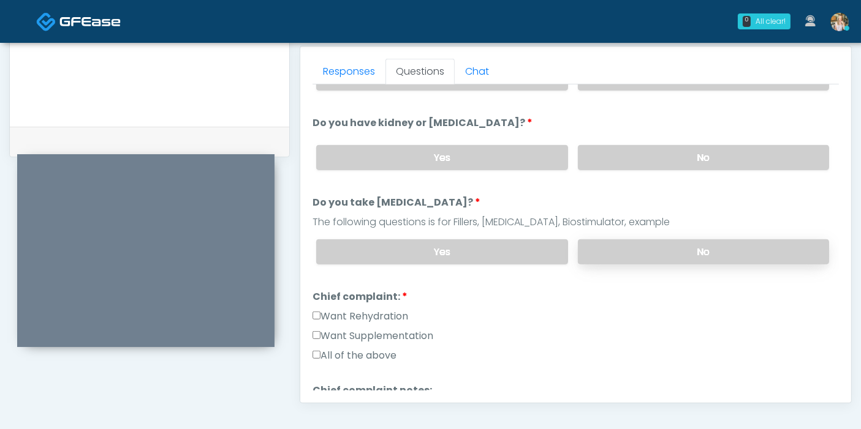
click at [633, 251] on label "No" at bounding box center [703, 252] width 251 height 25
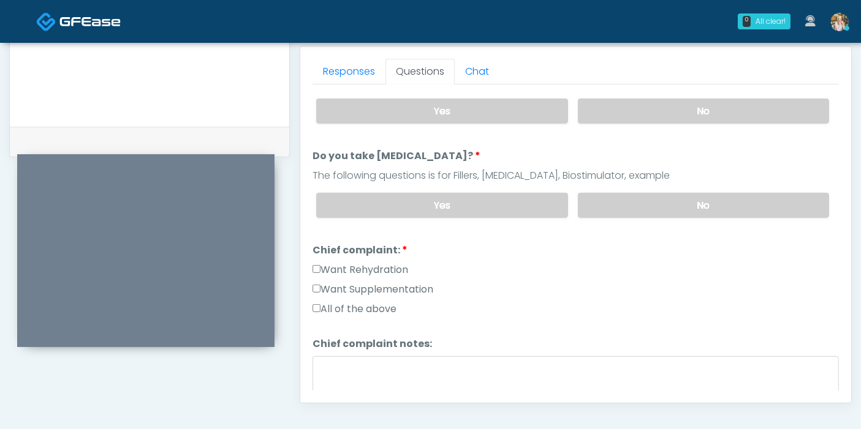
scroll to position [204, 0]
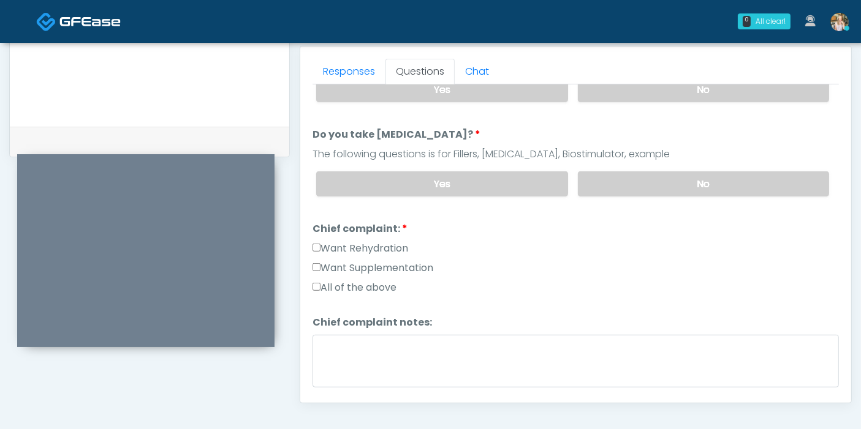
click at [353, 247] on label "Want Rehydration" at bounding box center [360, 248] width 96 height 15
click at [361, 264] on label "Want Supplementation" at bounding box center [372, 268] width 121 height 15
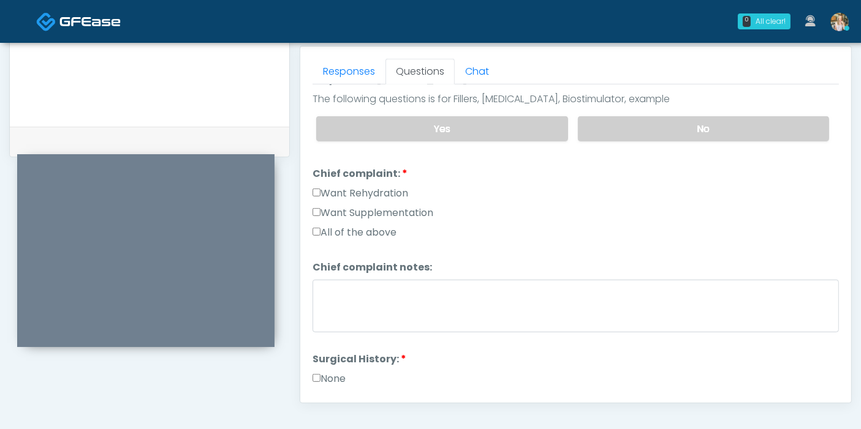
scroll to position [272, 0]
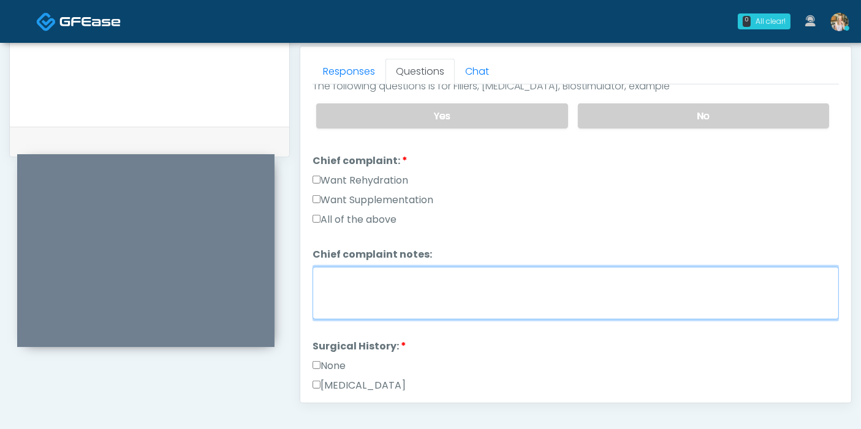
click at [475, 292] on textarea "Chief complaint notes:" at bounding box center [575, 293] width 526 height 53
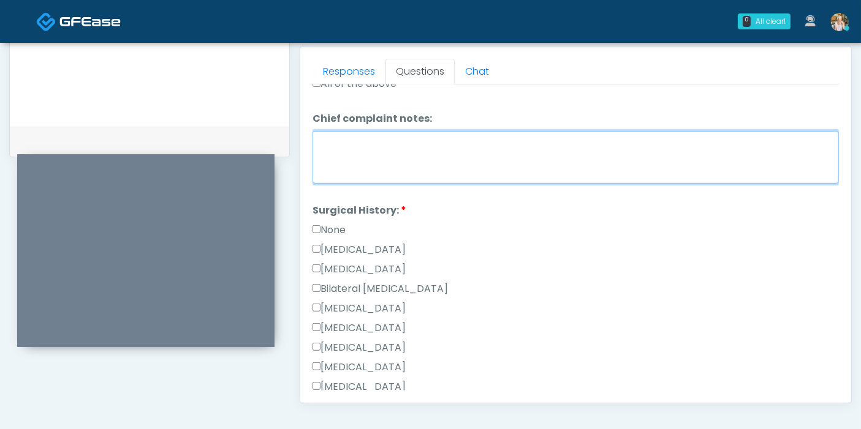
scroll to position [476, 0]
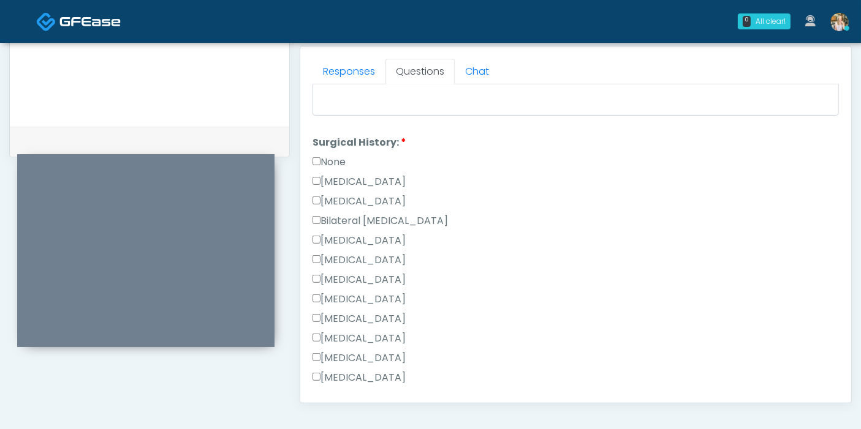
click at [343, 236] on label "Breast Augmentation" at bounding box center [358, 240] width 93 height 15
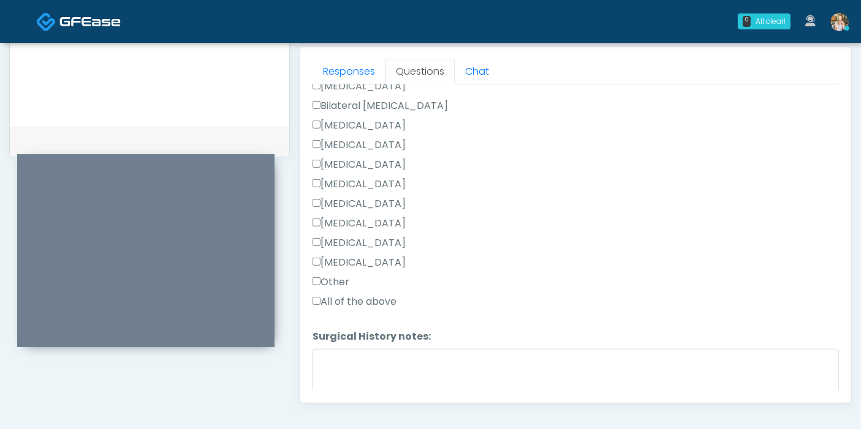
scroll to position [613, 0]
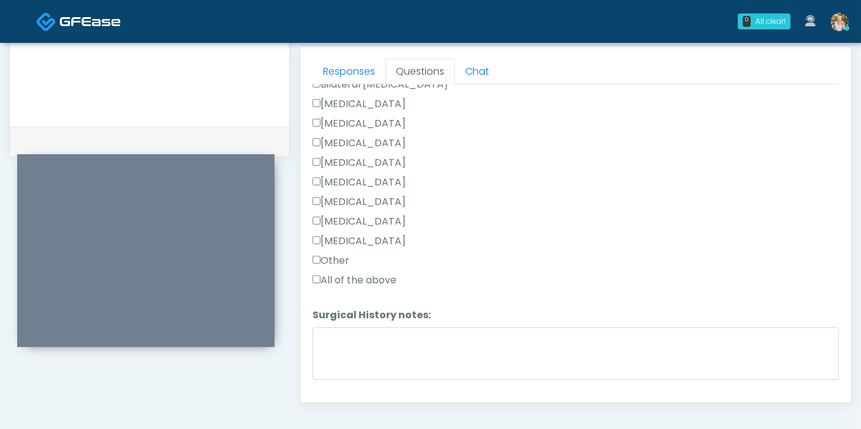
click at [339, 254] on label "Other" at bounding box center [330, 261] width 37 height 15
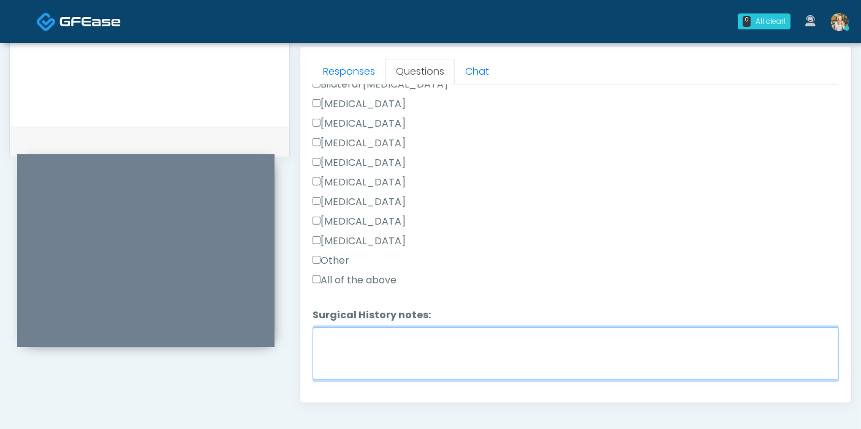
click at [399, 342] on textarea "Surgical History notes:" at bounding box center [575, 354] width 526 height 53
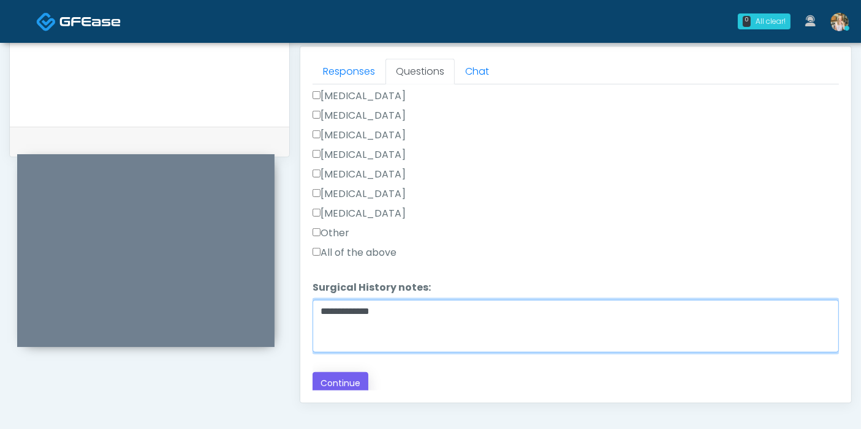
type textarea "**********"
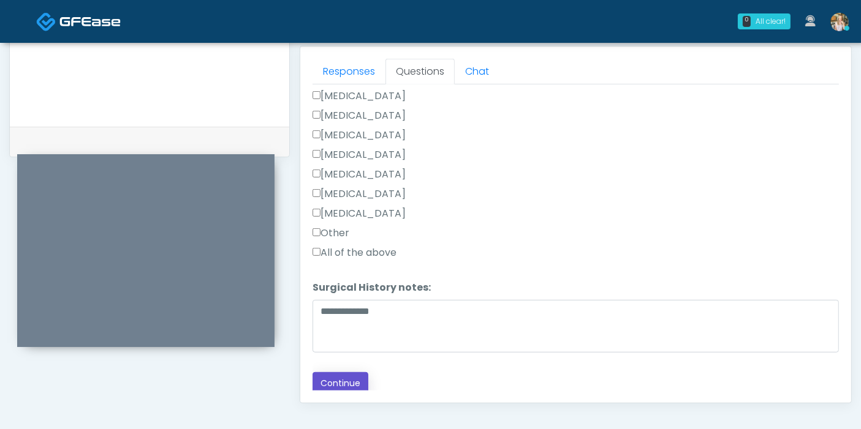
click at [339, 379] on button "Continue" at bounding box center [340, 383] width 56 height 23
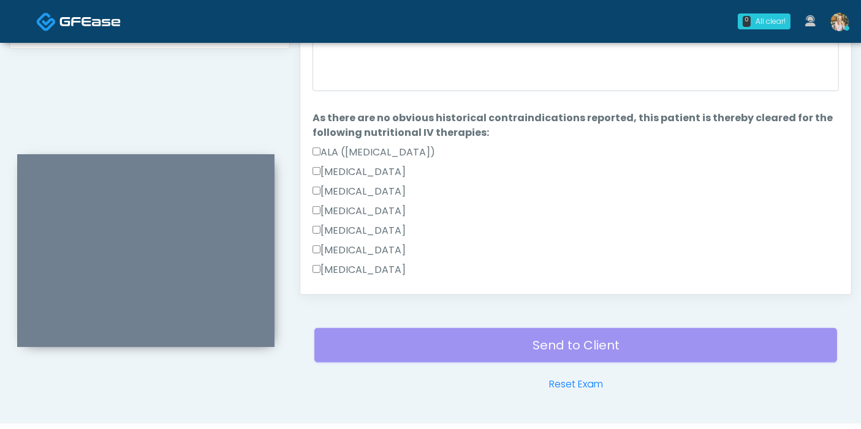
scroll to position [532, 0]
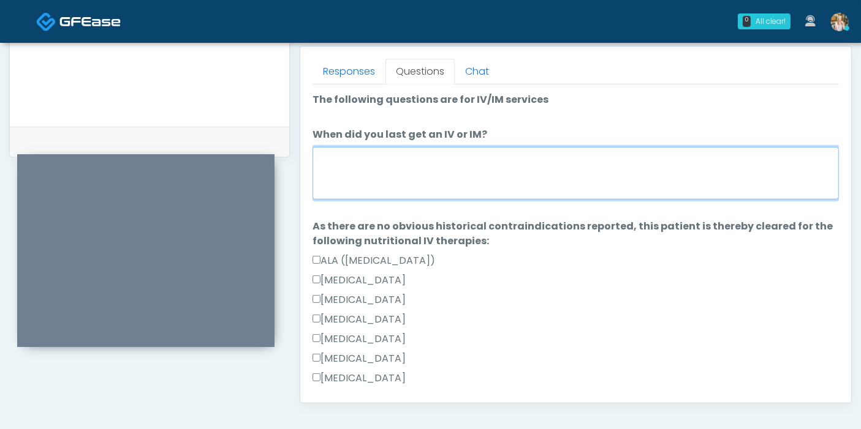
click at [458, 179] on textarea "When did you last get an IV or IM?" at bounding box center [575, 173] width 526 height 53
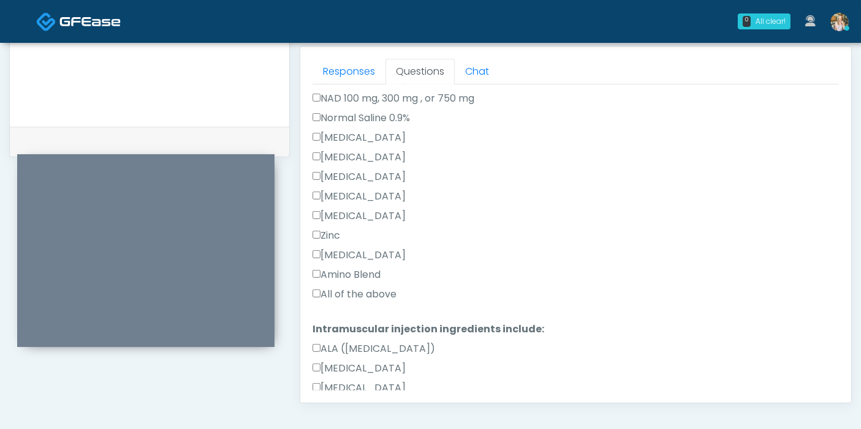
click at [342, 291] on label "All of the above" at bounding box center [354, 294] width 84 height 15
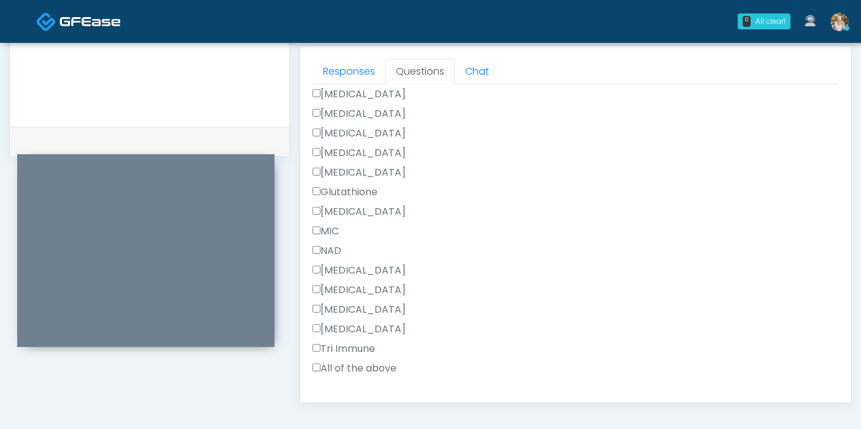
scroll to position [777, 0]
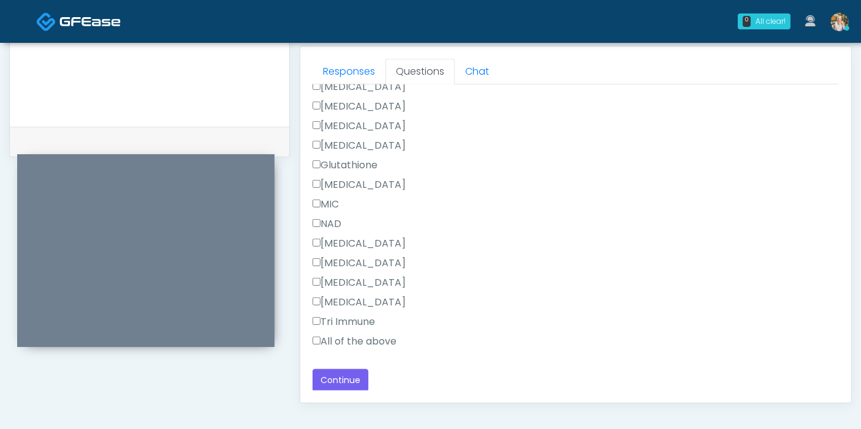
click at [353, 340] on label "All of the above" at bounding box center [354, 341] width 84 height 15
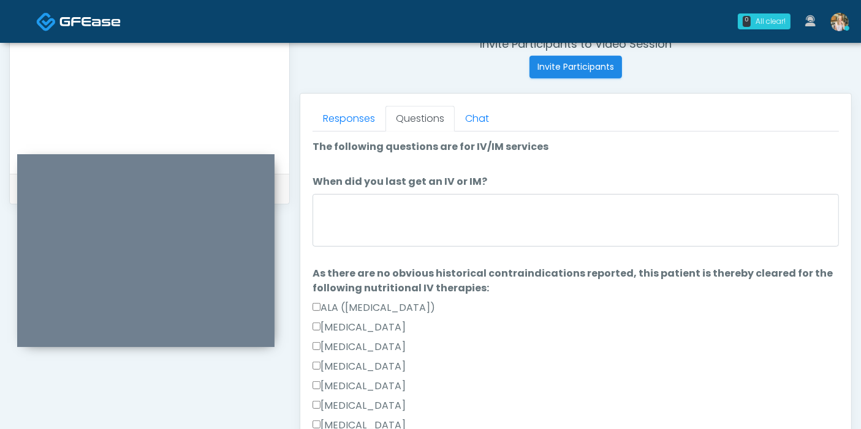
scroll to position [464, 0]
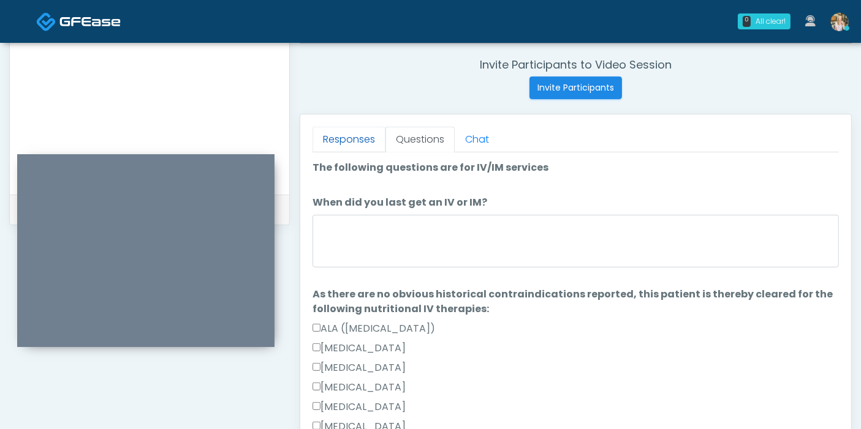
click at [351, 130] on link "Responses" at bounding box center [348, 140] width 73 height 26
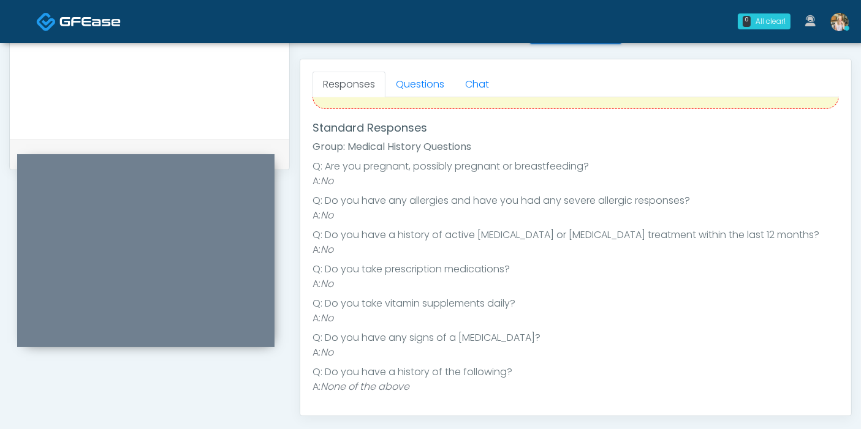
scroll to position [532, 0]
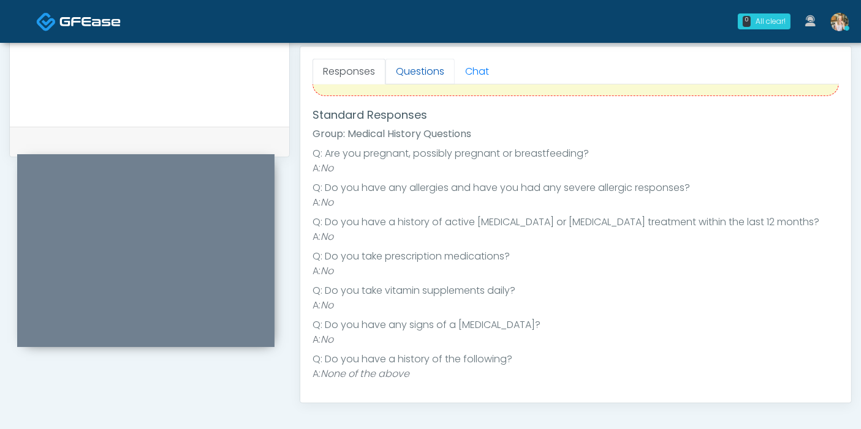
click at [412, 74] on link "Questions" at bounding box center [419, 72] width 69 height 26
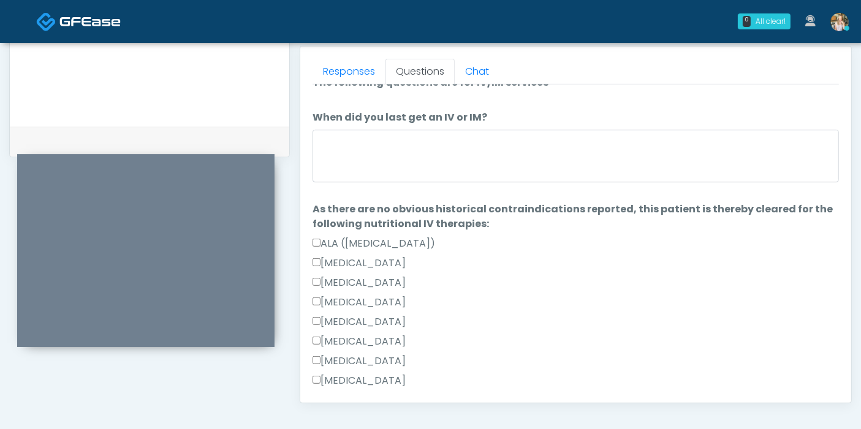
scroll to position [0, 0]
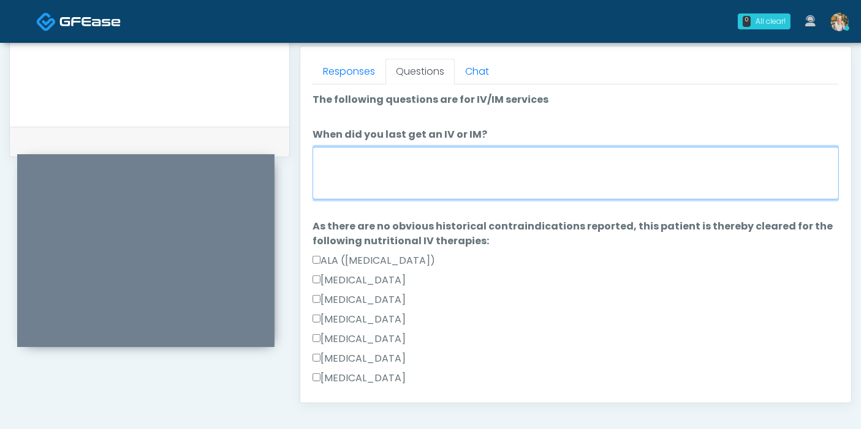
click at [467, 179] on textarea "When did you last get an IV or IM?" at bounding box center [575, 173] width 526 height 53
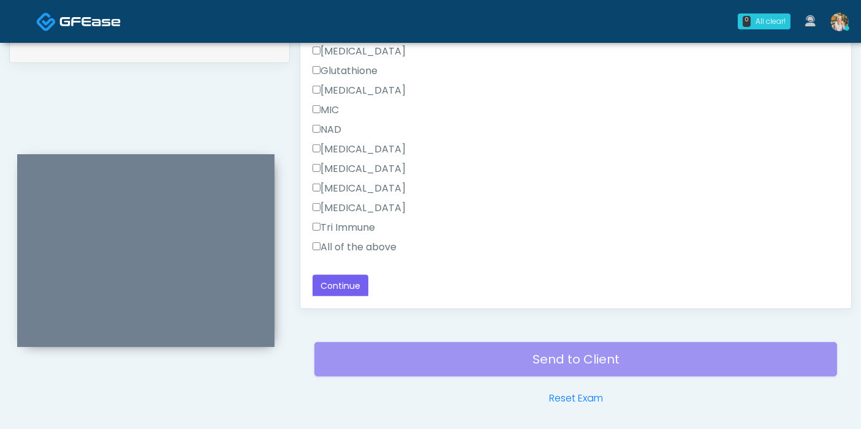
scroll to position [668, 0]
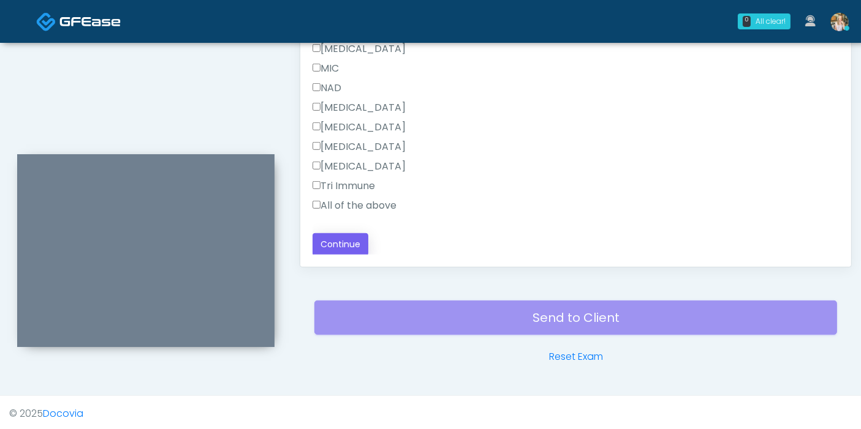
type textarea "**********"
click at [342, 238] on button "Continue" at bounding box center [340, 244] width 56 height 23
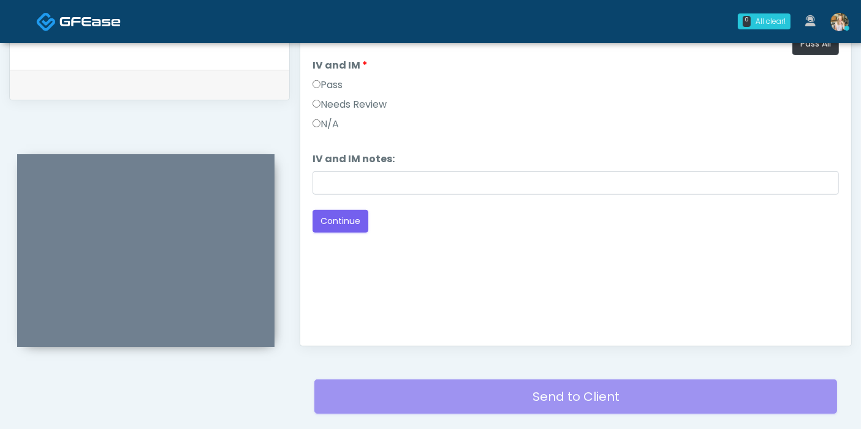
scroll to position [532, 0]
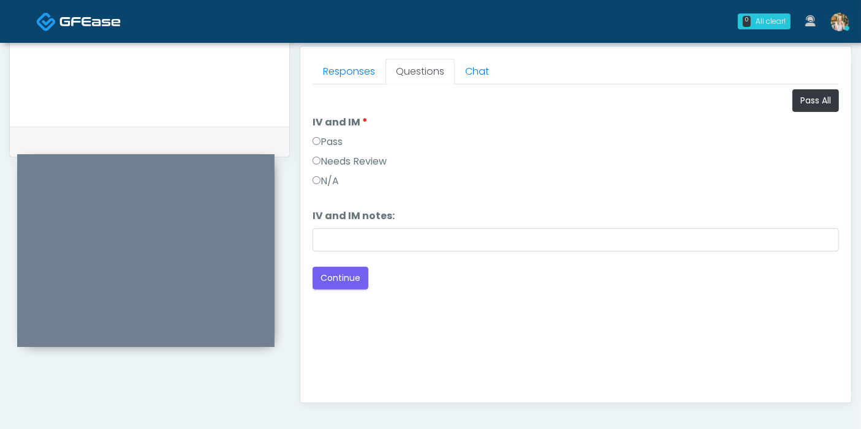
click at [331, 140] on label "Pass" at bounding box center [327, 142] width 30 height 15
click at [333, 276] on button "Continue" at bounding box center [340, 278] width 56 height 23
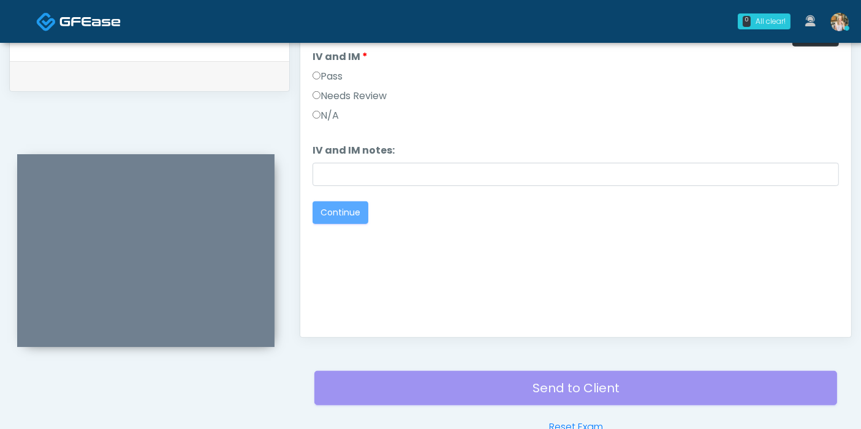
scroll to position [600, 0]
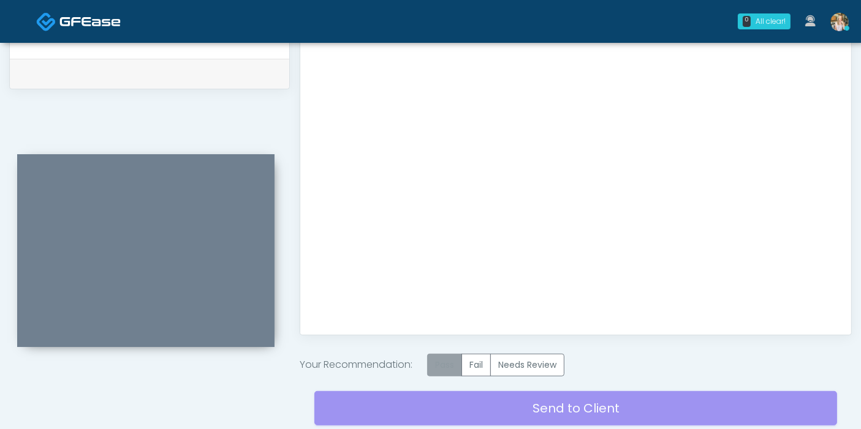
click at [459, 361] on label "Pass" at bounding box center [444, 365] width 35 height 23
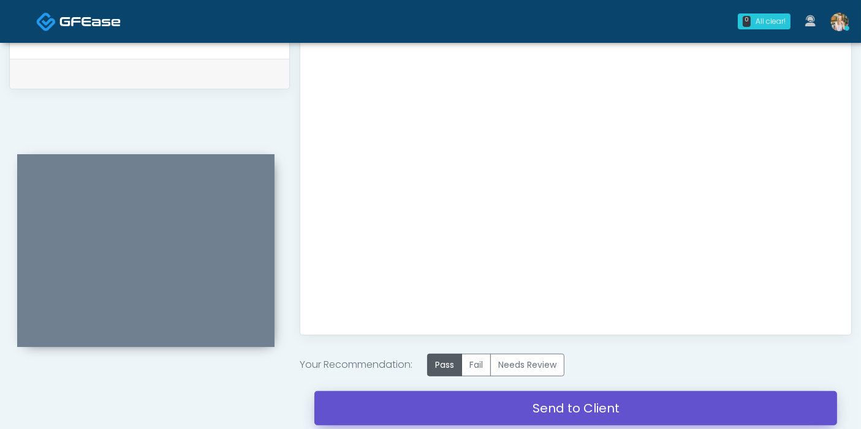
drag, startPoint x: 600, startPoint y: 410, endPoint x: 501, endPoint y: 70, distance: 354.8
click at [600, 410] on link "Send to Client" at bounding box center [575, 408] width 523 height 34
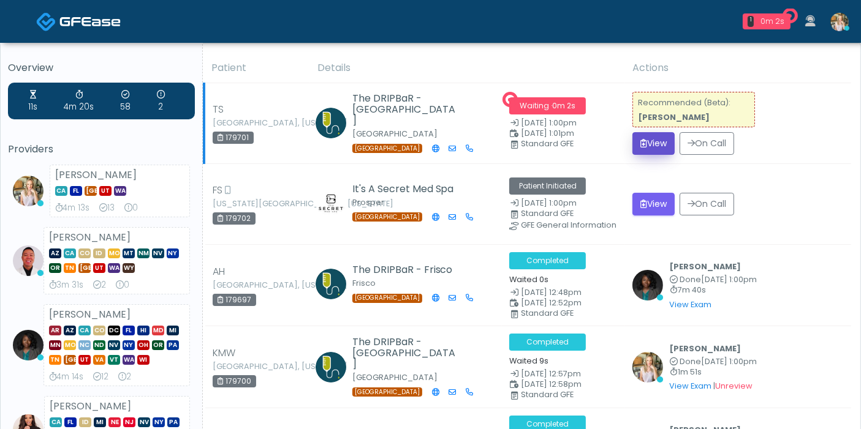
click at [649, 138] on button "View" at bounding box center [653, 143] width 42 height 23
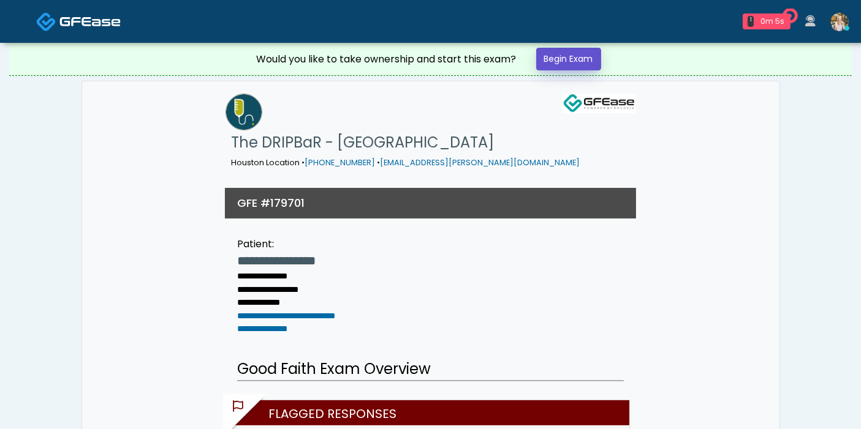
click at [553, 64] on link "Begin Exam" at bounding box center [568, 59] width 65 height 23
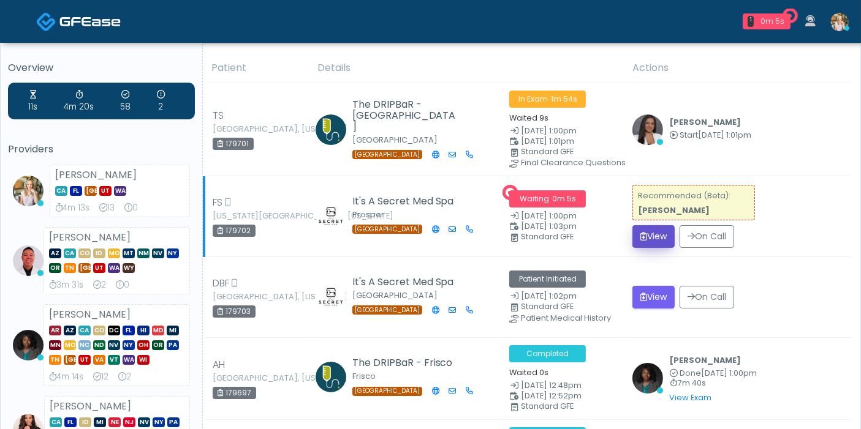
click at [654, 236] on button "View" at bounding box center [653, 236] width 42 height 23
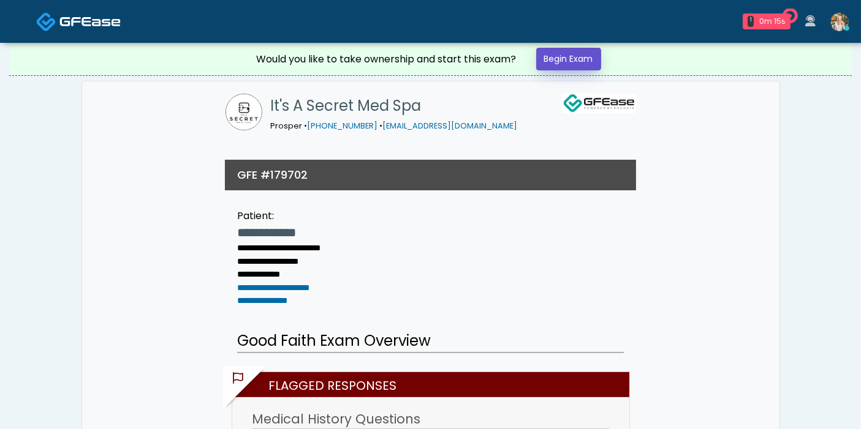
click at [563, 66] on link "Begin Exam" at bounding box center [568, 59] width 65 height 23
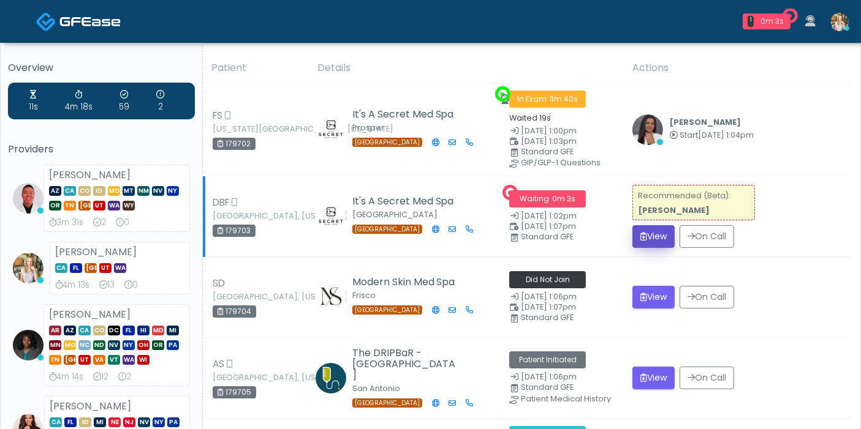
click at [647, 241] on button "View" at bounding box center [653, 236] width 42 height 23
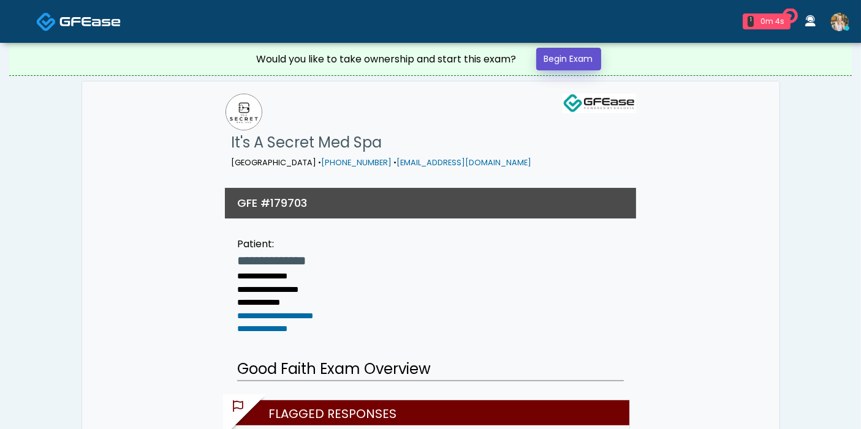
click at [551, 67] on link "Begin Exam" at bounding box center [568, 59] width 65 height 23
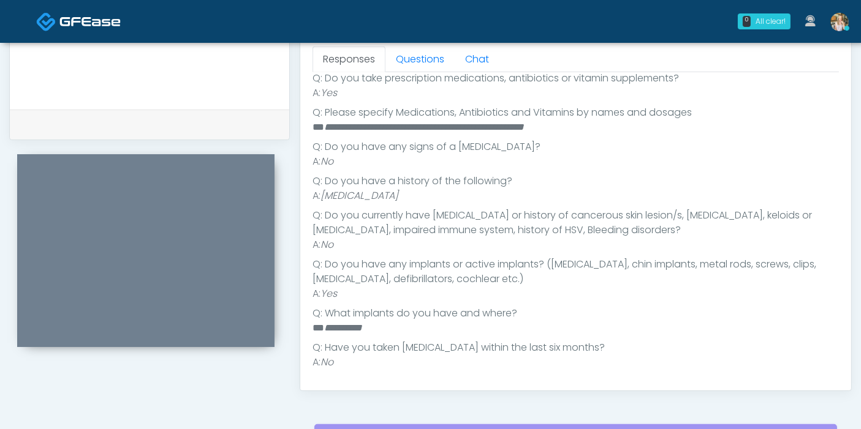
scroll to position [187, 0]
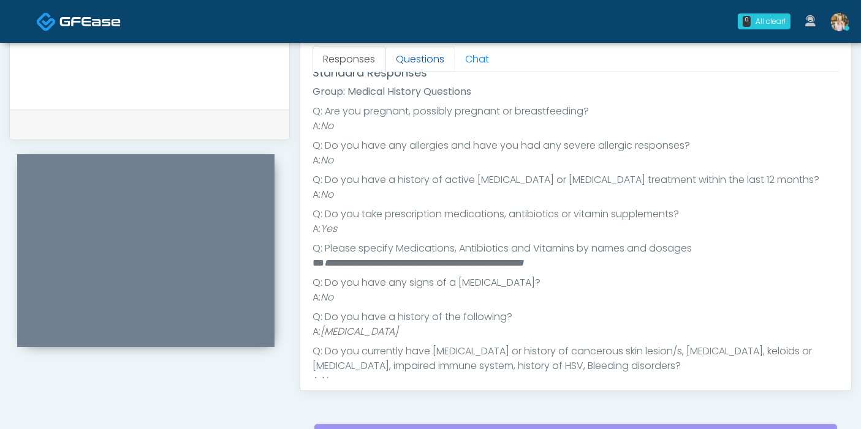
click at [417, 58] on link "Questions" at bounding box center [419, 60] width 69 height 26
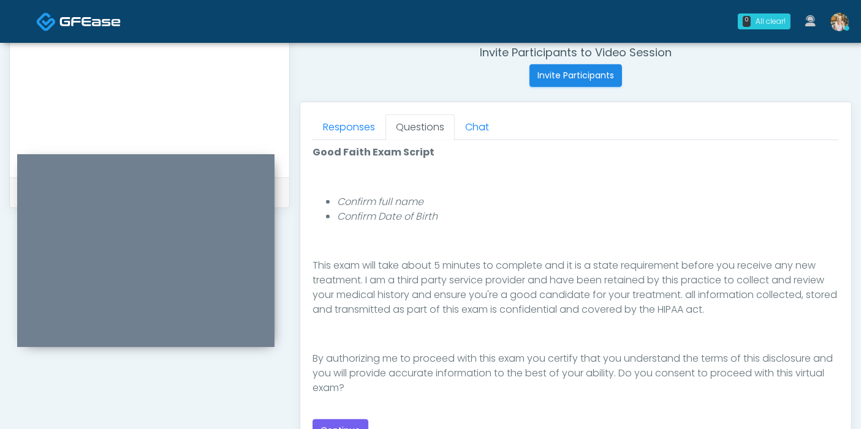
scroll to position [544, 0]
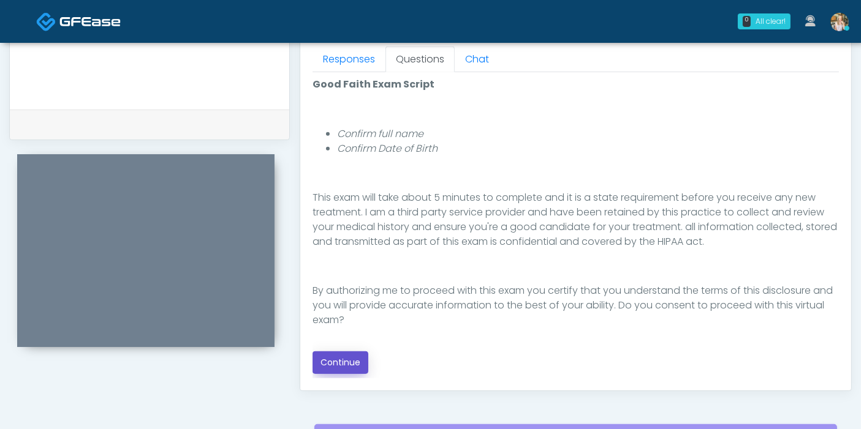
click at [355, 360] on button "Continue" at bounding box center [340, 363] width 56 height 23
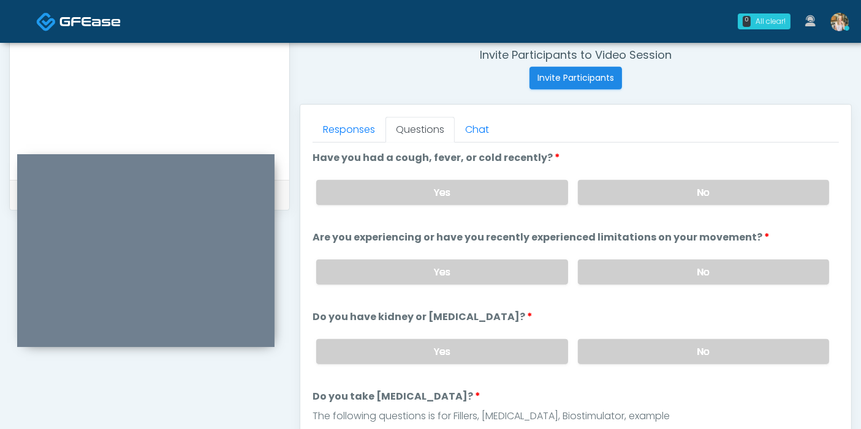
scroll to position [464, 0]
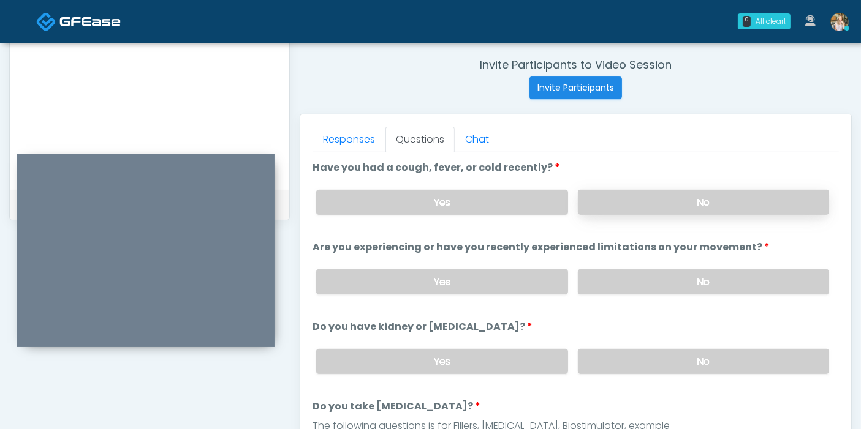
click at [690, 204] on label "No" at bounding box center [703, 202] width 251 height 25
click at [640, 281] on label "No" at bounding box center [703, 282] width 251 height 25
click at [653, 365] on label "No" at bounding box center [703, 361] width 251 height 25
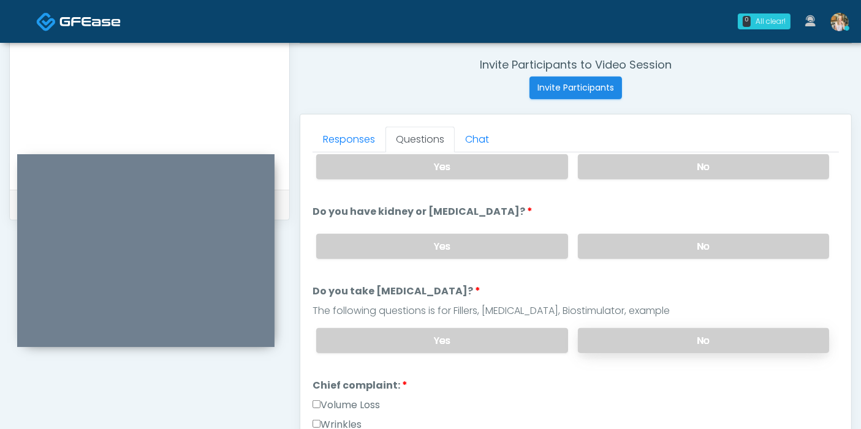
scroll to position [136, 0]
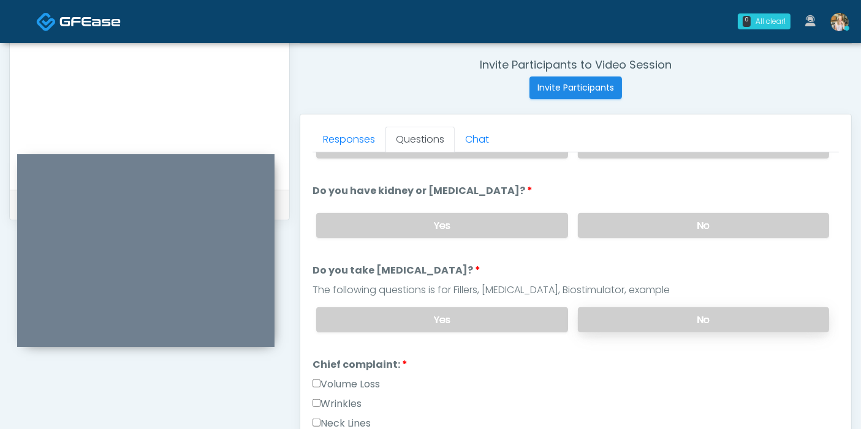
click at [657, 313] on label "No" at bounding box center [703, 320] width 251 height 25
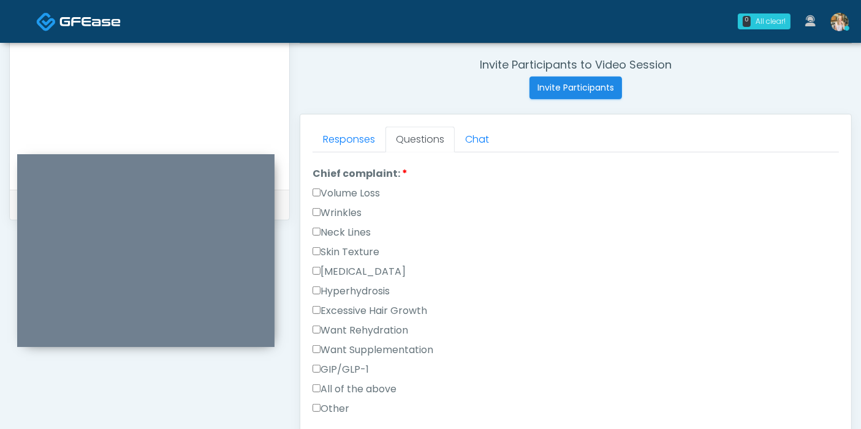
scroll to position [340, 0]
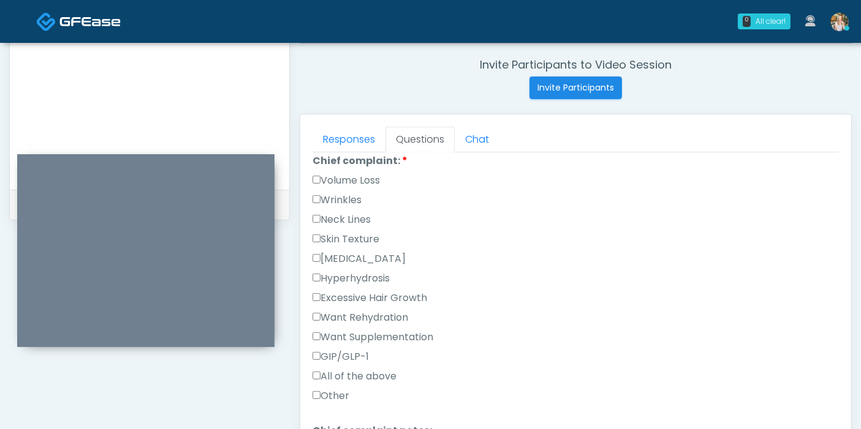
click at [335, 195] on label "Wrinkles" at bounding box center [336, 200] width 49 height 15
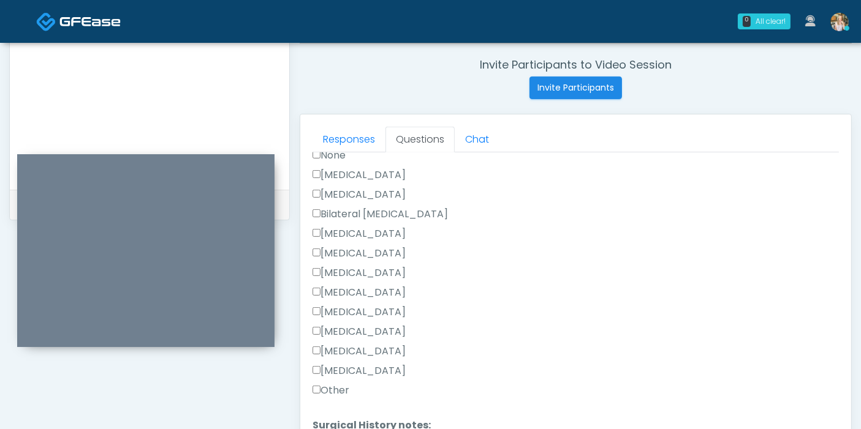
scroll to position [749, 0]
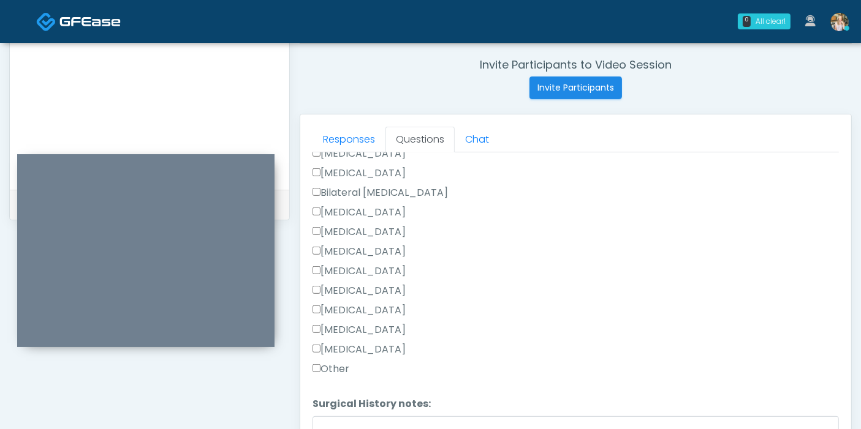
click at [325, 369] on label "Other" at bounding box center [330, 369] width 37 height 15
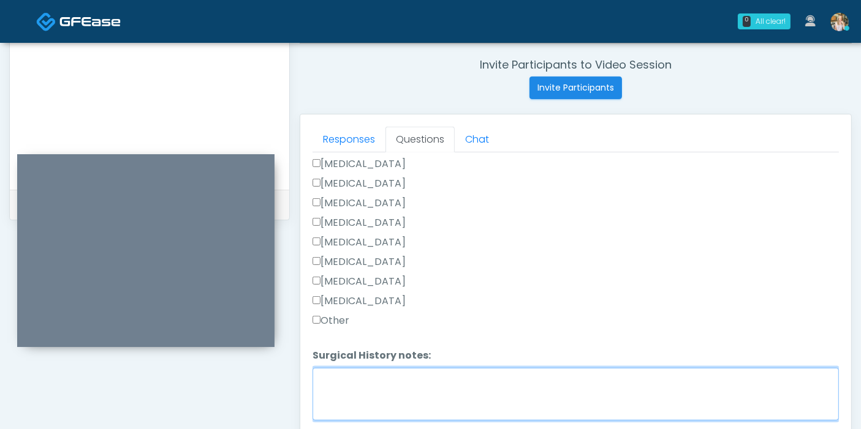
click at [418, 378] on textarea "Surgical History notes:" at bounding box center [575, 394] width 526 height 53
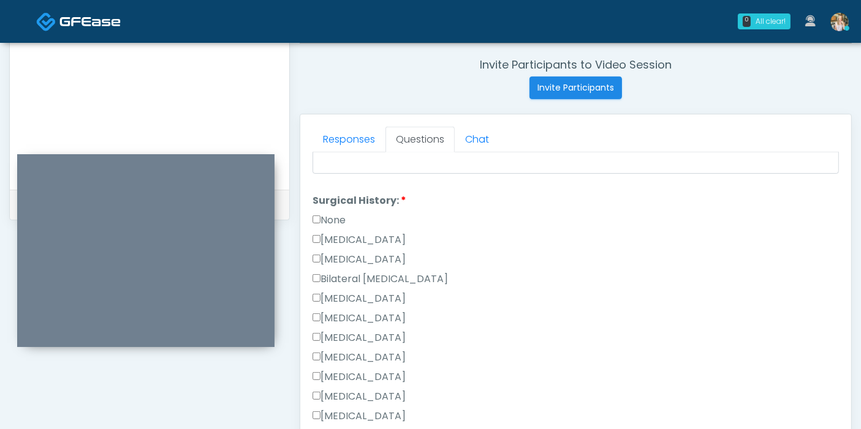
scroll to position [661, 0]
click at [339, 258] on label "[MEDICAL_DATA]" at bounding box center [358, 261] width 93 height 15
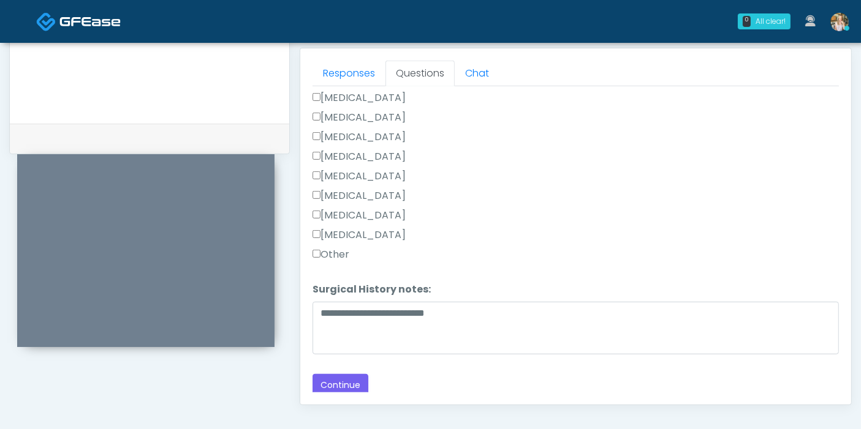
scroll to position [532, 0]
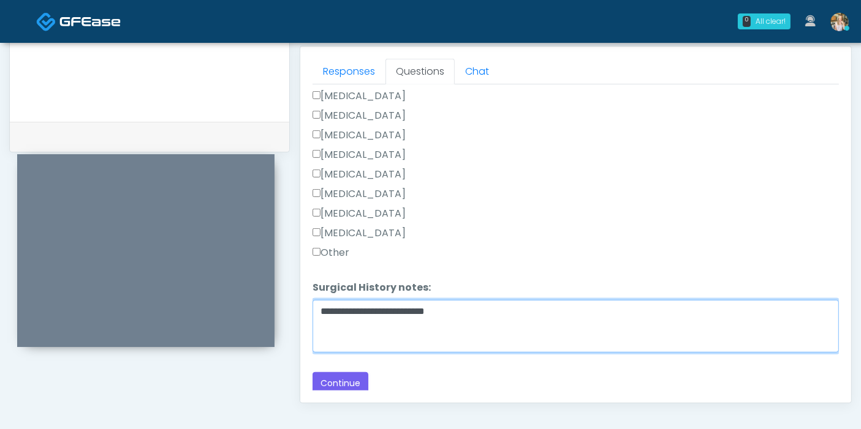
click at [472, 311] on textarea "**********" at bounding box center [575, 326] width 526 height 53
type textarea "**********"
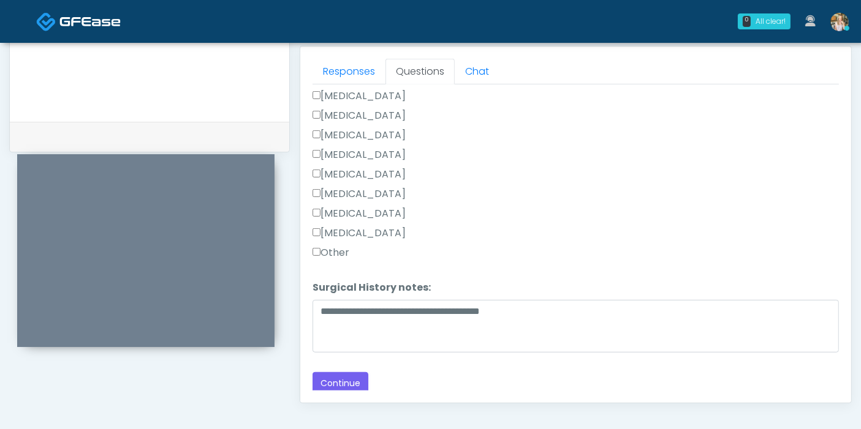
click at [350, 190] on label "Cholecystectomy" at bounding box center [358, 194] width 93 height 15
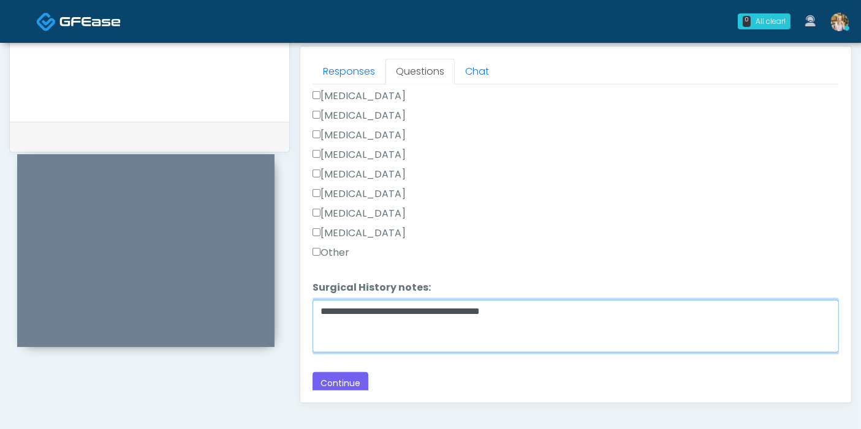
click at [543, 310] on textarea "**********" at bounding box center [575, 326] width 526 height 53
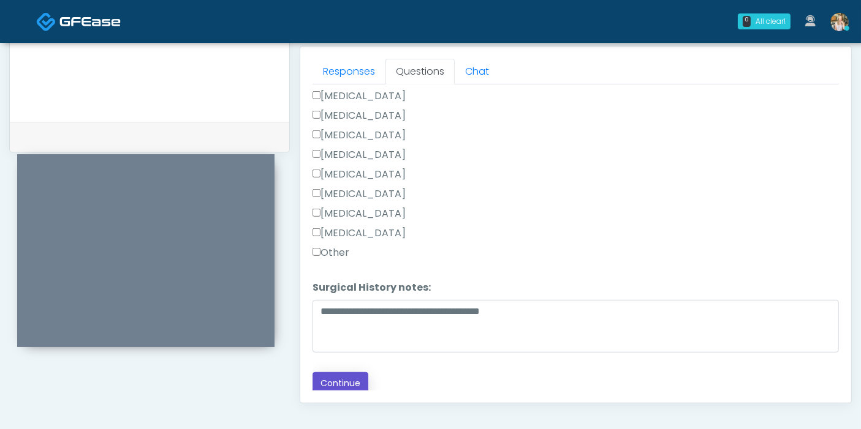
click at [347, 382] on button "Continue" at bounding box center [340, 383] width 56 height 23
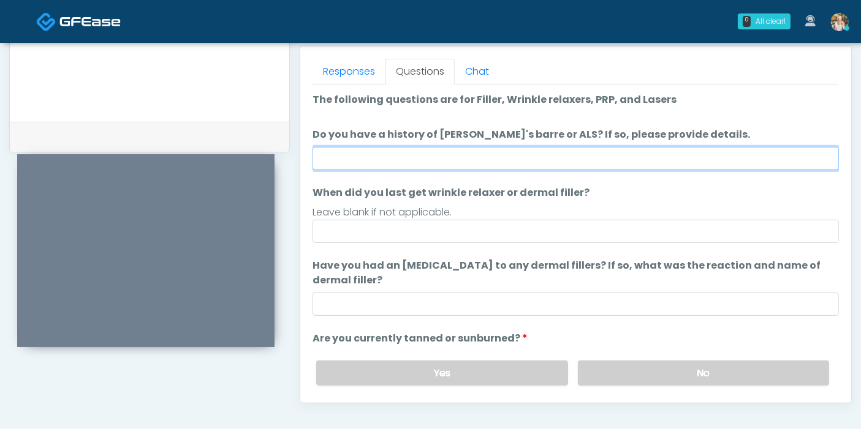
click at [434, 156] on input "Do you have a history of Guillain's barre or ALS? If so, please provide details." at bounding box center [575, 158] width 526 height 23
type input "******"
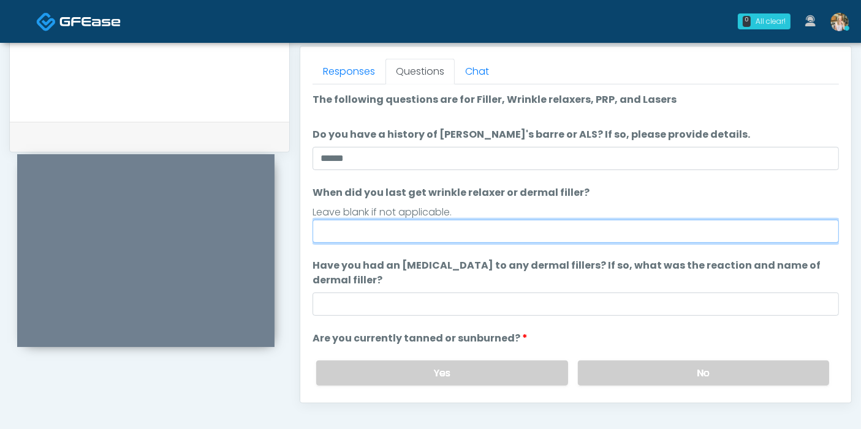
click at [463, 233] on input "When did you last get wrinkle relaxer or dermal filler?" at bounding box center [575, 231] width 526 height 23
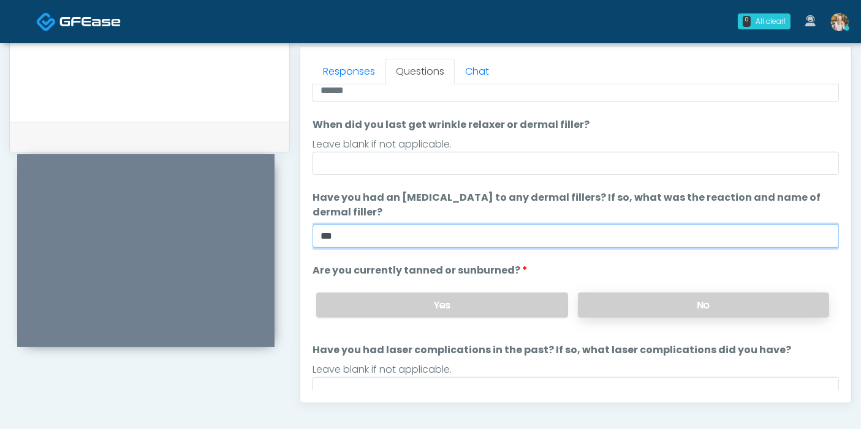
type input "***"
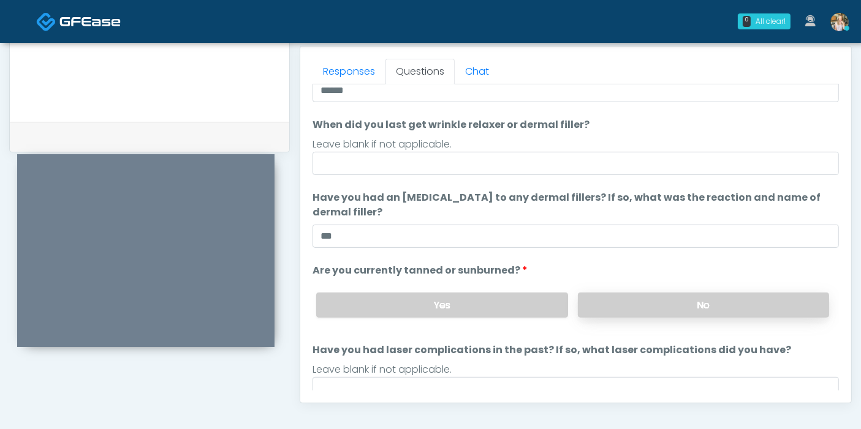
click at [617, 310] on label "No" at bounding box center [703, 305] width 251 height 25
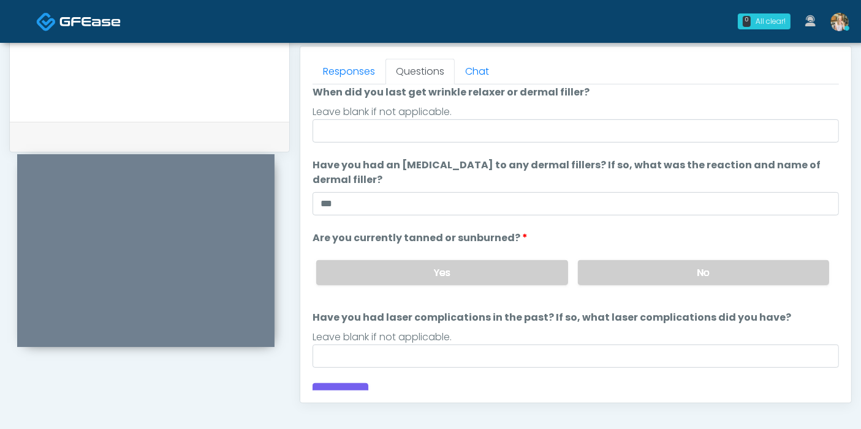
scroll to position [115, 0]
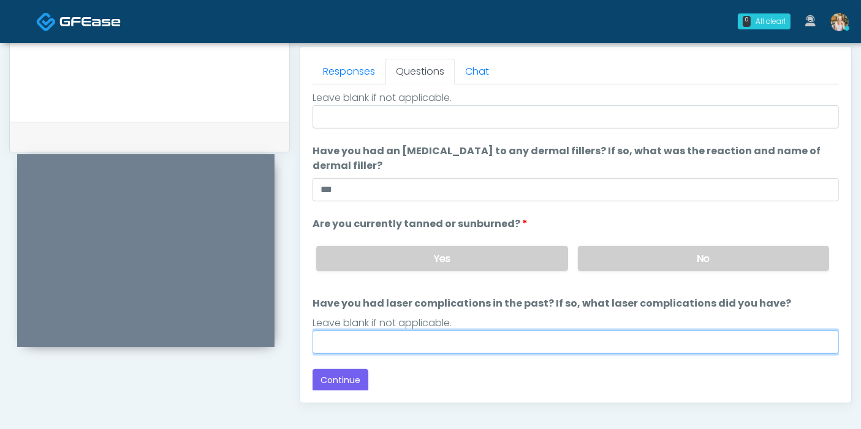
click at [417, 343] on input "Have you had laser complications in the past? If so, what laser complications d…" at bounding box center [575, 342] width 526 height 23
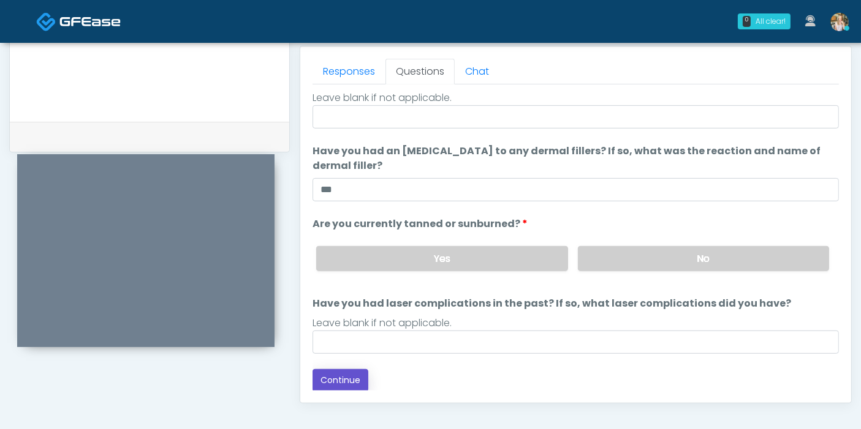
click at [346, 378] on button "Continue" at bounding box center [340, 380] width 56 height 23
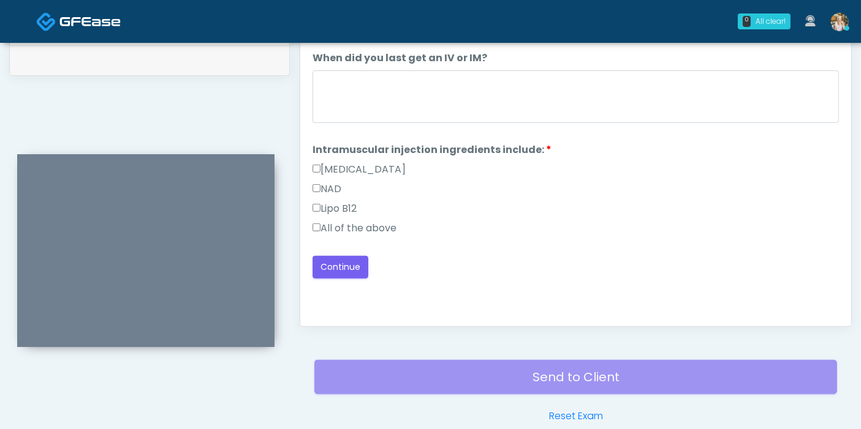
scroll to position [532, 0]
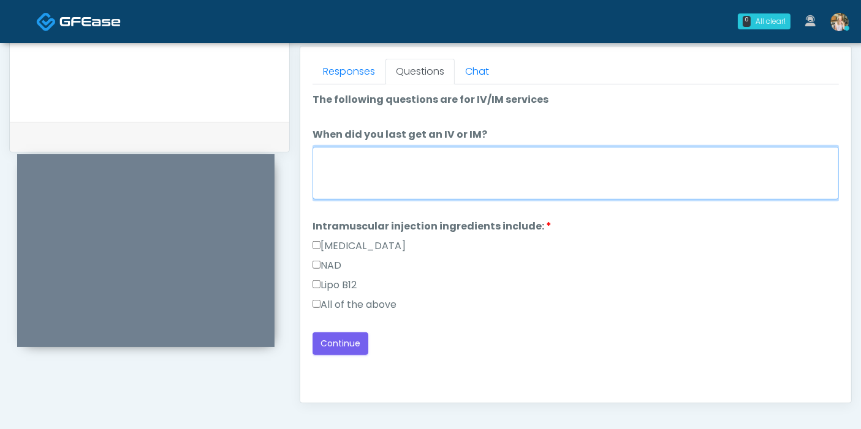
click at [444, 160] on textarea "When did you last get an IV or IM?" at bounding box center [575, 173] width 526 height 53
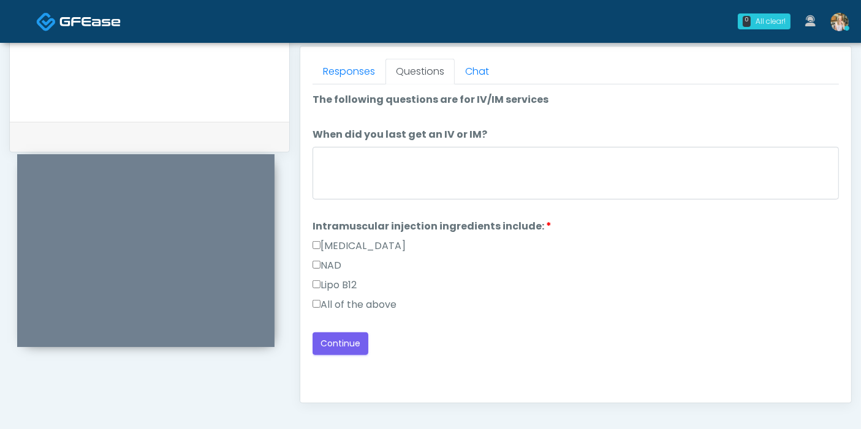
click at [361, 303] on label "All of the above" at bounding box center [354, 305] width 84 height 15
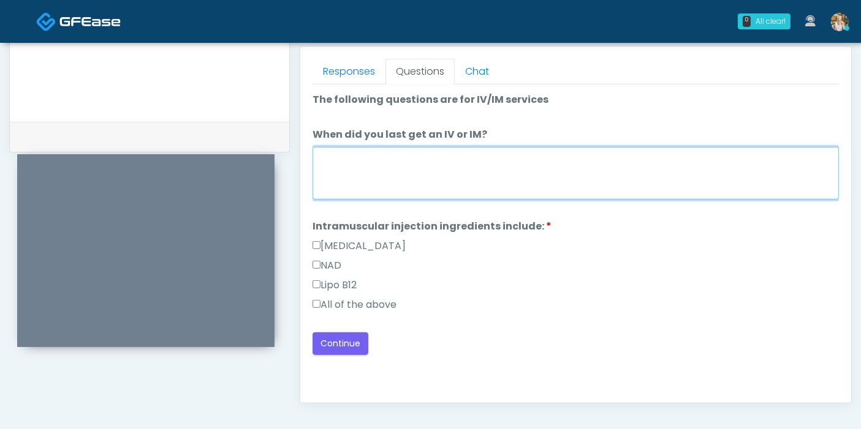
click at [427, 162] on textarea "When did you last get an IV or IM?" at bounding box center [575, 173] width 526 height 53
type textarea "**********"
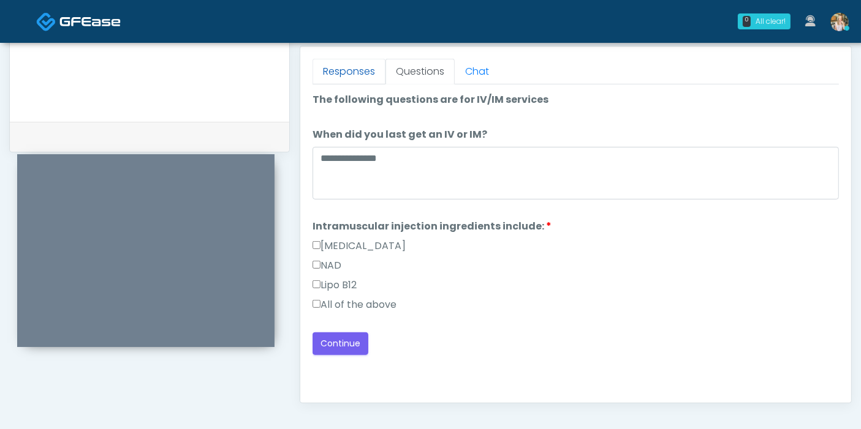
click at [340, 72] on link "Responses" at bounding box center [348, 72] width 73 height 26
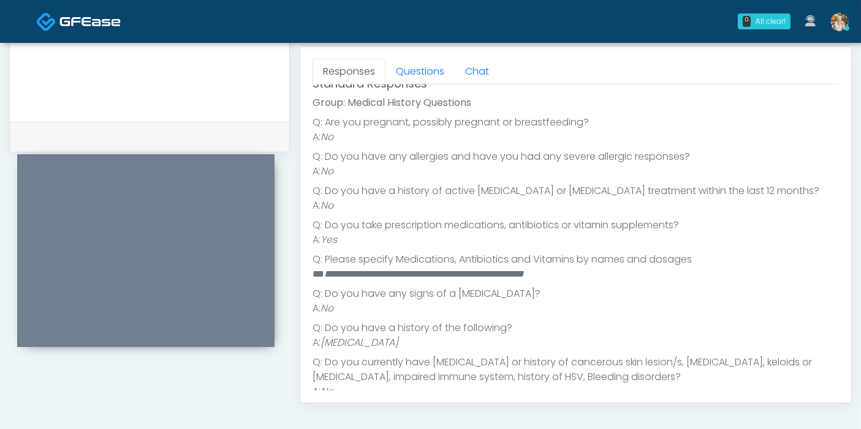
scroll to position [188, 0]
click at [413, 77] on link "Questions" at bounding box center [419, 72] width 69 height 26
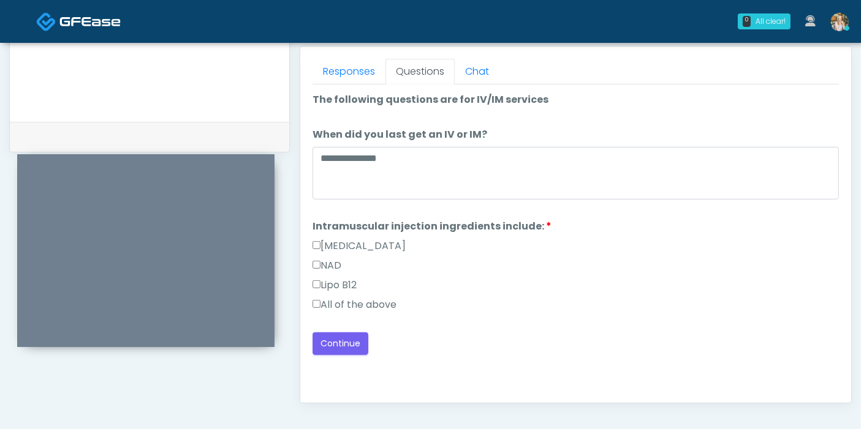
scroll to position [0, 0]
click at [336, 343] on button "Continue" at bounding box center [340, 344] width 56 height 23
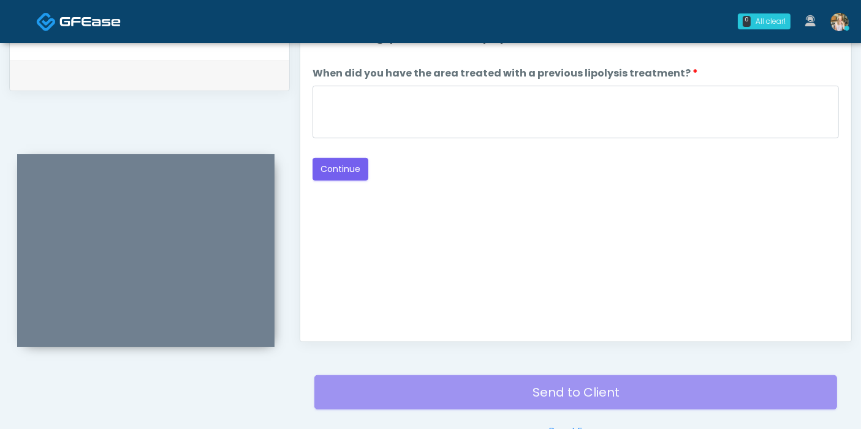
scroll to position [532, 0]
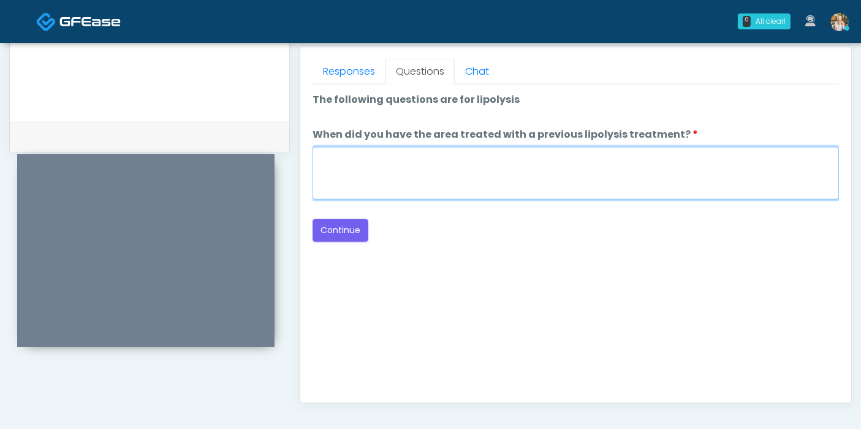
click at [525, 181] on textarea "When did you have the area treated with a previous lipolysis treatment?" at bounding box center [575, 173] width 526 height 53
type textarea "***"
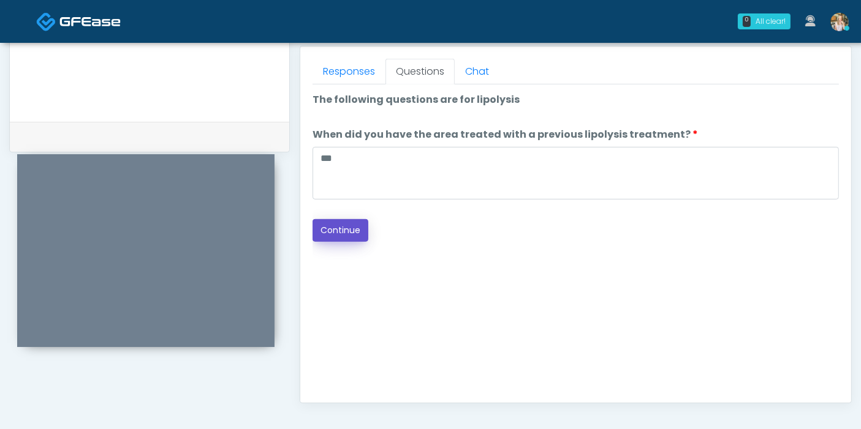
click at [340, 229] on button "Continue" at bounding box center [340, 230] width 56 height 23
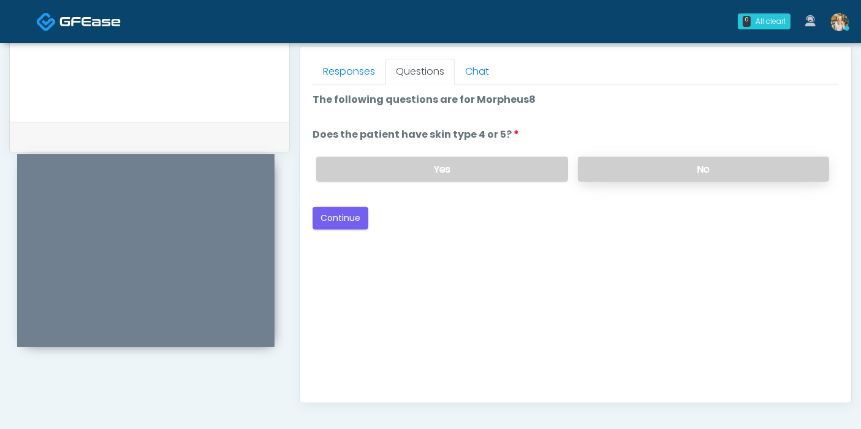
drag, startPoint x: 697, startPoint y: 154, endPoint x: 696, endPoint y: 168, distance: 13.5
click at [697, 157] on div "Yes No" at bounding box center [572, 169] width 532 height 45
click at [695, 172] on label "No" at bounding box center [703, 169] width 251 height 25
click at [327, 220] on button "Continue" at bounding box center [340, 218] width 56 height 23
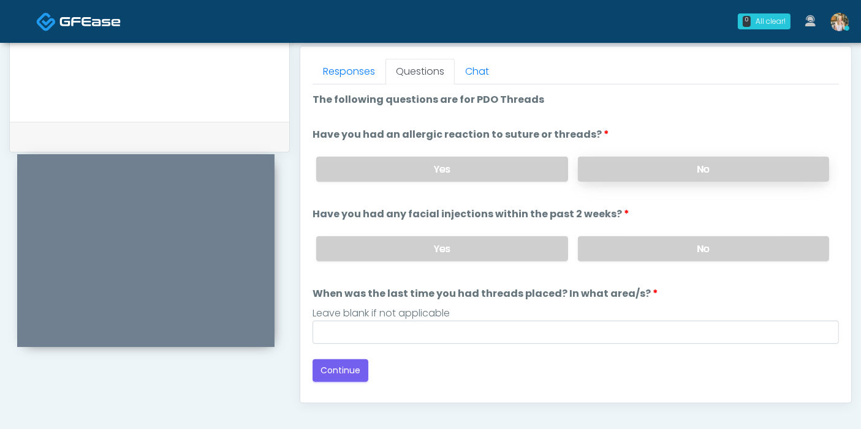
click at [648, 166] on label "No" at bounding box center [703, 169] width 251 height 25
click at [675, 249] on label "No" at bounding box center [703, 248] width 251 height 25
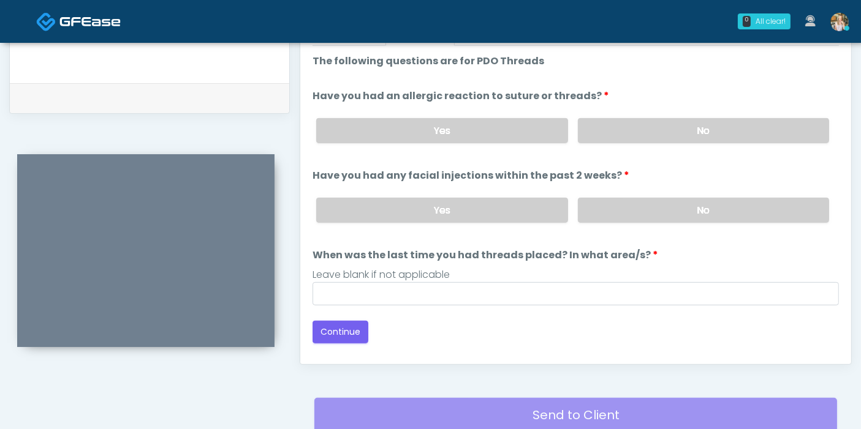
scroll to position [600, 0]
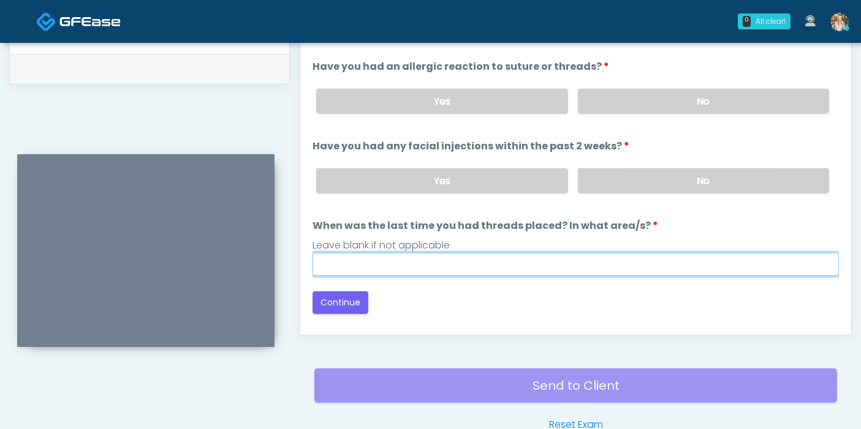
click at [584, 263] on input "When was the last time you had threads placed? In what area/s?" at bounding box center [575, 264] width 526 height 23
type input "***"
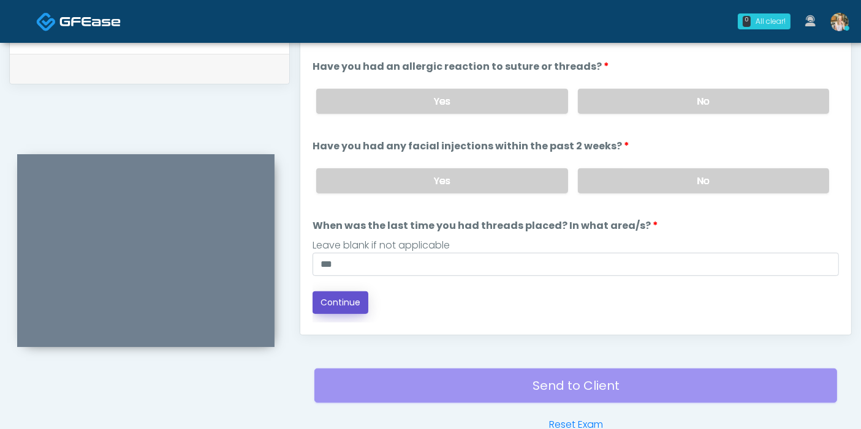
click at [348, 298] on button "Continue" at bounding box center [340, 303] width 56 height 23
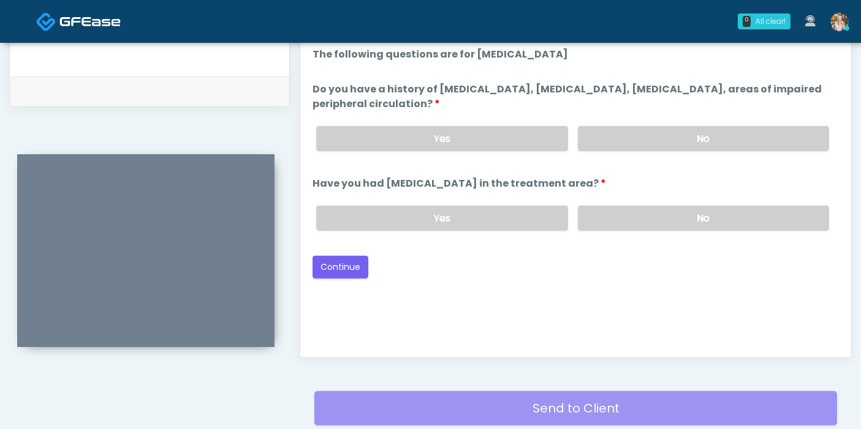
scroll to position [464, 0]
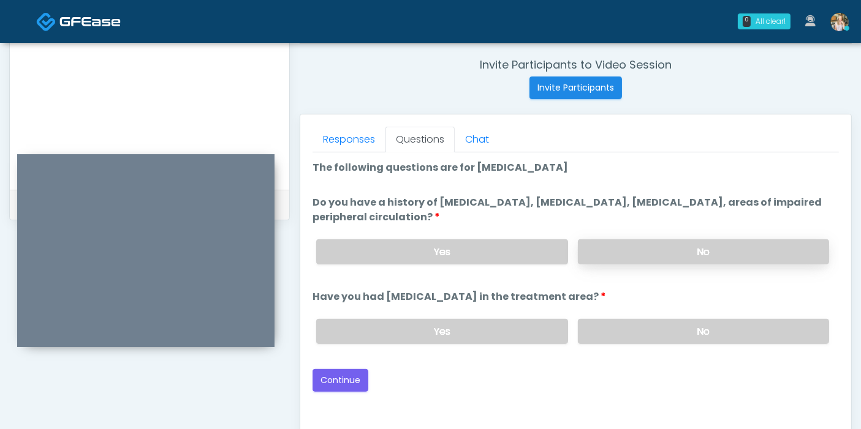
click at [640, 247] on label "No" at bounding box center [703, 252] width 251 height 25
click at [668, 334] on label "No" at bounding box center [703, 331] width 251 height 25
click at [328, 376] on button "Continue" at bounding box center [340, 380] width 56 height 23
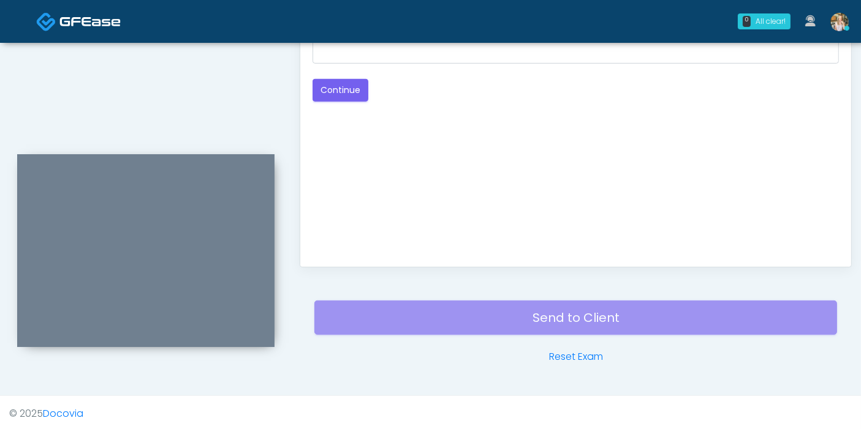
scroll to position [532, 0]
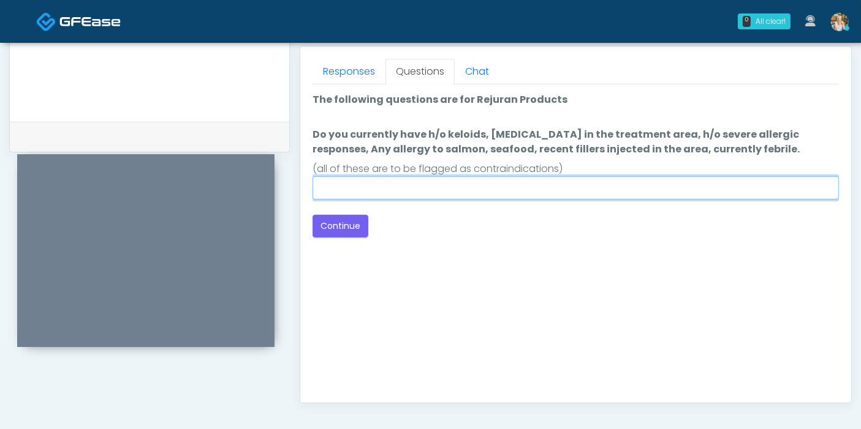
click at [475, 186] on input "Do you currently have h/o keloids, skin infection in the treatment area, h/o se…" at bounding box center [575, 187] width 526 height 23
type input "******"
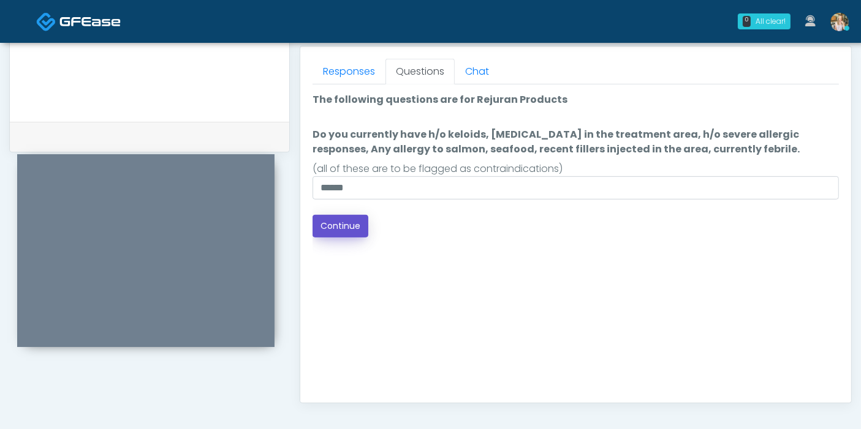
click at [339, 225] on button "Continue" at bounding box center [340, 226] width 56 height 23
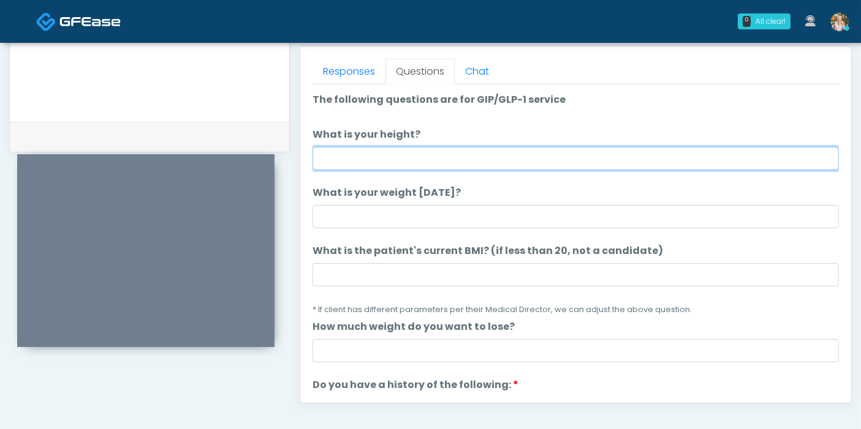
click at [390, 156] on input "What is your height?" at bounding box center [575, 158] width 526 height 23
click at [479, 158] on input "What is your height?" at bounding box center [575, 158] width 526 height 23
type input "***"
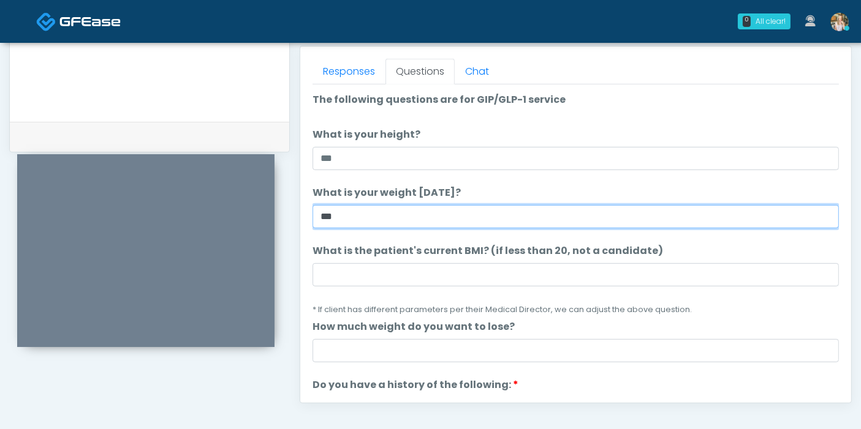
type input "***"
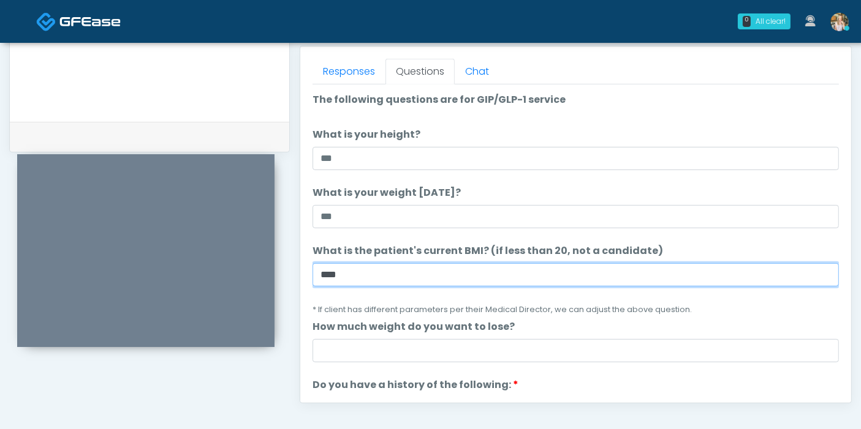
type input "****"
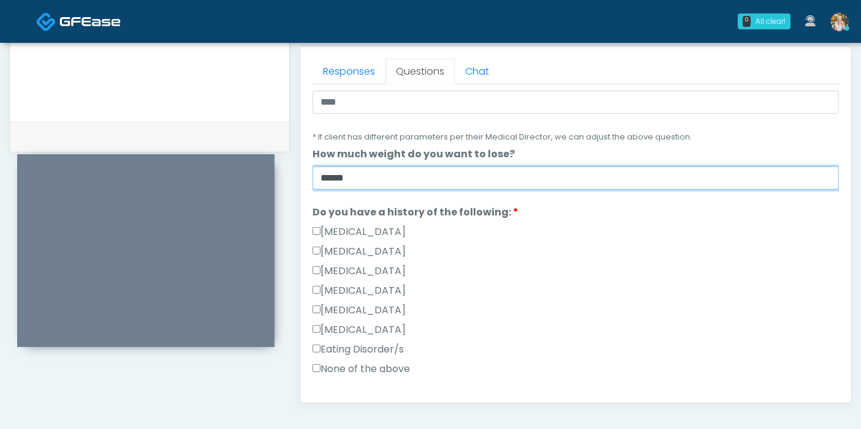
scroll to position [204, 0]
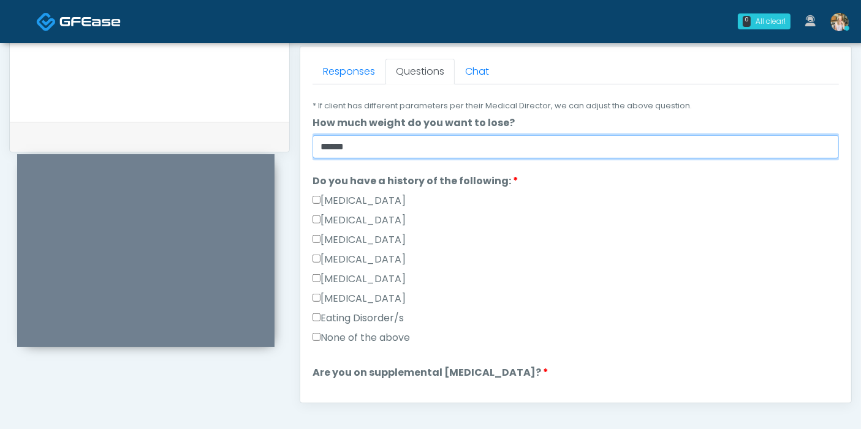
type input "******"
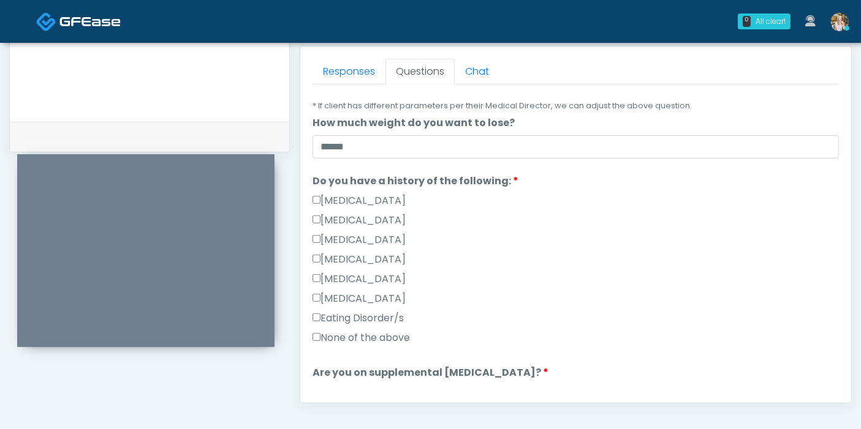
click at [359, 336] on label "None of the above" at bounding box center [360, 338] width 97 height 15
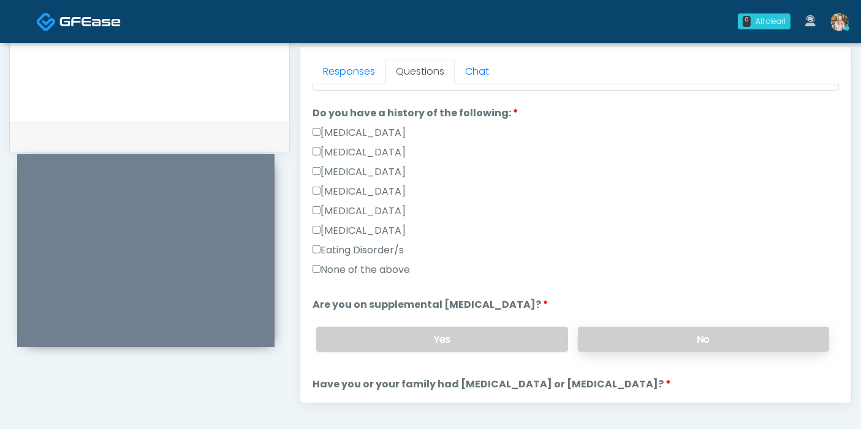
scroll to position [340, 0]
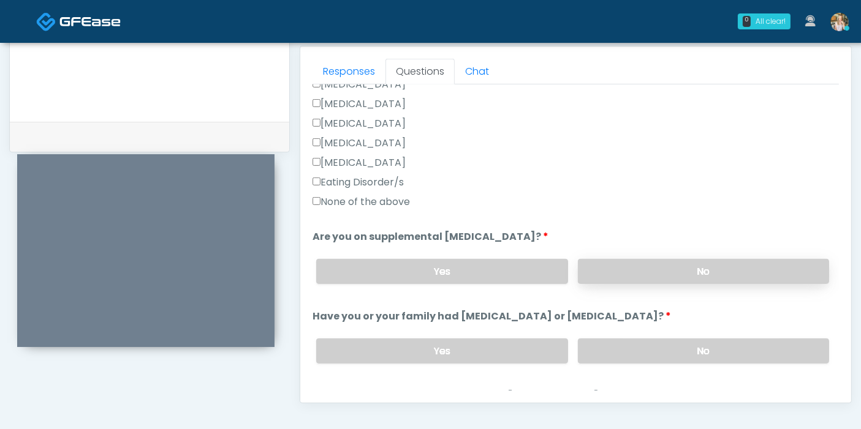
click at [621, 275] on label "No" at bounding box center [703, 271] width 251 height 25
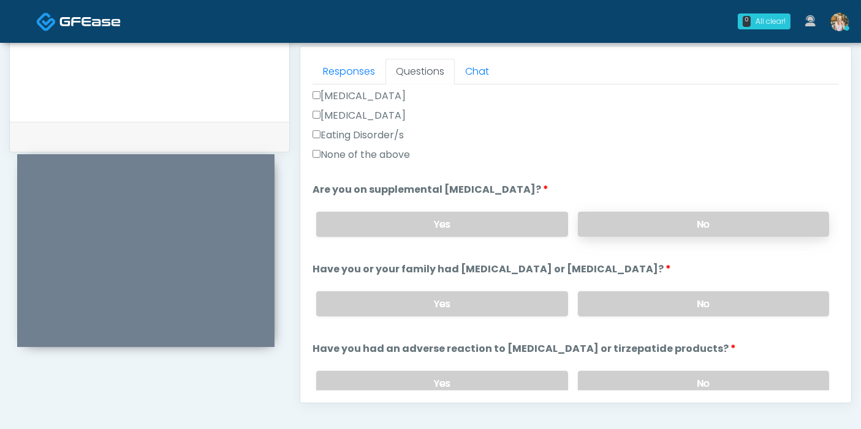
scroll to position [408, 0]
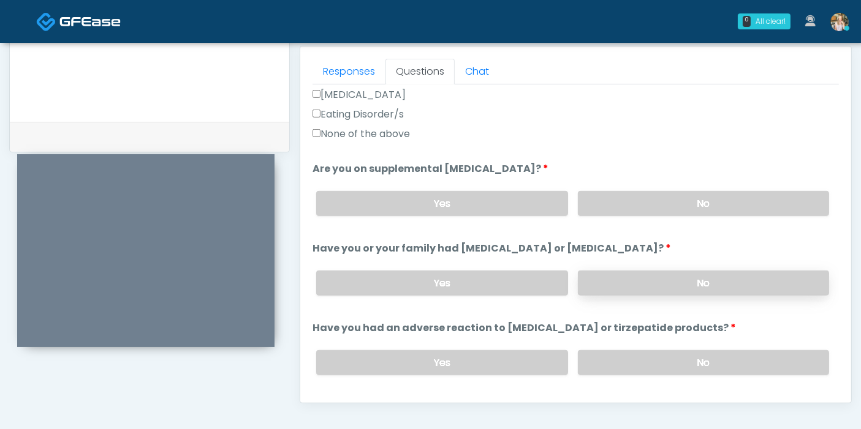
click at [623, 283] on label "No" at bounding box center [703, 283] width 251 height 25
click at [674, 368] on label "No" at bounding box center [703, 362] width 251 height 25
click at [430, 198] on label "Yes" at bounding box center [441, 203] width 251 height 25
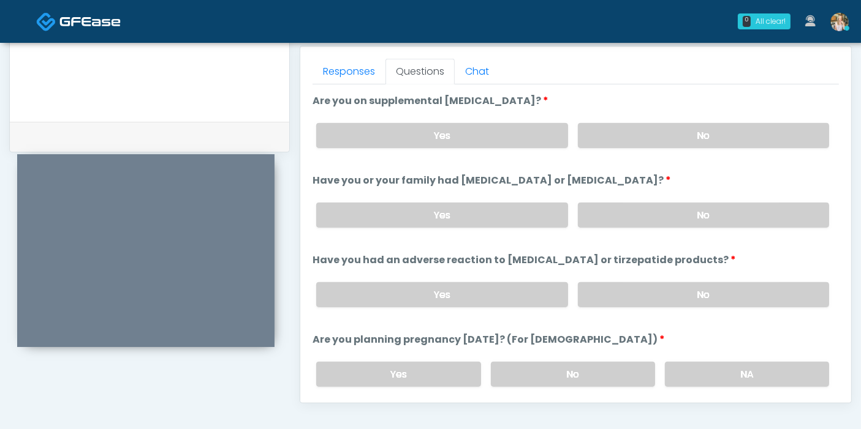
scroll to position [544, 0]
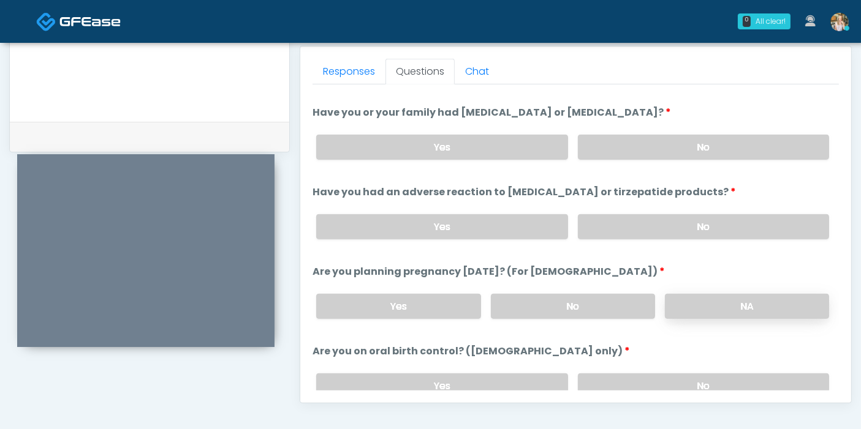
click at [693, 301] on label "NA" at bounding box center [747, 306] width 164 height 25
click at [694, 379] on label "No" at bounding box center [703, 386] width 251 height 25
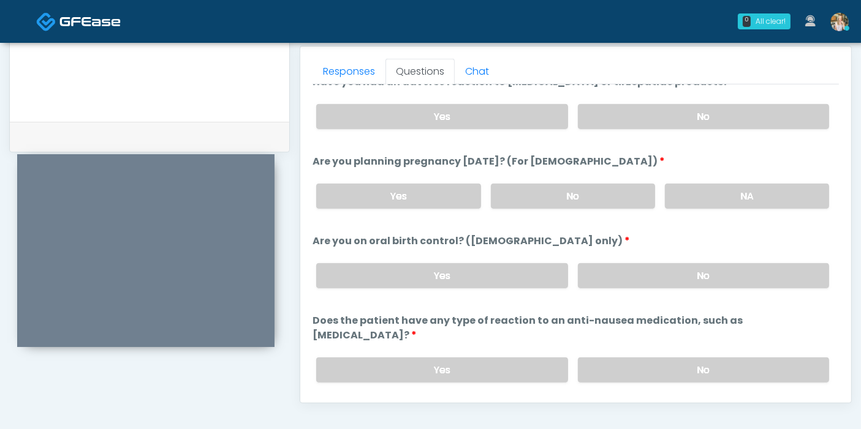
scroll to position [674, 0]
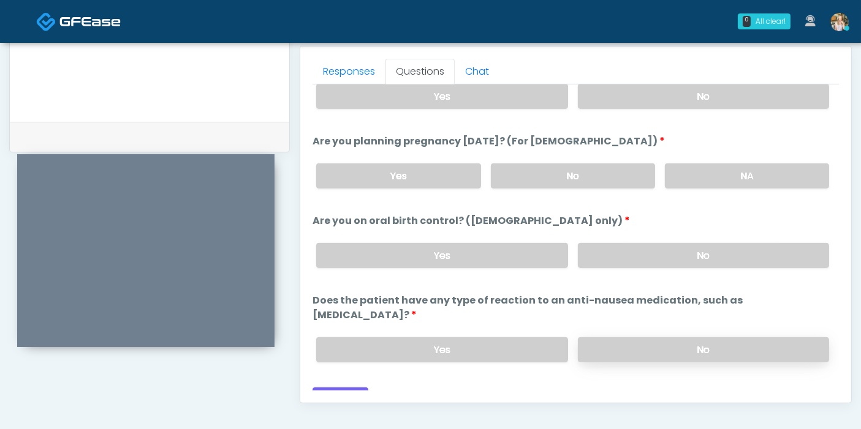
click at [648, 338] on label "No" at bounding box center [703, 350] width 251 height 25
click at [338, 388] on button "Continue" at bounding box center [340, 399] width 56 height 23
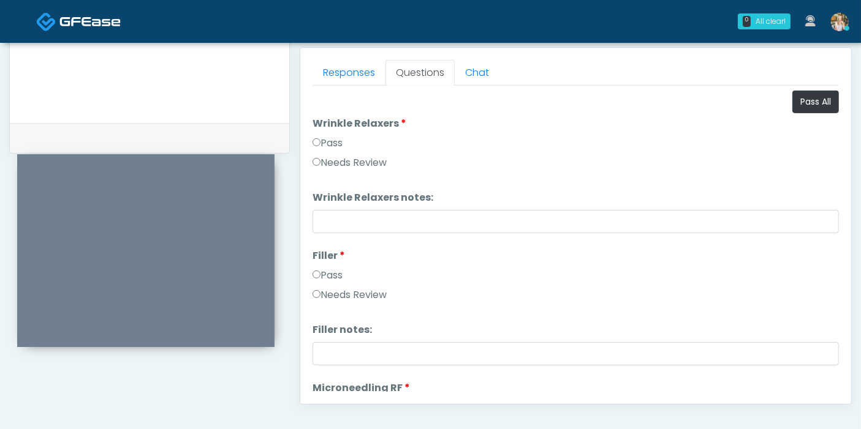
scroll to position [464, 0]
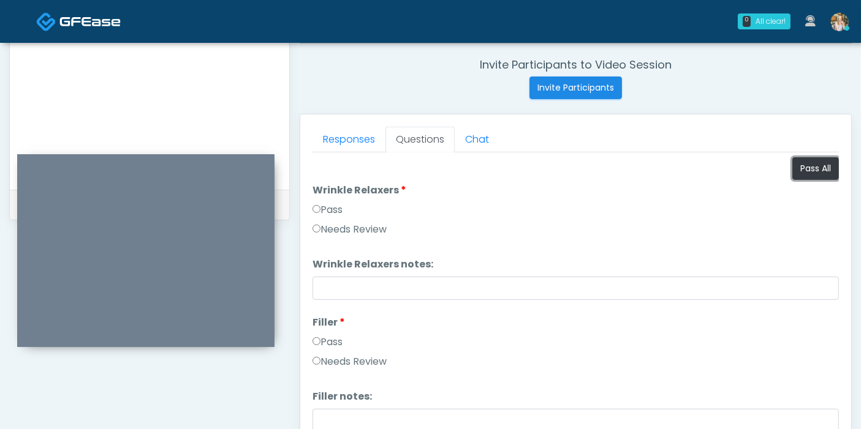
click at [801, 167] on button "Pass All" at bounding box center [815, 168] width 47 height 23
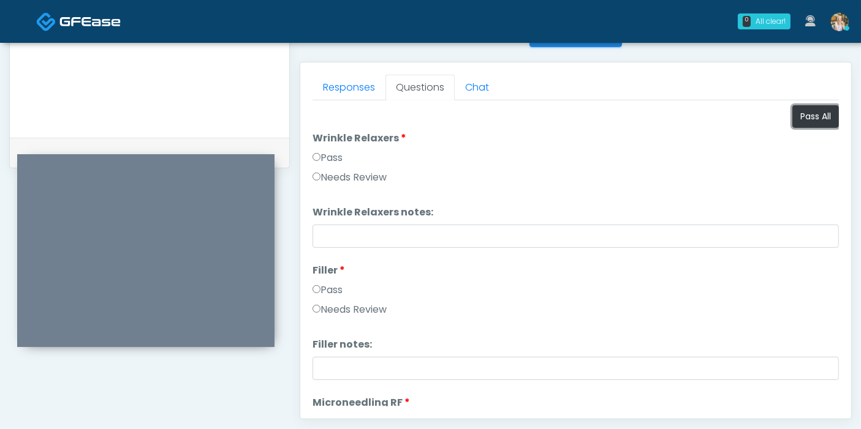
scroll to position [395, 0]
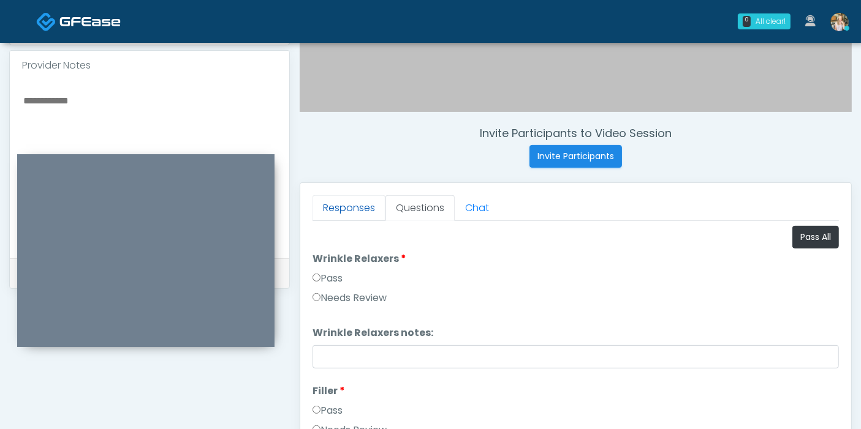
click at [350, 208] on link "Responses" at bounding box center [348, 208] width 73 height 26
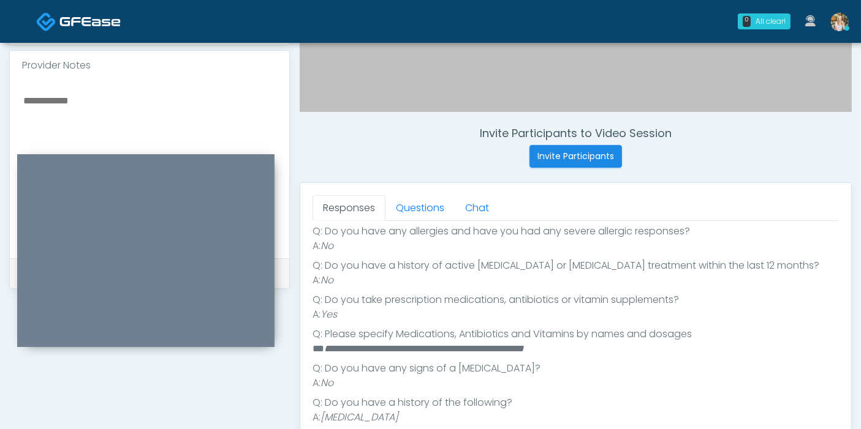
scroll to position [272, 0]
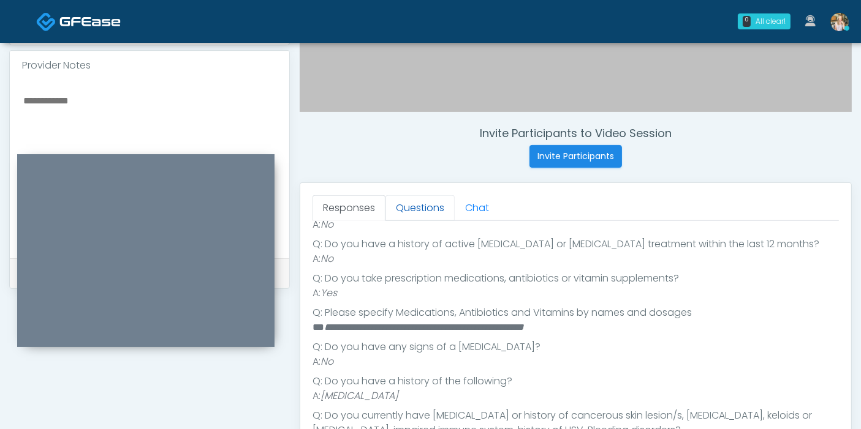
click at [414, 203] on link "Questions" at bounding box center [419, 208] width 69 height 26
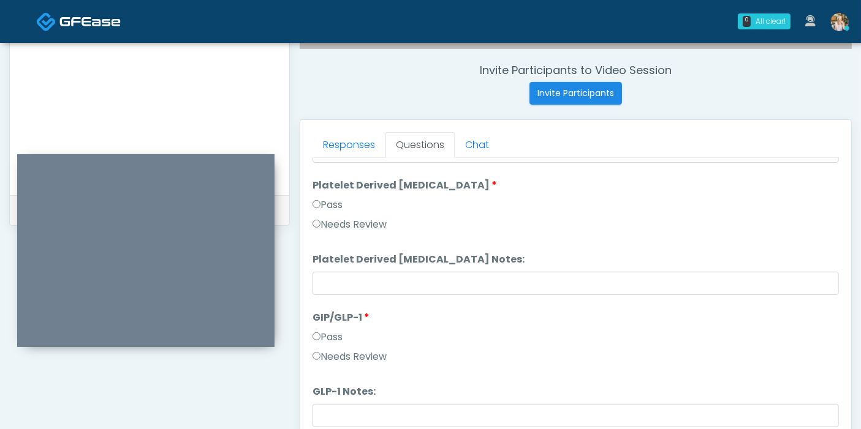
scroll to position [532, 0]
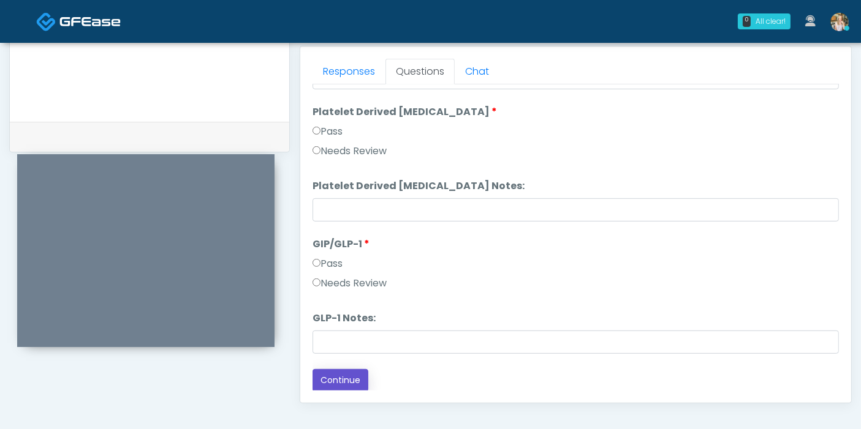
click at [338, 378] on button "Continue" at bounding box center [340, 380] width 56 height 23
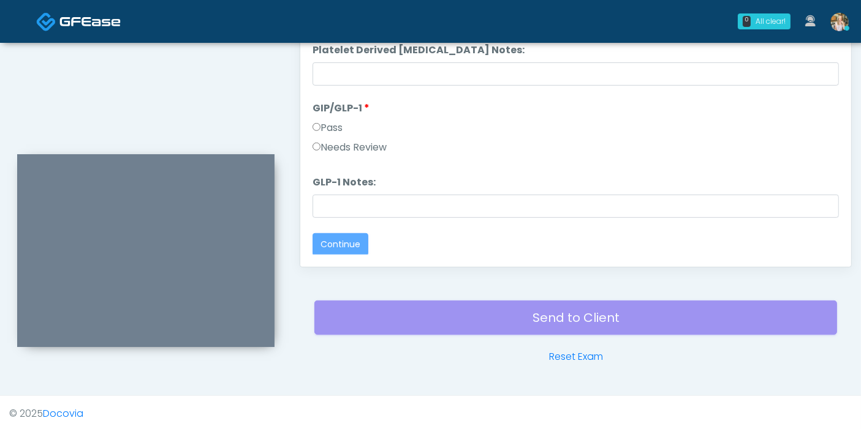
scroll to position [0, 0]
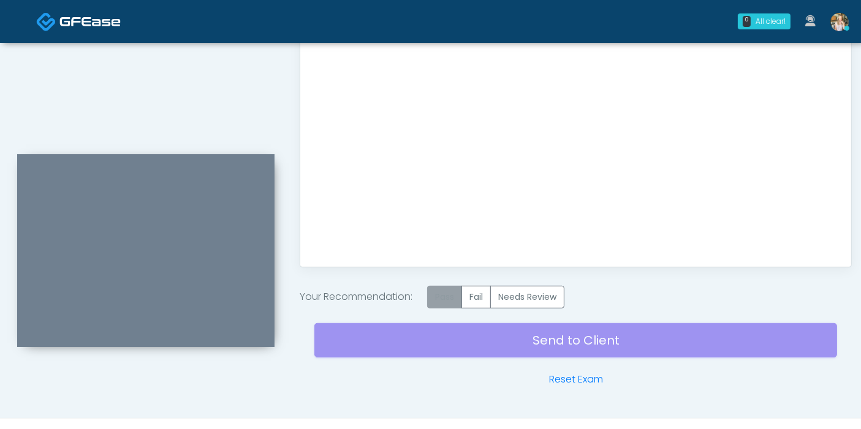
click at [447, 295] on label "Pass" at bounding box center [444, 297] width 35 height 23
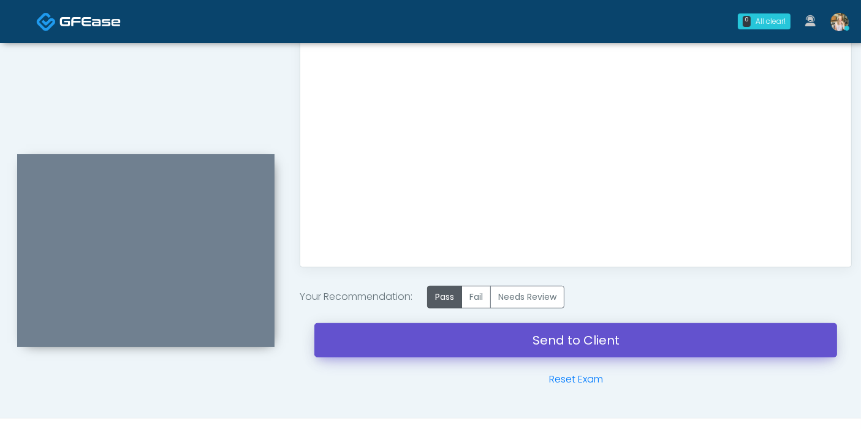
click at [577, 339] on link "Send to Client" at bounding box center [575, 340] width 523 height 34
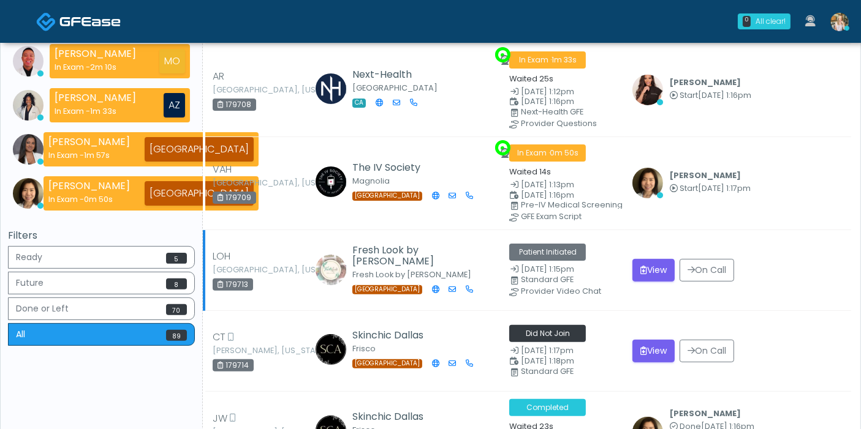
scroll to position [340, 0]
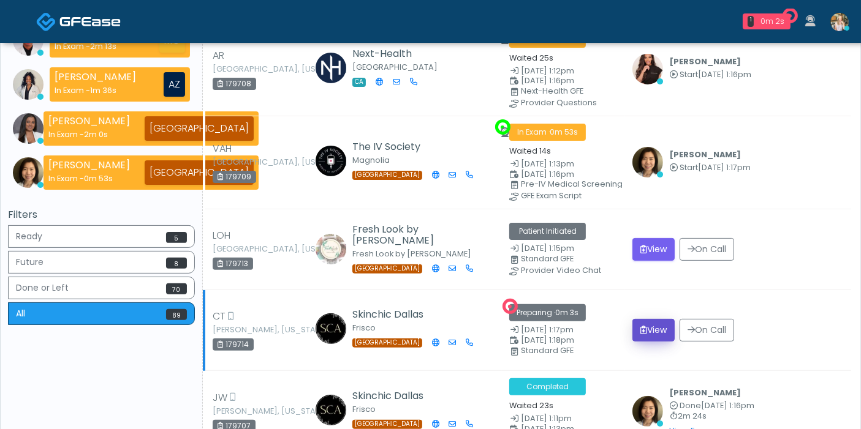
click at [657, 320] on button "View" at bounding box center [653, 330] width 42 height 23
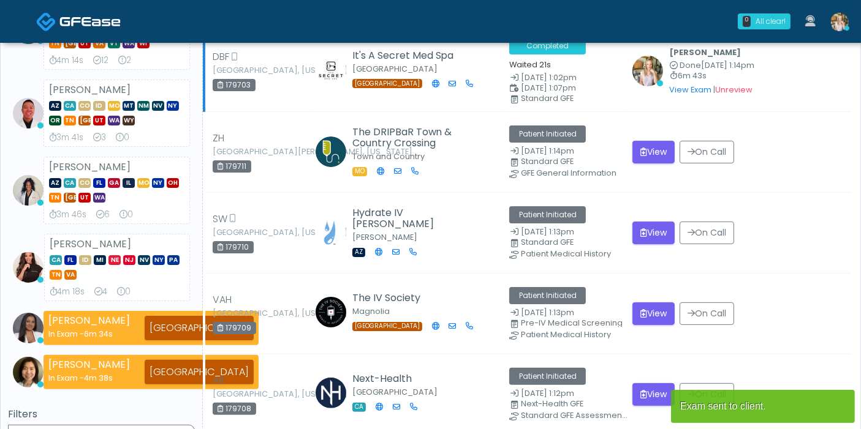
scroll to position [136, 0]
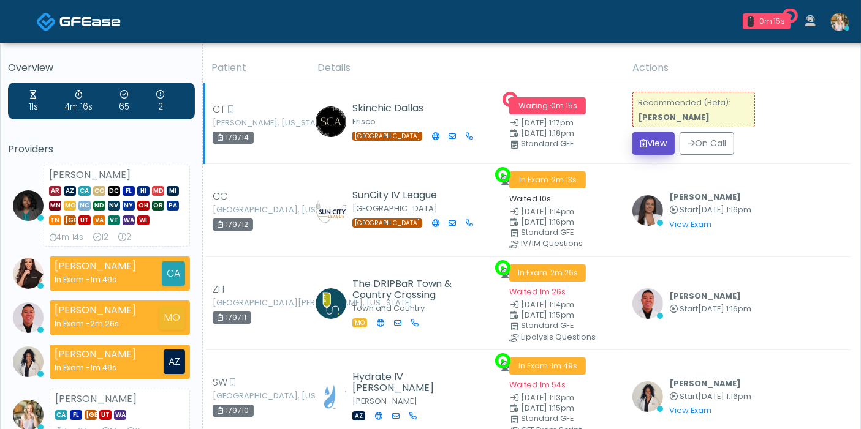
click at [656, 145] on button "View" at bounding box center [653, 143] width 42 height 23
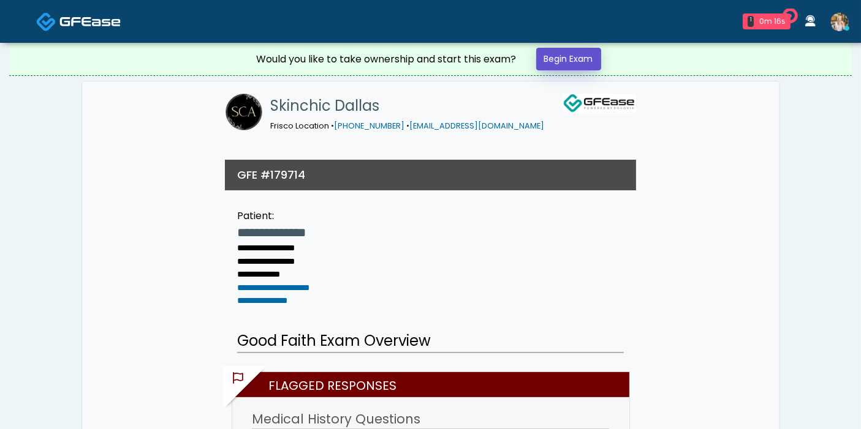
click at [561, 67] on link "Begin Exam" at bounding box center [568, 59] width 65 height 23
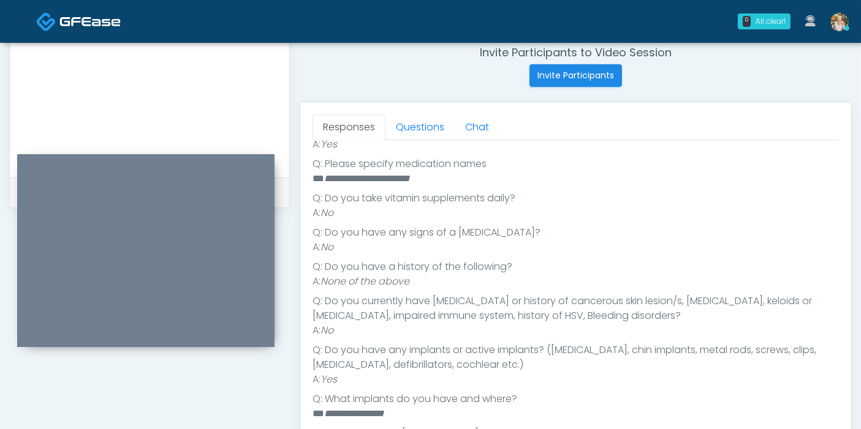
scroll to position [358, 0]
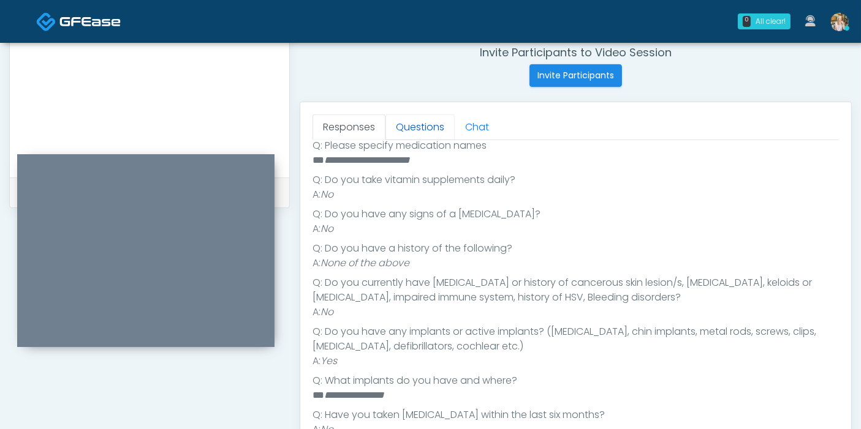
click at [412, 121] on link "Questions" at bounding box center [419, 128] width 69 height 26
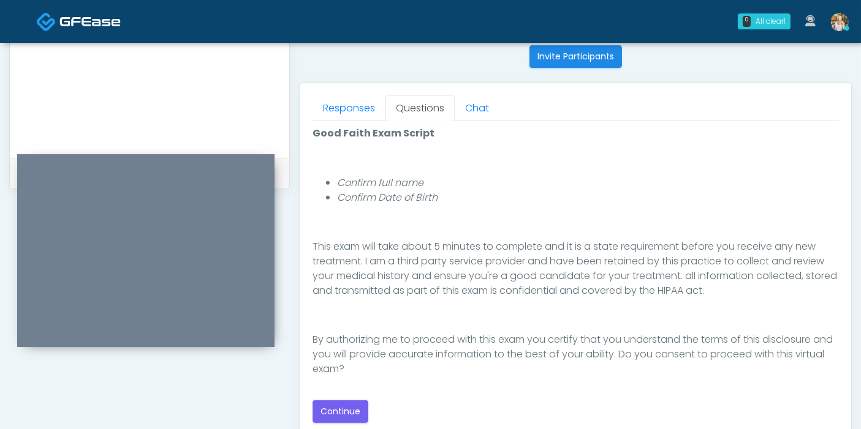
scroll to position [544, 0]
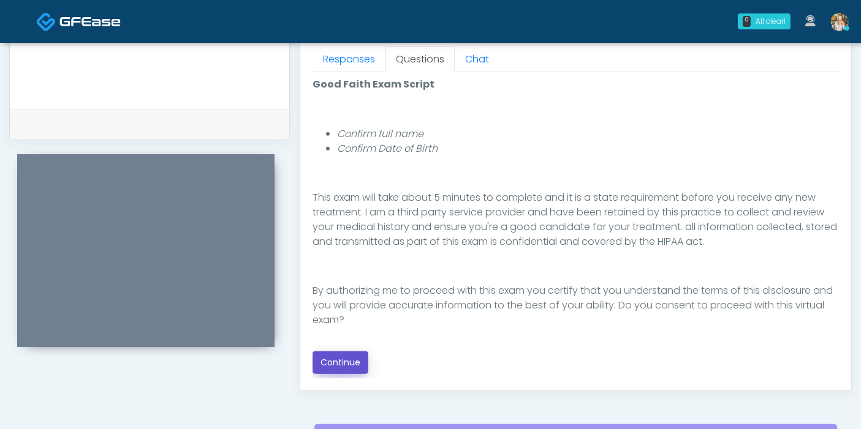
click at [334, 363] on button "Continue" at bounding box center [340, 363] width 56 height 23
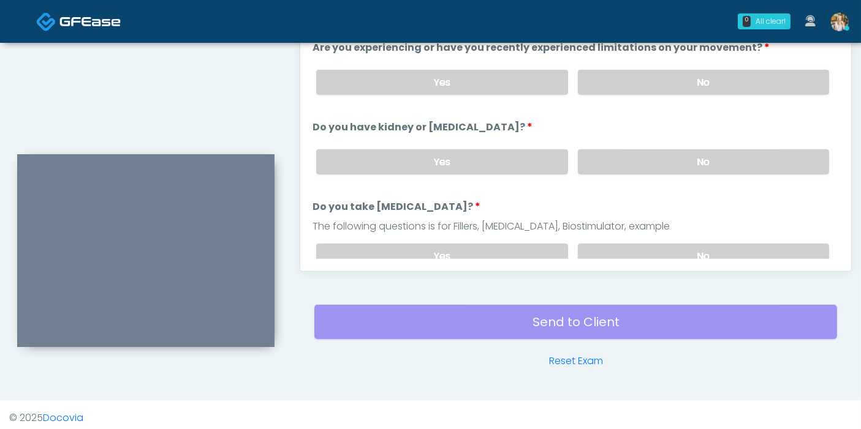
scroll to position [532, 0]
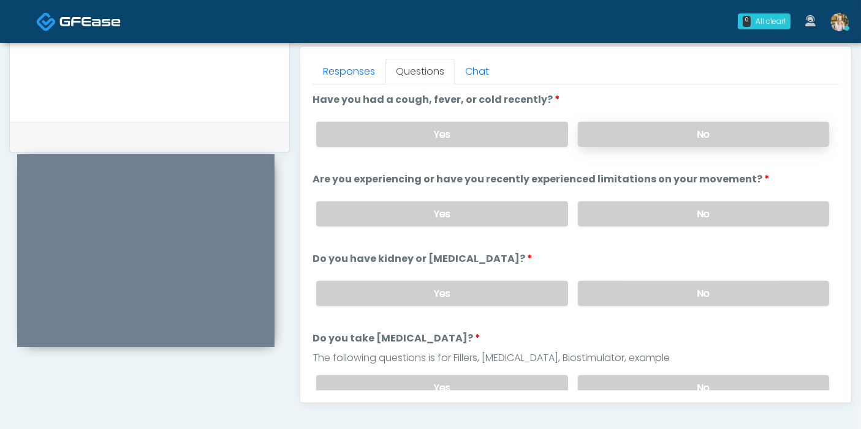
click at [664, 135] on label "No" at bounding box center [703, 134] width 251 height 25
click at [657, 214] on label "No" at bounding box center [703, 214] width 251 height 25
click at [651, 293] on label "No" at bounding box center [703, 293] width 251 height 25
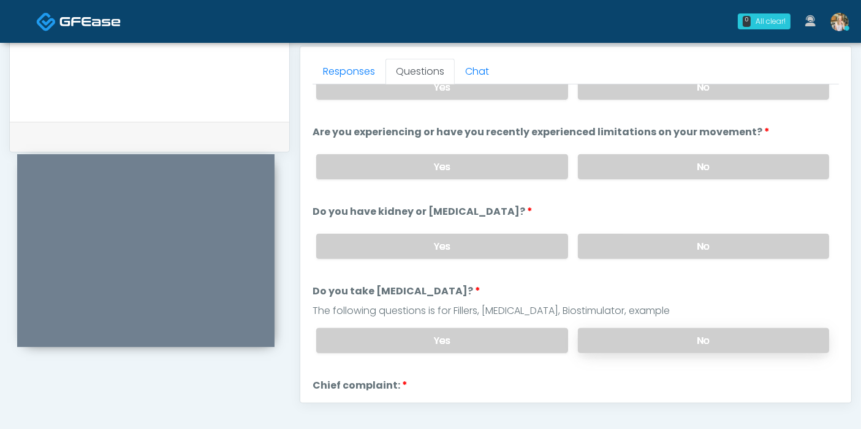
scroll to position [68, 0]
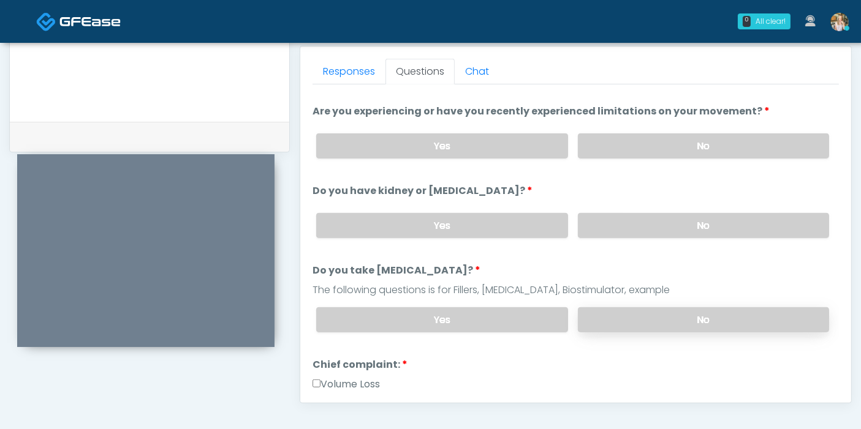
click at [653, 321] on label "No" at bounding box center [703, 320] width 251 height 25
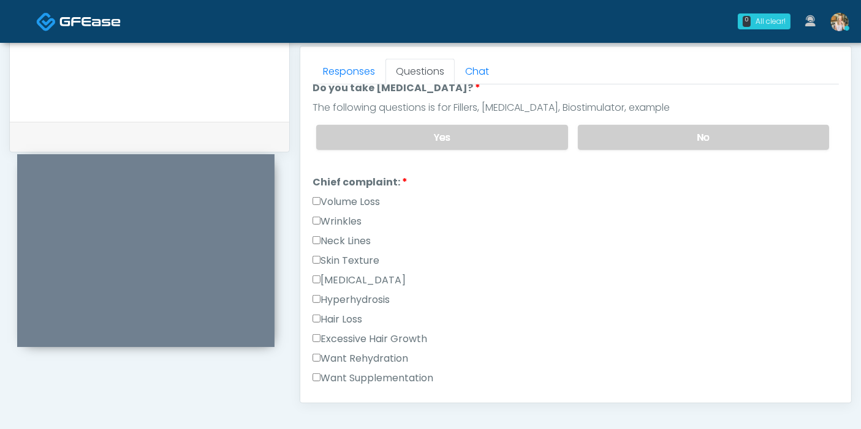
scroll to position [272, 0]
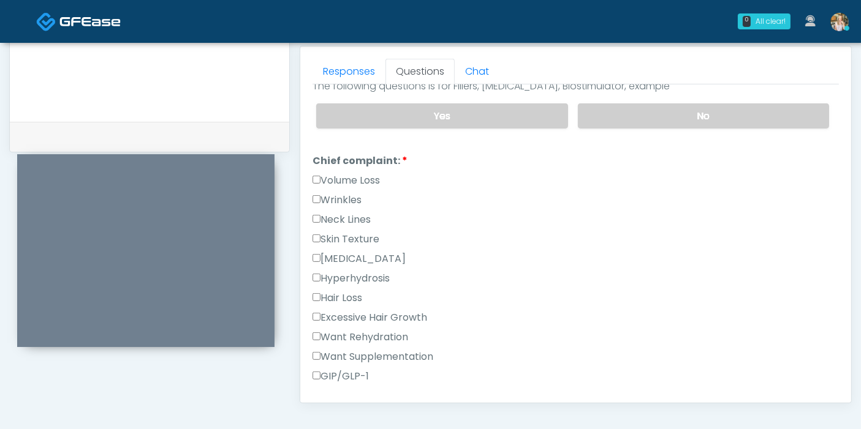
click at [332, 195] on label "Wrinkles" at bounding box center [336, 200] width 49 height 15
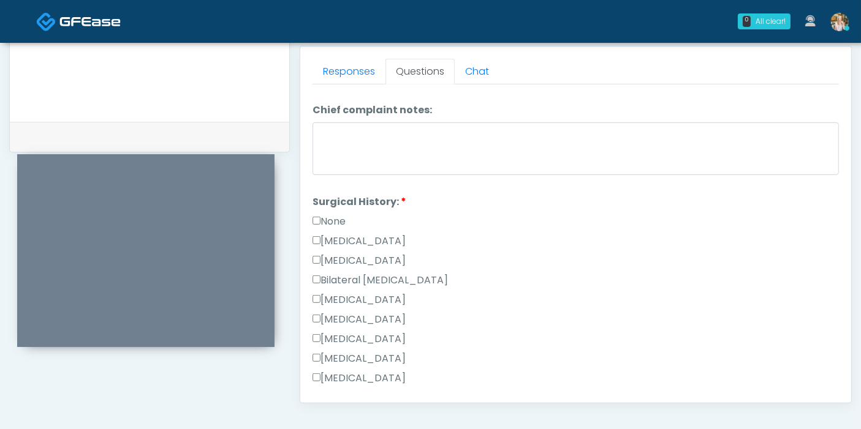
scroll to position [681, 0]
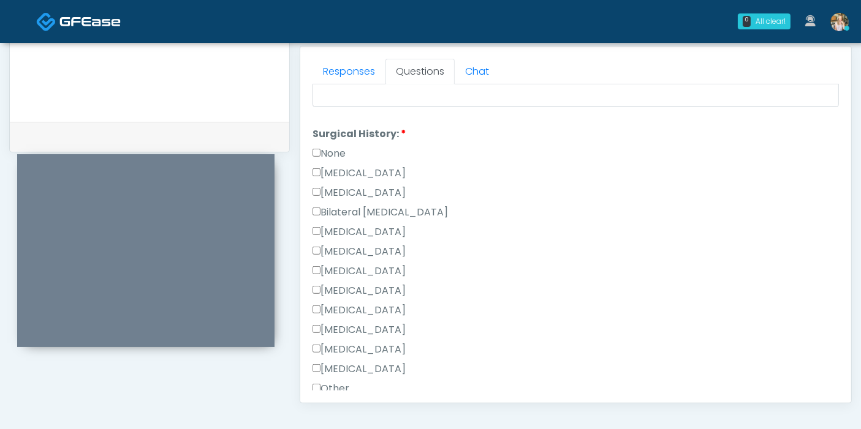
click at [379, 227] on label "[MEDICAL_DATA]" at bounding box center [358, 232] width 93 height 15
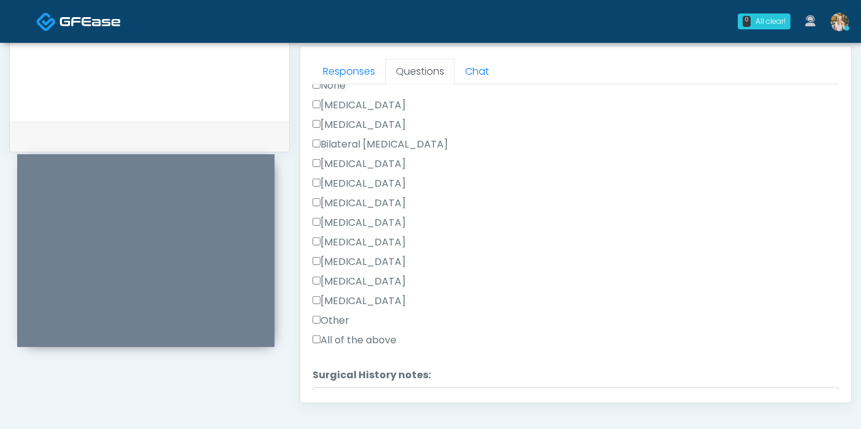
scroll to position [817, 0]
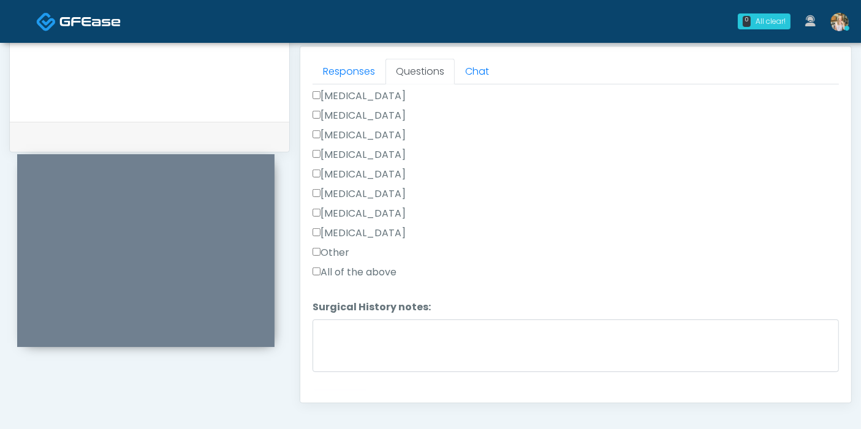
click at [323, 250] on label "Other" at bounding box center [330, 253] width 37 height 15
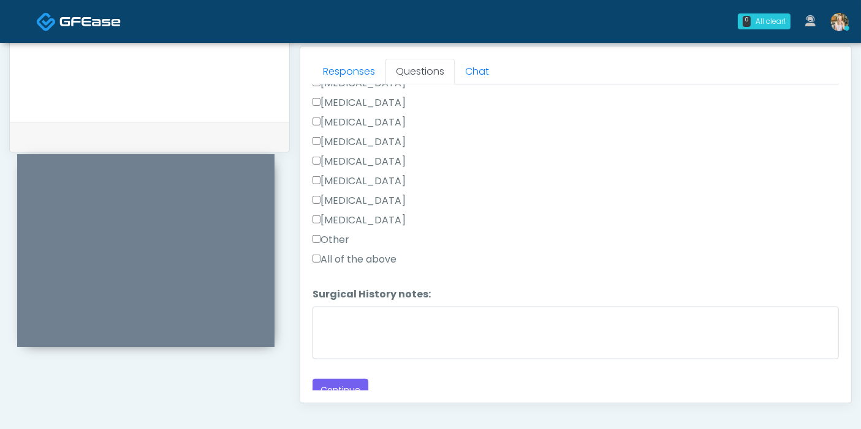
scroll to position [836, 0]
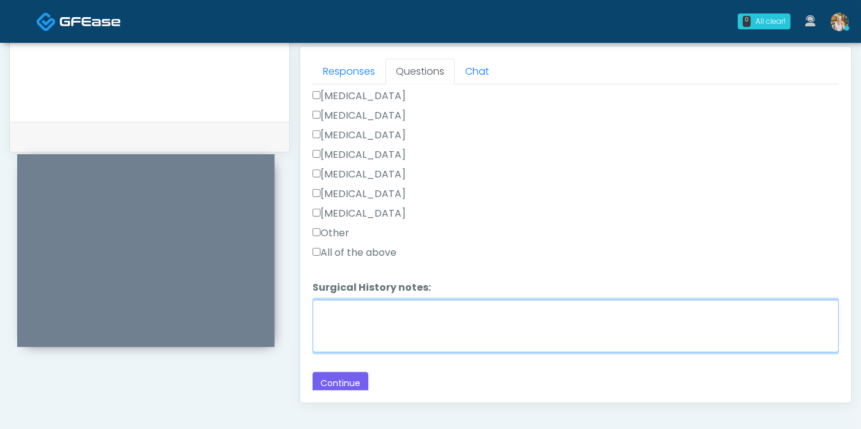
click at [377, 305] on textarea "Surgical History notes:" at bounding box center [575, 326] width 526 height 53
type textarea "*"
type textarea "**********"
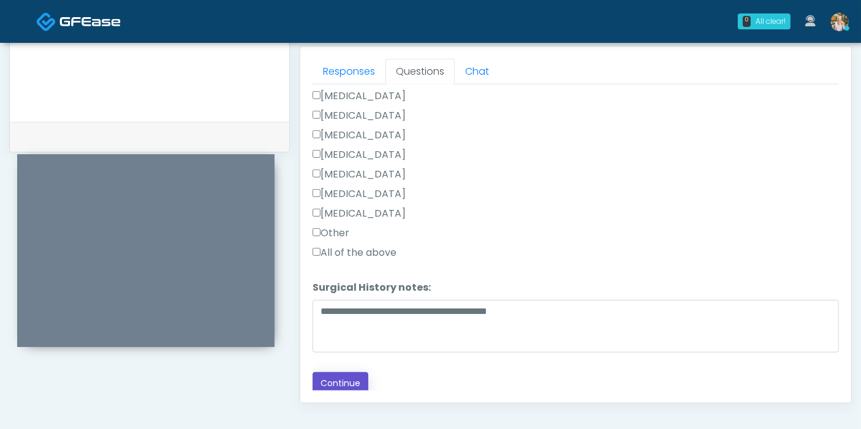
click at [352, 382] on button "Continue" at bounding box center [340, 383] width 56 height 23
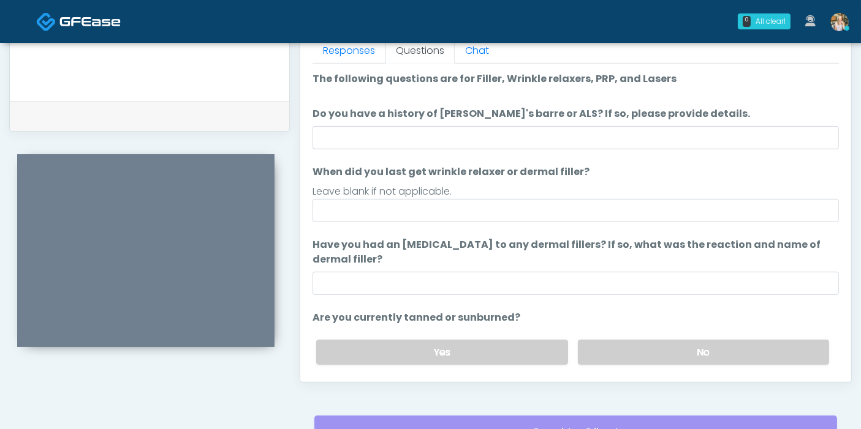
scroll to position [532, 0]
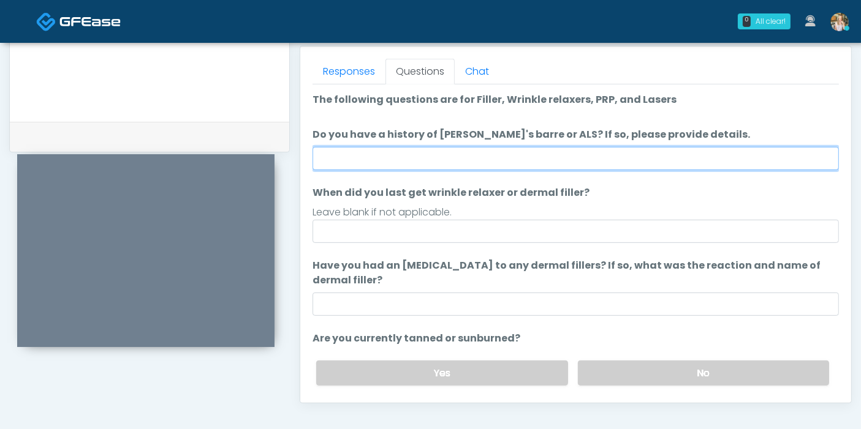
click at [472, 159] on input "Do you have a history of Guillain's barre or ALS? If so, please provide details." at bounding box center [575, 158] width 526 height 23
type input "******"
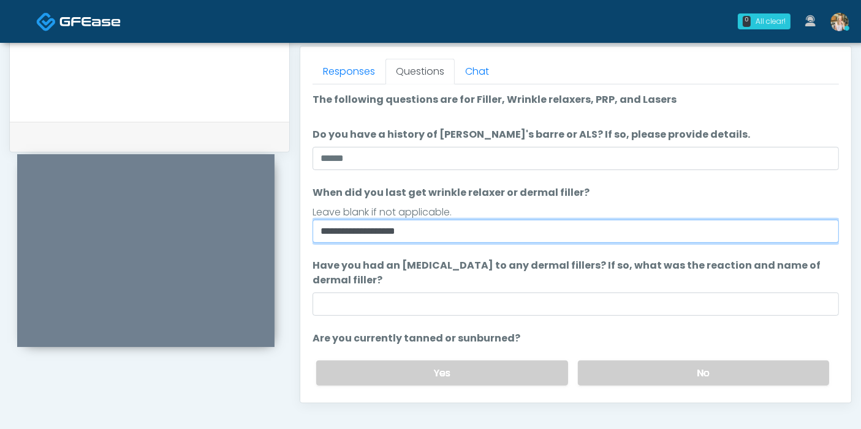
type input "**********"
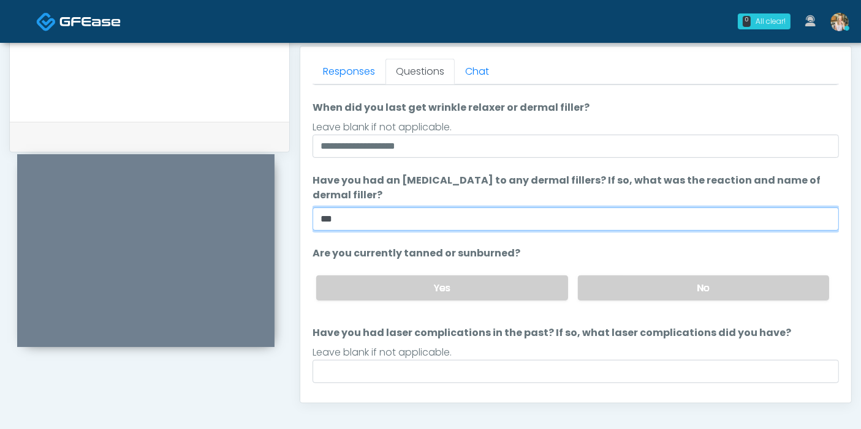
scroll to position [115, 0]
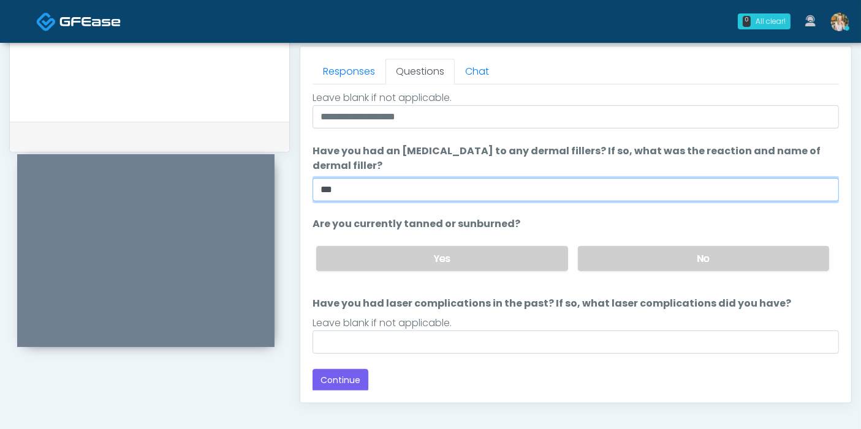
type input "***"
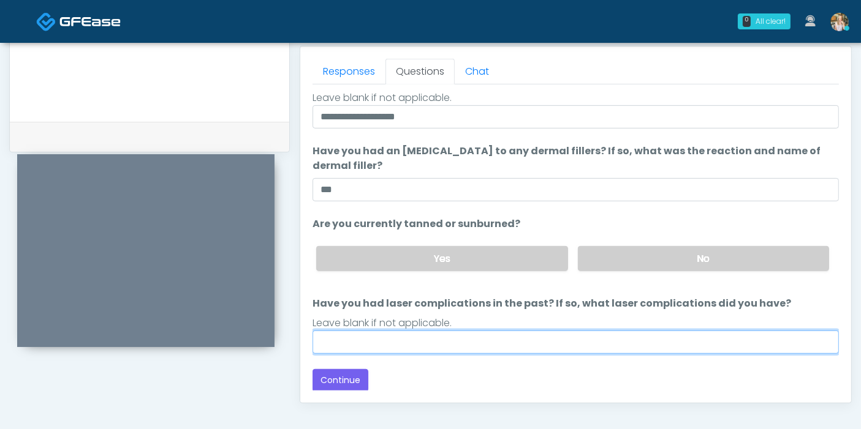
click at [497, 342] on input "Have you had laser complications in the past? If so, what laser complications d…" at bounding box center [575, 342] width 526 height 23
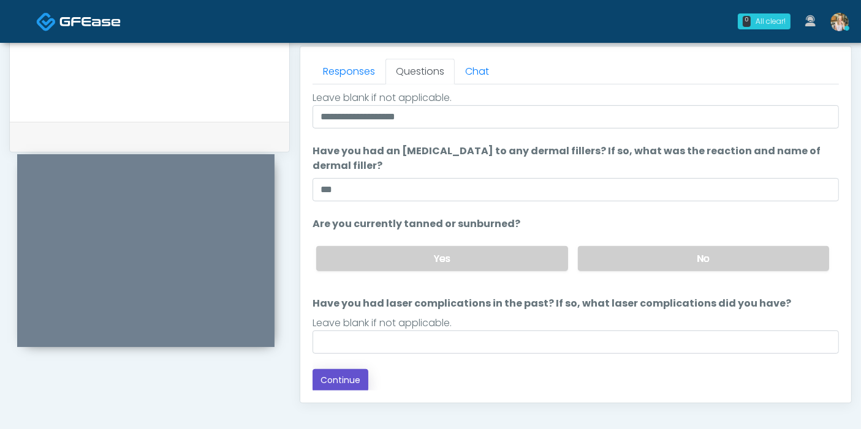
click at [355, 374] on button "Continue" at bounding box center [340, 380] width 56 height 23
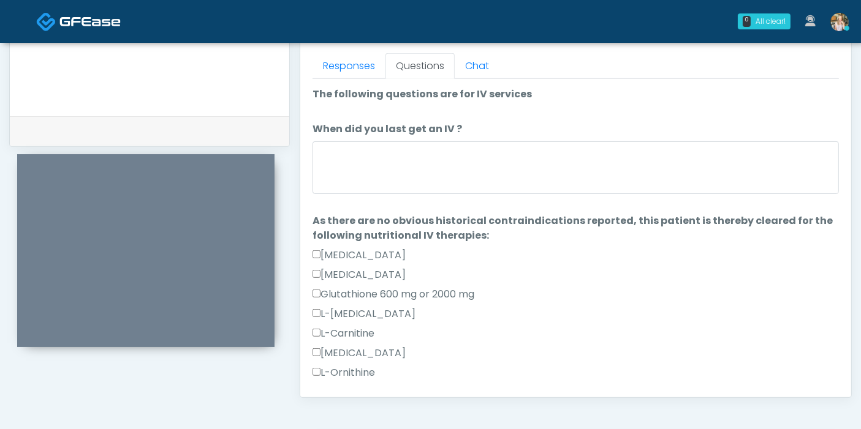
scroll to position [532, 0]
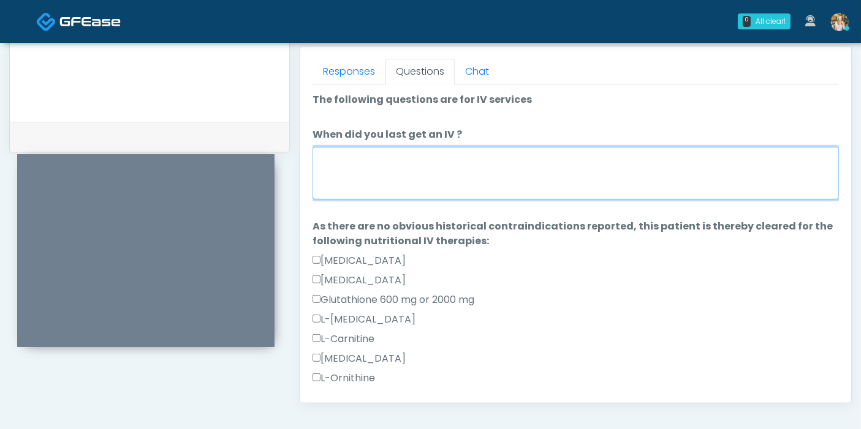
click at [407, 183] on textarea "When did you last get an IV ?" at bounding box center [575, 173] width 526 height 53
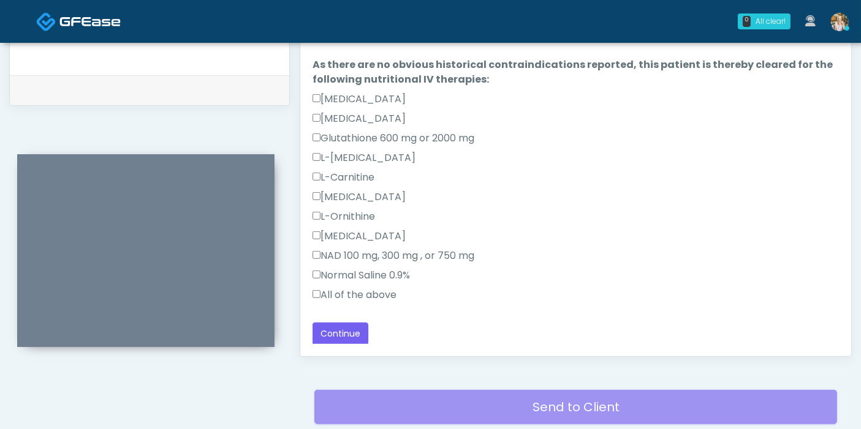
scroll to position [600, 0]
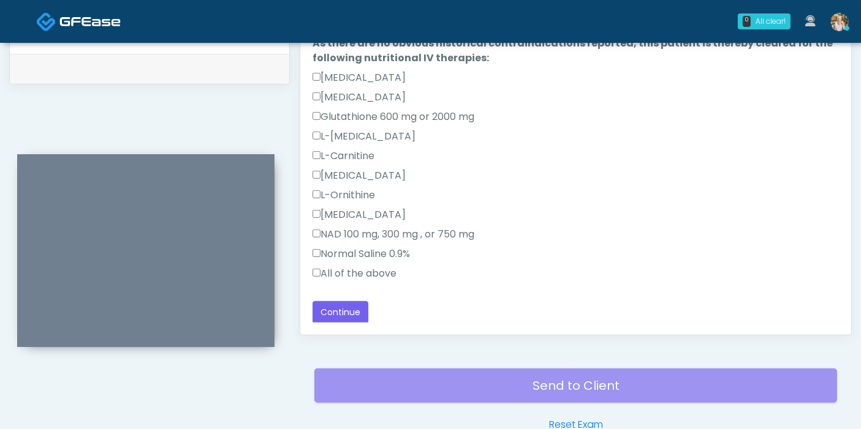
click at [332, 270] on label "All of the above" at bounding box center [354, 273] width 84 height 15
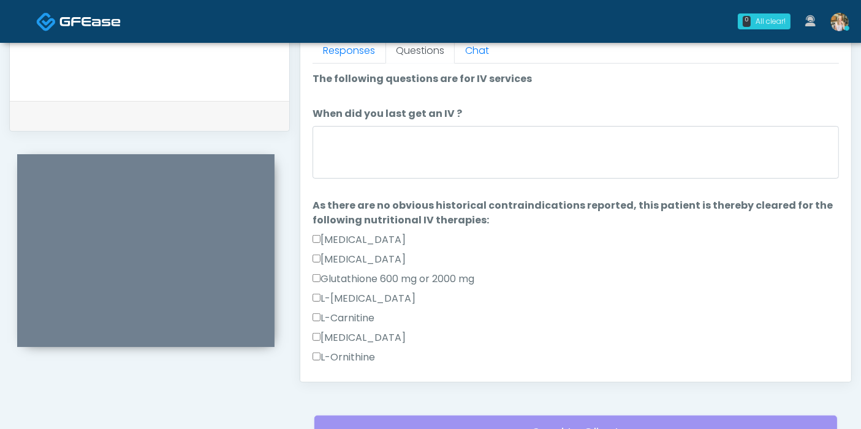
scroll to position [532, 0]
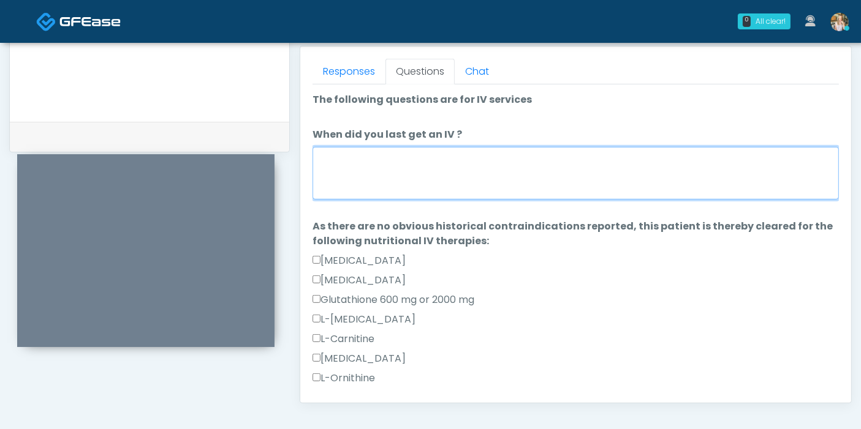
click at [436, 168] on textarea "When did you last get an IV ?" at bounding box center [575, 173] width 526 height 53
type textarea "**********"
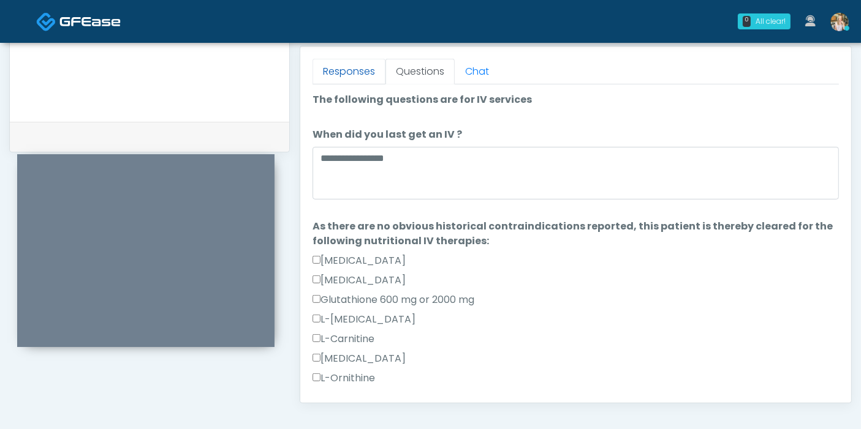
click at [350, 72] on link "Responses" at bounding box center [348, 72] width 73 height 26
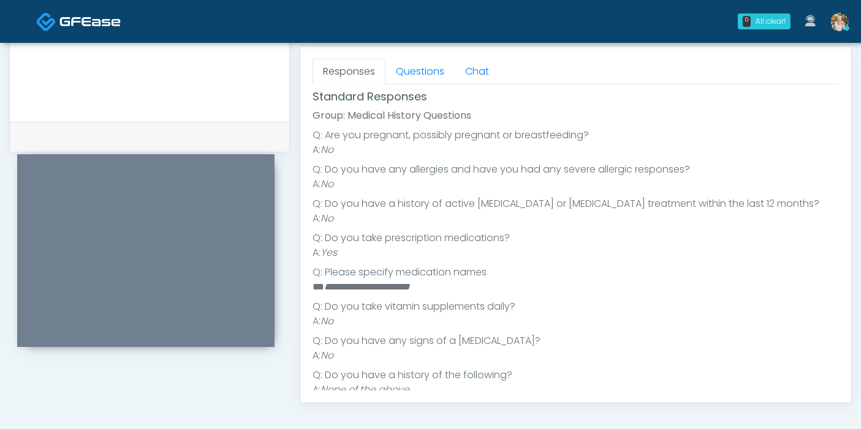
scroll to position [204, 0]
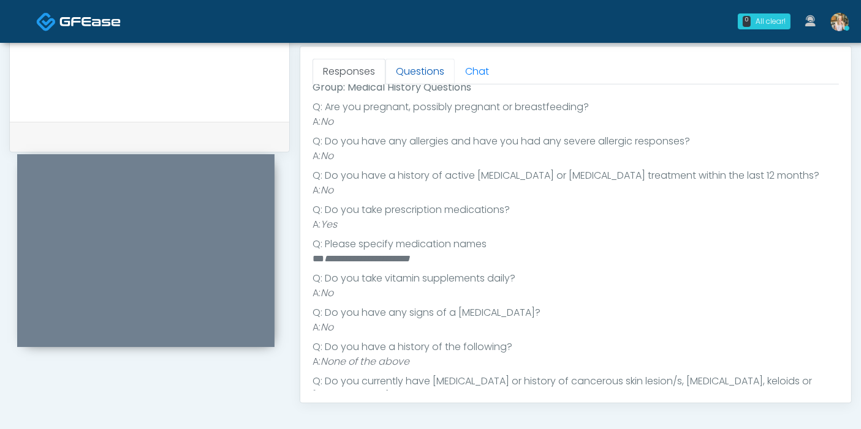
click at [411, 78] on link "Questions" at bounding box center [419, 72] width 69 height 26
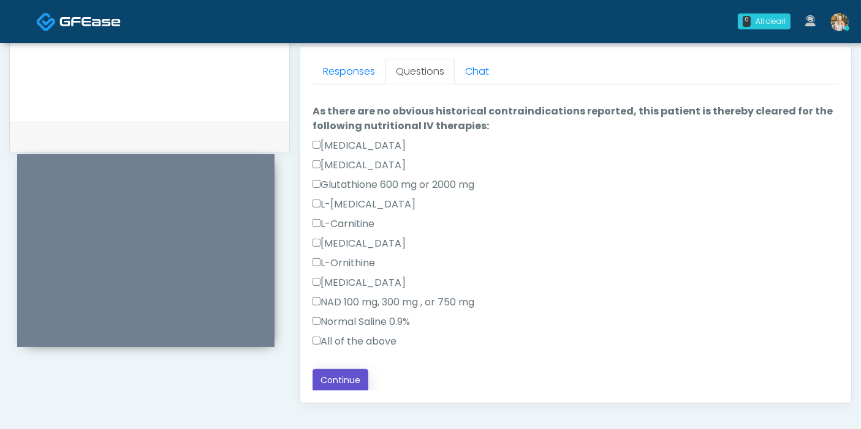
click at [330, 379] on button "Continue" at bounding box center [340, 380] width 56 height 23
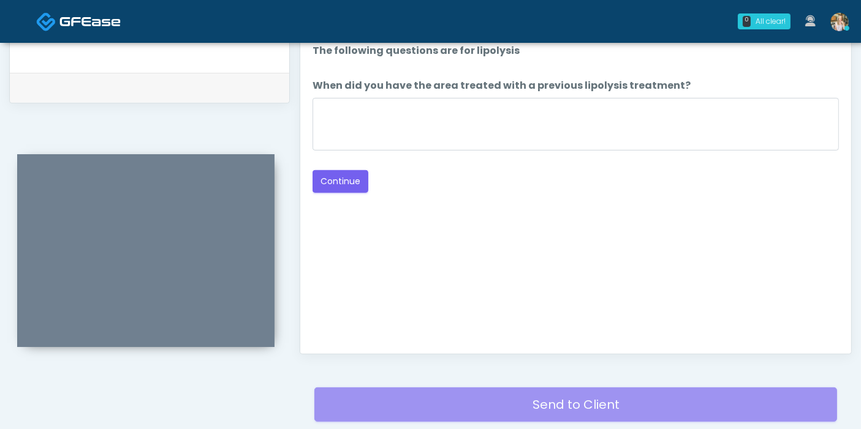
scroll to position [532, 0]
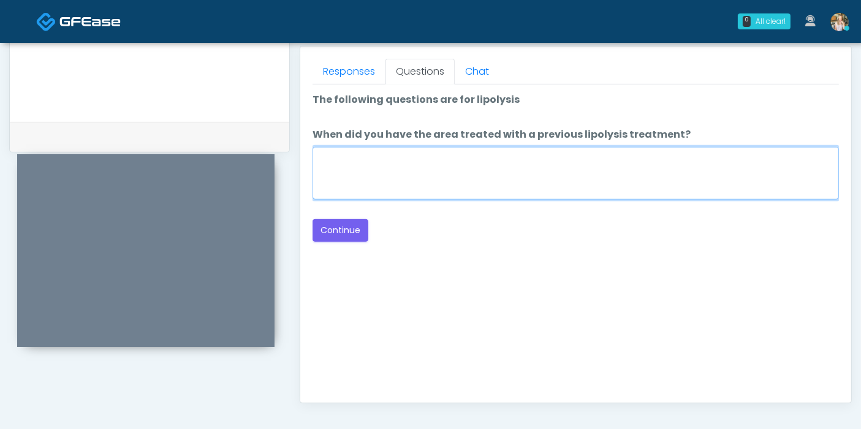
click at [463, 164] on textarea "When did you have the area treated with a previous lipolysis treatment?" at bounding box center [575, 173] width 526 height 53
type textarea "***"
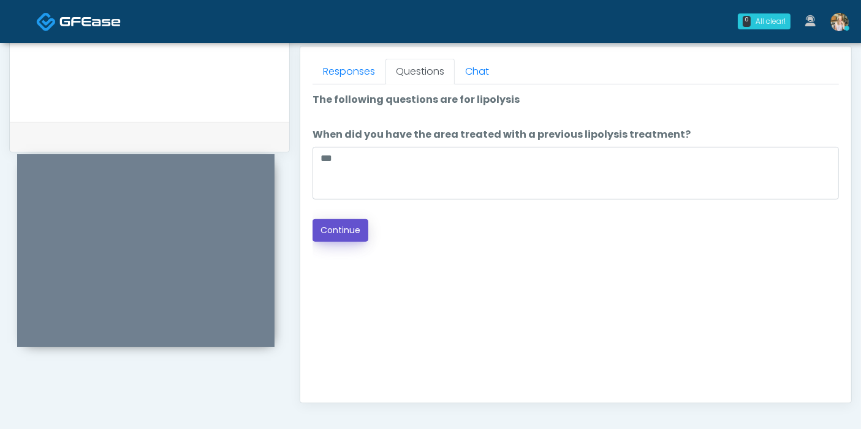
click at [341, 232] on button "Continue" at bounding box center [340, 230] width 56 height 23
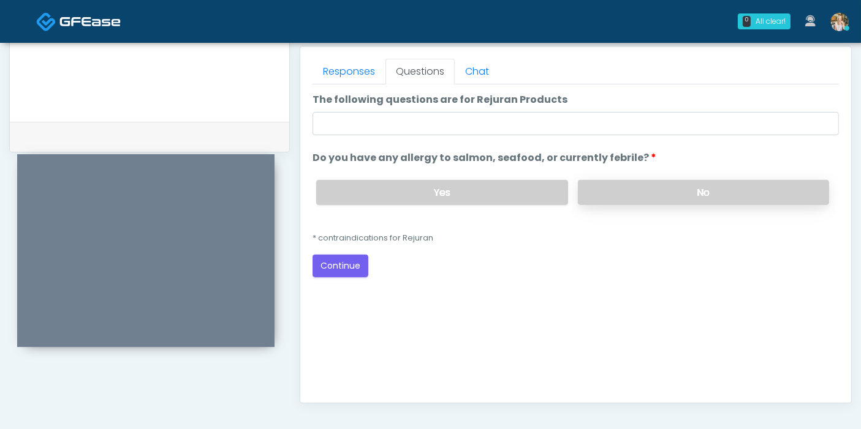
click at [641, 192] on label "No" at bounding box center [703, 192] width 251 height 25
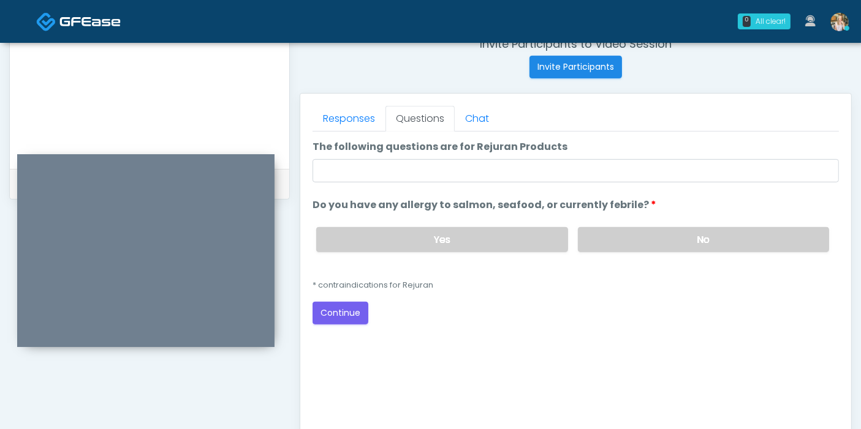
scroll to position [464, 0]
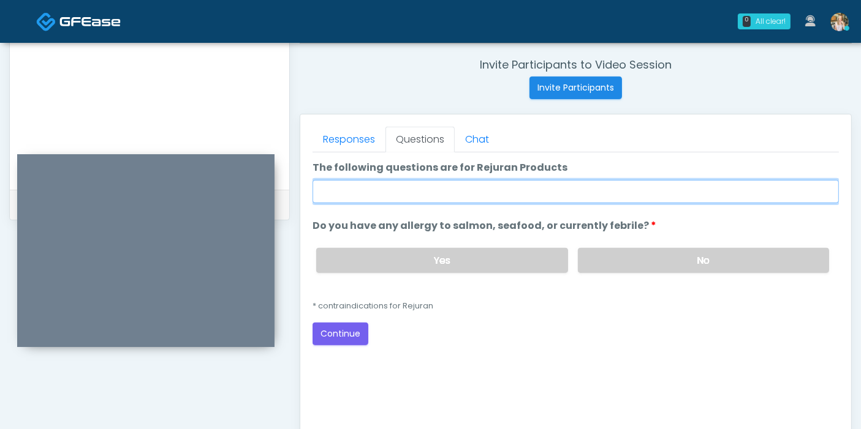
click at [470, 195] on input "The following questions are for Rejuran Products" at bounding box center [575, 191] width 526 height 23
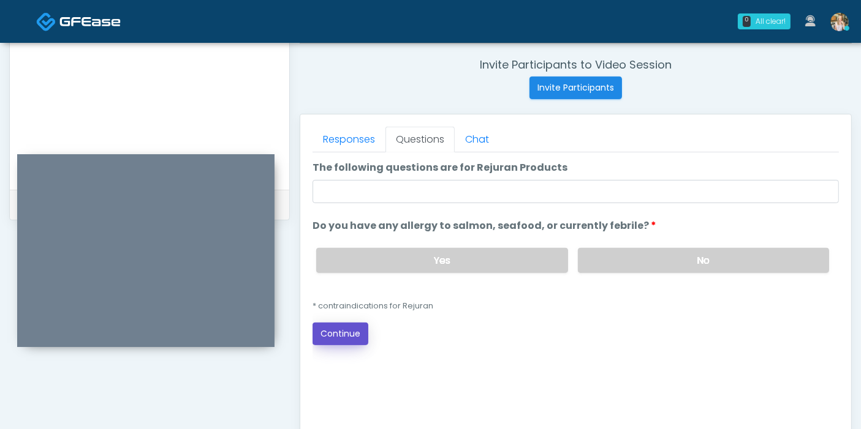
click at [338, 333] on button "Continue" at bounding box center [340, 334] width 56 height 23
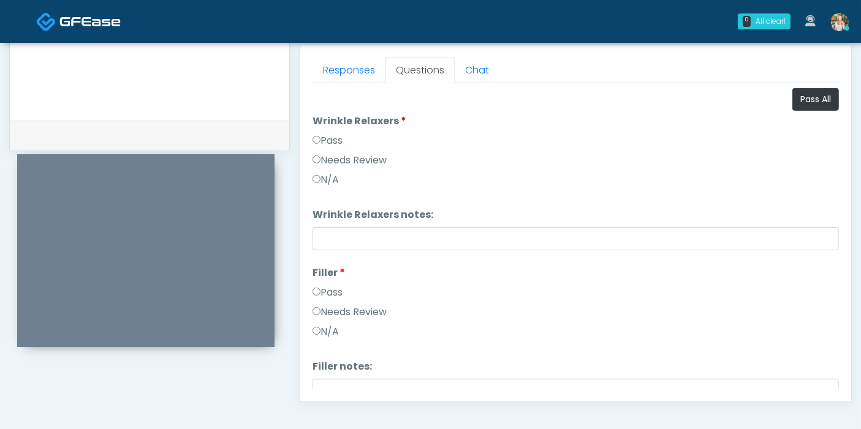
scroll to position [532, 0]
click at [795, 100] on button "Pass All" at bounding box center [815, 100] width 47 height 23
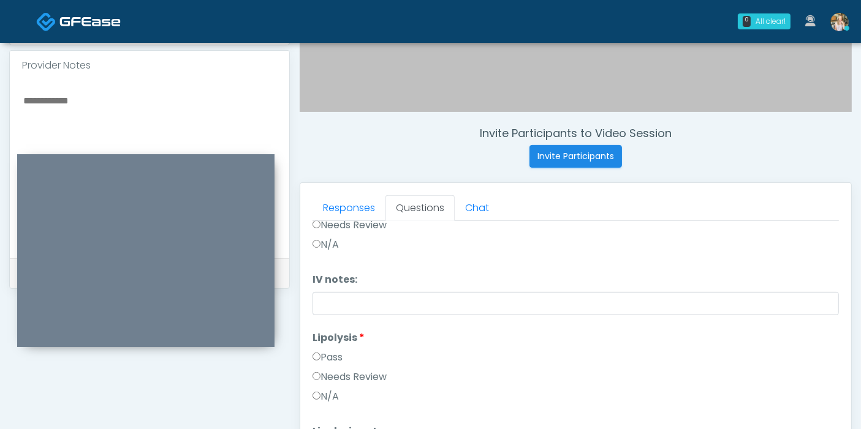
scroll to position [749, 0]
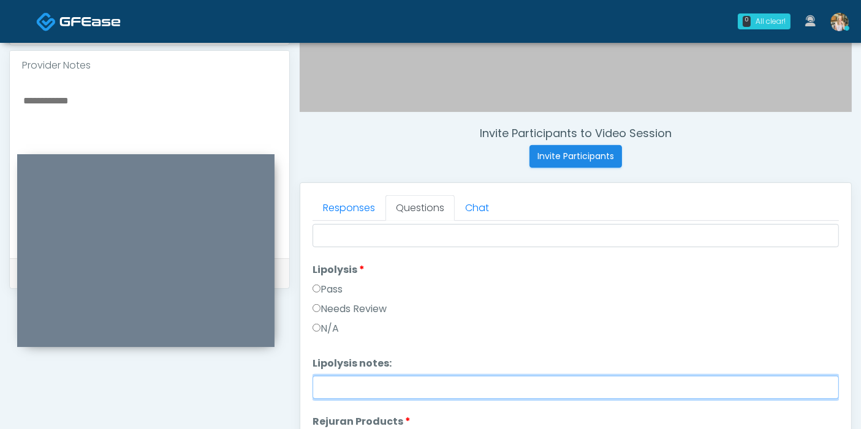
click at [456, 385] on input "Lipolysis notes:" at bounding box center [575, 387] width 526 height 23
drag, startPoint x: 576, startPoint y: 384, endPoint x: 315, endPoint y: 379, distance: 261.6
click at [315, 379] on input "**********" at bounding box center [575, 387] width 526 height 23
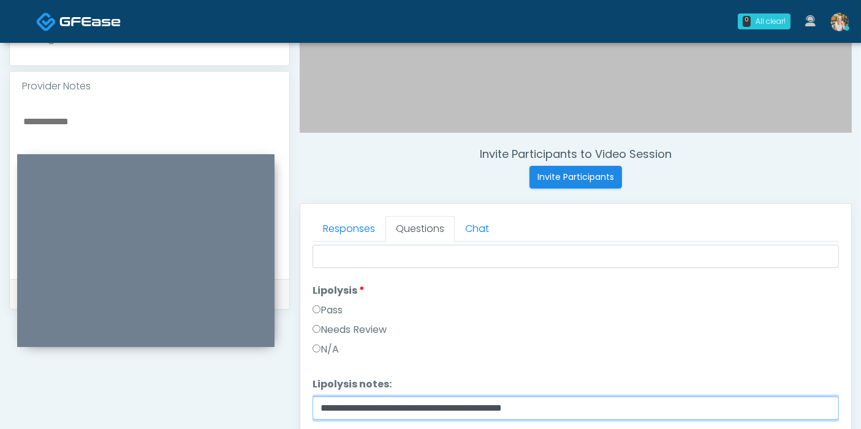
scroll to position [395, 0]
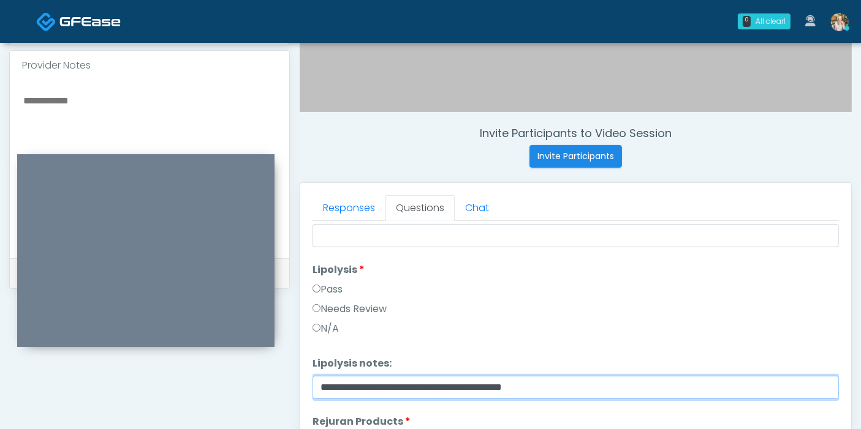
type input "**********"
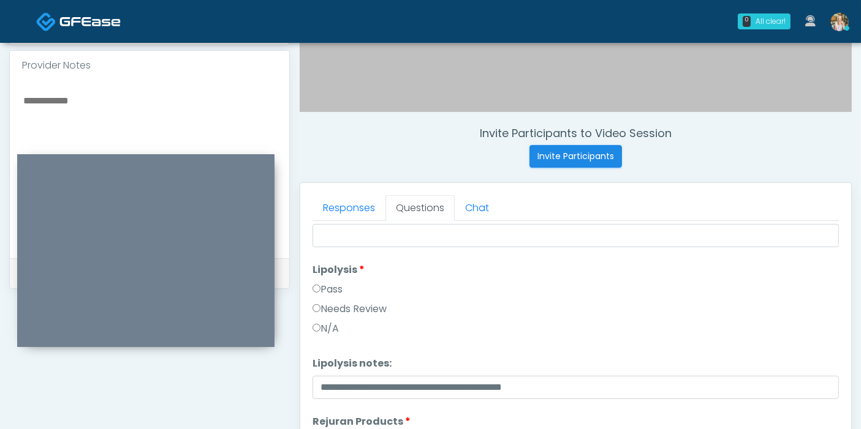
click at [53, 103] on textarea at bounding box center [149, 167] width 255 height 149
paste textarea "**********"
type textarea "**********"
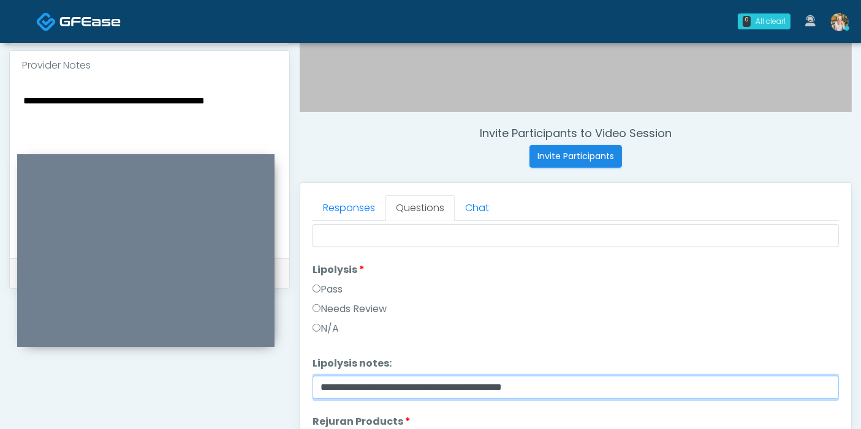
drag, startPoint x: 577, startPoint y: 382, endPoint x: 317, endPoint y: 380, distance: 260.4
click at [317, 380] on input "**********" at bounding box center [575, 387] width 526 height 23
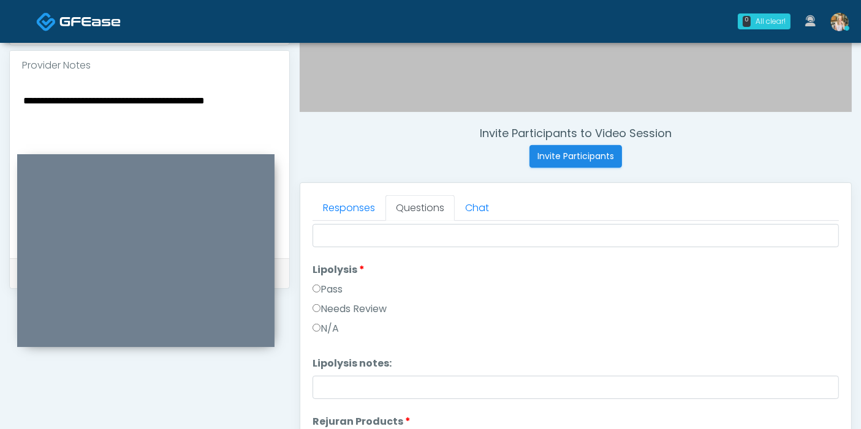
click at [273, 98] on textarea "**********" at bounding box center [149, 167] width 255 height 149
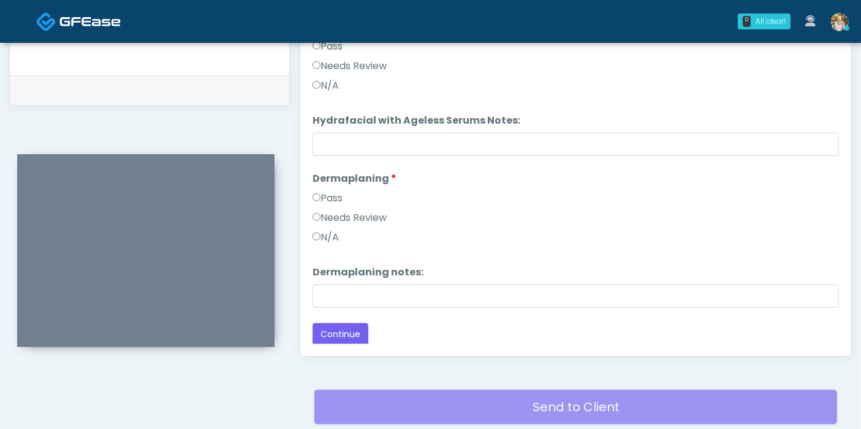
scroll to position [600, 0]
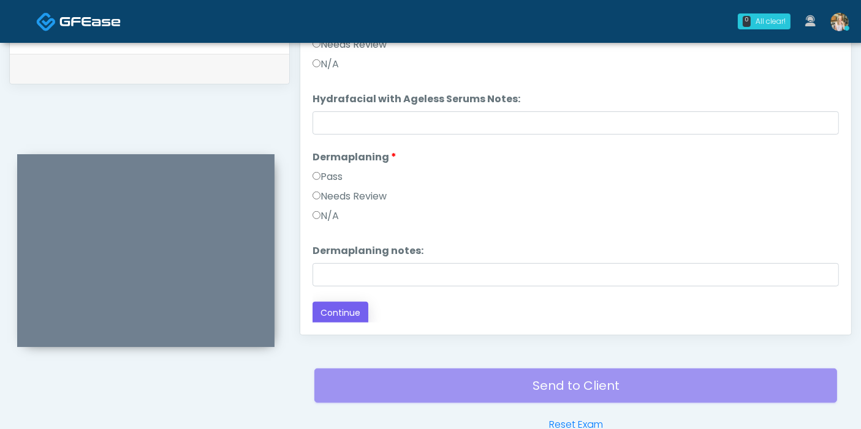
type textarea "**********"
click at [339, 311] on button "Continue" at bounding box center [340, 313] width 56 height 23
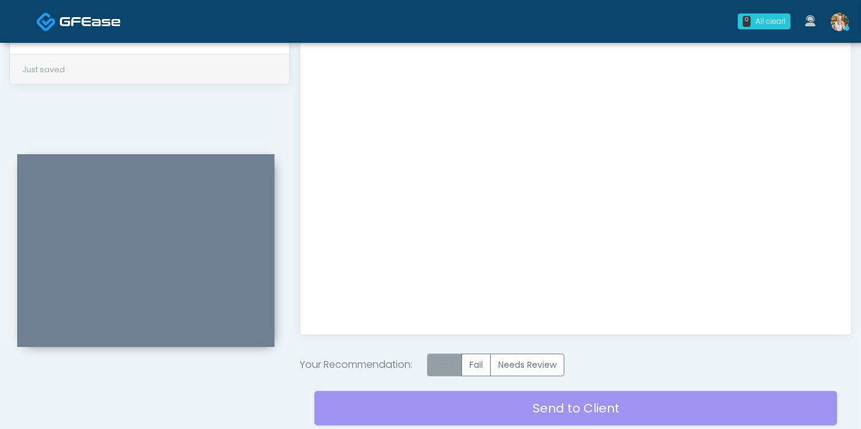
click at [443, 365] on label "Pass" at bounding box center [444, 365] width 35 height 23
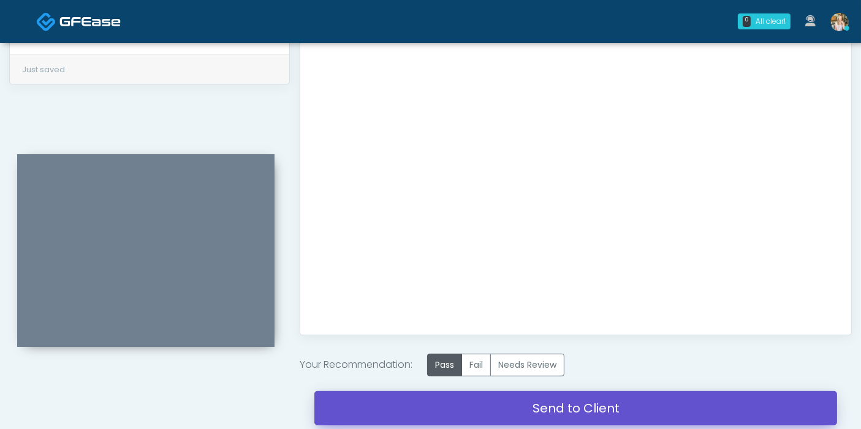
drag, startPoint x: 564, startPoint y: 409, endPoint x: 493, endPoint y: 64, distance: 352.7
click at [564, 409] on link "Send to Client" at bounding box center [575, 408] width 523 height 34
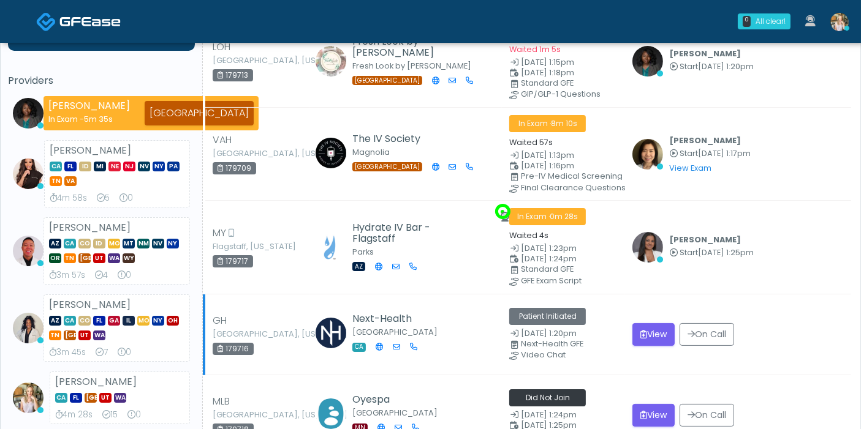
scroll to position [136, 0]
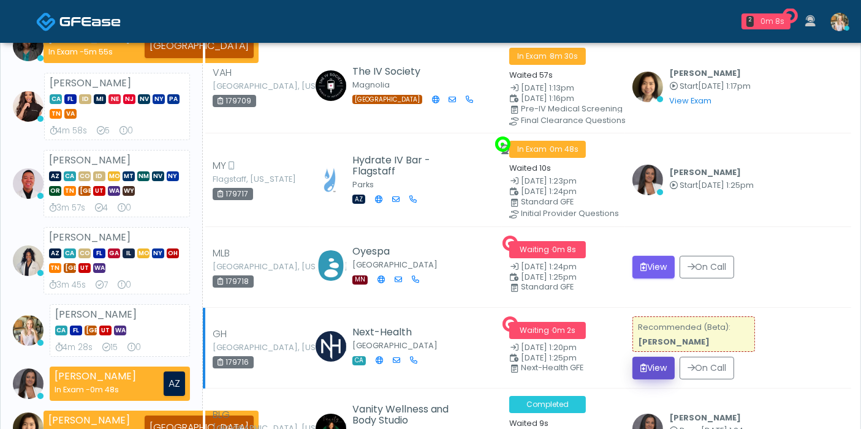
click at [656, 363] on button "View" at bounding box center [653, 368] width 42 height 23
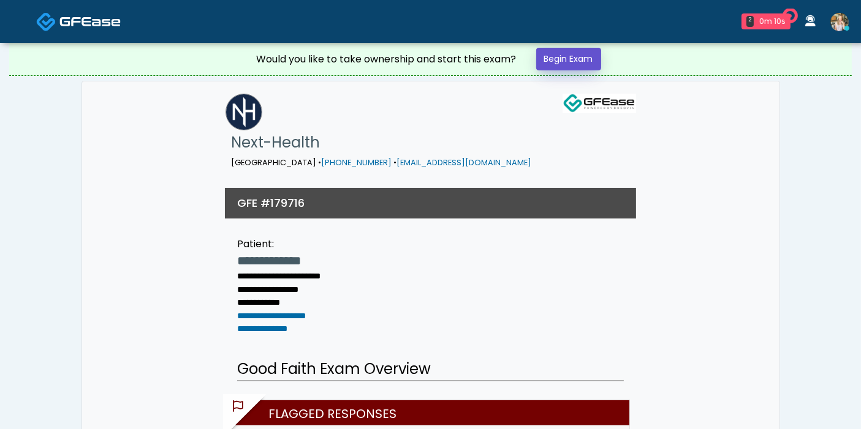
click at [575, 56] on link "Begin Exam" at bounding box center [568, 59] width 65 height 23
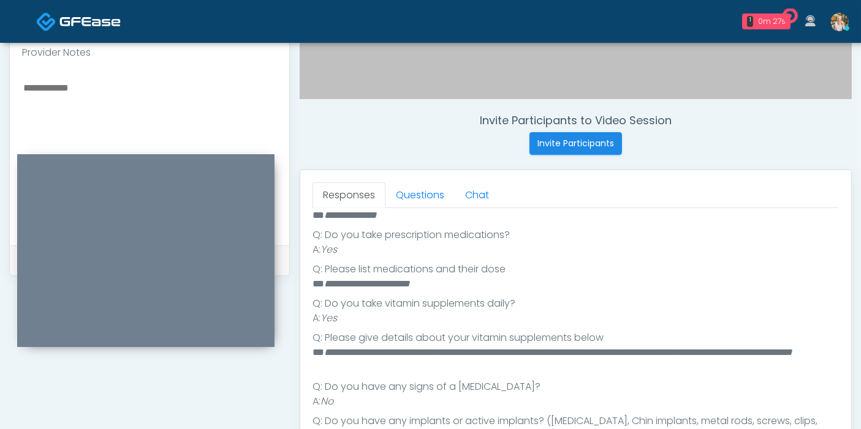
scroll to position [490, 0]
click at [415, 200] on link "Questions" at bounding box center [419, 196] width 69 height 26
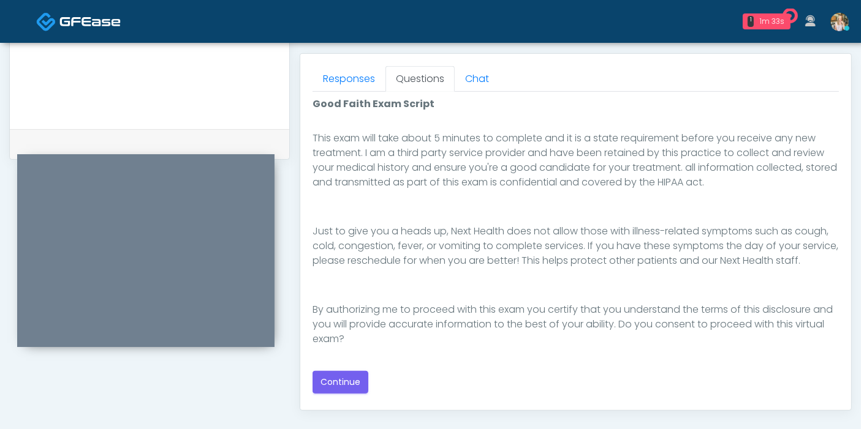
scroll to position [544, 0]
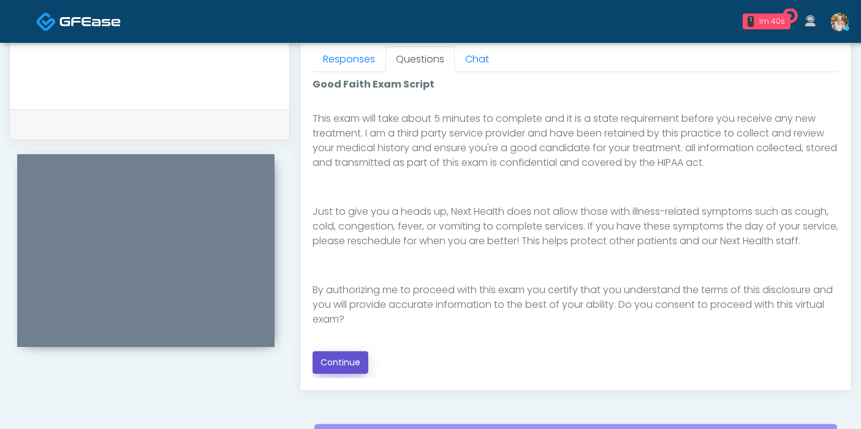
click at [353, 354] on button "Continue" at bounding box center [340, 363] width 56 height 23
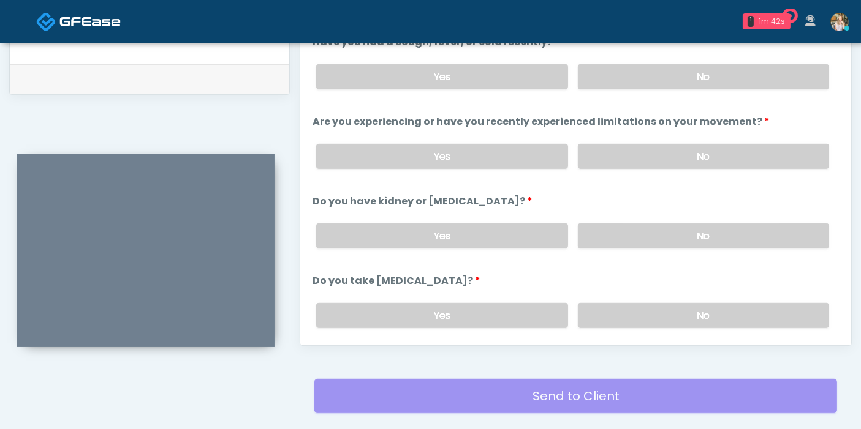
scroll to position [464, 0]
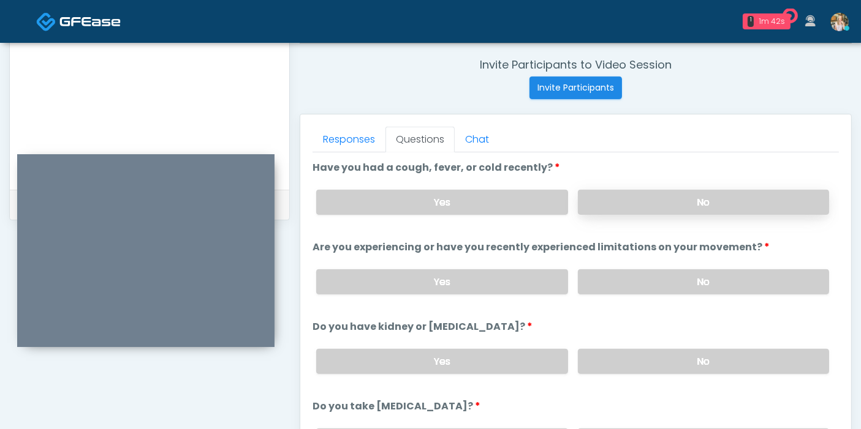
click at [695, 205] on label "No" at bounding box center [703, 202] width 251 height 25
click at [629, 278] on label "No" at bounding box center [703, 282] width 251 height 25
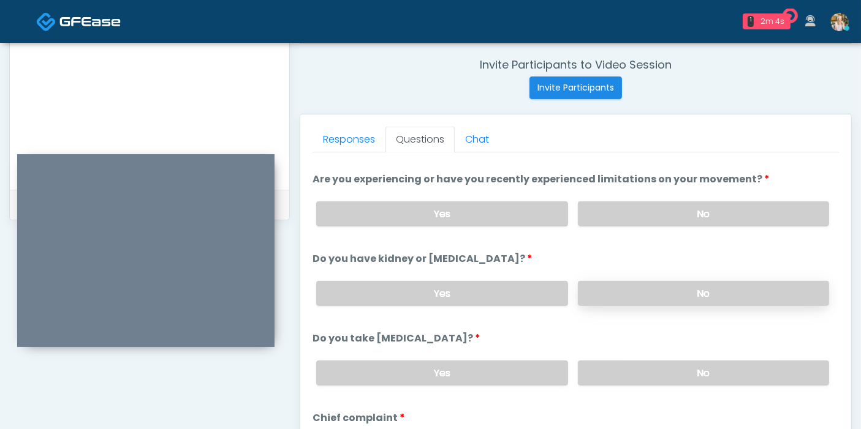
click at [653, 295] on label "No" at bounding box center [703, 293] width 251 height 25
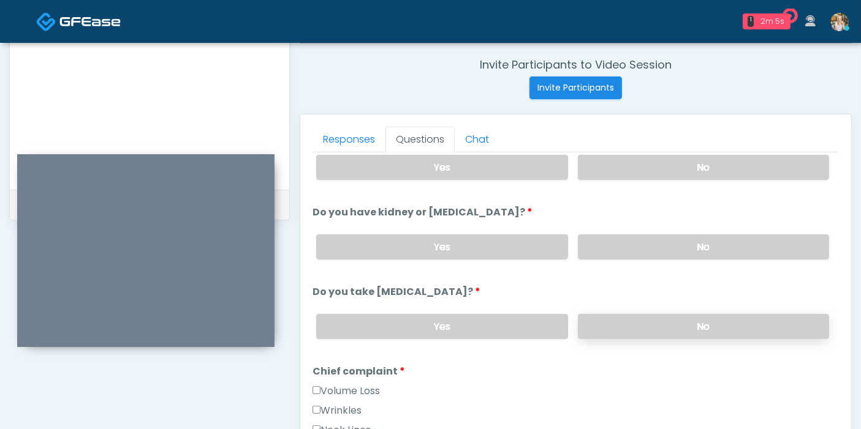
scroll to position [136, 0]
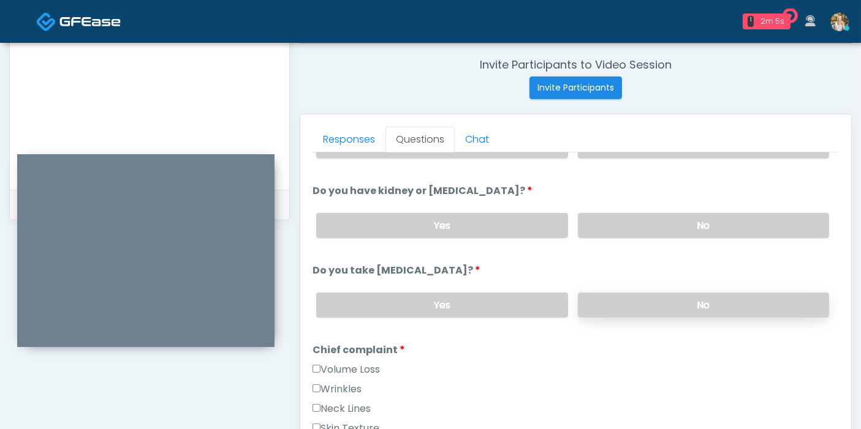
click at [659, 298] on label "No" at bounding box center [703, 305] width 251 height 25
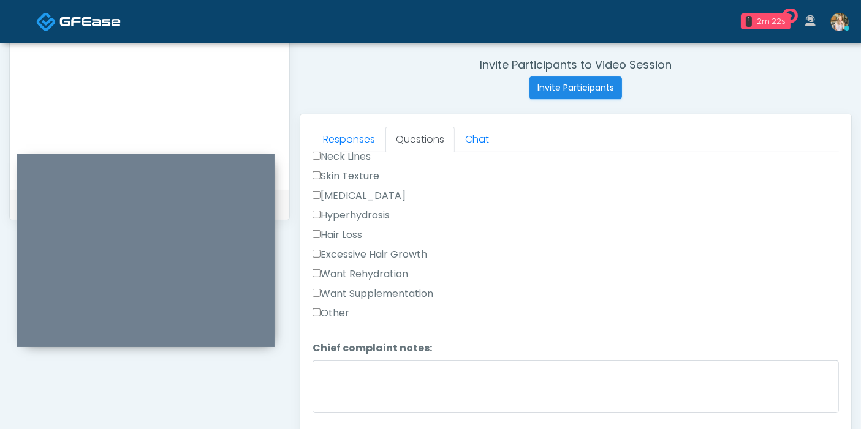
scroll to position [408, 0]
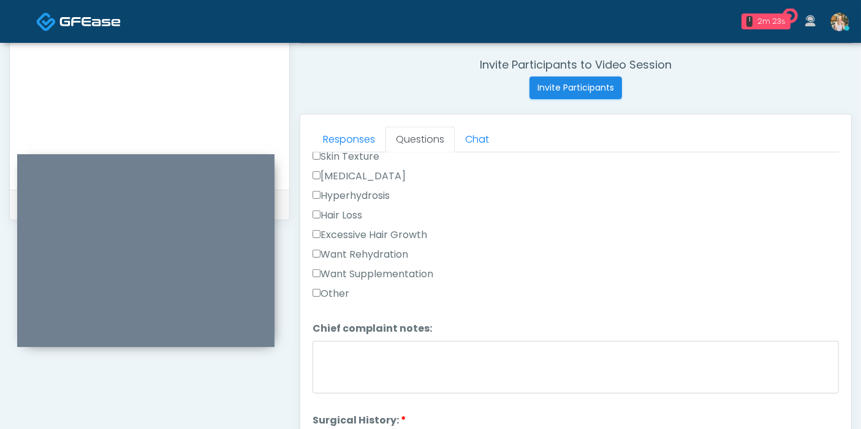
click at [329, 290] on label "Other" at bounding box center [330, 294] width 37 height 15
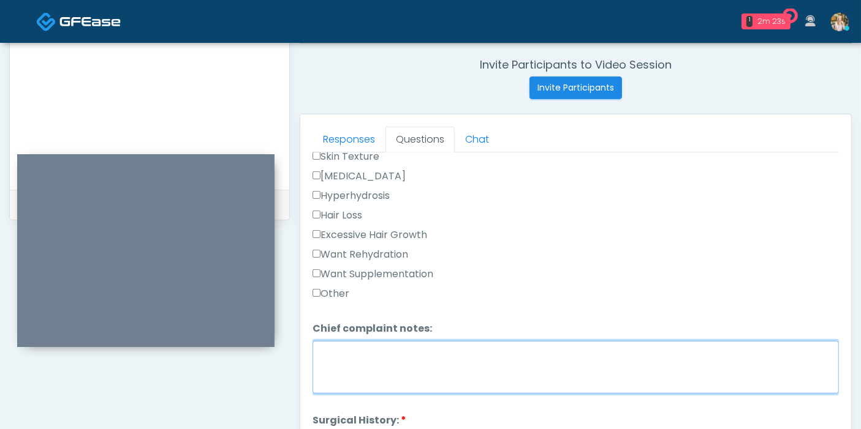
click at [384, 349] on textarea "Chief complaint notes:" at bounding box center [575, 367] width 526 height 53
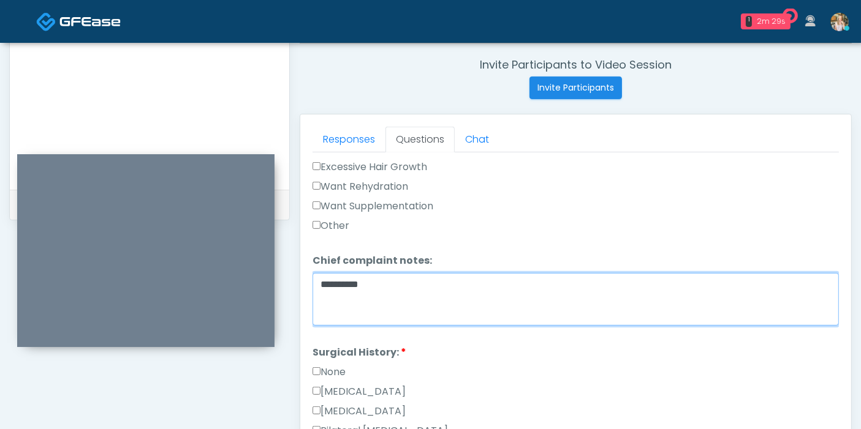
scroll to position [544, 0]
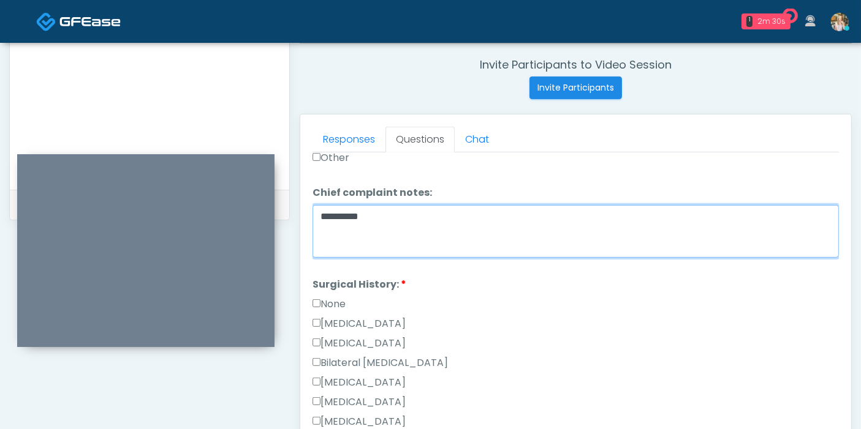
type textarea "**********"
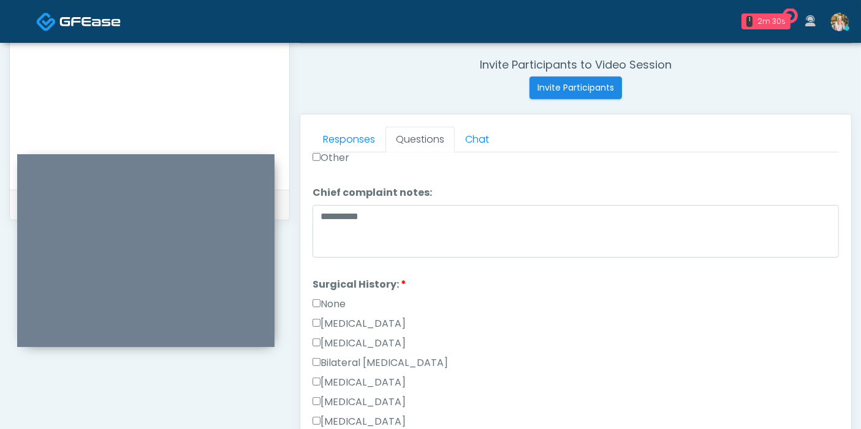
click at [331, 301] on label "None" at bounding box center [328, 304] width 33 height 15
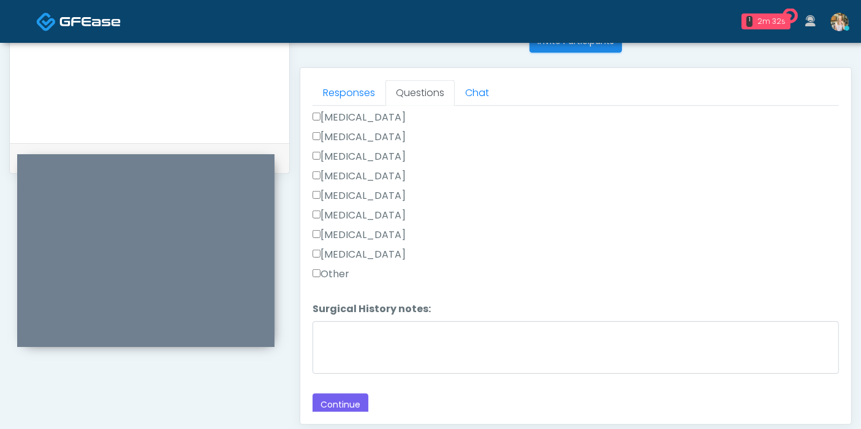
scroll to position [532, 0]
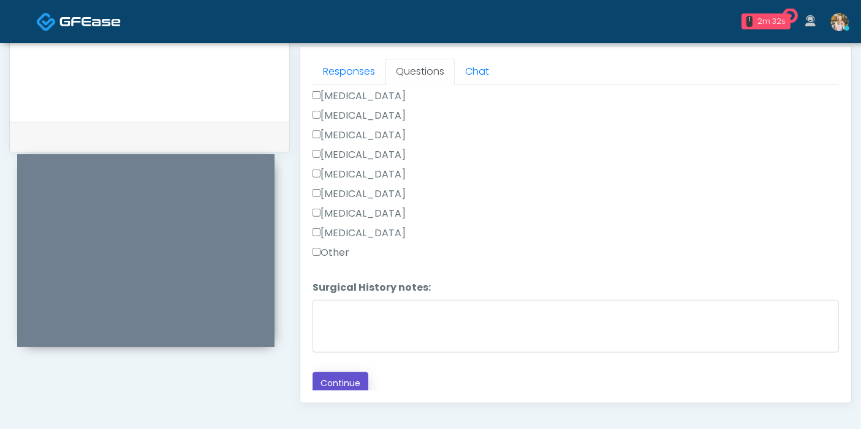
click at [348, 378] on button "Continue" at bounding box center [340, 383] width 56 height 23
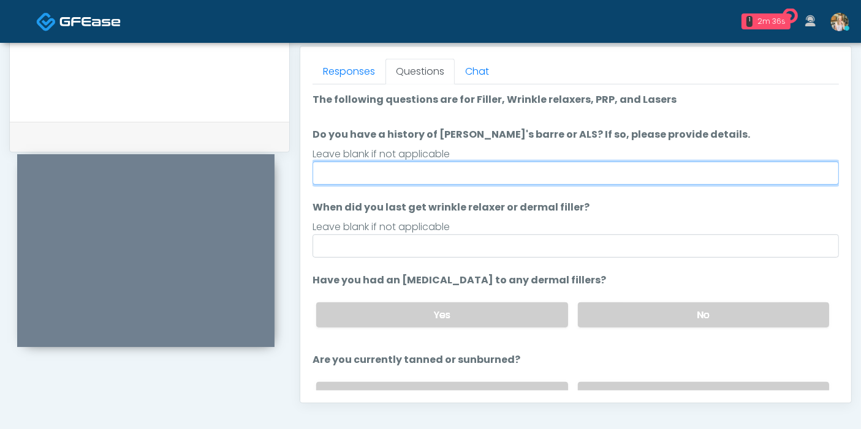
click at [522, 167] on input "Do you have a history of [PERSON_NAME]'s barre or ALS? If so, please provide de…" at bounding box center [575, 173] width 526 height 23
type input "******"
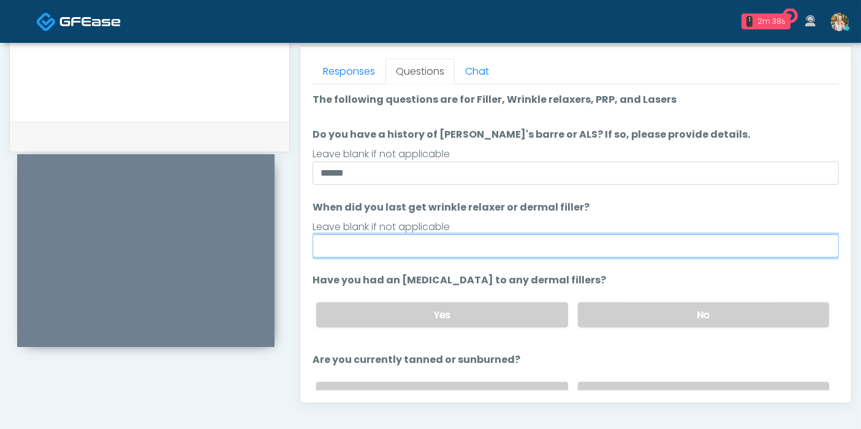
click at [593, 243] on input "When did you last get wrinkle relaxer or dermal filler?" at bounding box center [575, 246] width 526 height 23
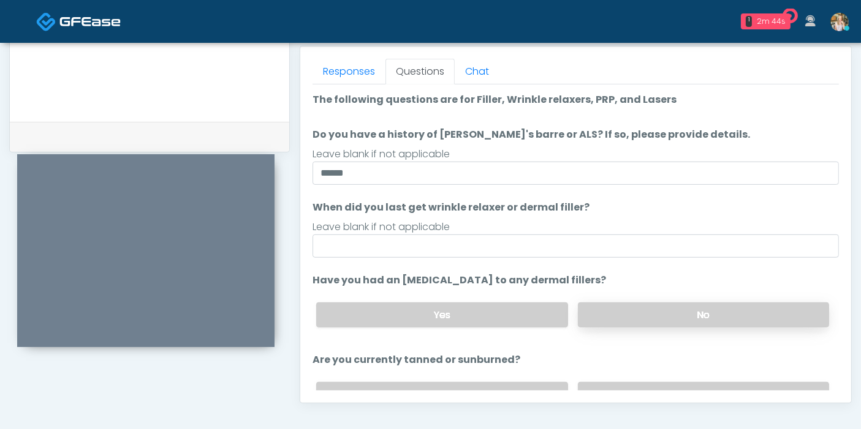
drag, startPoint x: 607, startPoint y: 284, endPoint x: 631, endPoint y: 312, distance: 36.9
click at [630, 311] on li "Have you had an [MEDICAL_DATA] to any dermal fillers? Have you had an [MEDICAL_…" at bounding box center [575, 305] width 526 height 64
click at [631, 312] on label "No" at bounding box center [703, 315] width 251 height 25
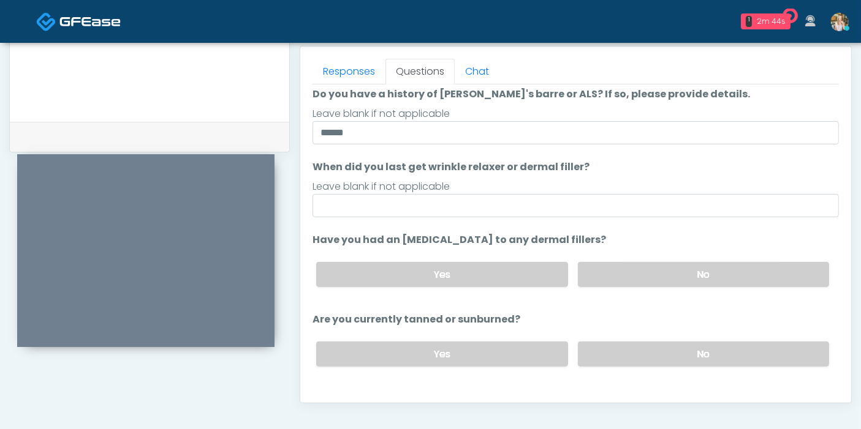
scroll to position [68, 0]
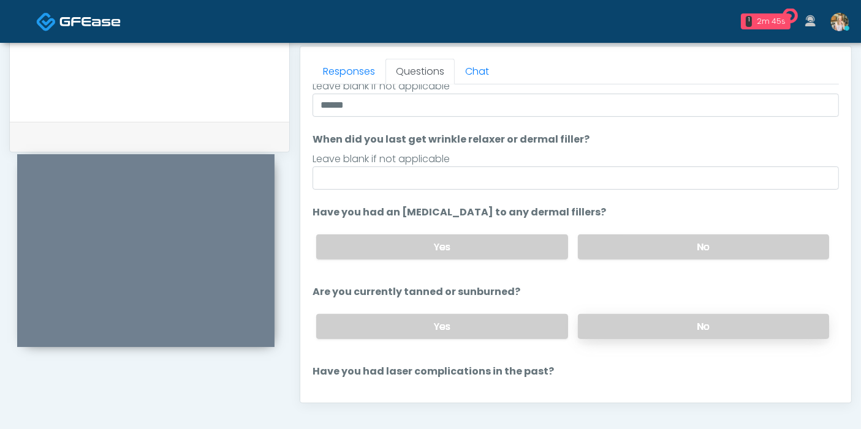
click at [630, 324] on label "No" at bounding box center [703, 326] width 251 height 25
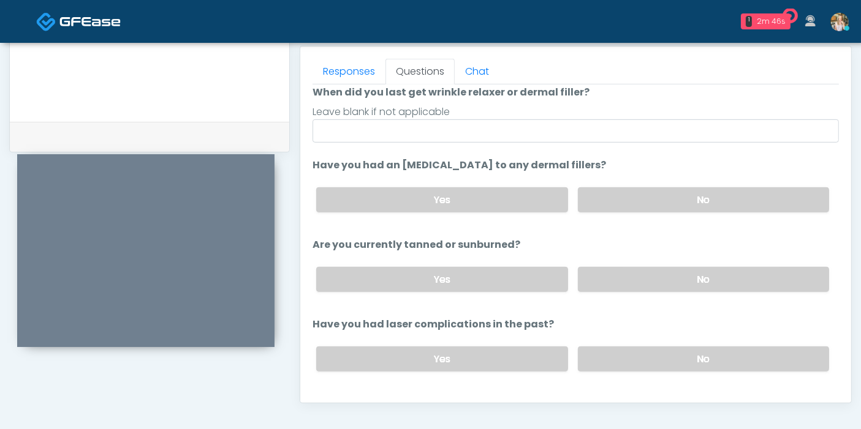
scroll to position [136, 0]
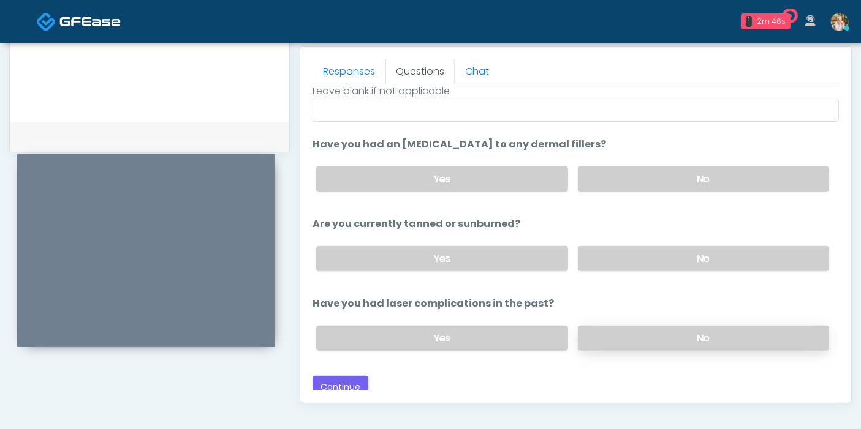
click at [634, 337] on label "No" at bounding box center [703, 338] width 251 height 25
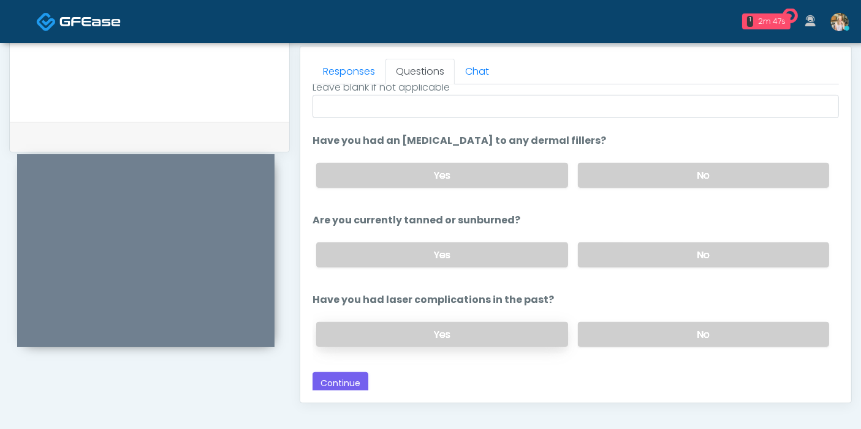
scroll to position [142, 0]
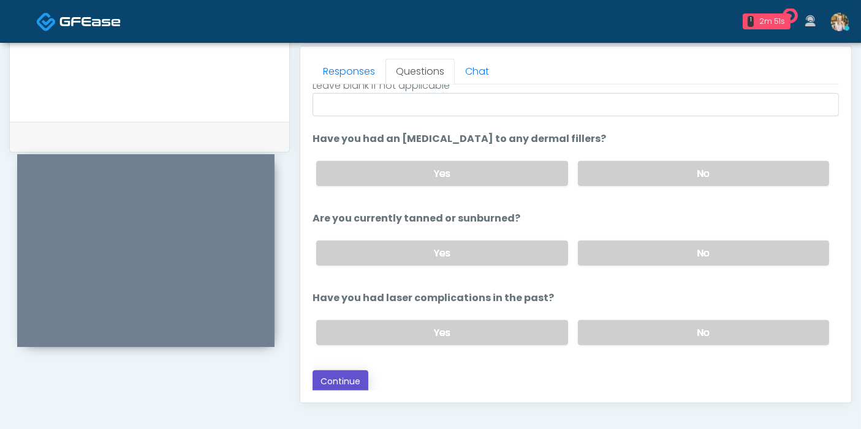
click at [339, 381] on button "Continue" at bounding box center [340, 382] width 56 height 23
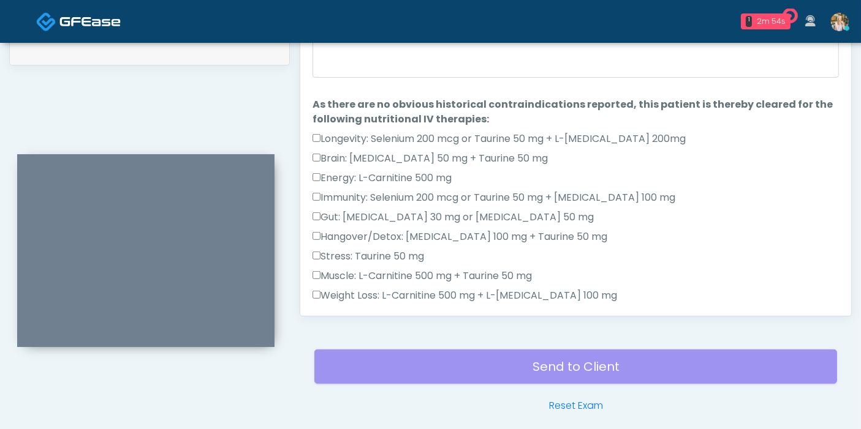
scroll to position [532, 0]
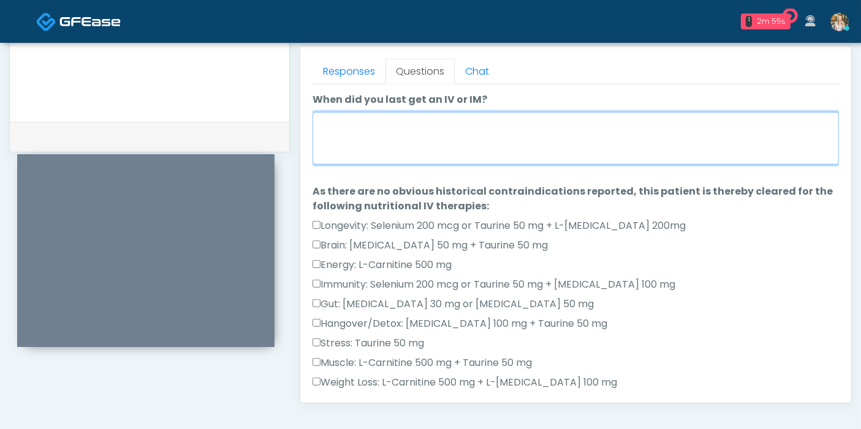
click at [438, 146] on textarea "When did you last get an IV or IM?" at bounding box center [575, 138] width 526 height 53
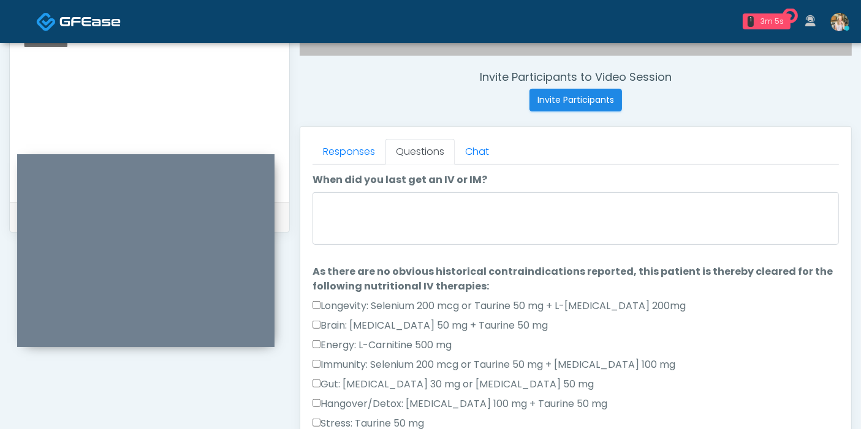
scroll to position [395, 0]
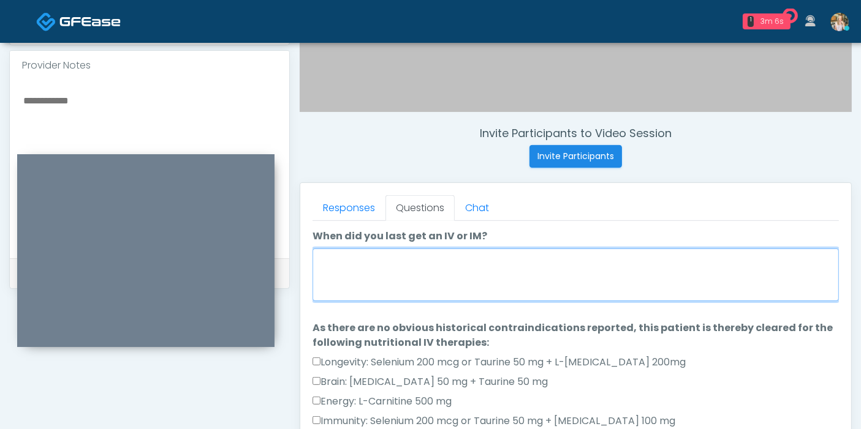
click at [436, 279] on textarea "When did you last get an IV or IM?" at bounding box center [575, 275] width 526 height 53
type textarea "**********"
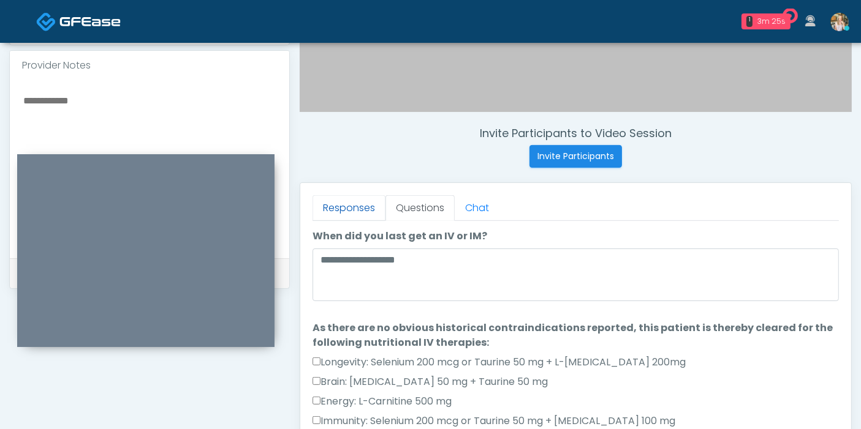
click at [348, 211] on link "Responses" at bounding box center [348, 208] width 73 height 26
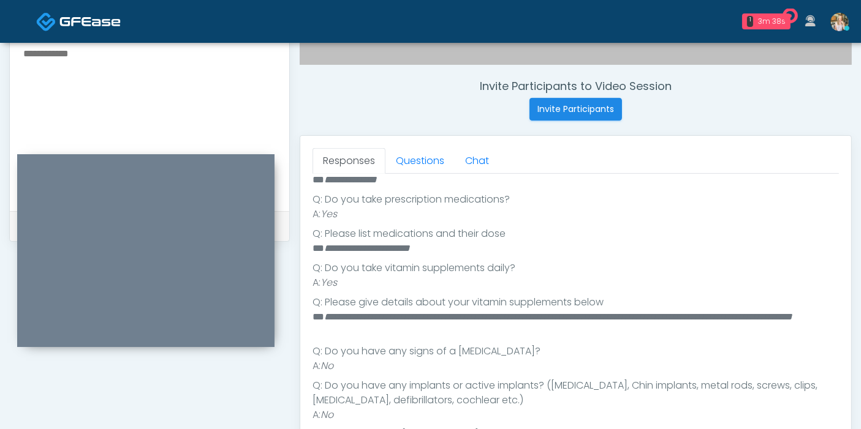
scroll to position [464, 0]
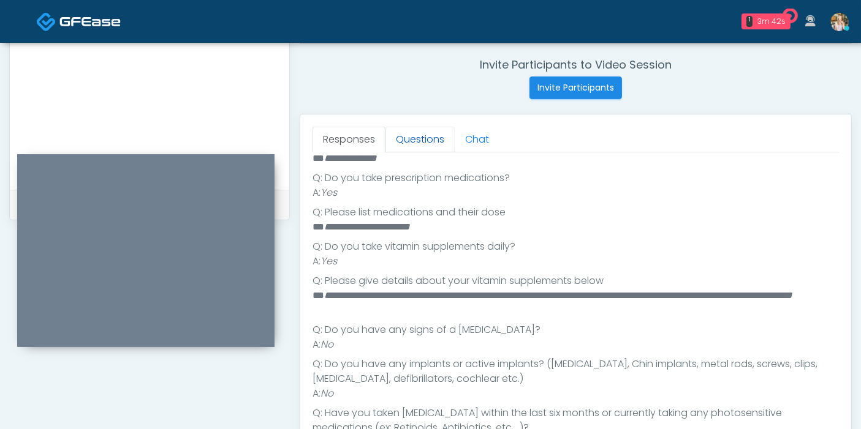
click at [411, 144] on link "Questions" at bounding box center [419, 140] width 69 height 26
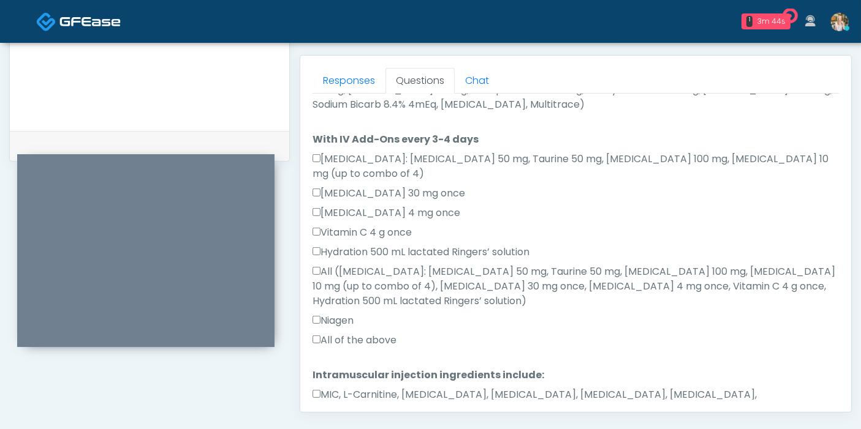
scroll to position [600, 0]
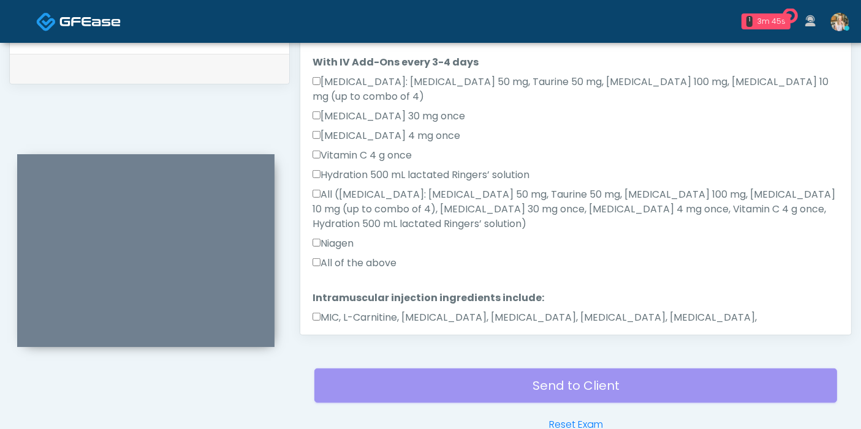
click at [336, 360] on button "Continue" at bounding box center [340, 371] width 56 height 23
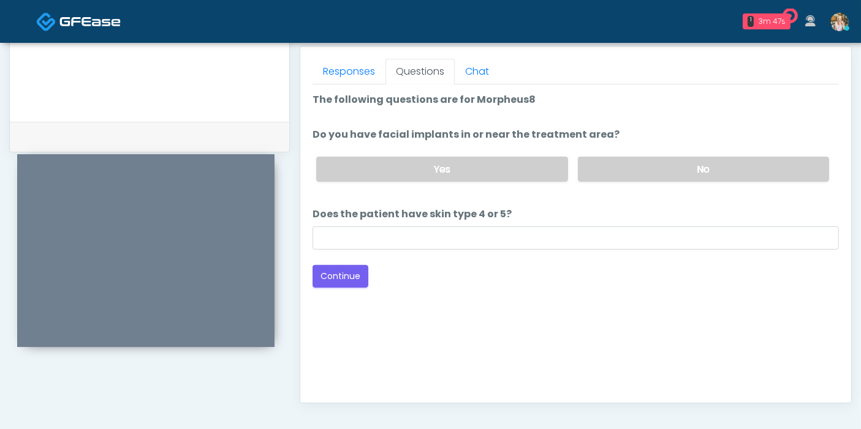
scroll to position [532, 0]
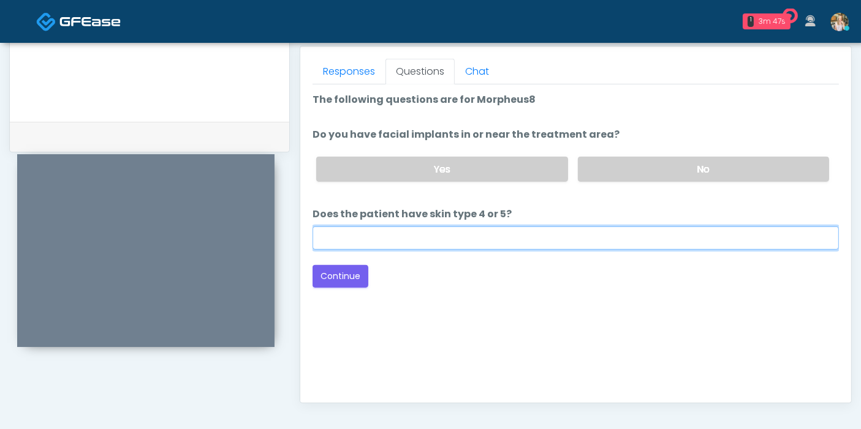
click at [605, 240] on input "Does the patient have skin type 4 or 5?" at bounding box center [575, 238] width 526 height 23
type input "**"
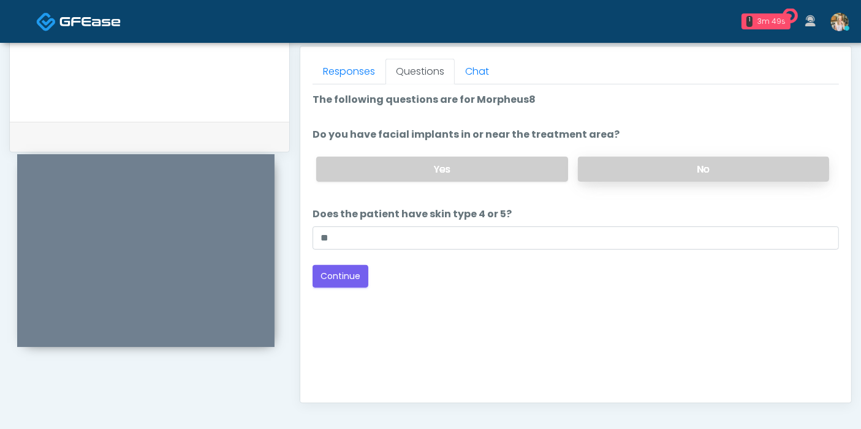
click at [621, 167] on label "No" at bounding box center [703, 169] width 251 height 25
click at [353, 274] on button "Continue" at bounding box center [340, 276] width 56 height 23
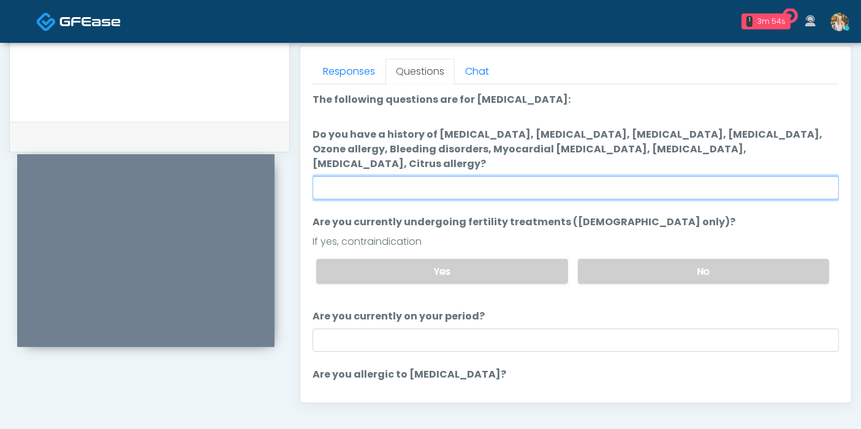
click at [486, 176] on input "Do you have a history of Hyperthyroidism, Hypotension, Hypocalcemia, Hypoglycem…" at bounding box center [575, 187] width 526 height 23
type input "******"
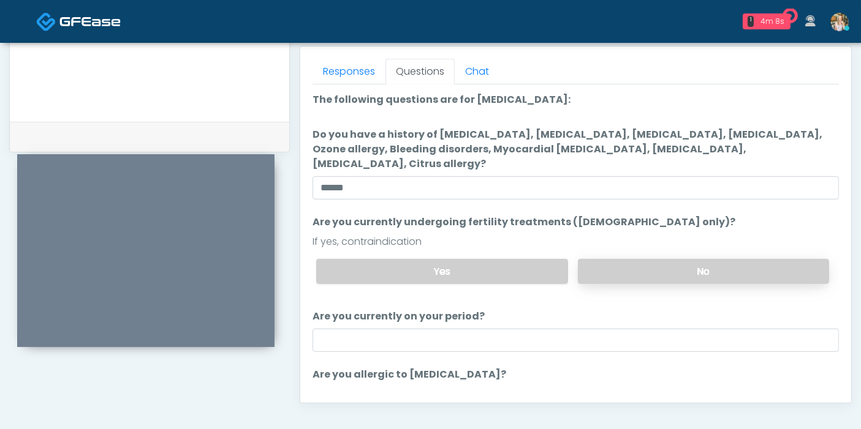
click at [644, 259] on label "No" at bounding box center [703, 271] width 251 height 25
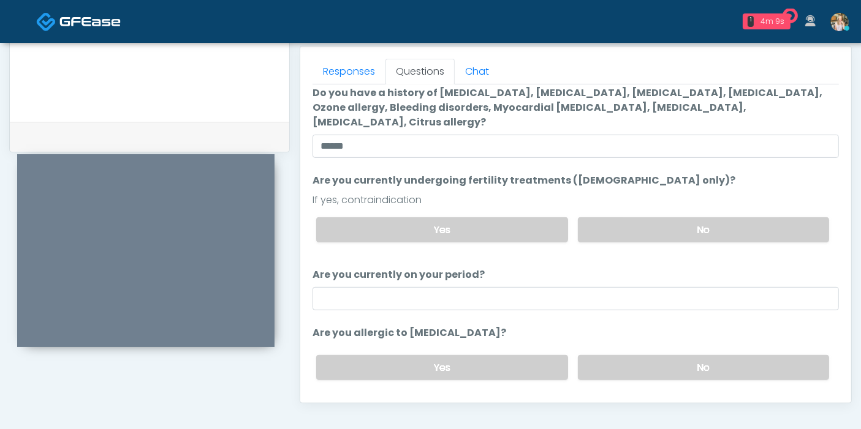
scroll to position [62, 0]
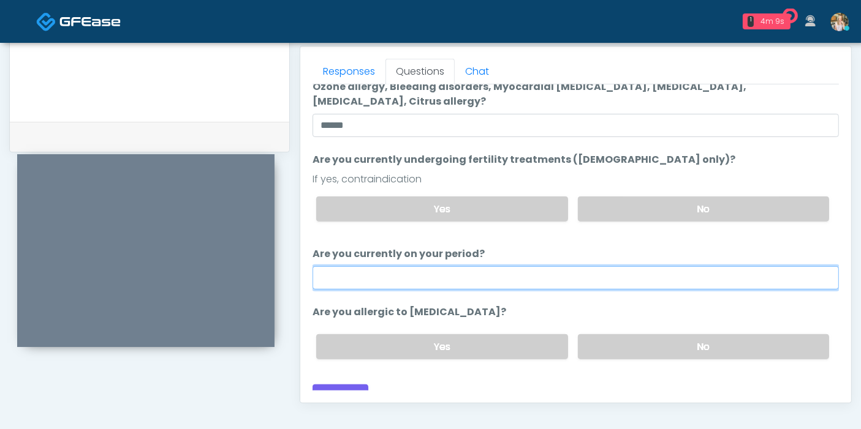
click at [644, 266] on input "Are you currently on your period?" at bounding box center [575, 277] width 526 height 23
type input "***"
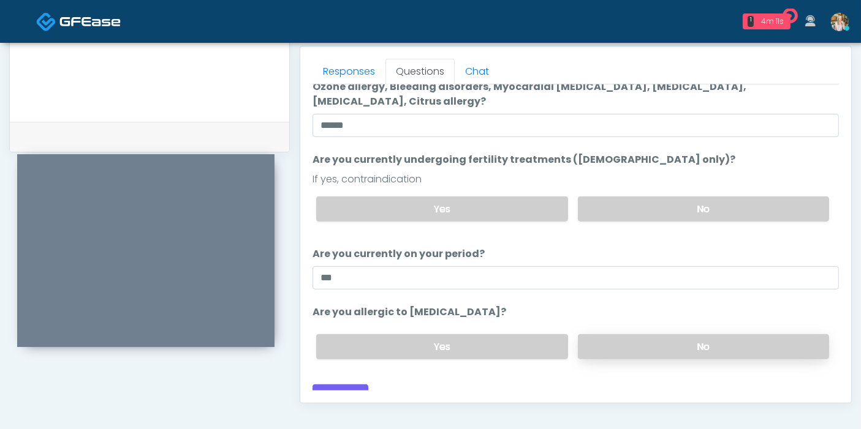
click at [692, 334] on label "No" at bounding box center [703, 346] width 251 height 25
click at [334, 385] on button "Continue" at bounding box center [340, 396] width 56 height 23
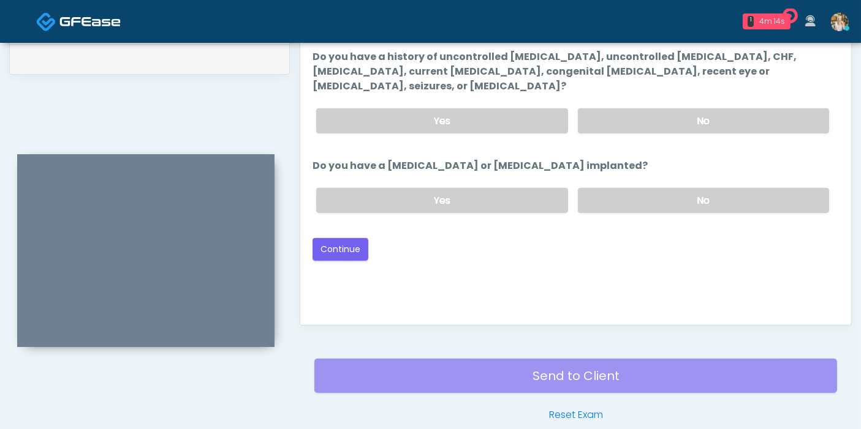
scroll to position [532, 0]
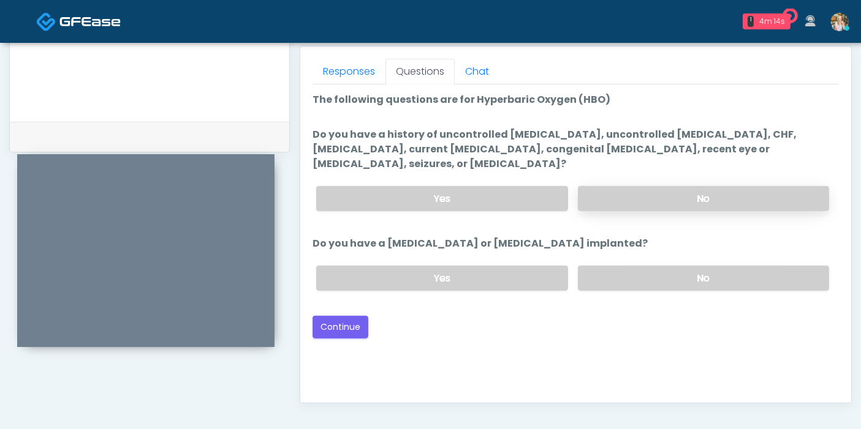
click at [640, 186] on label "No" at bounding box center [703, 198] width 251 height 25
click at [625, 266] on label "No" at bounding box center [703, 278] width 251 height 25
click at [338, 316] on button "Continue" at bounding box center [340, 327] width 56 height 23
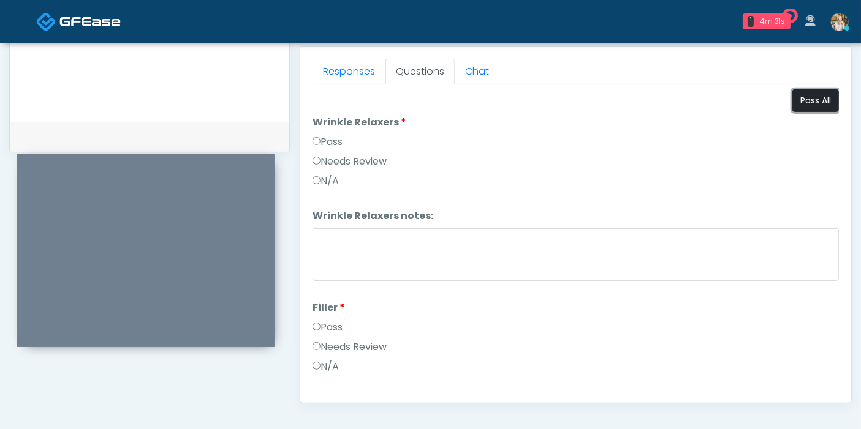
click at [803, 99] on button "Pass All" at bounding box center [815, 100] width 47 height 23
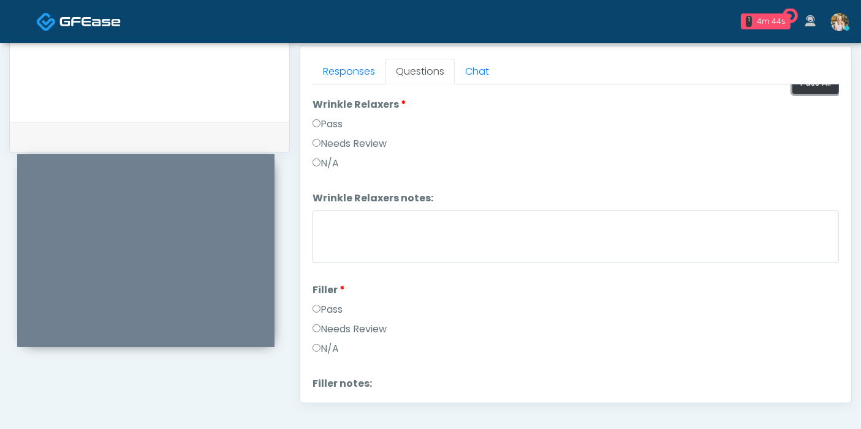
scroll to position [0, 0]
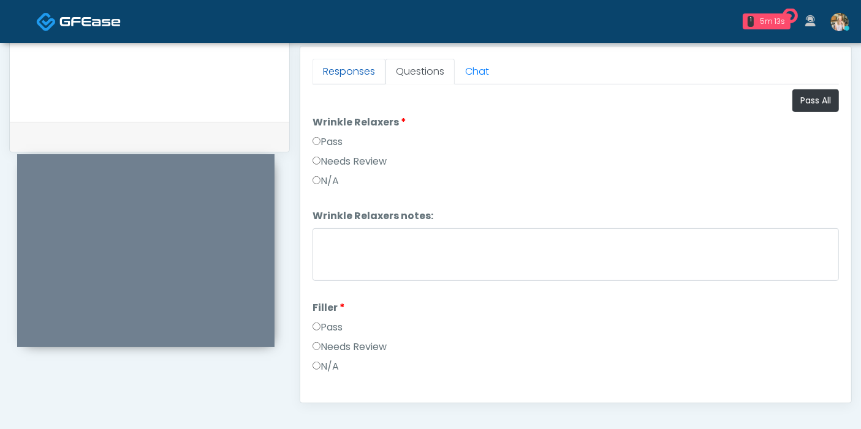
click at [341, 72] on link "Responses" at bounding box center [348, 72] width 73 height 26
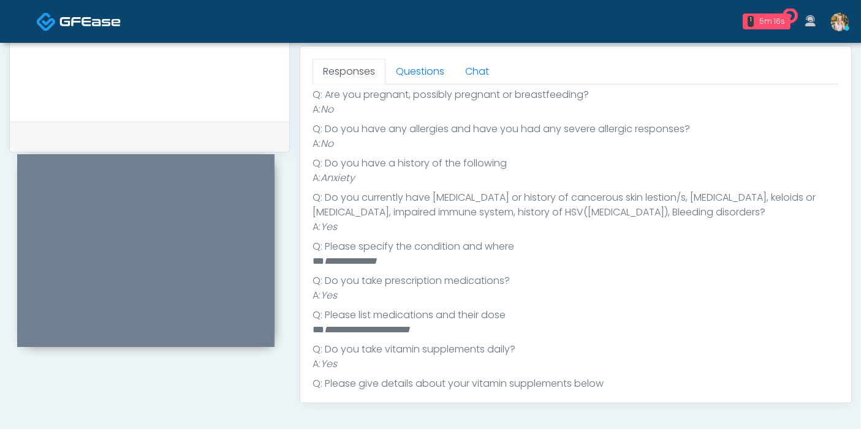
scroll to position [340, 0]
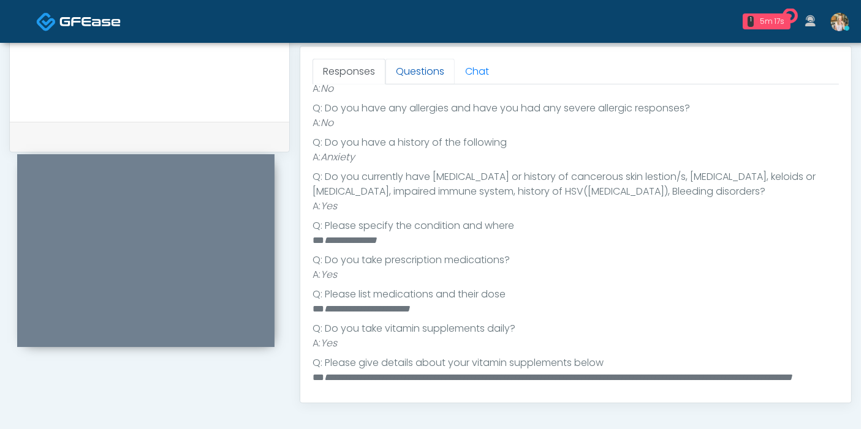
click at [417, 71] on link "Questions" at bounding box center [419, 72] width 69 height 26
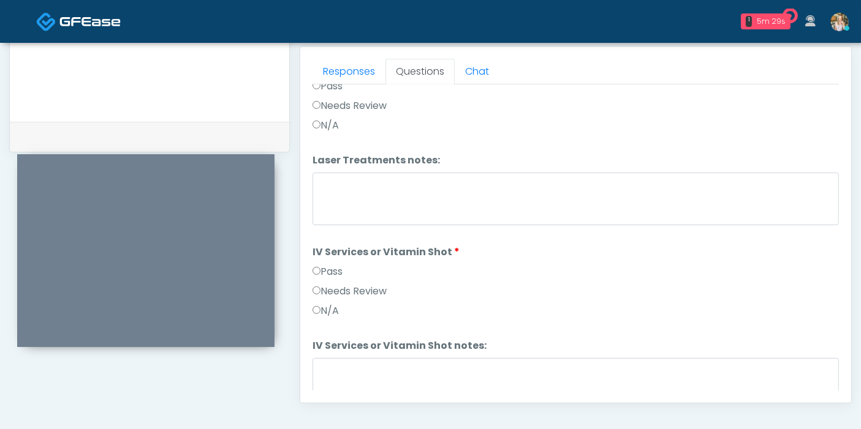
scroll to position [681, 0]
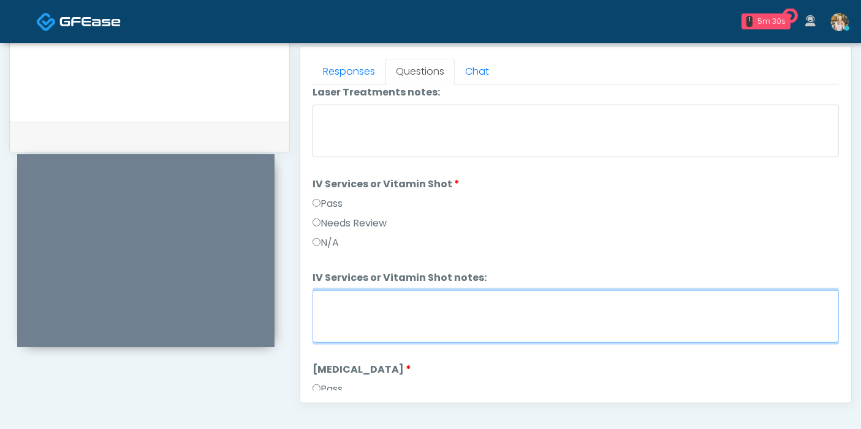
click at [440, 306] on textarea "IV Services or Vitamin Shot notes:" at bounding box center [575, 316] width 526 height 53
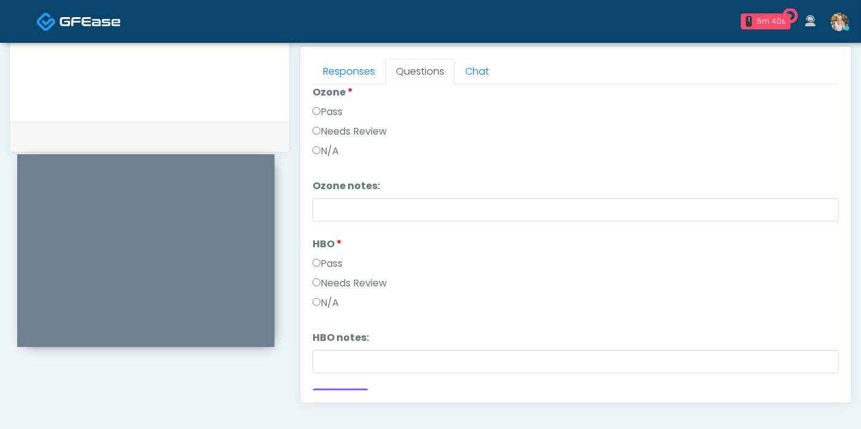
scroll to position [1532, 0]
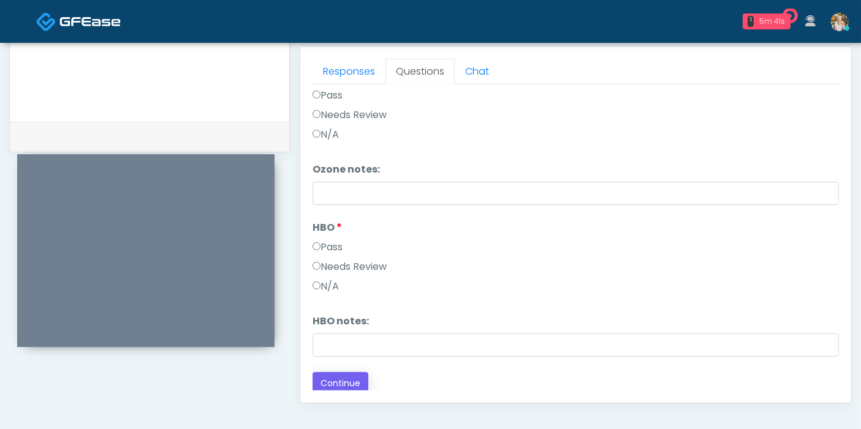
type textarea "*******"
click at [347, 375] on button "Continue" at bounding box center [340, 383] width 56 height 23
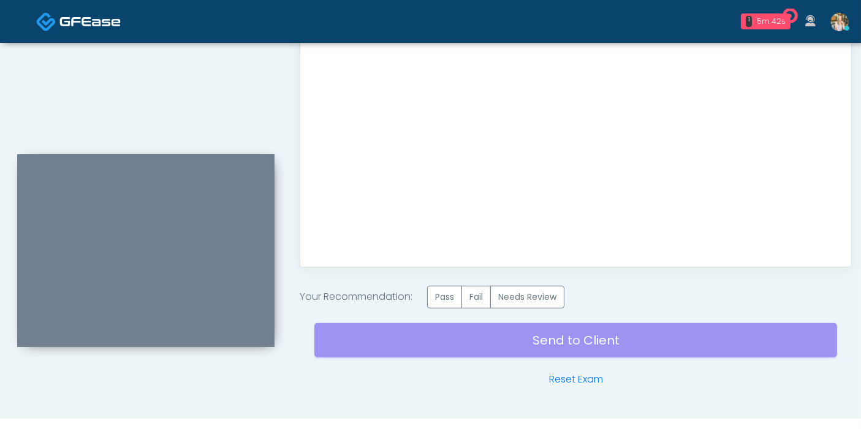
scroll to position [0, 0]
click at [446, 295] on label "Pass" at bounding box center [444, 297] width 35 height 23
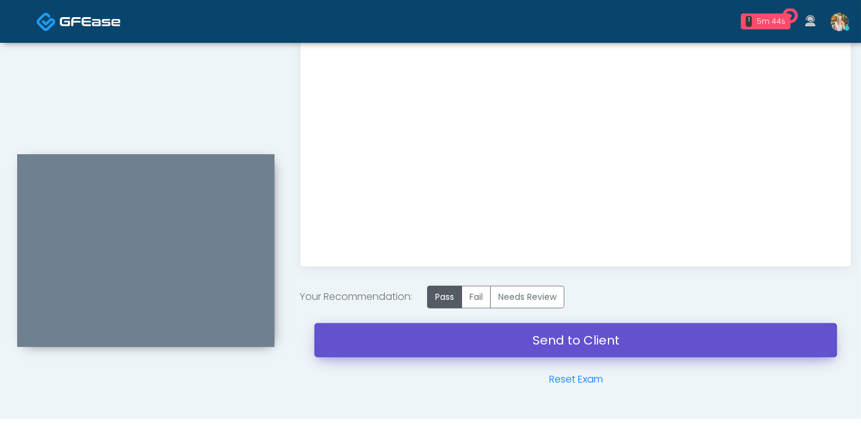
click at [523, 339] on link "Send to Client" at bounding box center [575, 340] width 523 height 34
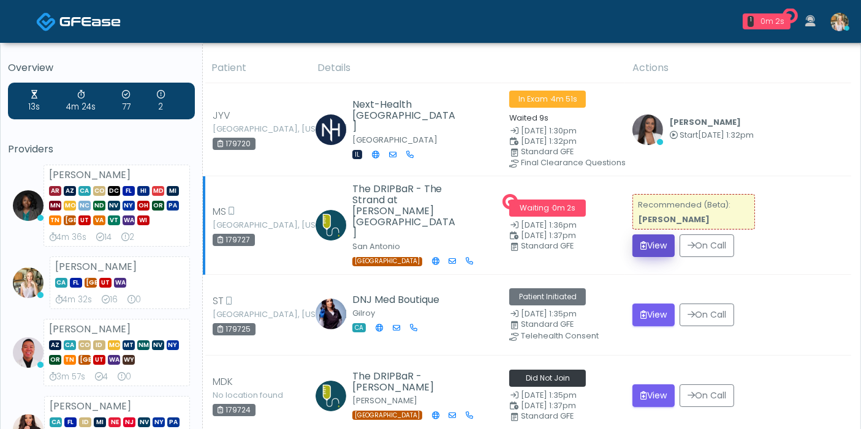
click at [662, 235] on button "View" at bounding box center [653, 246] width 42 height 23
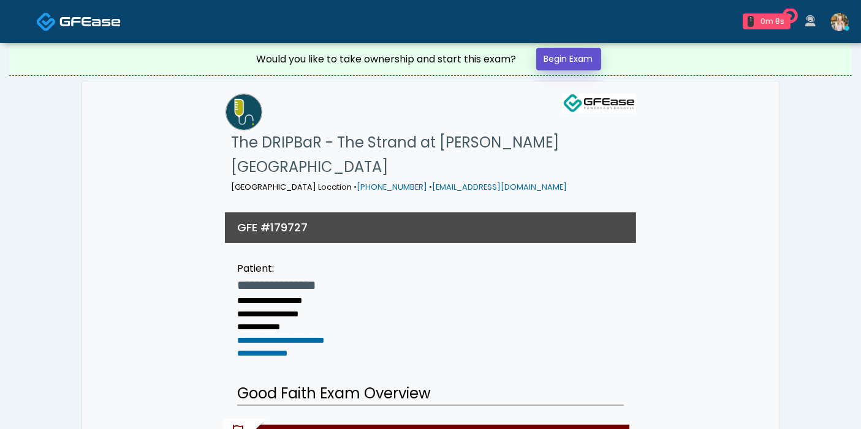
click at [557, 62] on link "Begin Exam" at bounding box center [568, 59] width 65 height 23
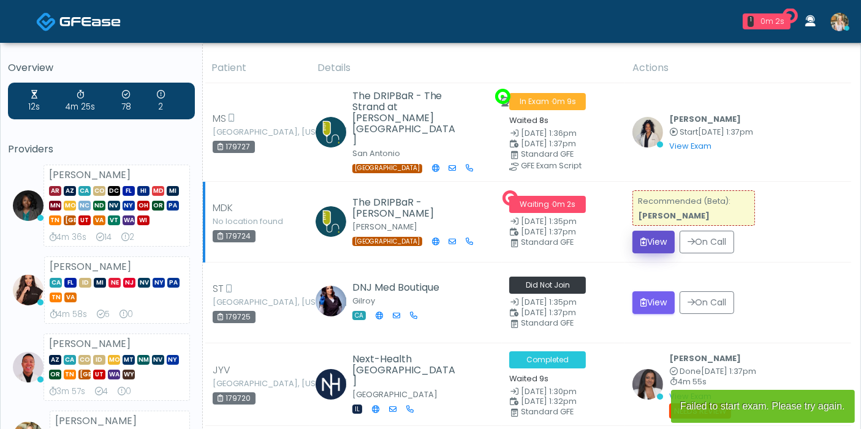
click at [653, 235] on button "View" at bounding box center [653, 242] width 42 height 23
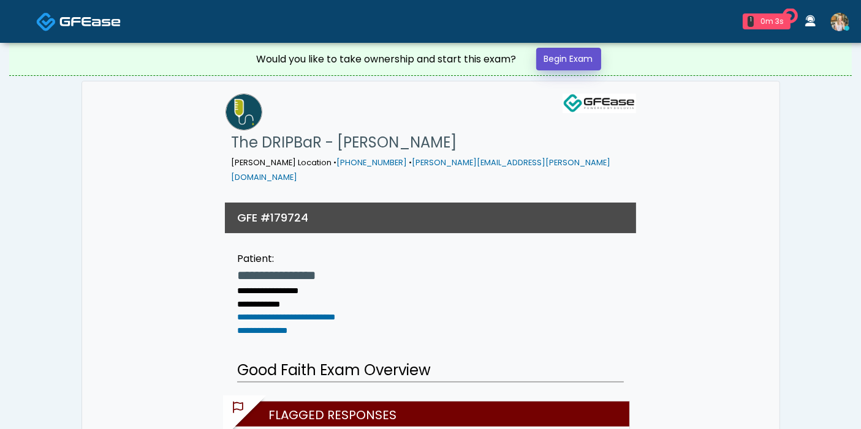
click at [569, 59] on link "Begin Exam" at bounding box center [568, 59] width 65 height 23
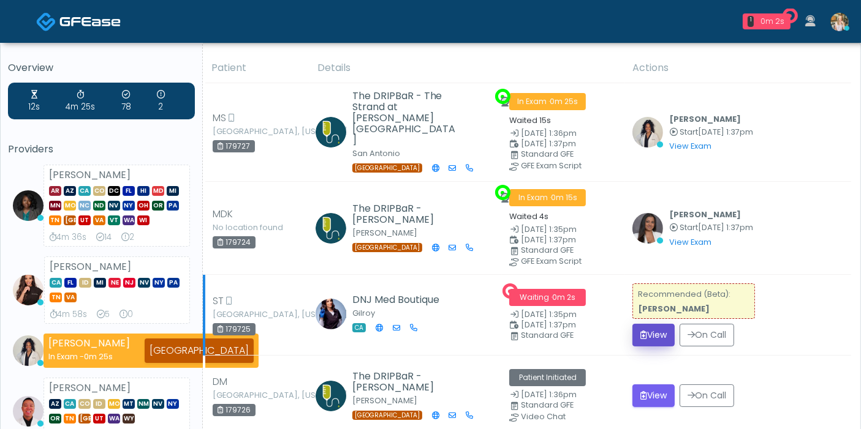
click at [660, 324] on button "View" at bounding box center [653, 335] width 42 height 23
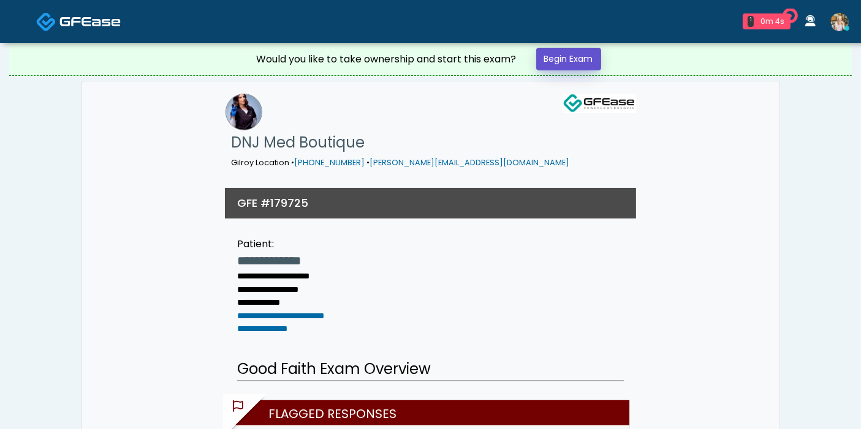
click at [568, 59] on link "Begin Exam" at bounding box center [568, 59] width 65 height 23
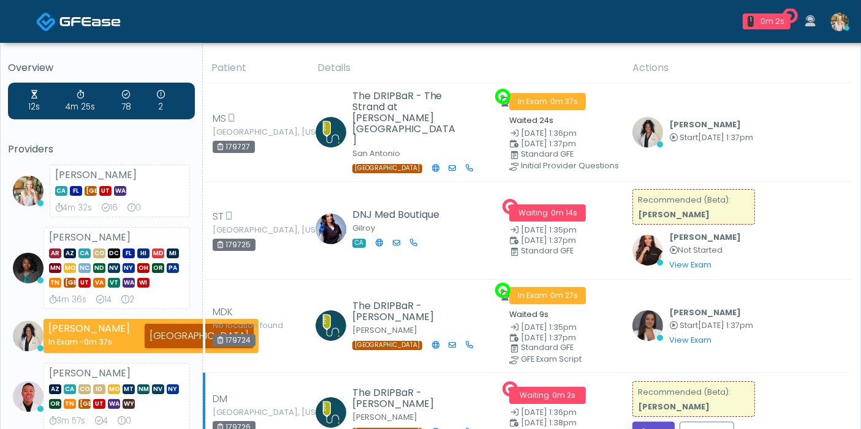
click at [657, 422] on button "View" at bounding box center [653, 433] width 42 height 23
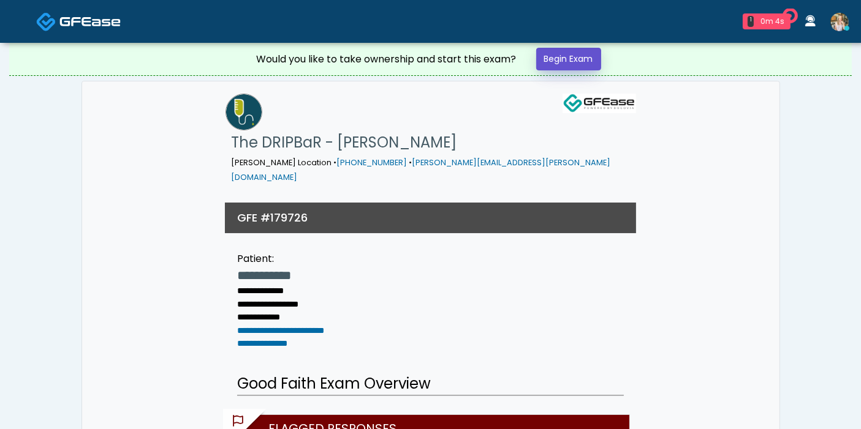
click at [555, 67] on link "Begin Exam" at bounding box center [568, 59] width 65 height 23
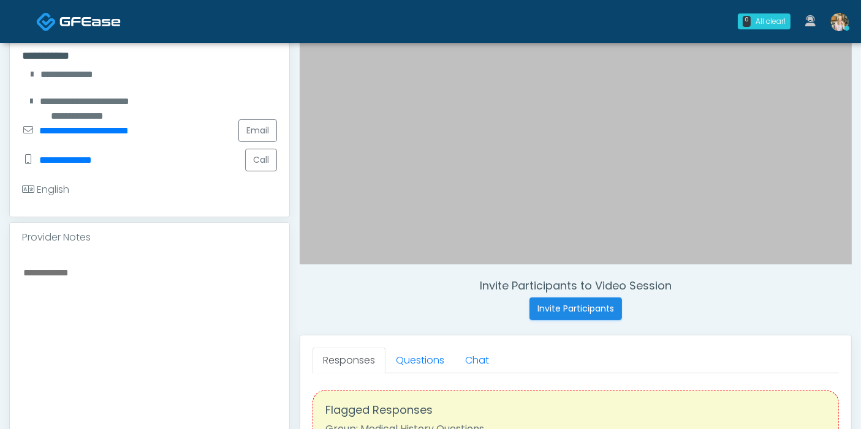
scroll to position [272, 0]
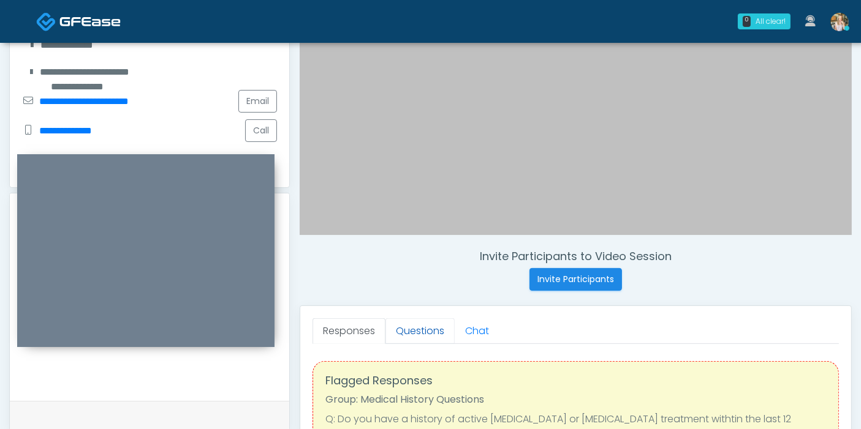
click at [412, 328] on link "Questions" at bounding box center [419, 332] width 69 height 26
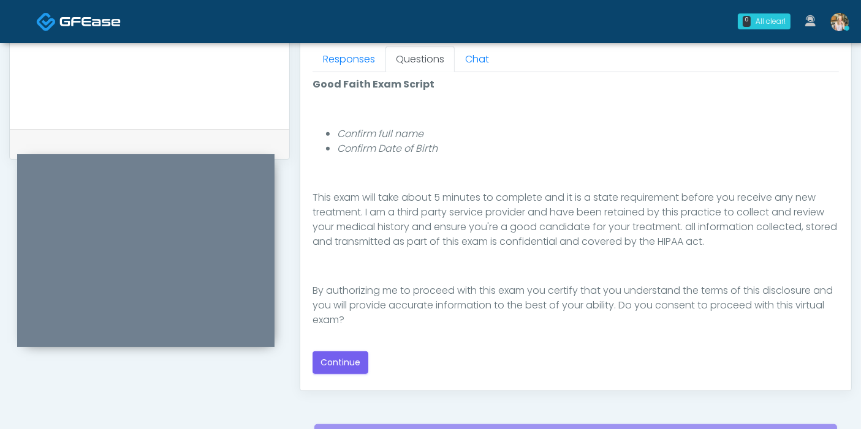
scroll to position [613, 0]
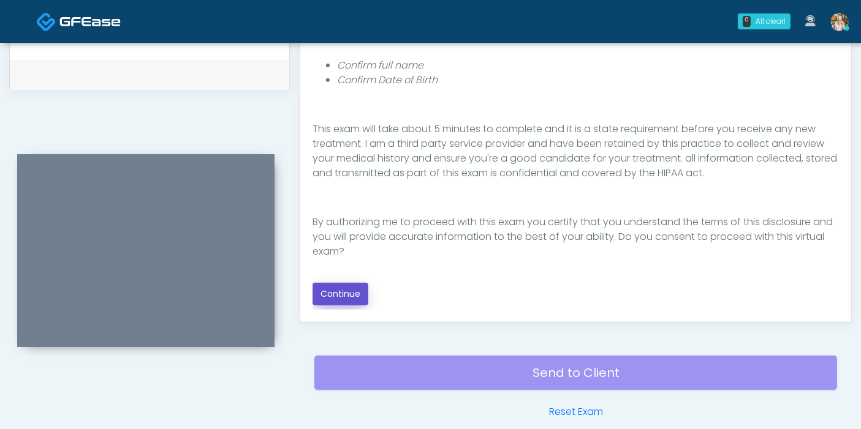
click at [339, 295] on button "Continue" at bounding box center [340, 294] width 56 height 23
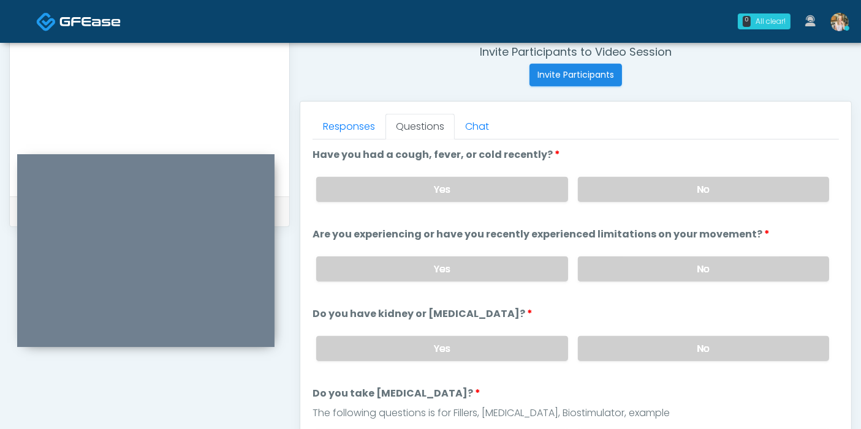
scroll to position [464, 0]
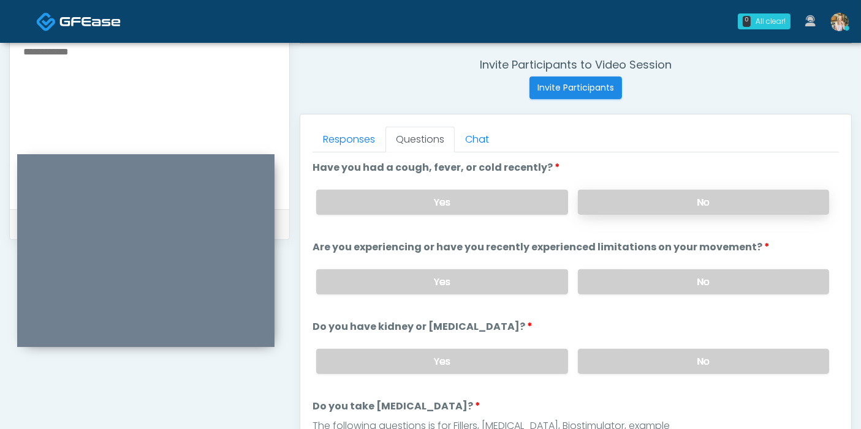
click at [649, 196] on label "No" at bounding box center [703, 202] width 251 height 25
click at [657, 284] on label "No" at bounding box center [703, 282] width 251 height 25
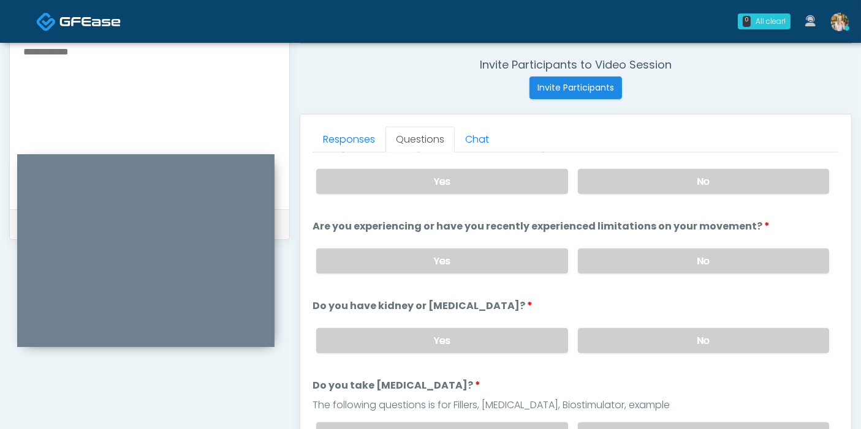
scroll to position [0, 0]
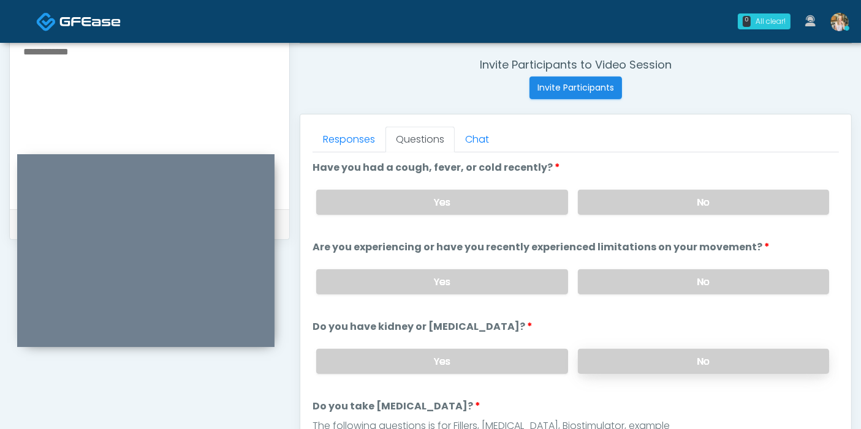
click at [646, 360] on label "No" at bounding box center [703, 361] width 251 height 25
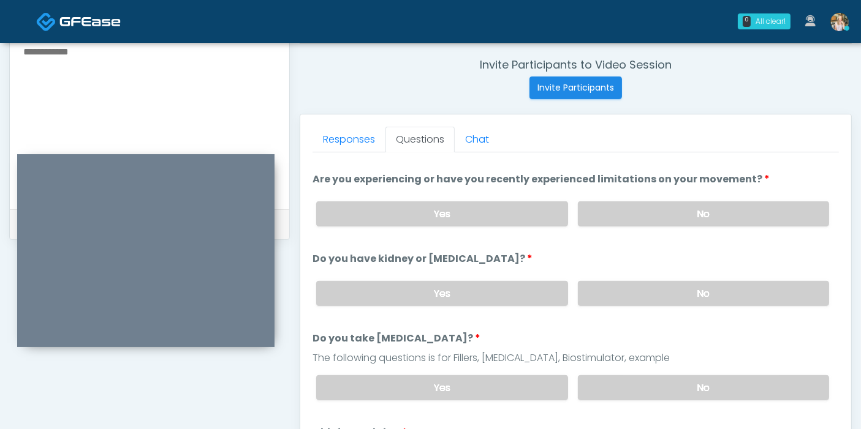
scroll to position [136, 0]
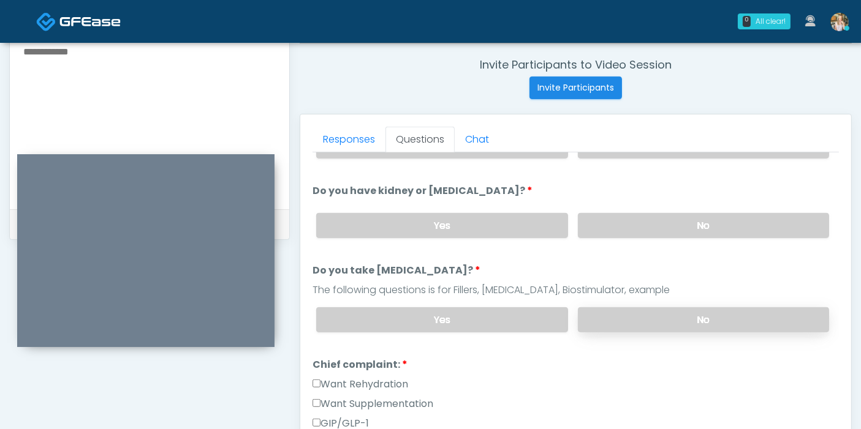
click at [667, 317] on label "No" at bounding box center [703, 320] width 251 height 25
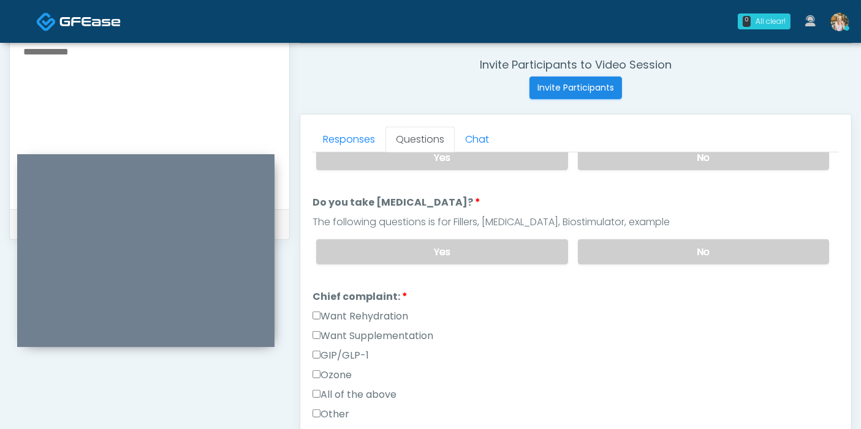
scroll to position [272, 0]
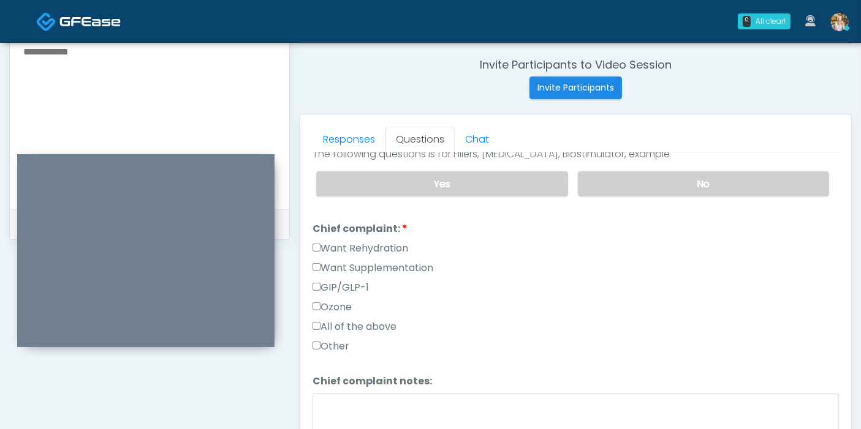
click at [336, 248] on label "Want Rehydration" at bounding box center [360, 248] width 96 height 15
click at [341, 266] on label "Want Supplementation" at bounding box center [372, 268] width 121 height 15
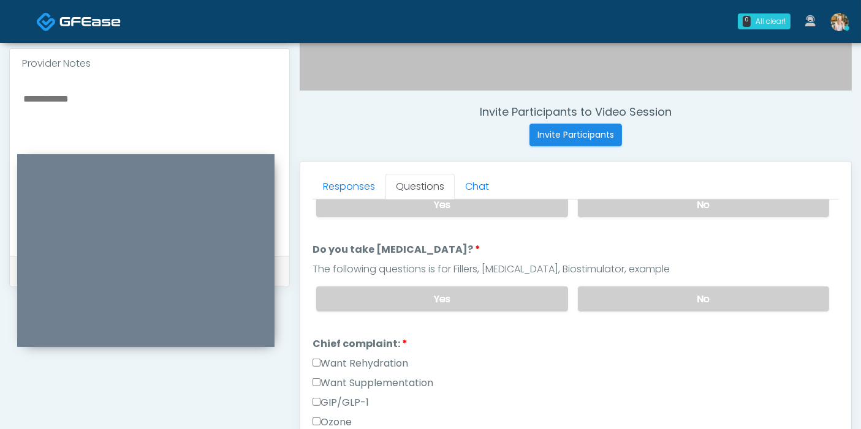
scroll to position [395, 0]
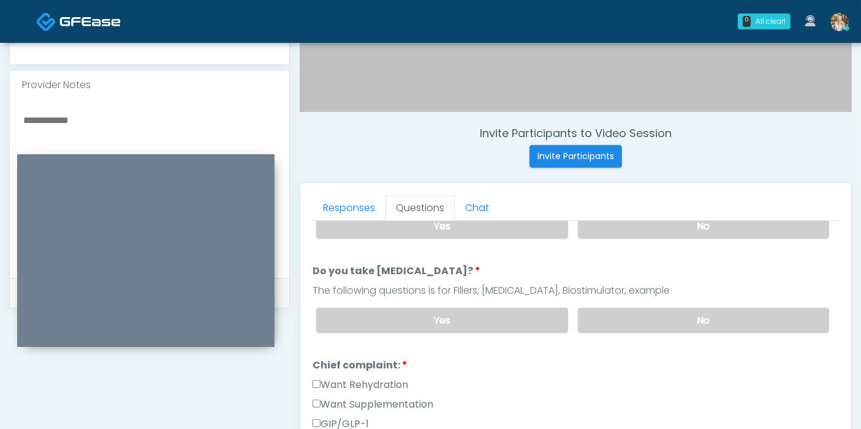
click at [107, 112] on textarea at bounding box center [149, 186] width 255 height 149
click at [23, 112] on textarea "**********" at bounding box center [149, 186] width 255 height 149
click at [192, 112] on textarea "**********" at bounding box center [149, 186] width 255 height 149
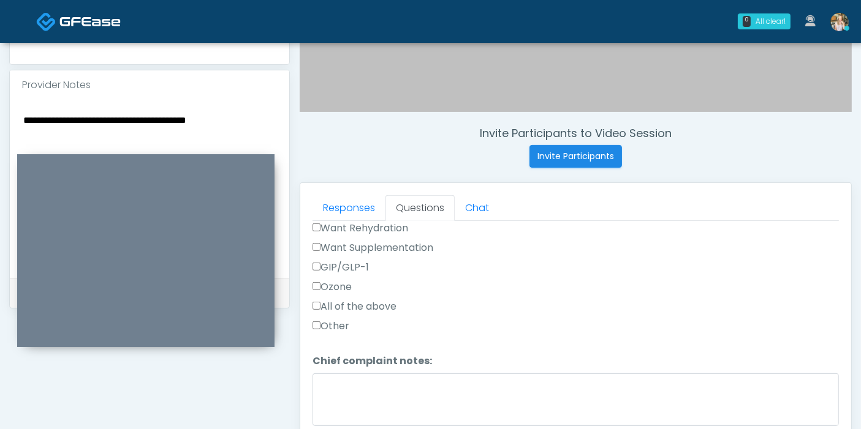
scroll to position [340, 0]
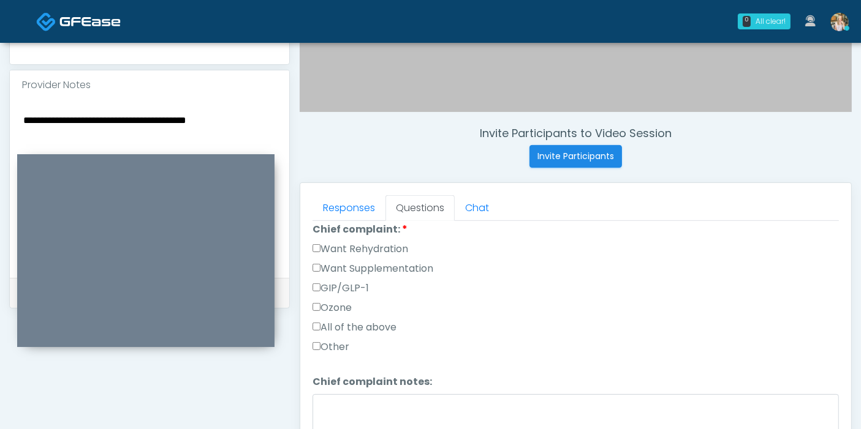
type textarea "**********"
click at [335, 242] on label "Want Rehydration" at bounding box center [360, 249] width 96 height 15
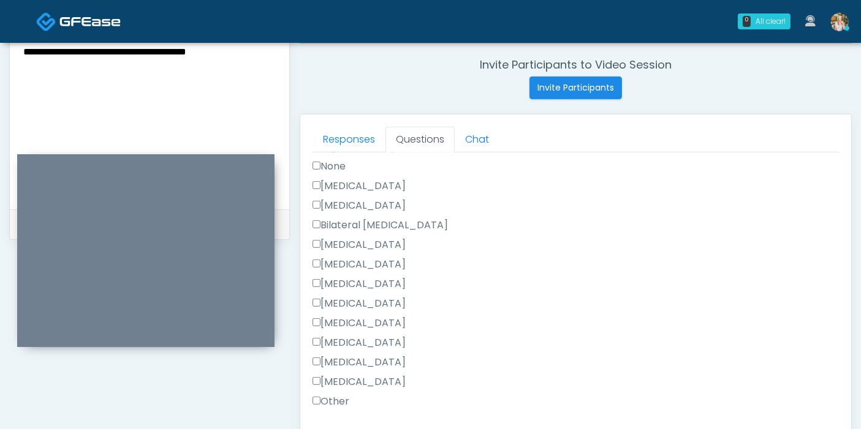
scroll to position [611, 0]
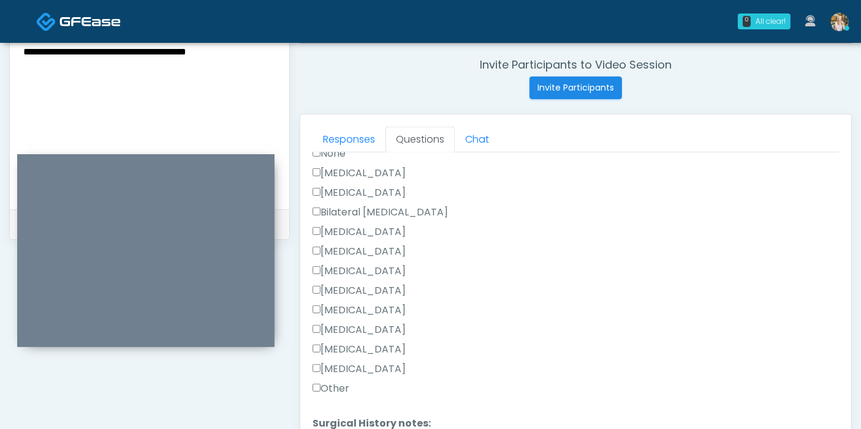
click at [320, 382] on label "Other" at bounding box center [330, 389] width 37 height 15
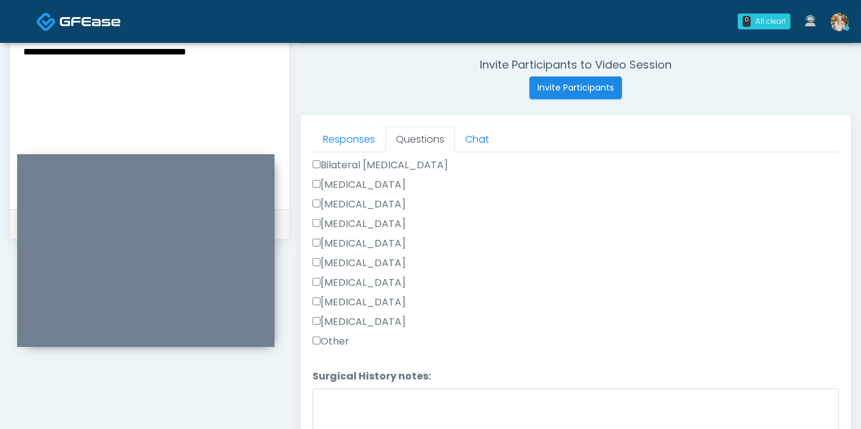
scroll to position [679, 0]
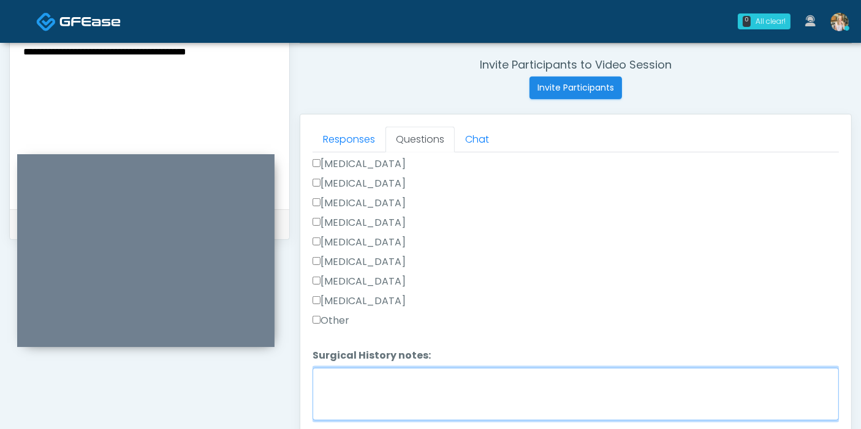
click at [417, 383] on textarea "Surgical History notes:" at bounding box center [575, 394] width 526 height 53
click at [414, 376] on textarea "**********" at bounding box center [575, 394] width 526 height 53
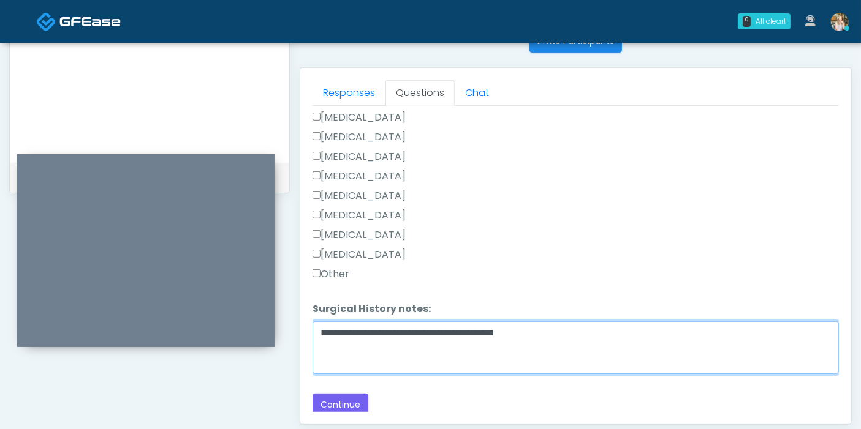
scroll to position [532, 0]
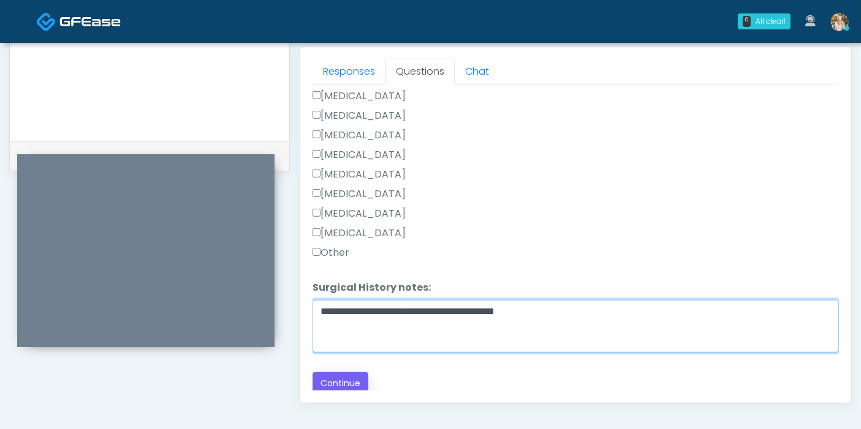
type textarea "**********"
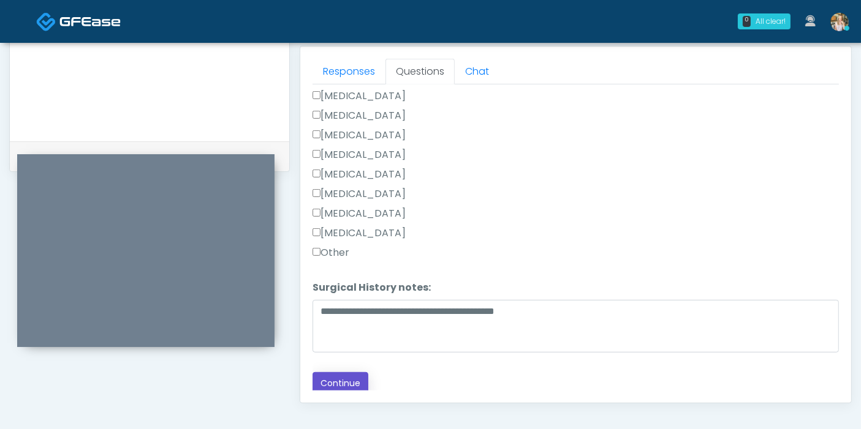
click at [339, 377] on button "Continue" at bounding box center [340, 383] width 56 height 23
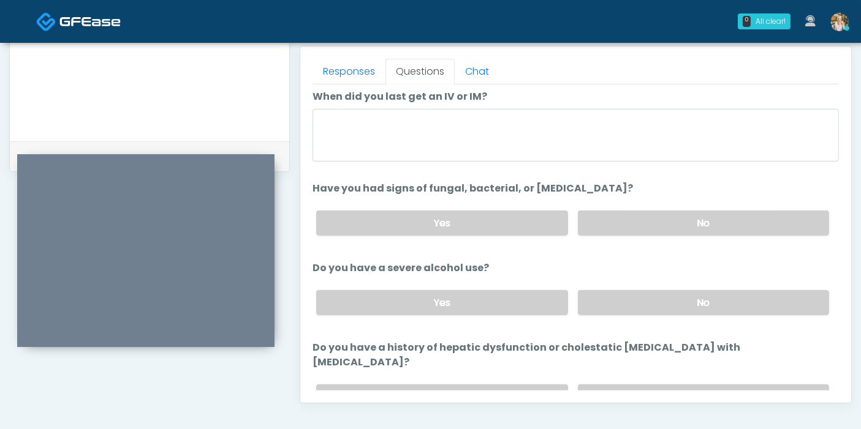
scroll to position [0, 0]
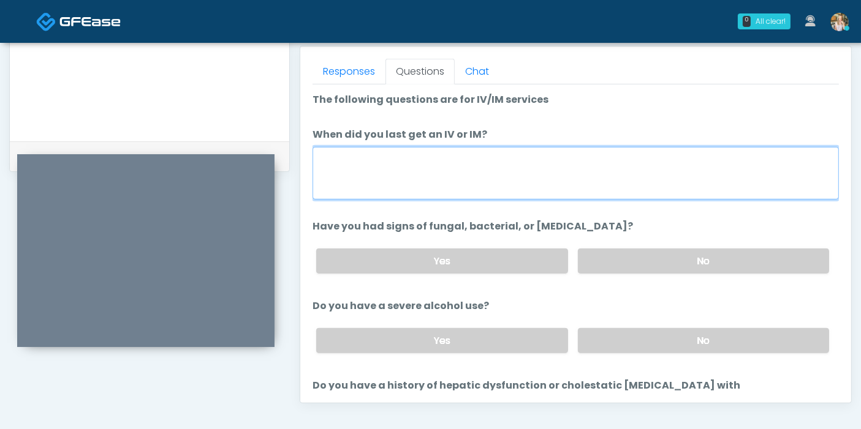
click at [439, 165] on textarea "When did you last get an IV or IM?" at bounding box center [575, 173] width 526 height 53
type textarea "**********"
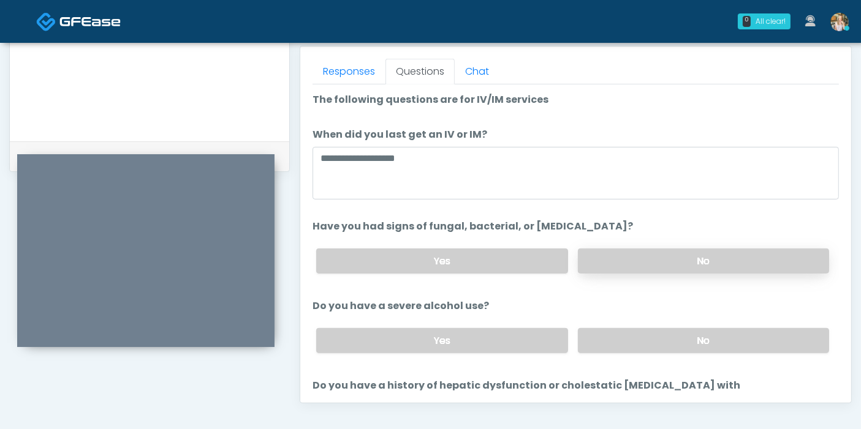
click at [638, 265] on label "No" at bounding box center [703, 261] width 251 height 25
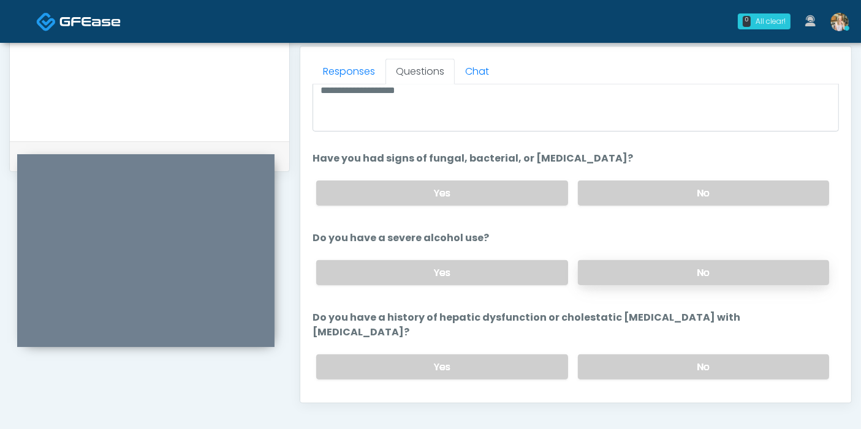
click at [638, 268] on label "No" at bounding box center [703, 272] width 251 height 25
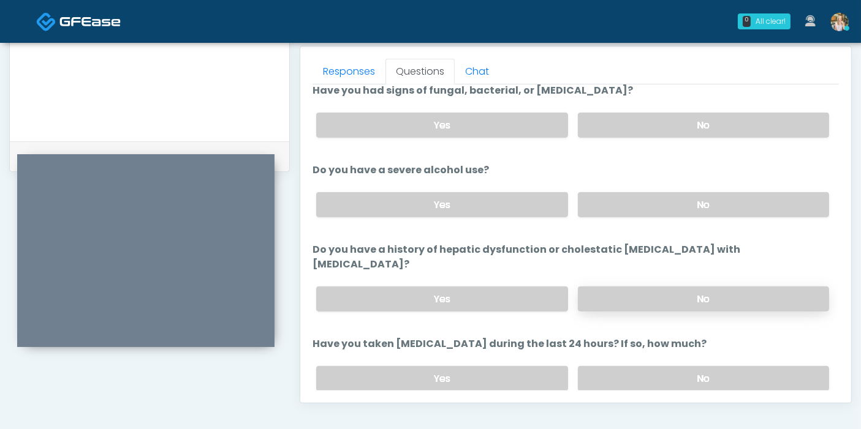
click at [642, 287] on label "No" at bounding box center [703, 299] width 251 height 25
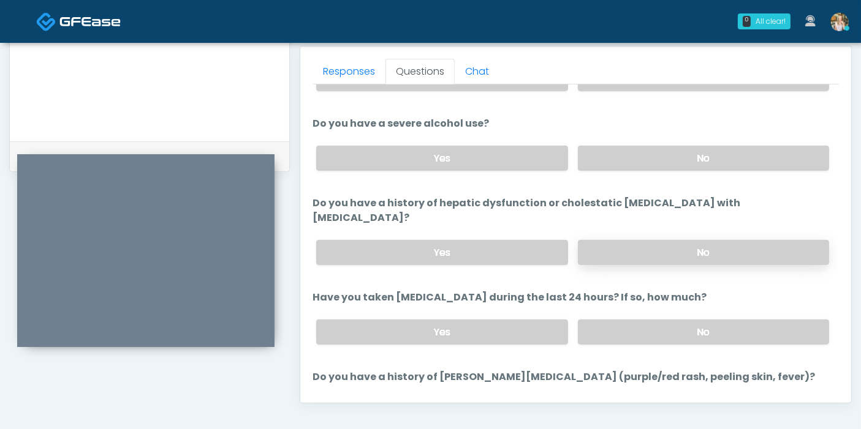
scroll to position [204, 0]
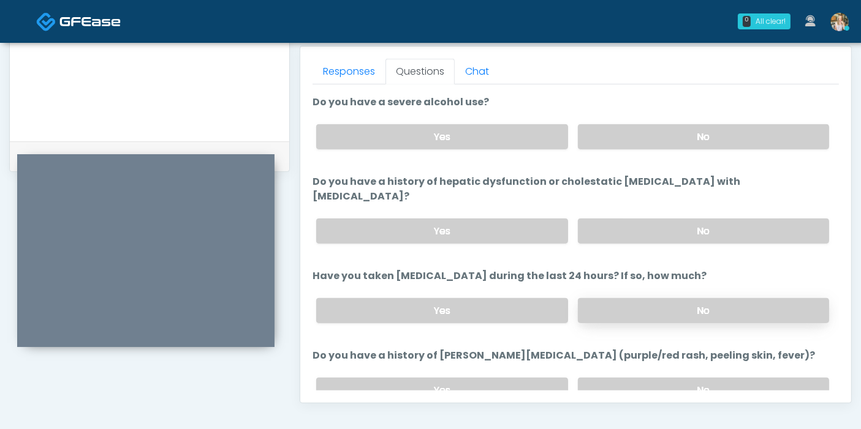
click at [651, 298] on label "No" at bounding box center [703, 310] width 251 height 25
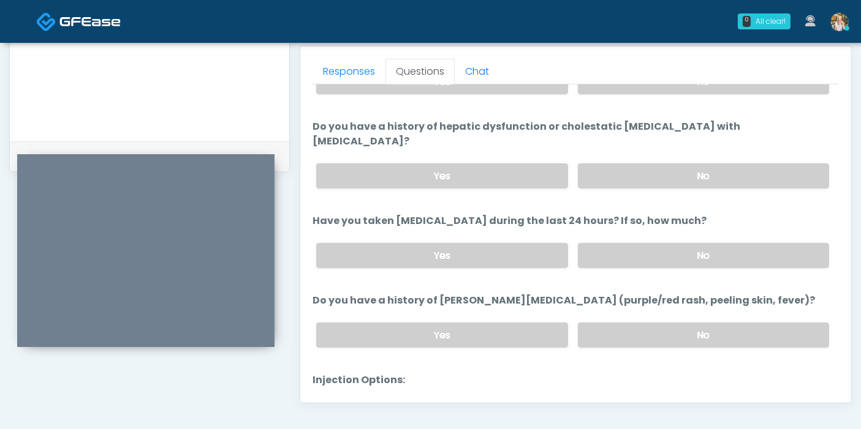
scroll to position [272, 0]
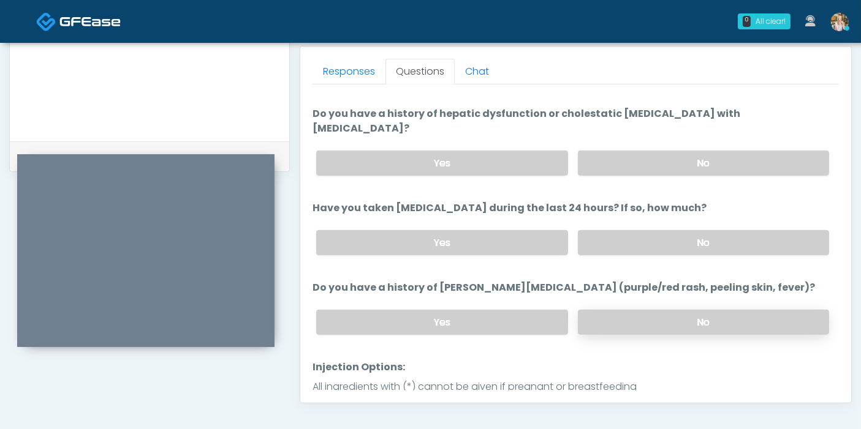
click at [623, 310] on label "No" at bounding box center [703, 322] width 251 height 25
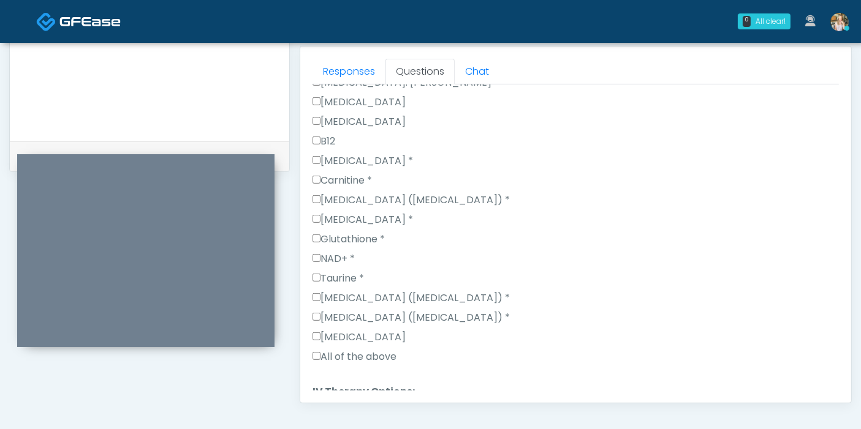
scroll to position [749, 0]
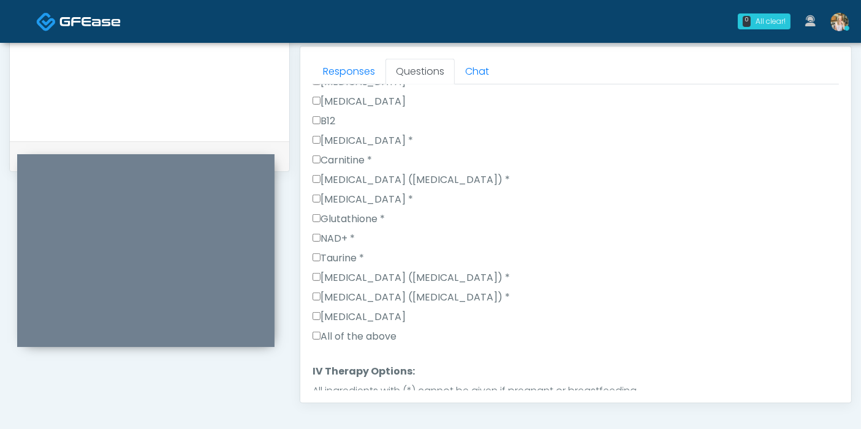
click at [345, 330] on label "All of the above" at bounding box center [354, 337] width 84 height 15
click at [334, 232] on label "NAD+ *" at bounding box center [333, 239] width 42 height 15
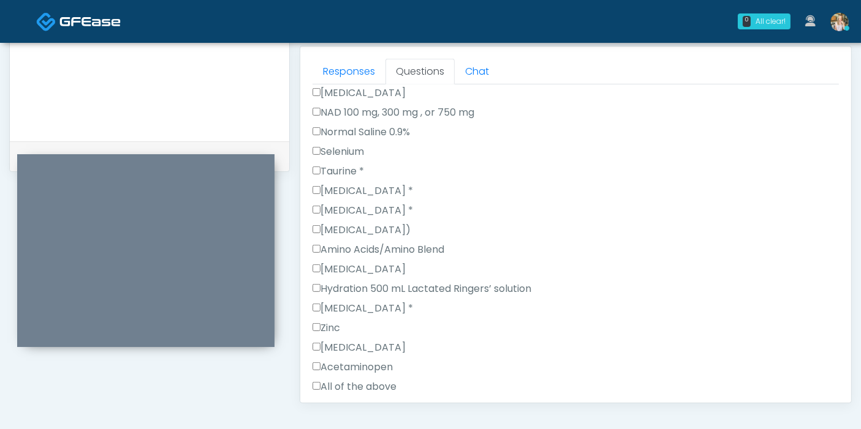
scroll to position [1285, 0]
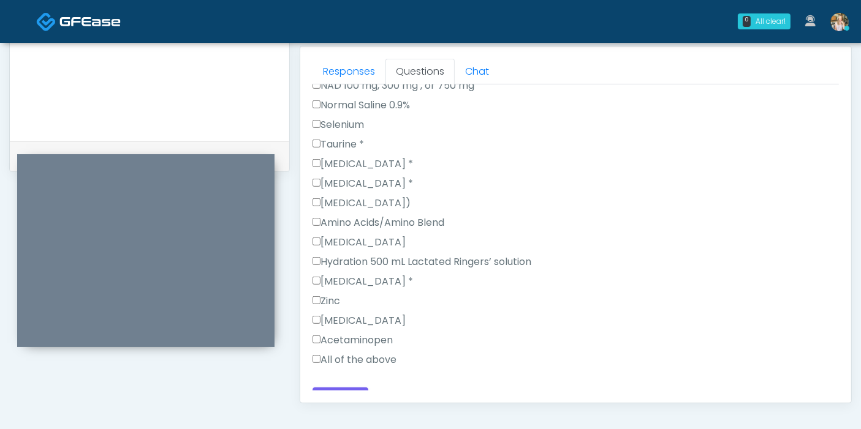
click at [344, 353] on label "All of the above" at bounding box center [354, 360] width 84 height 15
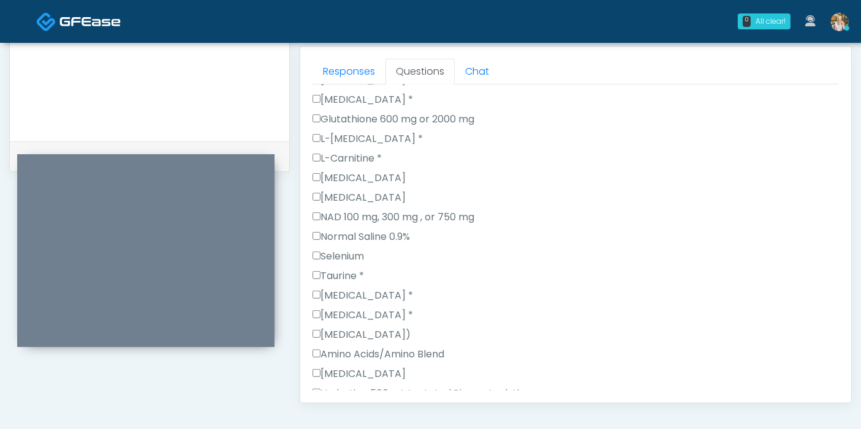
scroll to position [1149, 0]
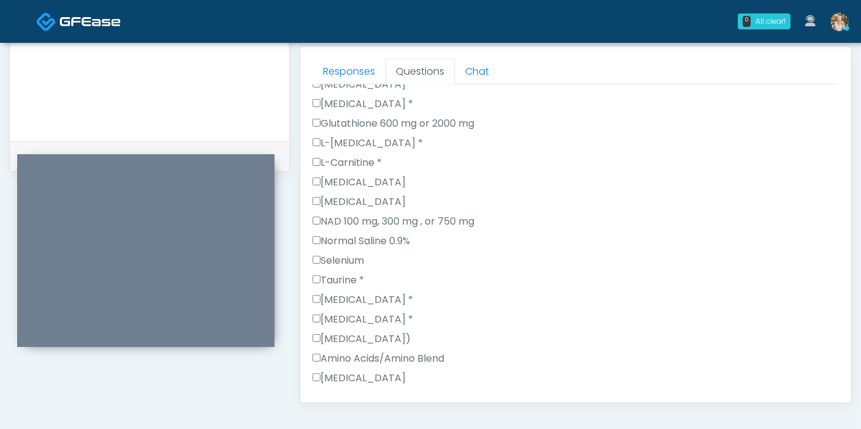
click at [346, 214] on label "NAD 100 mg, 300 mg , or 750 mg" at bounding box center [393, 221] width 162 height 15
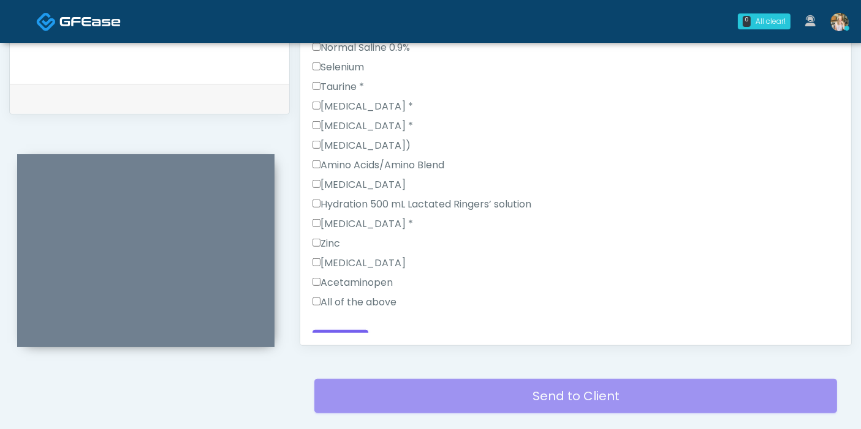
scroll to position [668, 0]
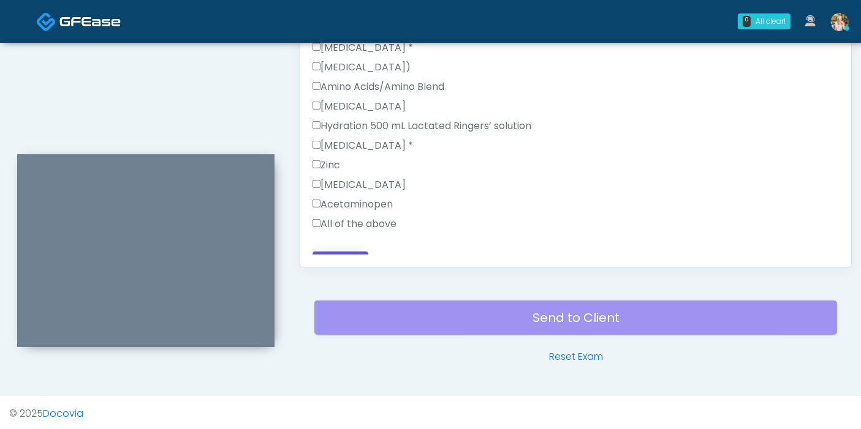
click at [338, 252] on button "Continue" at bounding box center [340, 263] width 56 height 23
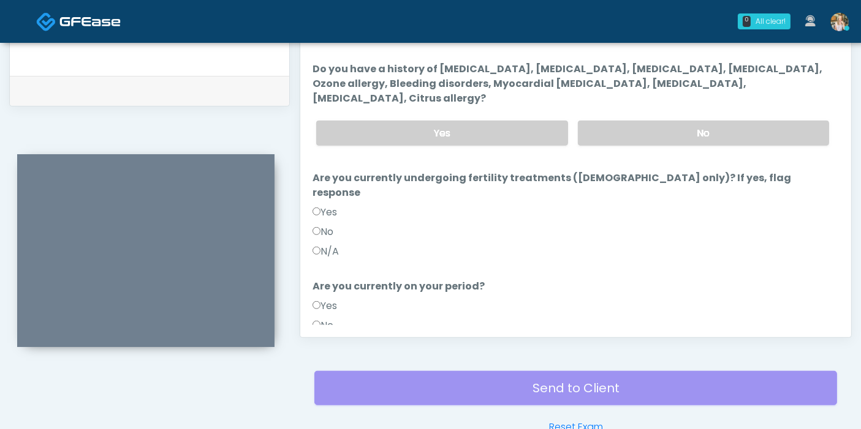
scroll to position [532, 0]
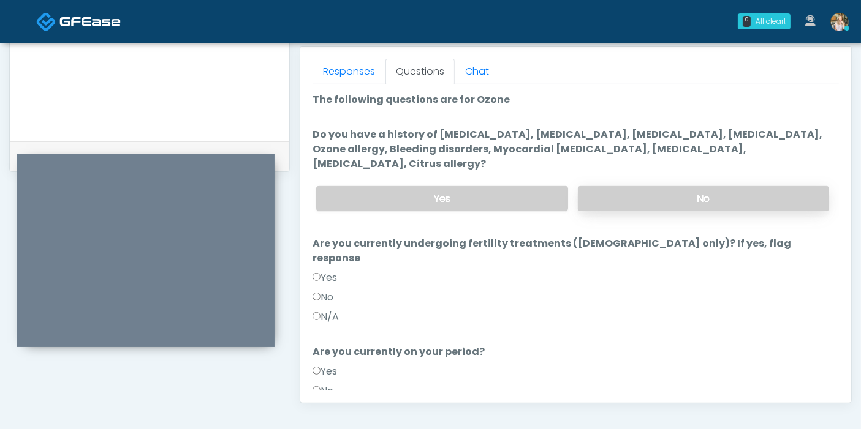
click at [674, 186] on label "No" at bounding box center [703, 198] width 251 height 25
click at [328, 310] on label "N/A" at bounding box center [325, 317] width 26 height 15
click at [333, 404] on label "N/A" at bounding box center [325, 411] width 26 height 15
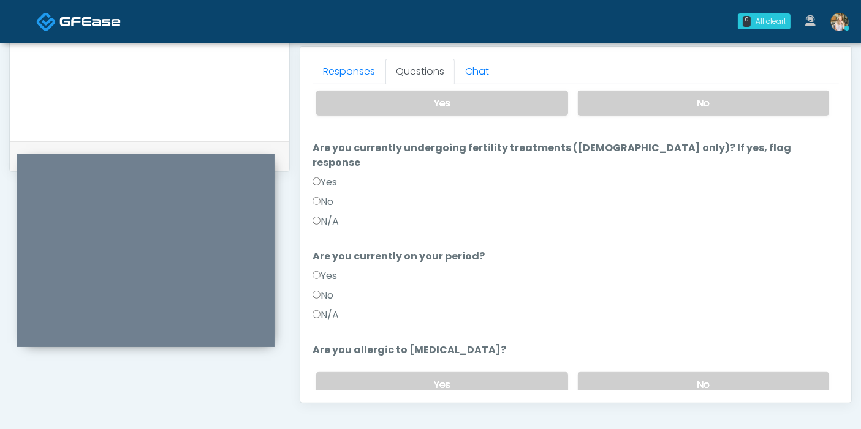
scroll to position [119, 0]
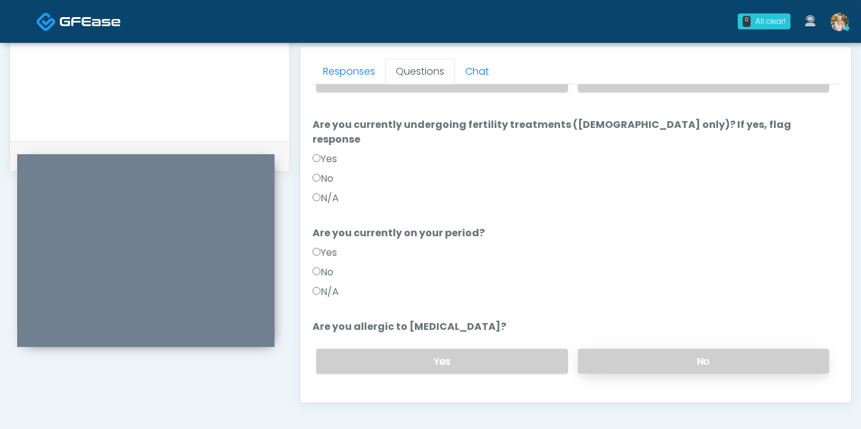
click at [648, 349] on label "No" at bounding box center [703, 361] width 251 height 25
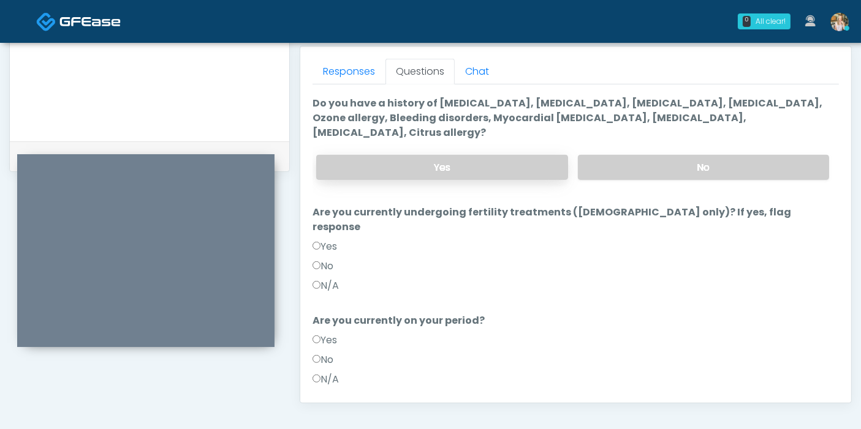
scroll to position [0, 0]
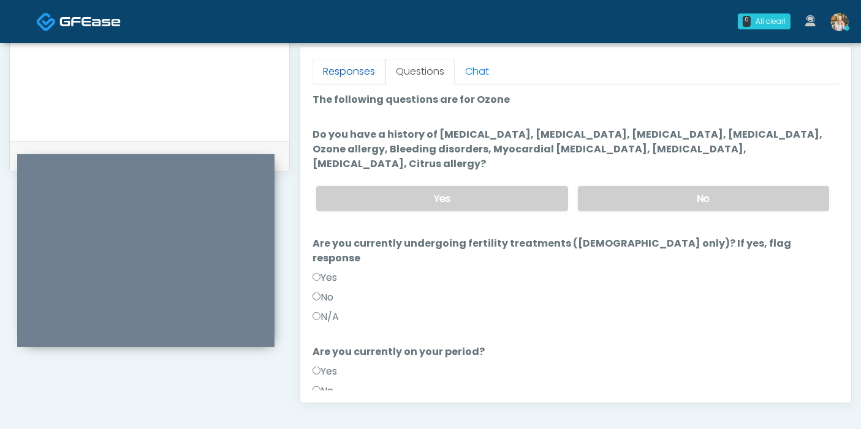
click at [358, 72] on link "Responses" at bounding box center [348, 72] width 73 height 26
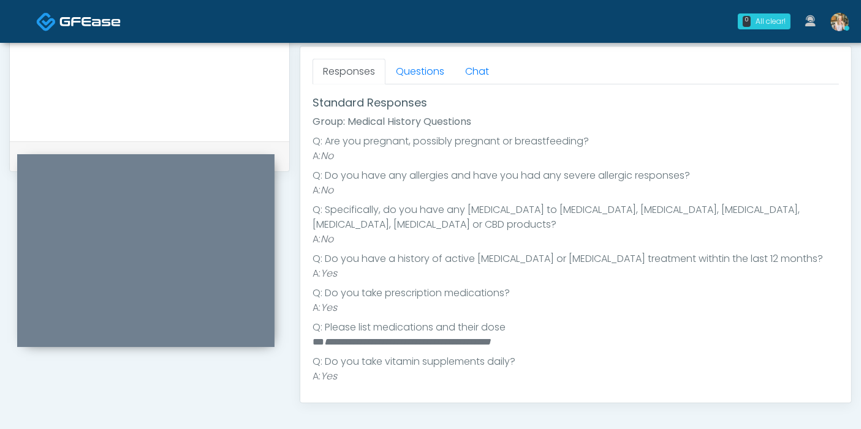
scroll to position [272, 0]
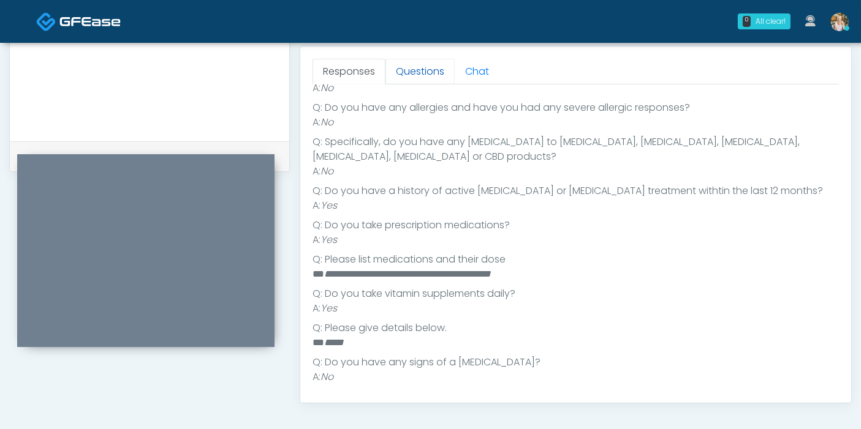
click at [413, 81] on link "Questions" at bounding box center [419, 72] width 69 height 26
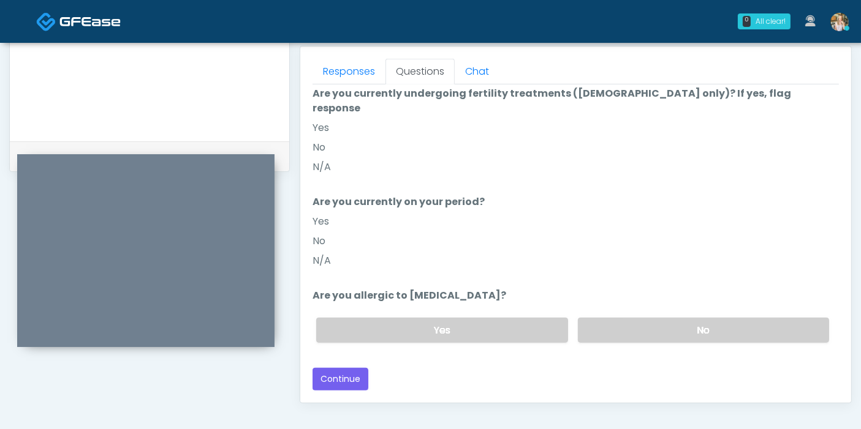
scroll to position [119, 0]
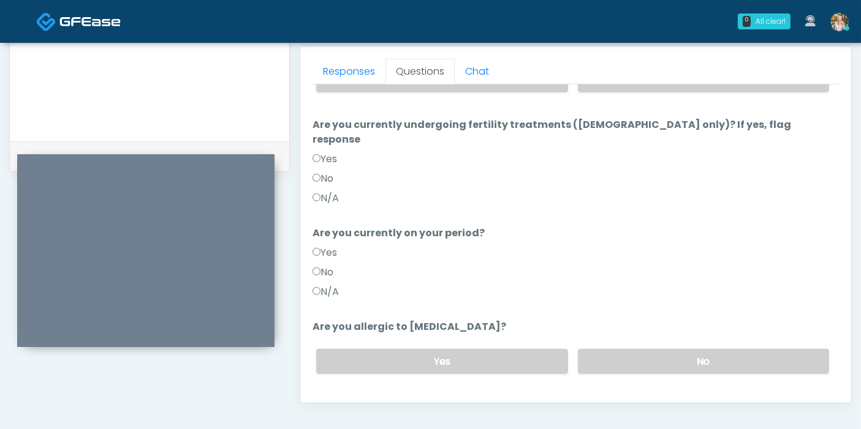
click at [349, 399] on button "Continue" at bounding box center [340, 410] width 56 height 23
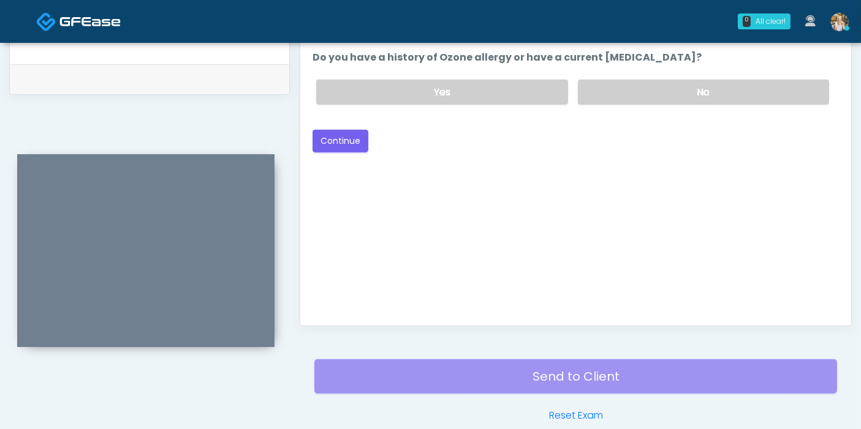
scroll to position [532, 0]
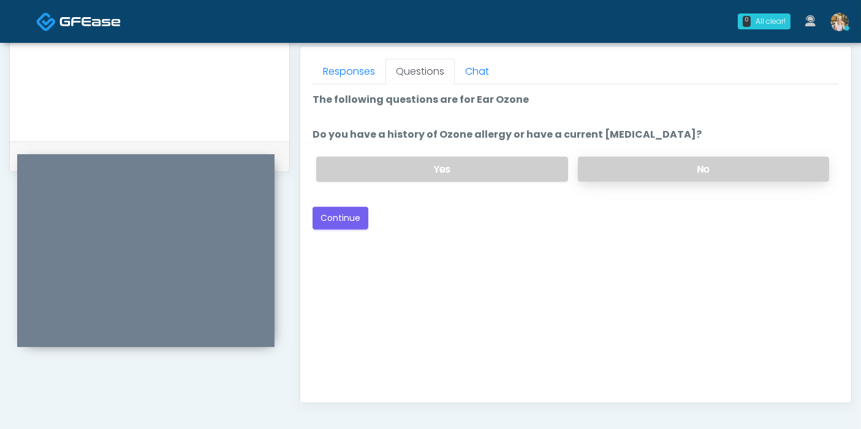
click at [624, 162] on label "No" at bounding box center [703, 169] width 251 height 25
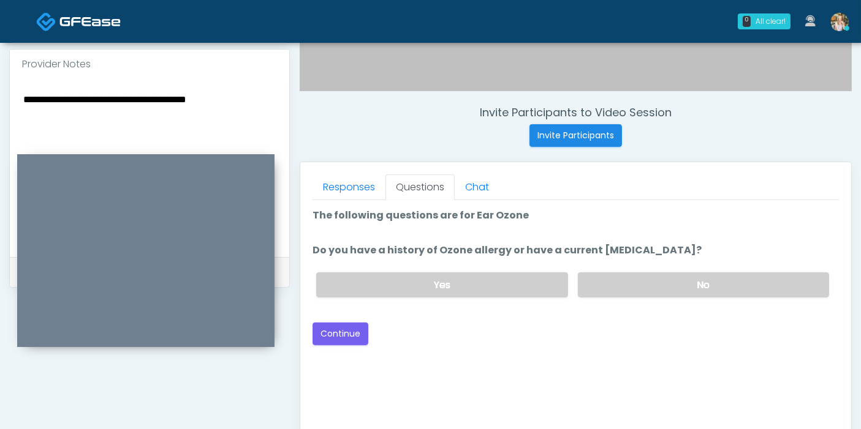
scroll to position [395, 0]
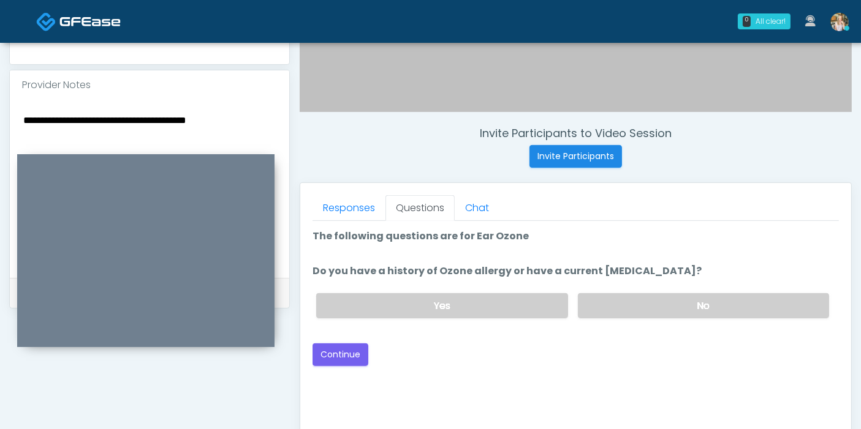
click at [239, 112] on textarea "**********" at bounding box center [149, 186] width 255 height 149
type textarea "**********"
click at [345, 352] on button "Continue" at bounding box center [340, 355] width 56 height 23
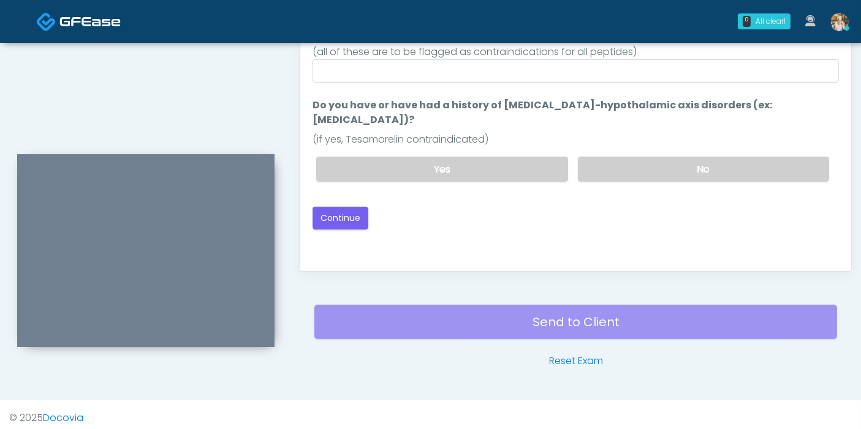
scroll to position [532, 0]
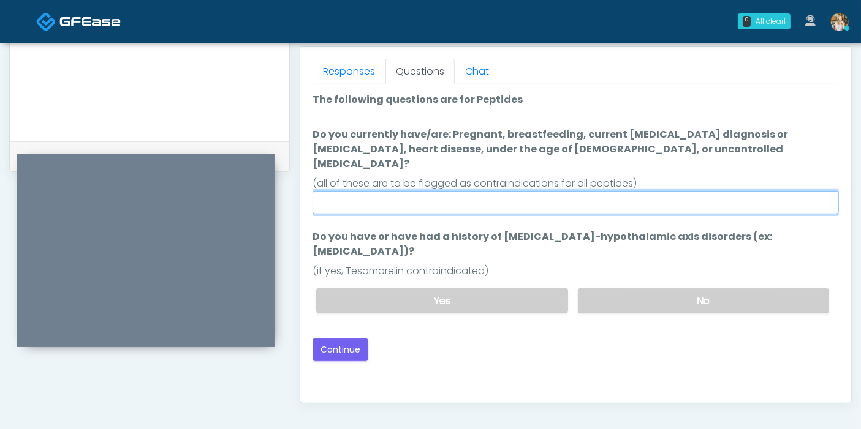
click at [485, 191] on input "Do you currently have/are: Pregnant, breastfeeding, current cancer diagnosis or…" at bounding box center [575, 202] width 526 height 23
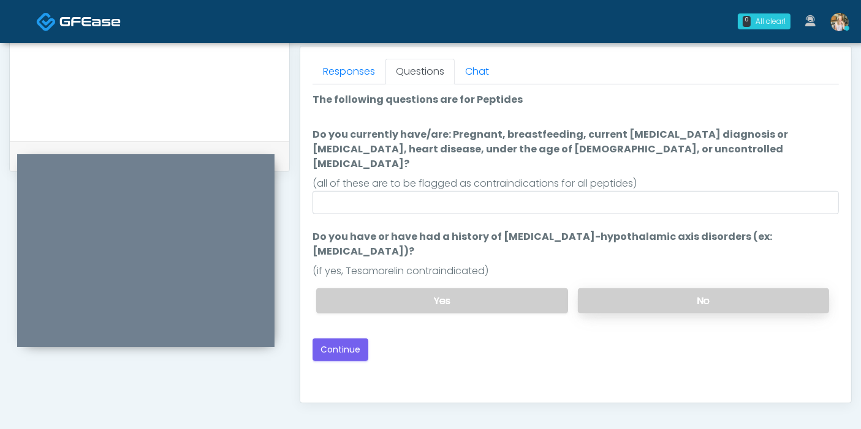
click at [629, 289] on label "No" at bounding box center [703, 301] width 251 height 25
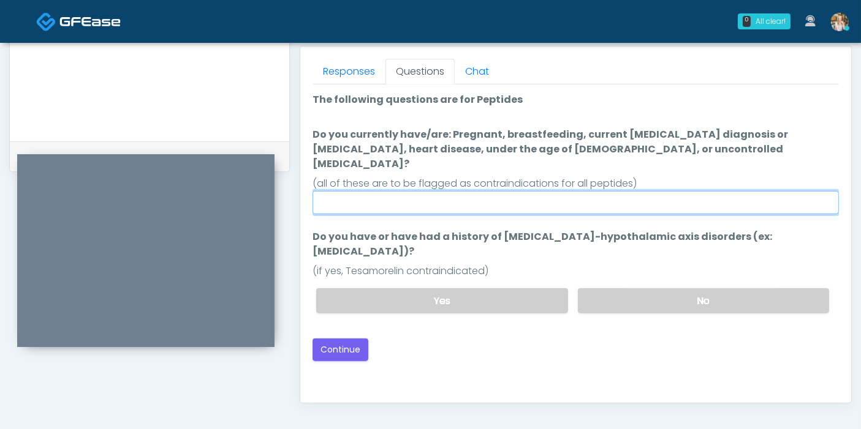
click at [518, 191] on input "Do you currently have/are: Pregnant, breastfeeding, current cancer diagnosis or…" at bounding box center [575, 202] width 526 height 23
type input "******"
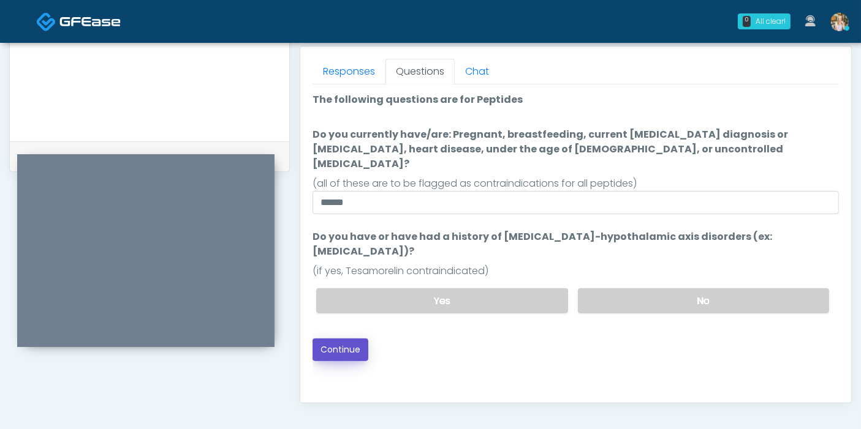
click at [339, 339] on button "Continue" at bounding box center [340, 350] width 56 height 23
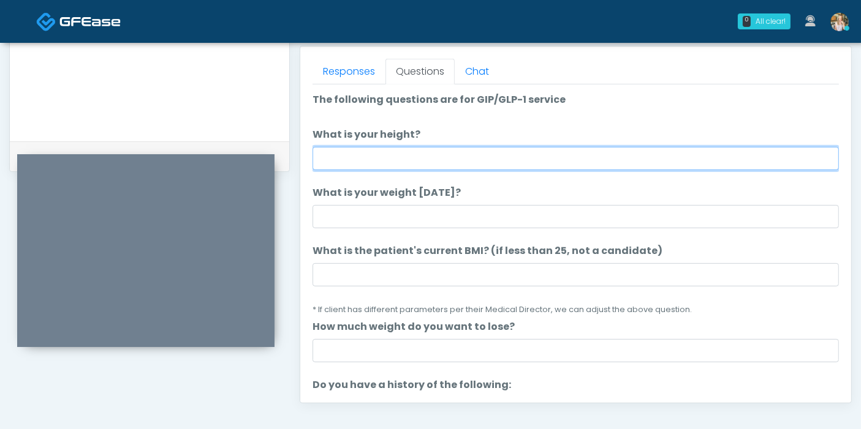
click at [409, 154] on input "What is your height?" at bounding box center [575, 158] width 526 height 23
click at [492, 168] on input "What is your height?" at bounding box center [575, 158] width 526 height 23
type input "***"
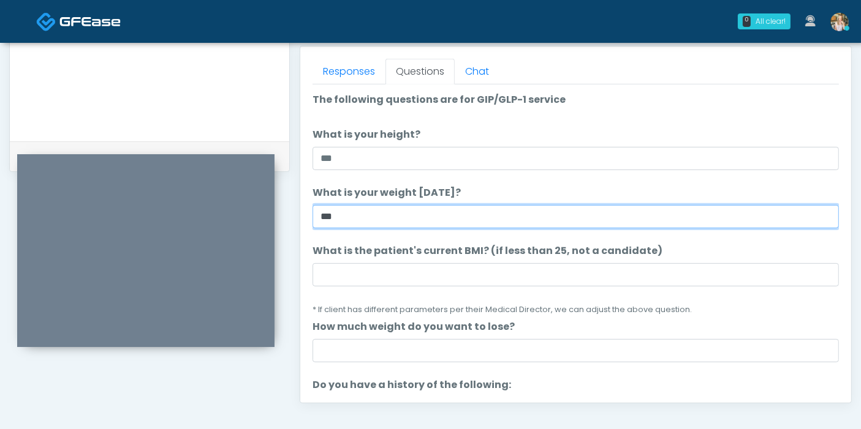
type input "***"
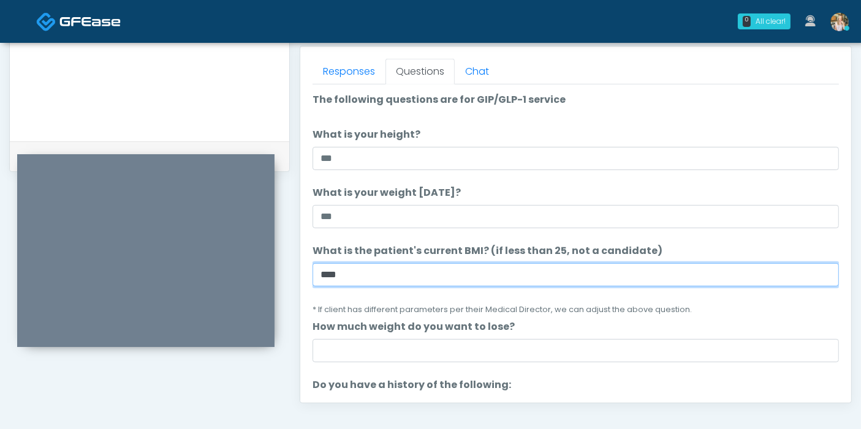
type input "****"
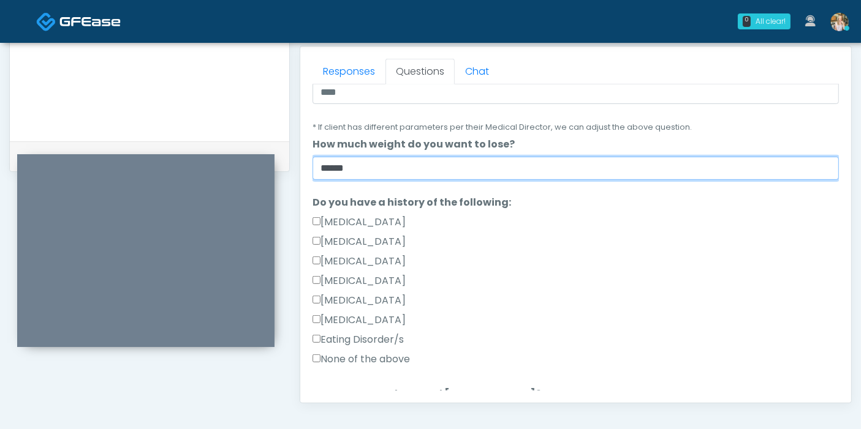
scroll to position [204, 0]
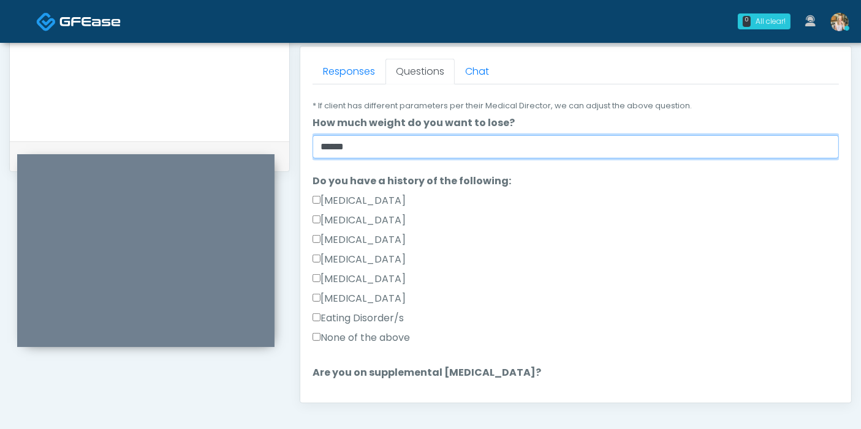
type input "******"
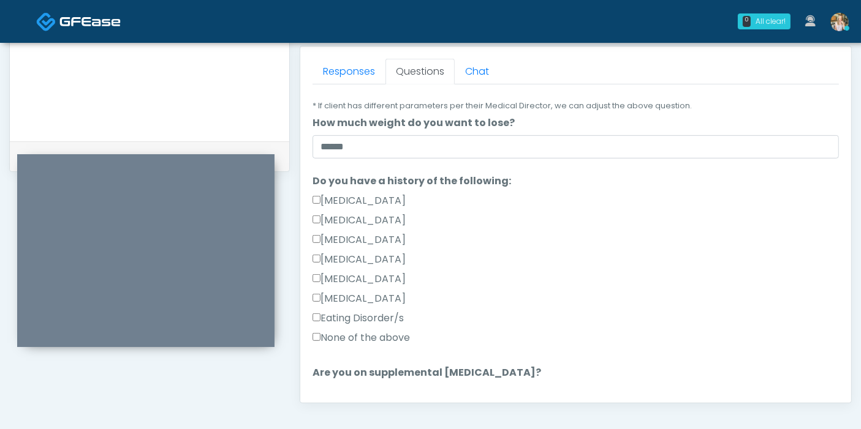
click at [399, 334] on label "None of the above" at bounding box center [360, 338] width 97 height 15
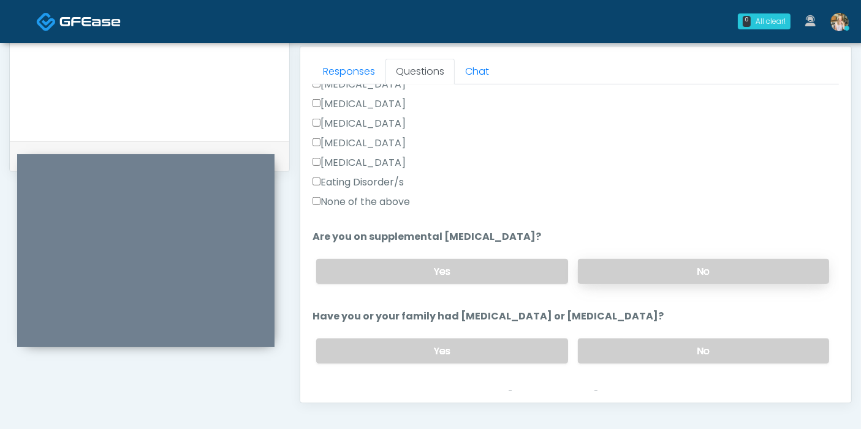
click at [642, 275] on label "No" at bounding box center [703, 271] width 251 height 25
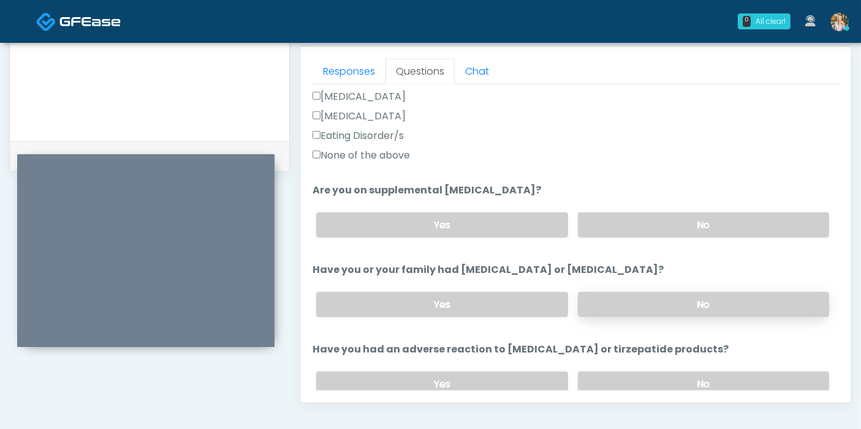
scroll to position [408, 0]
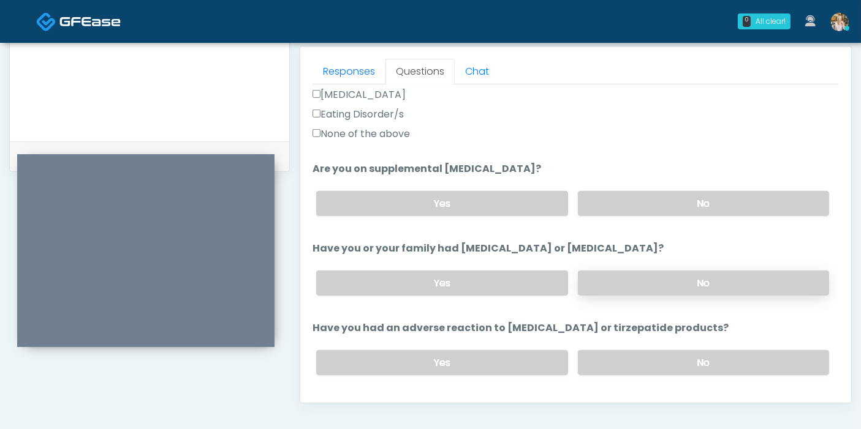
click at [644, 284] on label "No" at bounding box center [703, 283] width 251 height 25
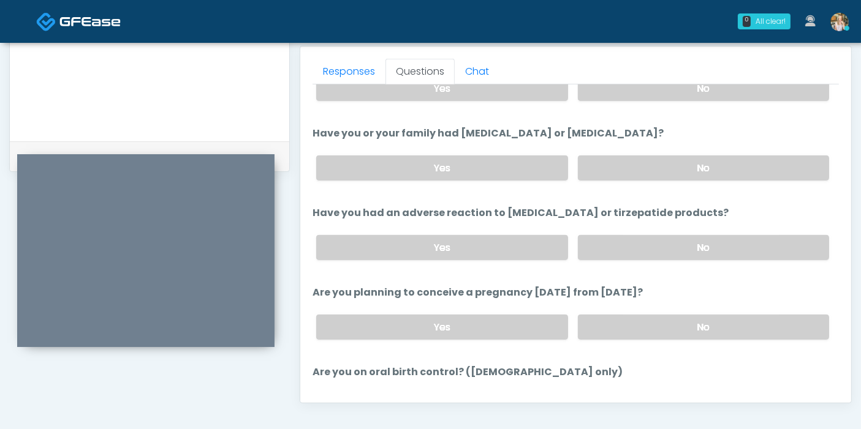
scroll to position [544, 0]
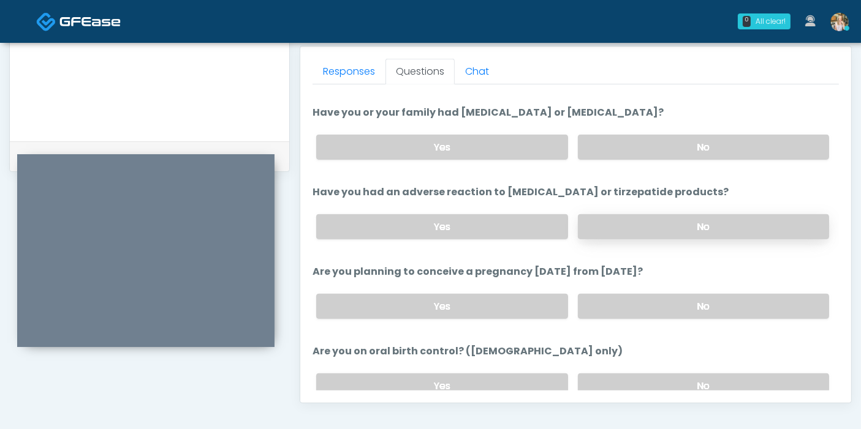
click at [605, 227] on label "No" at bounding box center [703, 226] width 251 height 25
click at [625, 303] on label "No" at bounding box center [703, 306] width 251 height 25
click at [647, 380] on label "No" at bounding box center [703, 386] width 251 height 25
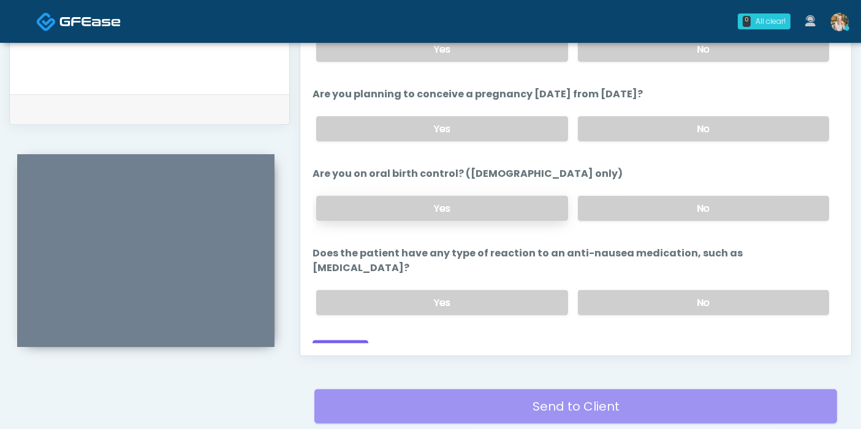
scroll to position [600, 0]
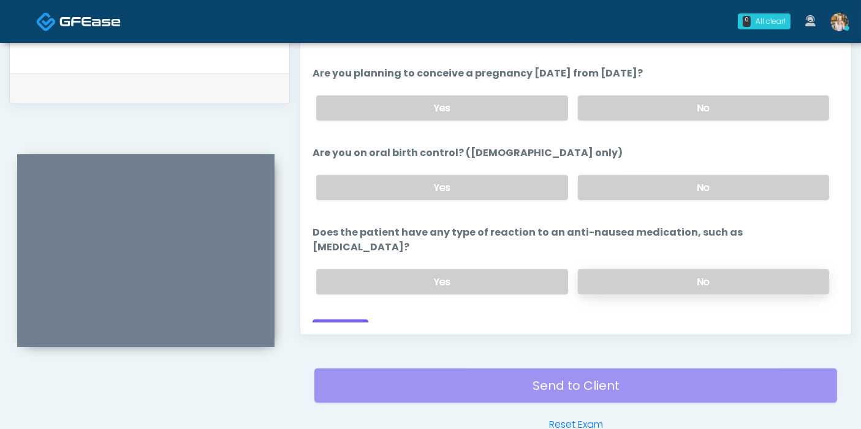
click at [622, 270] on label "No" at bounding box center [703, 282] width 251 height 25
click at [333, 320] on button "Continue" at bounding box center [340, 331] width 56 height 23
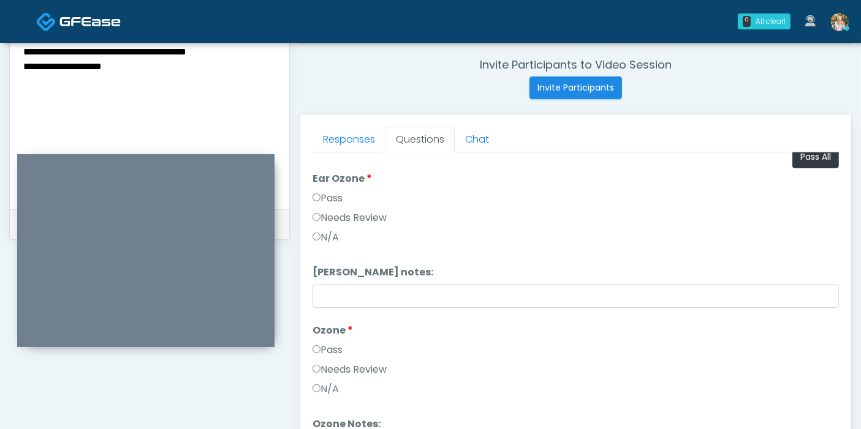
scroll to position [0, 0]
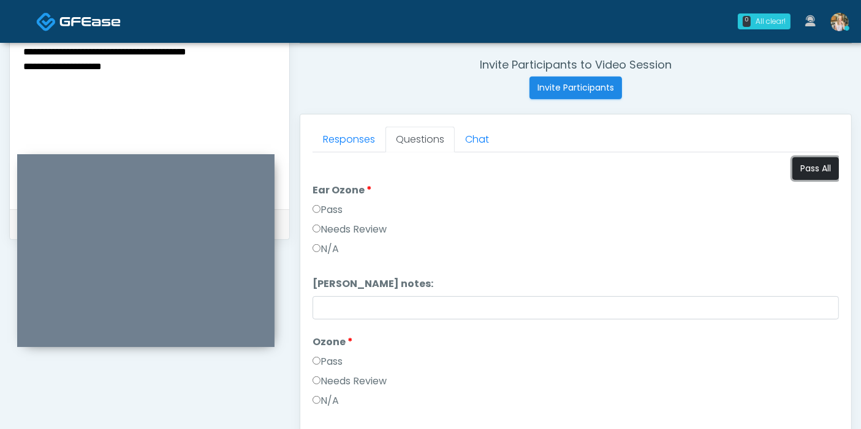
click at [803, 171] on button "Pass All" at bounding box center [815, 168] width 47 height 23
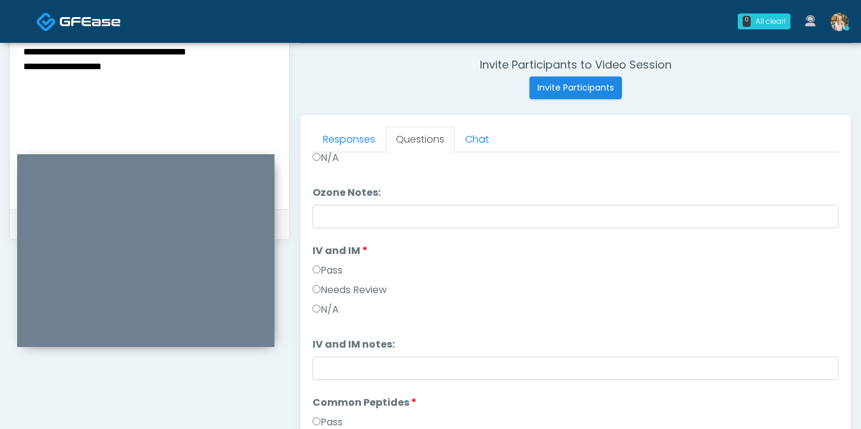
scroll to position [272, 0]
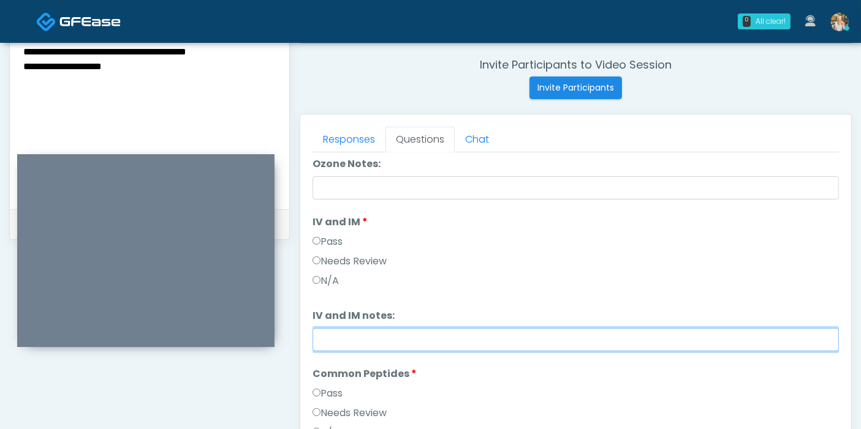
click at [418, 339] on input "IV and IM notes:" at bounding box center [575, 339] width 526 height 23
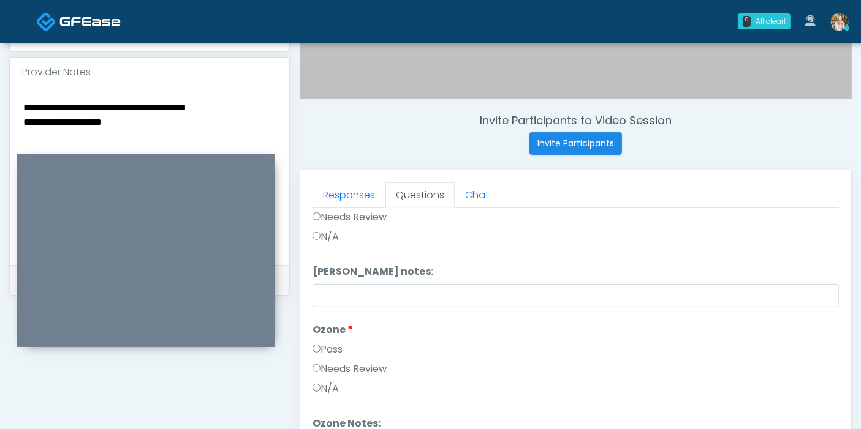
scroll to position [395, 0]
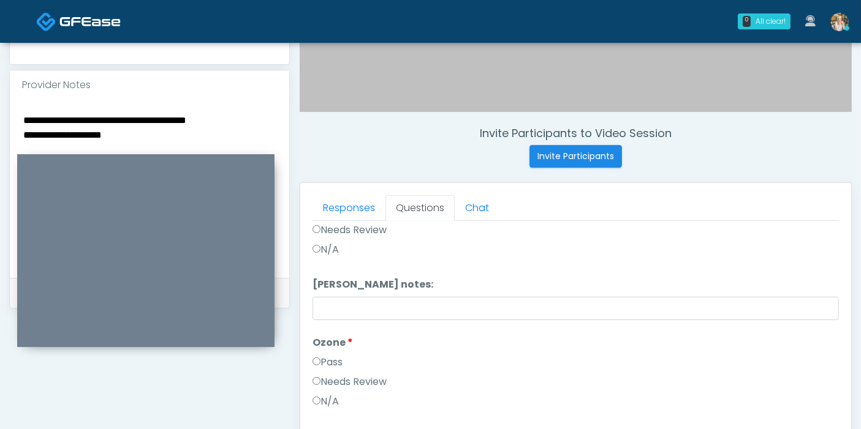
type input "**********"
click at [96, 116] on textarea "**********" at bounding box center [149, 186] width 255 height 149
click at [236, 112] on textarea "**********" at bounding box center [149, 186] width 255 height 149
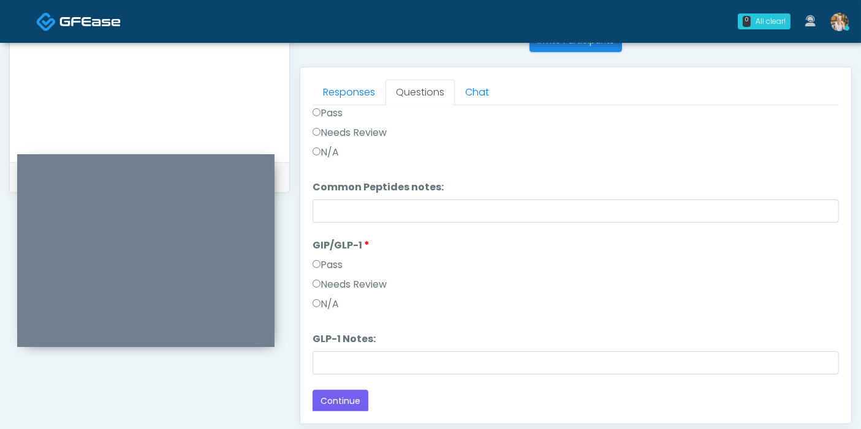
scroll to position [532, 0]
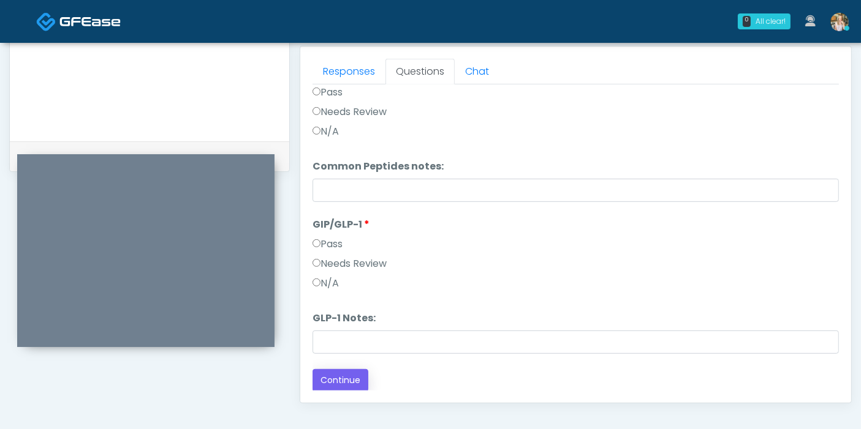
type textarea "**********"
click at [344, 380] on button "Continue" at bounding box center [340, 380] width 56 height 23
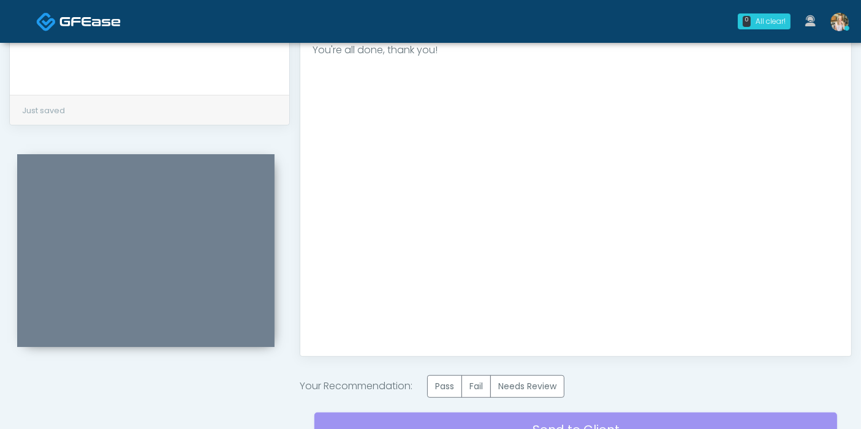
scroll to position [600, 0]
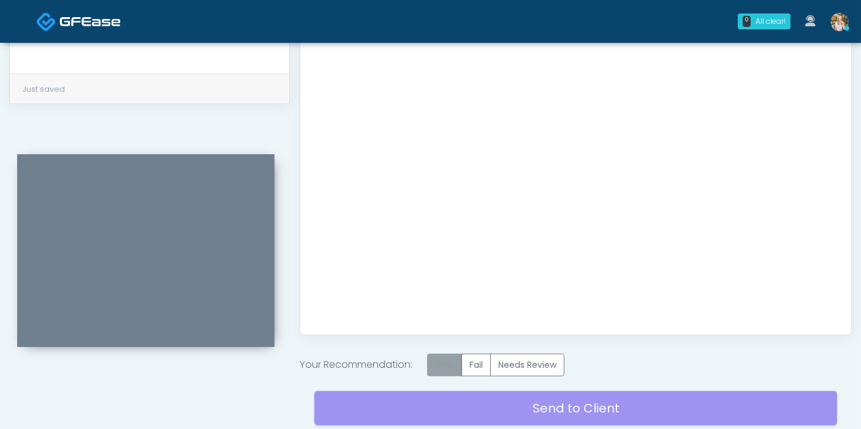
click at [439, 363] on label "Pass" at bounding box center [444, 365] width 35 height 23
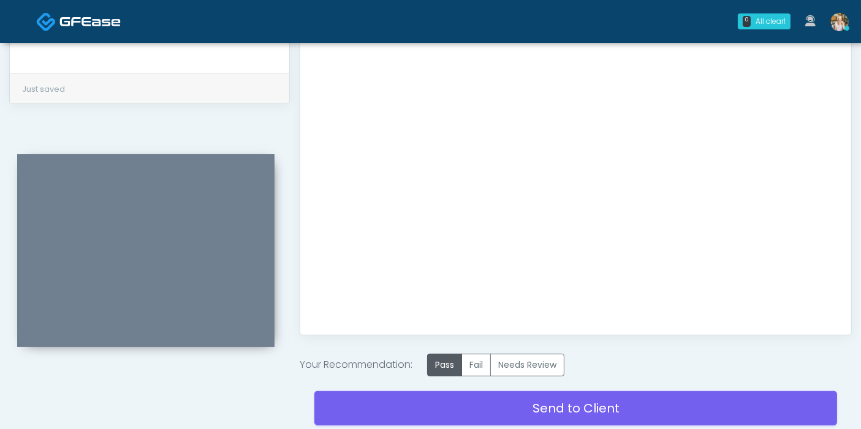
scroll to position [668, 0]
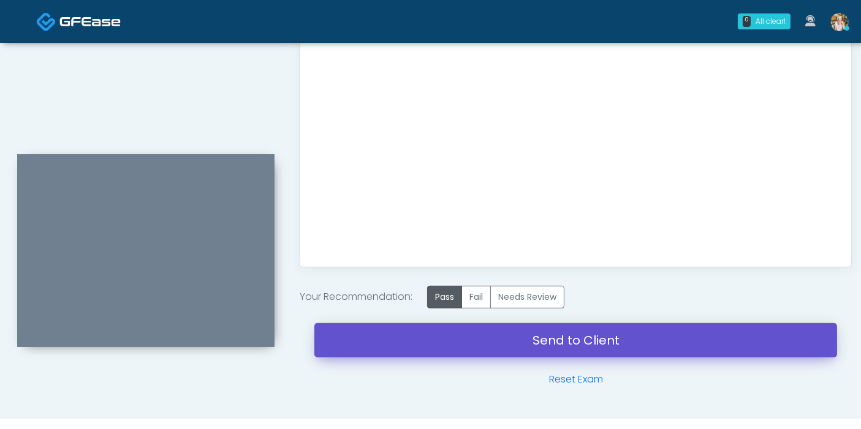
drag, startPoint x: 586, startPoint y: 340, endPoint x: 478, endPoint y: 63, distance: 297.1
click at [586, 340] on link "Send to Client" at bounding box center [575, 340] width 523 height 34
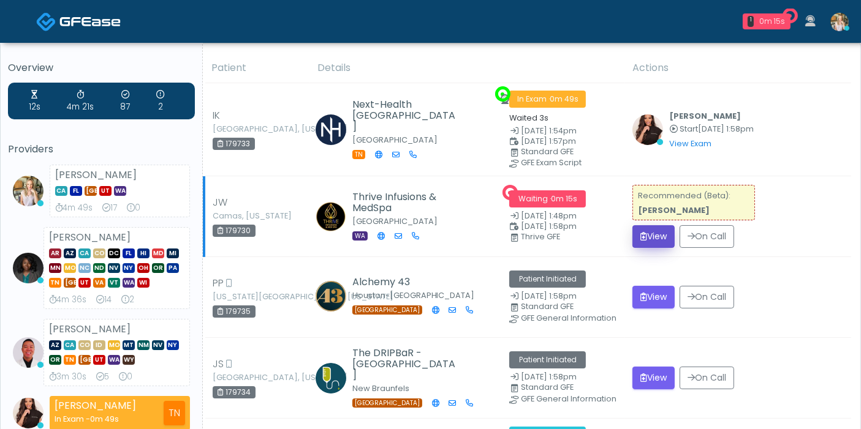
click at [656, 233] on button "View" at bounding box center [653, 236] width 42 height 23
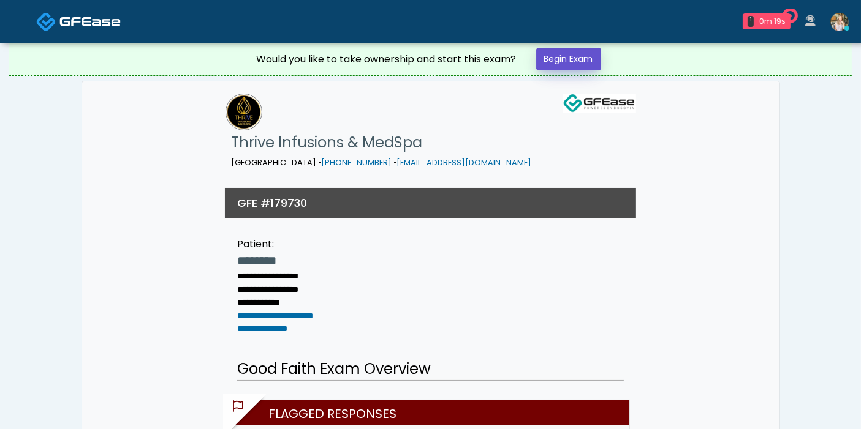
click at [574, 62] on link "Begin Exam" at bounding box center [568, 59] width 65 height 23
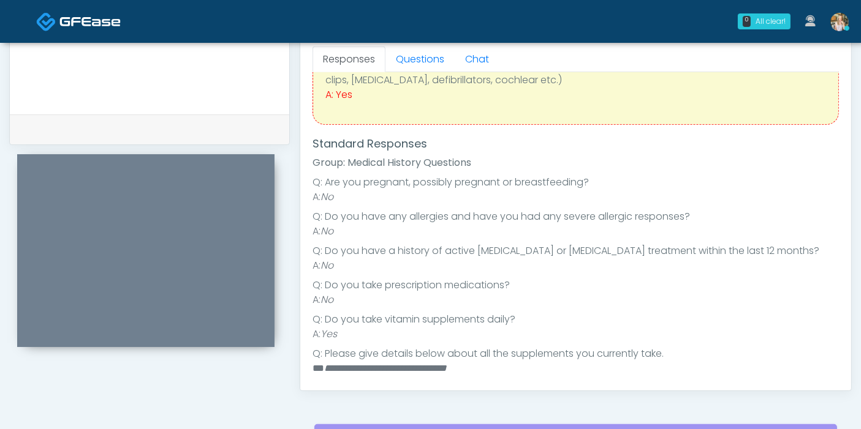
scroll to position [18, 0]
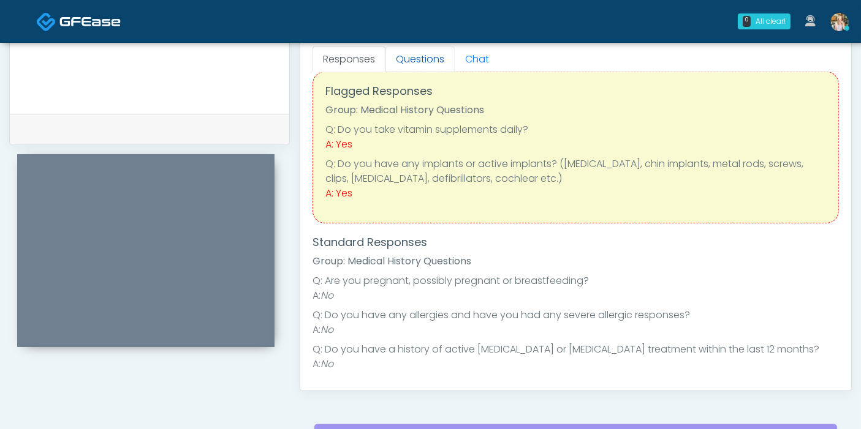
click at [407, 62] on link "Questions" at bounding box center [419, 60] width 69 height 26
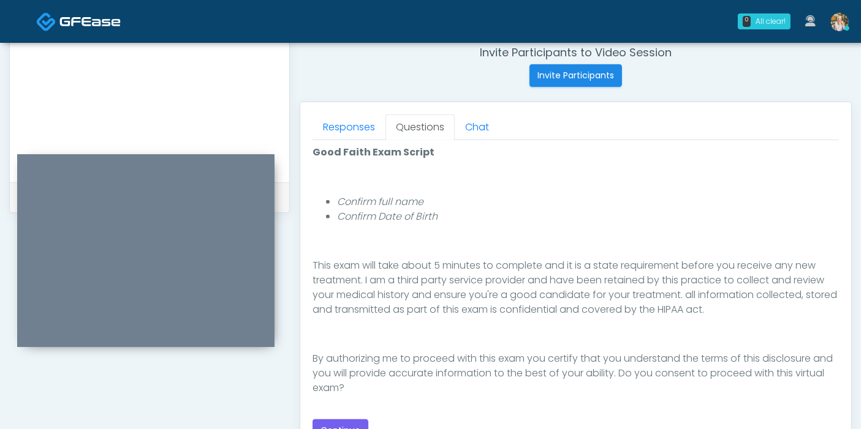
scroll to position [544, 0]
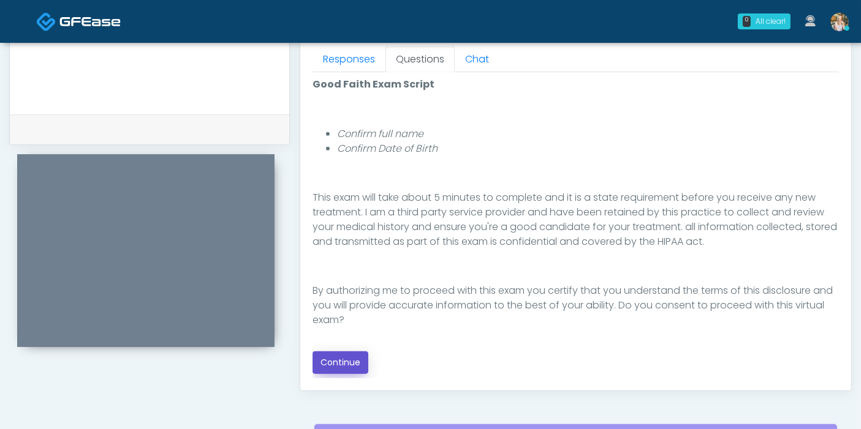
click at [355, 361] on button "Continue" at bounding box center [340, 363] width 56 height 23
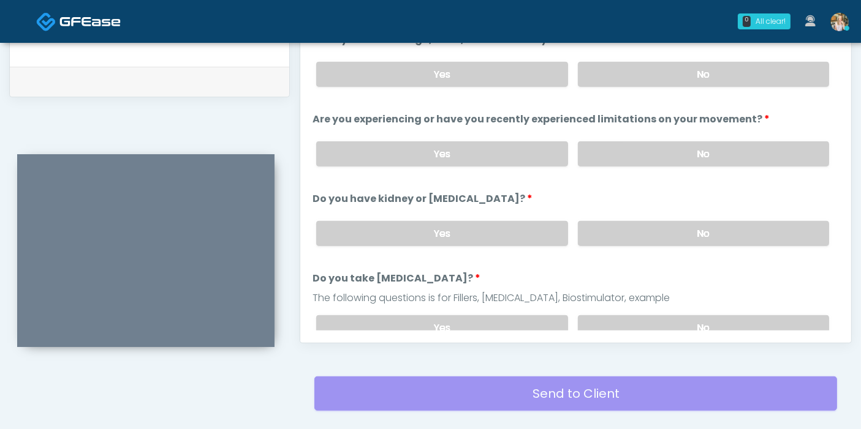
scroll to position [532, 0]
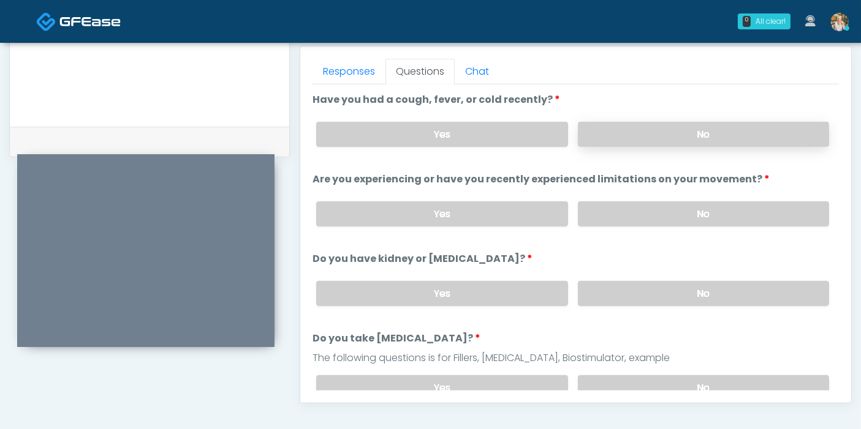
click at [683, 132] on label "No" at bounding box center [703, 134] width 251 height 25
click at [649, 213] on label "No" at bounding box center [703, 214] width 251 height 25
click at [684, 293] on label "No" at bounding box center [703, 293] width 251 height 25
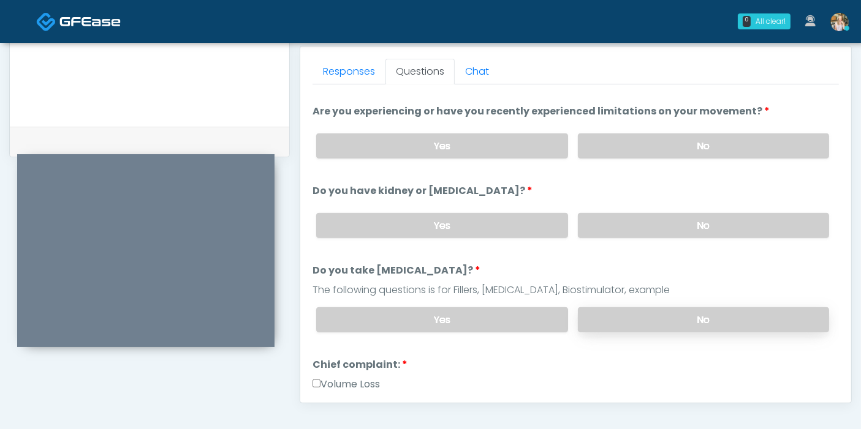
click at [662, 320] on label "No" at bounding box center [703, 320] width 251 height 25
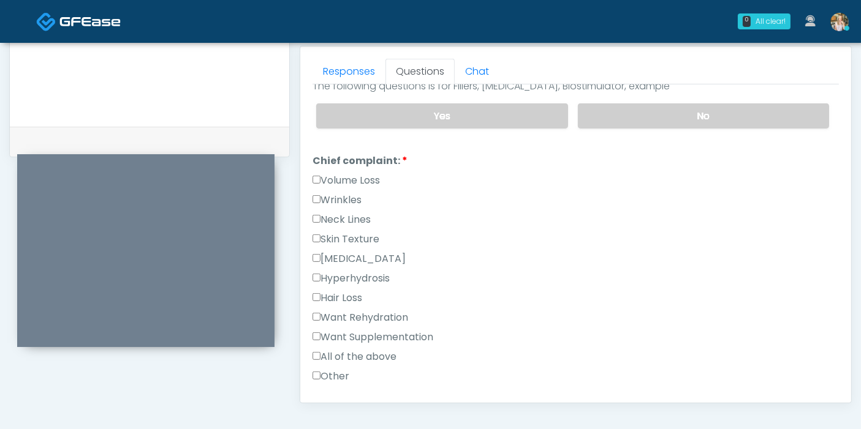
scroll to position [340, 0]
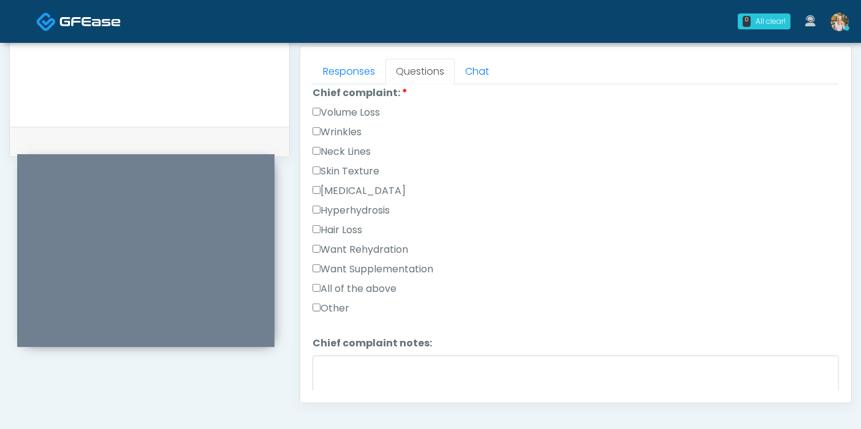
click at [358, 266] on label "Want Supplementation" at bounding box center [372, 269] width 121 height 15
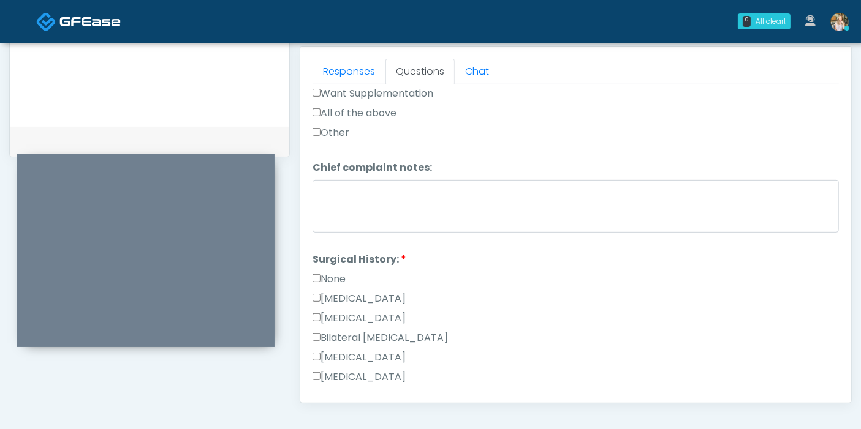
scroll to position [544, 0]
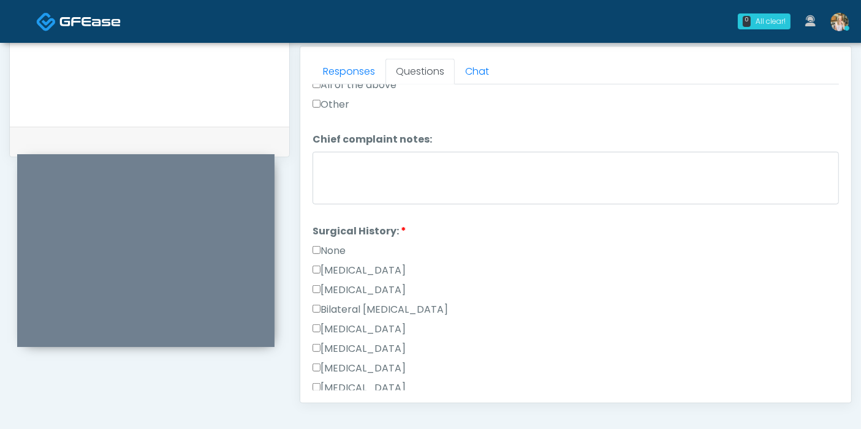
click at [336, 249] on label "None" at bounding box center [328, 251] width 33 height 15
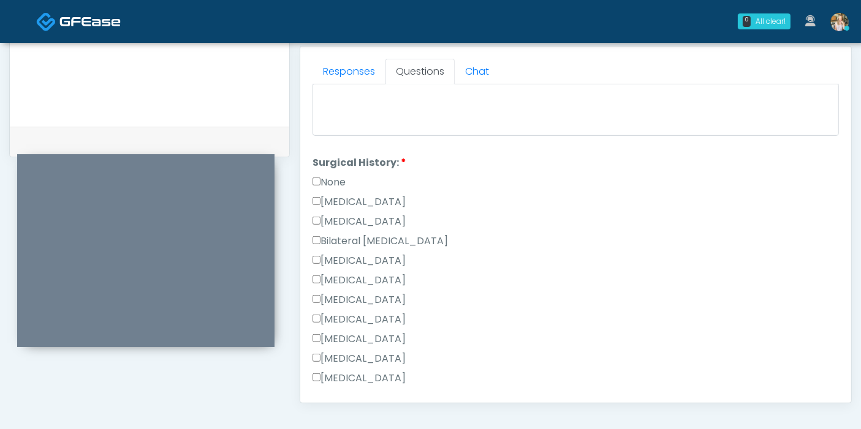
scroll to position [681, 0]
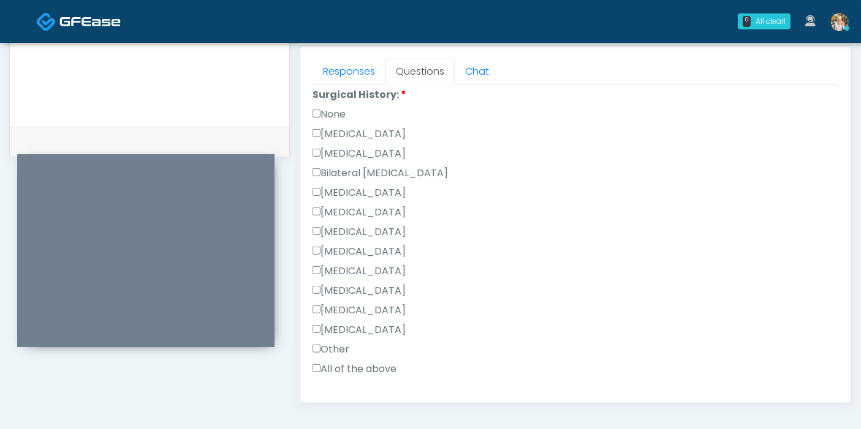
click at [364, 149] on label "Hysterectomy" at bounding box center [358, 153] width 93 height 15
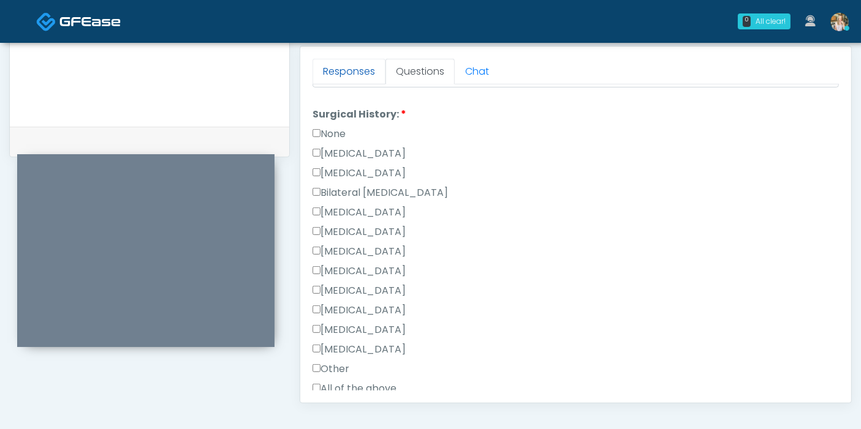
click at [338, 68] on link "Responses" at bounding box center [348, 72] width 73 height 26
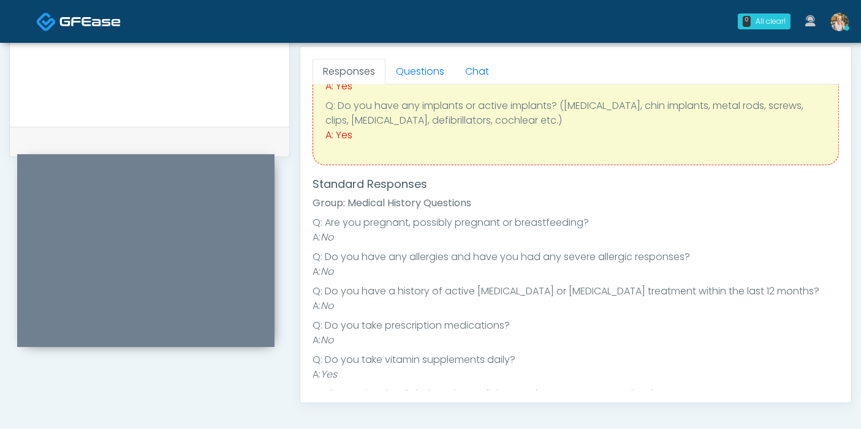
scroll to position [68, 0]
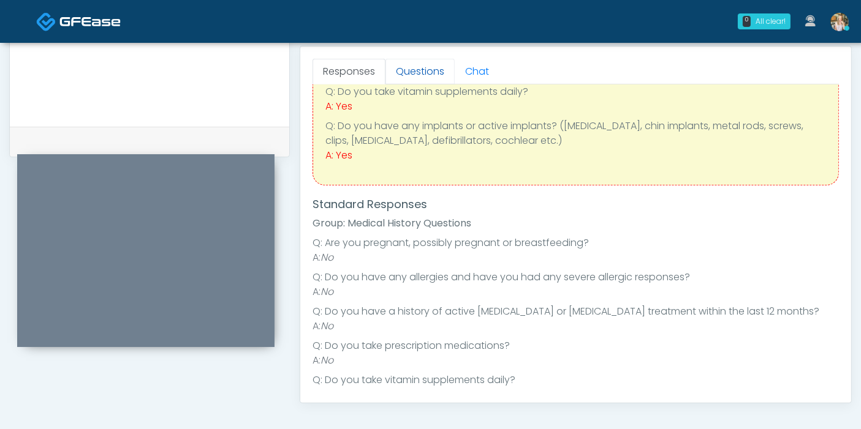
click at [415, 78] on link "Questions" at bounding box center [419, 72] width 69 height 26
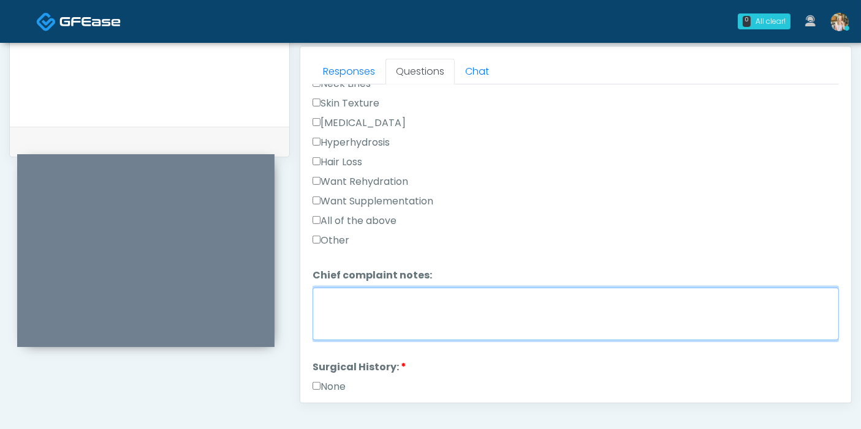
click at [393, 298] on textarea "Chief complaint notes:" at bounding box center [575, 314] width 526 height 53
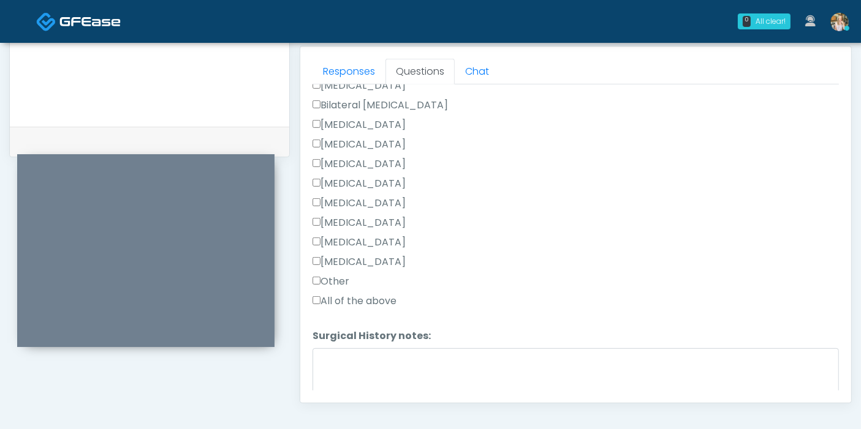
scroll to position [797, 0]
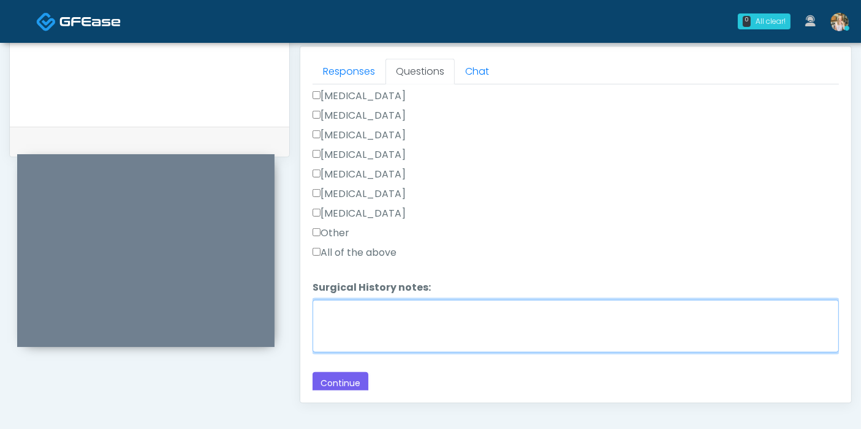
click at [424, 326] on textarea "Surgical History notes:" at bounding box center [575, 326] width 526 height 53
type textarea "**********"
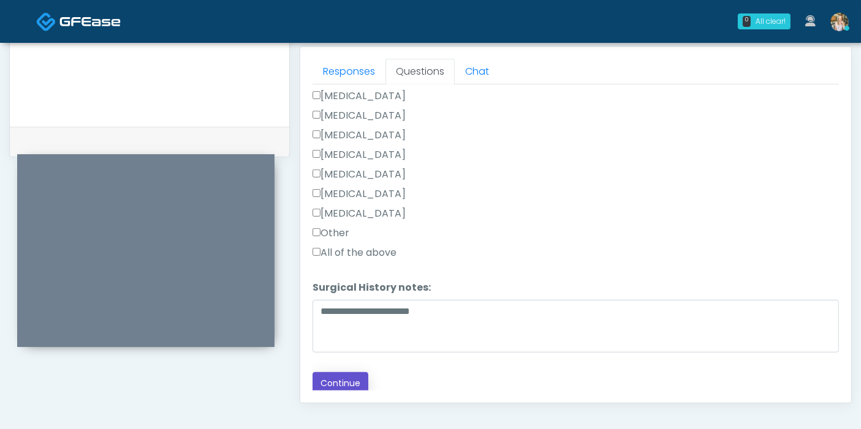
click at [347, 382] on button "Continue" at bounding box center [340, 383] width 56 height 23
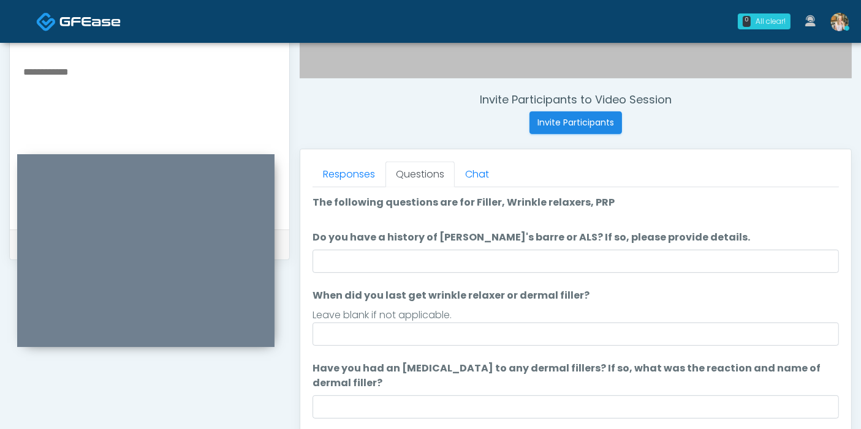
scroll to position [395, 0]
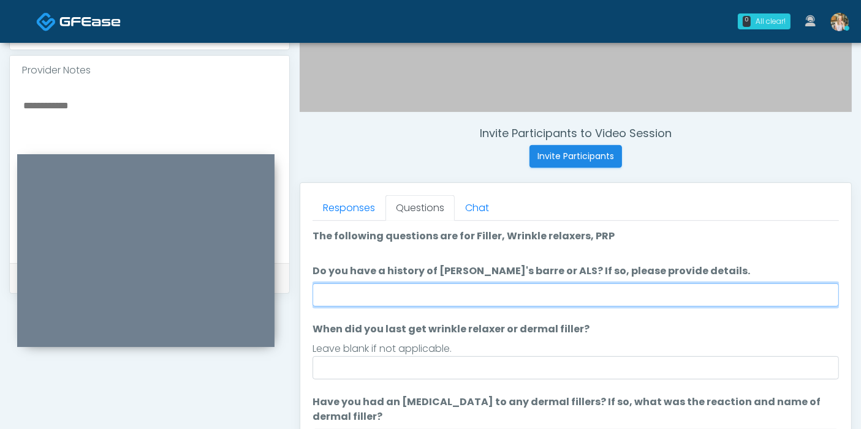
click at [500, 299] on input "Do you have a history of Guillain's barre or ALS? If so, please provide details." at bounding box center [575, 295] width 526 height 23
type input "******"
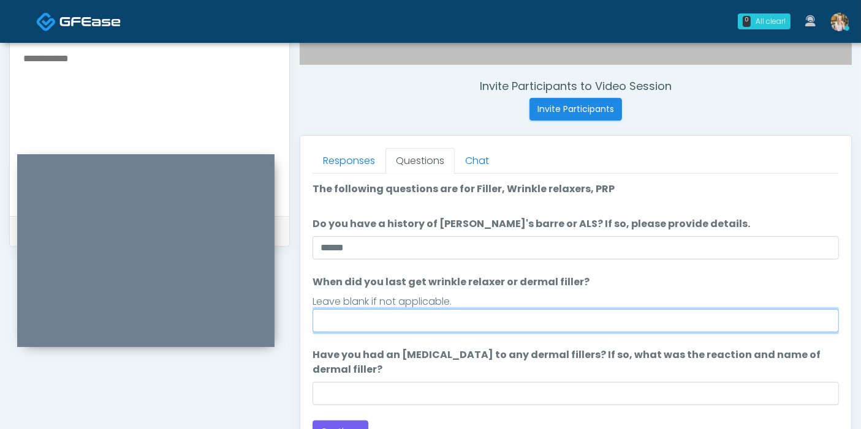
scroll to position [464, 0]
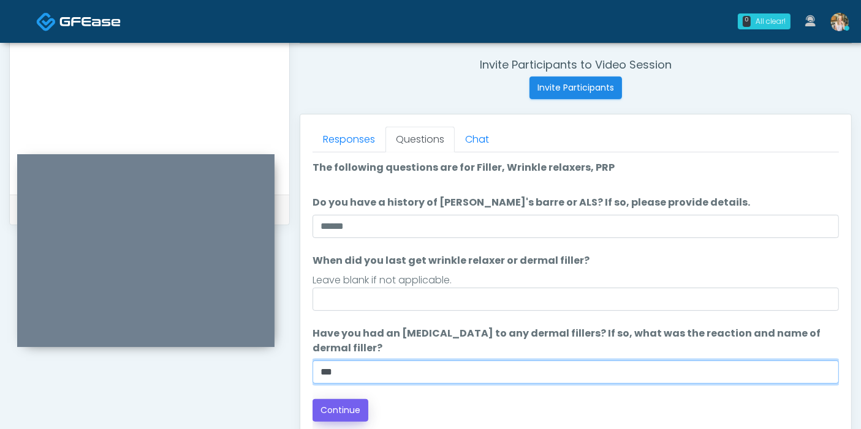
type input "***"
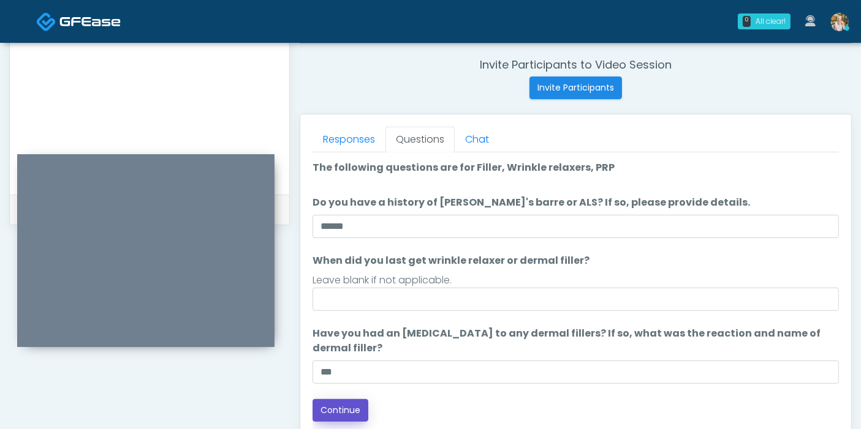
click at [346, 410] on button "Continue" at bounding box center [340, 410] width 56 height 23
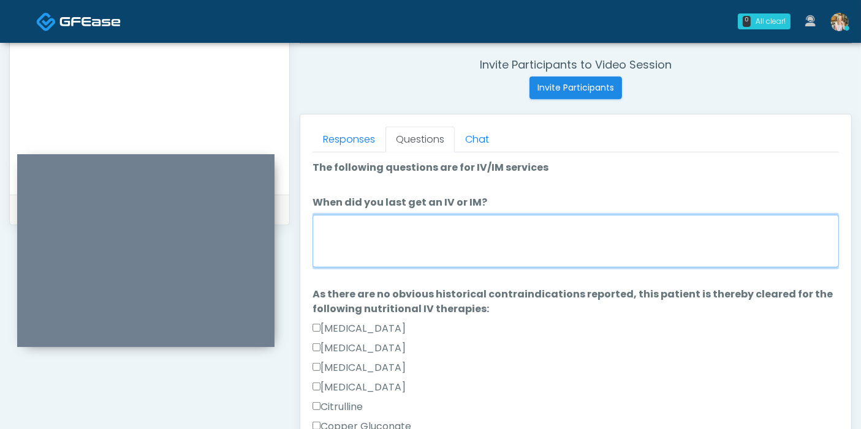
drag, startPoint x: 458, startPoint y: 238, endPoint x: 466, endPoint y: 244, distance: 9.7
click at [459, 239] on textarea "When did you last get an IV or IM?" at bounding box center [575, 241] width 526 height 53
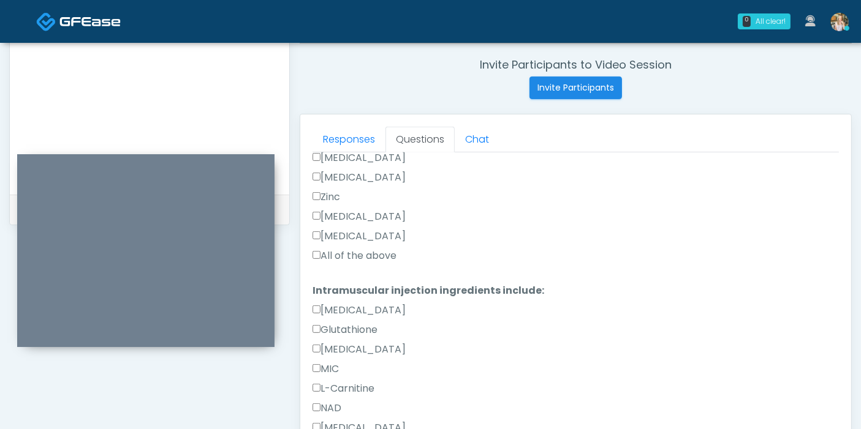
click at [340, 252] on label "All of the above" at bounding box center [354, 256] width 84 height 15
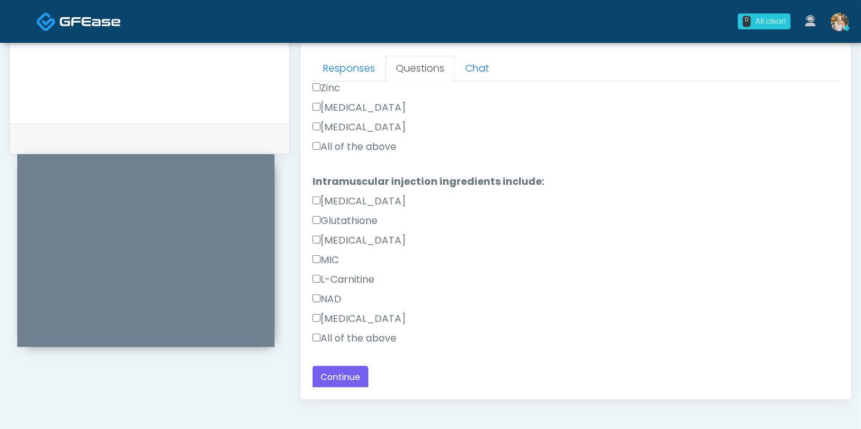
scroll to position [600, 0]
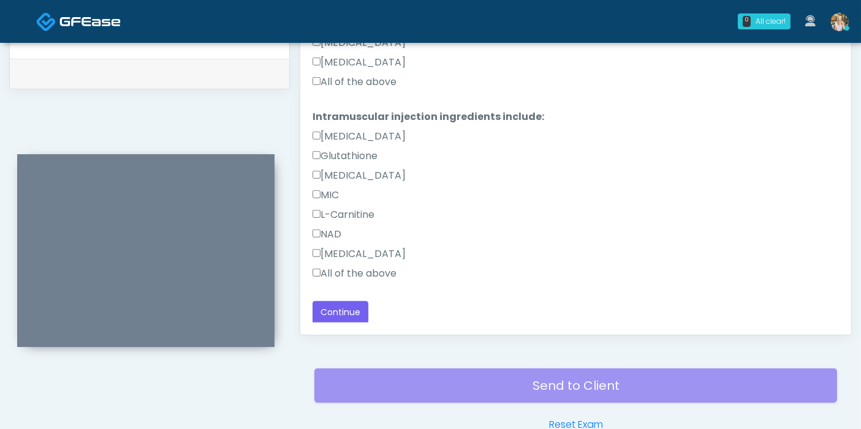
click at [325, 275] on label "All of the above" at bounding box center [354, 273] width 84 height 15
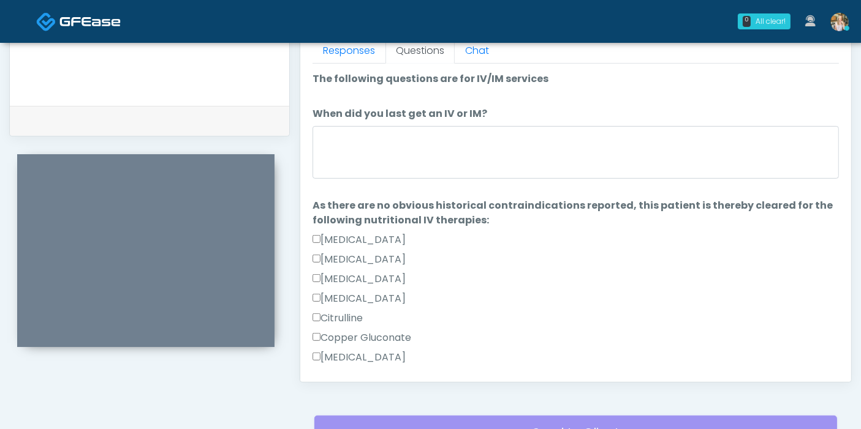
scroll to position [532, 0]
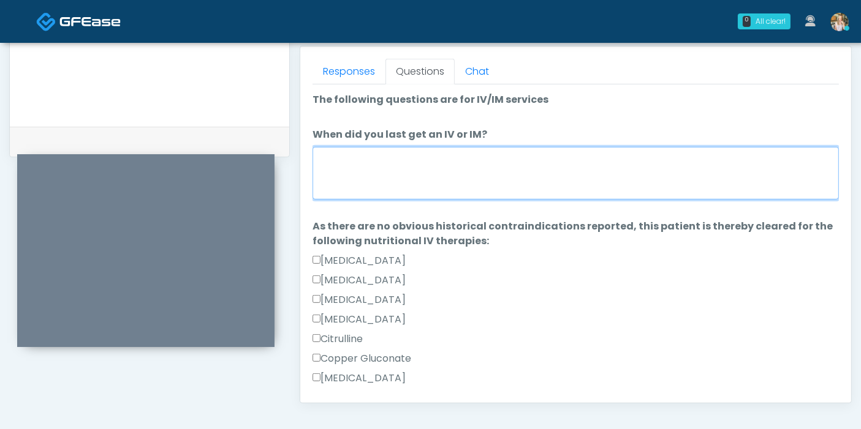
click at [469, 178] on textarea "When did you last get an IV or IM?" at bounding box center [575, 173] width 526 height 53
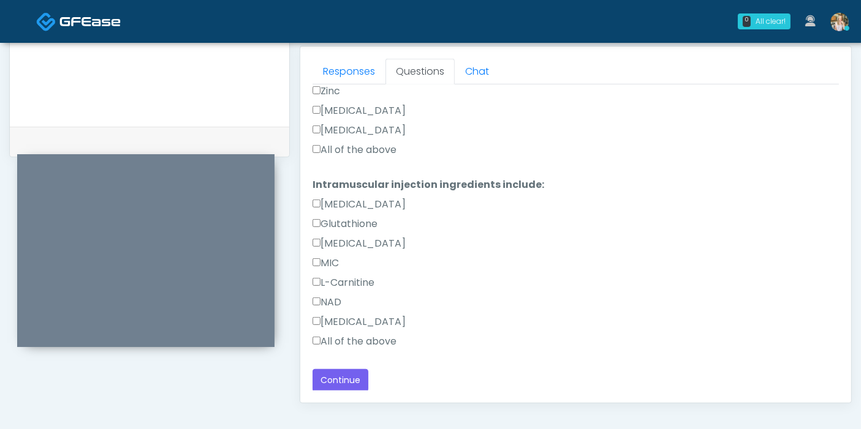
scroll to position [668, 0]
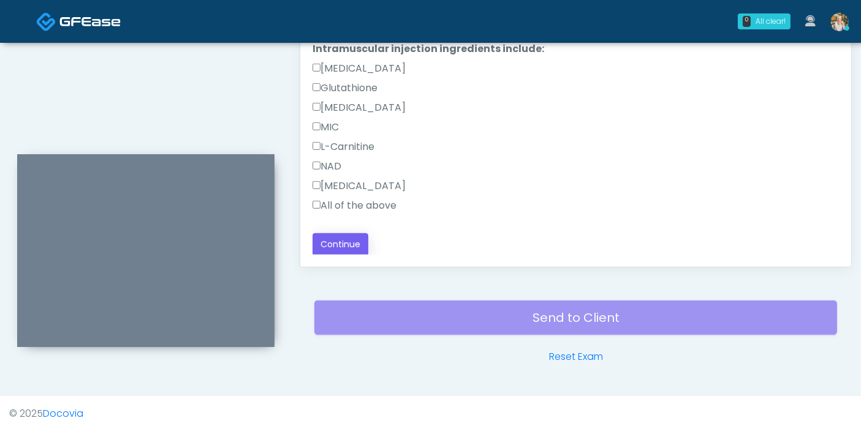
type textarea "**********"
click at [335, 244] on button "Continue" at bounding box center [340, 244] width 56 height 23
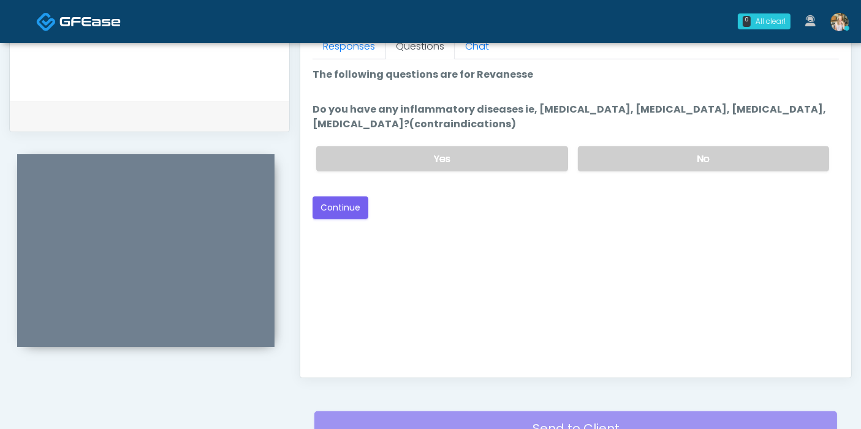
scroll to position [464, 0]
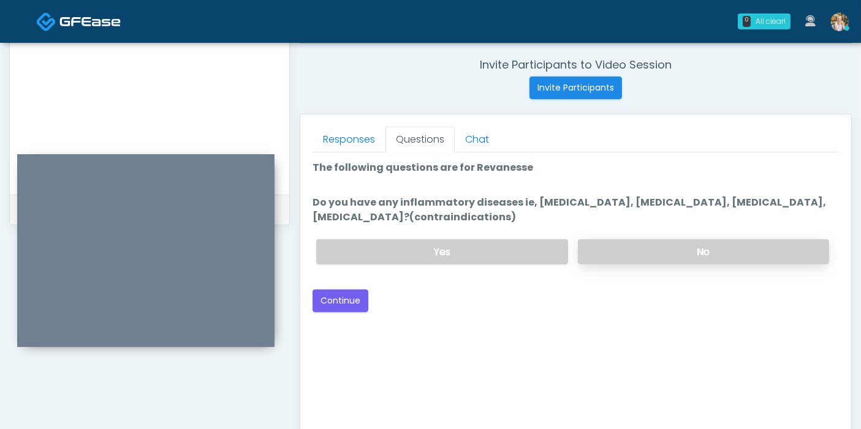
click at [636, 244] on label "No" at bounding box center [703, 252] width 251 height 25
click at [341, 300] on button "Continue" at bounding box center [340, 301] width 56 height 23
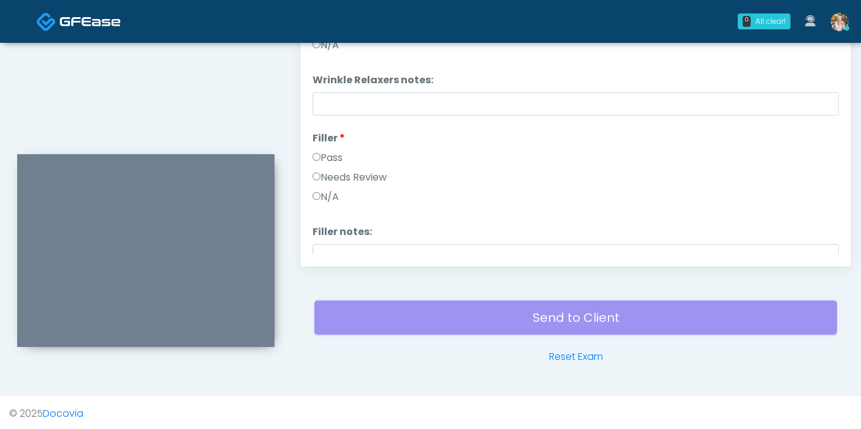
scroll to position [532, 0]
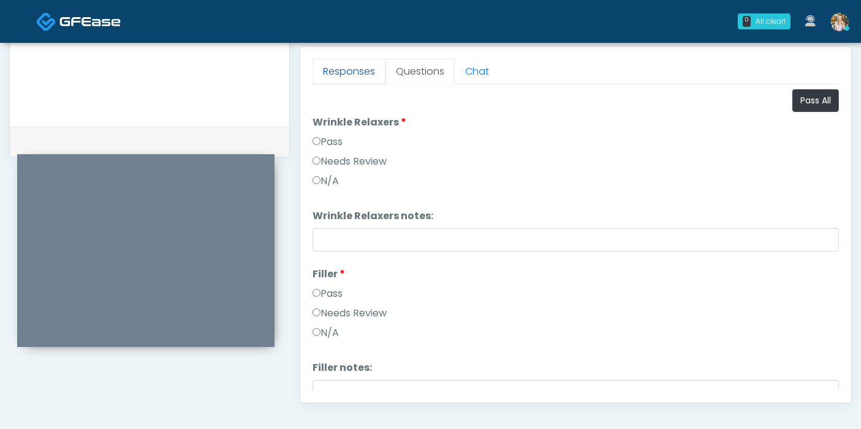
click at [353, 74] on link "Responses" at bounding box center [348, 72] width 73 height 26
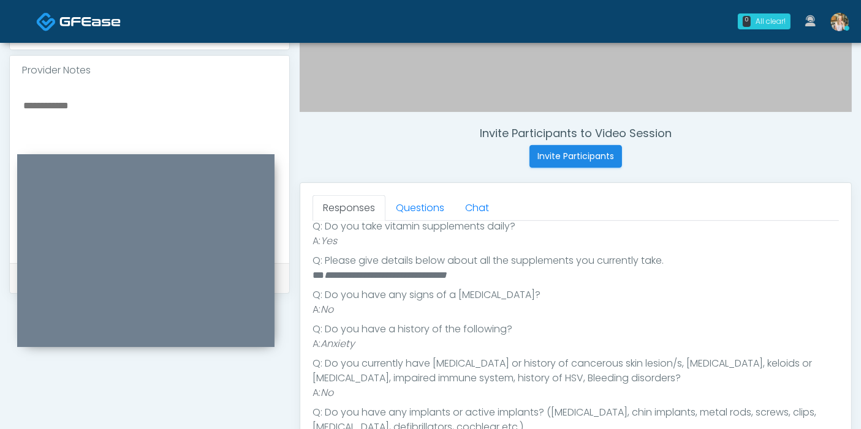
scroll to position [222, 0]
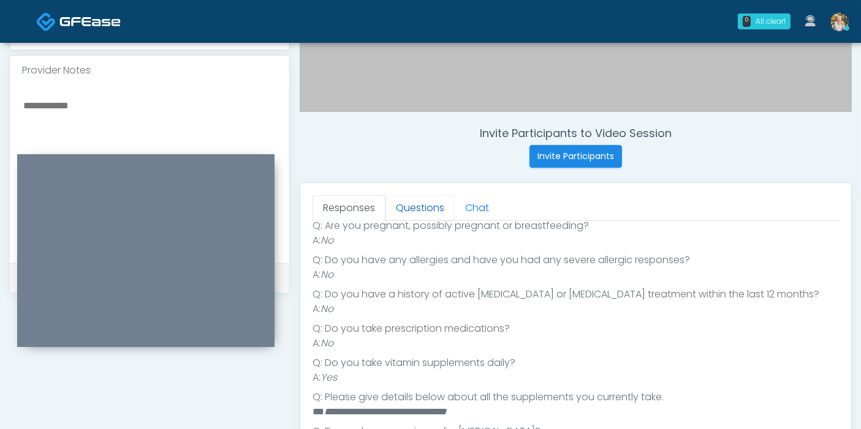
click at [422, 203] on link "Questions" at bounding box center [419, 208] width 69 height 26
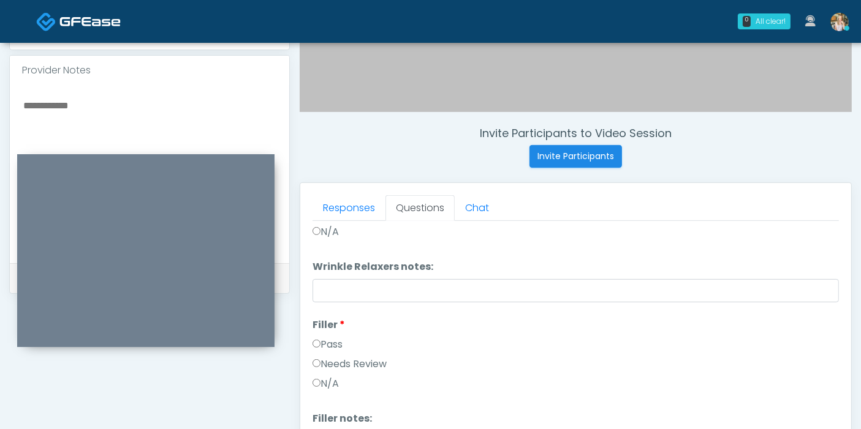
scroll to position [0, 0]
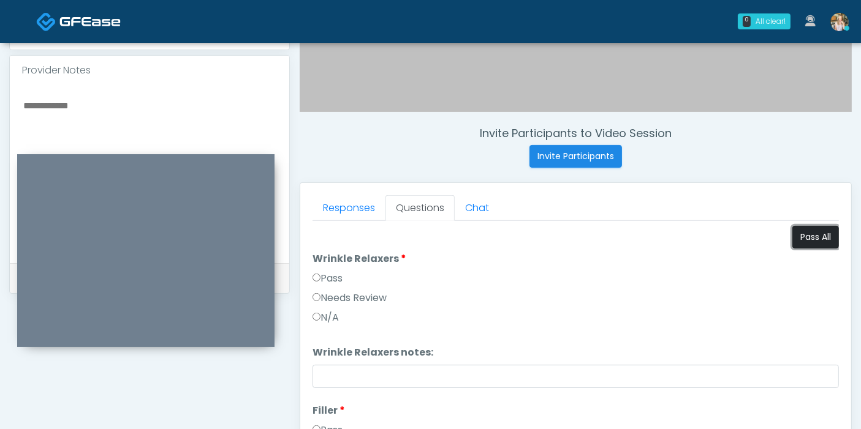
click at [795, 235] on button "Pass All" at bounding box center [815, 237] width 47 height 23
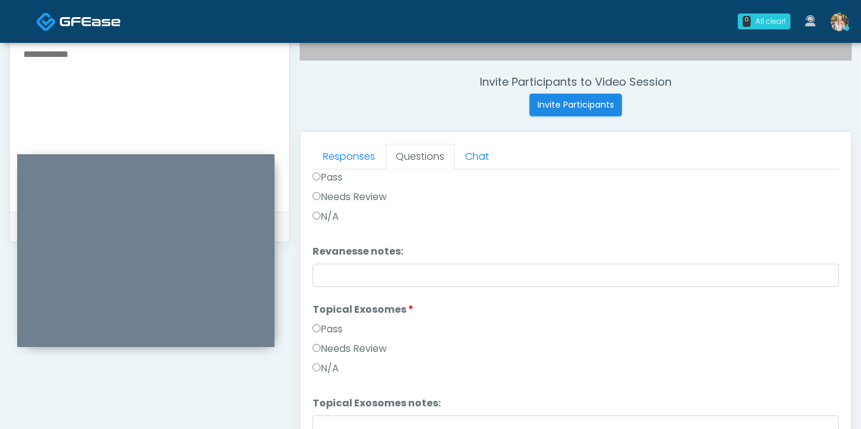
scroll to position [532, 0]
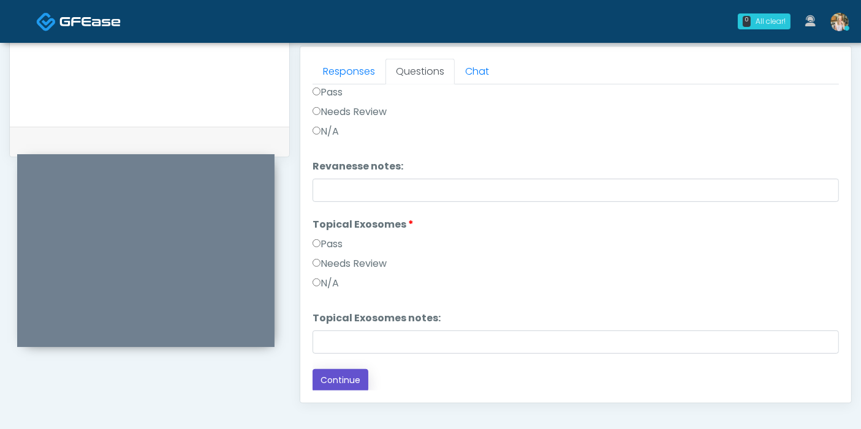
click at [352, 369] on button "Continue" at bounding box center [340, 380] width 56 height 23
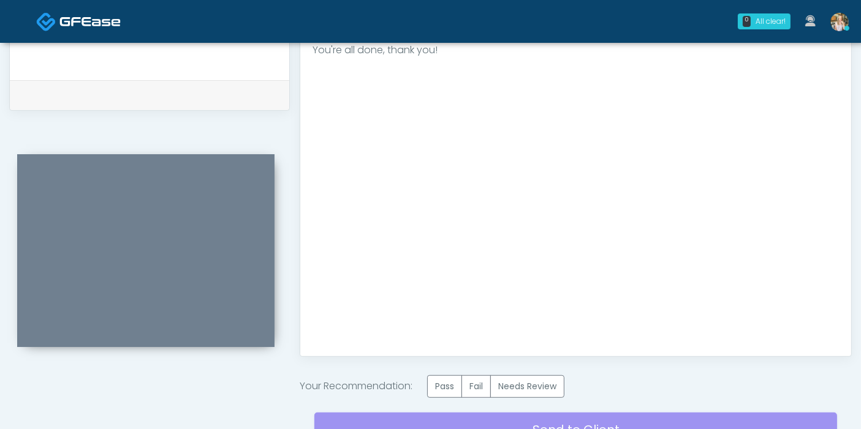
scroll to position [600, 0]
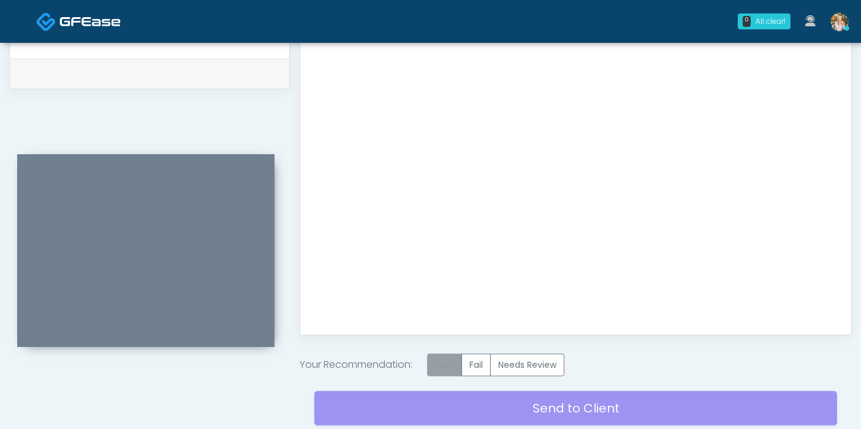
click at [447, 368] on label "Pass" at bounding box center [444, 365] width 35 height 23
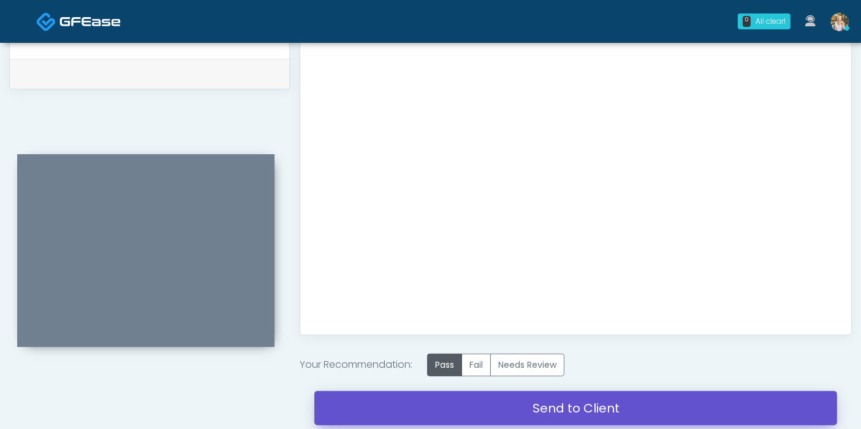
click at [576, 405] on link "Send to Client" at bounding box center [575, 408] width 523 height 34
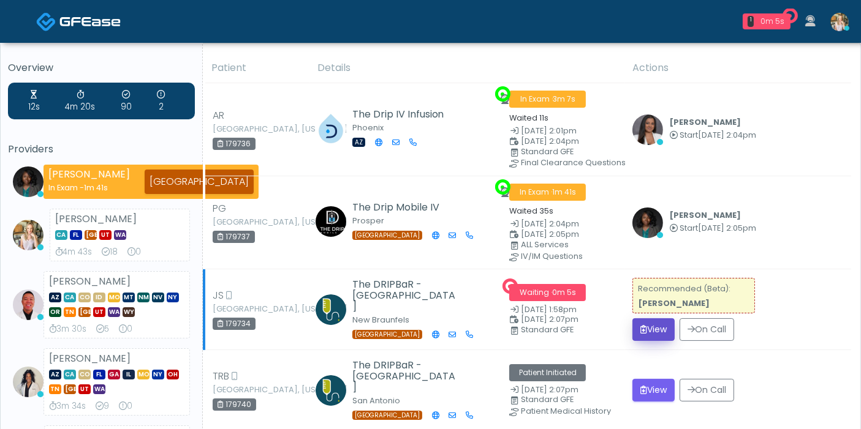
click at [660, 326] on button "View" at bounding box center [653, 330] width 42 height 23
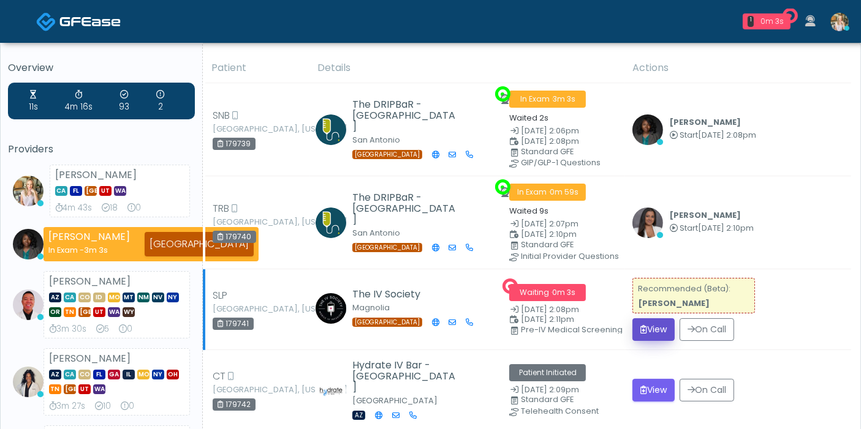
click at [653, 331] on button "View" at bounding box center [653, 330] width 42 height 23
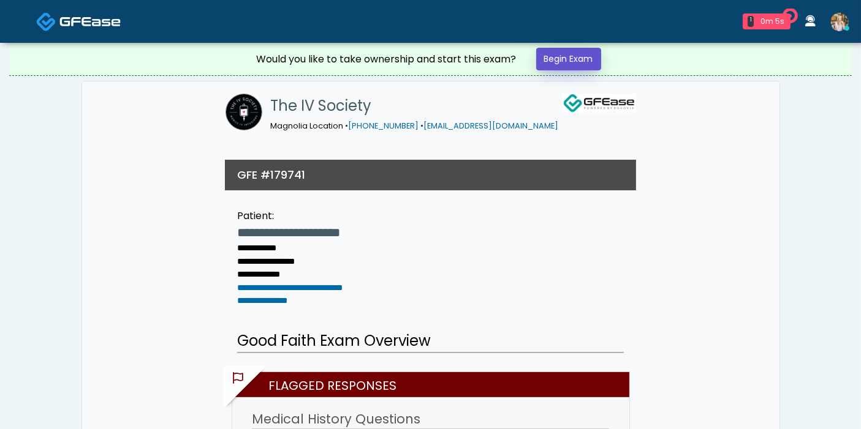
click at [551, 63] on link "Begin Exam" at bounding box center [568, 59] width 65 height 23
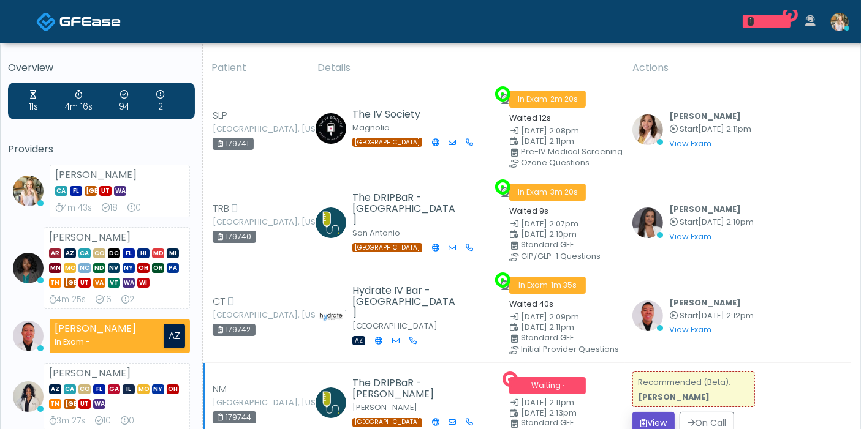
click at [668, 417] on button "View" at bounding box center [653, 423] width 42 height 23
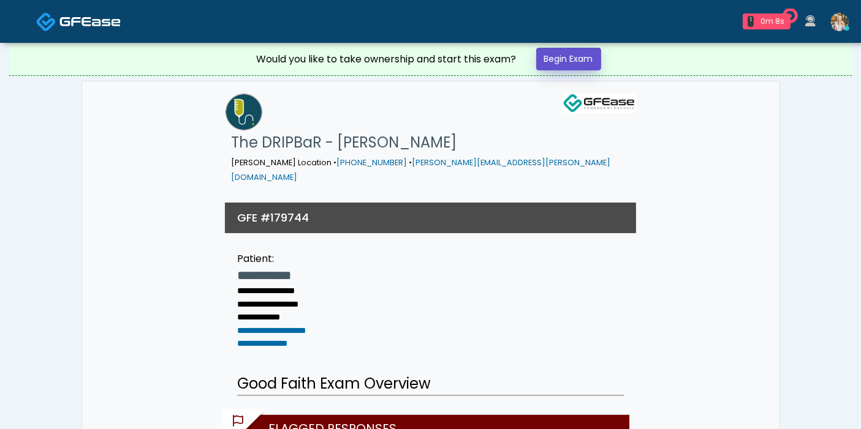
click at [565, 51] on link "Begin Exam" at bounding box center [568, 59] width 65 height 23
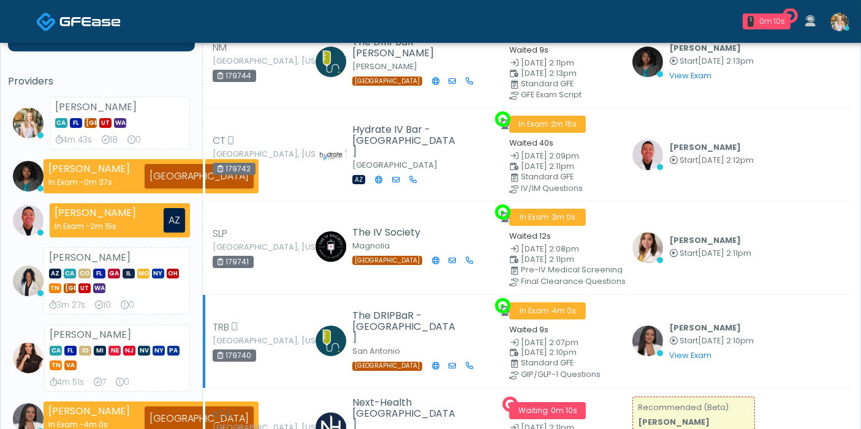
scroll to position [136, 0]
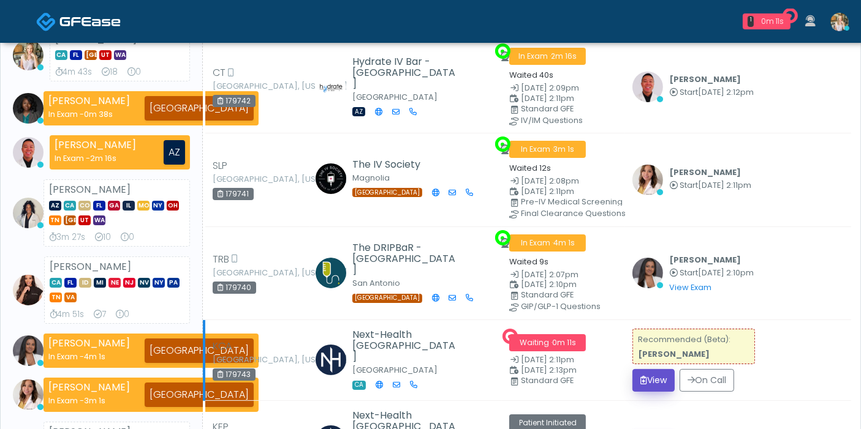
click at [651, 371] on button "View" at bounding box center [653, 380] width 42 height 23
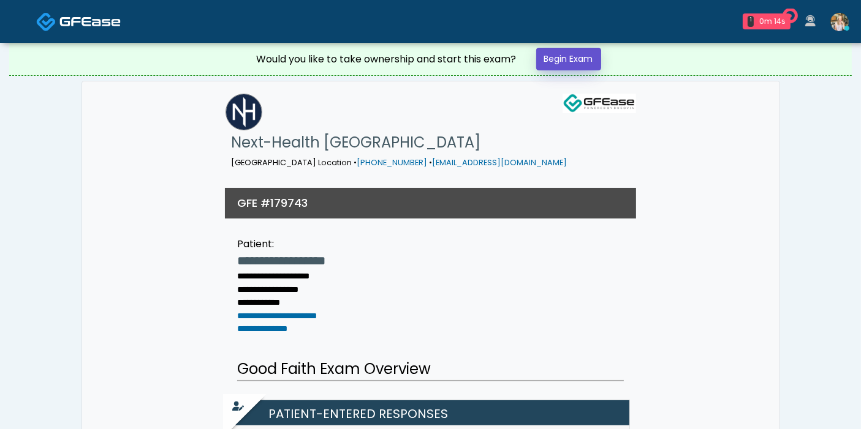
click at [551, 62] on link "Begin Exam" at bounding box center [568, 59] width 65 height 23
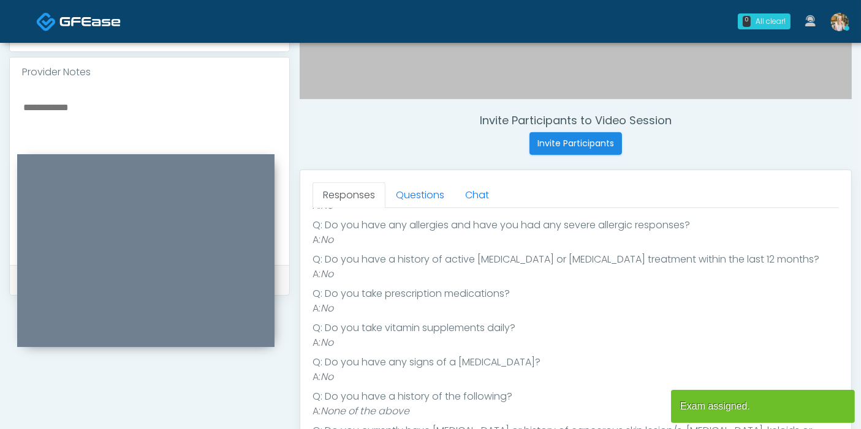
scroll to position [182, 0]
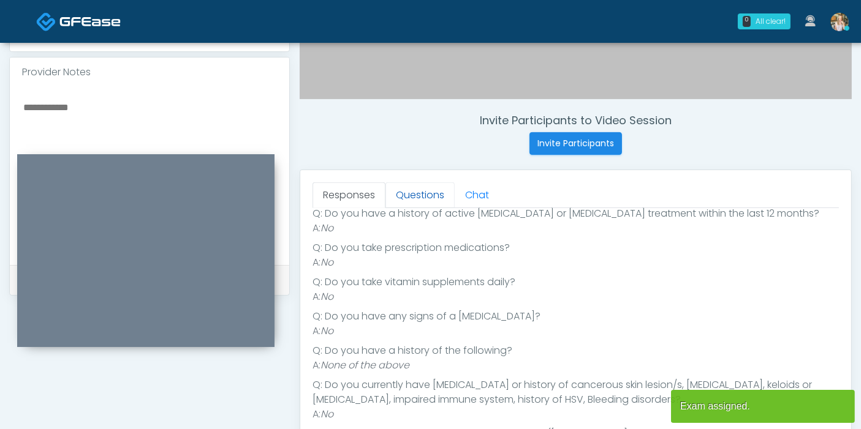
click at [411, 202] on link "Questions" at bounding box center [419, 196] width 69 height 26
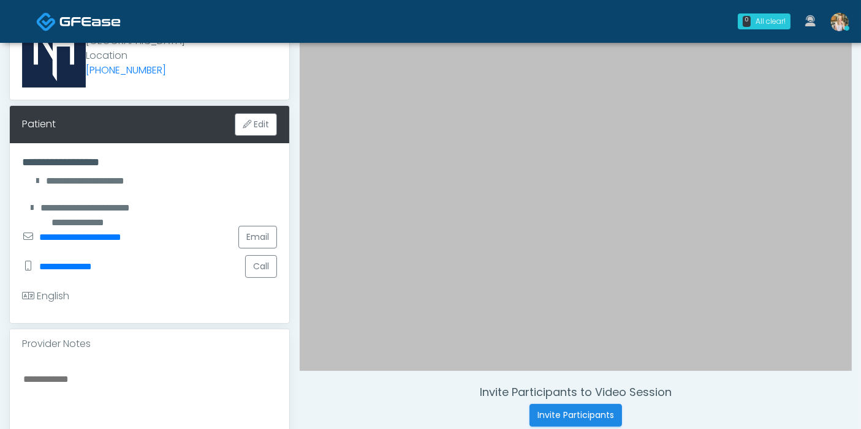
scroll to position [127, 0]
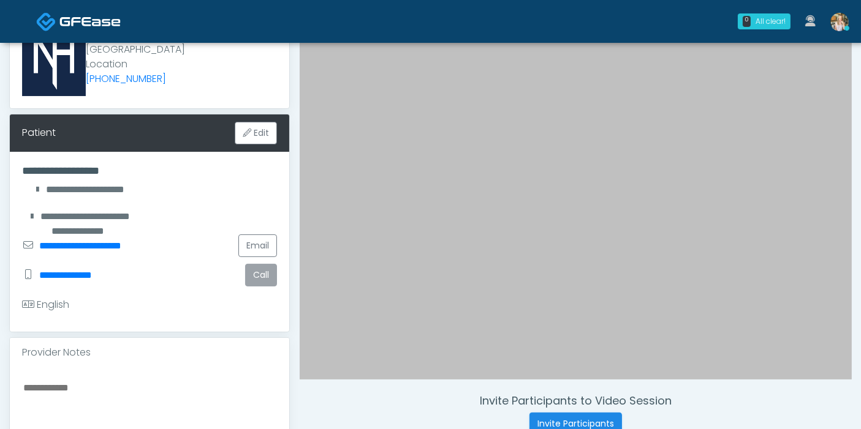
click at [260, 264] on button "Call" at bounding box center [261, 275] width 32 height 23
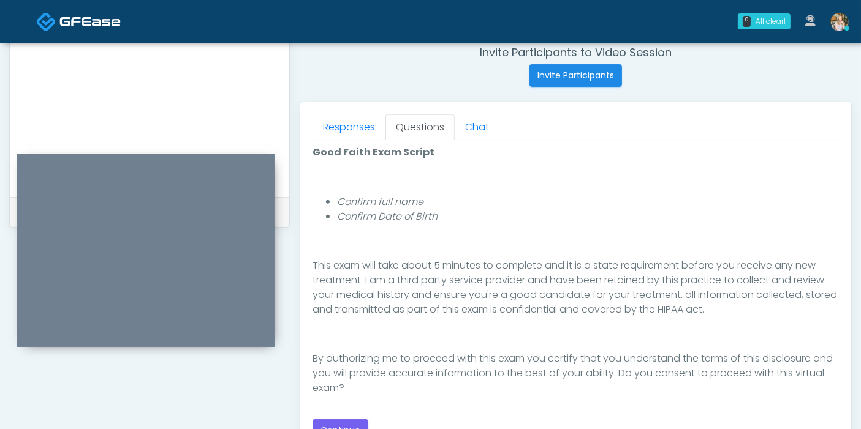
scroll to position [544, 0]
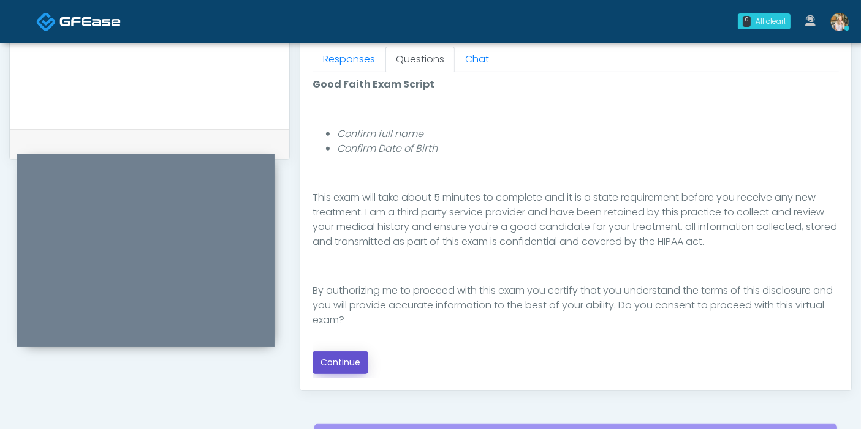
click at [341, 364] on button "Continue" at bounding box center [340, 363] width 56 height 23
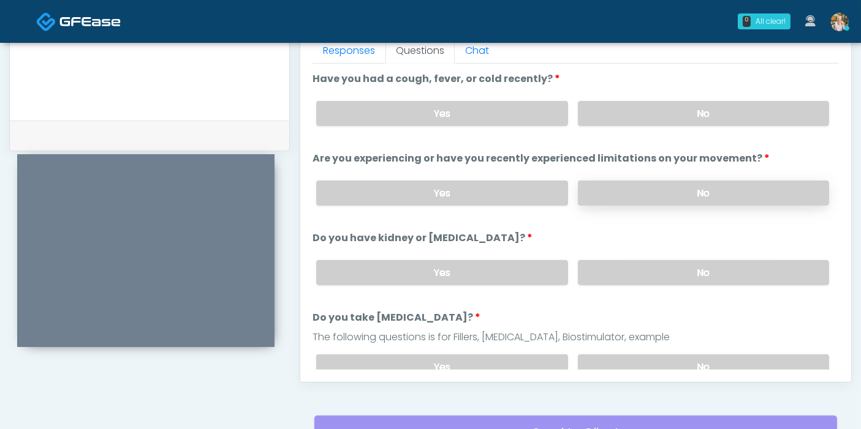
scroll to position [532, 0]
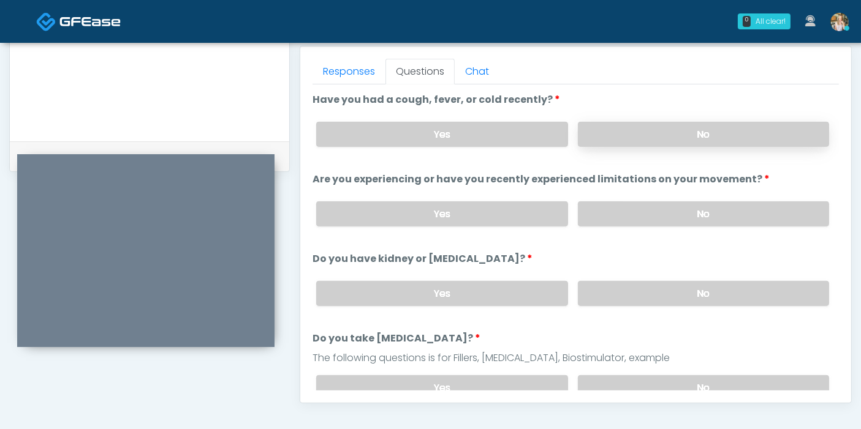
click at [671, 139] on label "No" at bounding box center [703, 134] width 251 height 25
click at [629, 211] on label "No" at bounding box center [703, 214] width 251 height 25
click at [624, 286] on label "No" at bounding box center [703, 293] width 251 height 25
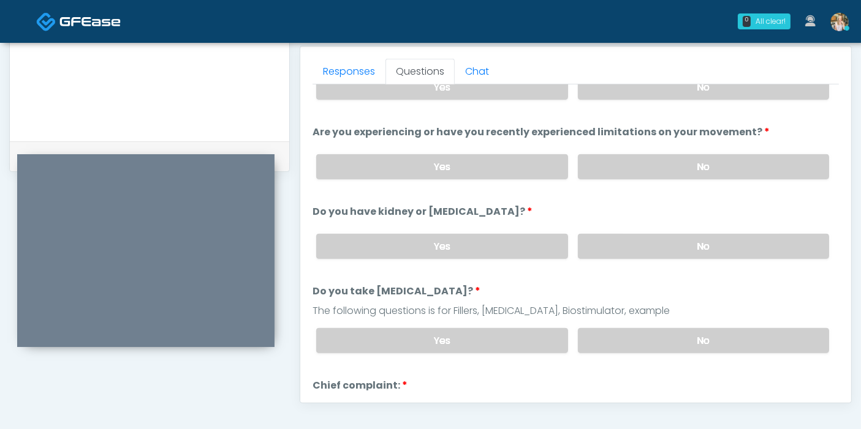
scroll to position [68, 0]
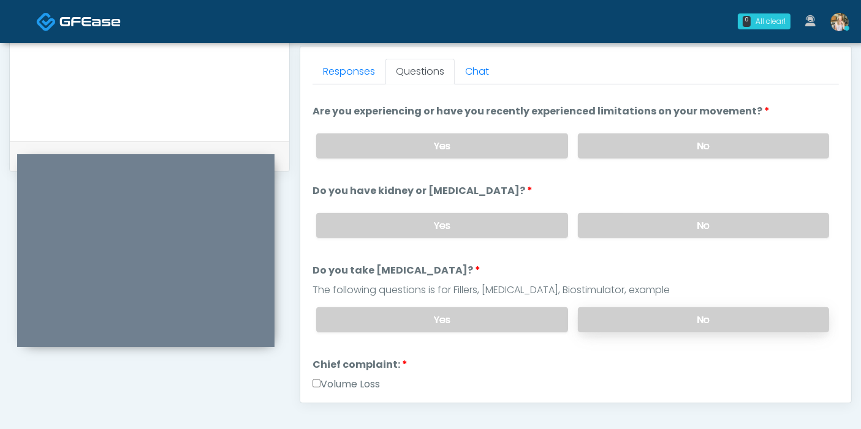
click at [685, 317] on label "No" at bounding box center [703, 320] width 251 height 25
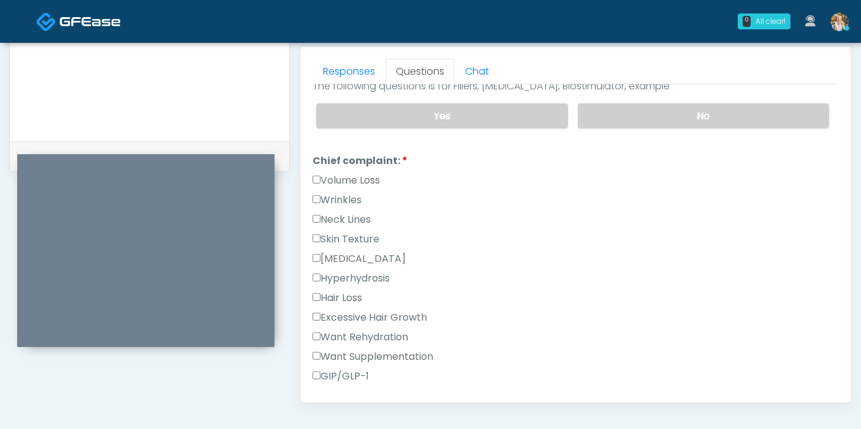
scroll to position [340, 0]
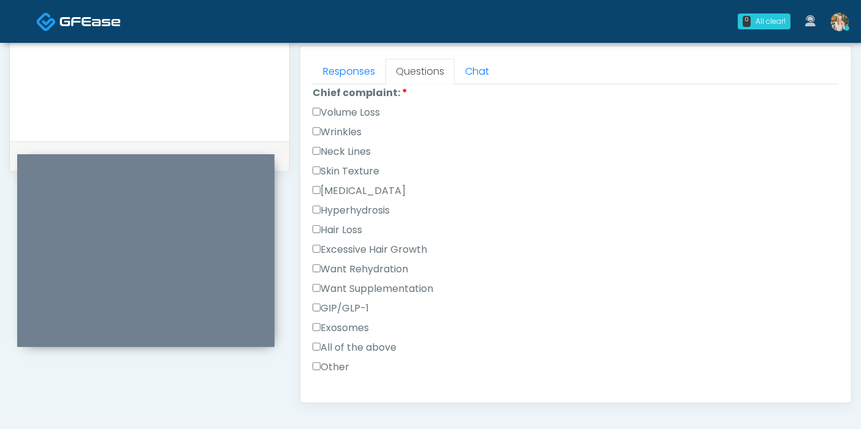
click at [368, 262] on label "Want Rehydration" at bounding box center [360, 269] width 96 height 15
click at [368, 284] on label "Want Supplementation" at bounding box center [372, 289] width 121 height 15
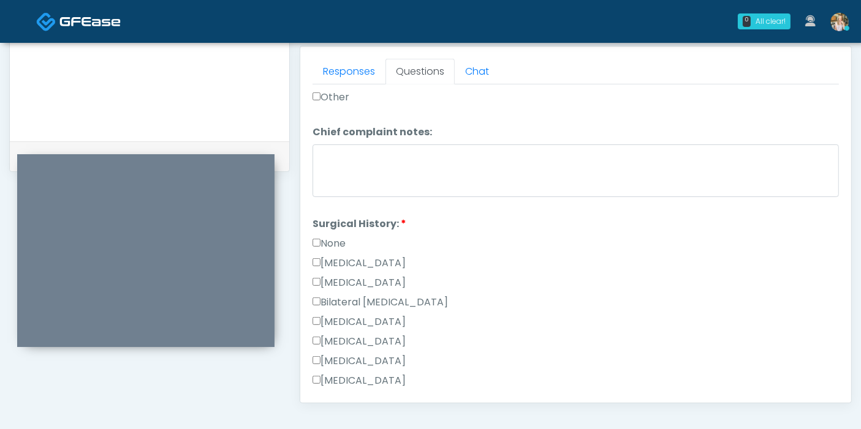
scroll to position [613, 0]
click at [332, 240] on label "None" at bounding box center [328, 241] width 33 height 15
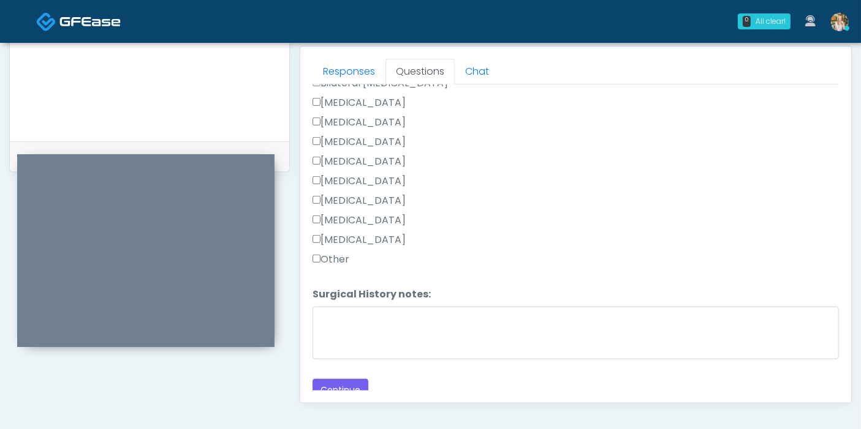
scroll to position [836, 0]
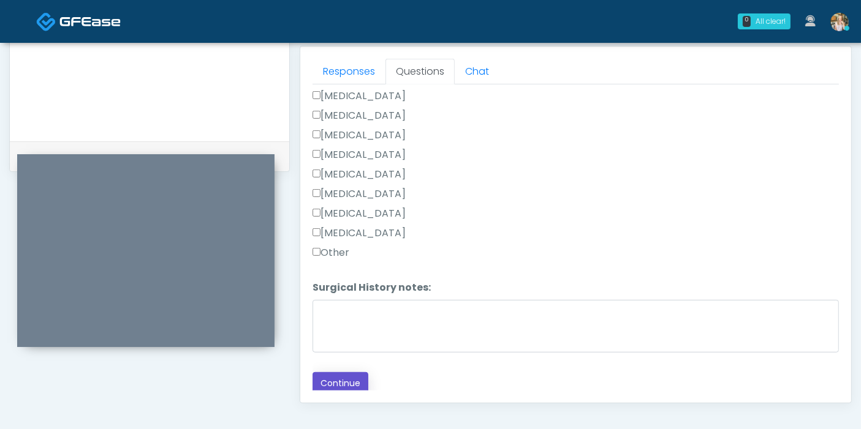
click at [341, 379] on button "Continue" at bounding box center [340, 383] width 56 height 23
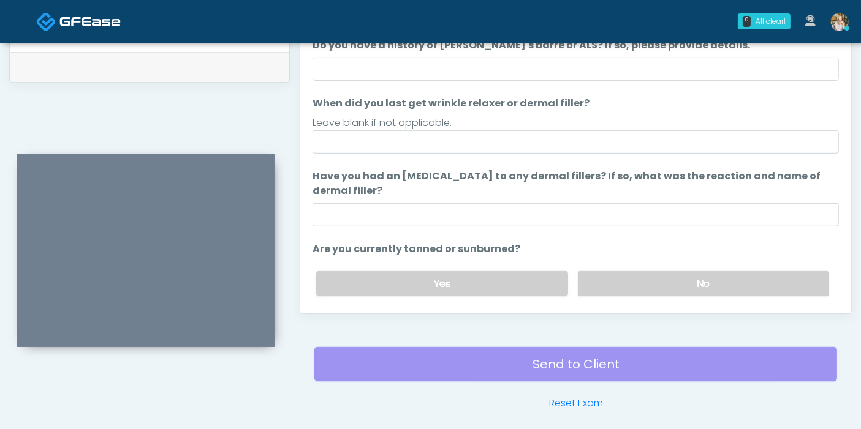
scroll to position [600, 0]
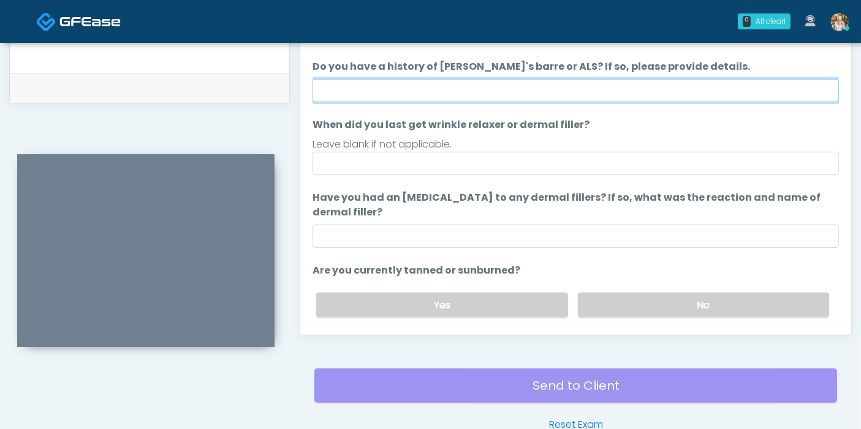
click at [526, 90] on input "Do you have a history of Guillain's barre or ALS? If so, please provide details." at bounding box center [575, 90] width 526 height 23
type input "******"
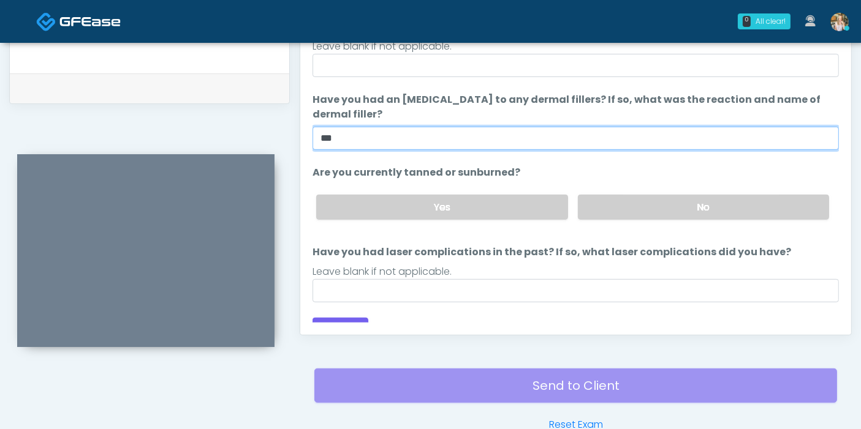
scroll to position [115, 0]
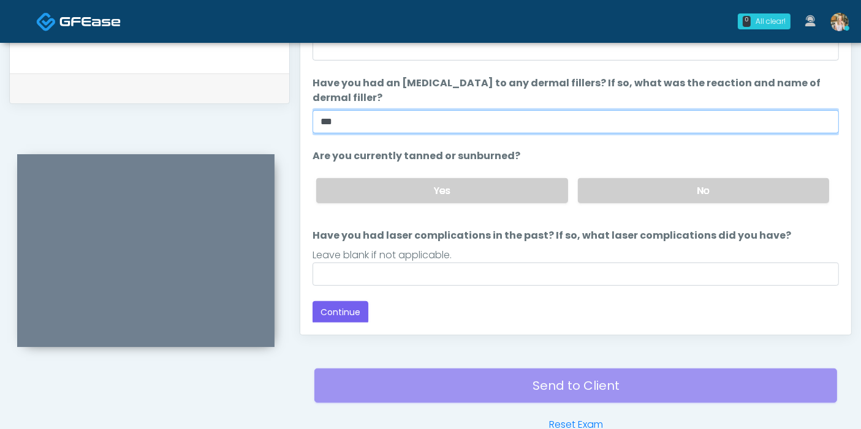
type input "***"
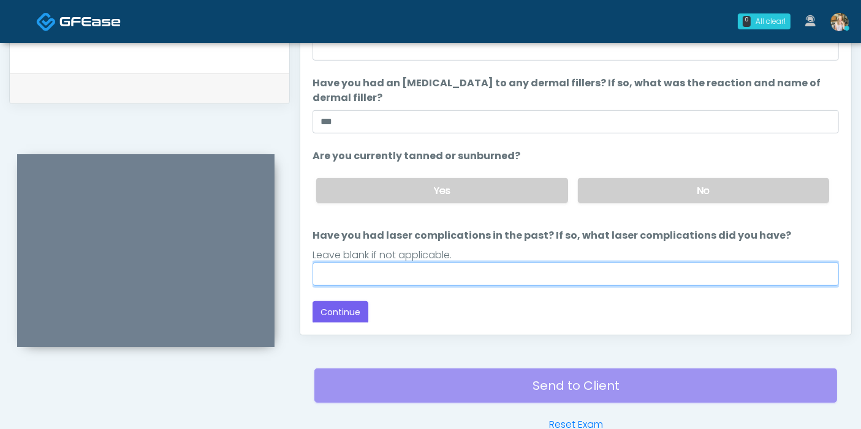
click at [492, 274] on input "Have you had laser complications in the past? If so, what laser complications d…" at bounding box center [575, 274] width 526 height 23
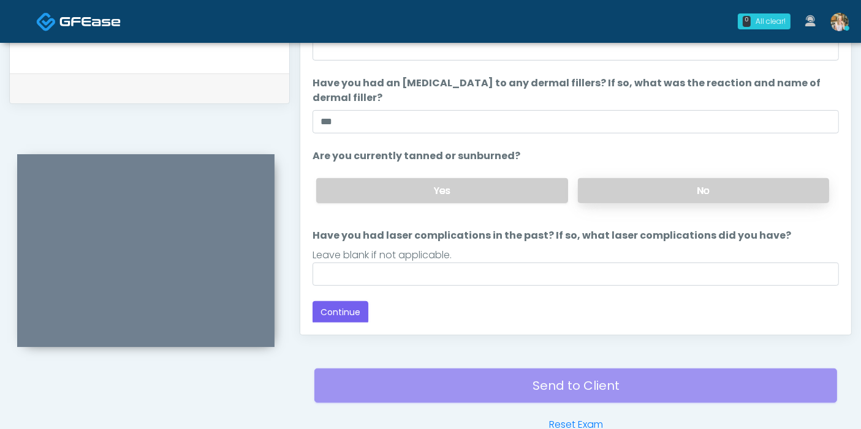
click at [644, 183] on label "No" at bounding box center [703, 190] width 251 height 25
click at [344, 311] on button "Continue" at bounding box center [340, 312] width 56 height 23
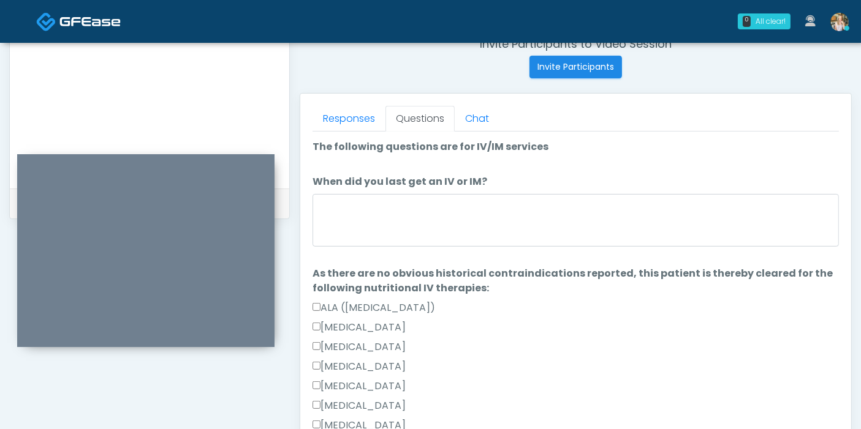
scroll to position [464, 0]
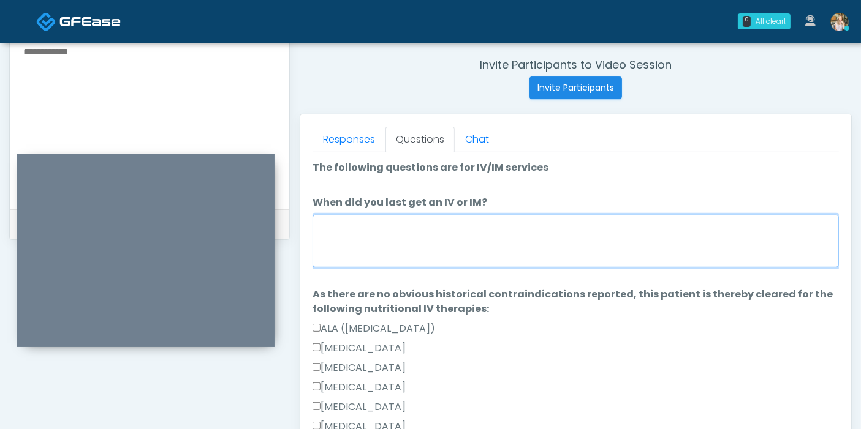
click at [430, 237] on textarea "When did you last get an IV or IM?" at bounding box center [575, 241] width 526 height 53
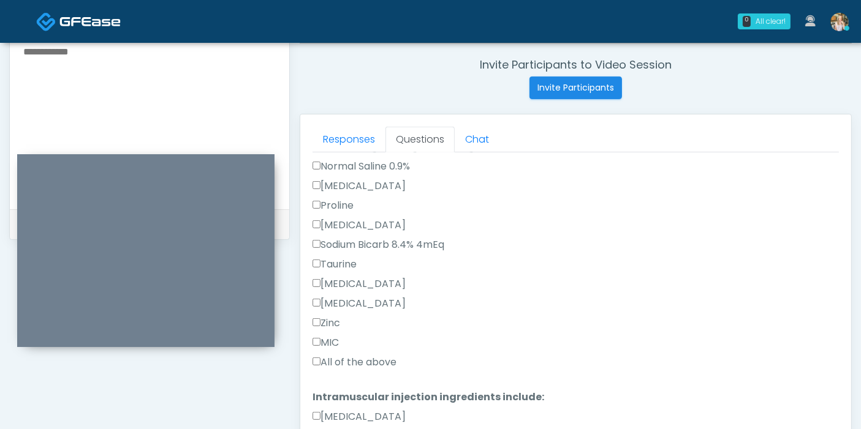
scroll to position [544, 0]
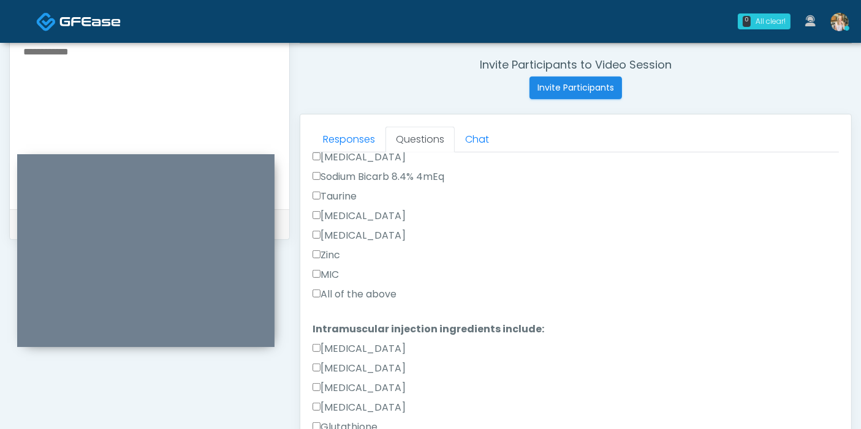
click at [335, 287] on label "All of the above" at bounding box center [354, 294] width 84 height 15
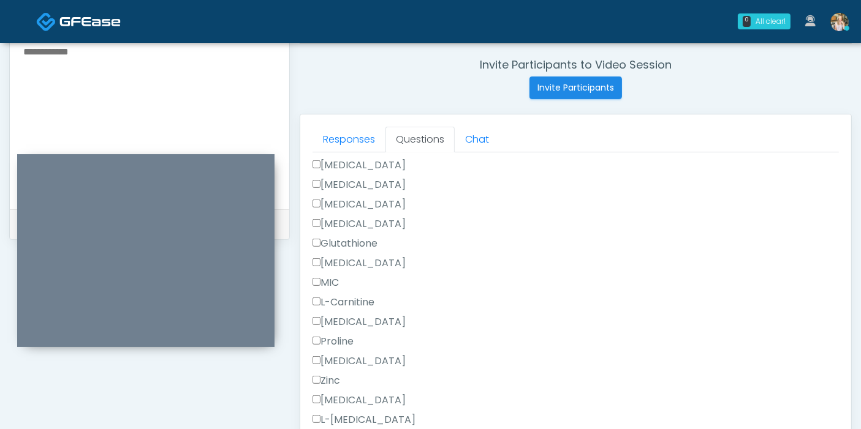
scroll to position [777, 0]
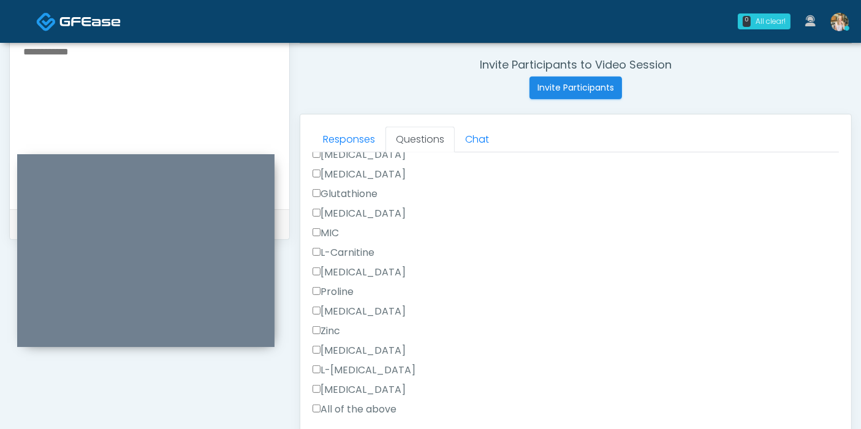
click at [337, 406] on label "All of the above" at bounding box center [354, 409] width 84 height 15
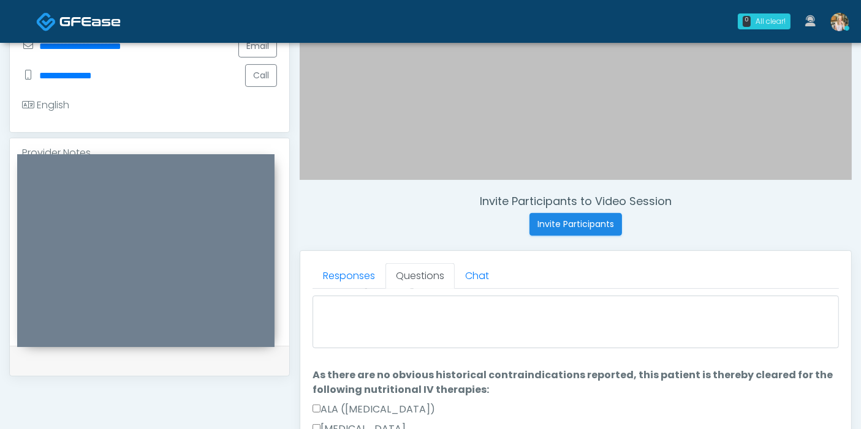
scroll to position [0, 0]
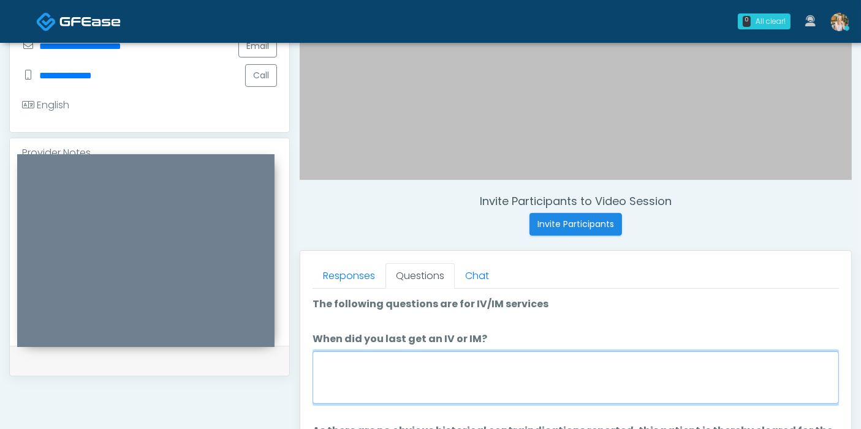
click at [477, 367] on textarea "When did you last get an IV or IM?" at bounding box center [575, 378] width 526 height 53
type textarea "**********"
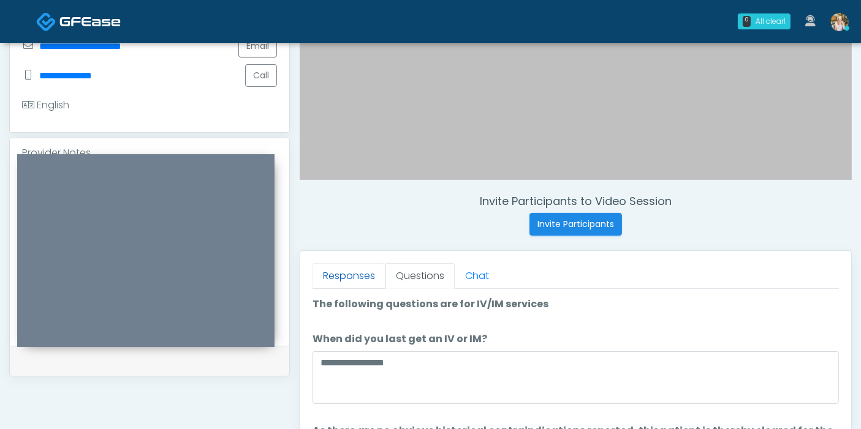
click at [360, 274] on link "Responses" at bounding box center [348, 276] width 73 height 26
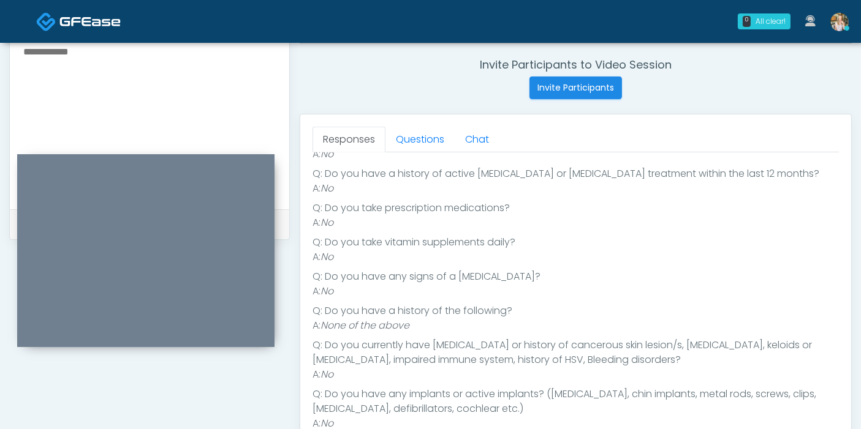
scroll to position [182, 0]
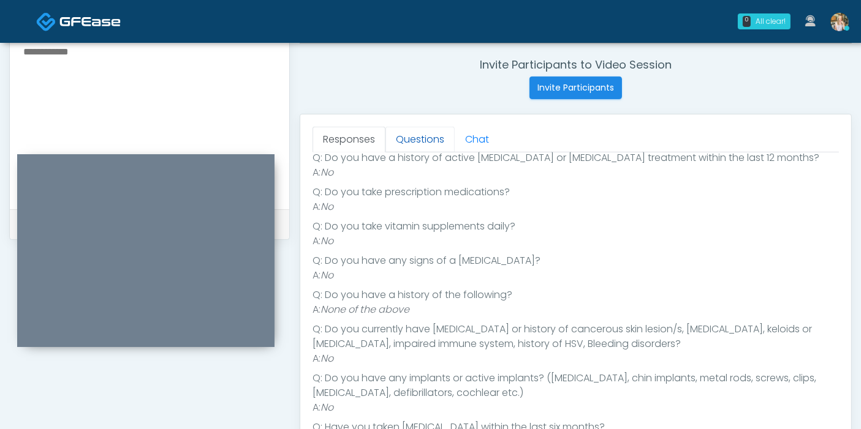
click at [418, 137] on link "Questions" at bounding box center [419, 140] width 69 height 26
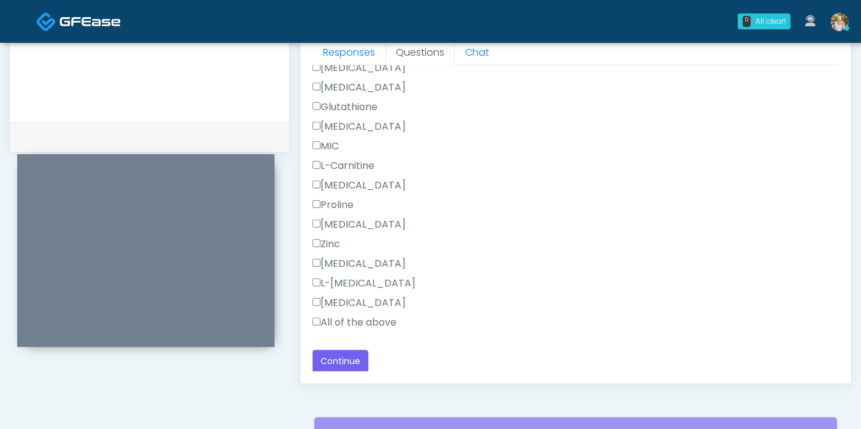
scroll to position [600, 0]
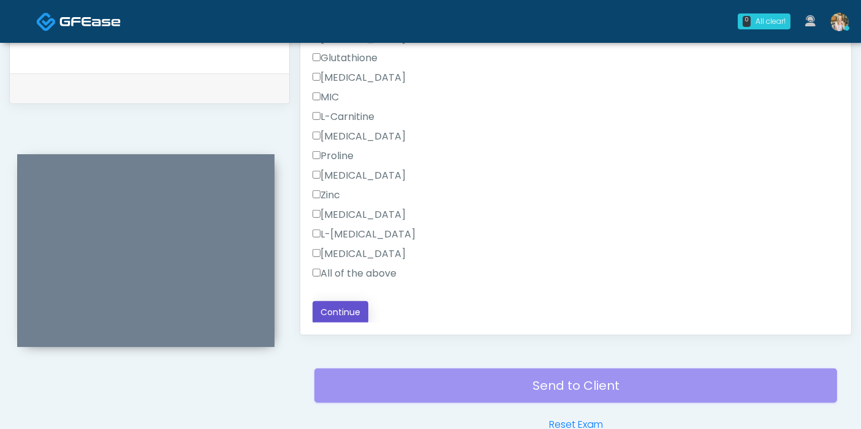
click at [341, 311] on button "Continue" at bounding box center [340, 312] width 56 height 23
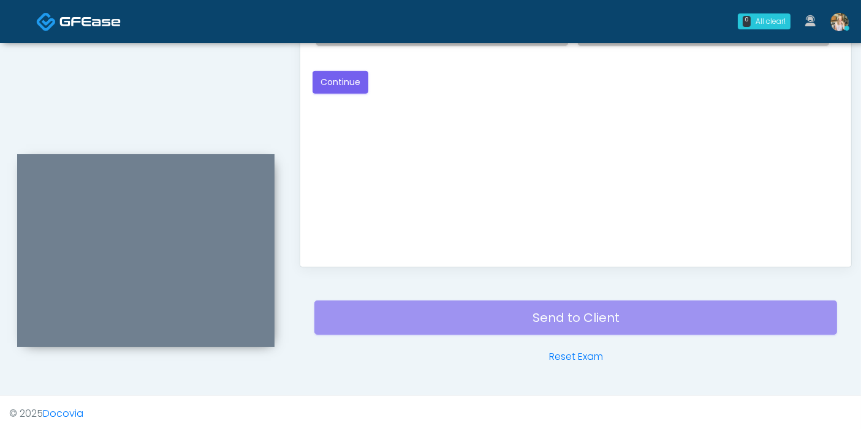
scroll to position [464, 0]
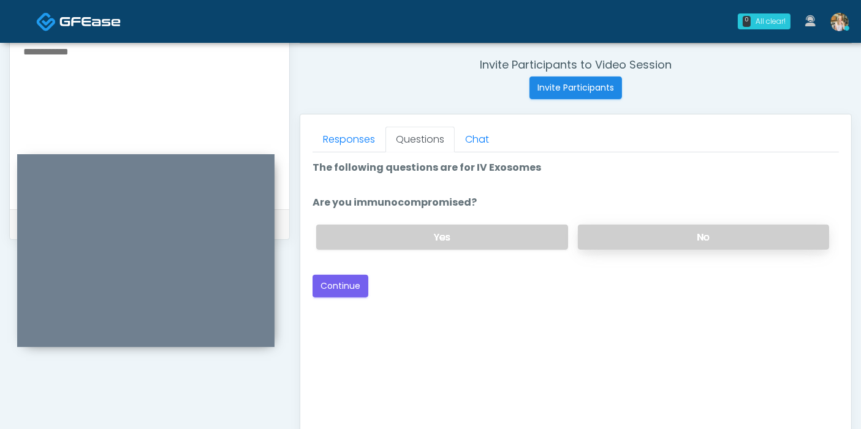
click at [632, 226] on label "No" at bounding box center [703, 237] width 251 height 25
click at [336, 291] on button "Continue" at bounding box center [340, 286] width 56 height 23
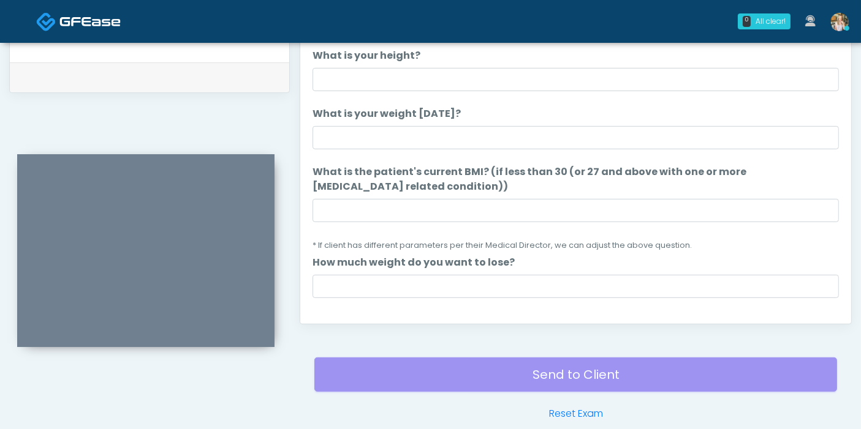
scroll to position [532, 0]
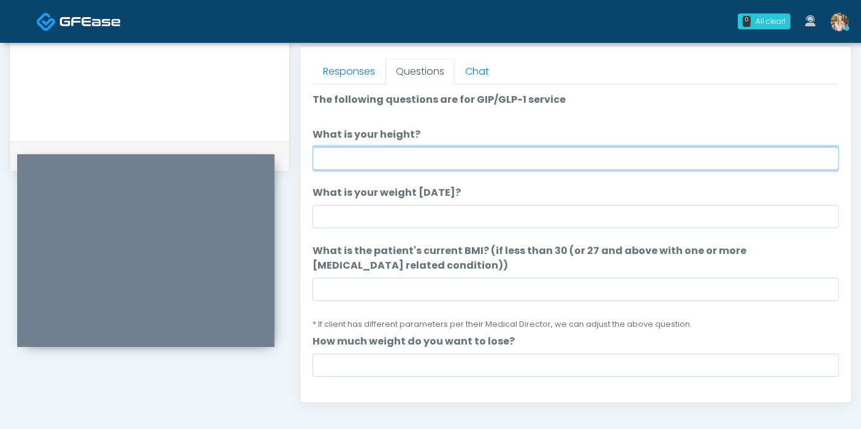
click at [390, 155] on input "What is your height?" at bounding box center [575, 158] width 526 height 23
click at [583, 156] on input "What is your height?" at bounding box center [575, 158] width 526 height 23
type input "***"
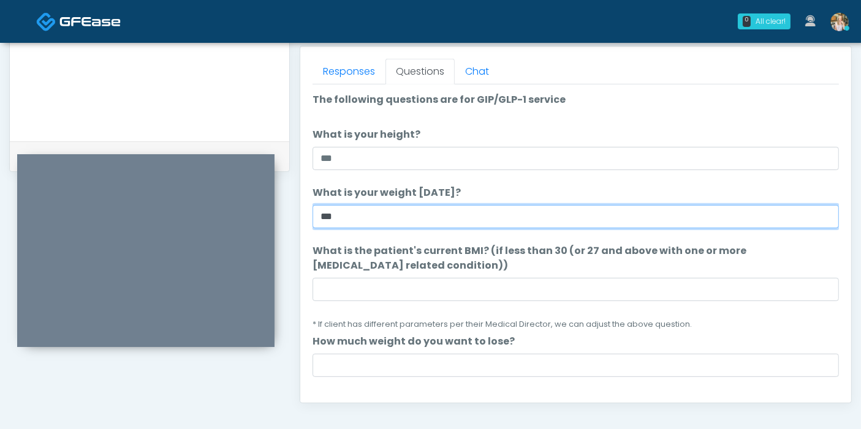
type input "***"
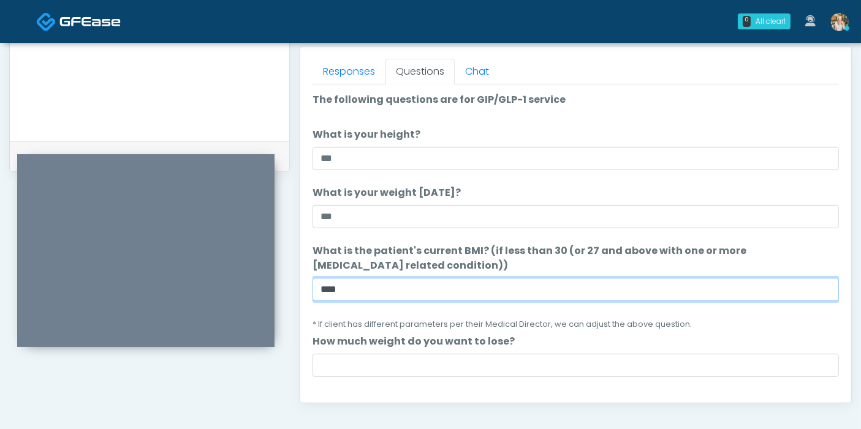
type input "****"
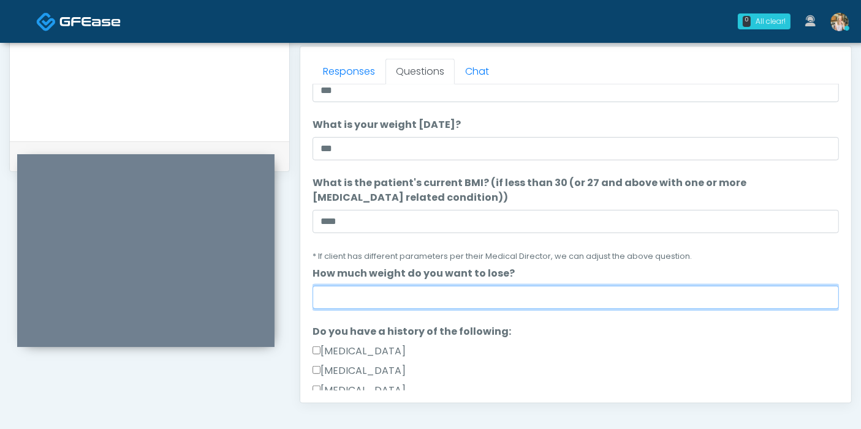
scroll to position [136, 0]
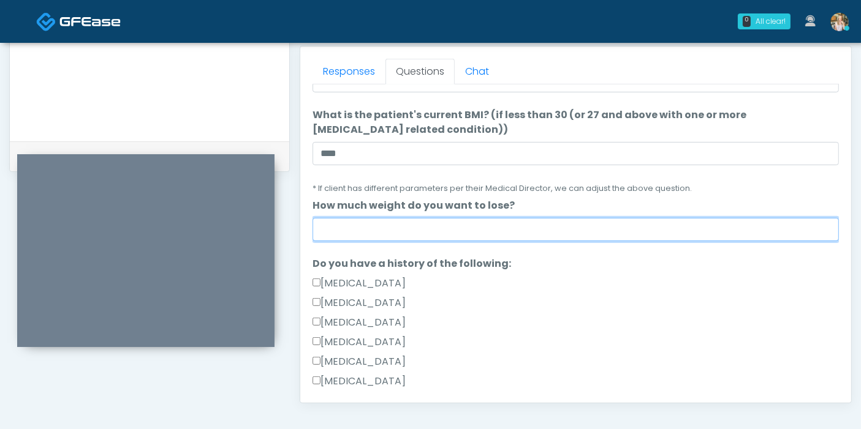
click at [602, 224] on input "How much weight do you want to lose?" at bounding box center [575, 229] width 526 height 23
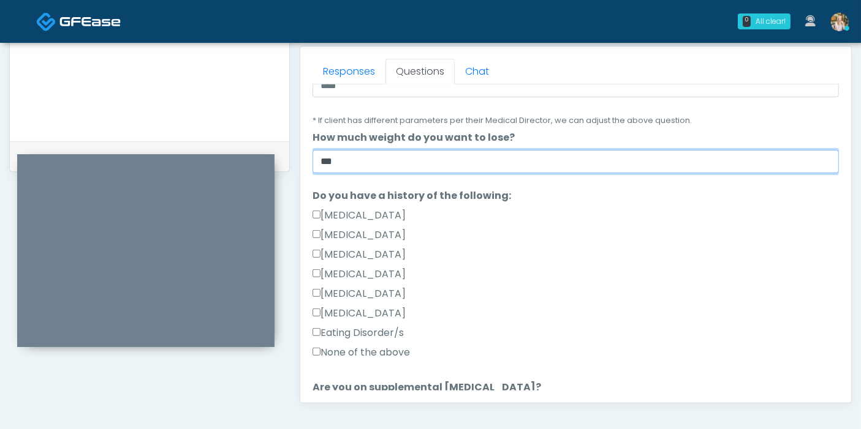
type input "***"
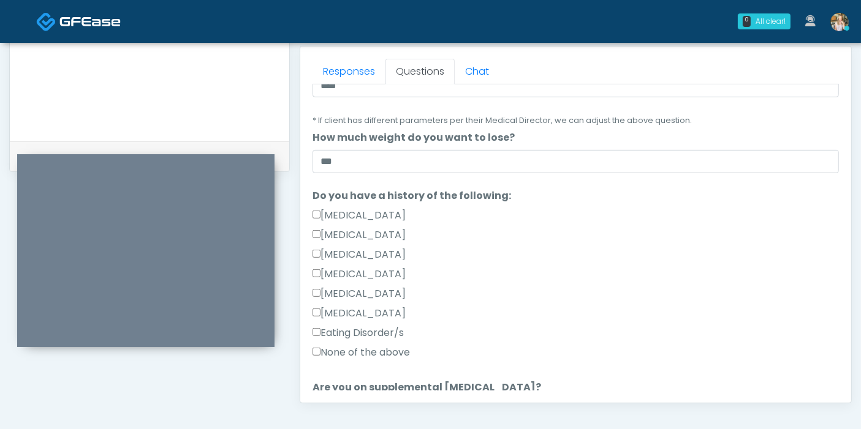
click at [395, 353] on label "None of the above" at bounding box center [360, 353] width 97 height 15
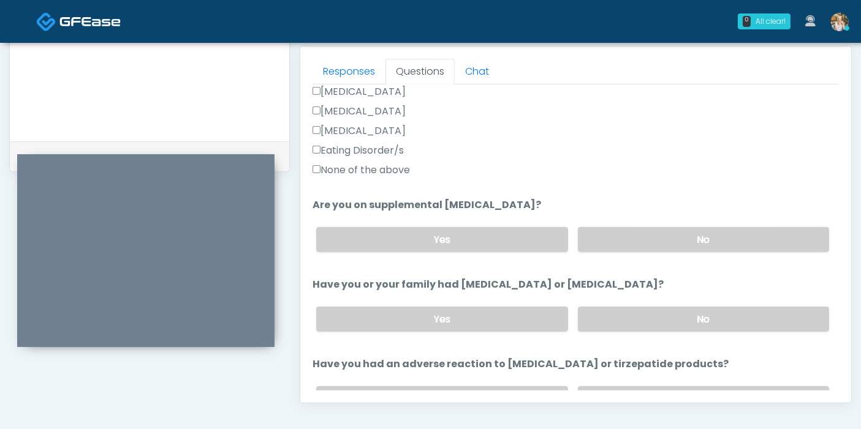
scroll to position [408, 0]
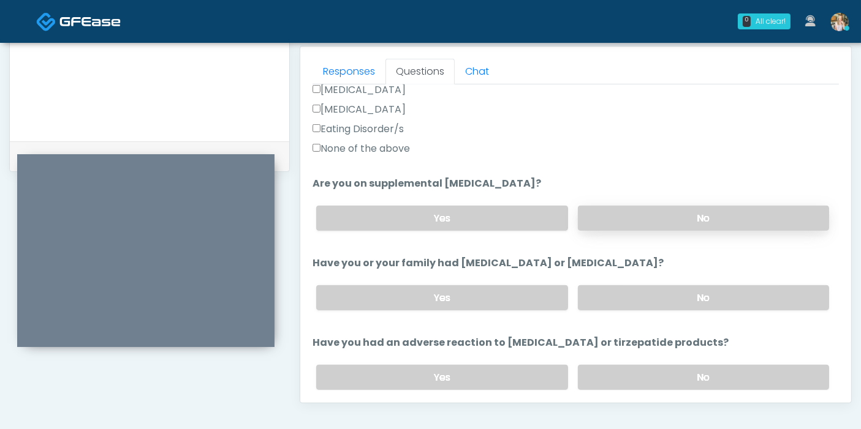
click at [633, 211] on label "No" at bounding box center [703, 218] width 251 height 25
click at [667, 301] on label "No" at bounding box center [703, 297] width 251 height 25
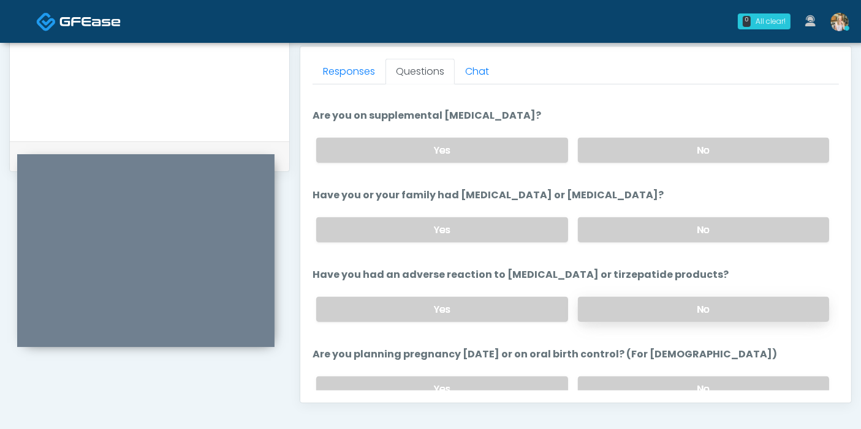
scroll to position [544, 0]
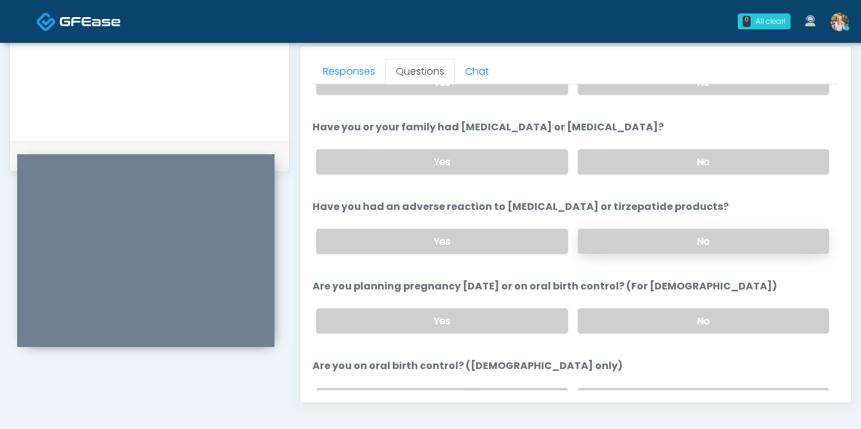
click at [607, 243] on label "No" at bounding box center [703, 241] width 251 height 25
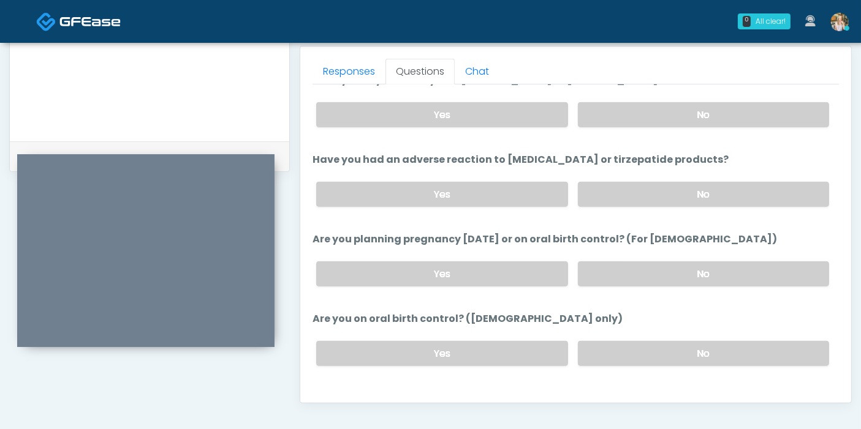
scroll to position [613, 0]
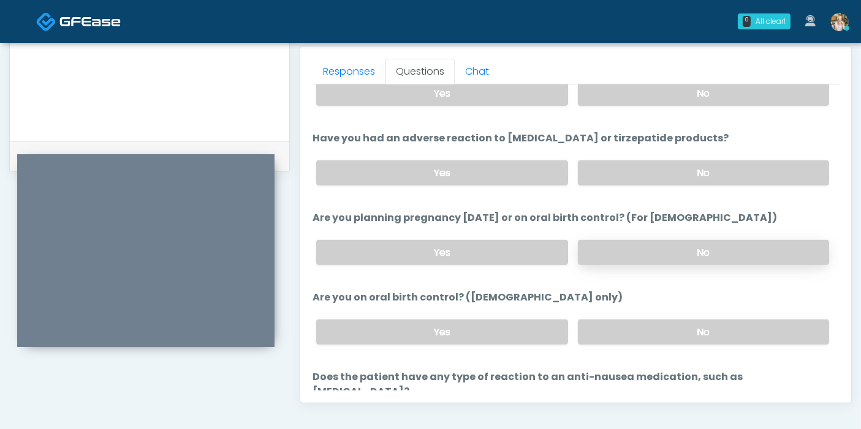
click at [637, 241] on label "No" at bounding box center [703, 252] width 251 height 25
click at [656, 332] on label "No" at bounding box center [703, 332] width 251 height 25
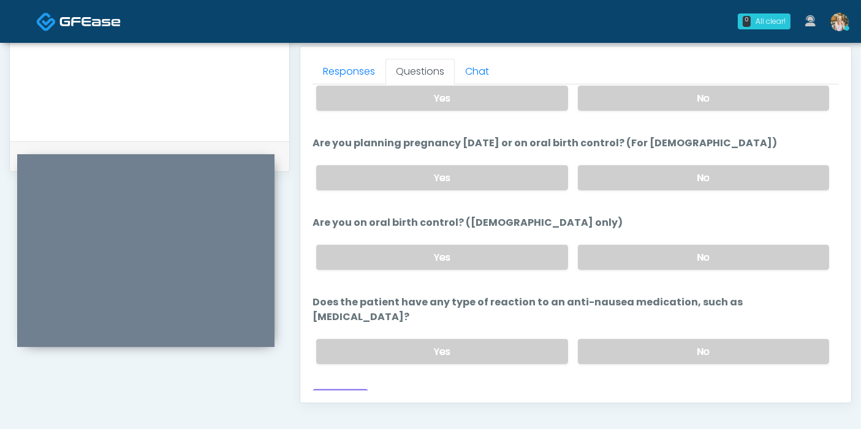
scroll to position [689, 0]
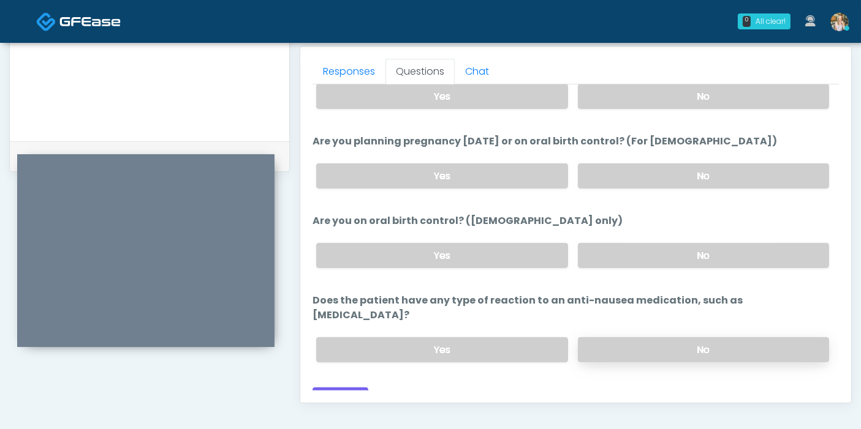
click at [654, 338] on label "No" at bounding box center [703, 350] width 251 height 25
click at [339, 388] on button "Continue" at bounding box center [340, 399] width 56 height 23
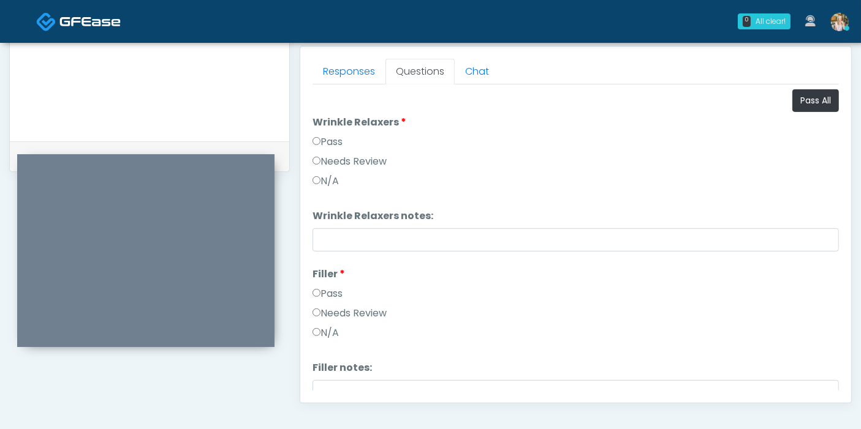
scroll to position [532, 0]
click at [802, 109] on button "Pass All" at bounding box center [815, 100] width 47 height 23
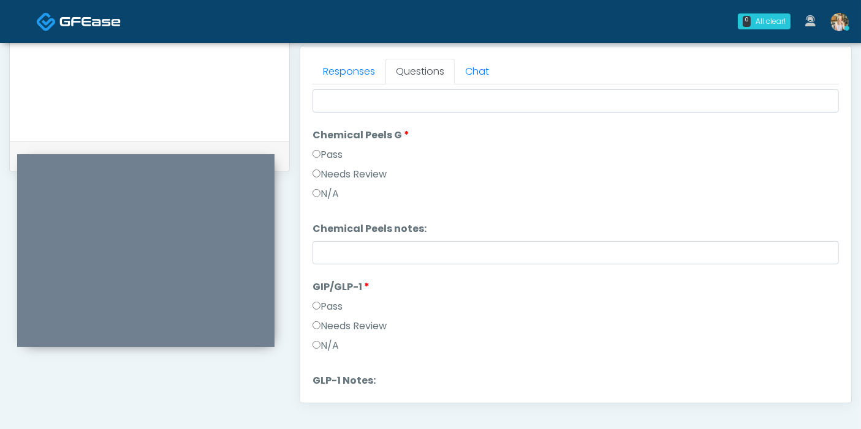
scroll to position [1417, 0]
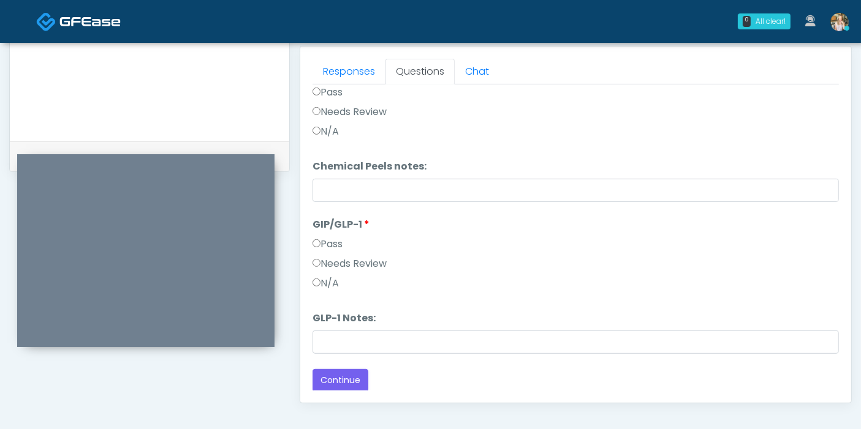
click at [342, 265] on label "Needs Review" at bounding box center [349, 264] width 74 height 15
click at [337, 382] on button "Continue" at bounding box center [340, 380] width 56 height 23
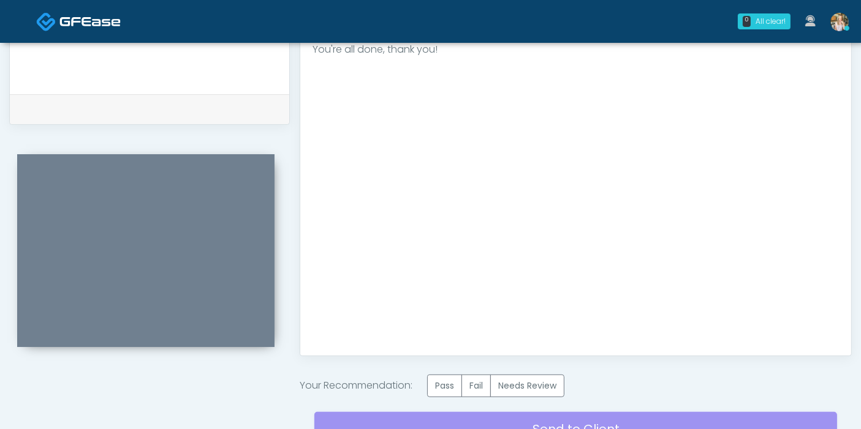
scroll to position [600, 0]
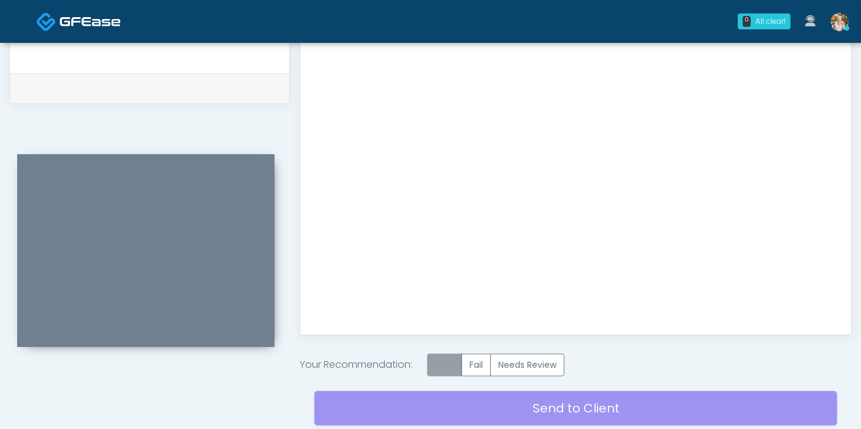
click at [442, 366] on label "Pass" at bounding box center [444, 365] width 35 height 23
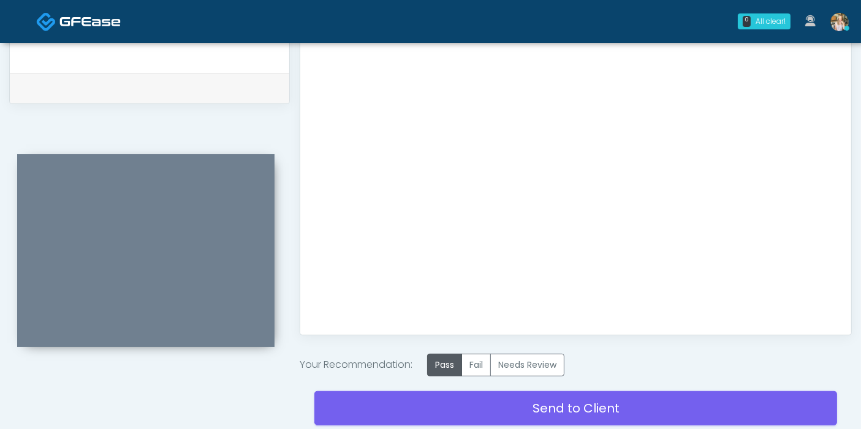
click at [573, 411] on div "Send to Client Reset Exam" at bounding box center [575, 416] width 523 height 78
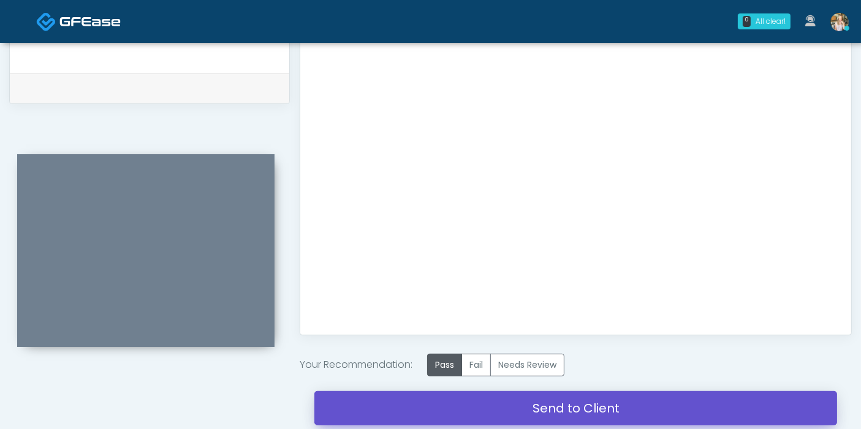
drag, startPoint x: 603, startPoint y: 409, endPoint x: 491, endPoint y: 66, distance: 360.9
click at [603, 409] on link "Send to Client" at bounding box center [575, 408] width 523 height 34
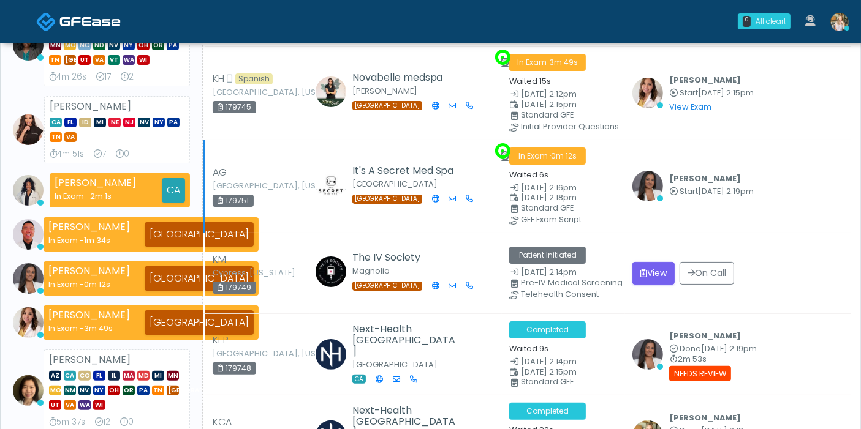
scroll to position [136, 0]
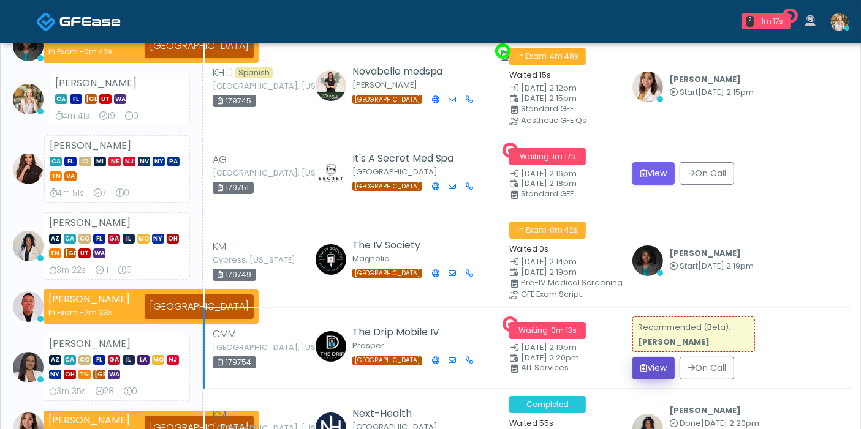
click at [650, 367] on button "View" at bounding box center [653, 368] width 42 height 23
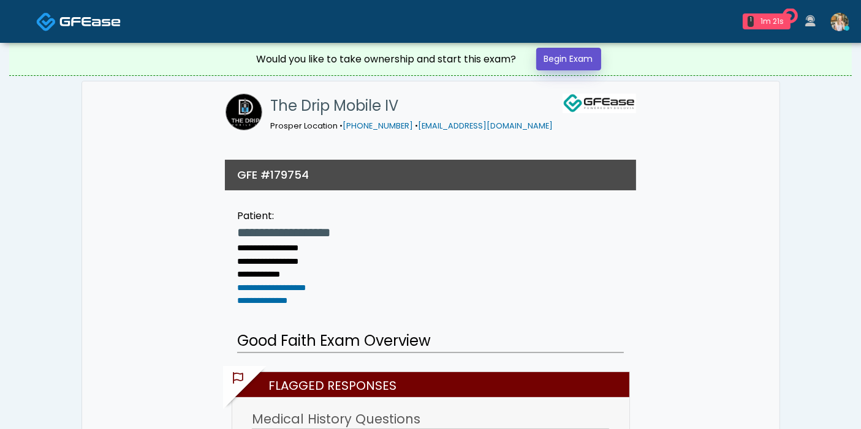
click at [570, 58] on link "Begin Exam" at bounding box center [568, 59] width 65 height 23
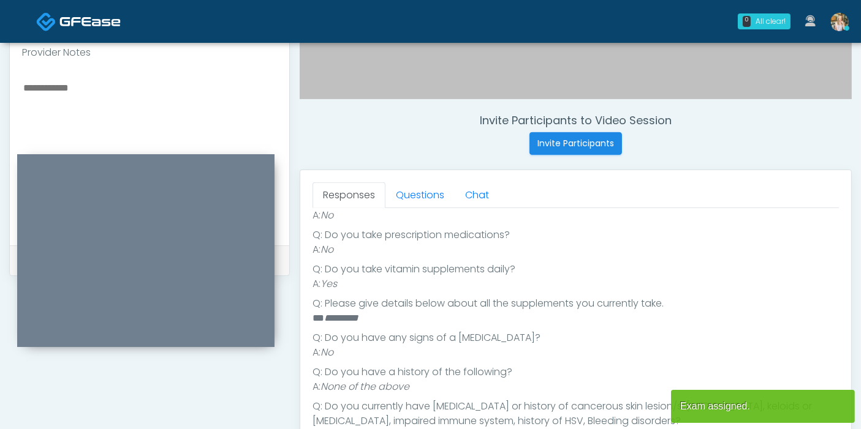
scroll to position [272, 0]
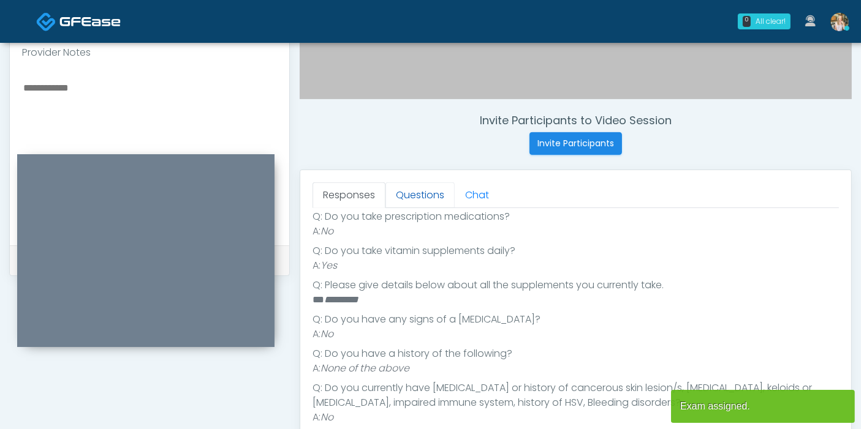
click at [421, 193] on link "Questions" at bounding box center [419, 196] width 69 height 26
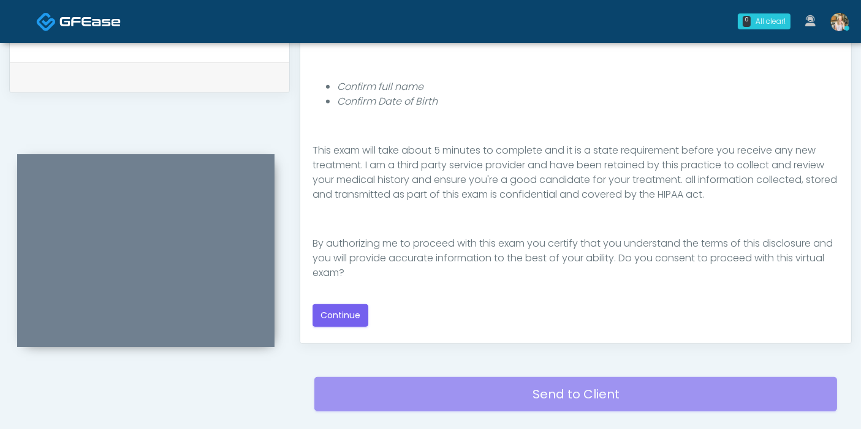
scroll to position [613, 0]
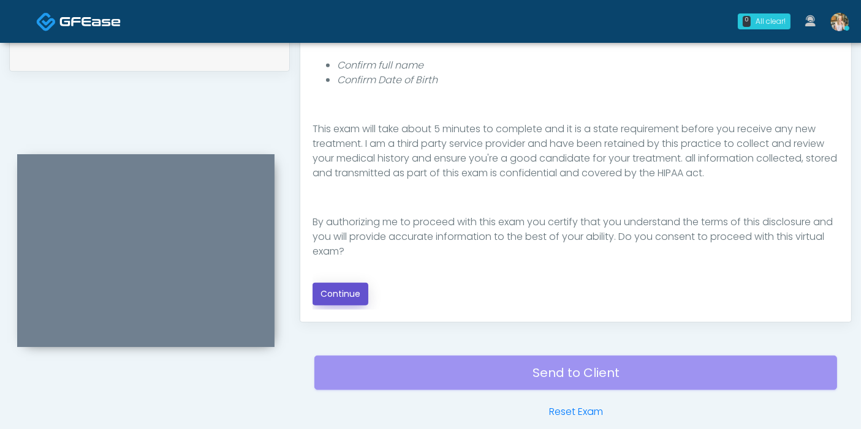
click at [348, 293] on button "Continue" at bounding box center [340, 294] width 56 height 23
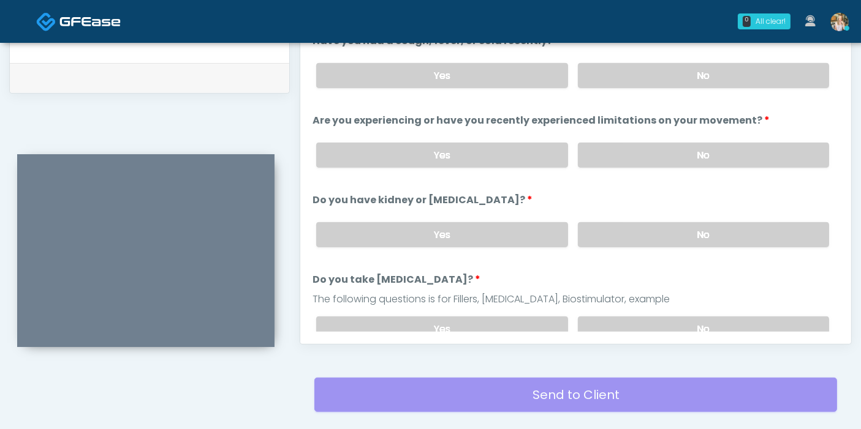
scroll to position [532, 0]
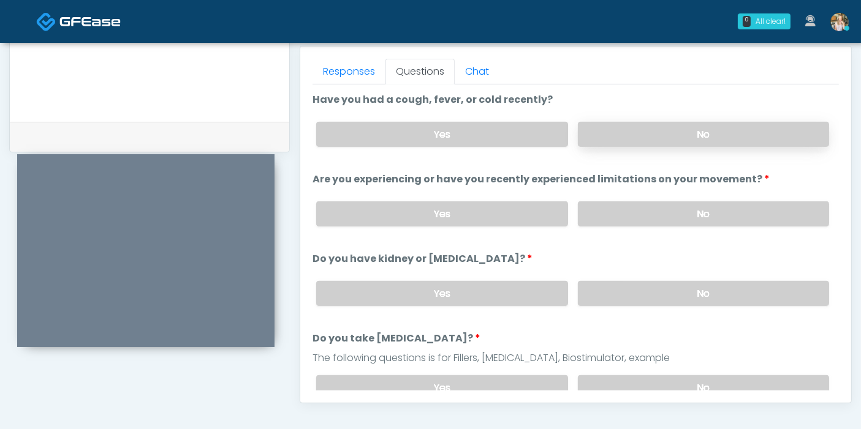
click at [693, 138] on label "No" at bounding box center [703, 134] width 251 height 25
click at [697, 216] on label "No" at bounding box center [703, 214] width 251 height 25
click at [640, 300] on label "No" at bounding box center [703, 293] width 251 height 25
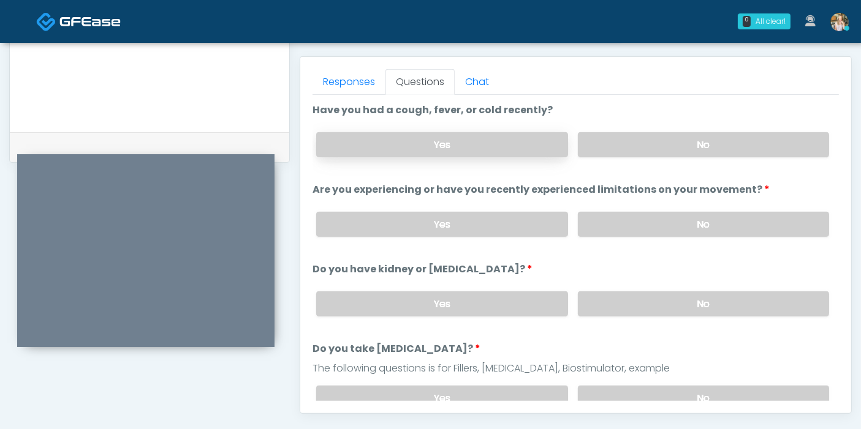
scroll to position [464, 0]
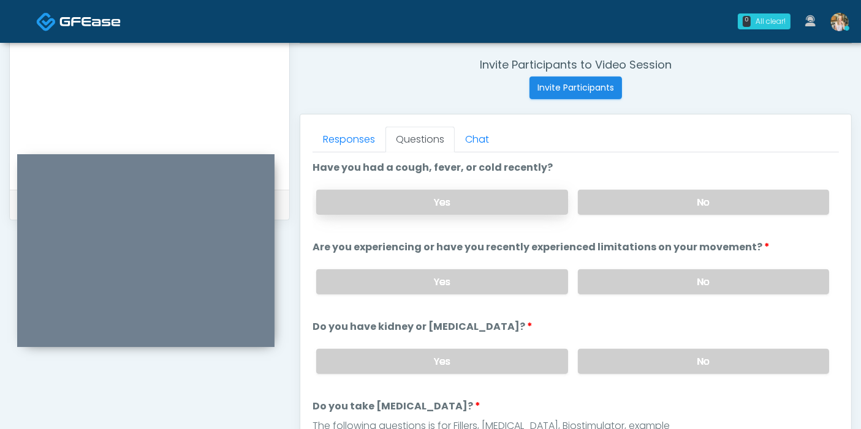
click at [485, 197] on label "Yes" at bounding box center [441, 202] width 251 height 25
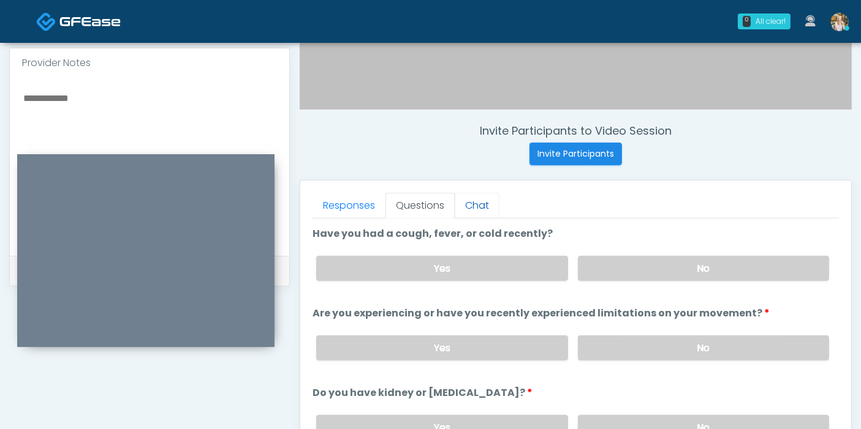
scroll to position [395, 0]
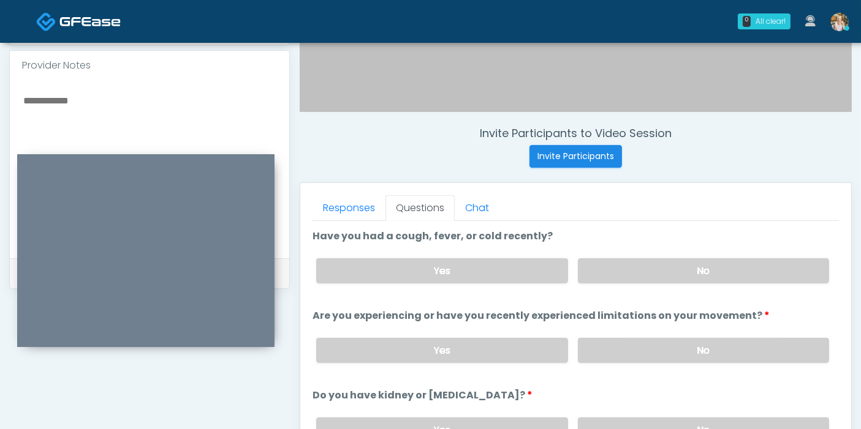
click at [64, 104] on textarea at bounding box center [149, 167] width 255 height 149
type textarea "*"
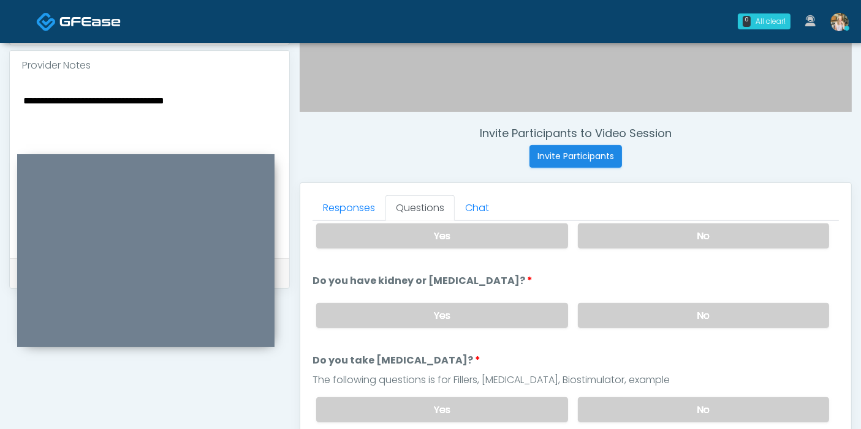
scroll to position [136, 0]
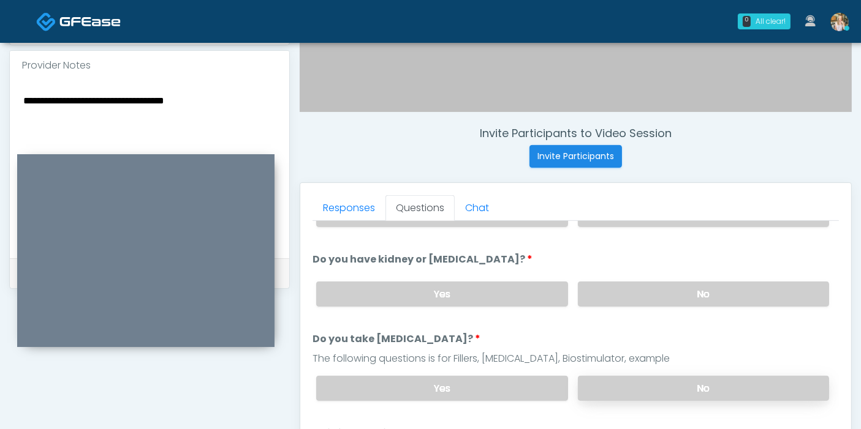
type textarea "**********"
click at [625, 380] on label "No" at bounding box center [703, 388] width 251 height 25
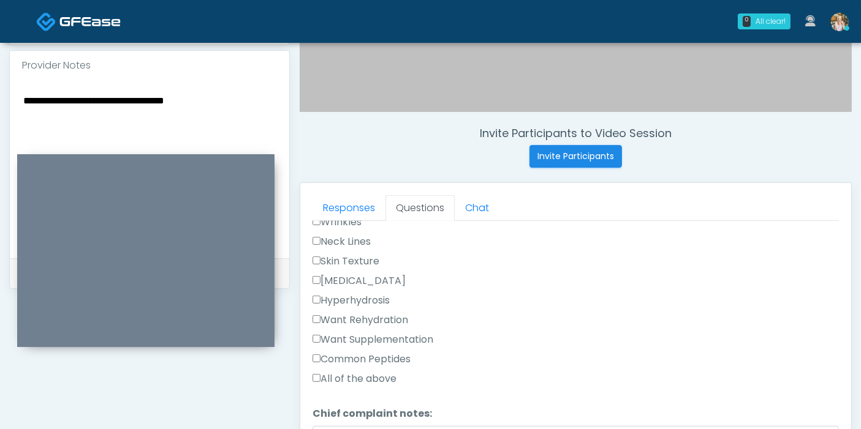
scroll to position [408, 0]
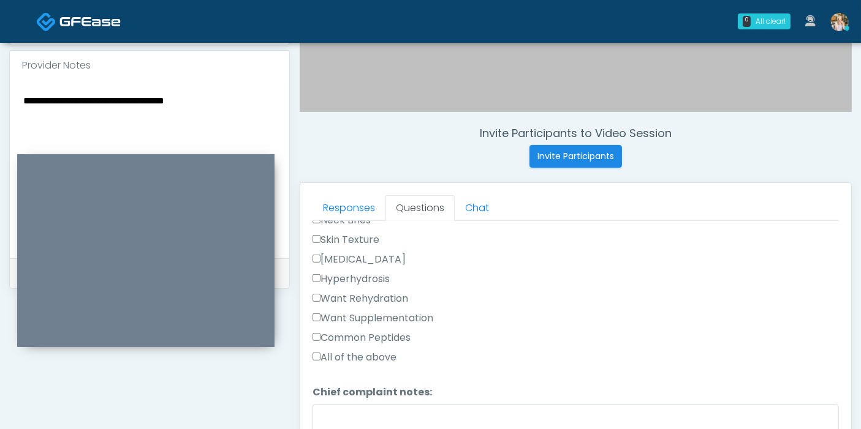
click at [341, 292] on label "Want Rehydration" at bounding box center [360, 299] width 96 height 15
click at [351, 315] on label "Want Supplementation" at bounding box center [372, 318] width 121 height 15
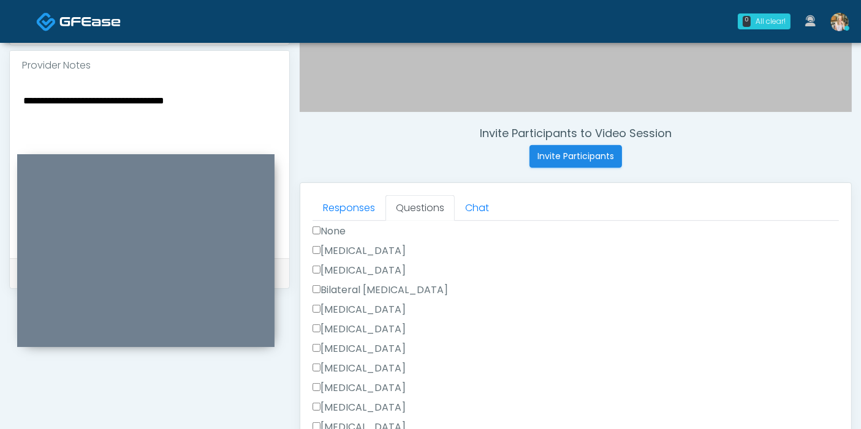
scroll to position [613, 0]
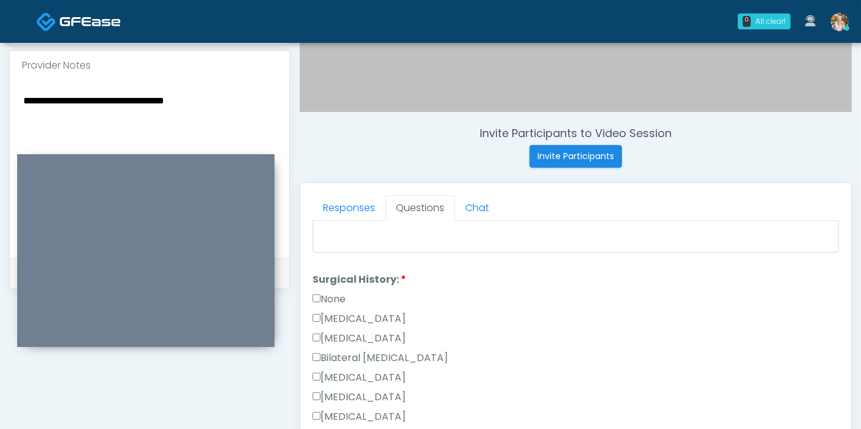
click at [327, 295] on label "None" at bounding box center [328, 299] width 33 height 15
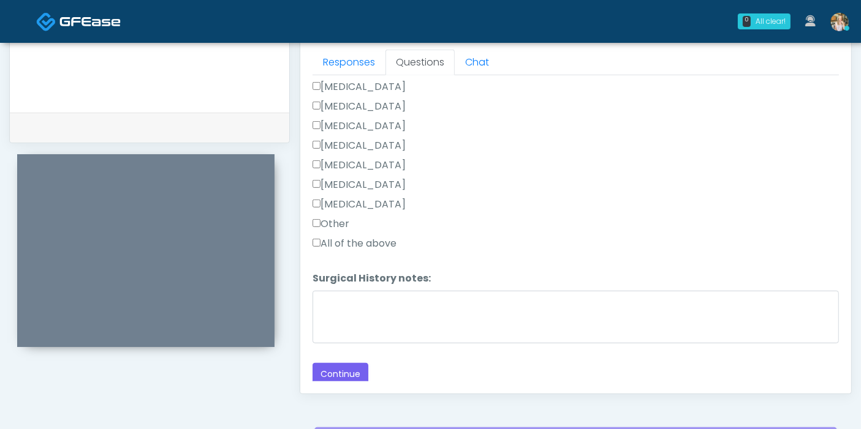
scroll to position [600, 0]
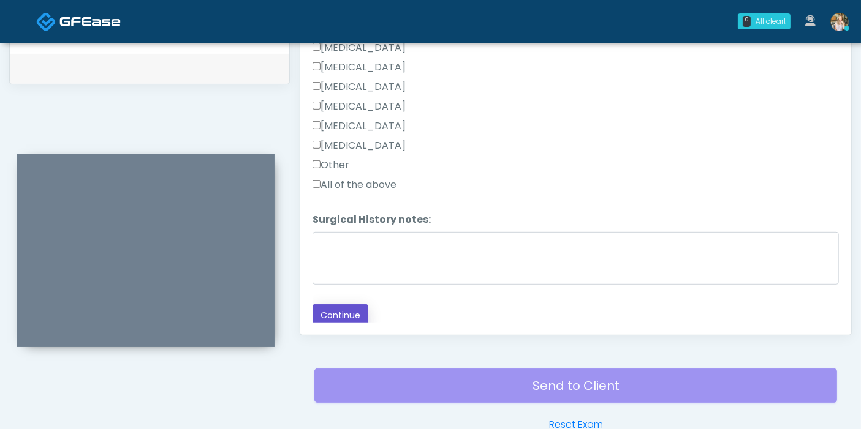
click at [343, 311] on button "Continue" at bounding box center [340, 315] width 56 height 23
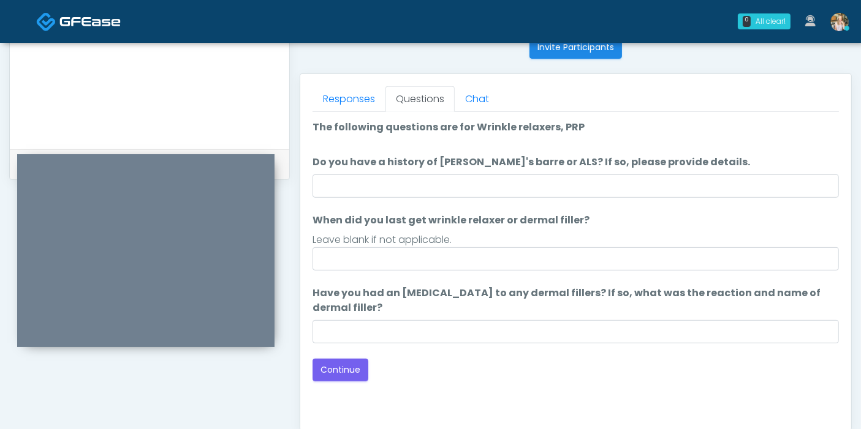
scroll to position [464, 0]
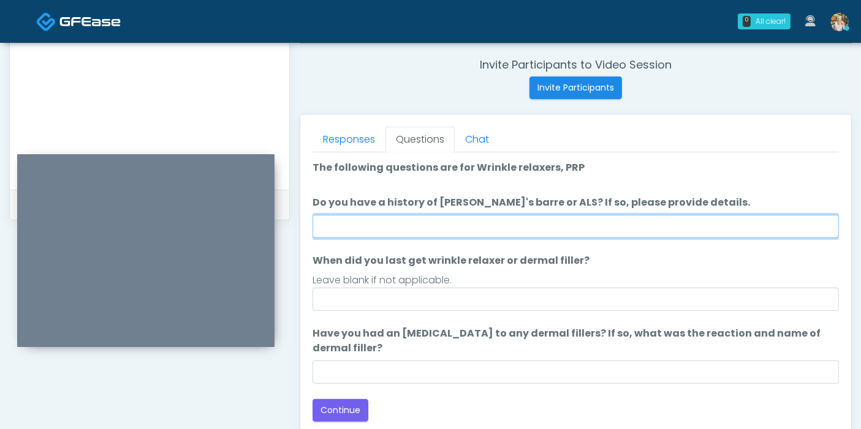
click at [475, 225] on input "Do you have a history of Guillain's barre or ALS? If so, please provide details." at bounding box center [575, 226] width 526 height 23
type input "******"
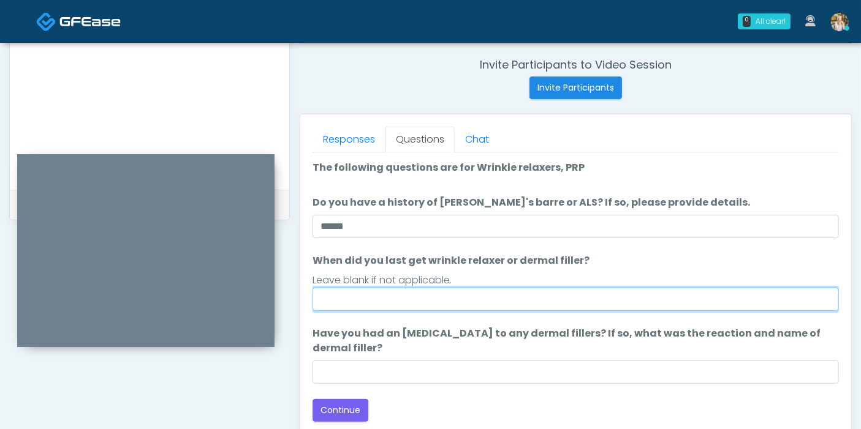
click at [614, 295] on input "When did you last get wrinkle relaxer or dermal filler?" at bounding box center [575, 299] width 526 height 23
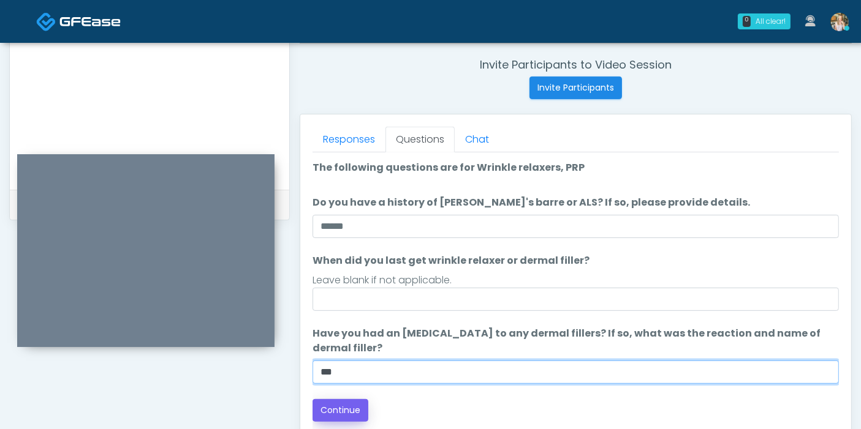
type input "***"
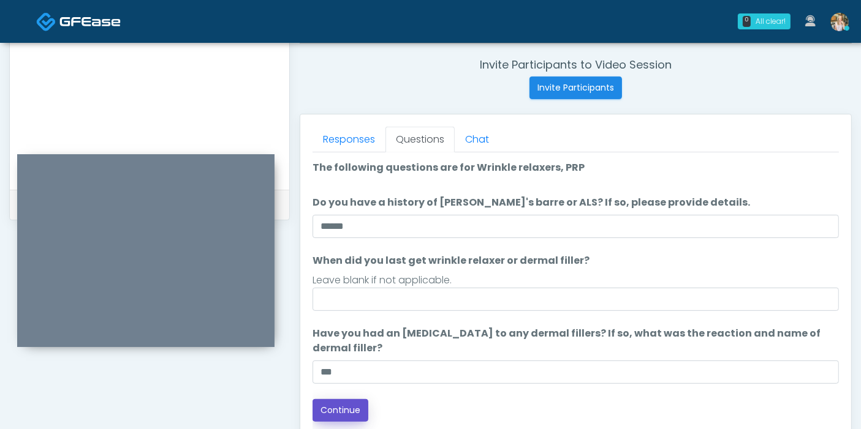
click at [346, 407] on button "Continue" at bounding box center [340, 410] width 56 height 23
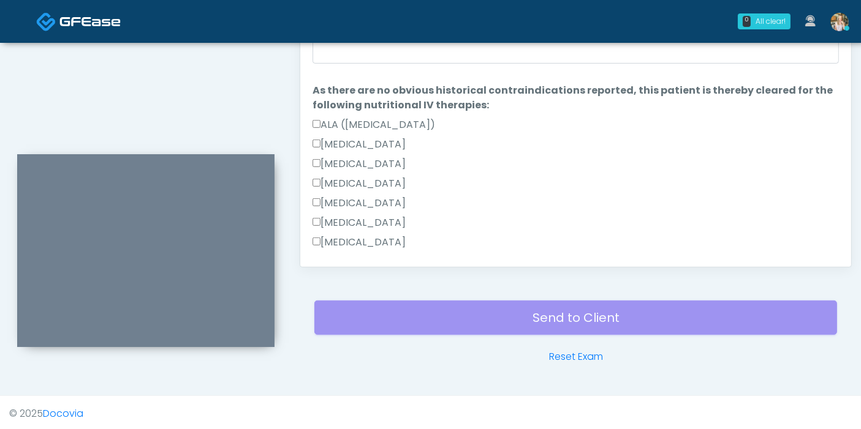
scroll to position [532, 0]
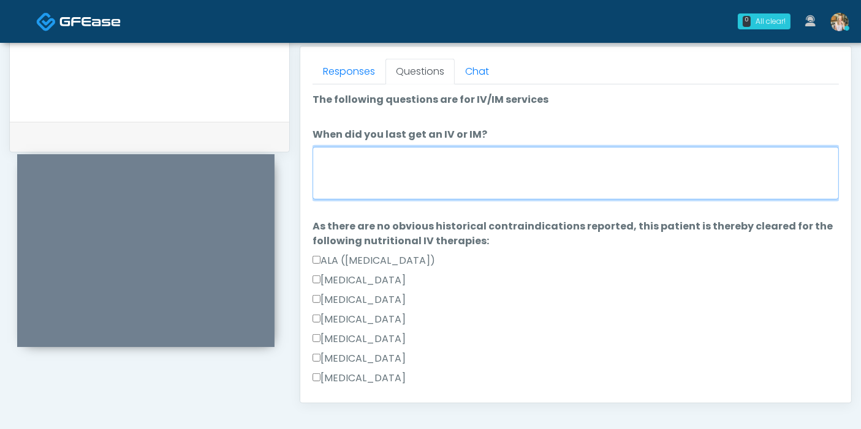
click at [415, 175] on textarea "When did you last get an IV or IM?" at bounding box center [575, 173] width 526 height 53
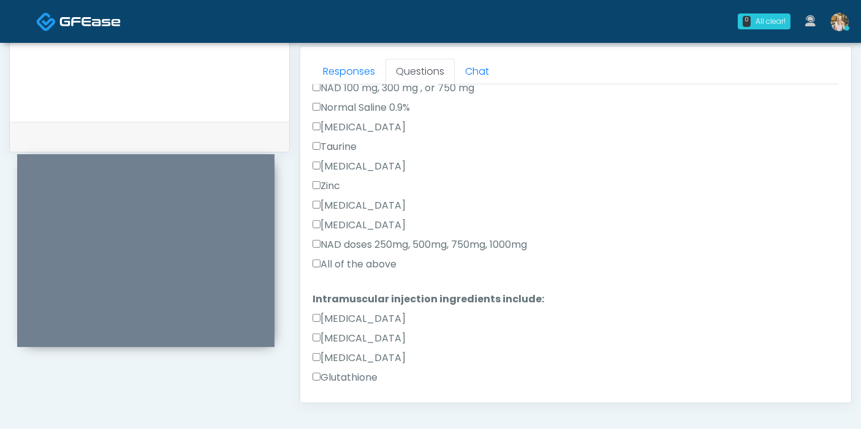
click at [340, 264] on label "All of the above" at bounding box center [354, 264] width 84 height 15
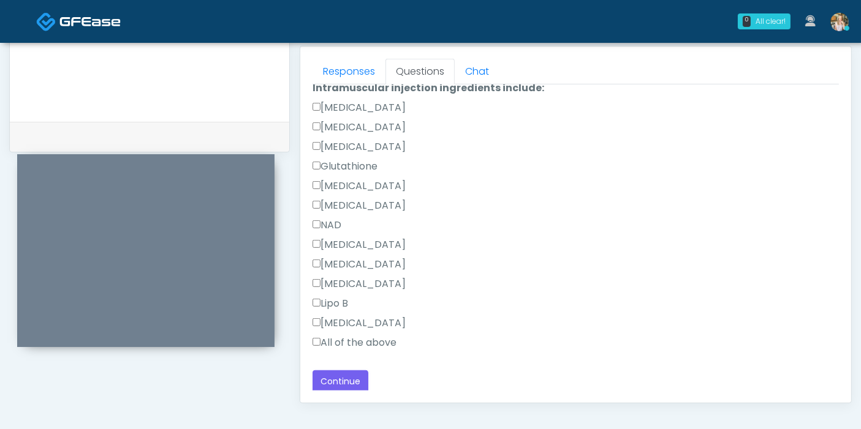
scroll to position [621, 0]
click at [347, 336] on label "All of the above" at bounding box center [354, 341] width 84 height 15
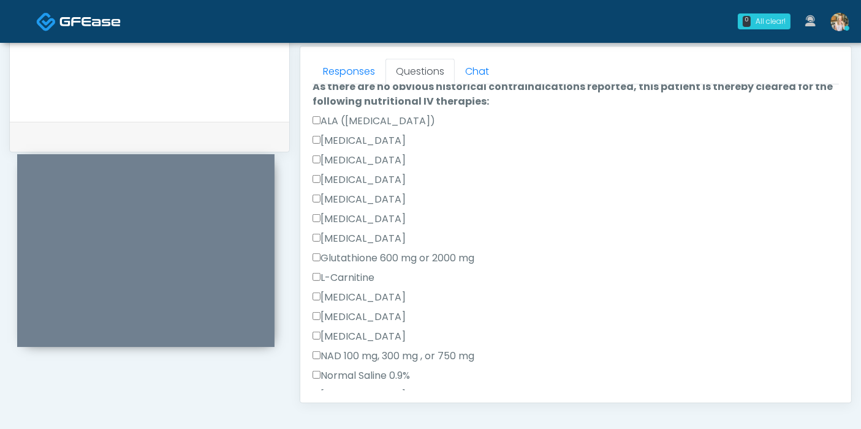
scroll to position [0, 0]
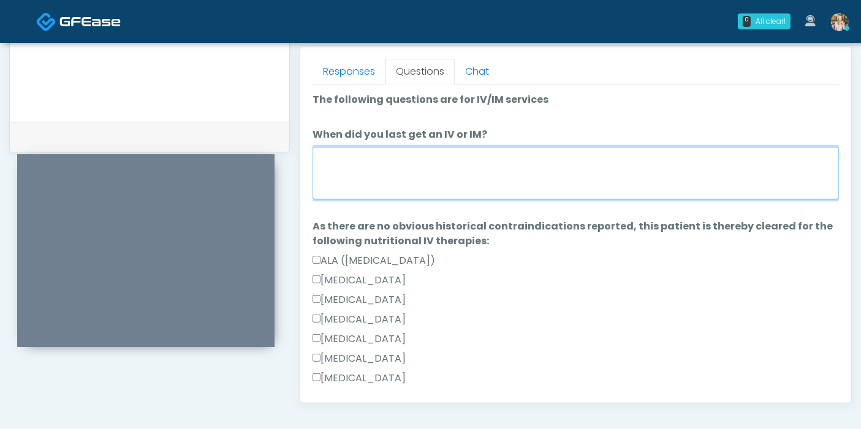
click at [409, 178] on textarea "When did you last get an IV or IM?" at bounding box center [575, 173] width 526 height 53
type textarea "*"
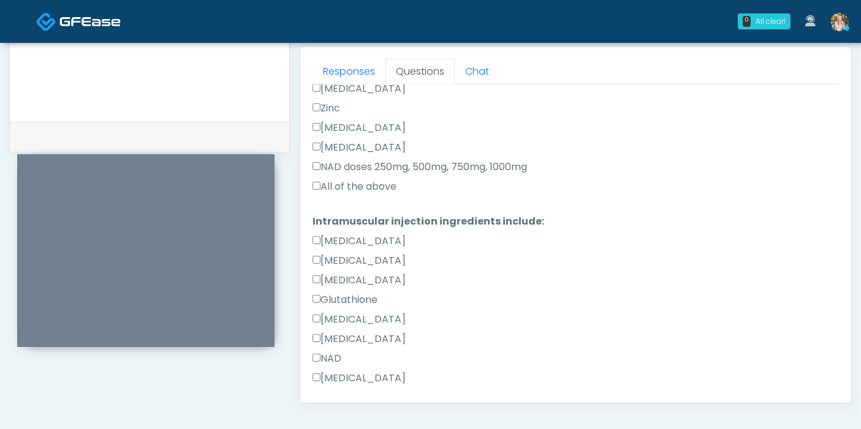
scroll to position [544, 0]
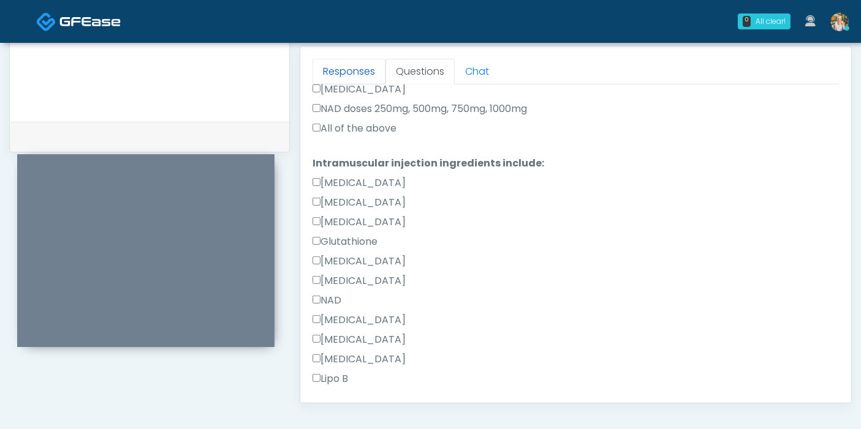
type textarea "**********"
click at [356, 66] on link "Responses" at bounding box center [348, 72] width 73 height 26
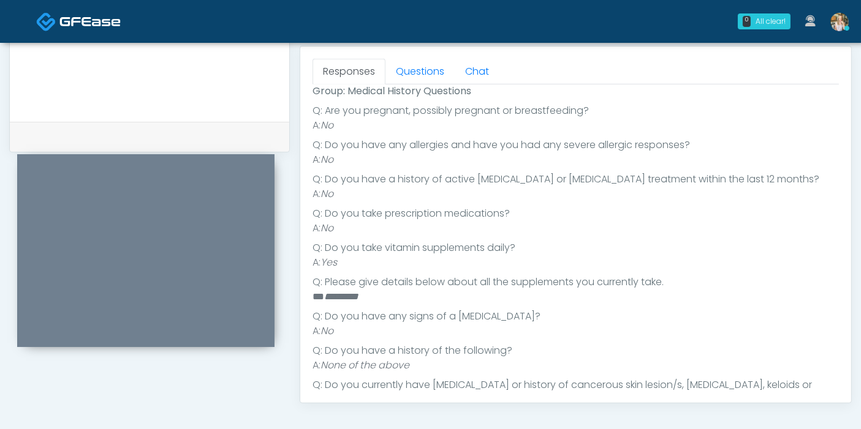
scroll to position [138, 0]
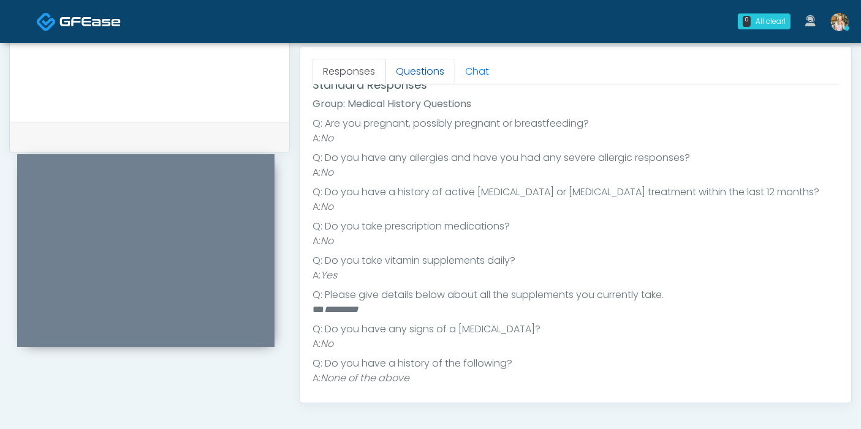
click at [407, 69] on link "Questions" at bounding box center [419, 72] width 69 height 26
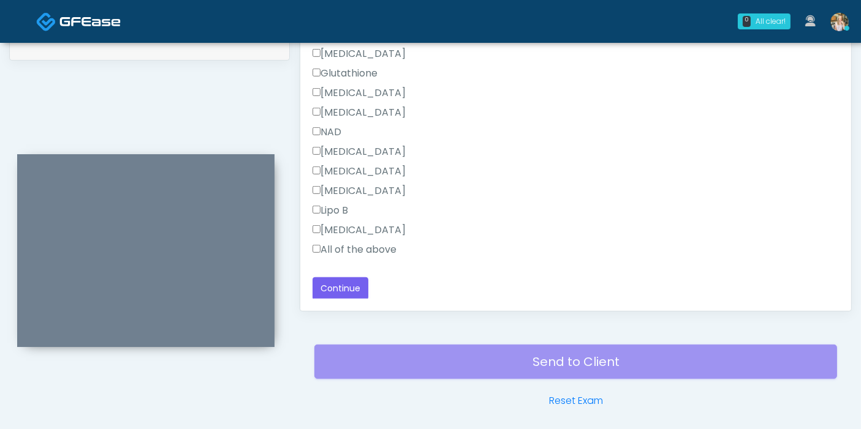
scroll to position [668, 0]
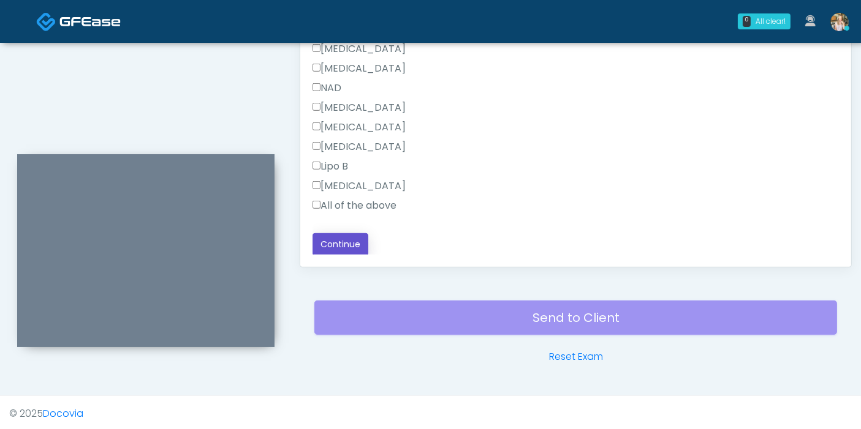
click at [351, 241] on button "Continue" at bounding box center [340, 244] width 56 height 23
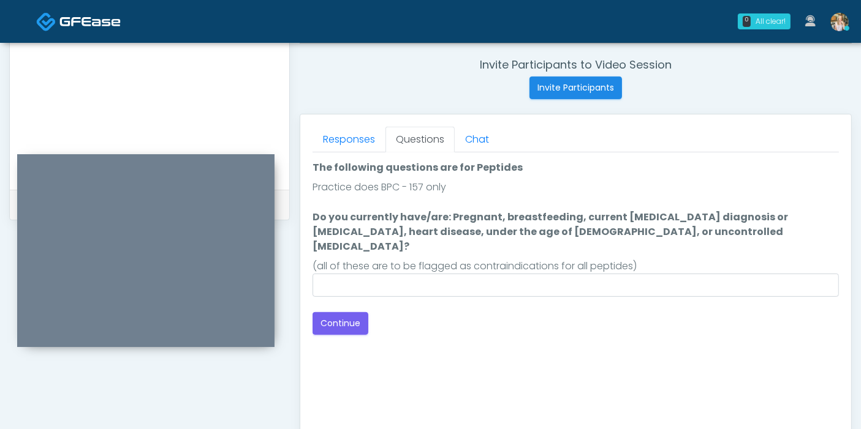
scroll to position [464, 0]
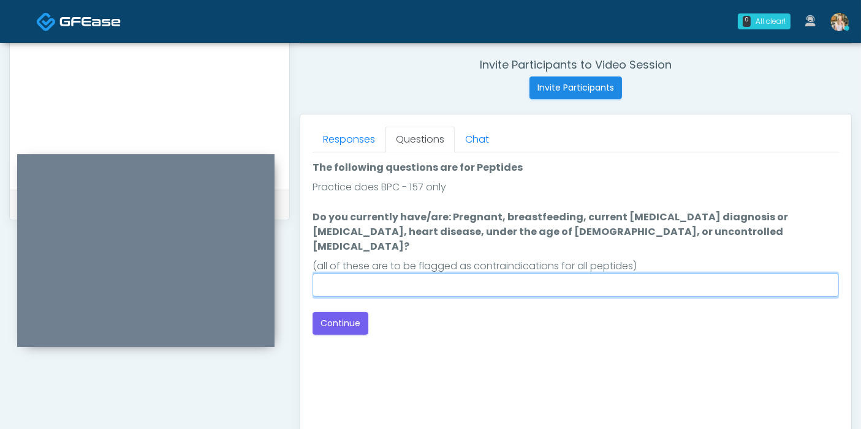
click at [432, 274] on input "Do you currently have/are: Pregnant, breastfeeding, current cancer diagnosis or…" at bounding box center [575, 285] width 526 height 23
type input "**********"
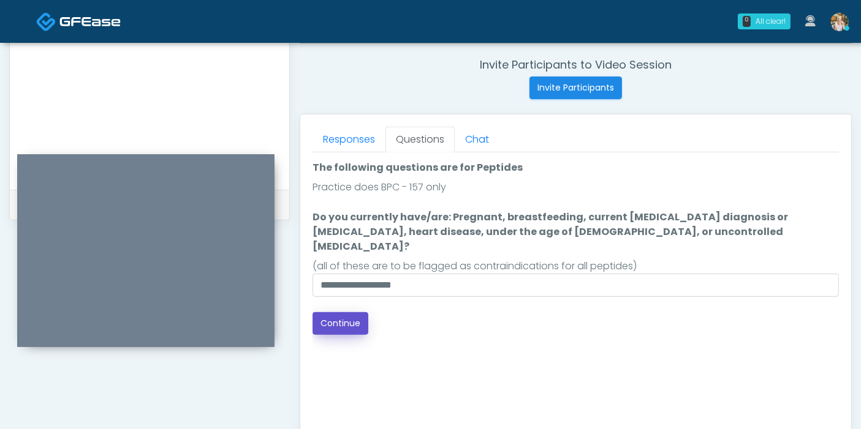
click at [354, 312] on button "Continue" at bounding box center [340, 323] width 56 height 23
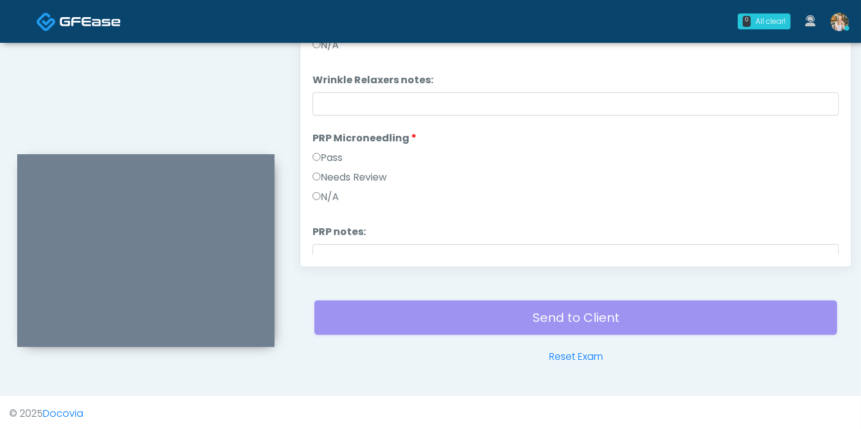
scroll to position [532, 0]
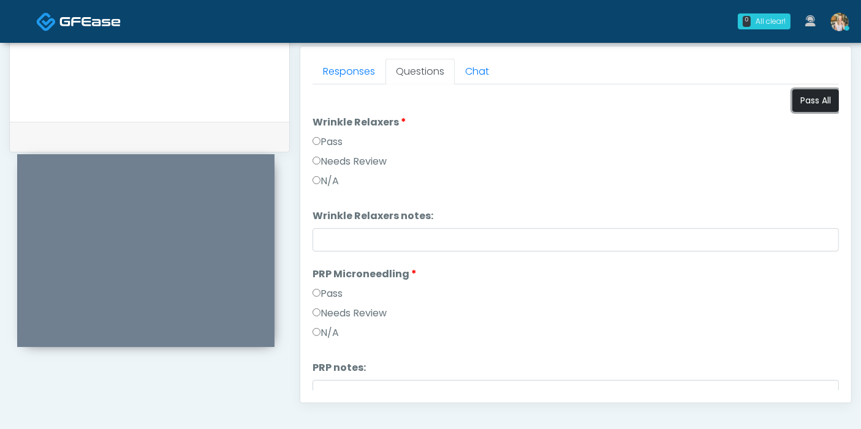
click at [805, 99] on button "Pass All" at bounding box center [815, 100] width 47 height 23
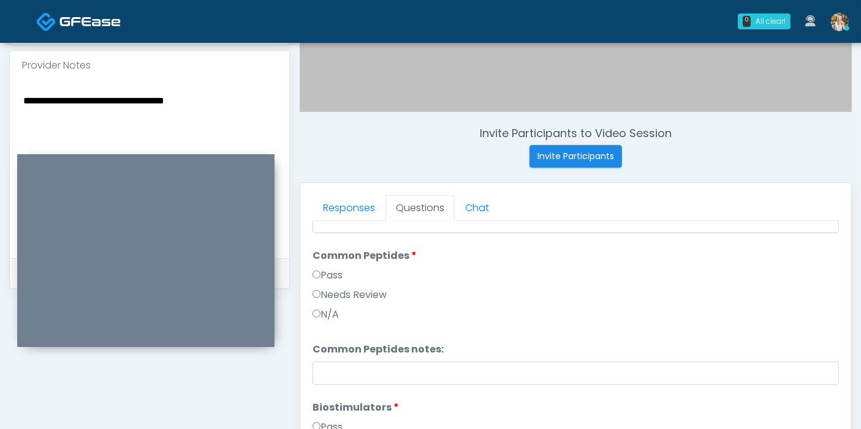
scroll to position [437, 0]
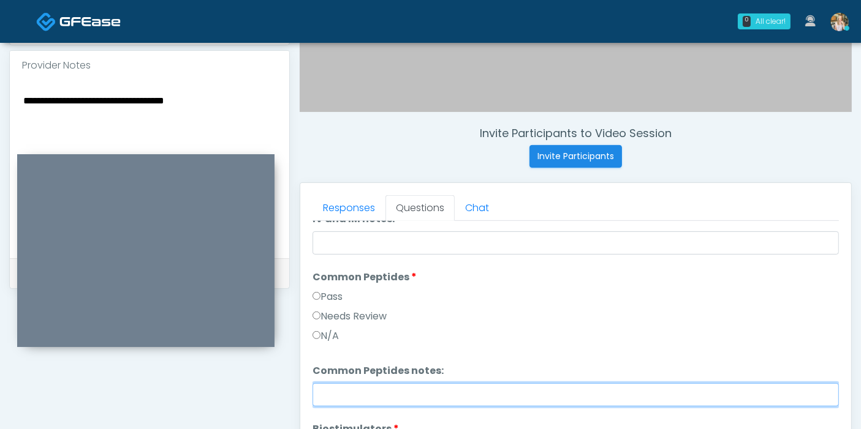
click at [490, 396] on input "Common Peptides notes:" at bounding box center [575, 394] width 526 height 23
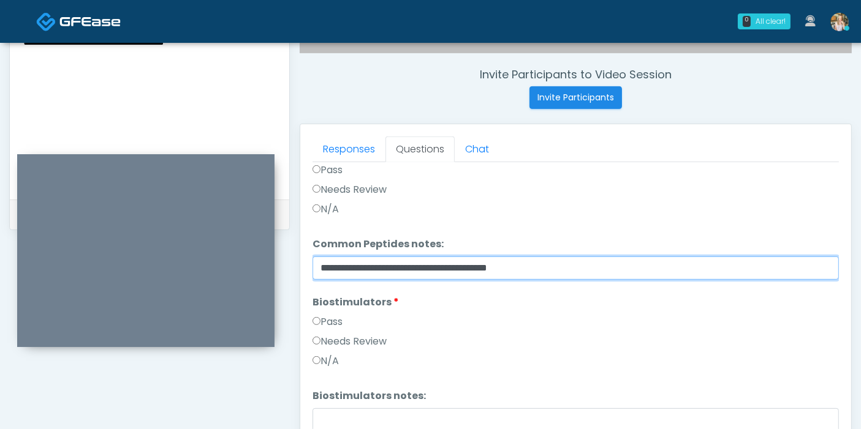
scroll to position [532, 0]
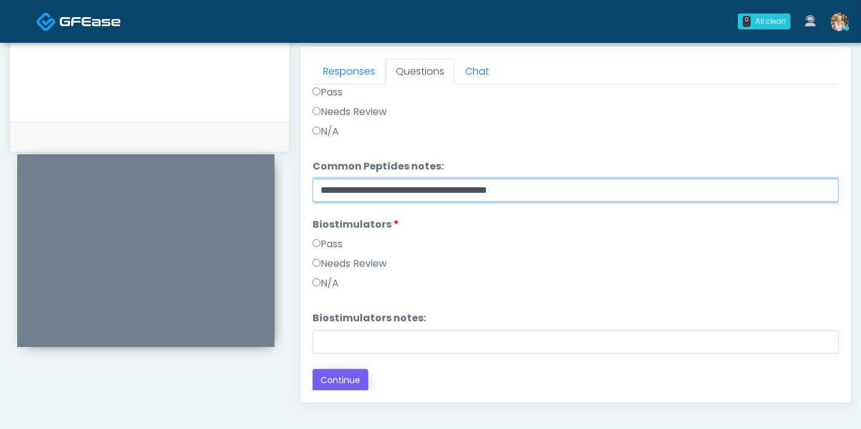
type input "**********"
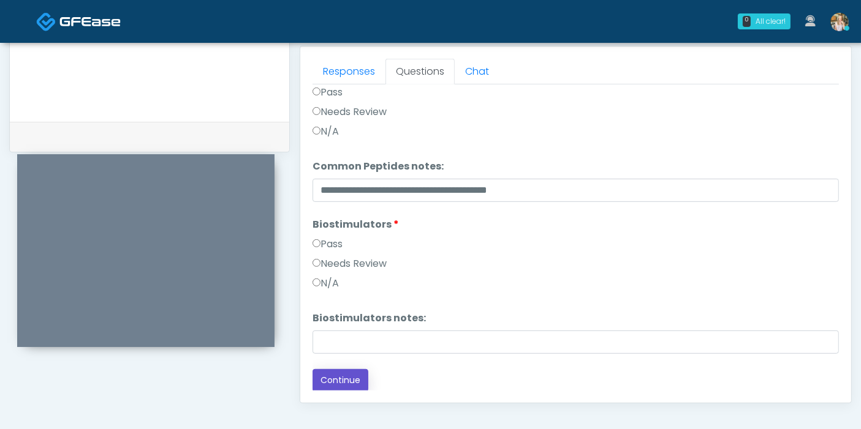
click at [344, 374] on button "Continue" at bounding box center [340, 380] width 56 height 23
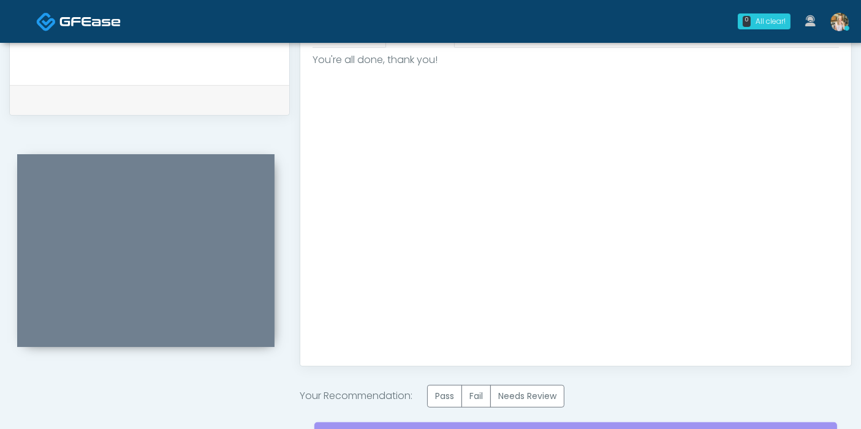
scroll to position [600, 0]
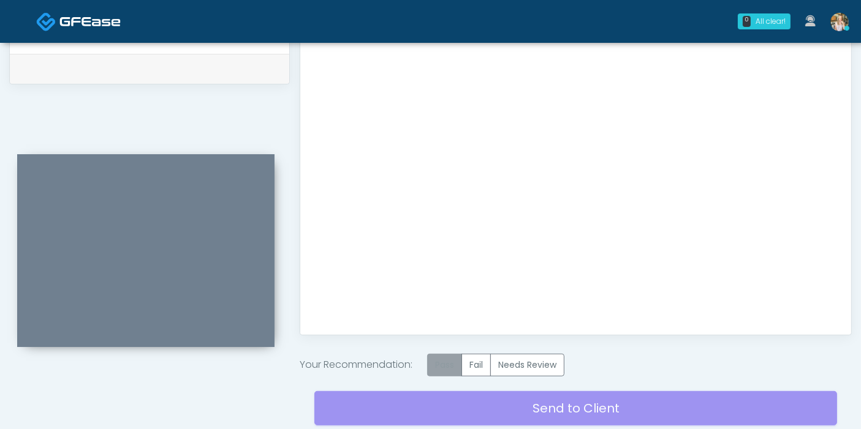
click at [441, 369] on label "Pass" at bounding box center [444, 365] width 35 height 23
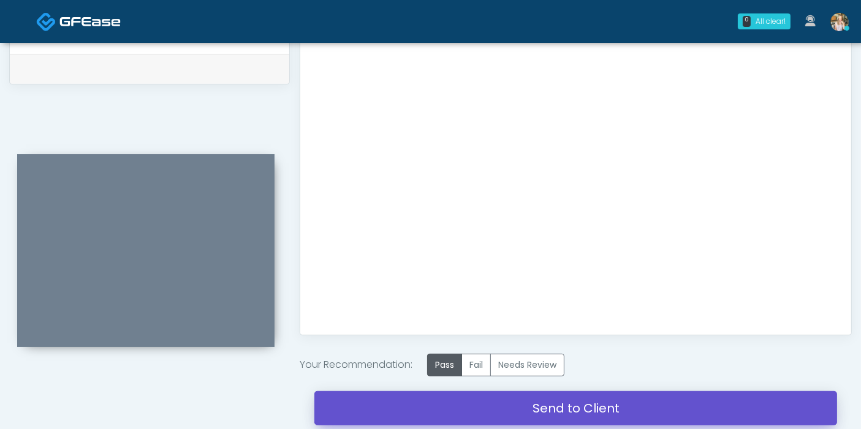
drag, startPoint x: 524, startPoint y: 412, endPoint x: 491, endPoint y: 65, distance: 348.3
click at [524, 412] on link "Send to Client" at bounding box center [575, 408] width 523 height 34
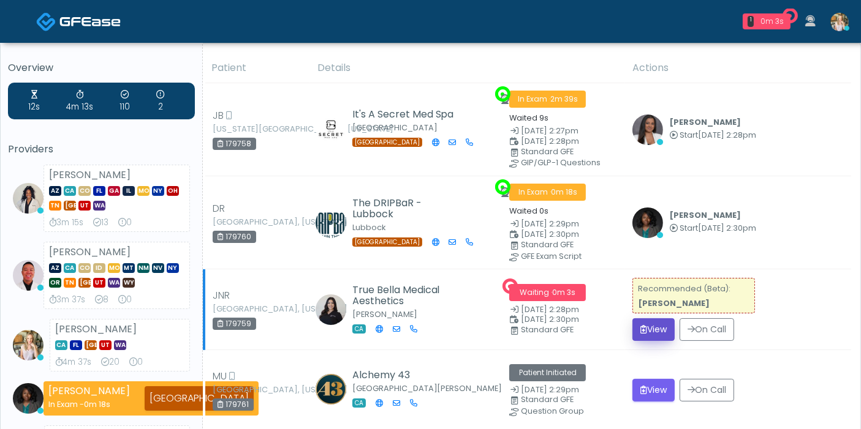
click at [659, 327] on button "View" at bounding box center [653, 330] width 42 height 23
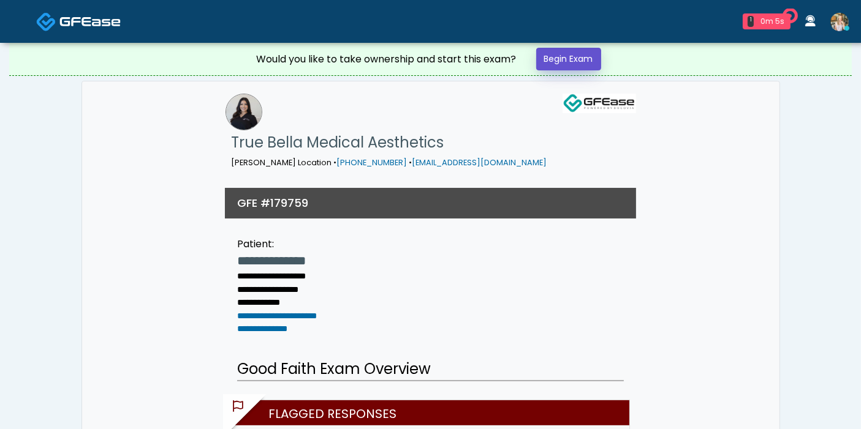
click at [550, 60] on link "Begin Exam" at bounding box center [568, 59] width 65 height 23
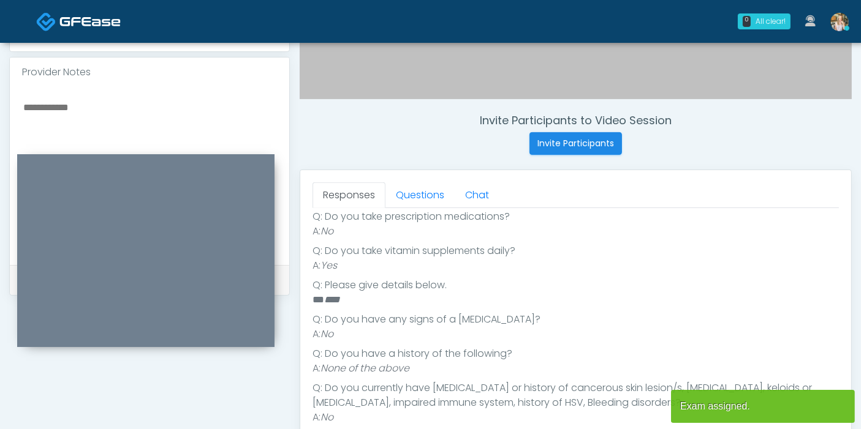
scroll to position [274, 0]
click at [429, 193] on link "Questions" at bounding box center [419, 196] width 69 height 26
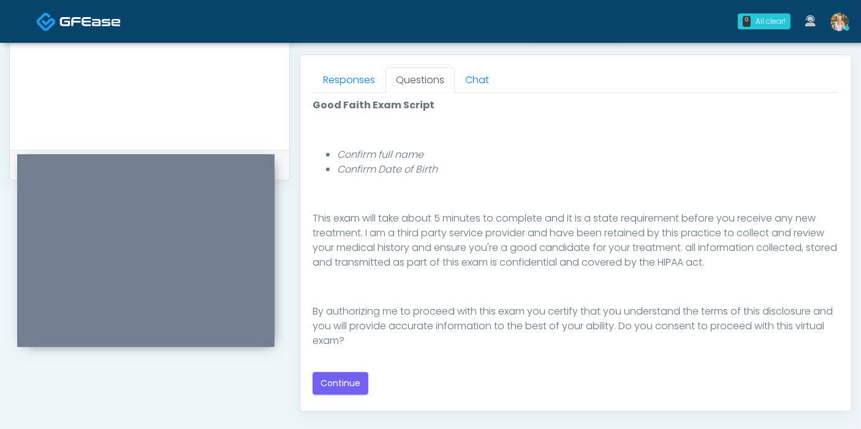
scroll to position [544, 0]
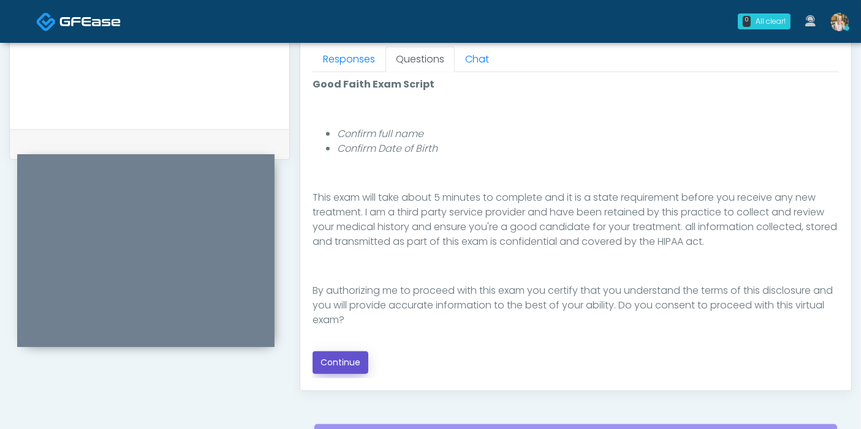
click at [341, 360] on button "Continue" at bounding box center [340, 363] width 56 height 23
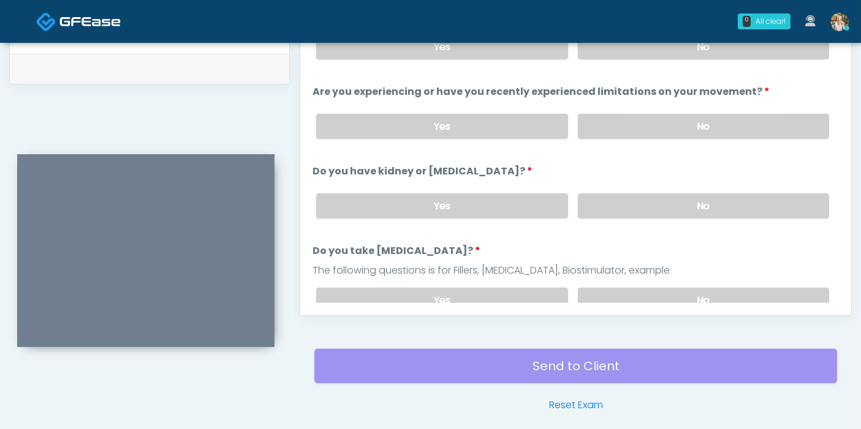
scroll to position [532, 0]
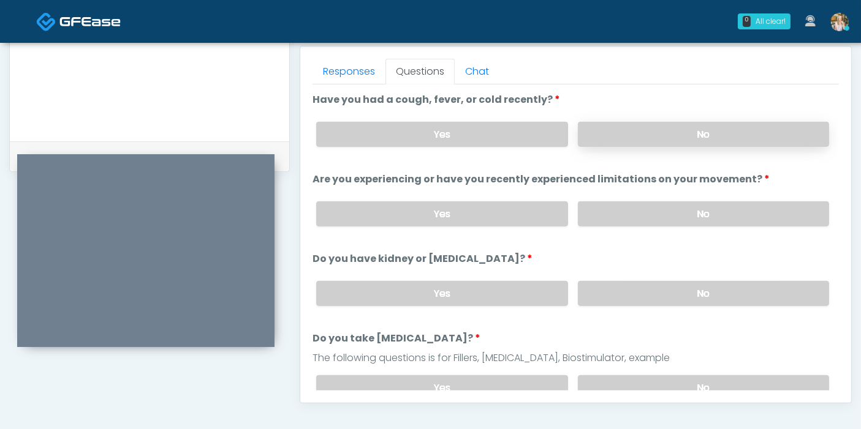
click at [656, 135] on label "No" at bounding box center [703, 134] width 251 height 25
click at [662, 219] on label "No" at bounding box center [703, 214] width 251 height 25
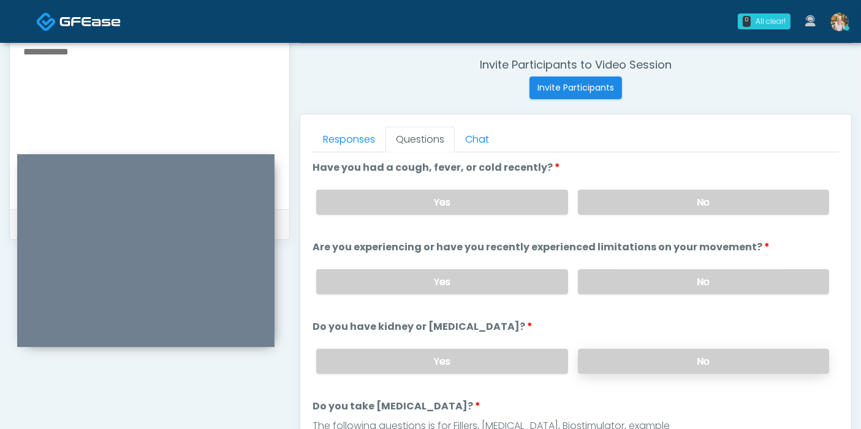
click at [682, 360] on label "No" at bounding box center [703, 361] width 251 height 25
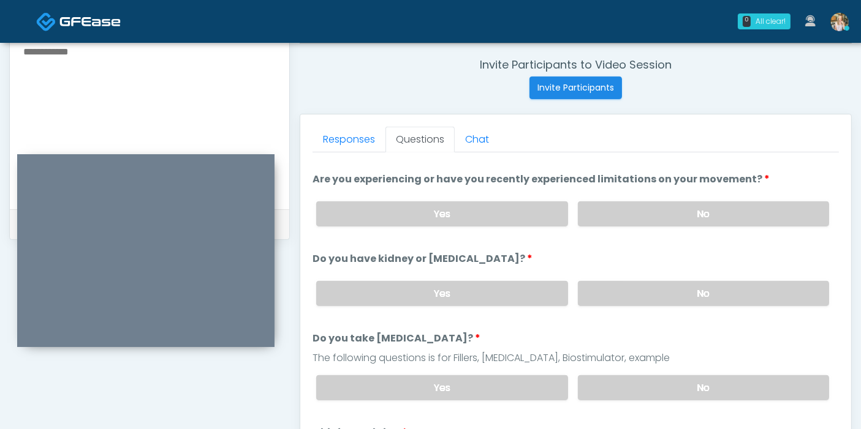
scroll to position [136, 0]
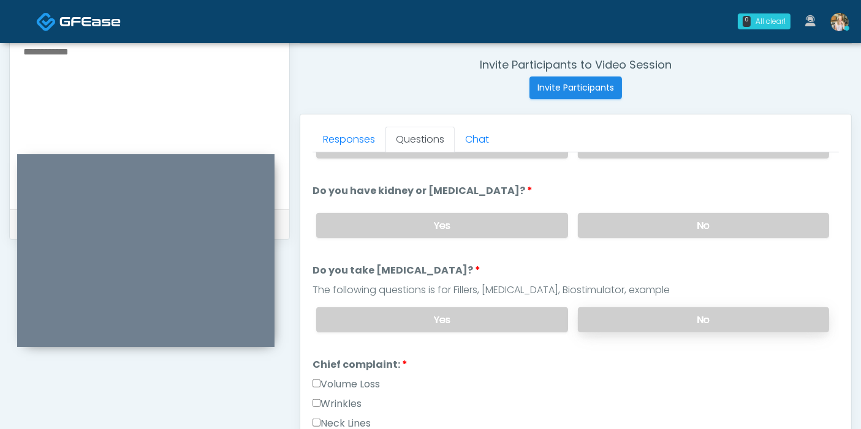
click at [631, 320] on label "No" at bounding box center [703, 320] width 251 height 25
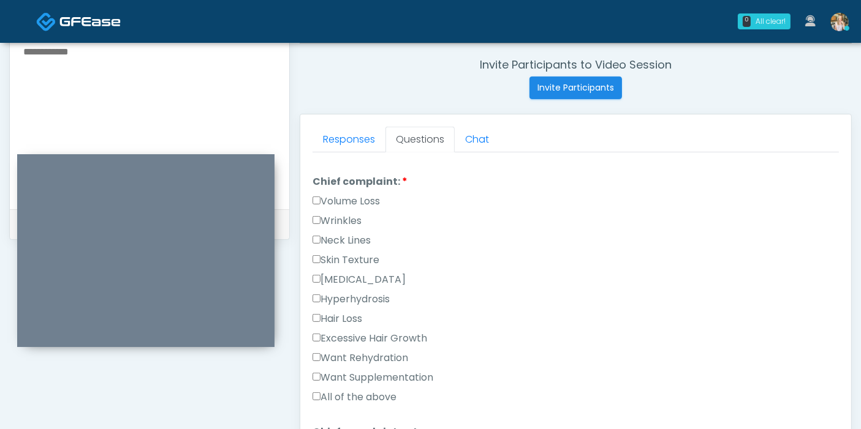
scroll to position [340, 0]
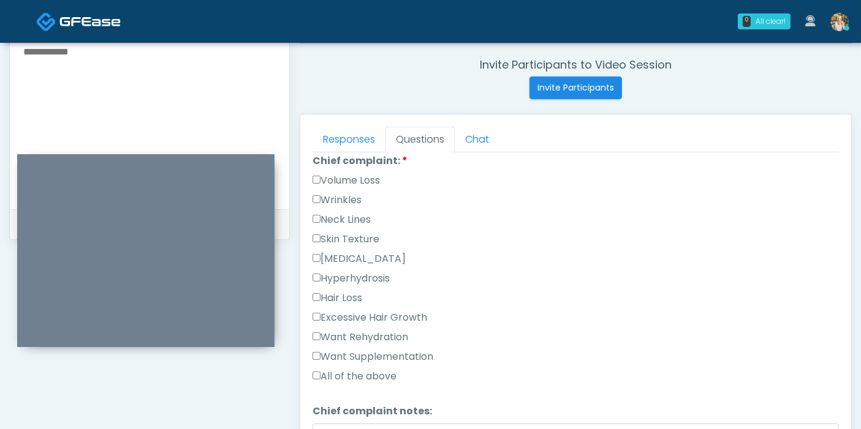
click at [334, 197] on label "Wrinkles" at bounding box center [336, 200] width 49 height 15
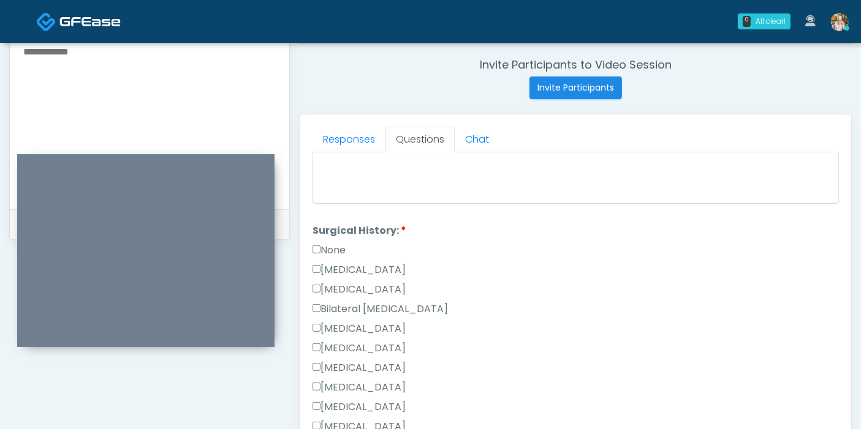
scroll to position [681, 0]
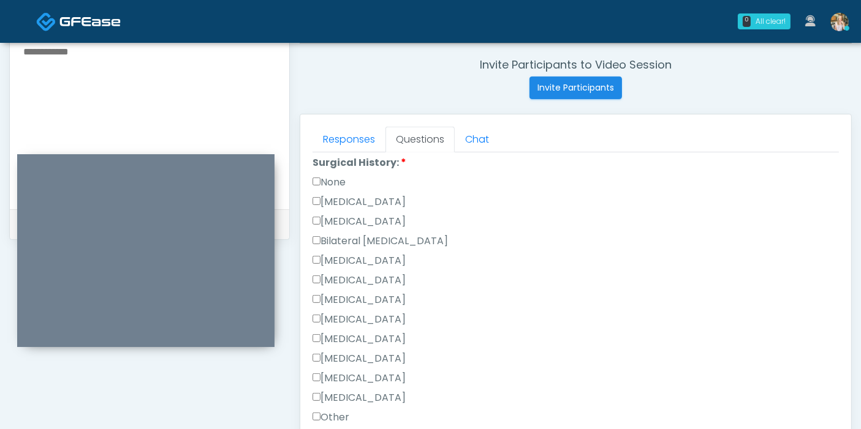
click at [337, 198] on label "Cesarean Section" at bounding box center [358, 202] width 93 height 15
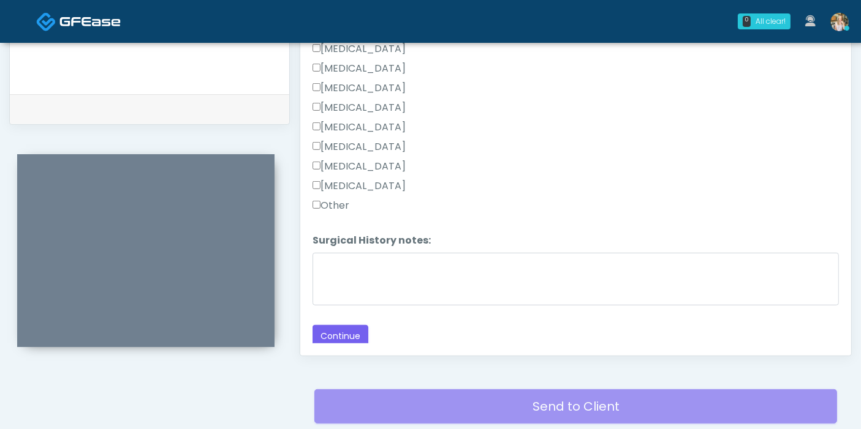
scroll to position [600, 0]
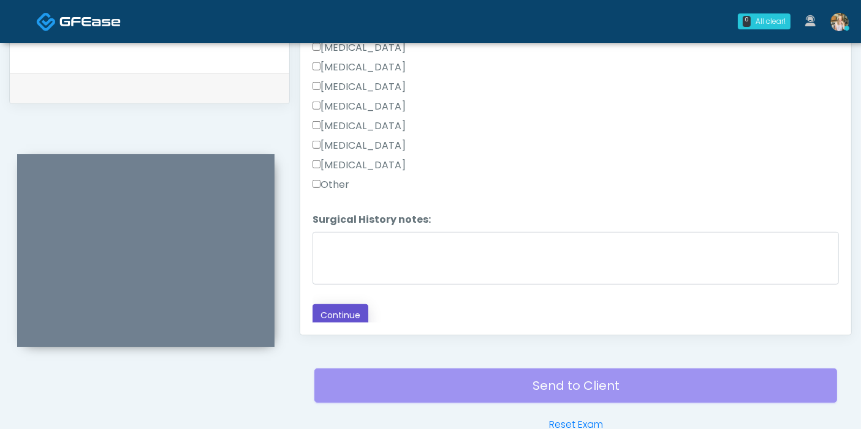
click at [339, 313] on button "Continue" at bounding box center [340, 315] width 56 height 23
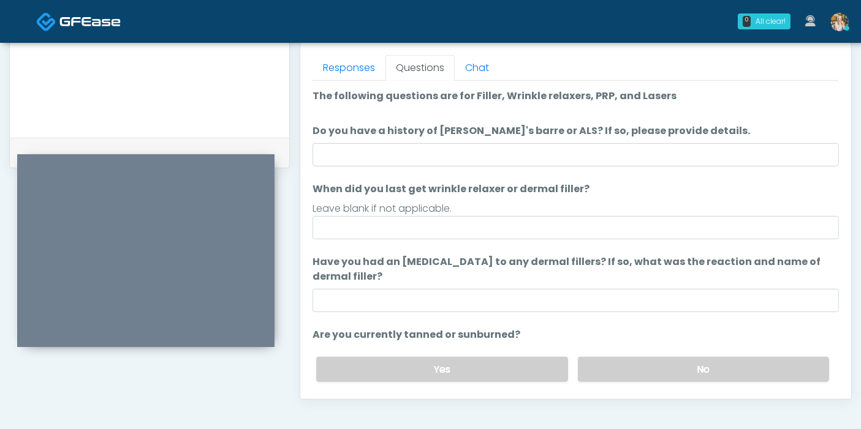
scroll to position [532, 0]
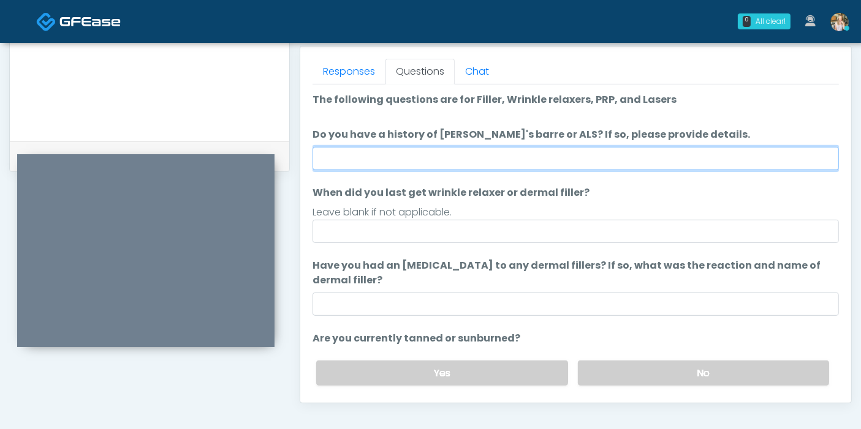
click at [528, 160] on input "Do you have a history of Guillain's barre or ALS? If so, please provide details." at bounding box center [575, 158] width 526 height 23
type input "******"
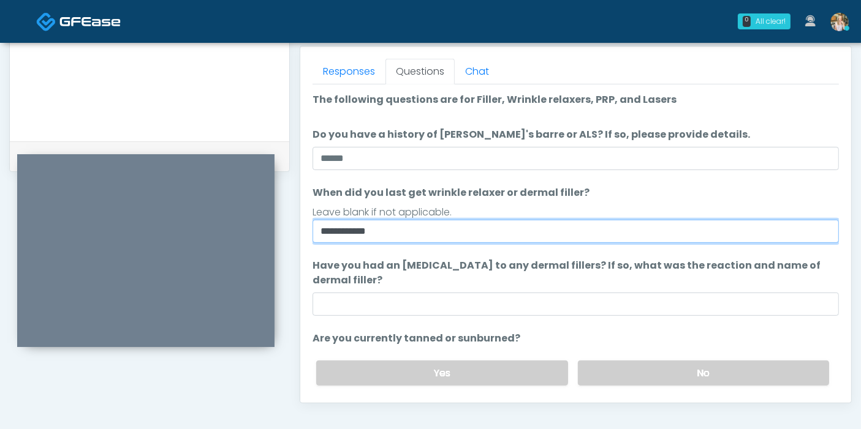
type input "**********"
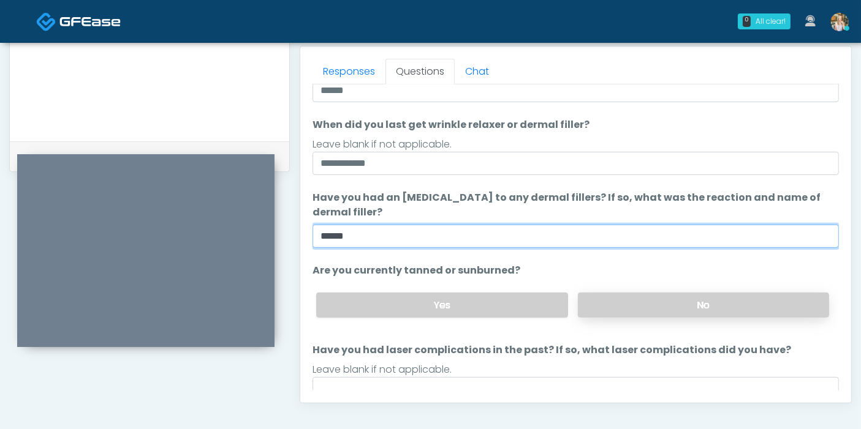
type input "******"
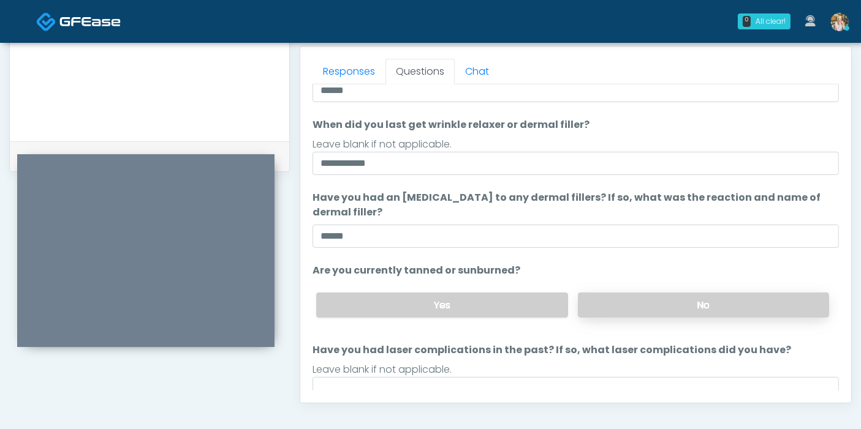
click at [618, 312] on label "No" at bounding box center [703, 305] width 251 height 25
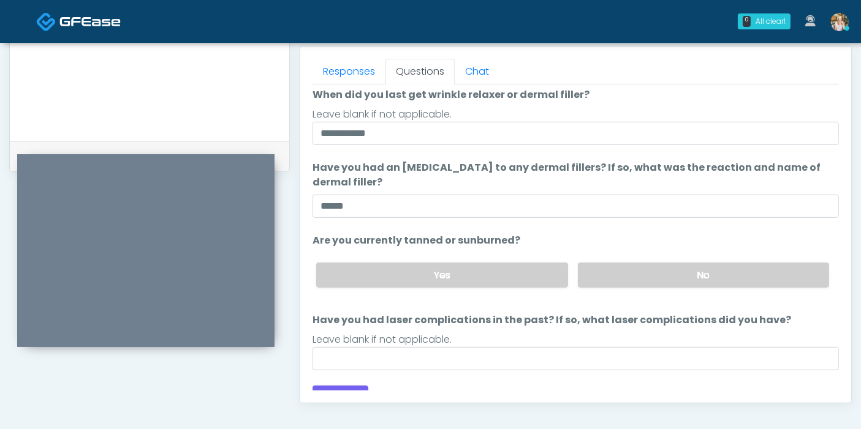
scroll to position [115, 0]
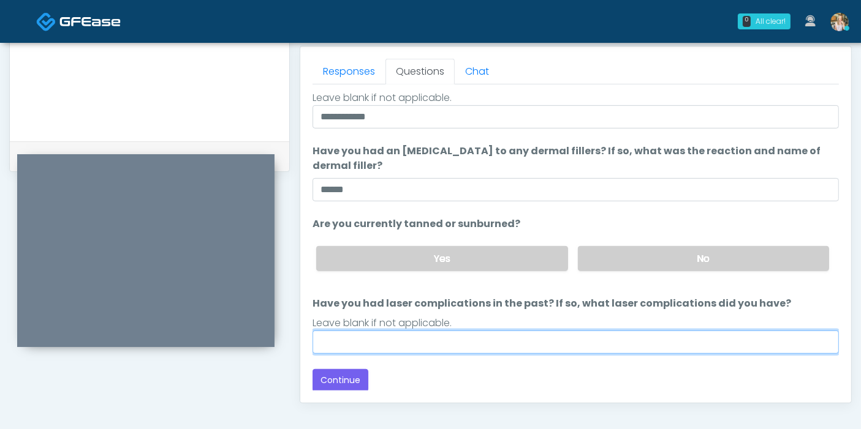
click at [551, 340] on input "Have you had laser complications in the past? If so, what laser complications d…" at bounding box center [575, 342] width 526 height 23
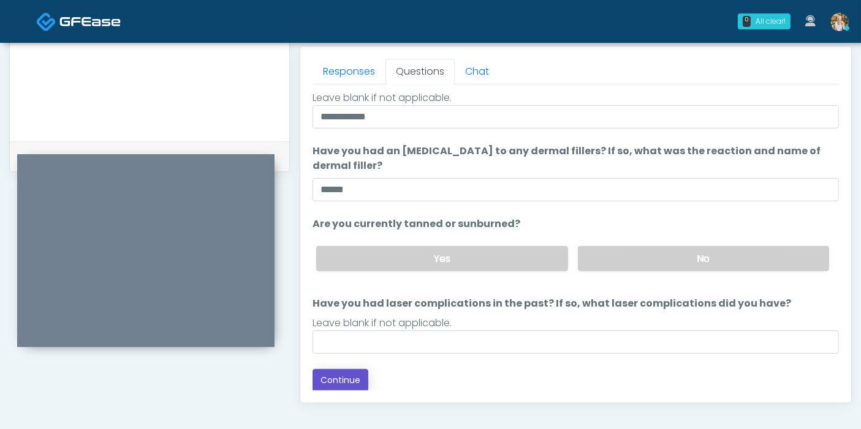
click at [341, 382] on button "Continue" at bounding box center [340, 380] width 56 height 23
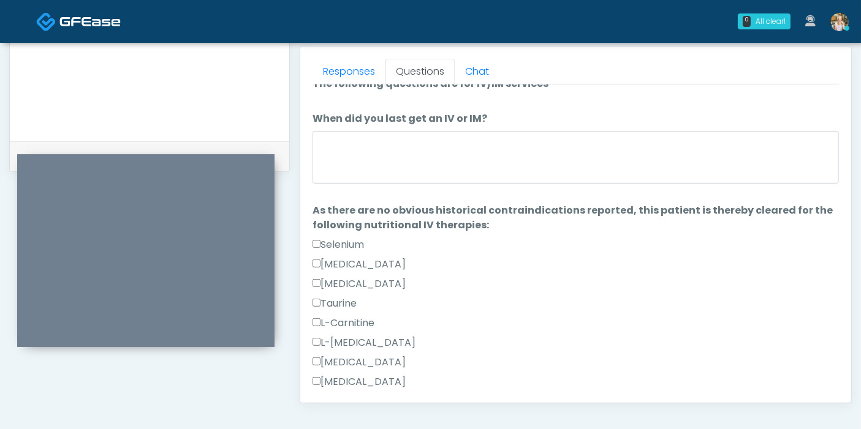
scroll to position [0, 0]
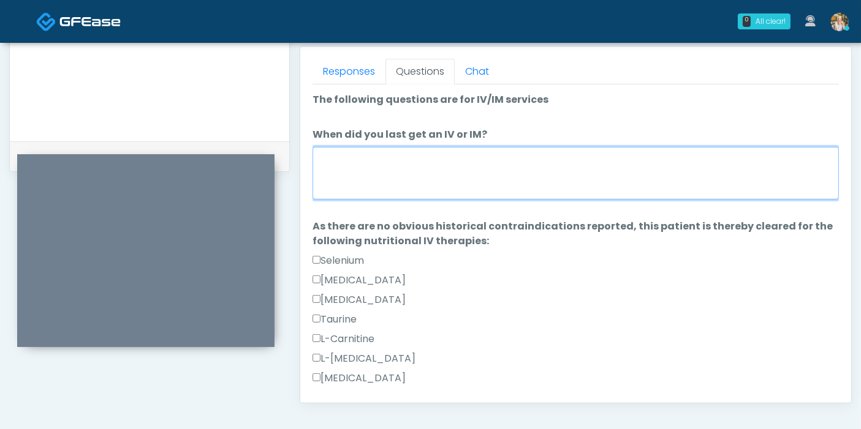
click at [417, 174] on textarea "When did you last get an IV or IM?" at bounding box center [575, 173] width 526 height 53
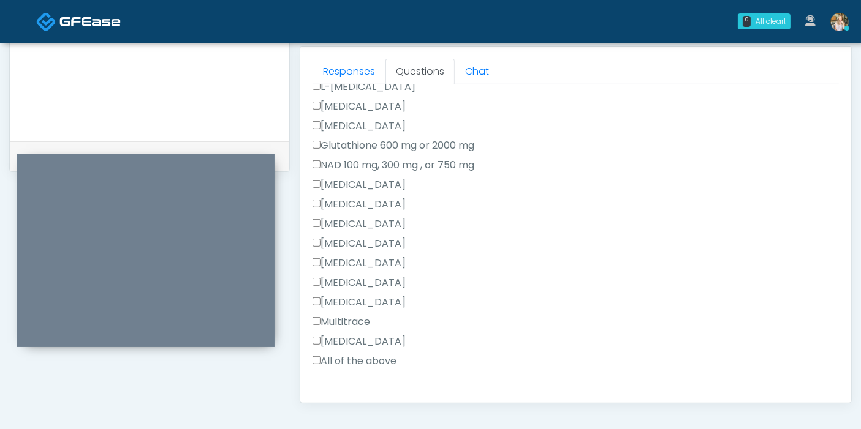
scroll to position [340, 0]
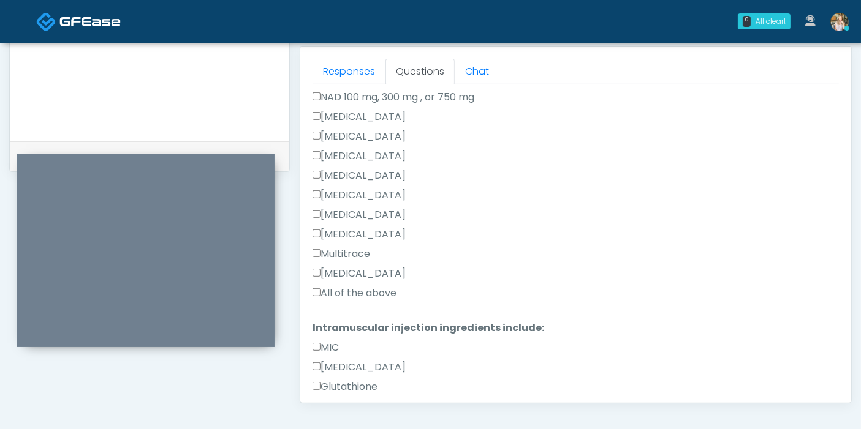
click at [328, 292] on label "All of the above" at bounding box center [354, 293] width 84 height 15
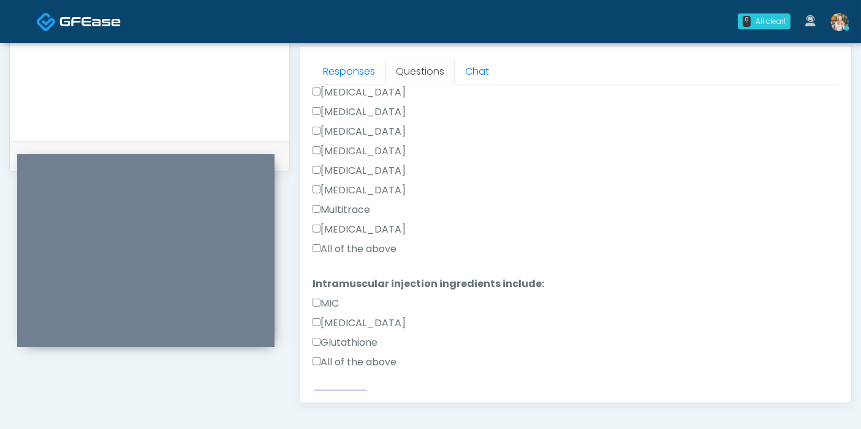
scroll to position [405, 0]
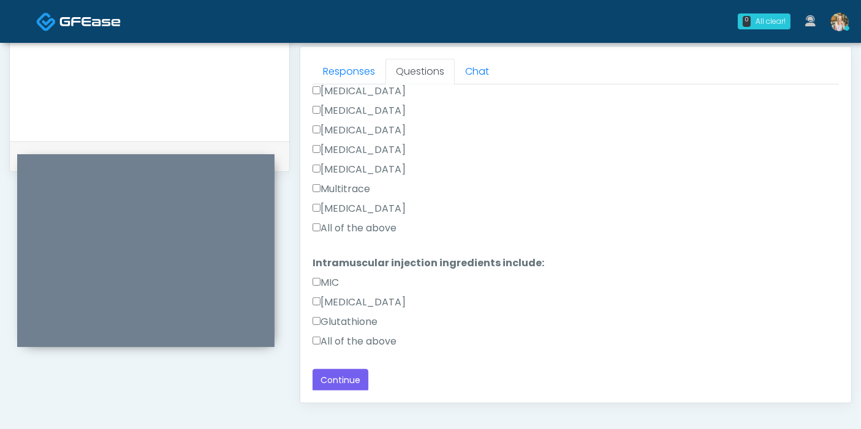
click at [329, 338] on label "All of the above" at bounding box center [354, 341] width 84 height 15
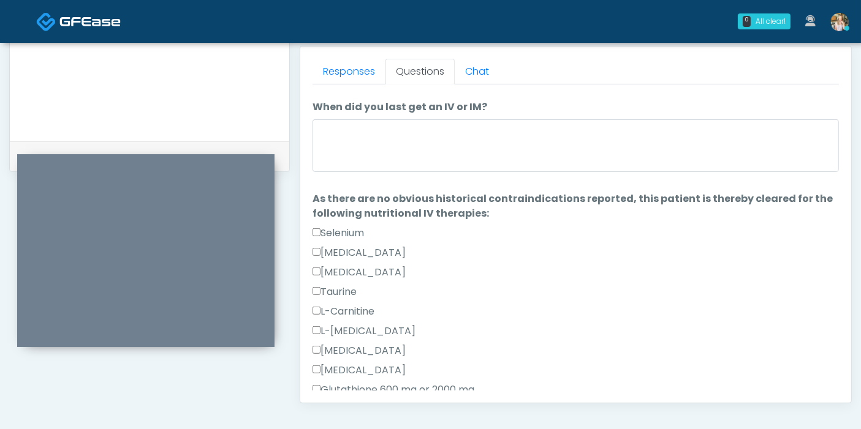
scroll to position [0, 0]
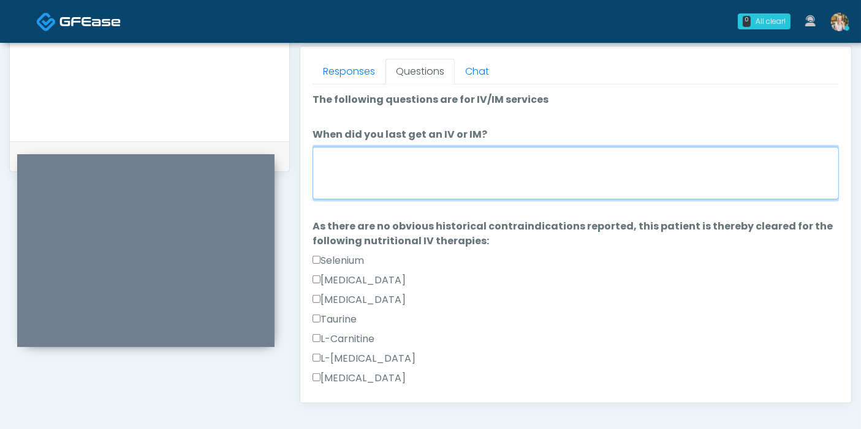
click at [430, 173] on textarea "When did you last get an IV or IM?" at bounding box center [575, 173] width 526 height 53
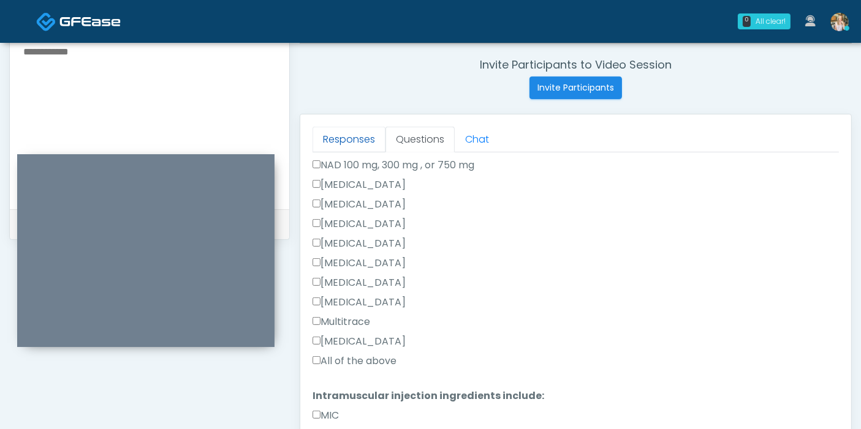
type textarea "**********"
click at [350, 135] on link "Responses" at bounding box center [348, 140] width 73 height 26
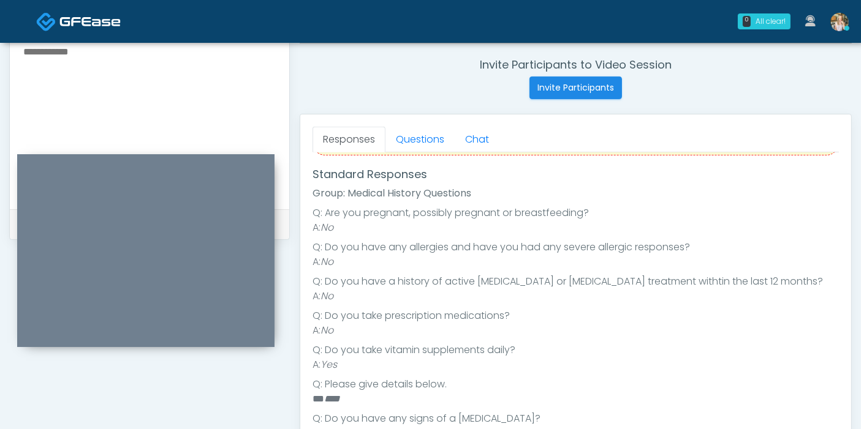
scroll to position [138, 0]
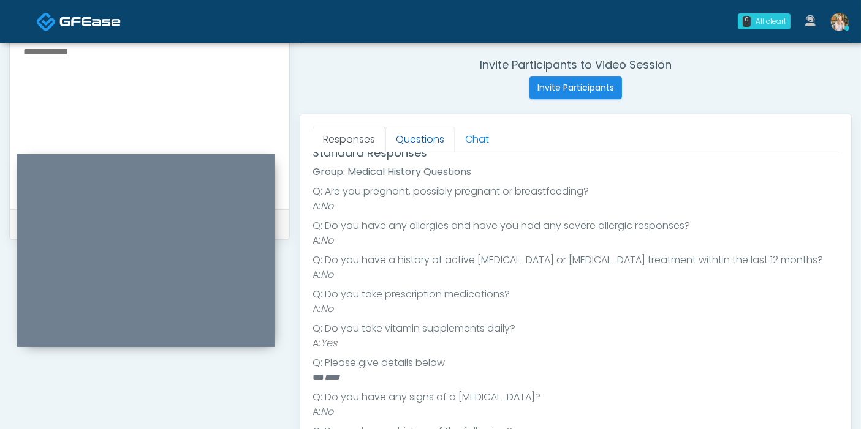
click at [421, 146] on link "Questions" at bounding box center [419, 140] width 69 height 26
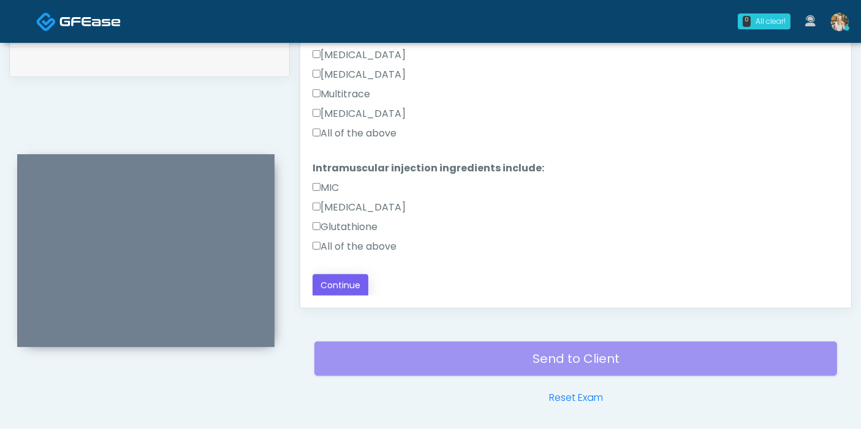
scroll to position [668, 0]
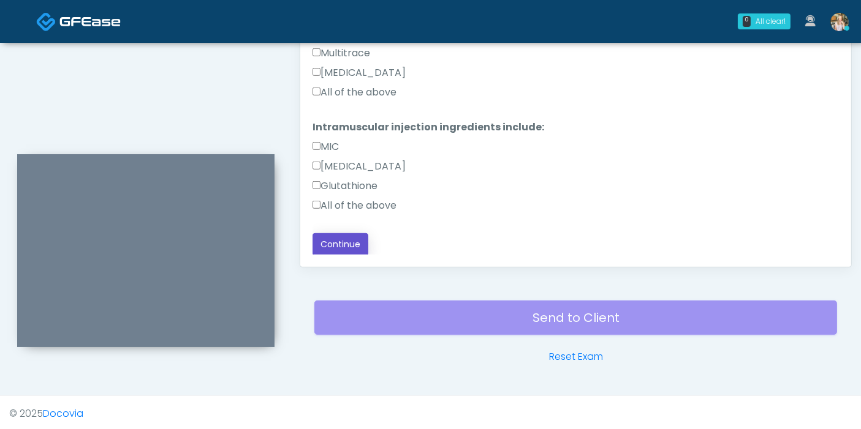
click at [338, 240] on button "Continue" at bounding box center [340, 244] width 56 height 23
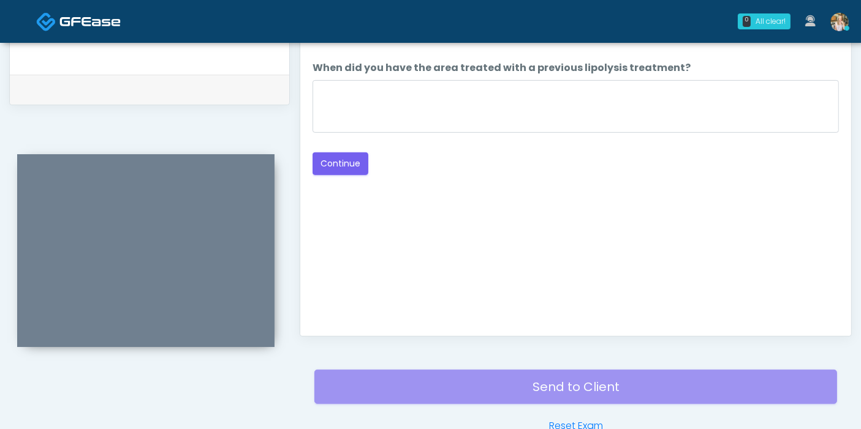
scroll to position [532, 0]
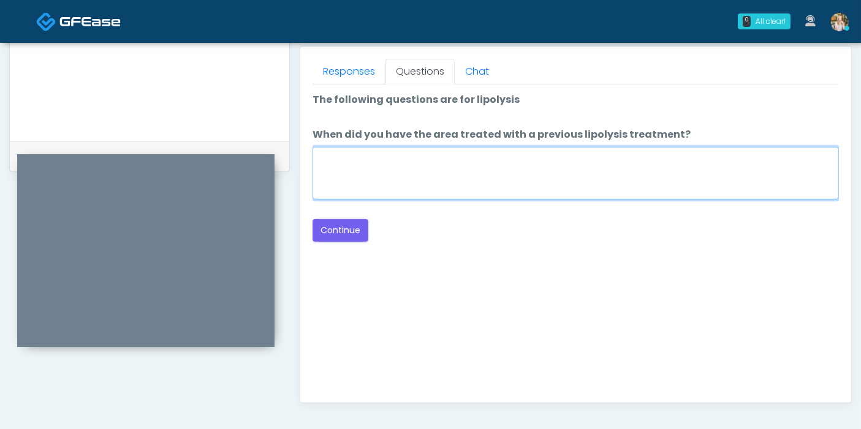
click at [446, 170] on textarea "When did you have the area treated with a previous lipolysis treatment?" at bounding box center [575, 173] width 526 height 53
type textarea "***"
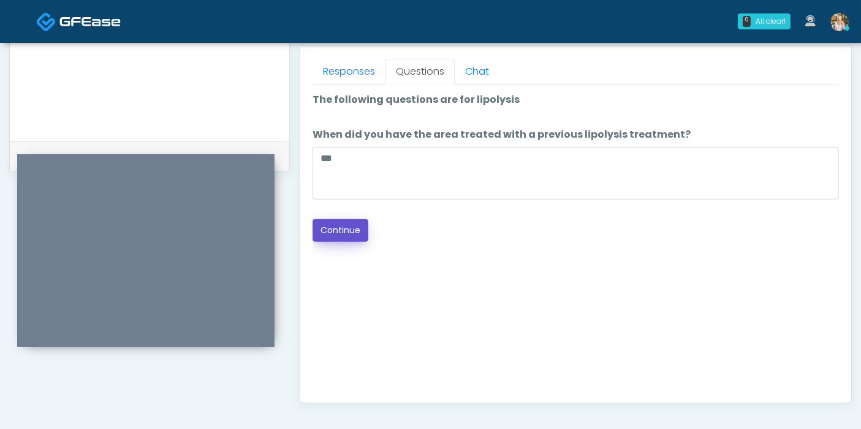
click at [346, 230] on button "Continue" at bounding box center [340, 230] width 56 height 23
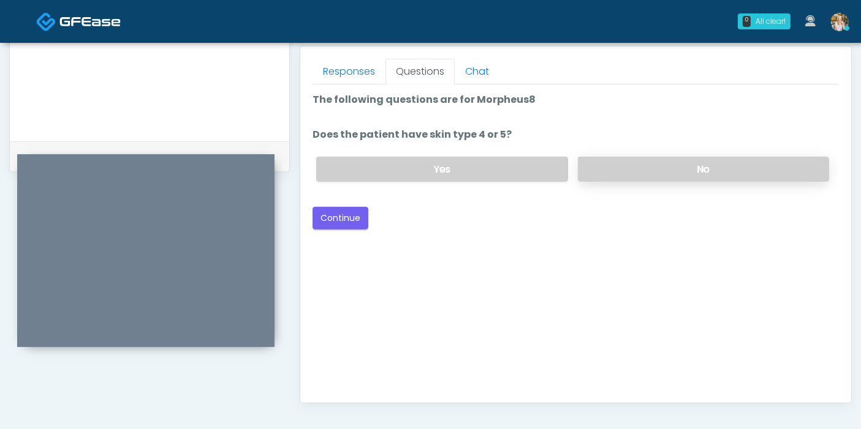
click at [644, 168] on label "No" at bounding box center [703, 169] width 251 height 25
click at [340, 217] on button "Continue" at bounding box center [340, 218] width 56 height 23
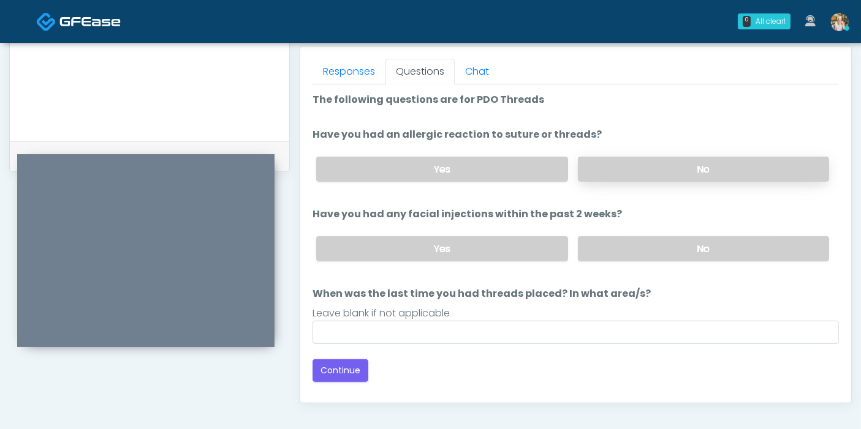
click at [630, 157] on label "No" at bounding box center [703, 169] width 251 height 25
click at [630, 165] on label "No" at bounding box center [703, 169] width 251 height 25
click at [667, 254] on label "No" at bounding box center [703, 248] width 251 height 25
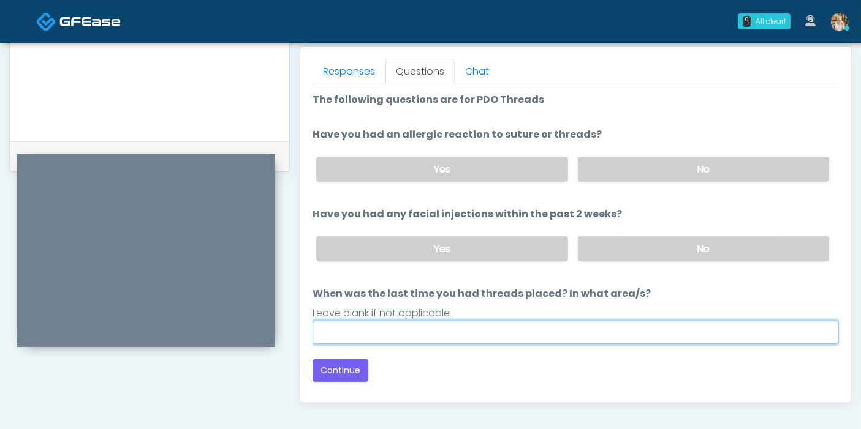
click at [631, 329] on input "When was the last time you had threads placed? In what area/s?" at bounding box center [575, 332] width 526 height 23
type input "***"
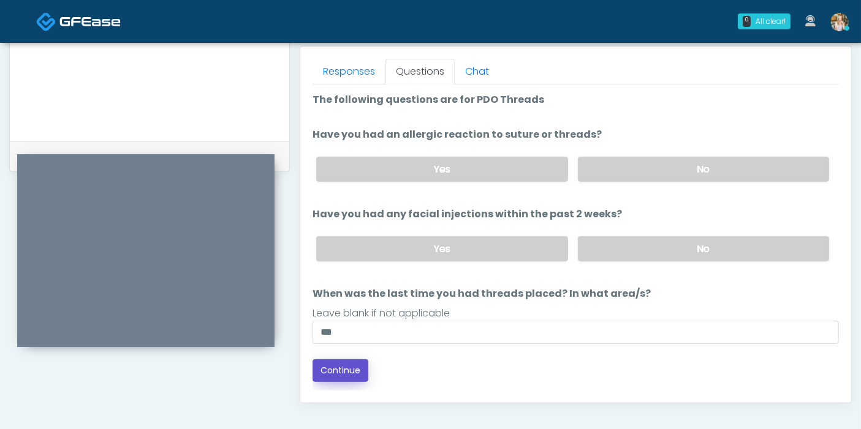
click at [337, 372] on button "Continue" at bounding box center [340, 371] width 56 height 23
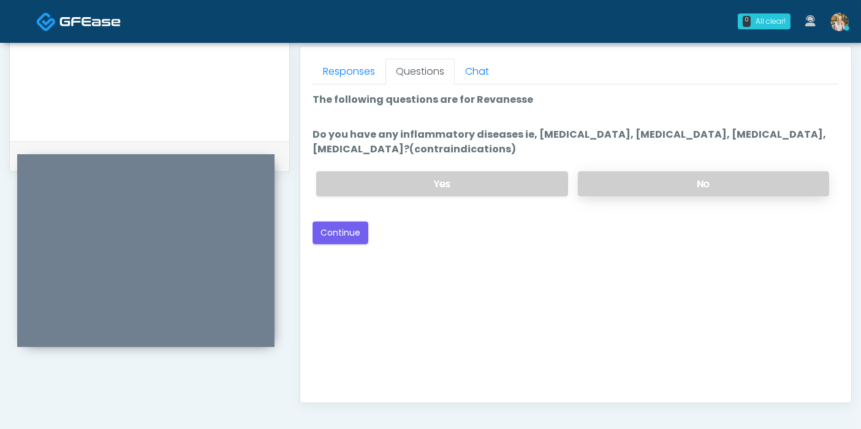
click at [651, 179] on label "No" at bounding box center [703, 184] width 251 height 25
click at [338, 229] on button "Continue" at bounding box center [340, 233] width 56 height 23
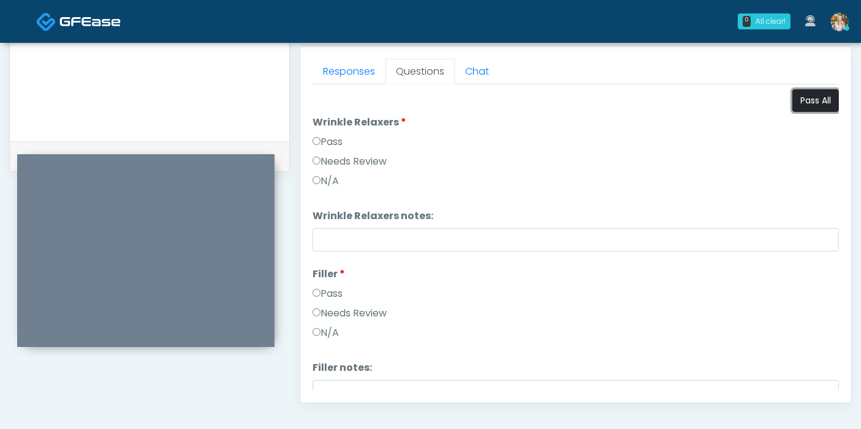
click at [795, 106] on button "Pass All" at bounding box center [815, 100] width 47 height 23
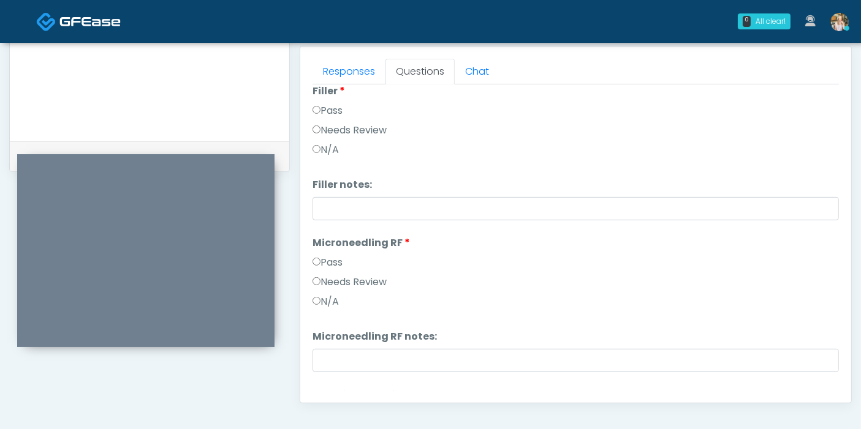
scroll to position [204, 0]
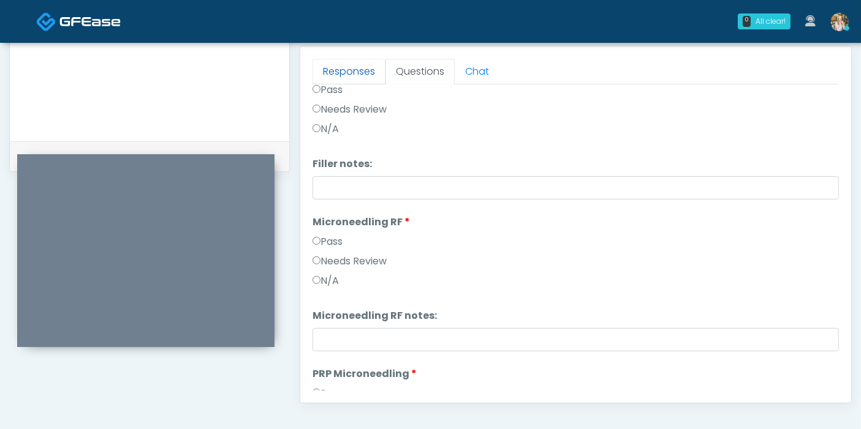
click at [341, 67] on link "Responses" at bounding box center [348, 72] width 73 height 26
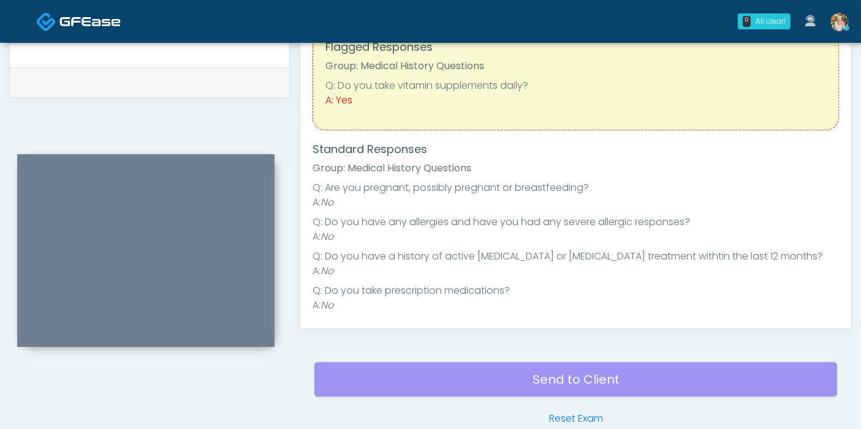
scroll to position [532, 0]
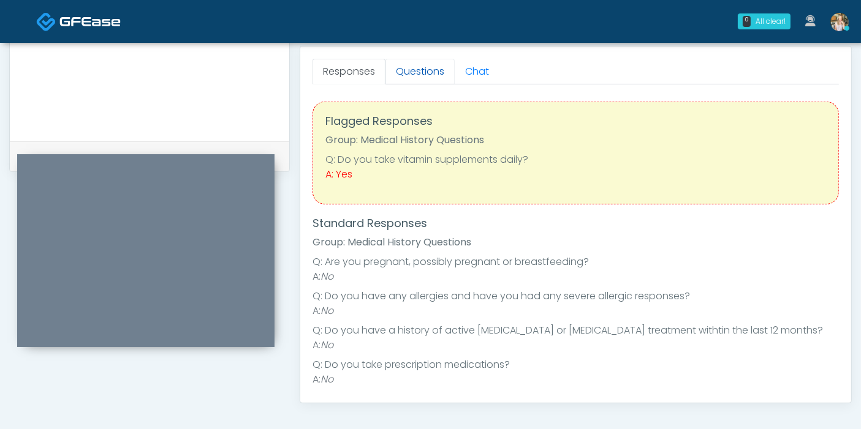
click at [415, 70] on link "Questions" at bounding box center [419, 72] width 69 height 26
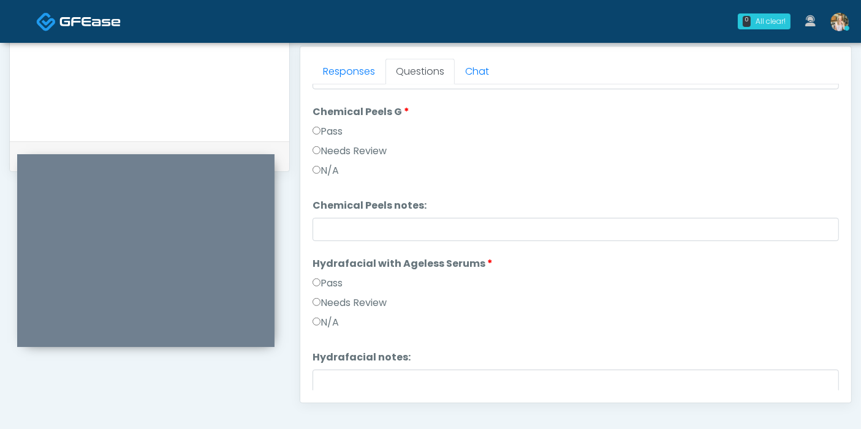
scroll to position [1720, 0]
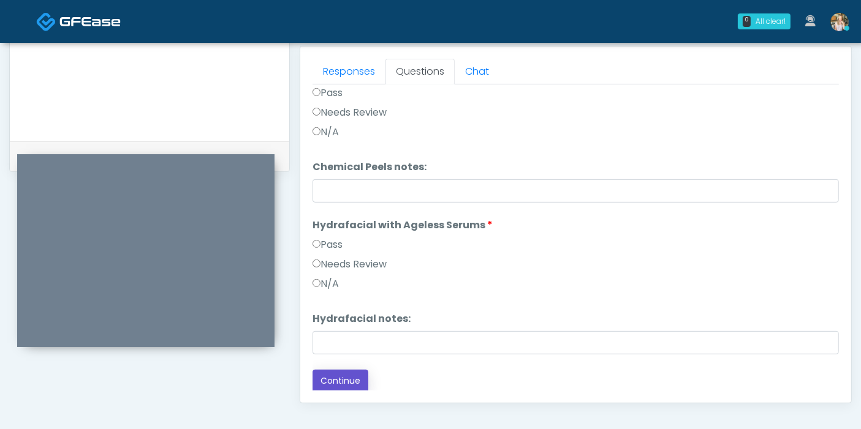
click at [338, 378] on button "Continue" at bounding box center [340, 381] width 56 height 23
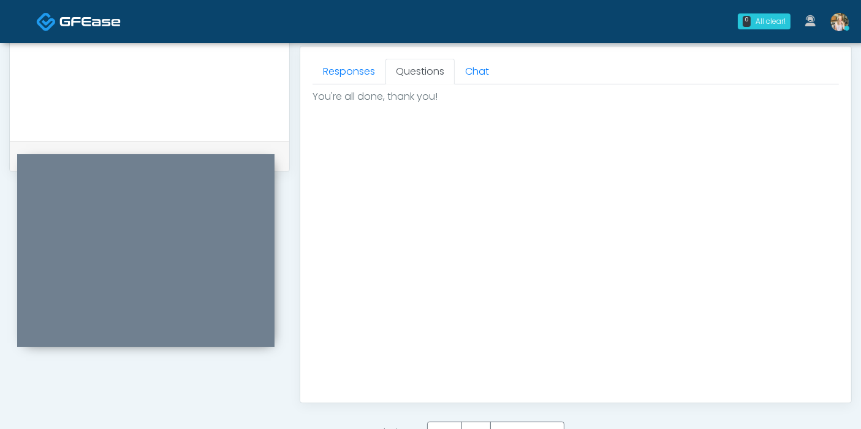
scroll to position [600, 0]
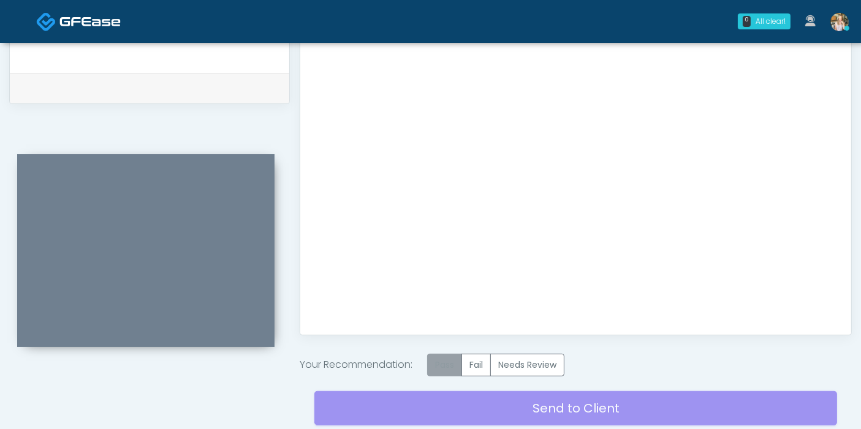
click at [442, 369] on label "Pass" at bounding box center [444, 365] width 35 height 23
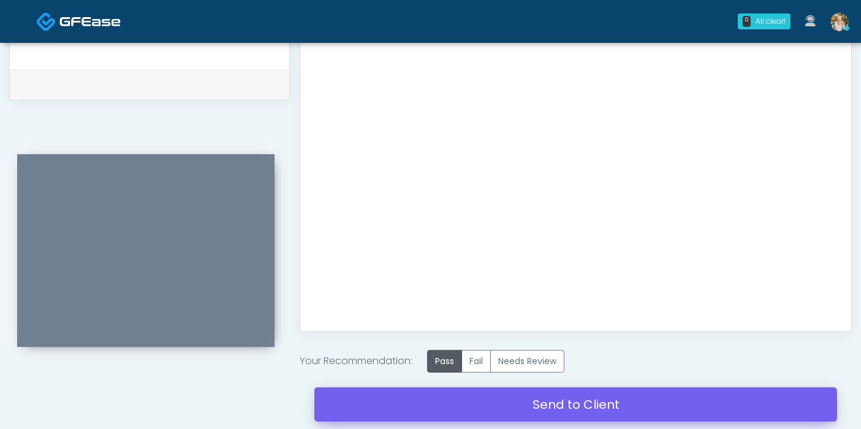
scroll to position [668, 0]
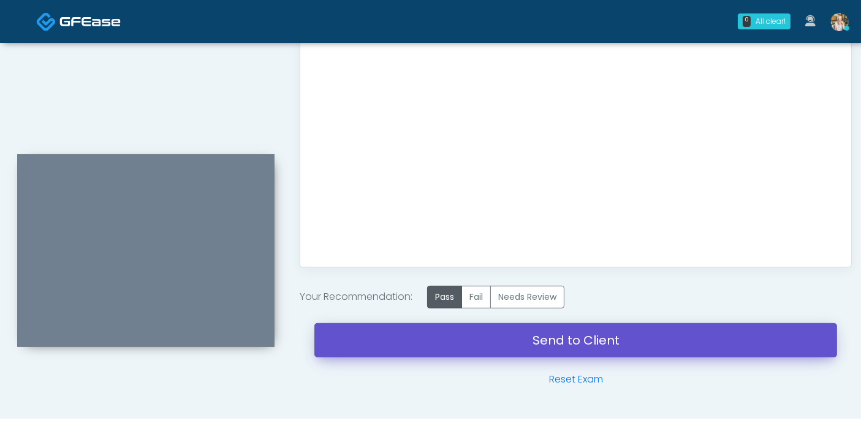
click at [543, 342] on link "Send to Client" at bounding box center [575, 340] width 523 height 34
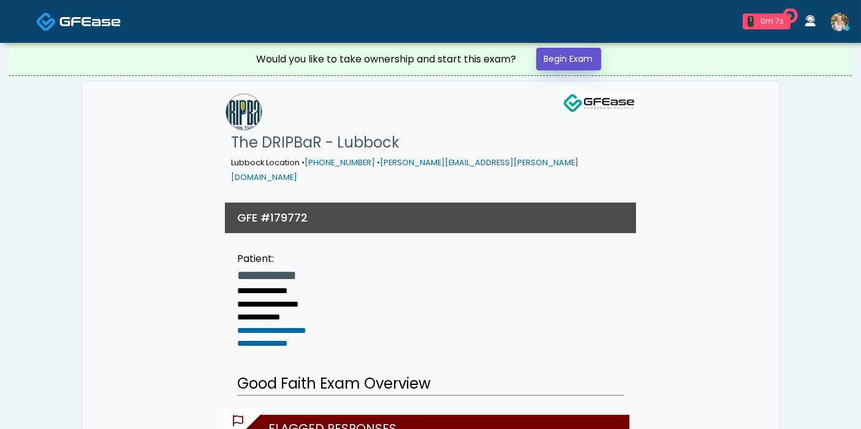
click at [560, 62] on link "Begin Exam" at bounding box center [568, 59] width 65 height 23
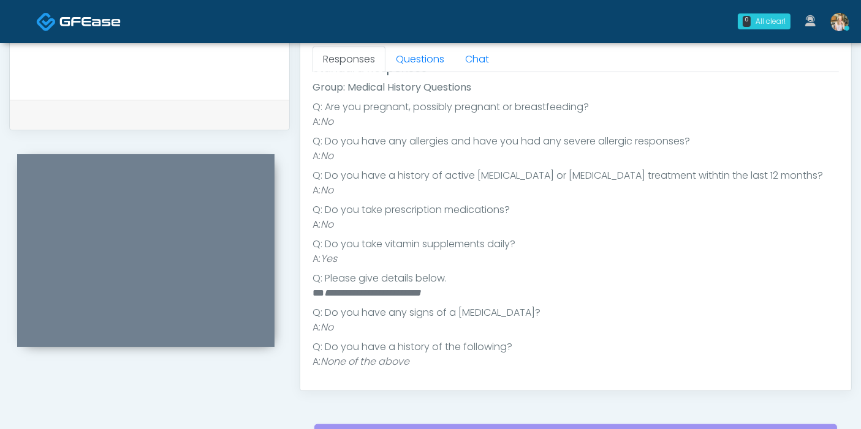
scroll to position [7, 0]
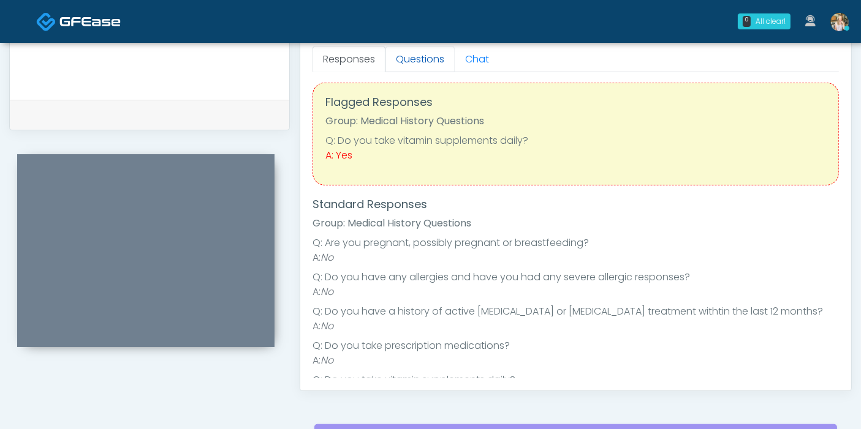
click at [415, 60] on link "Questions" at bounding box center [419, 60] width 69 height 26
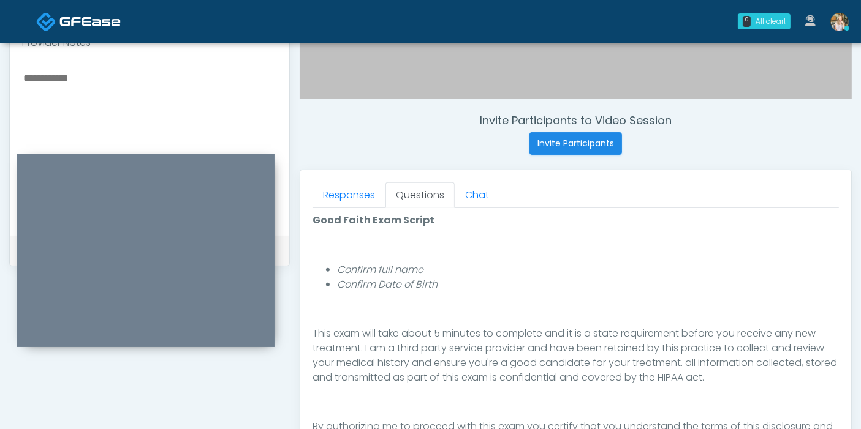
scroll to position [476, 0]
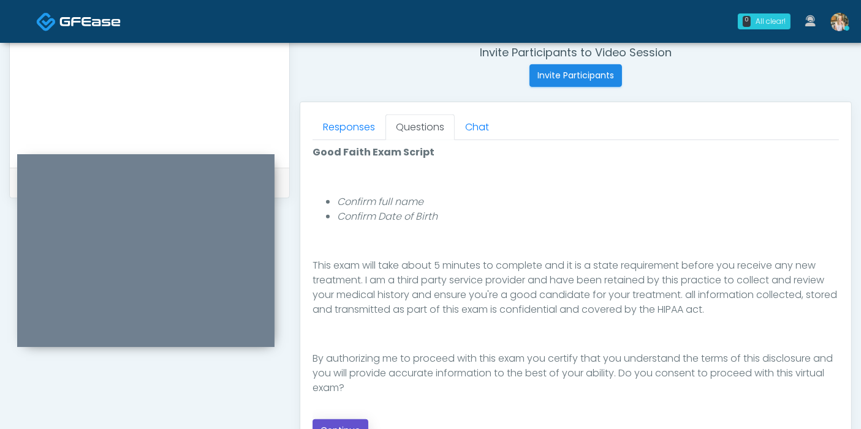
click at [353, 423] on button "Continue" at bounding box center [340, 431] width 56 height 23
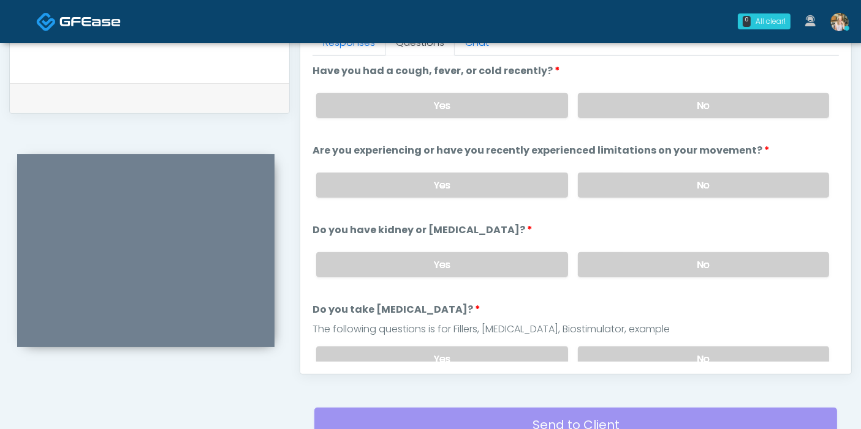
scroll to position [532, 0]
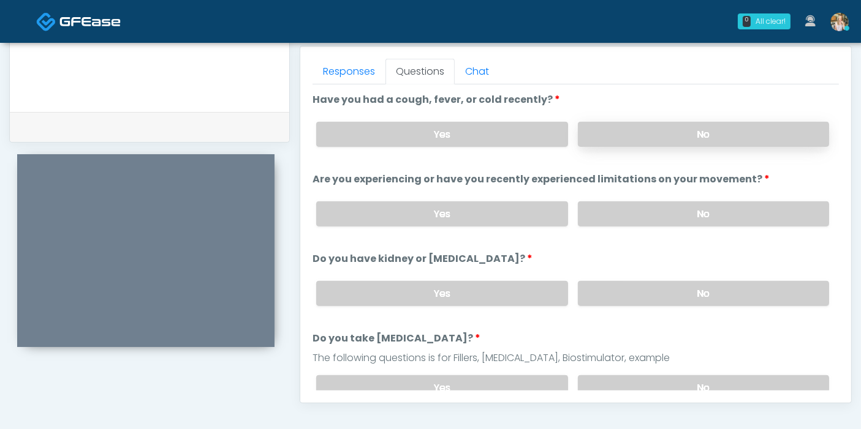
click at [652, 135] on label "No" at bounding box center [703, 134] width 251 height 25
click at [674, 213] on label "No" at bounding box center [703, 214] width 251 height 25
click at [679, 289] on label "No" at bounding box center [703, 293] width 251 height 25
click at [460, 129] on label "Yes" at bounding box center [441, 134] width 251 height 25
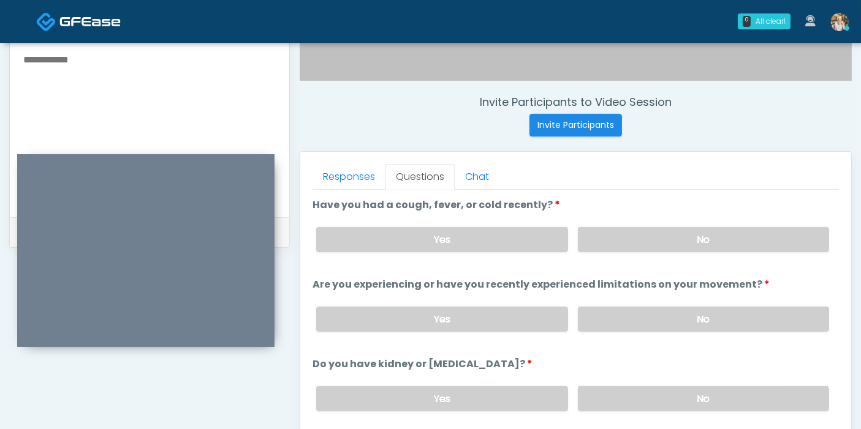
scroll to position [395, 0]
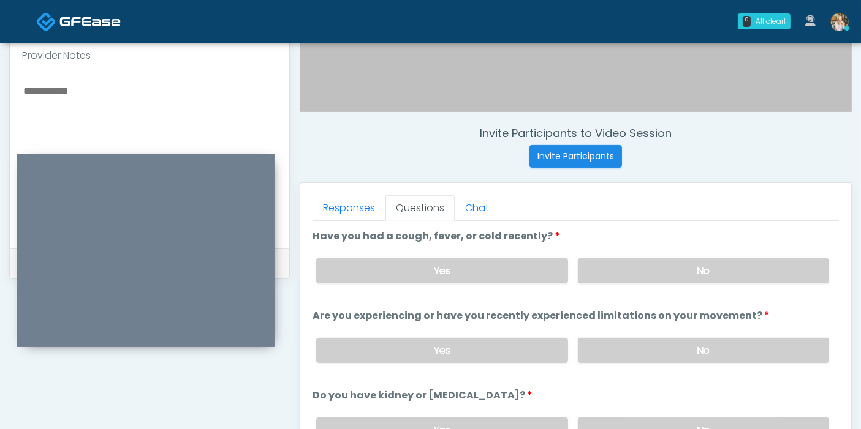
click at [56, 93] on textarea at bounding box center [149, 157] width 255 height 149
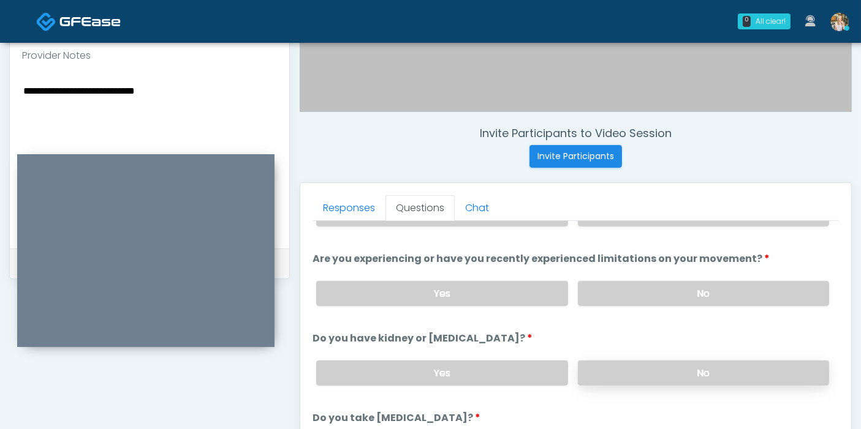
scroll to position [136, 0]
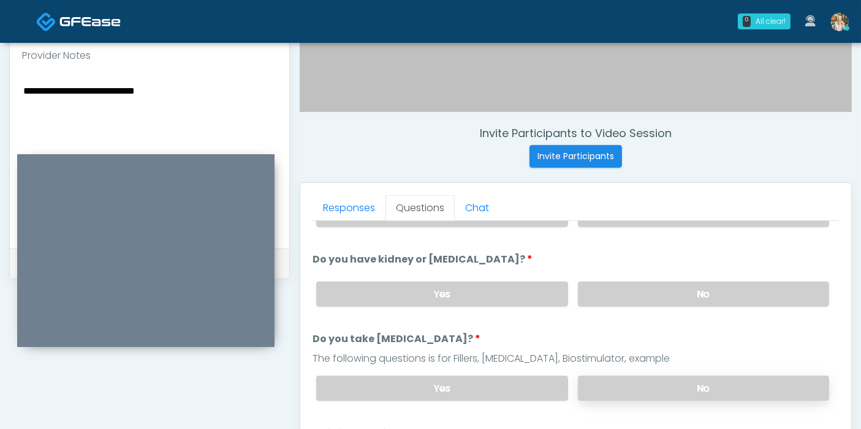
type textarea "**********"
click at [649, 391] on label "No" at bounding box center [703, 388] width 251 height 25
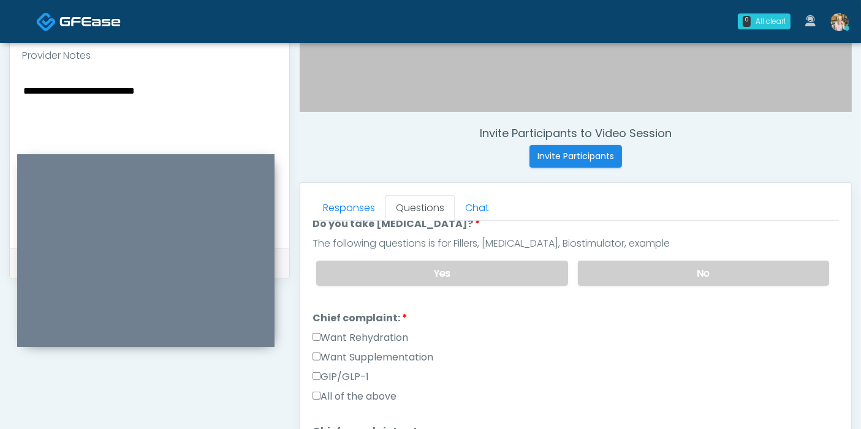
scroll to position [272, 0]
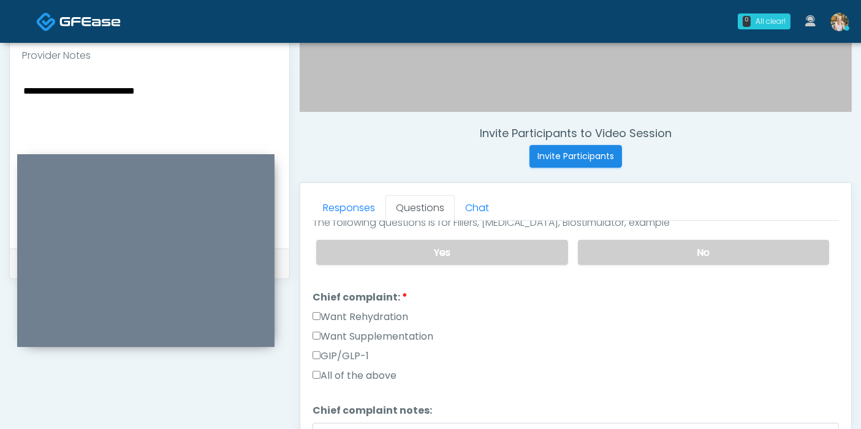
click at [381, 311] on label "Want Rehydration" at bounding box center [360, 317] width 96 height 15
click at [385, 335] on label "Want Supplementation" at bounding box center [372, 337] width 121 height 15
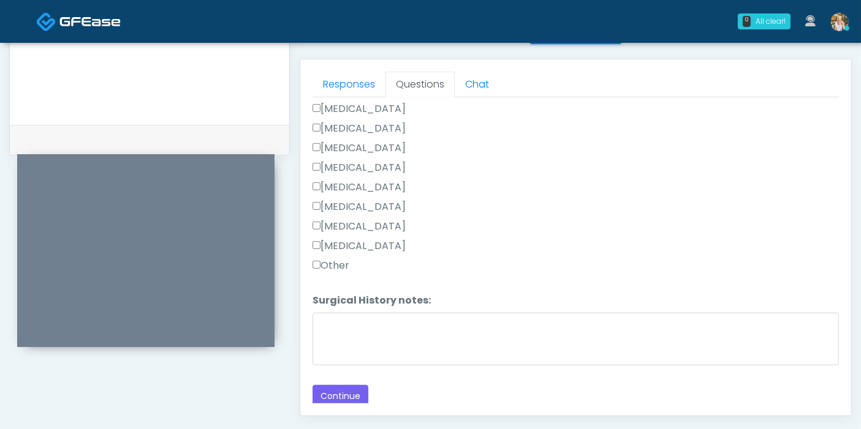
scroll to position [532, 0]
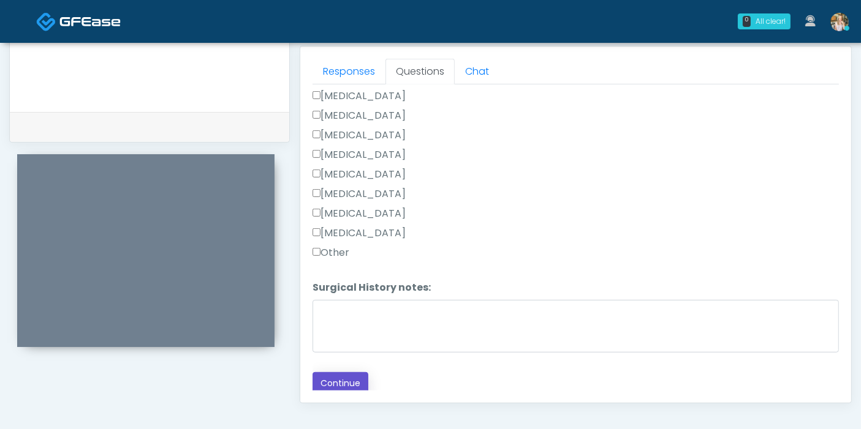
click at [341, 380] on button "Continue" at bounding box center [340, 383] width 56 height 23
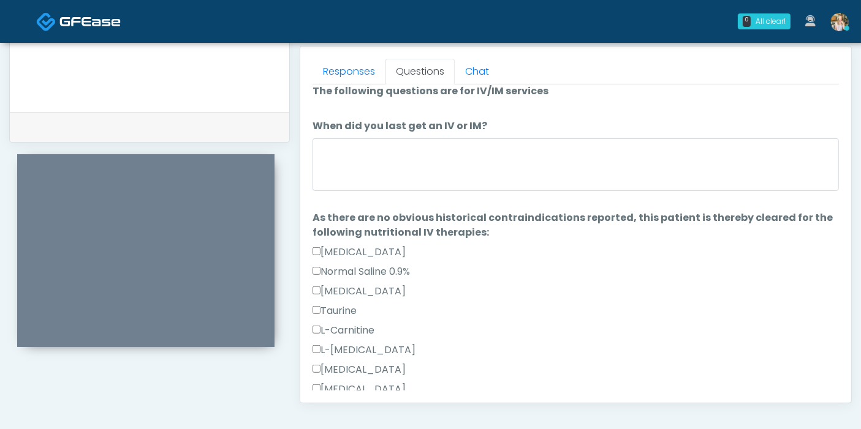
scroll to position [0, 0]
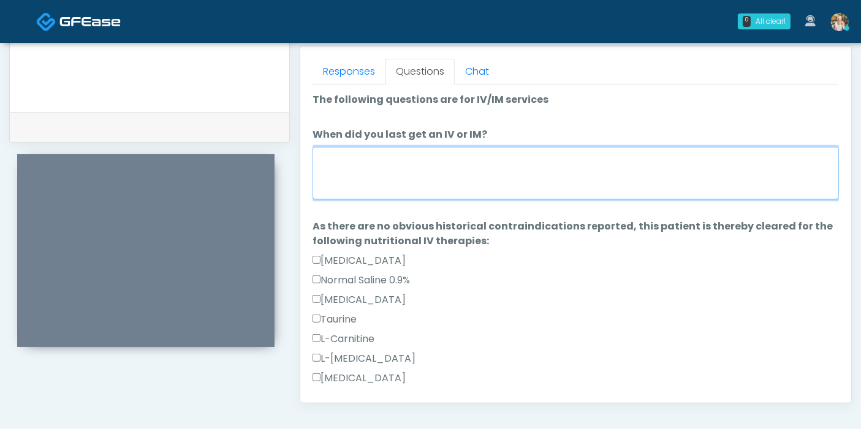
click at [406, 162] on textarea "When did you last get an IV or IM?" at bounding box center [575, 173] width 526 height 53
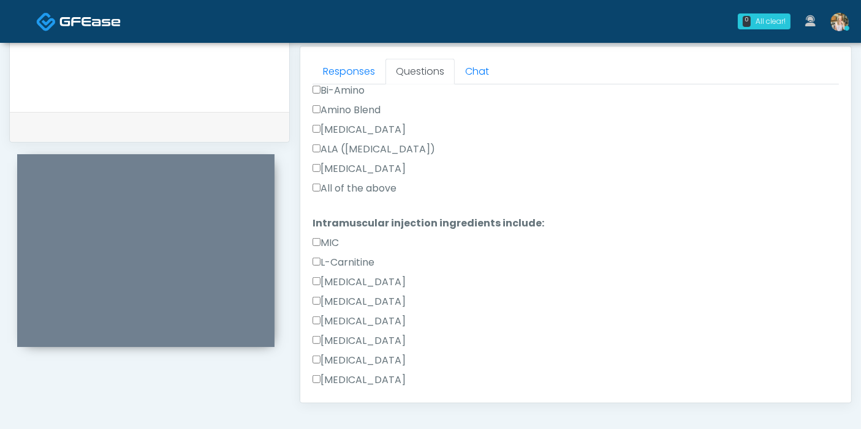
scroll to position [544, 0]
click at [334, 183] on label "All of the above" at bounding box center [354, 187] width 84 height 15
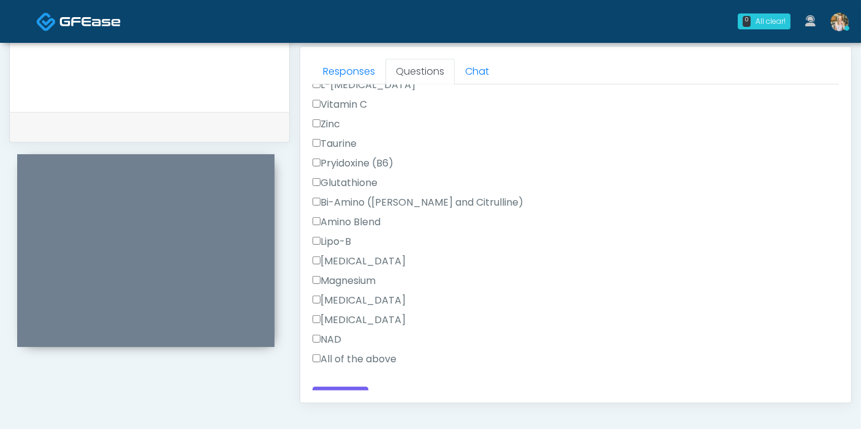
scroll to position [1071, 0]
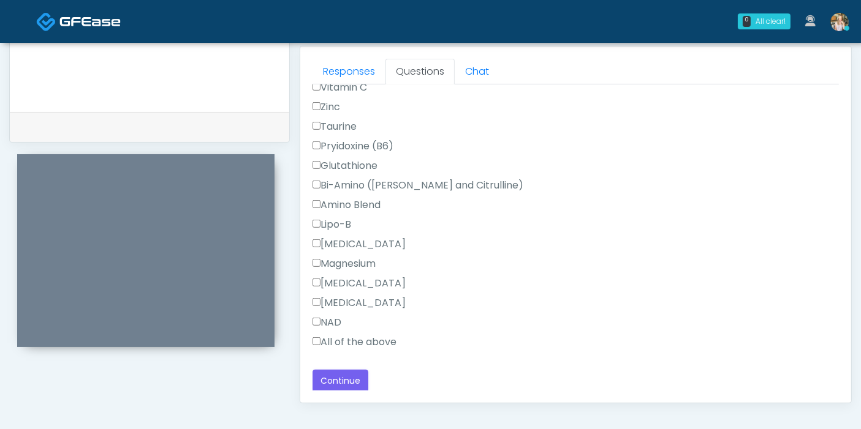
click at [342, 336] on label "All of the above" at bounding box center [354, 342] width 84 height 15
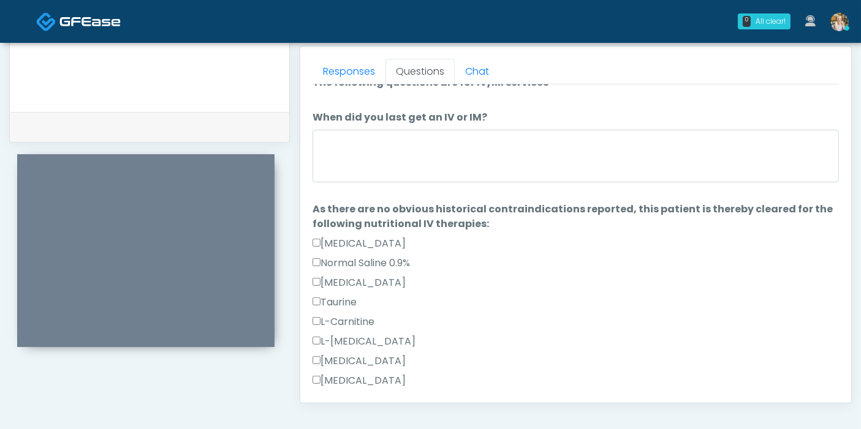
scroll to position [0, 0]
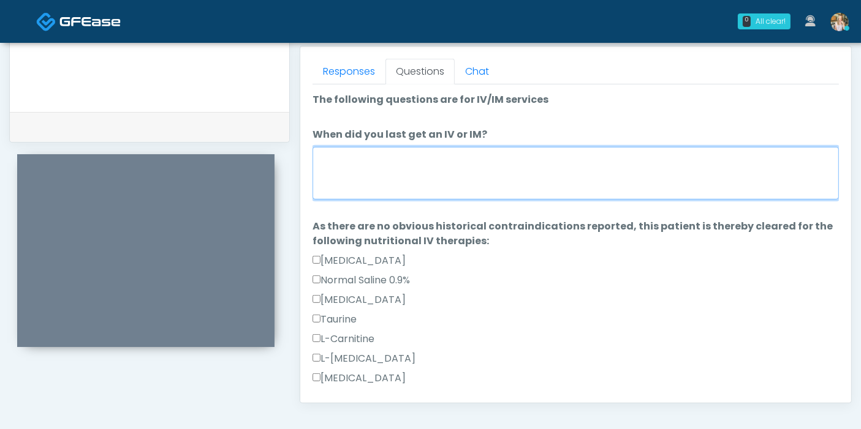
click at [409, 160] on textarea "When did you last get an IV or IM?" at bounding box center [575, 173] width 526 height 53
type textarea "**********"
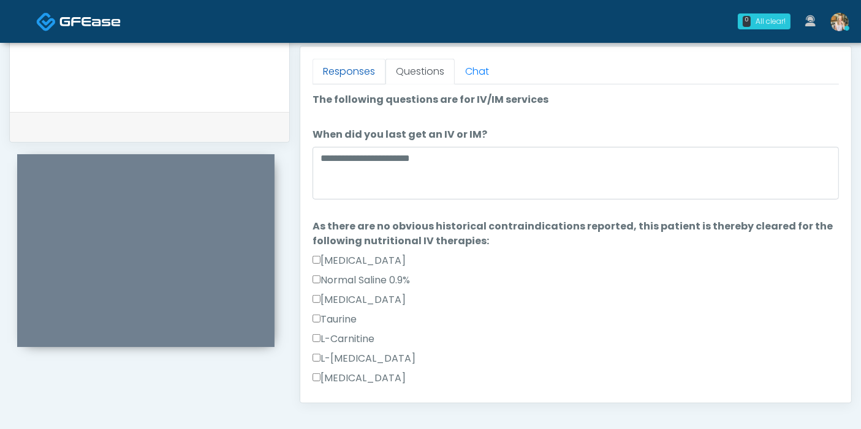
click at [360, 77] on link "Responses" at bounding box center [348, 72] width 73 height 26
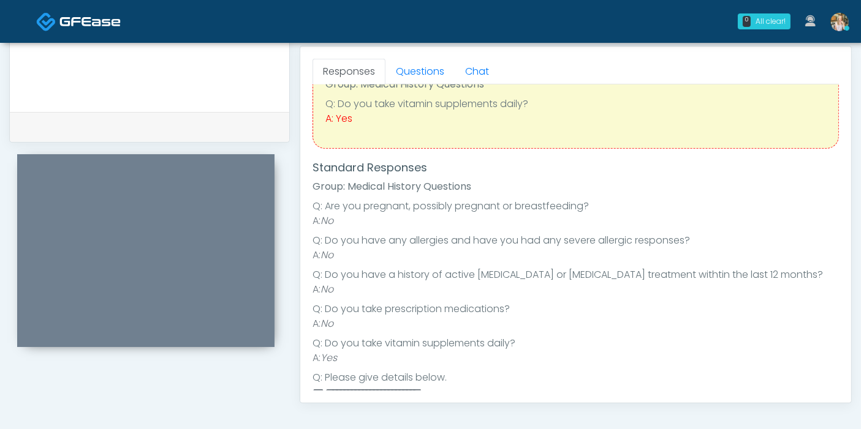
scroll to position [68, 0]
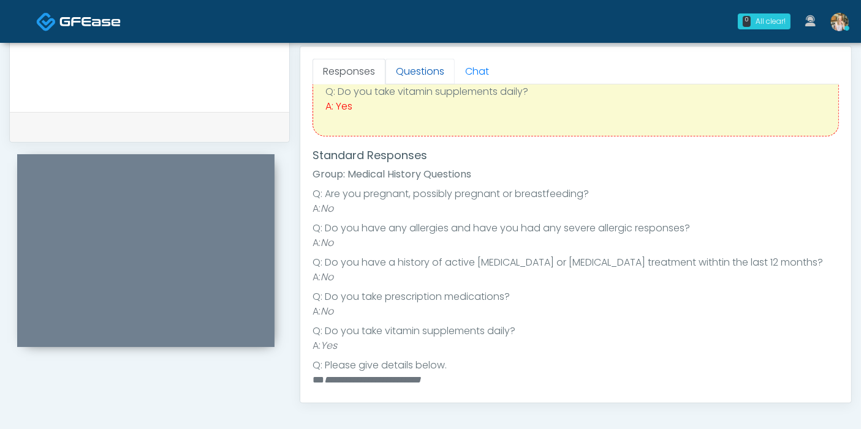
click at [415, 78] on link "Questions" at bounding box center [419, 72] width 69 height 26
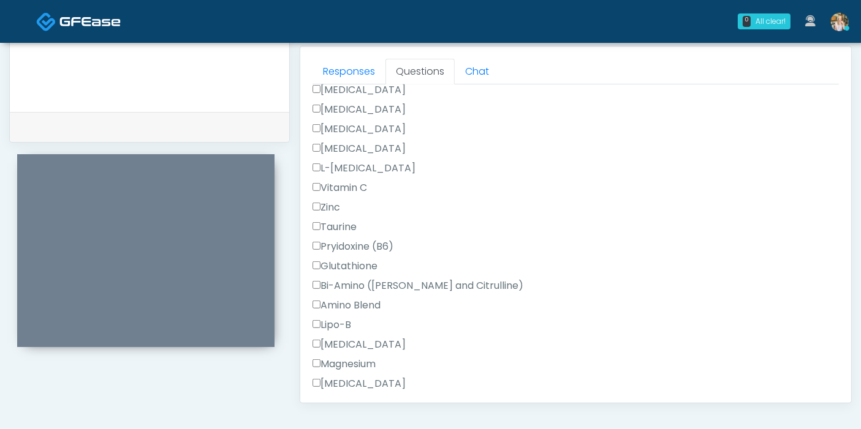
scroll to position [1071, 0]
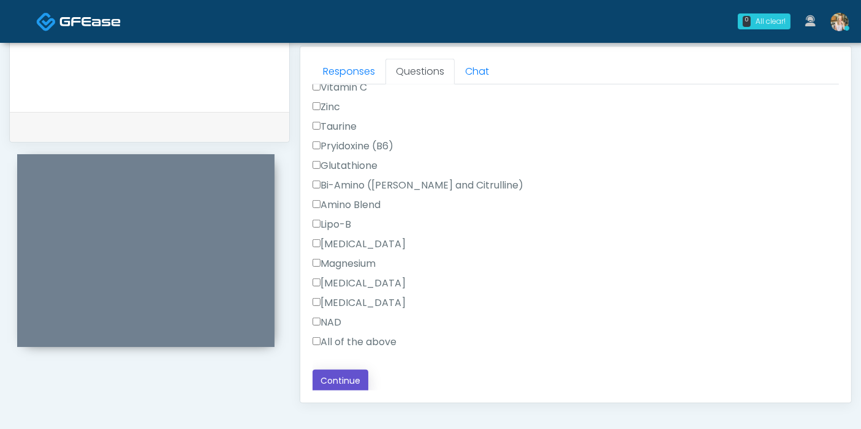
click at [336, 380] on button "Continue" at bounding box center [340, 381] width 56 height 23
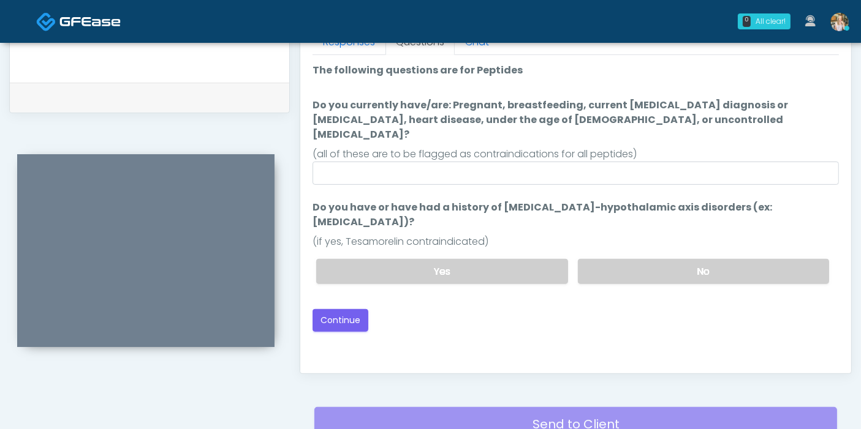
scroll to position [532, 0]
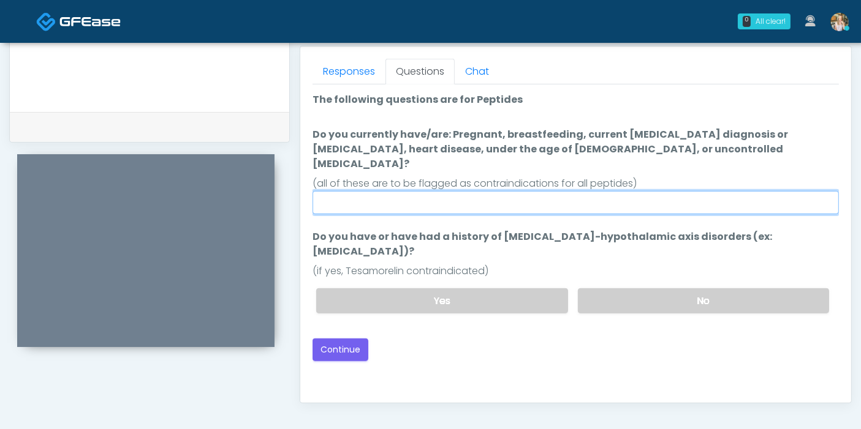
click at [513, 191] on input "Do you currently have/are: Pregnant, breastfeeding, current cancer diagnosis or…" at bounding box center [575, 202] width 526 height 23
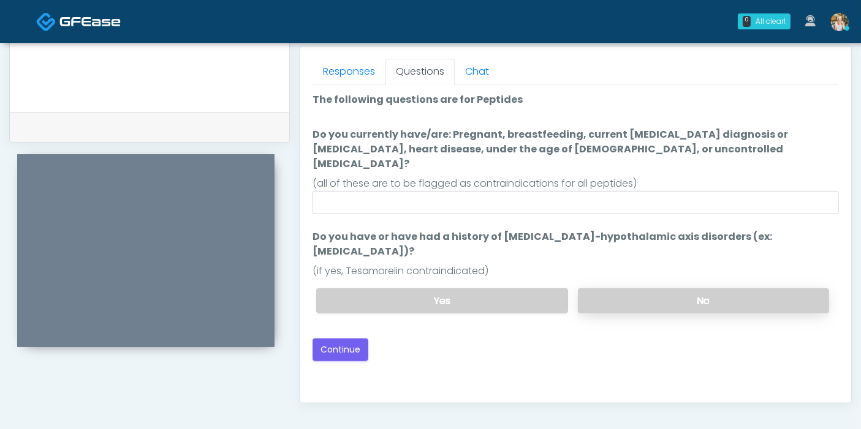
drag, startPoint x: 706, startPoint y: 269, endPoint x: 696, endPoint y: 260, distance: 13.4
click at [703, 289] on label "No" at bounding box center [703, 301] width 251 height 25
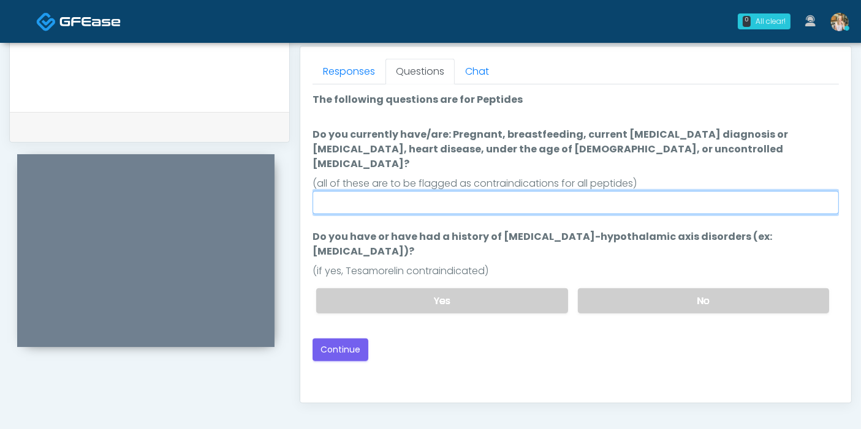
click at [643, 191] on input "Do you currently have/are: Pregnant, breastfeeding, current cancer diagnosis or…" at bounding box center [575, 202] width 526 height 23
type input "******"
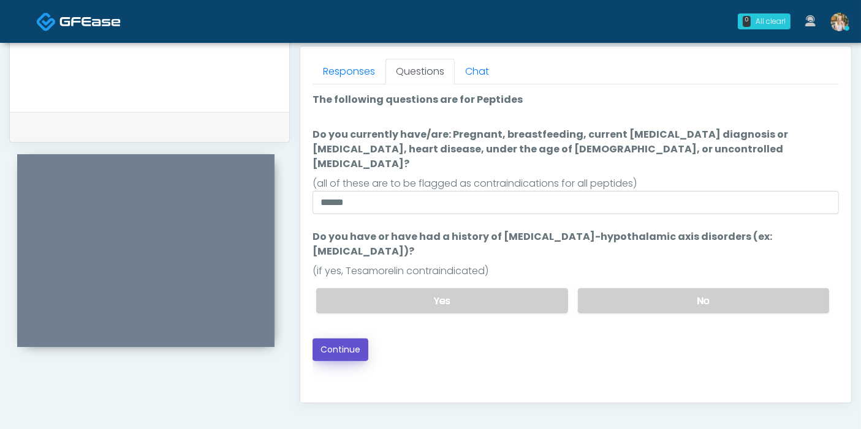
click at [333, 339] on button "Continue" at bounding box center [340, 350] width 56 height 23
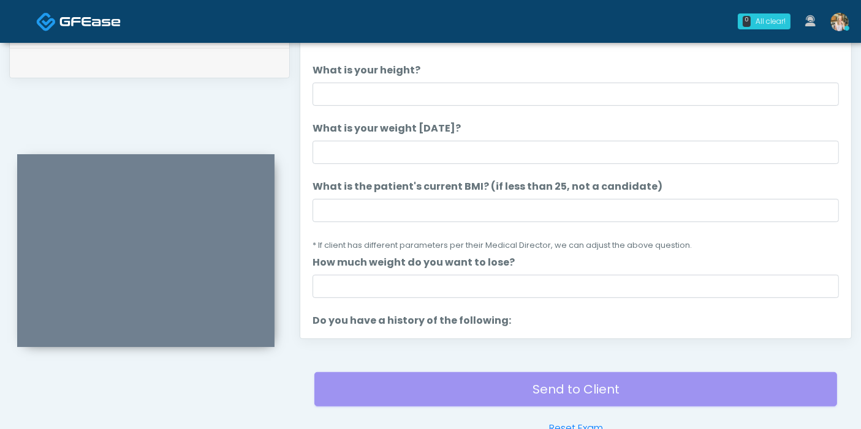
scroll to position [464, 0]
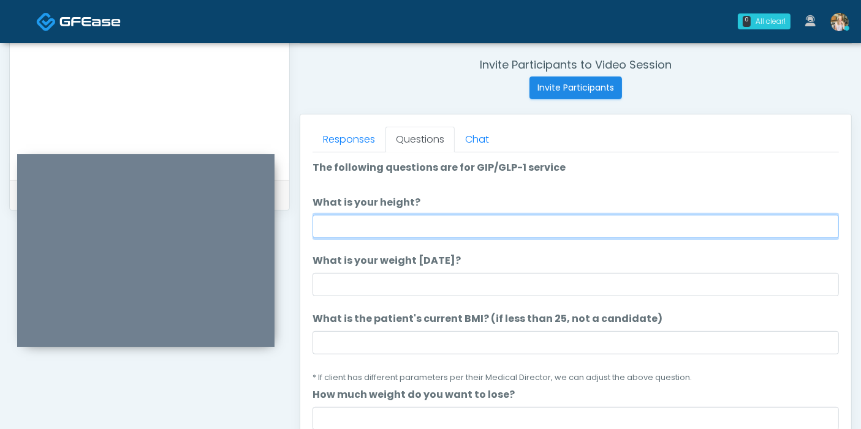
click at [404, 221] on input "What is your height?" at bounding box center [575, 226] width 526 height 23
click at [459, 230] on input "What is your height?" at bounding box center [575, 226] width 526 height 23
type input "***"
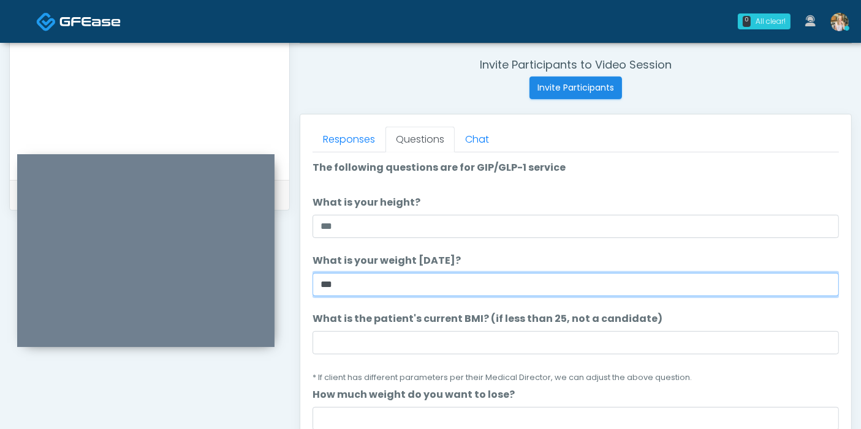
type input "***"
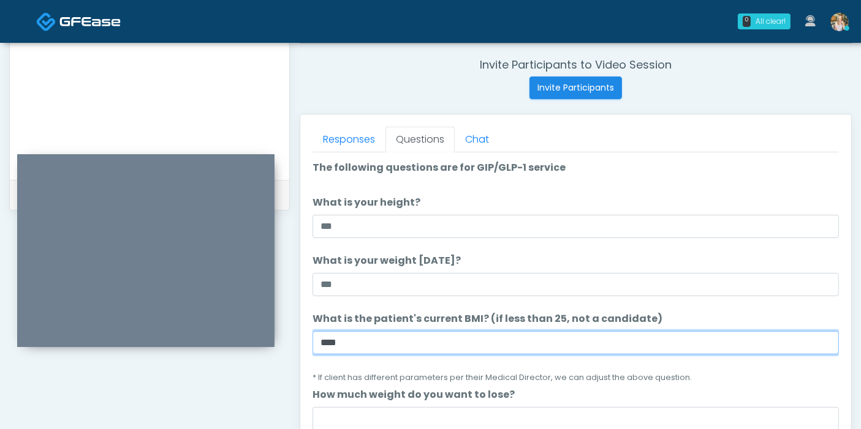
type input "****"
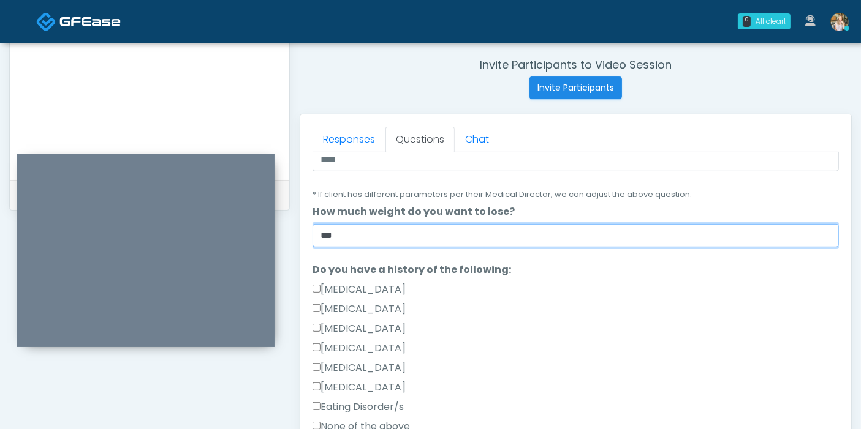
scroll to position [204, 0]
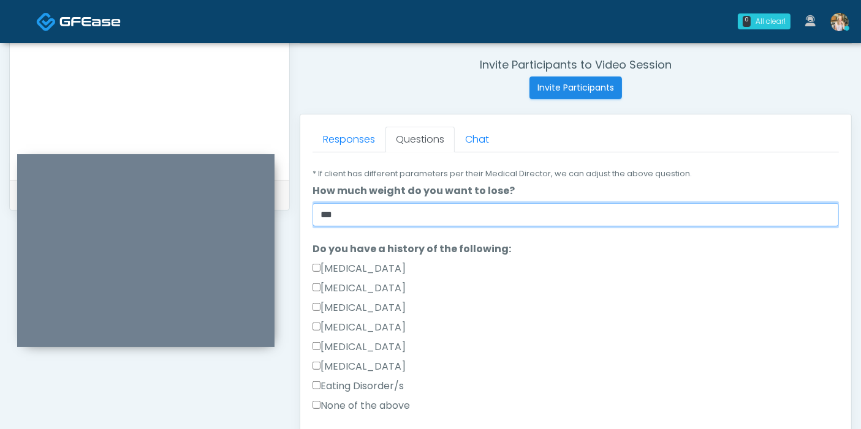
type input "***"
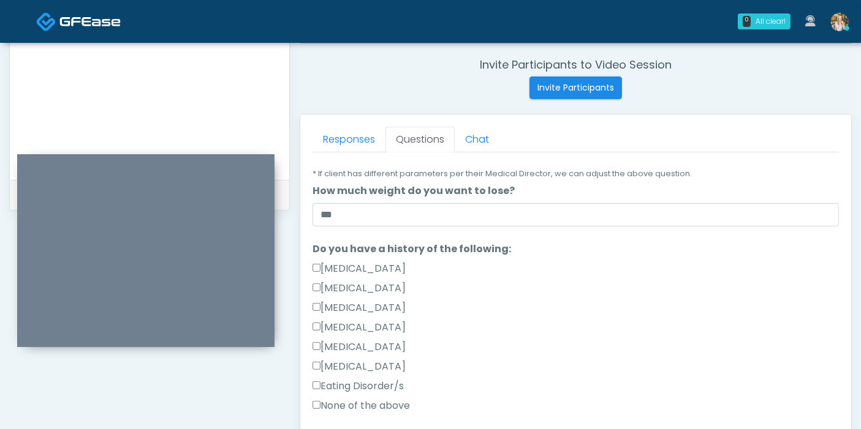
click at [381, 405] on label "None of the above" at bounding box center [360, 406] width 97 height 15
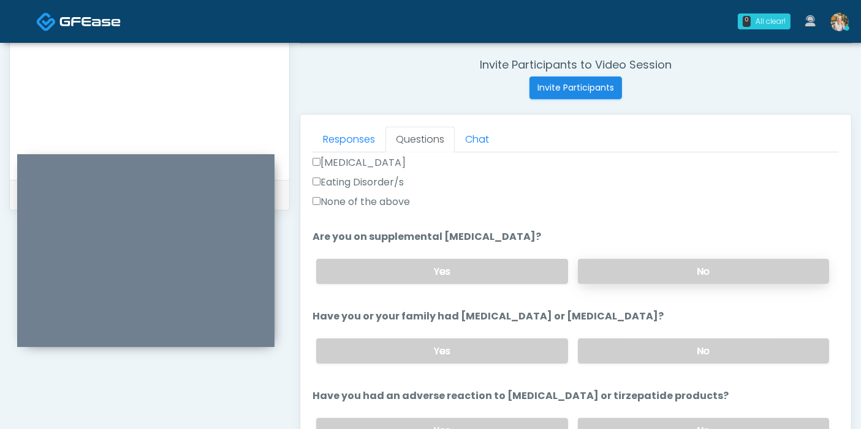
click at [611, 269] on label "No" at bounding box center [703, 271] width 251 height 25
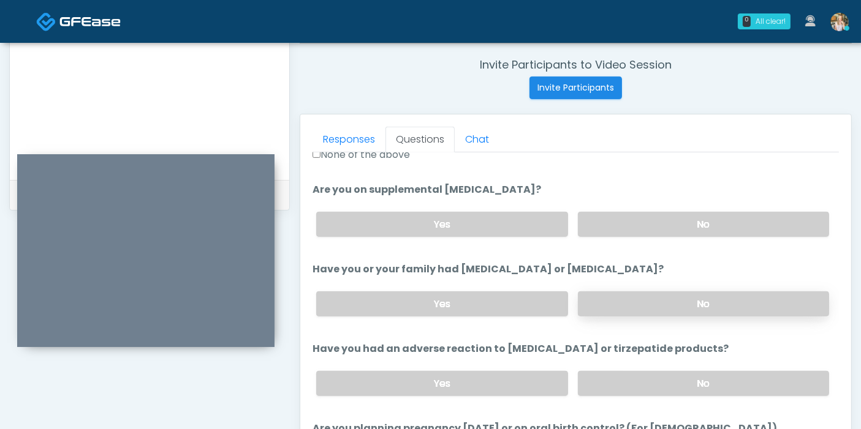
scroll to position [476, 0]
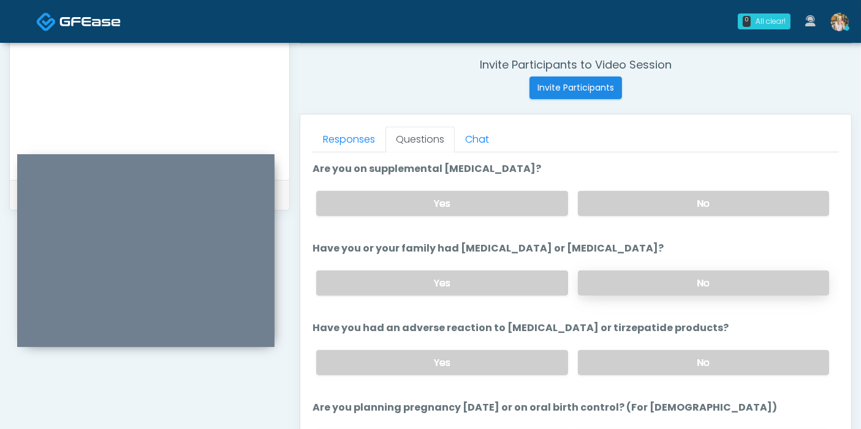
click at [628, 282] on label "No" at bounding box center [703, 283] width 251 height 25
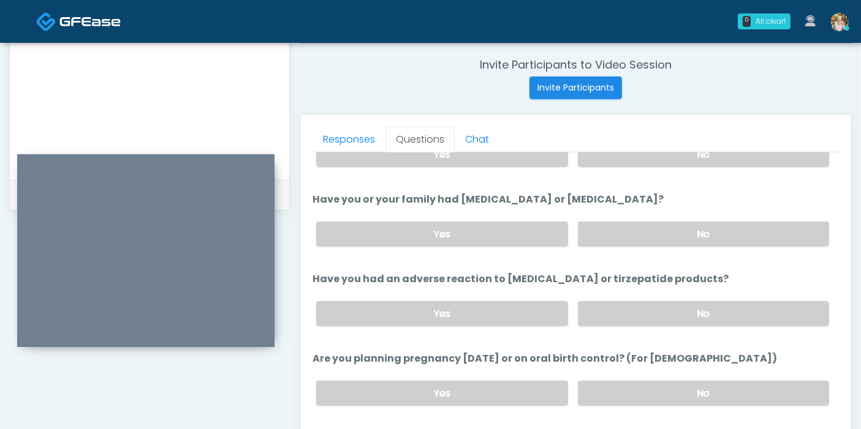
scroll to position [613, 0]
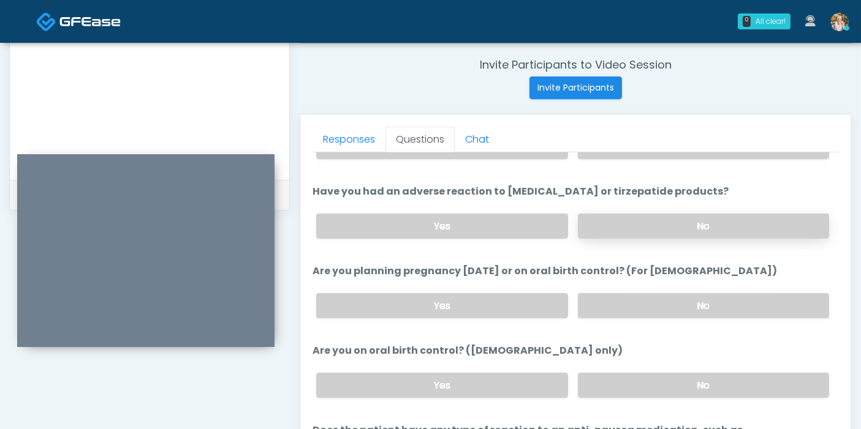
click at [655, 226] on label "No" at bounding box center [703, 226] width 251 height 25
click at [690, 306] on label "No" at bounding box center [703, 305] width 251 height 25
click at [698, 383] on label "No" at bounding box center [703, 385] width 251 height 25
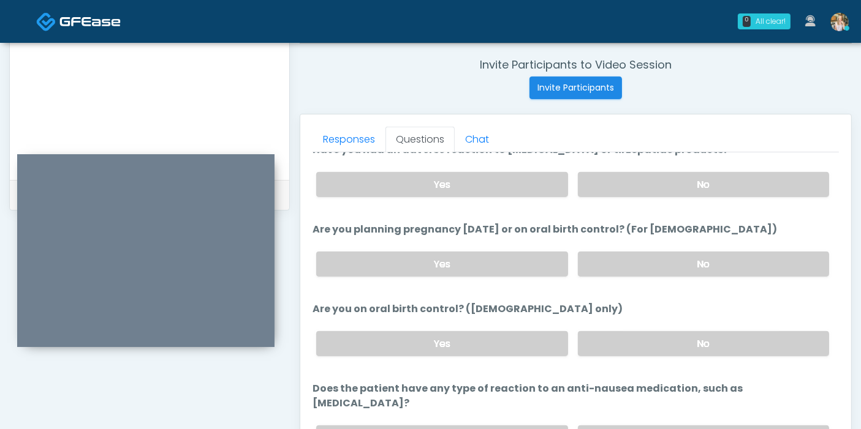
scroll to position [674, 0]
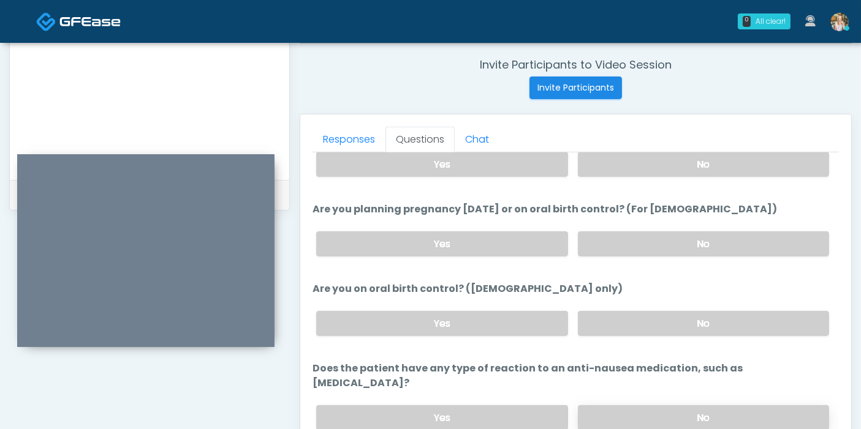
click at [639, 406] on label "No" at bounding box center [703, 418] width 251 height 25
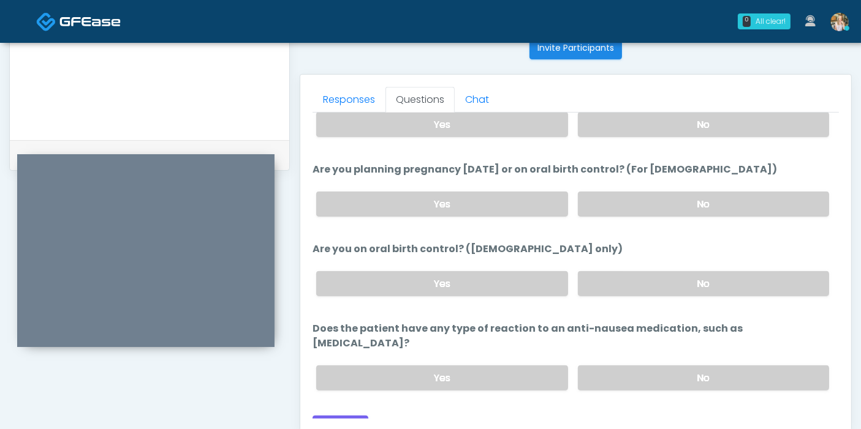
scroll to position [532, 0]
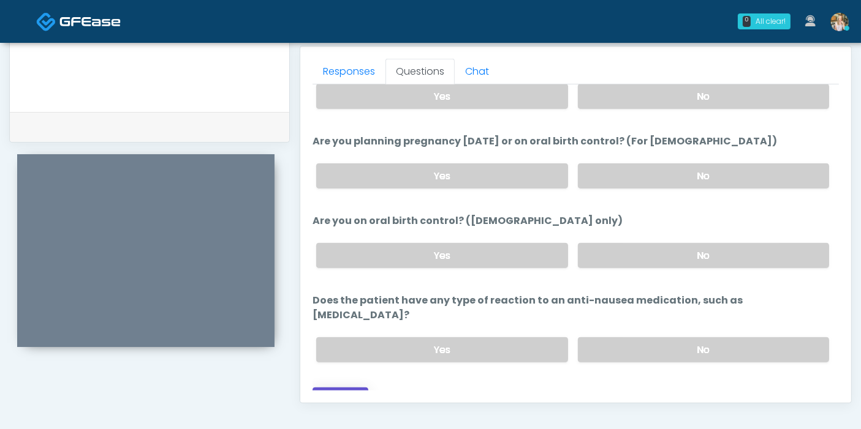
click at [347, 388] on button "Continue" at bounding box center [340, 399] width 56 height 23
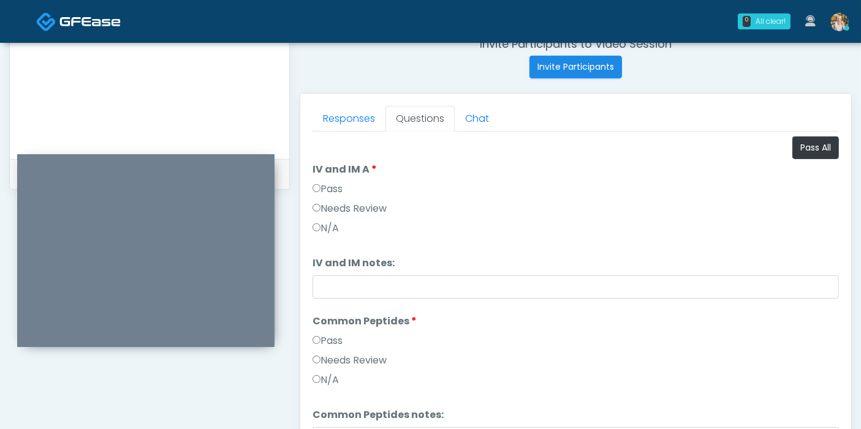
scroll to position [464, 0]
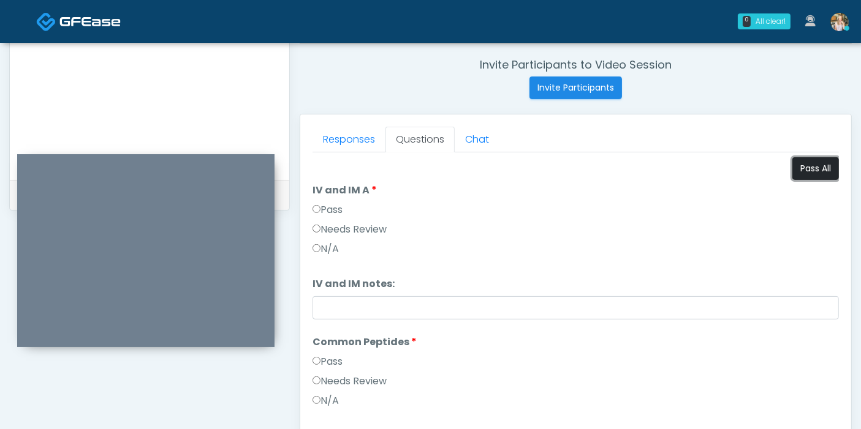
click at [801, 167] on button "Pass All" at bounding box center [815, 168] width 47 height 23
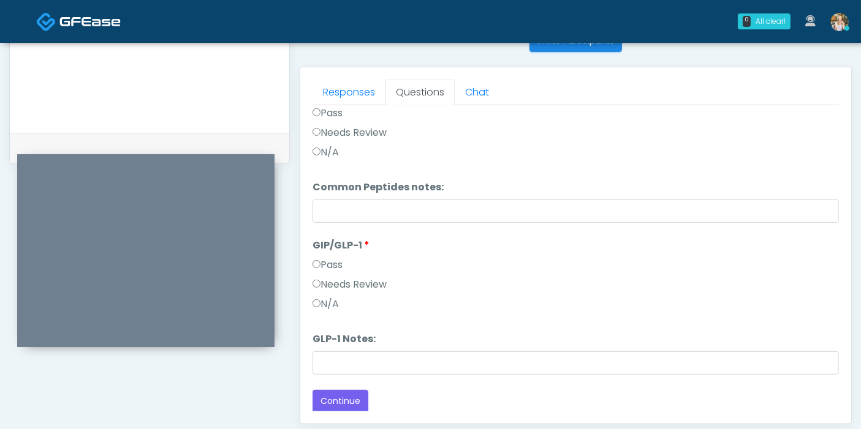
scroll to position [532, 0]
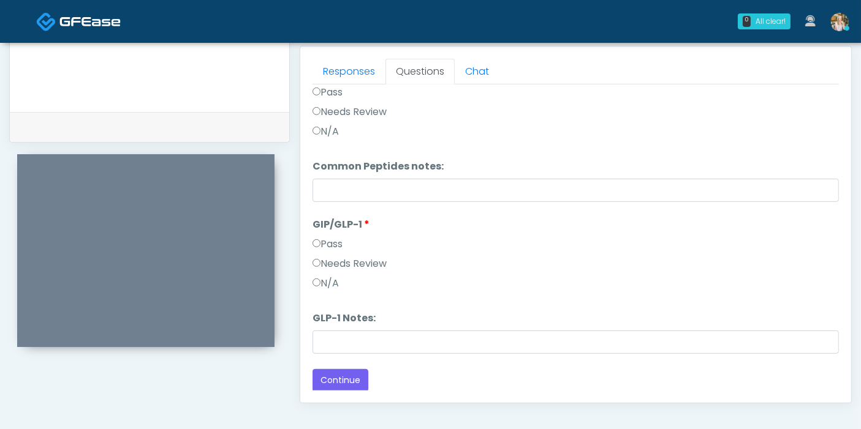
click at [353, 262] on label "Needs Review" at bounding box center [349, 264] width 74 height 15
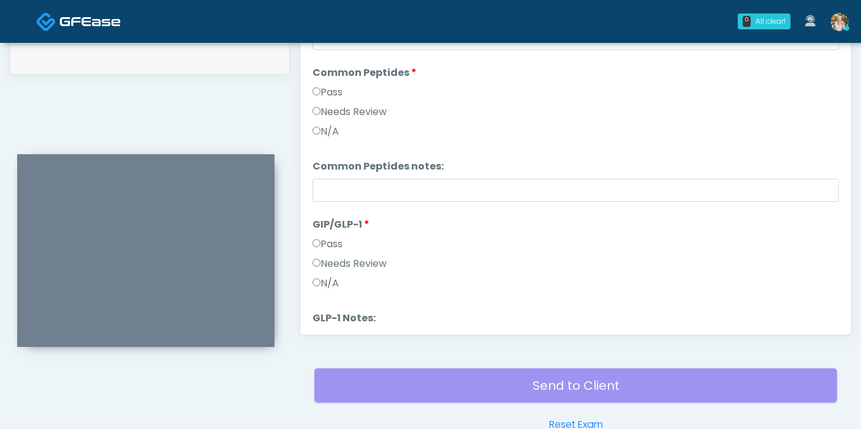
scroll to position [202, 0]
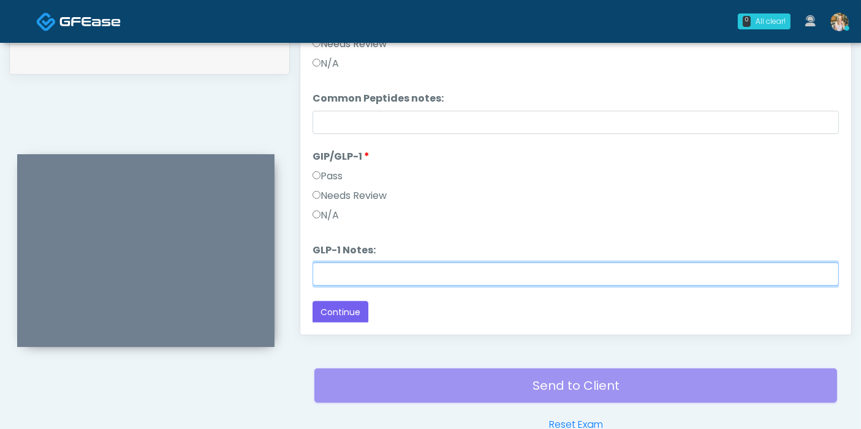
click at [494, 280] on input "GLP-1 Notes:" at bounding box center [575, 274] width 526 height 23
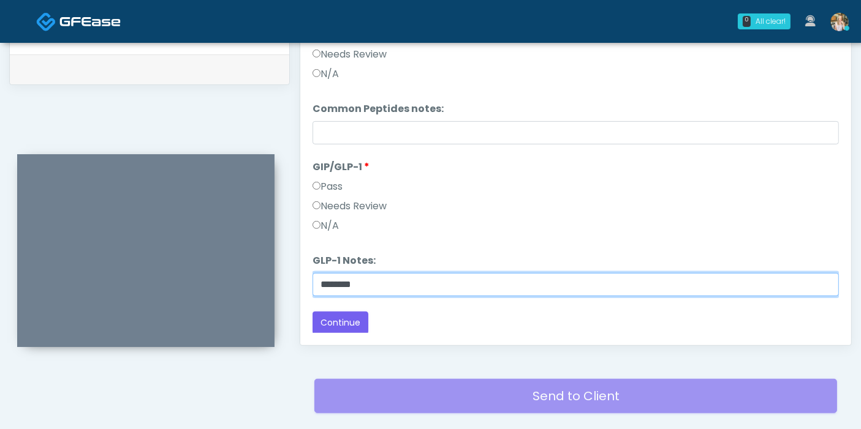
scroll to position [668, 0]
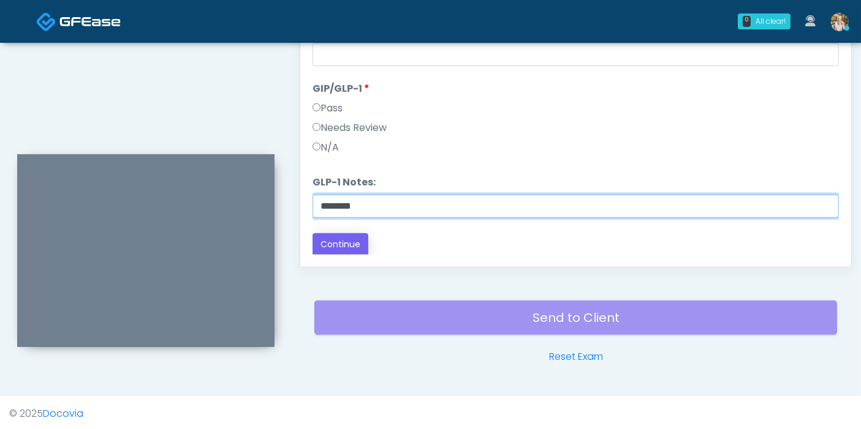
type input "********"
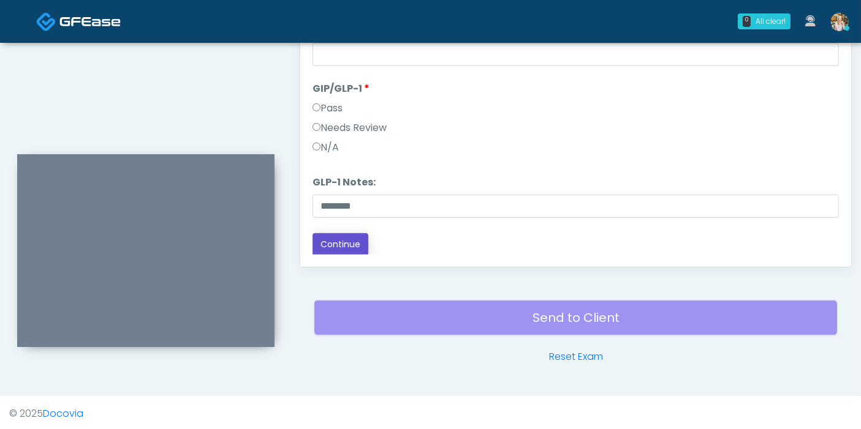
click at [343, 242] on button "Continue" at bounding box center [340, 244] width 56 height 23
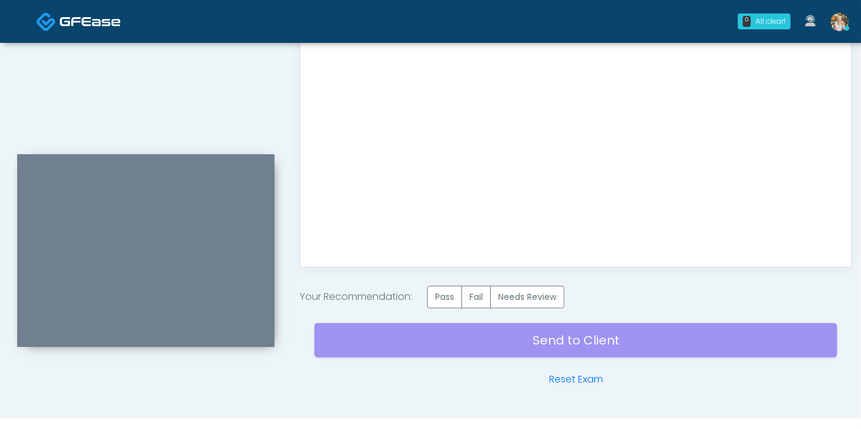
scroll to position [0, 0]
click at [437, 296] on label "Pass" at bounding box center [444, 297] width 35 height 23
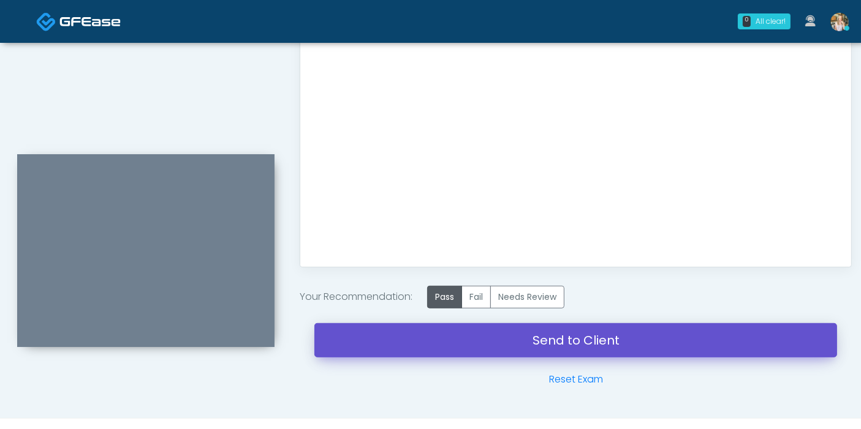
click at [554, 342] on link "Send to Client" at bounding box center [575, 340] width 523 height 34
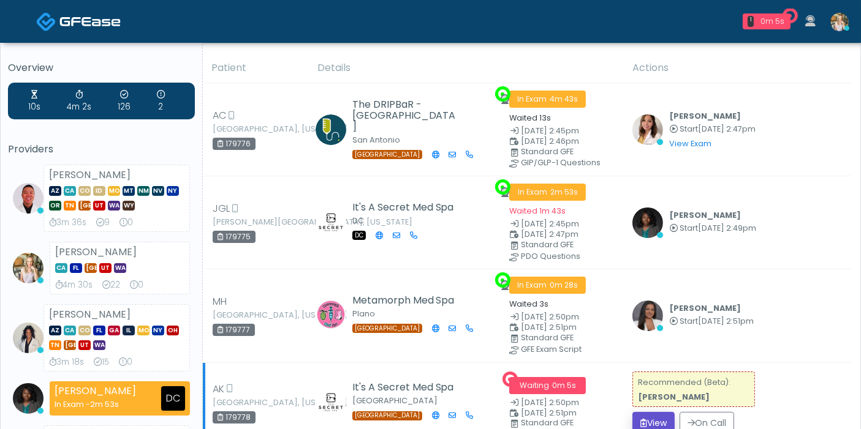
click at [647, 419] on icon "submit" at bounding box center [643, 423] width 7 height 9
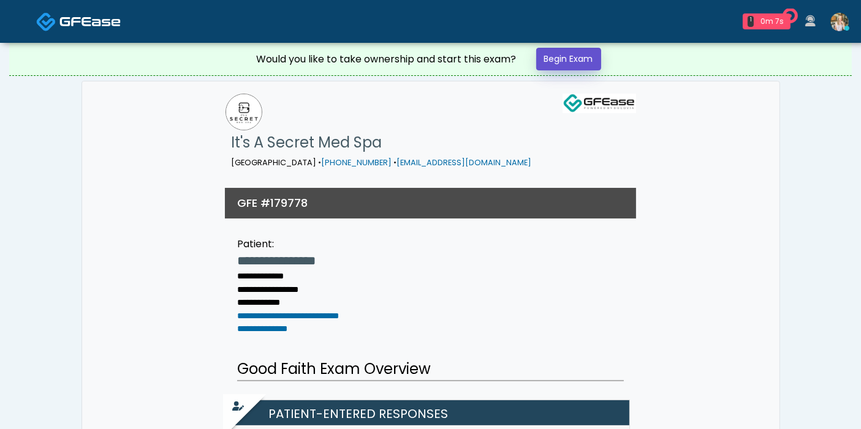
click at [561, 64] on link "Begin Exam" at bounding box center [568, 59] width 65 height 23
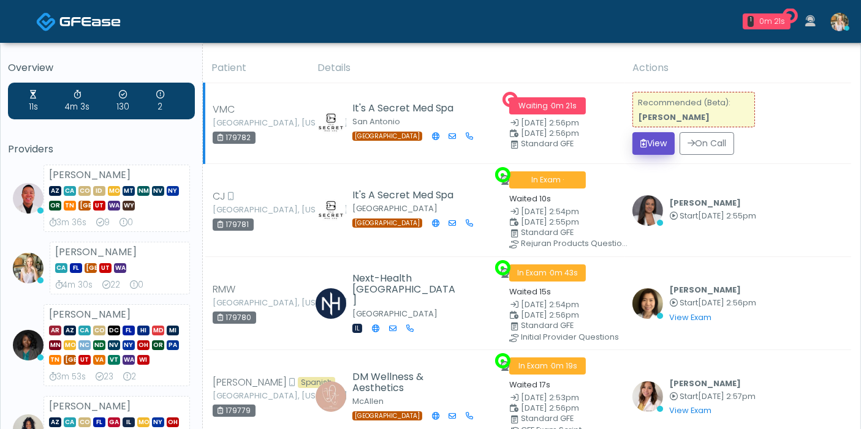
click at [651, 147] on button "View" at bounding box center [653, 143] width 42 height 23
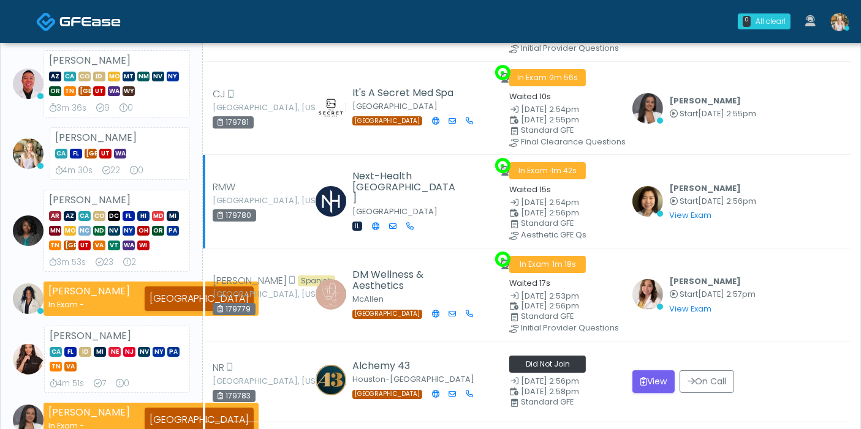
scroll to position [136, 0]
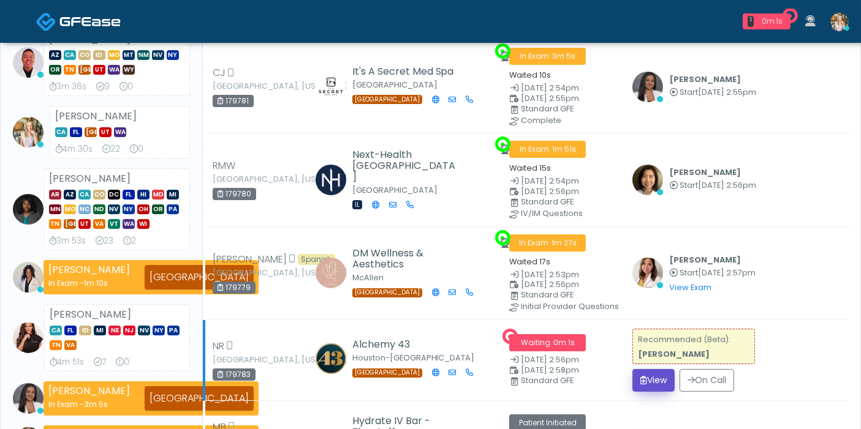
click at [652, 377] on button "View" at bounding box center [653, 380] width 42 height 23
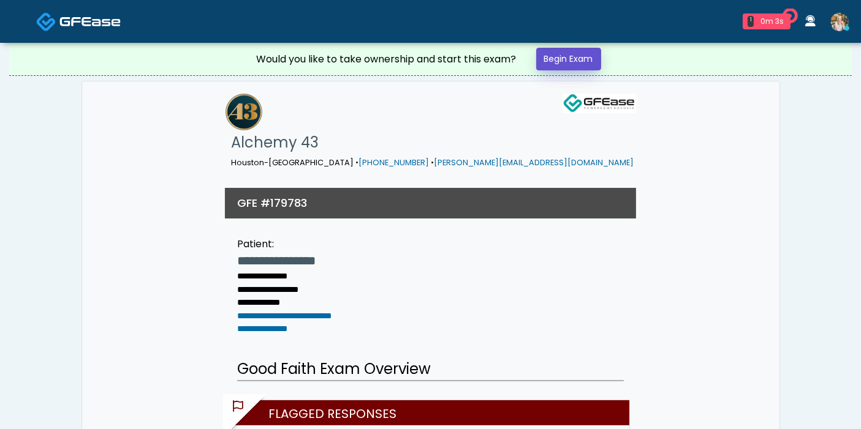
click at [559, 65] on link "Begin Exam" at bounding box center [568, 59] width 65 height 23
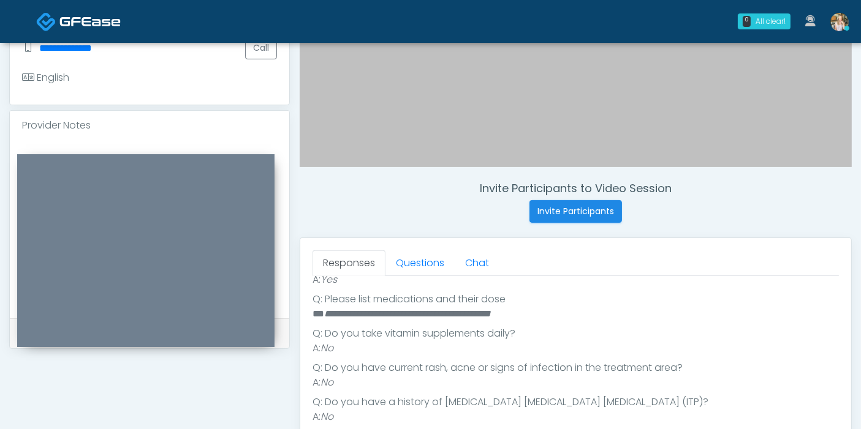
scroll to position [339, 0]
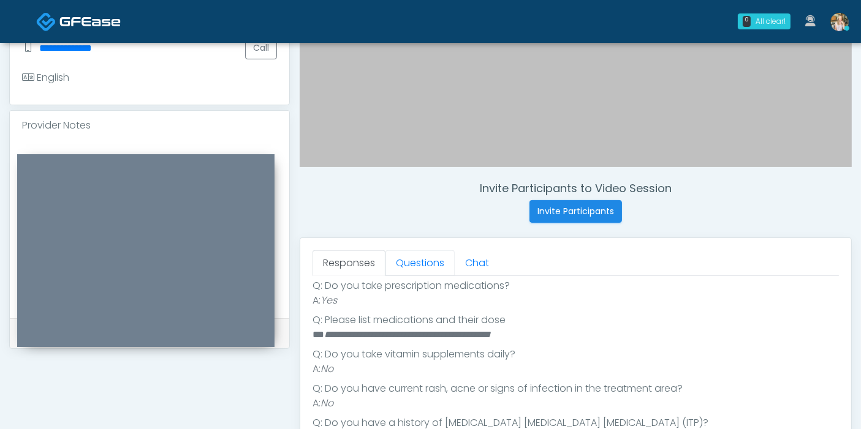
drag, startPoint x: 424, startPoint y: 270, endPoint x: 371, endPoint y: 282, distance: 54.0
click at [424, 270] on link "Questions" at bounding box center [419, 264] width 69 height 26
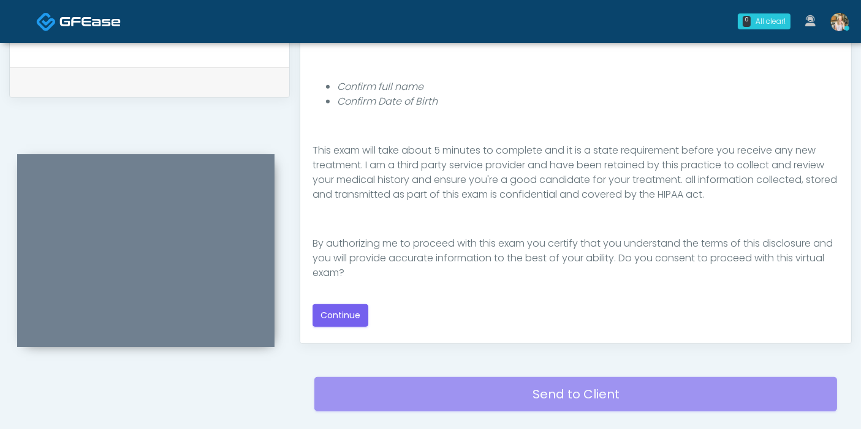
scroll to position [613, 0]
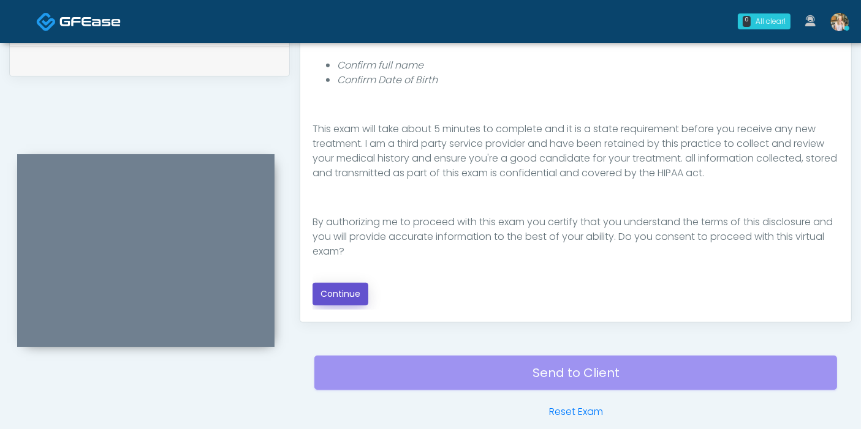
click at [343, 290] on button "Continue" at bounding box center [340, 294] width 56 height 23
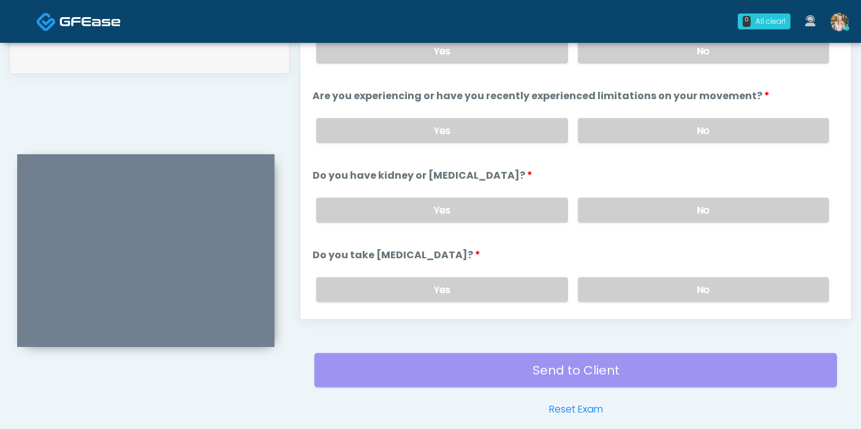
scroll to position [532, 0]
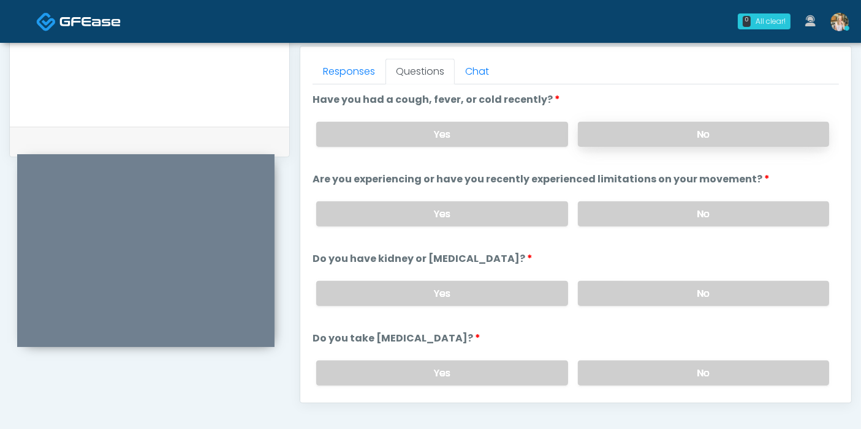
click at [651, 130] on label "No" at bounding box center [703, 134] width 251 height 25
click at [665, 213] on label "No" at bounding box center [703, 214] width 251 height 25
click at [628, 284] on label "No" at bounding box center [703, 293] width 251 height 25
click at [660, 370] on label "No" at bounding box center [703, 373] width 251 height 25
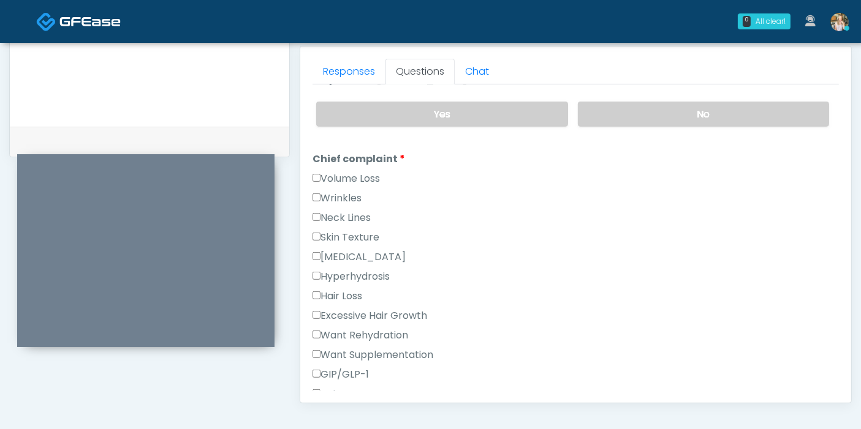
scroll to position [272, 0]
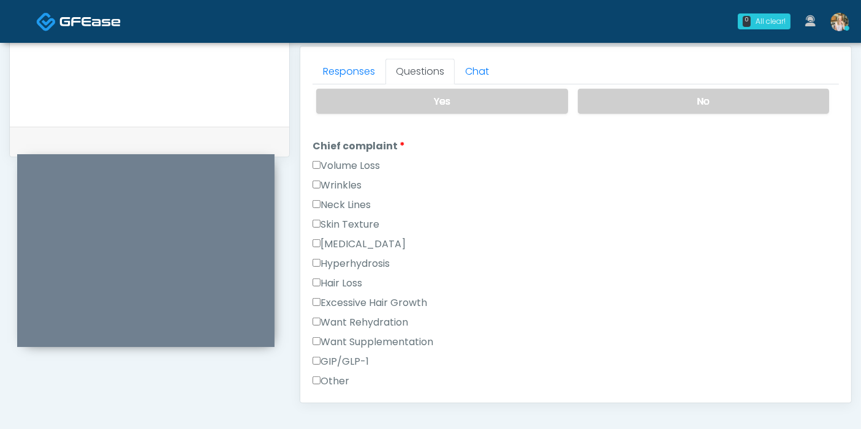
click at [343, 181] on label "Wrinkles" at bounding box center [336, 185] width 49 height 15
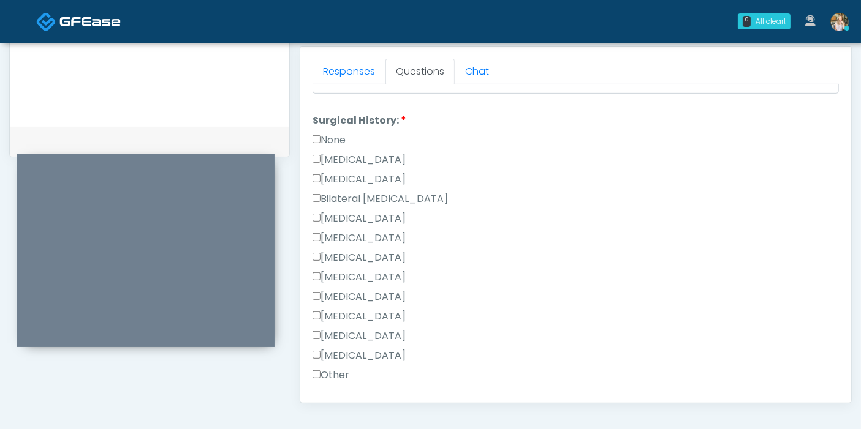
scroll to position [681, 0]
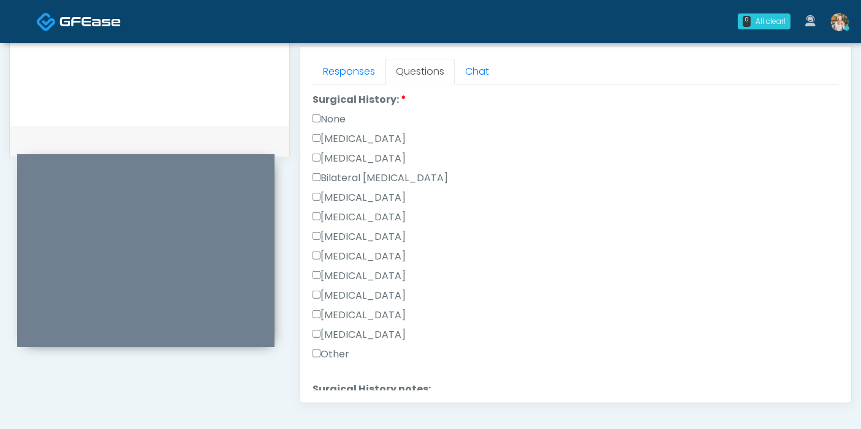
click at [333, 349] on label "Other" at bounding box center [330, 354] width 37 height 15
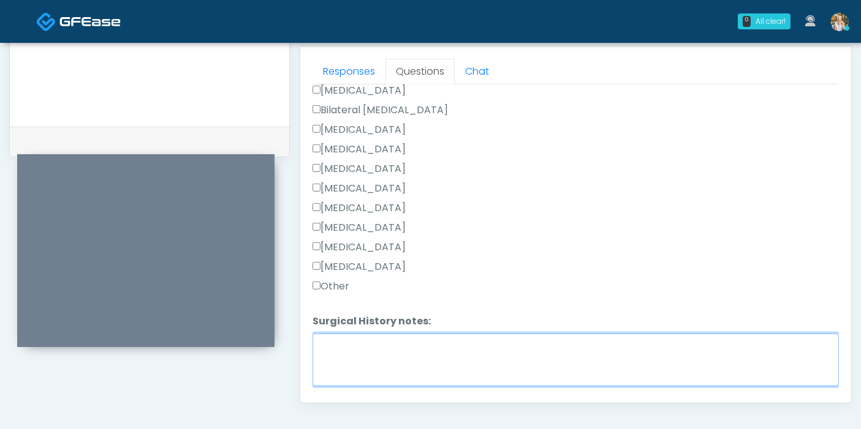
click at [368, 354] on textarea "Surgical History notes:" at bounding box center [575, 360] width 526 height 53
type textarea "**********"
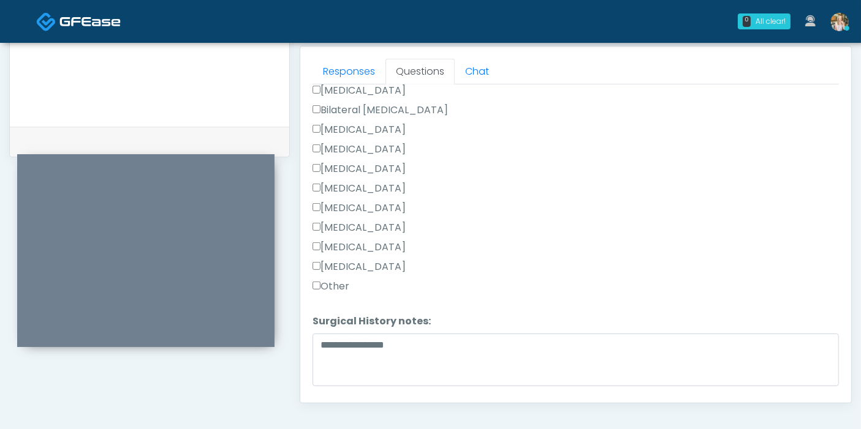
click at [343, 86] on label "Hysterectomy" at bounding box center [358, 90] width 93 height 15
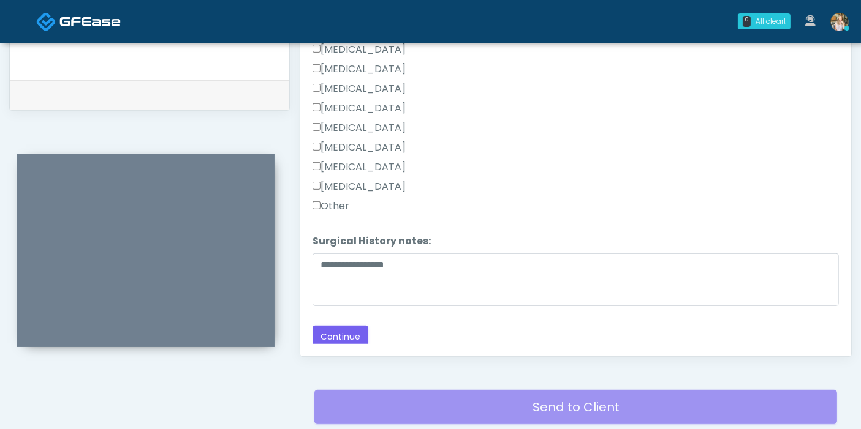
scroll to position [600, 0]
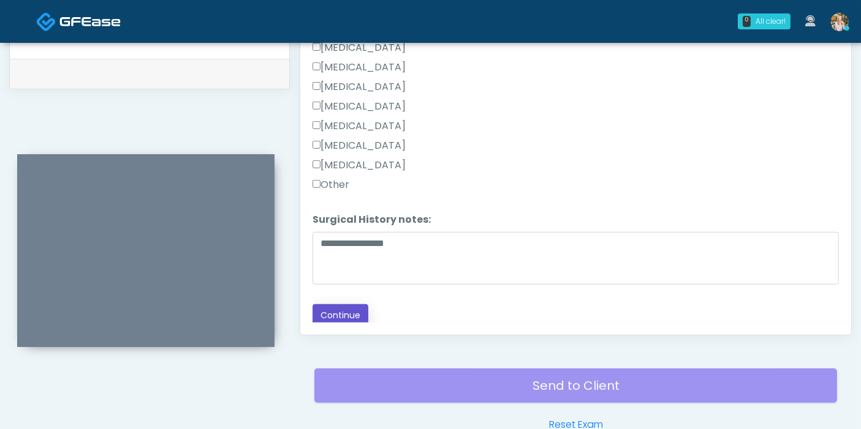
click at [335, 314] on button "Continue" at bounding box center [340, 315] width 56 height 23
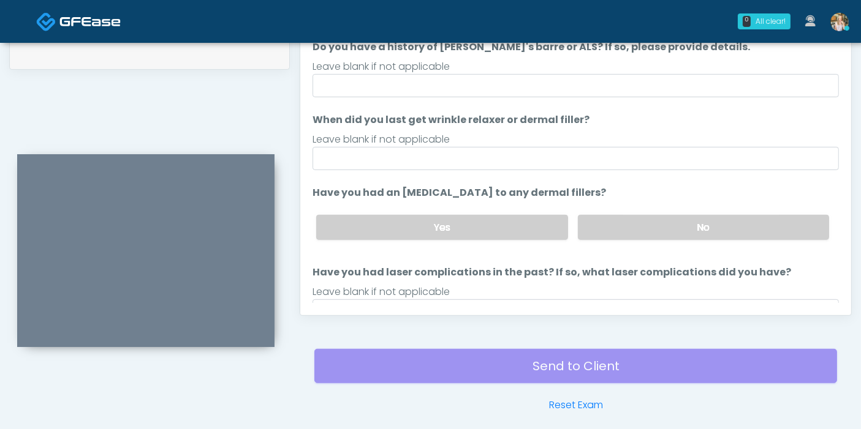
scroll to position [532, 0]
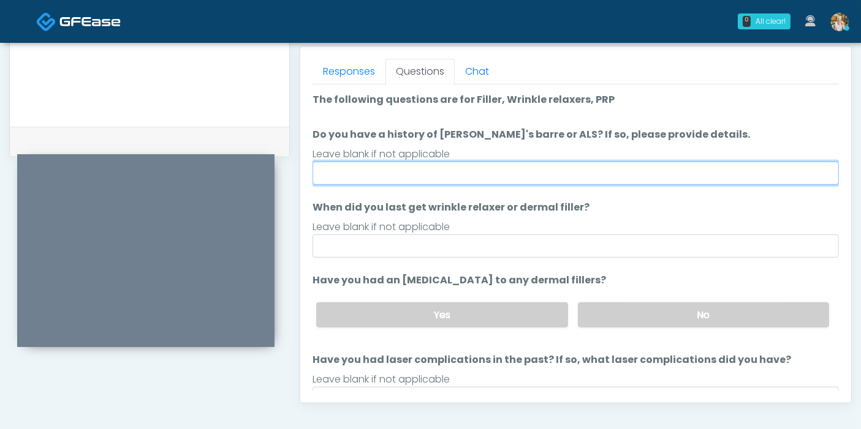
click at [482, 173] on input "Do you have a history of Guillain's barre or ALS? If so, please provide details." at bounding box center [575, 173] width 526 height 23
type input "******"
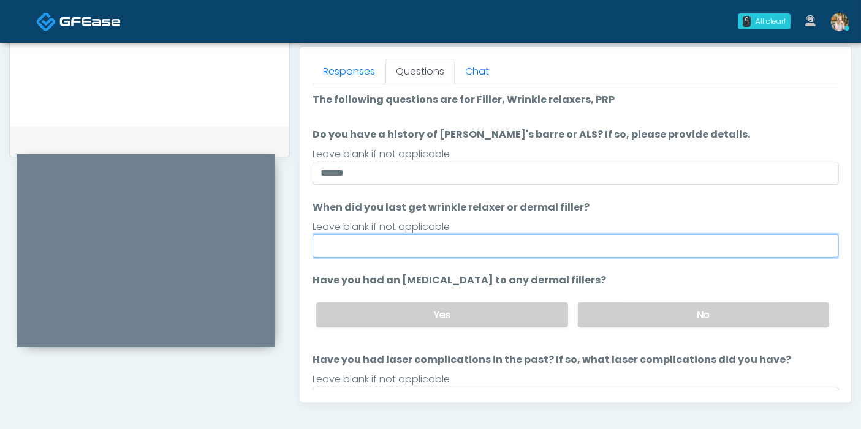
click at [513, 244] on input "When did you last get wrinkle relaxer or dermal filler?" at bounding box center [575, 246] width 526 height 23
type input "**********"
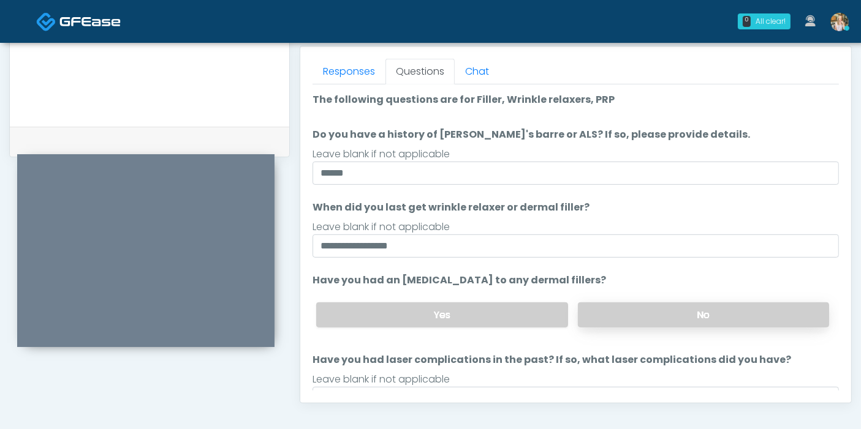
click at [620, 317] on label "No" at bounding box center [703, 315] width 251 height 25
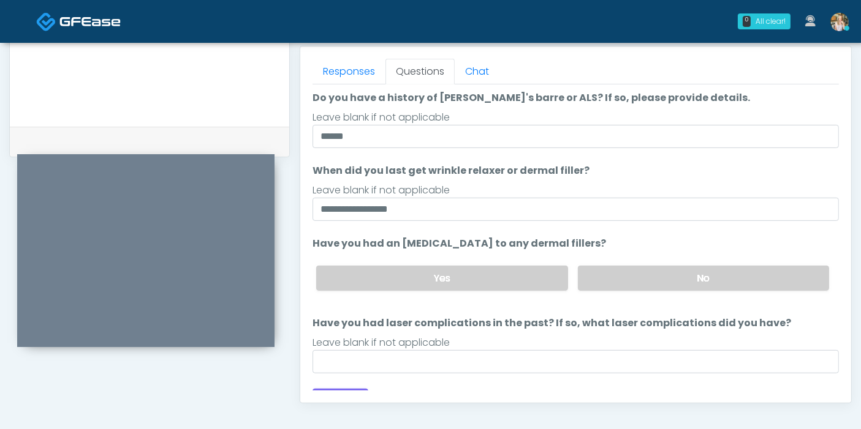
scroll to position [56, 0]
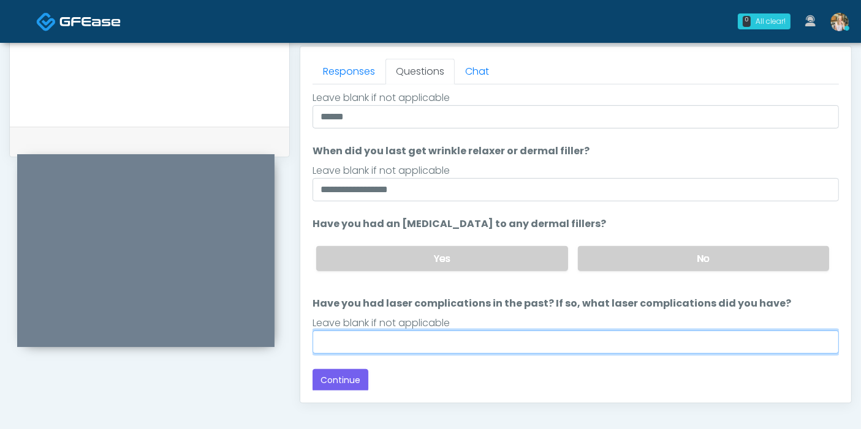
click at [526, 336] on input "Have you had laser complications in the past? If so, what laser complications d…" at bounding box center [575, 342] width 526 height 23
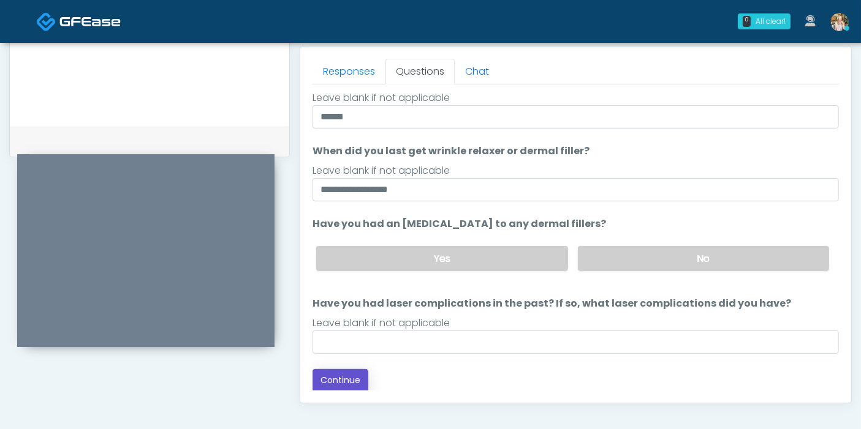
click at [346, 380] on button "Continue" at bounding box center [340, 380] width 56 height 23
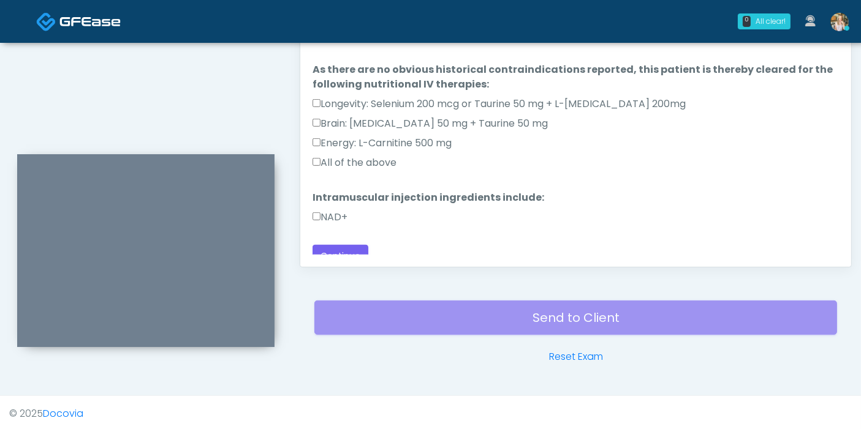
scroll to position [33, 0]
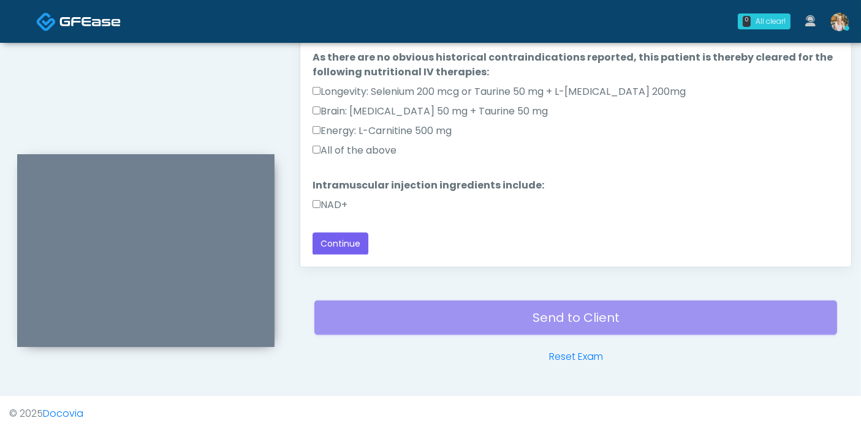
click at [332, 202] on label "NAD+" at bounding box center [329, 205] width 35 height 15
click at [329, 151] on label "All of the above" at bounding box center [354, 150] width 84 height 15
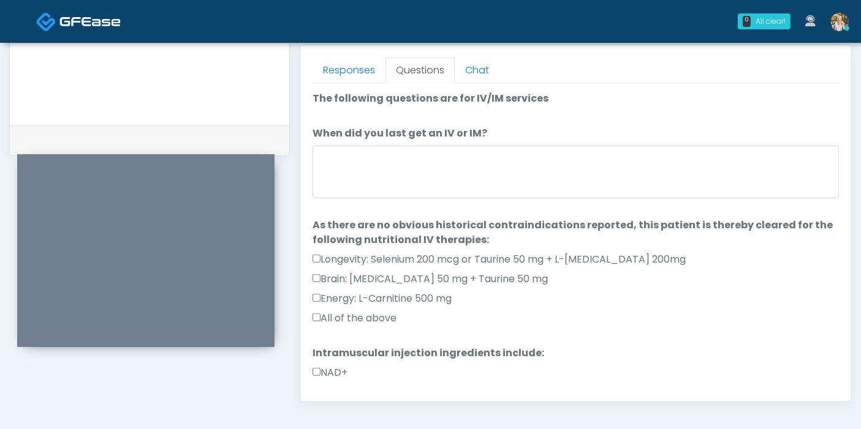
scroll to position [532, 0]
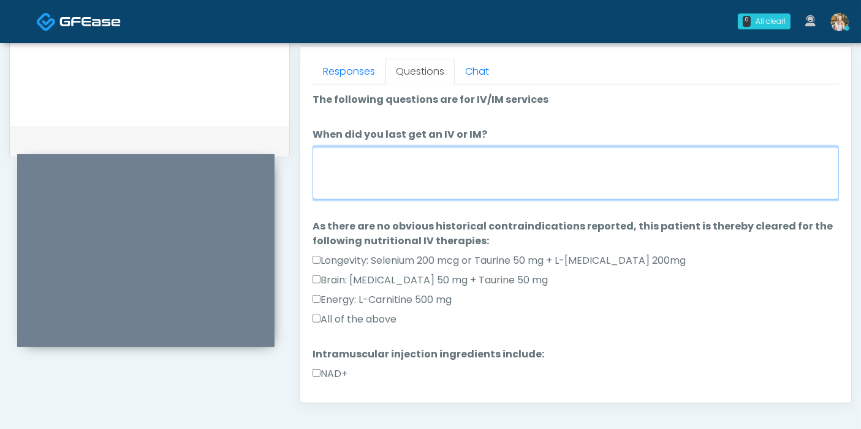
click at [472, 178] on textarea "When did you last get an IV or IM?" at bounding box center [575, 173] width 526 height 53
type textarea "**********"
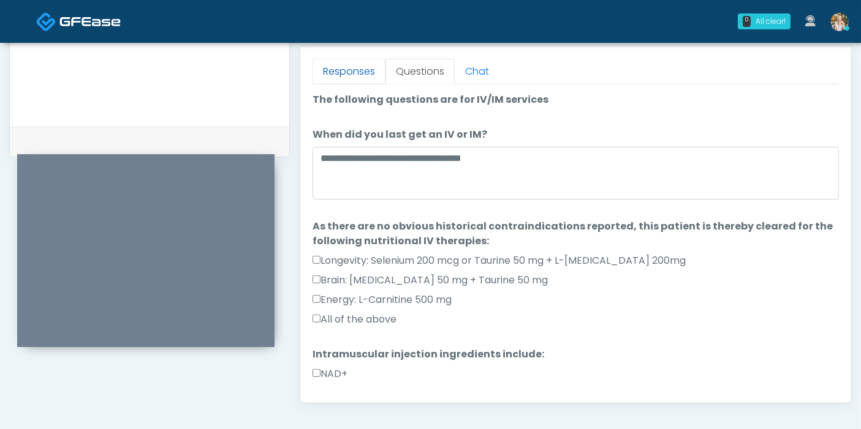
click at [353, 77] on link "Responses" at bounding box center [348, 72] width 73 height 26
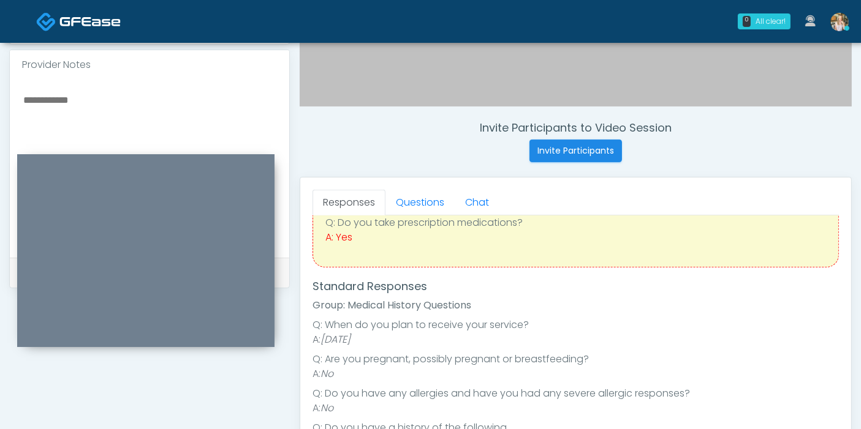
scroll to position [395, 0]
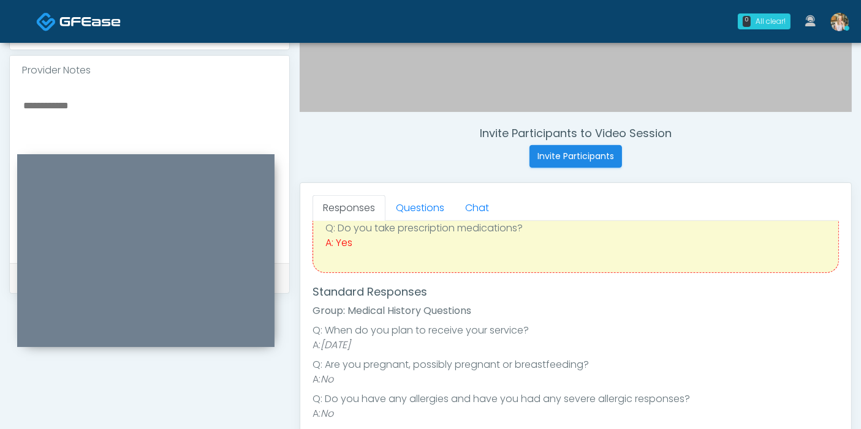
click at [95, 100] on textarea at bounding box center [149, 171] width 255 height 149
click at [25, 97] on textarea "**********" at bounding box center [149, 171] width 255 height 149
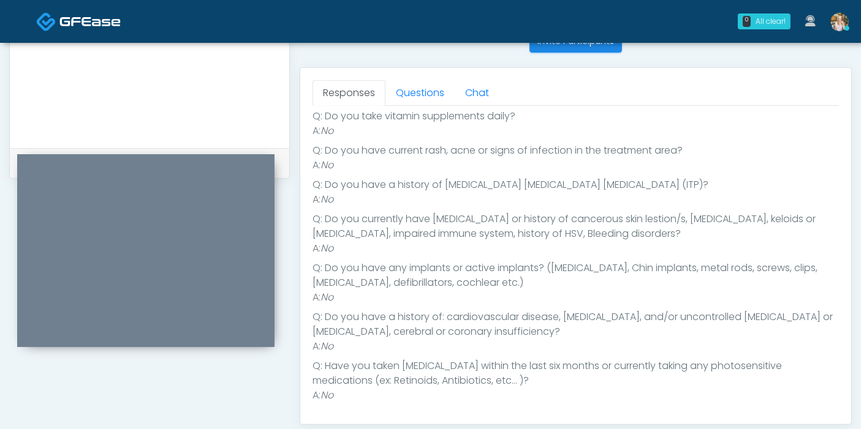
scroll to position [532, 0]
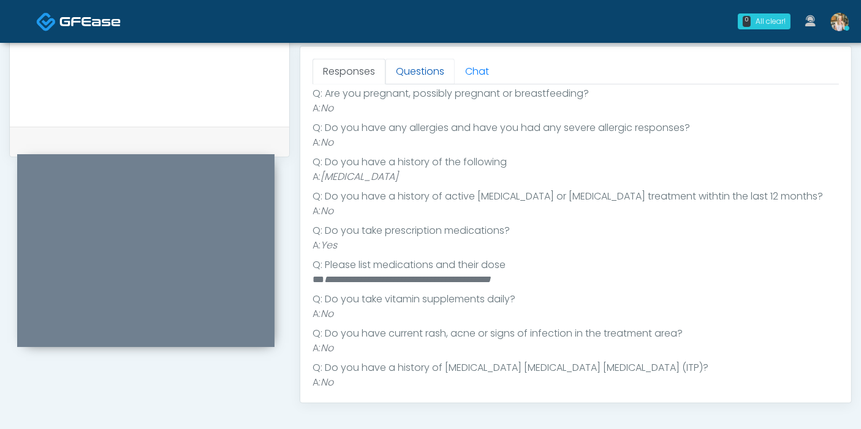
type textarea "**********"
click at [405, 72] on link "Questions" at bounding box center [419, 72] width 69 height 26
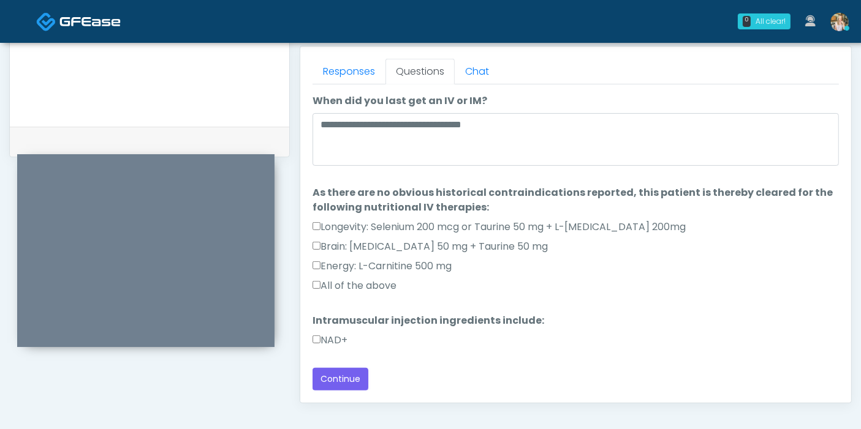
scroll to position [33, 0]
click at [343, 376] on button "Continue" at bounding box center [340, 380] width 56 height 23
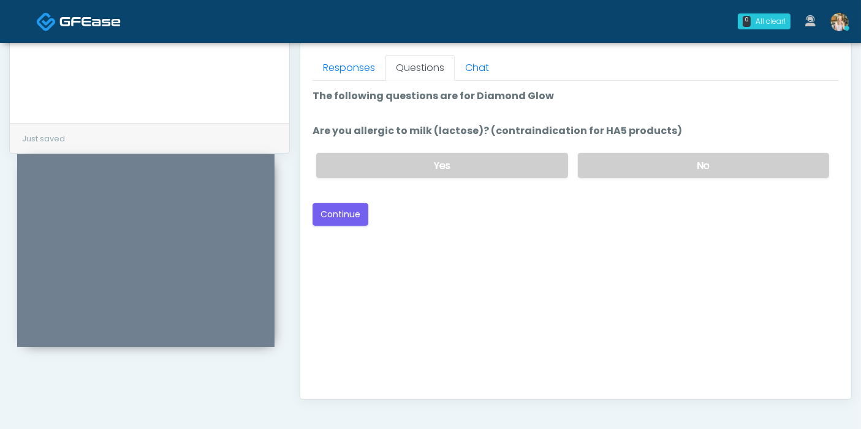
scroll to position [532, 0]
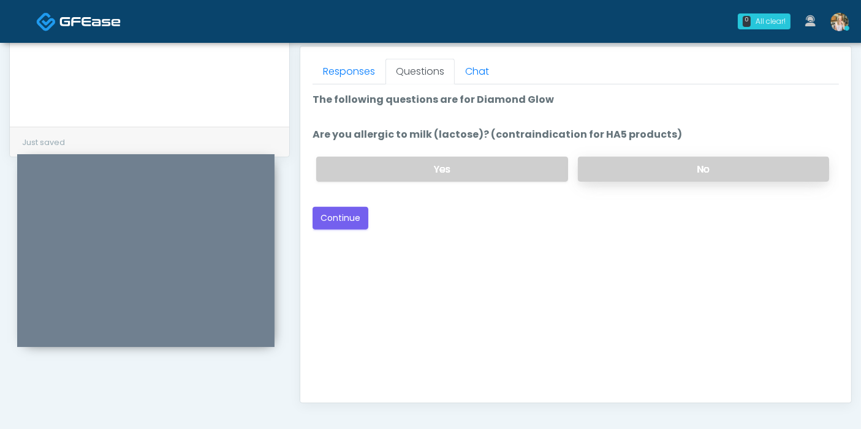
click at [625, 167] on label "No" at bounding box center [703, 169] width 251 height 25
click at [346, 218] on button "Continue" at bounding box center [340, 218] width 56 height 23
click at [617, 169] on label "No" at bounding box center [703, 169] width 251 height 25
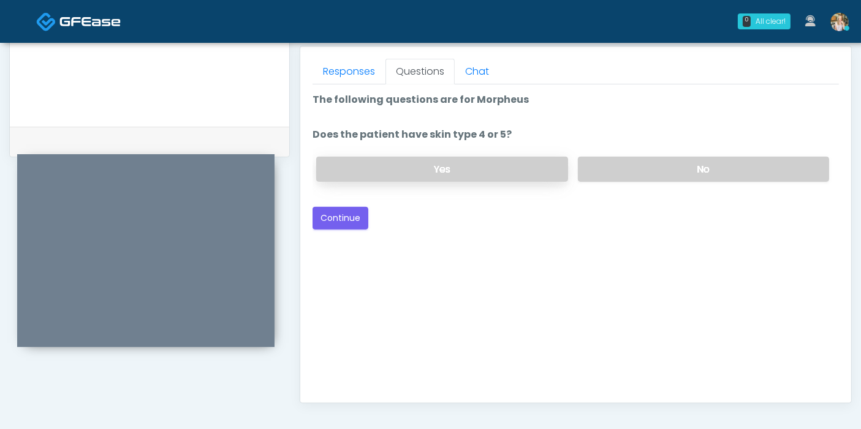
click at [437, 168] on label "Yes" at bounding box center [441, 169] width 251 height 25
click at [337, 218] on button "Continue" at bounding box center [340, 218] width 56 height 23
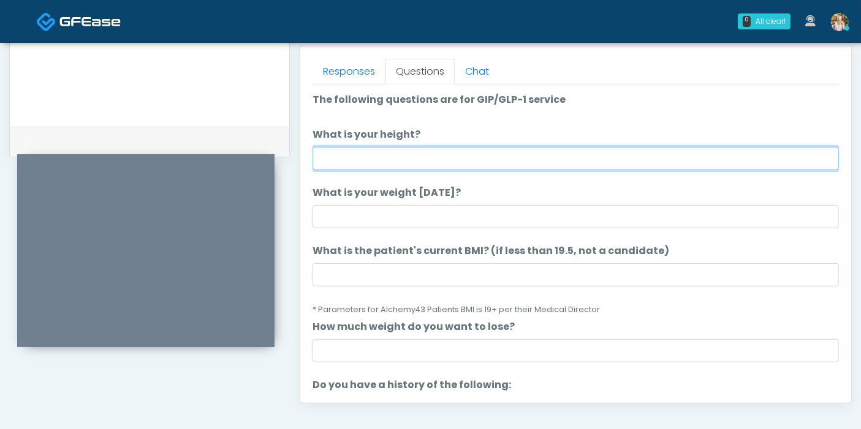
click at [416, 159] on input "What is your height?" at bounding box center [575, 158] width 526 height 23
click at [518, 156] on input "What is your height?" at bounding box center [575, 158] width 526 height 23
type input "***"
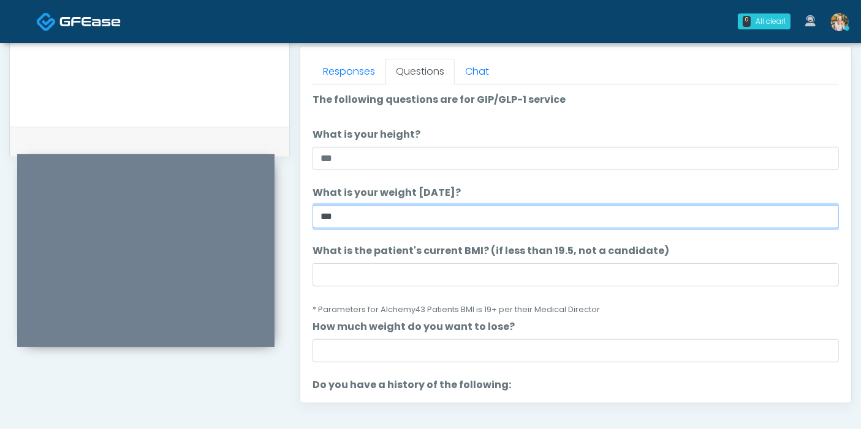
type input "***"
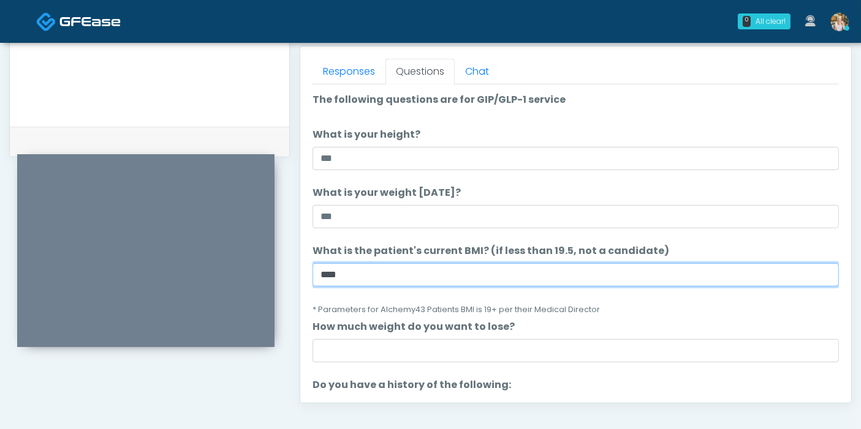
scroll to position [68, 0]
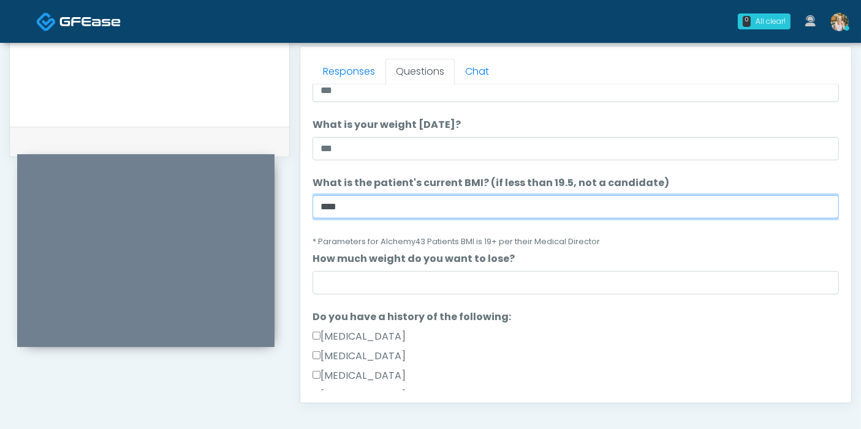
type input "****"
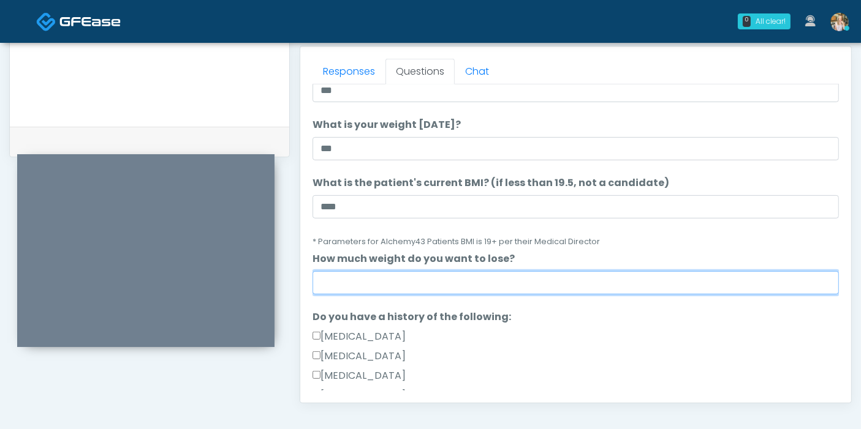
click at [493, 279] on input "How much weight do you want to lose?" at bounding box center [575, 282] width 526 height 23
type input "*"
drag, startPoint x: 422, startPoint y: 287, endPoint x: 663, endPoint y: 287, distance: 241.4
click at [663, 287] on input "**********" at bounding box center [575, 282] width 526 height 23
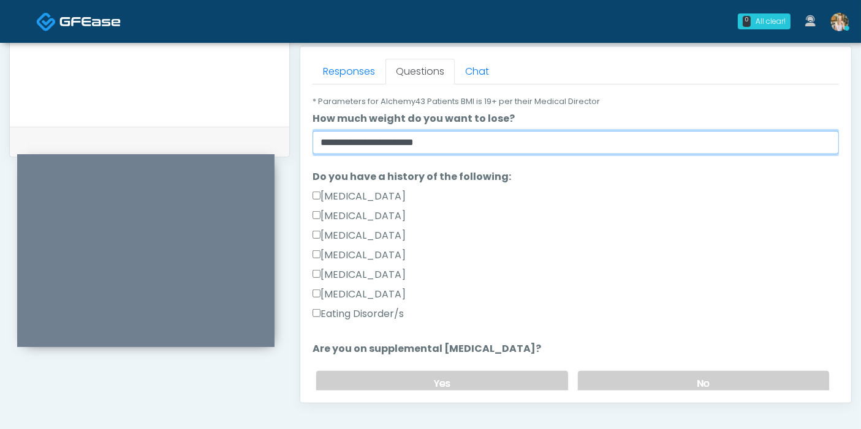
scroll to position [204, 0]
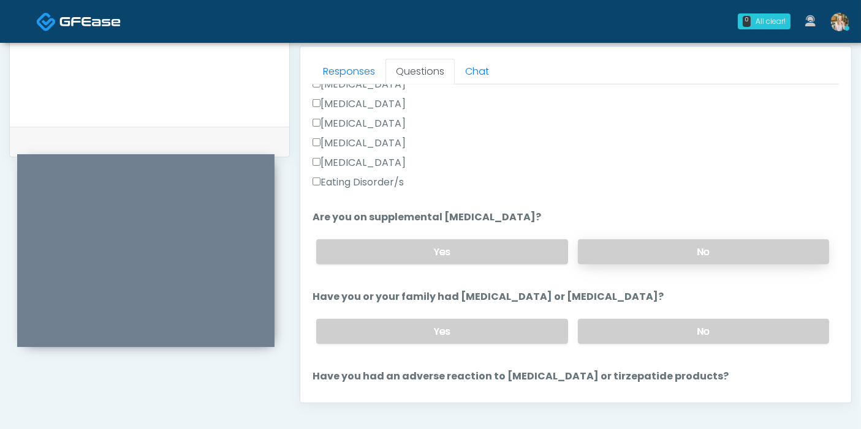
type input "**********"
click at [638, 246] on label "No" at bounding box center [703, 252] width 251 height 25
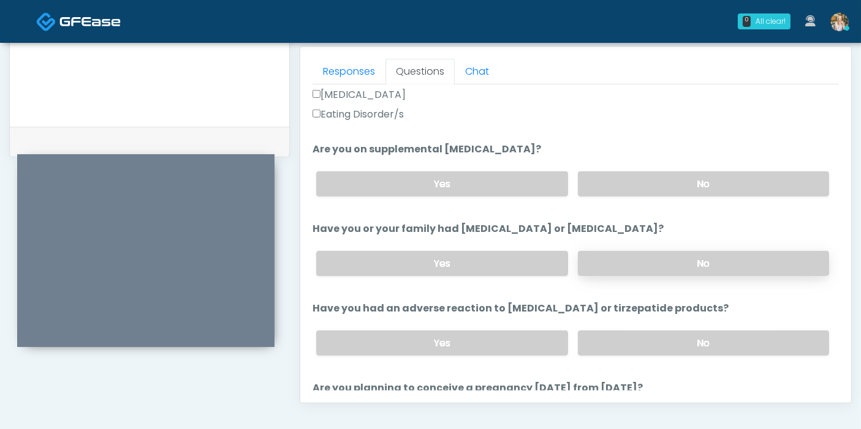
click at [641, 266] on label "No" at bounding box center [703, 263] width 251 height 25
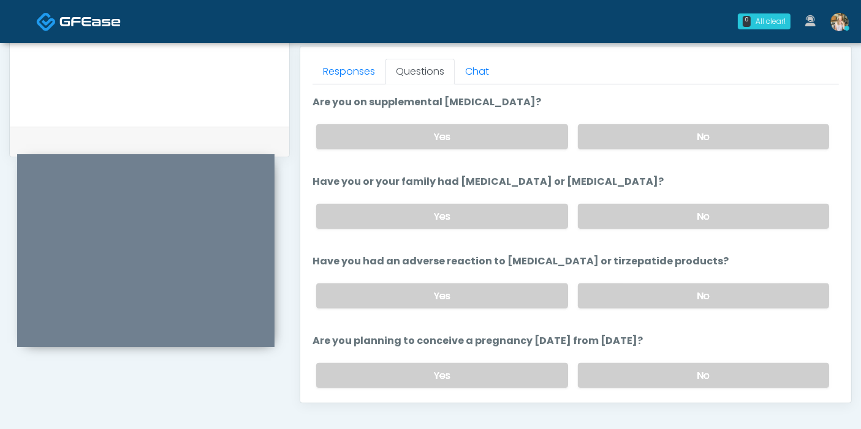
scroll to position [476, 0]
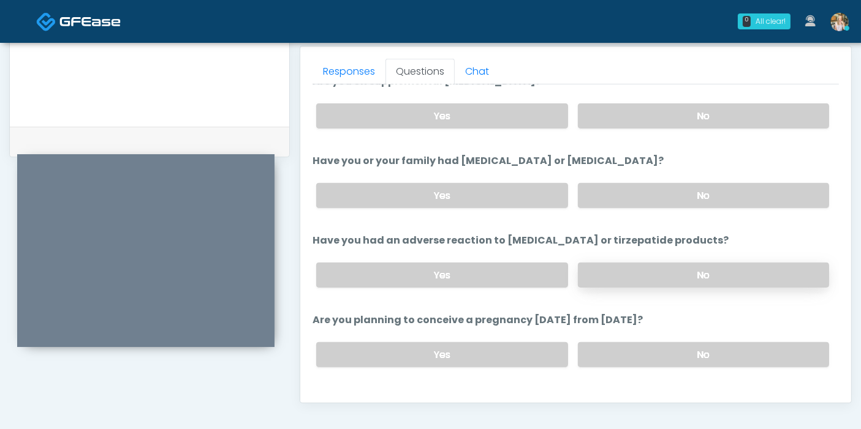
click at [646, 277] on label "No" at bounding box center [703, 275] width 251 height 25
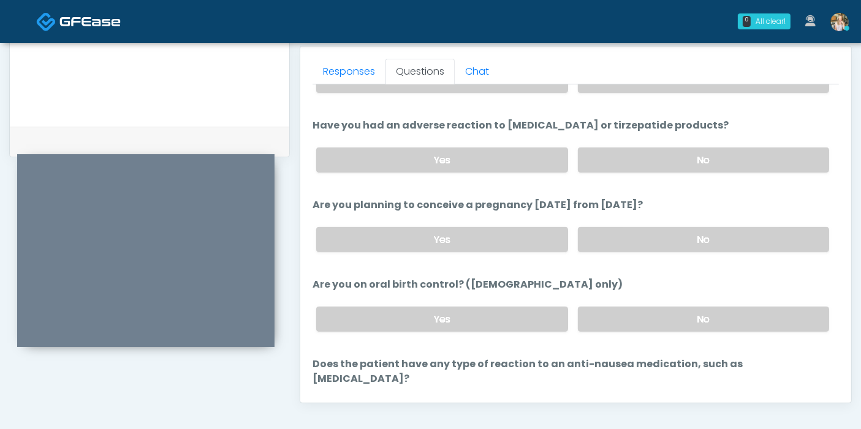
scroll to position [613, 0]
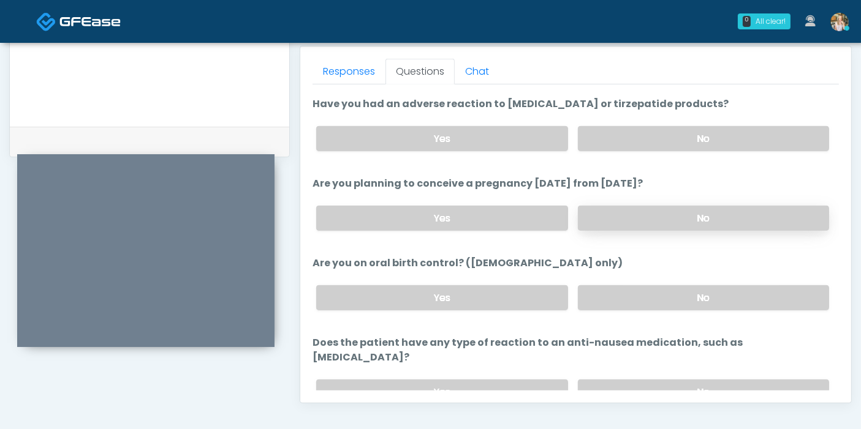
click at [606, 206] on label "No" at bounding box center [703, 218] width 251 height 25
click at [636, 298] on label "No" at bounding box center [703, 297] width 251 height 25
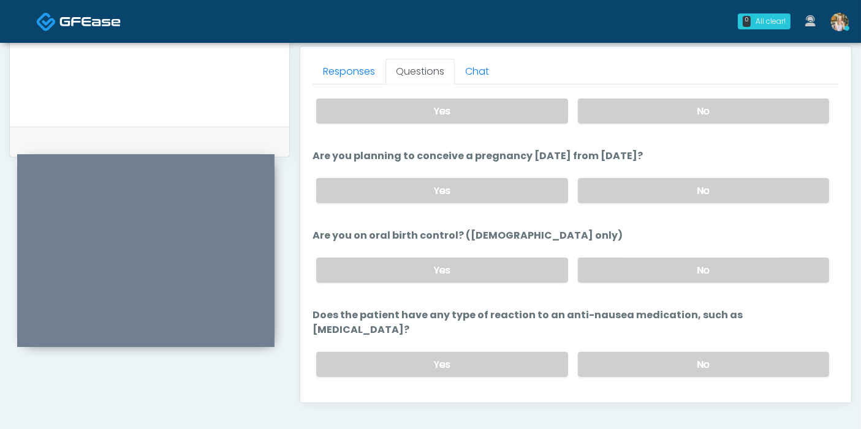
scroll to position [655, 0]
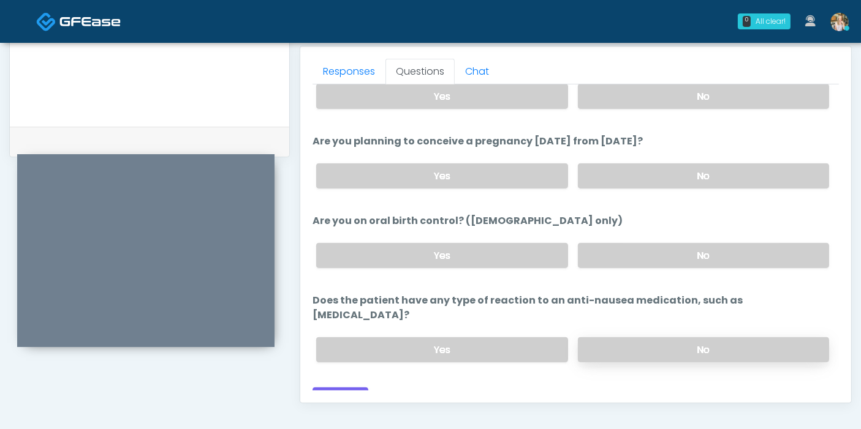
drag, startPoint x: 646, startPoint y: 333, endPoint x: 599, endPoint y: 323, distance: 48.2
click at [640, 338] on label "No" at bounding box center [703, 350] width 251 height 25
click at [339, 388] on button "Continue" at bounding box center [340, 399] width 56 height 23
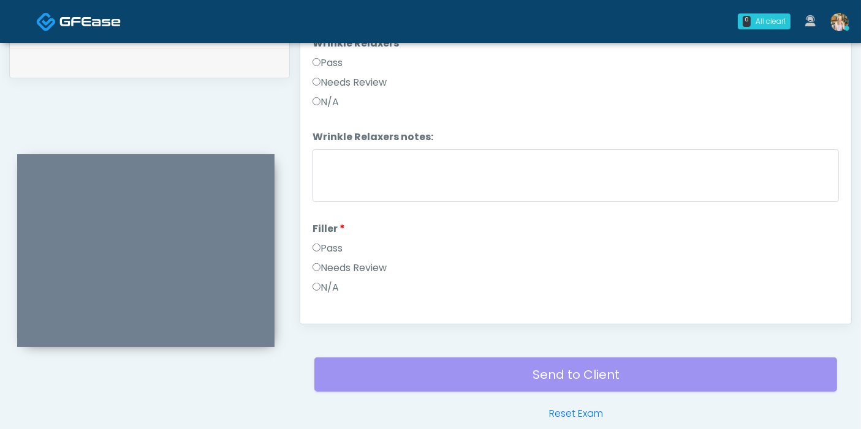
scroll to position [532, 0]
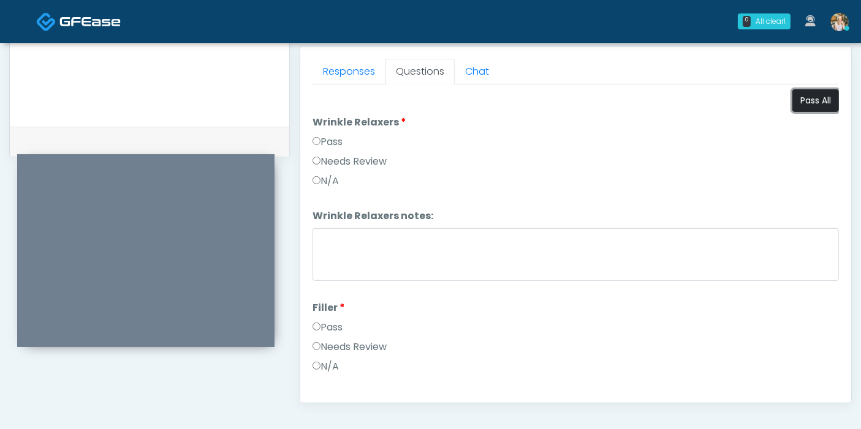
click at [792, 101] on button "Pass All" at bounding box center [815, 100] width 47 height 23
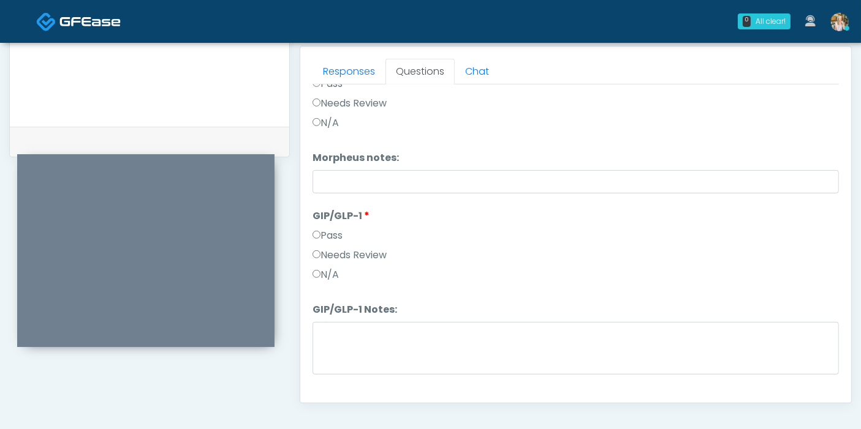
scroll to position [2224, 0]
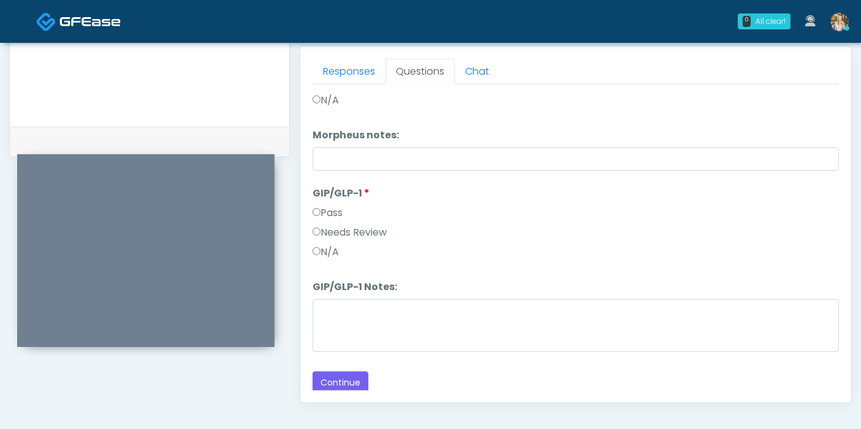
click at [323, 247] on label "N/A" at bounding box center [325, 252] width 26 height 15
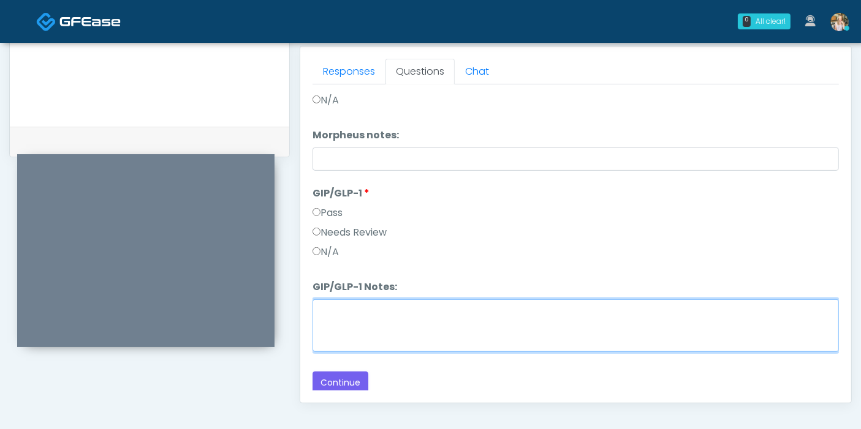
click at [422, 338] on textarea "GIP/GLP-1 Notes:" at bounding box center [575, 326] width 526 height 53
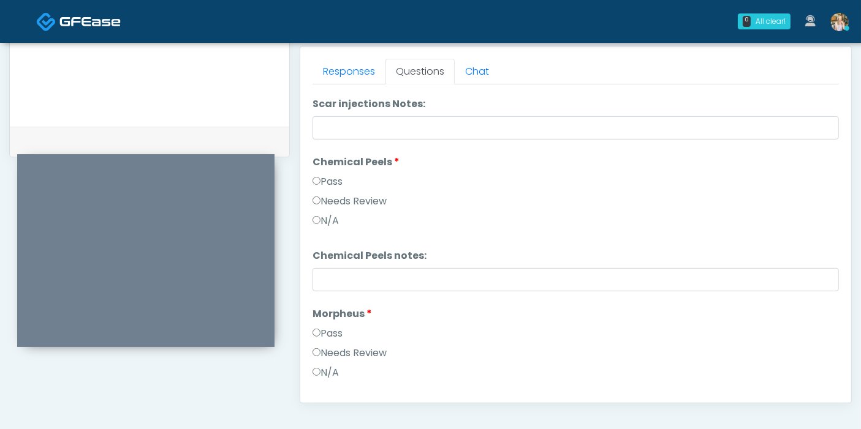
scroll to position [2020, 0]
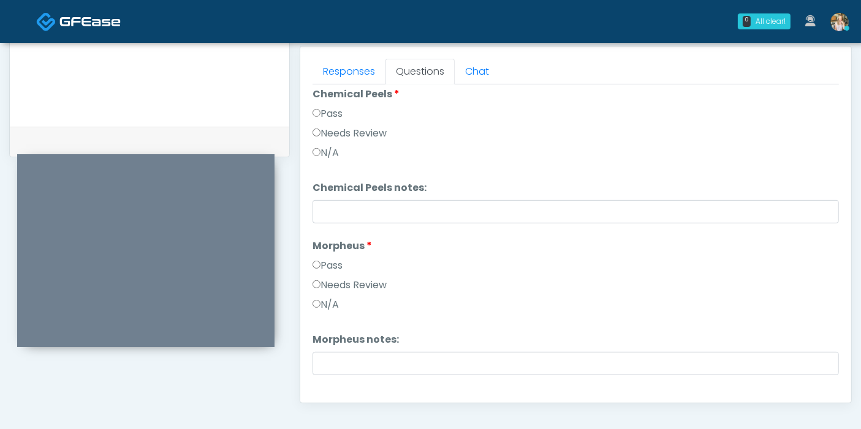
type textarea "**********"
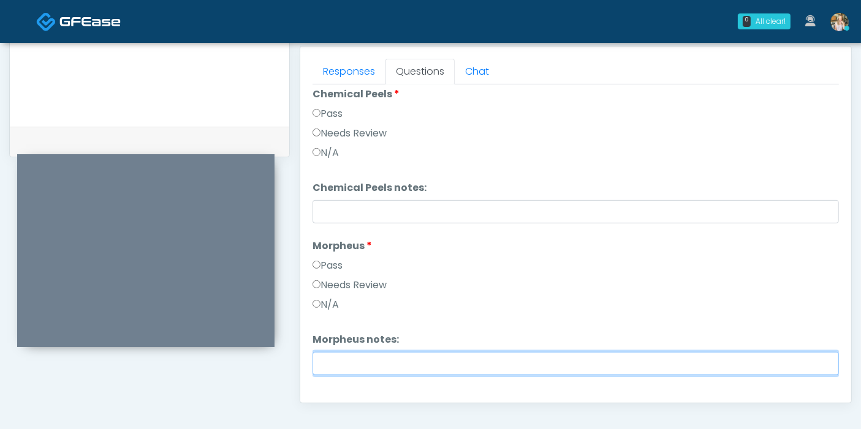
click at [387, 356] on input "Morpheus notes:" at bounding box center [575, 363] width 526 height 23
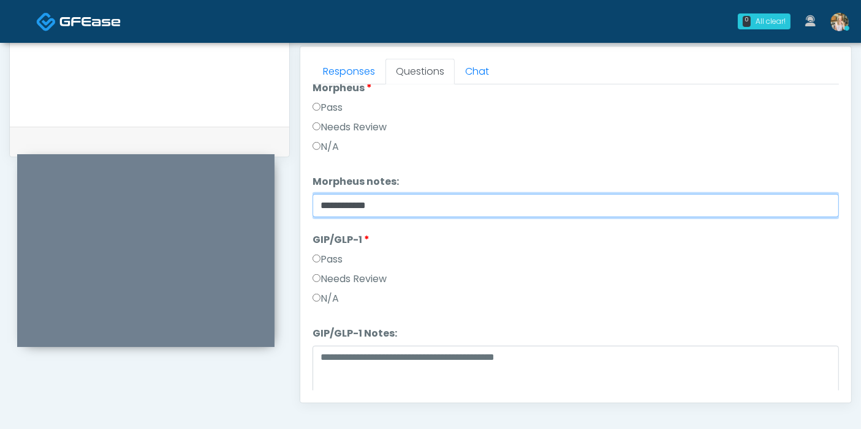
scroll to position [2224, 0]
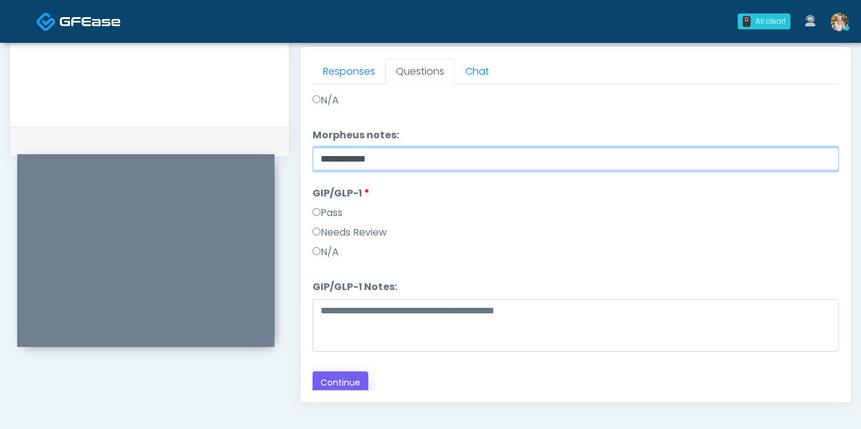
type input "**********"
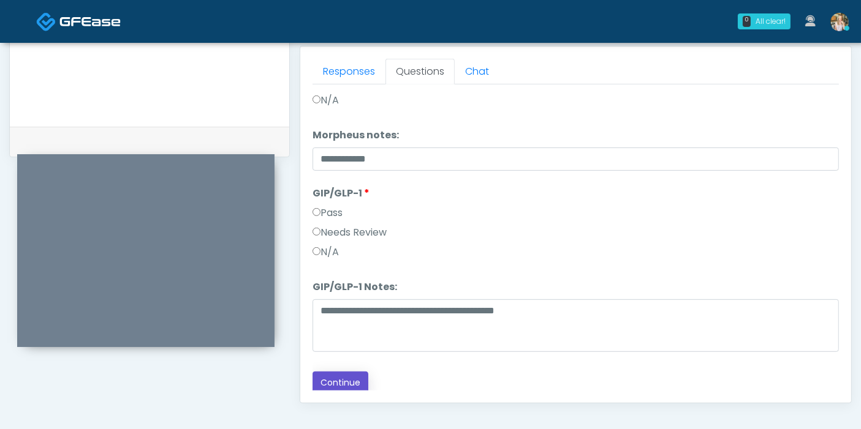
click at [341, 377] on button "Continue" at bounding box center [340, 383] width 56 height 23
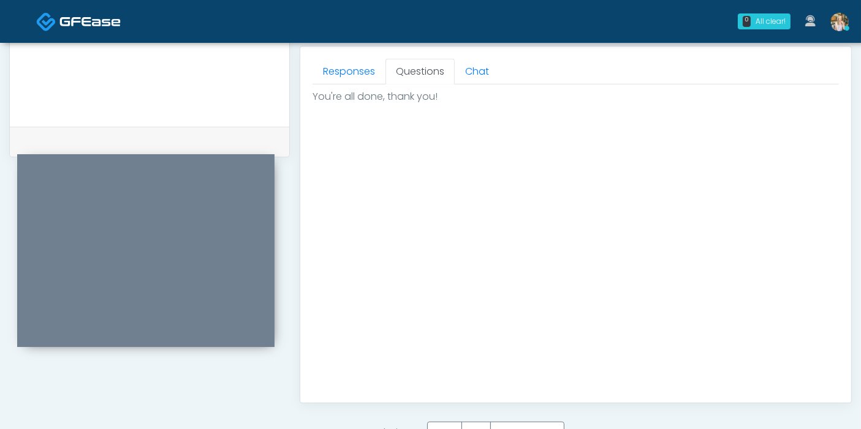
scroll to position [0, 0]
click at [455, 426] on label "Pass" at bounding box center [444, 433] width 35 height 23
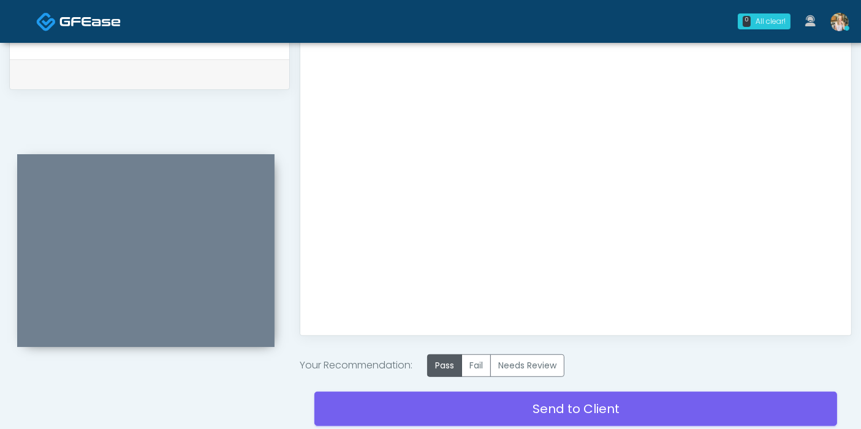
scroll to position [671, 0]
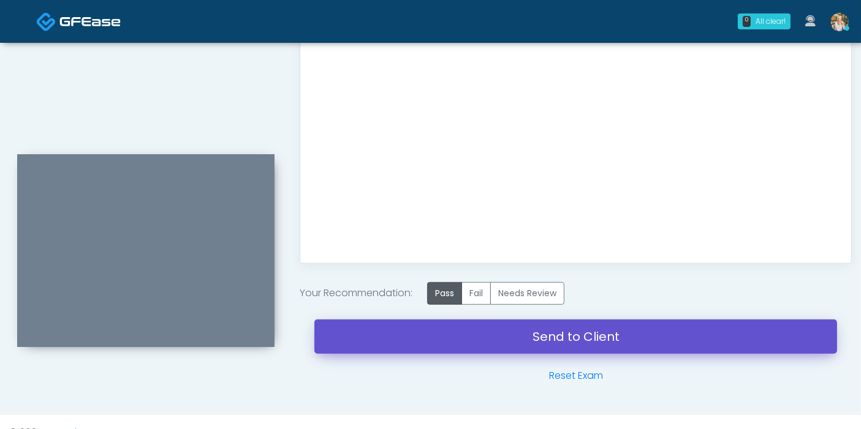
click at [496, 341] on link "Send to Client" at bounding box center [575, 337] width 523 height 34
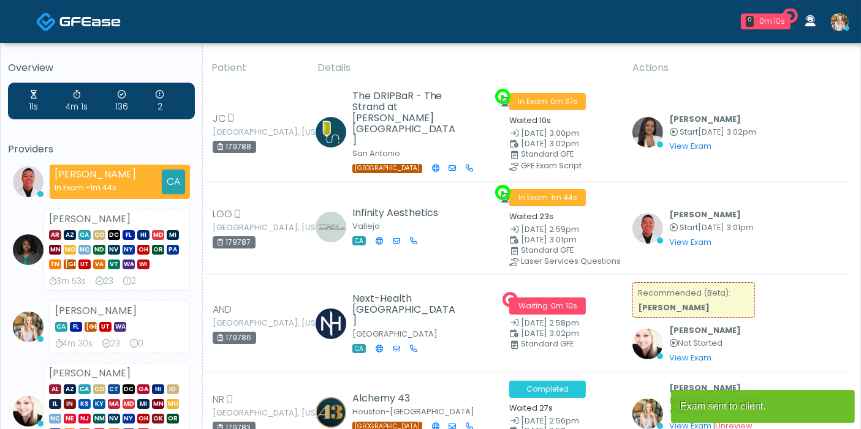
click at [842, 21] on img at bounding box center [839, 22] width 18 height 18
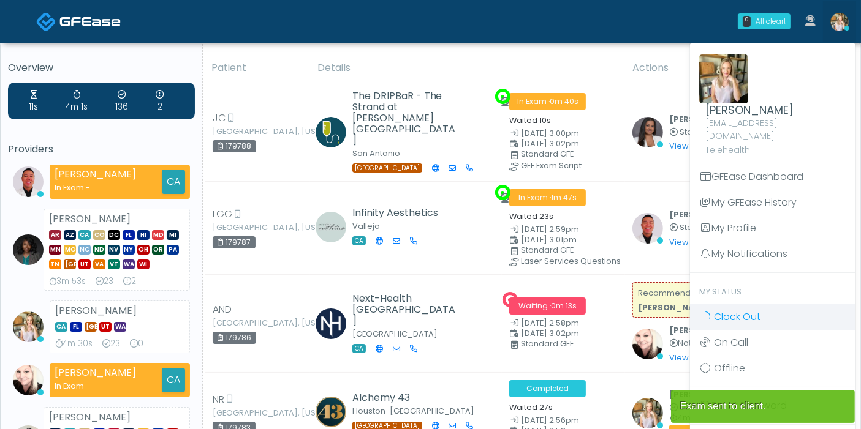
scroll to position [68, 0]
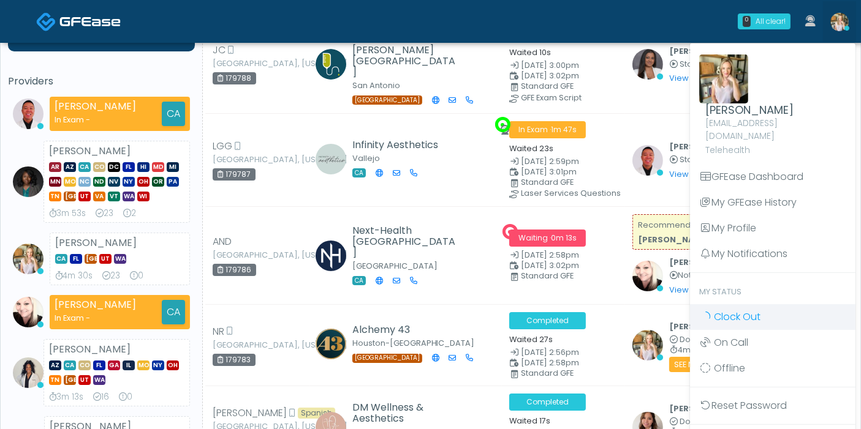
click at [741, 310] on span "Clock Out" at bounding box center [737, 317] width 47 height 14
